Goal: Task Accomplishment & Management: Use online tool/utility

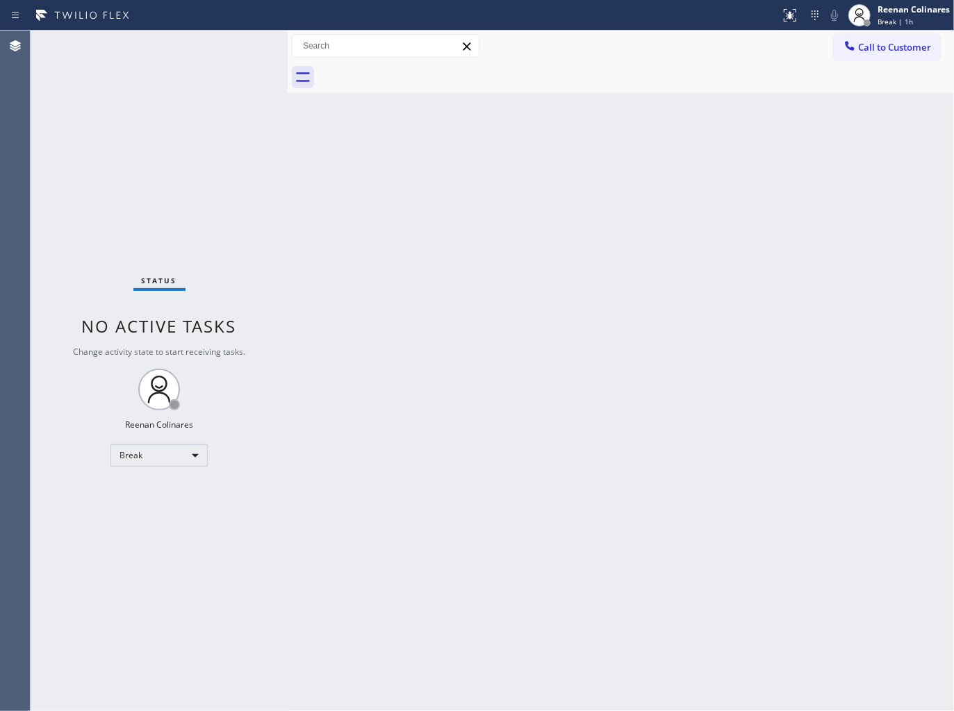
click at [638, 165] on div "Back to Dashboard Change Sender ID Customers Technicians Select a contact Outbo…" at bounding box center [621, 371] width 666 height 681
click at [887, 12] on div "Reenan Colinares" at bounding box center [913, 9] width 72 height 12
click at [832, 74] on button "Available" at bounding box center [884, 74] width 139 height 18
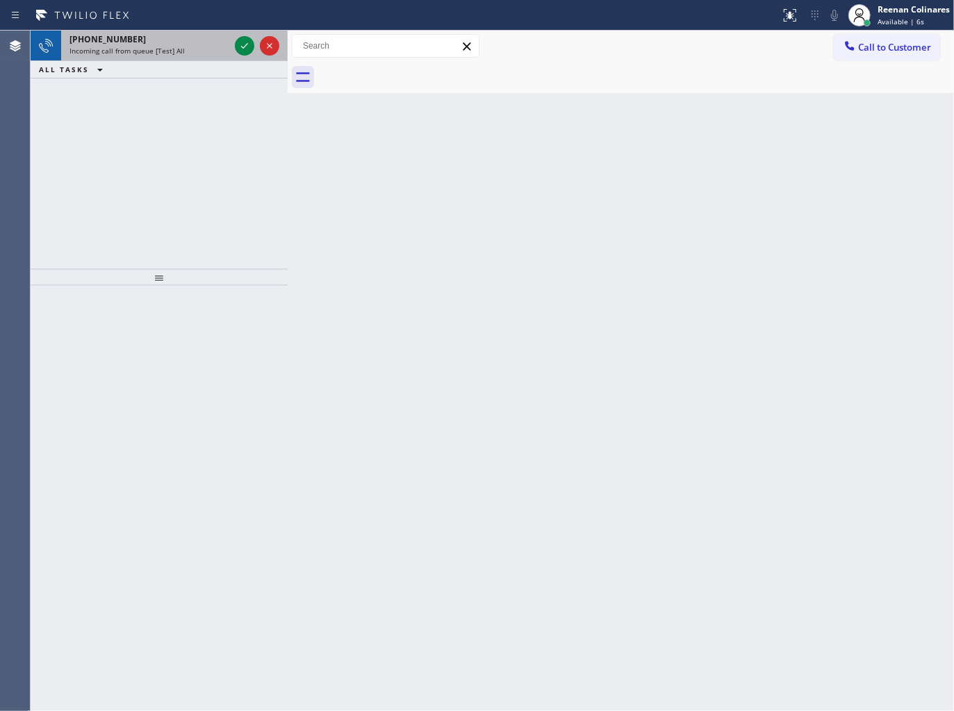
click at [188, 44] on div "[PHONE_NUMBER]" at bounding box center [149, 39] width 160 height 12
click at [186, 61] on div "ALL TASKS ALL TASKS ACTIVE TASKS TASKS IN WRAP UP" at bounding box center [159, 69] width 257 height 17
click at [174, 61] on div "ALL TASKS ALL TASKS ACTIVE TASKS TASKS IN WRAP UP" at bounding box center [159, 69] width 257 height 17
click at [174, 59] on div "[PHONE_NUMBER] Incoming call from queue [Test] All" at bounding box center [146, 46] width 171 height 31
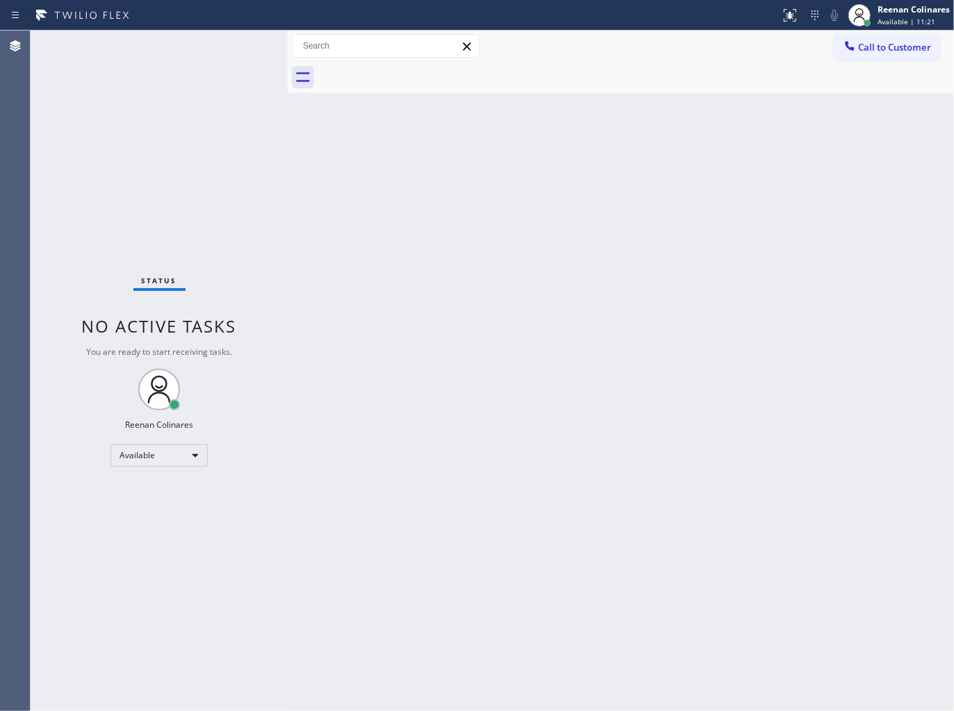
click at [179, 58] on div "Status No active tasks You are ready to start receiving tasks. Reenan Colinares…" at bounding box center [159, 371] width 257 height 681
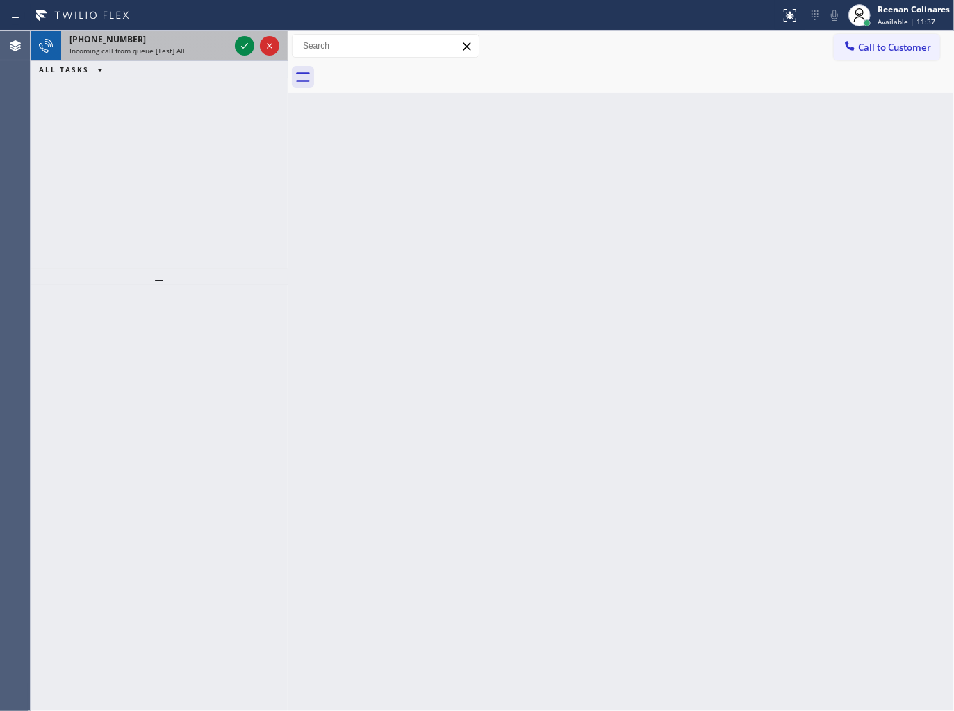
click at [178, 57] on div "[PHONE_NUMBER] Incoming call from queue [Test] All" at bounding box center [146, 46] width 171 height 31
click at [183, 51] on div "Incoming call from queue [Test] All" at bounding box center [149, 51] width 160 height 10
click at [216, 53] on div "Incoming call from queue [Test] All" at bounding box center [149, 51] width 160 height 10
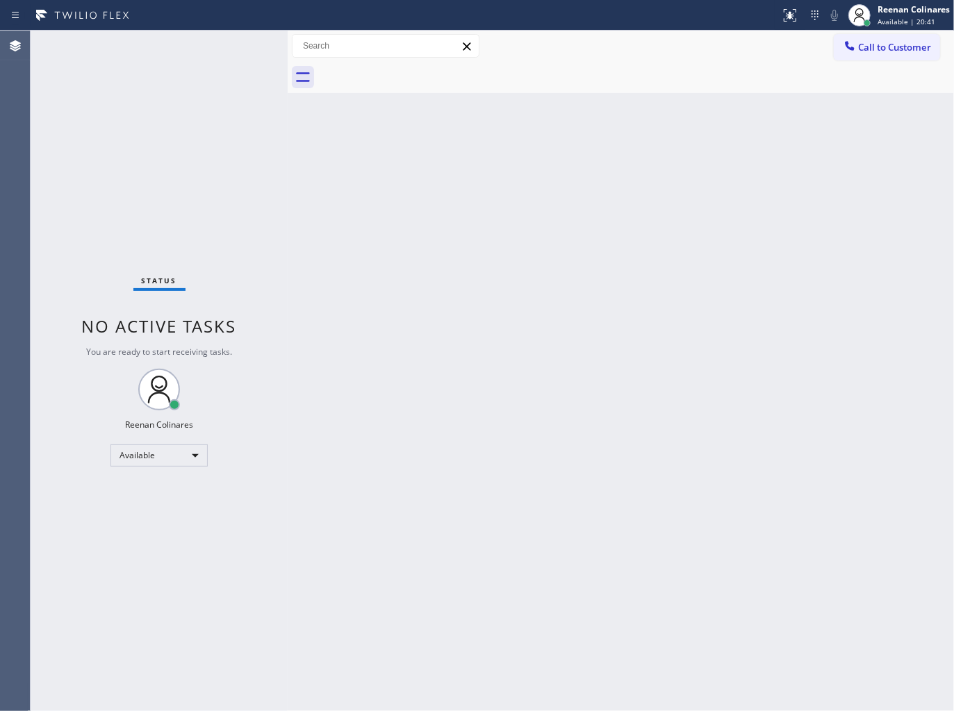
click at [247, 49] on div "Status No active tasks You are ready to start receiving tasks. Reenan Colinares…" at bounding box center [159, 371] width 257 height 681
click at [224, 51] on div "Status No active tasks You are ready to start receiving tasks. Reenan Colinares…" at bounding box center [159, 371] width 257 height 681
click at [197, 45] on div "Status No active tasks You are ready to start receiving tasks. Reenan Colinares…" at bounding box center [159, 371] width 257 height 681
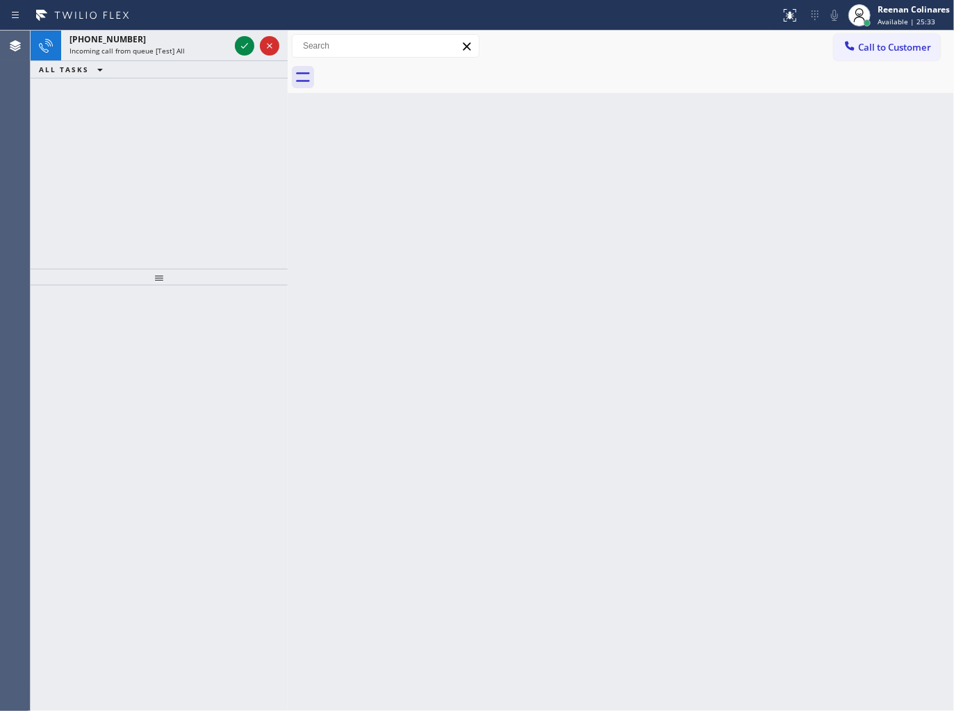
click at [197, 46] on div "Incoming call from queue [Test] All" at bounding box center [149, 51] width 160 height 10
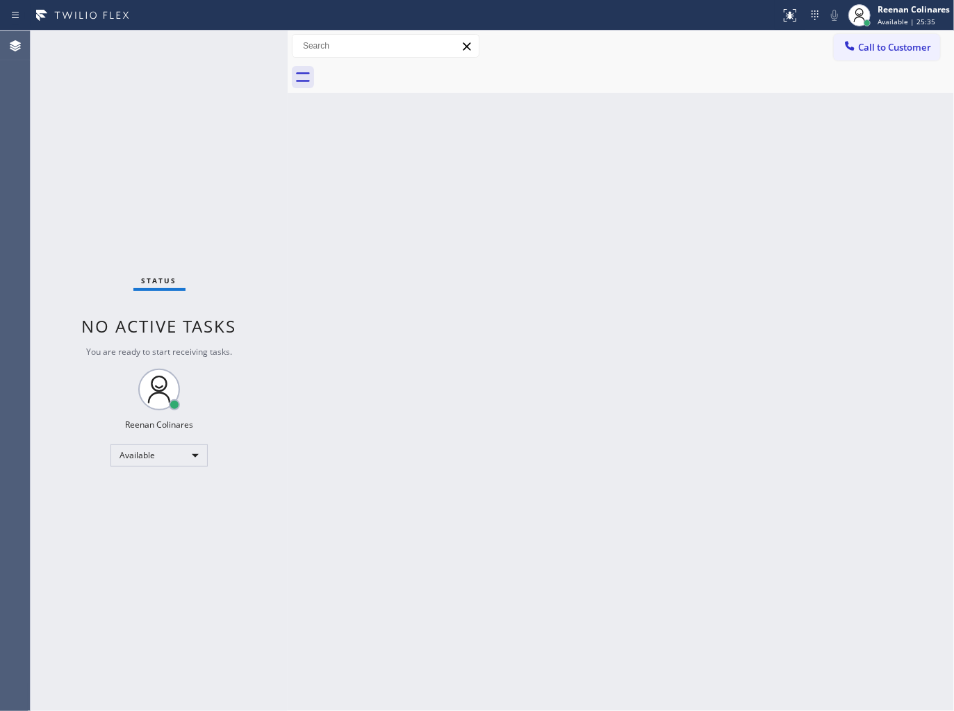
click at [196, 44] on div "Status No active tasks You are ready to start receiving tasks. Reenan Colinares…" at bounding box center [159, 371] width 257 height 681
click at [182, 49] on div "Status No active tasks You are ready to start receiving tasks. Reenan Colinares…" at bounding box center [159, 371] width 257 height 681
click at [336, 267] on div "Back to Dashboard Change Sender ID Customers Technicians Select a contact Outbo…" at bounding box center [621, 371] width 666 height 681
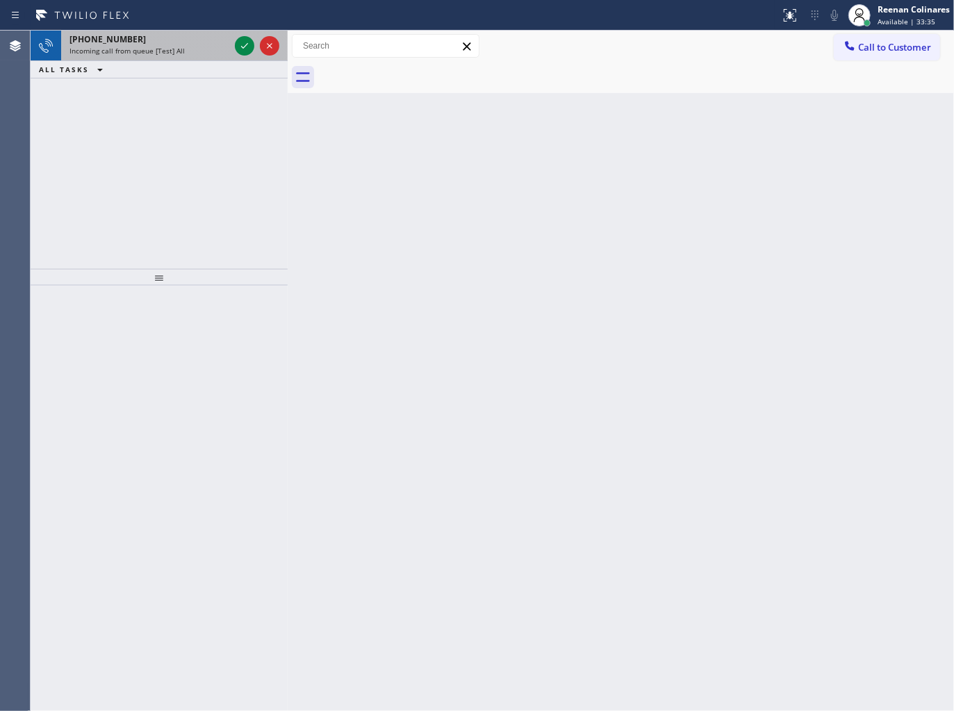
click at [176, 47] on span "Incoming call from queue [Test] All" at bounding box center [126, 51] width 115 height 10
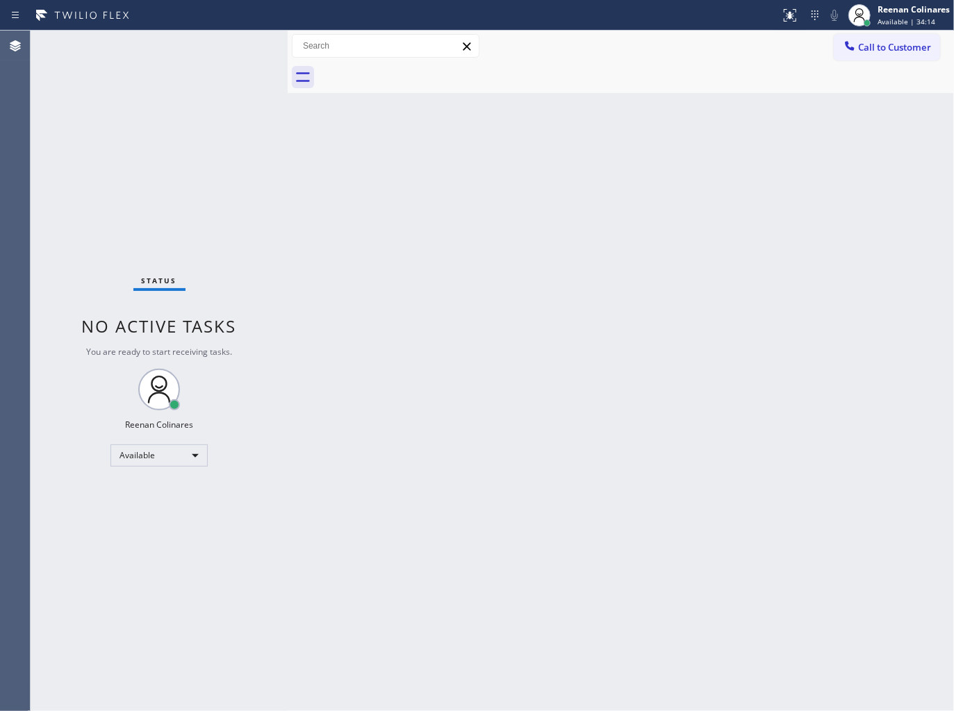
click at [169, 44] on div "Status No active tasks You are ready to start receiving tasks. Reenan Colinares…" at bounding box center [159, 371] width 257 height 681
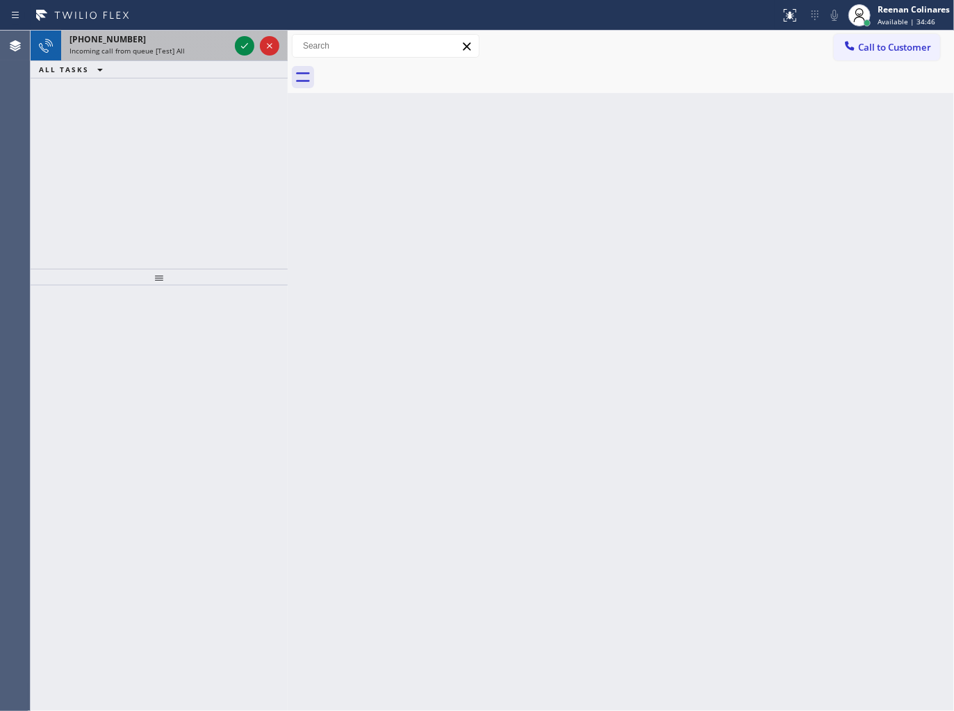
click at [170, 42] on div "[PHONE_NUMBER]" at bounding box center [149, 39] width 160 height 12
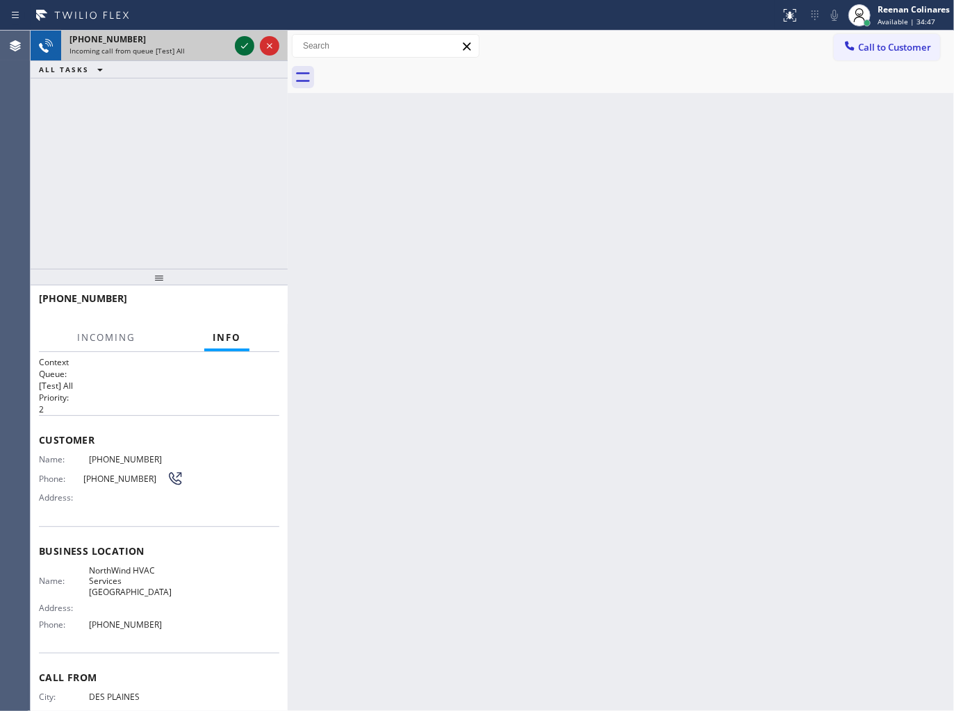
click at [238, 49] on div at bounding box center [244, 46] width 19 height 17
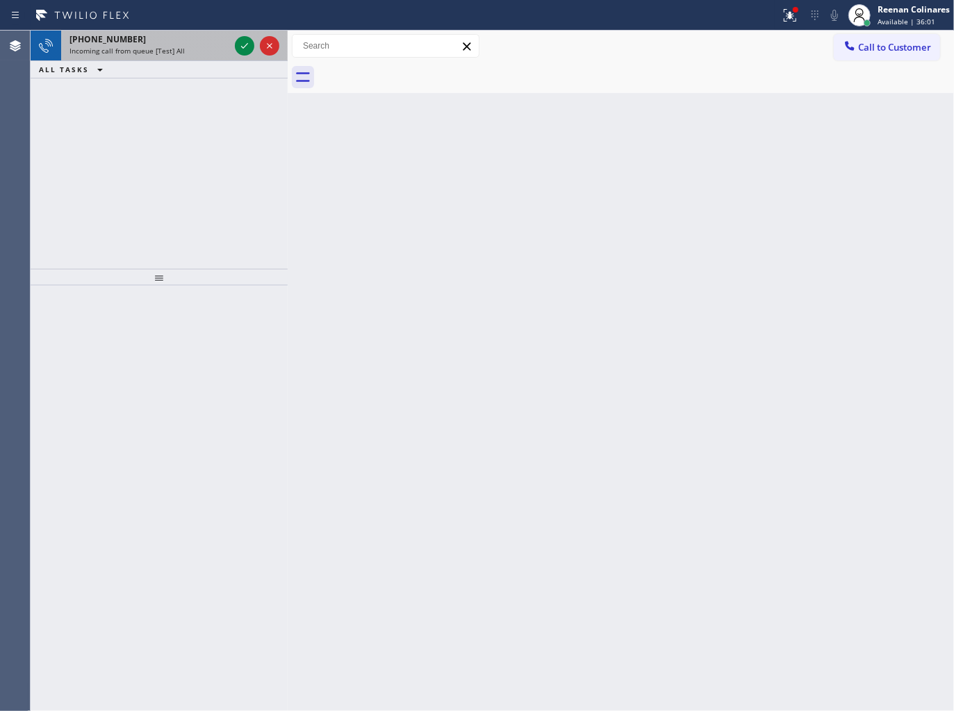
click at [190, 40] on div "[PHONE_NUMBER]" at bounding box center [149, 39] width 160 height 12
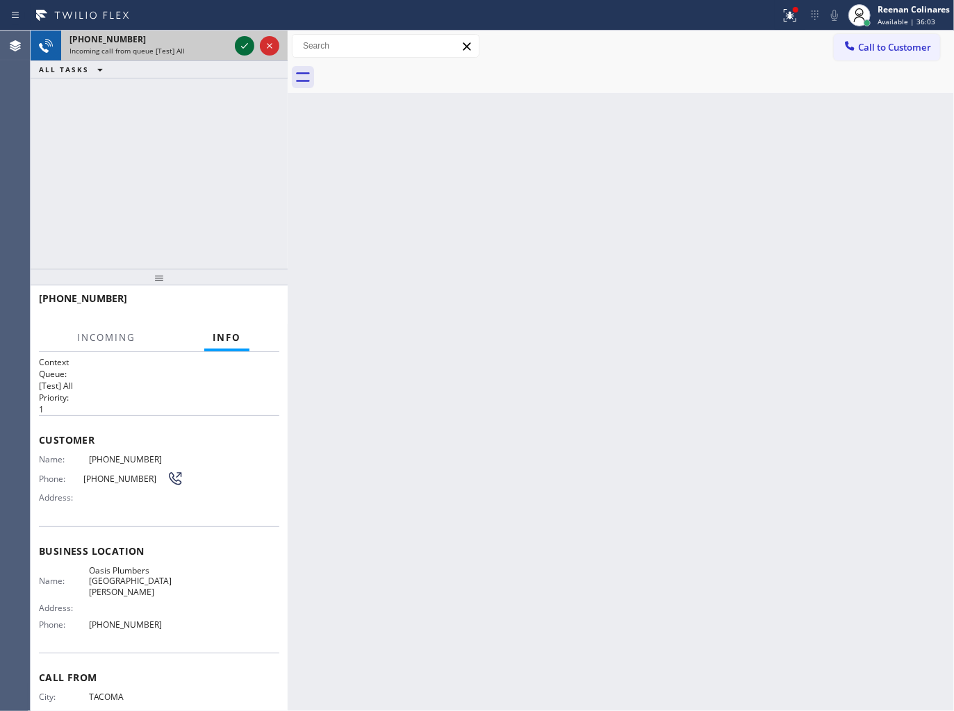
click at [240, 39] on icon at bounding box center [244, 46] width 17 height 17
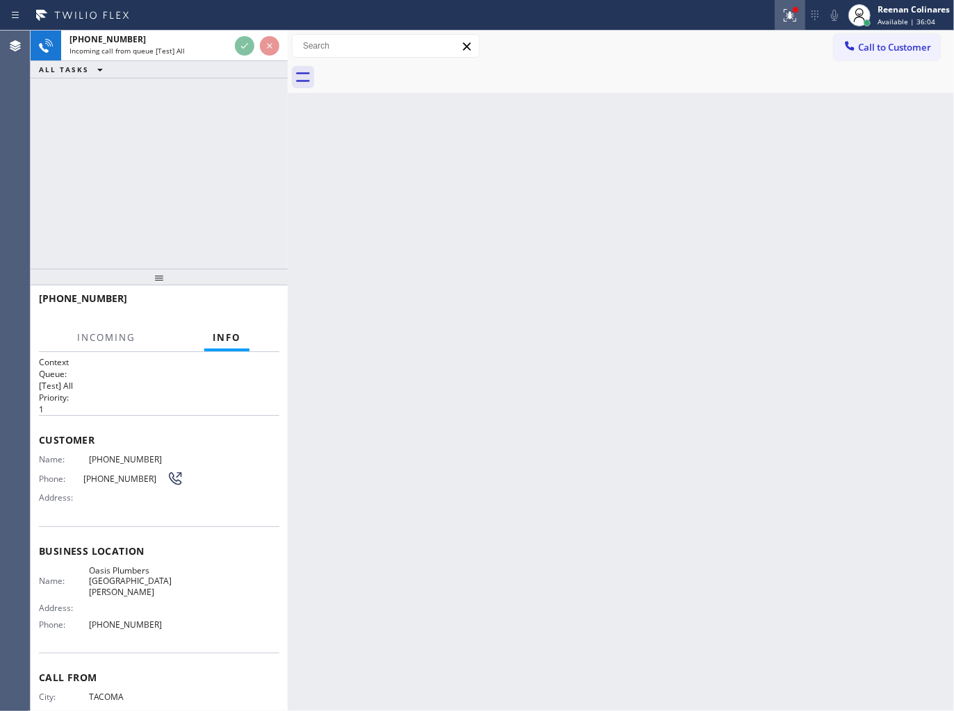
click at [789, 18] on icon at bounding box center [788, 14] width 8 height 10
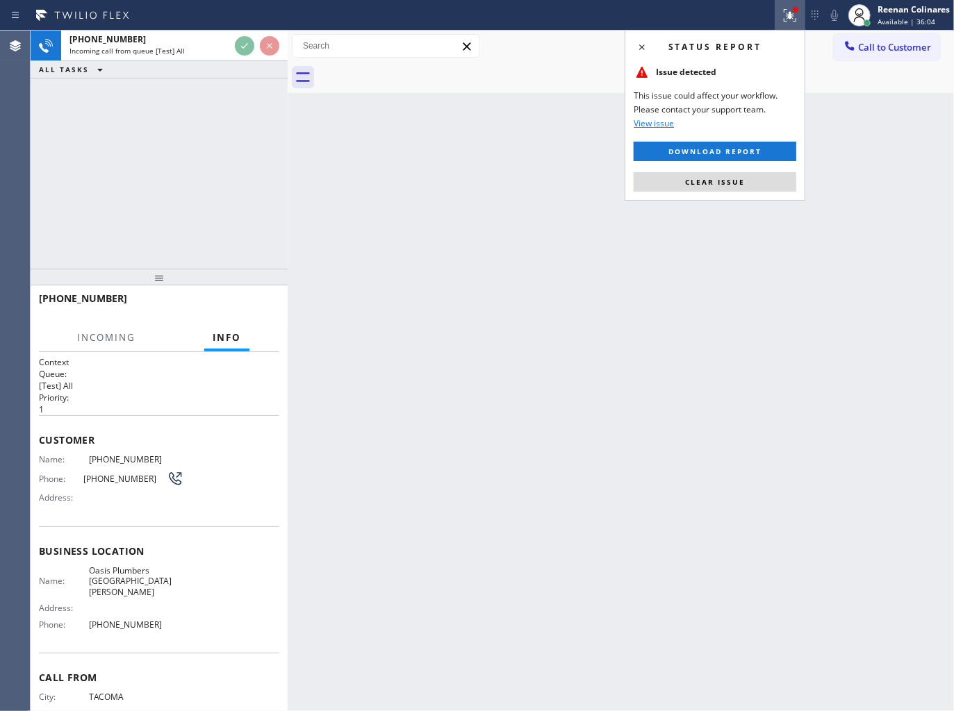
click at [716, 182] on span "Clear issue" at bounding box center [715, 182] width 60 height 10
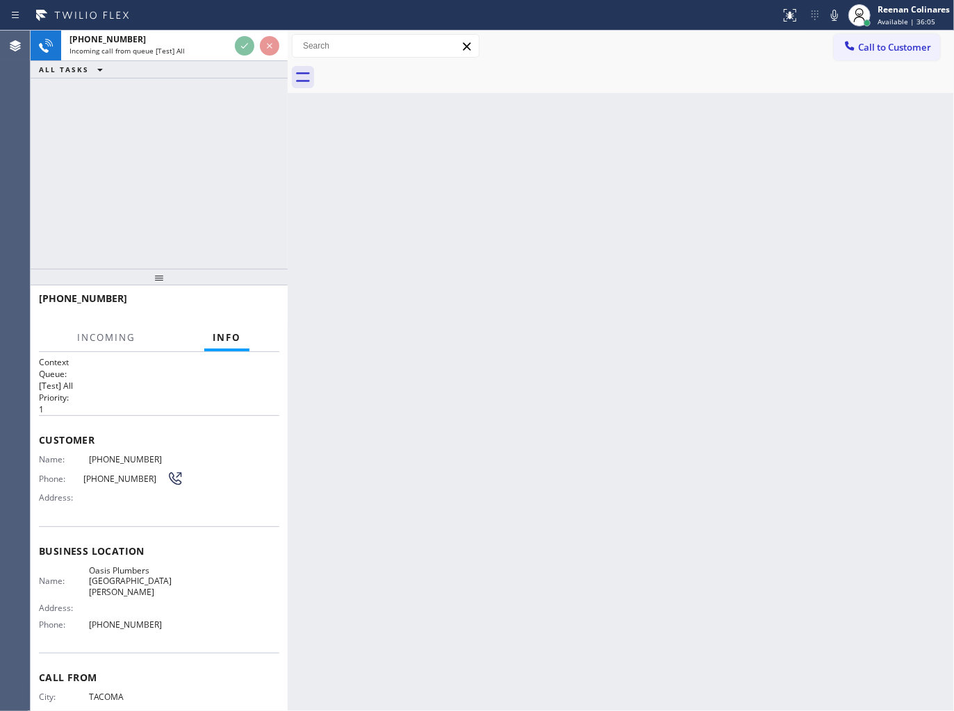
click at [422, 178] on div "Back to Dashboard Change Sender ID Customers Technicians Select a contact Outbo…" at bounding box center [621, 371] width 666 height 681
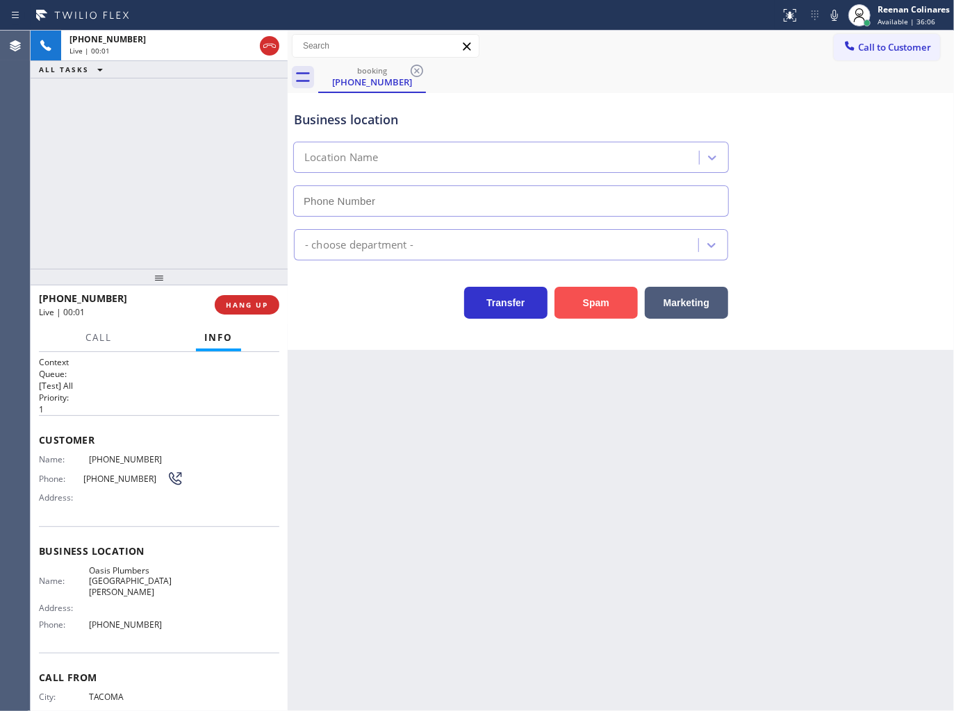
type input "[PHONE_NUMBER]"
click at [602, 311] on button "Spam" at bounding box center [595, 303] width 83 height 32
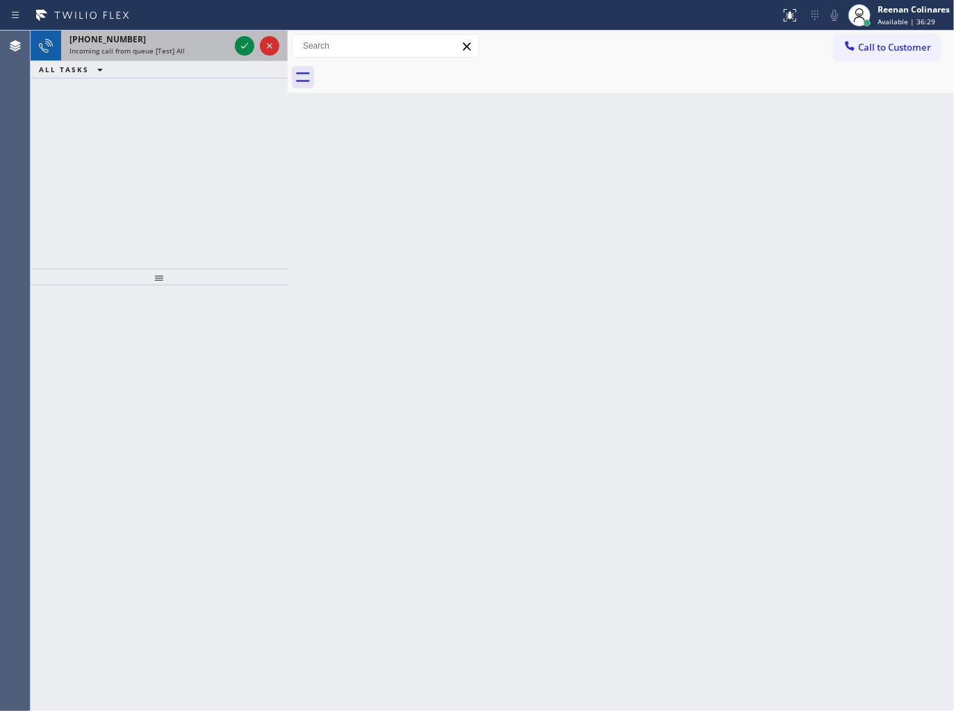
click at [184, 37] on div "[PHONE_NUMBER]" at bounding box center [149, 39] width 160 height 12
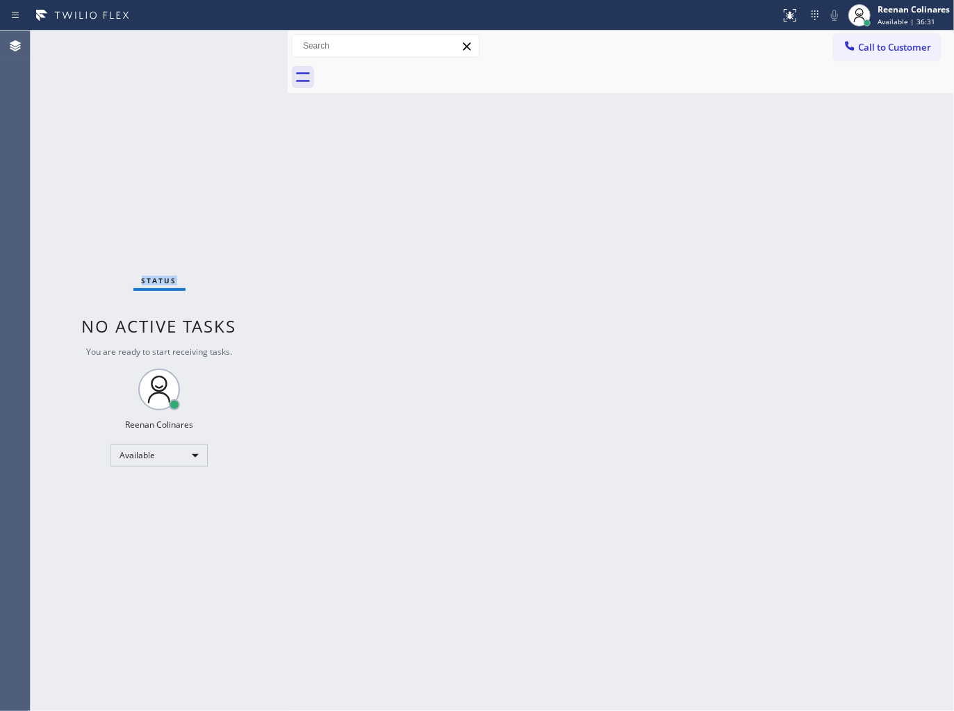
click at [206, 45] on div "Status No active tasks You are ready to start receiving tasks. Reenan Colinares…" at bounding box center [159, 371] width 257 height 681
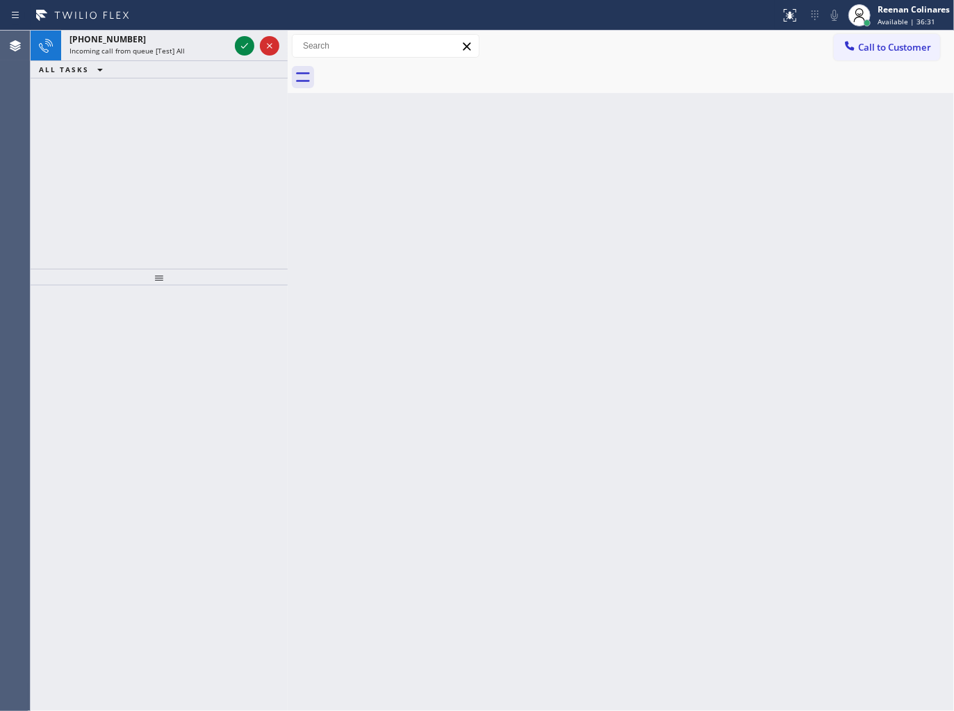
click at [199, 138] on div "[PHONE_NUMBER] Incoming call from queue [Test] All ALL TASKS ALL TASKS ACTIVE T…" at bounding box center [159, 150] width 257 height 238
click at [175, 46] on span "Incoming call from queue [Test] All" at bounding box center [126, 51] width 115 height 10
click at [168, 40] on div "[PHONE_NUMBER]" at bounding box center [149, 39] width 160 height 12
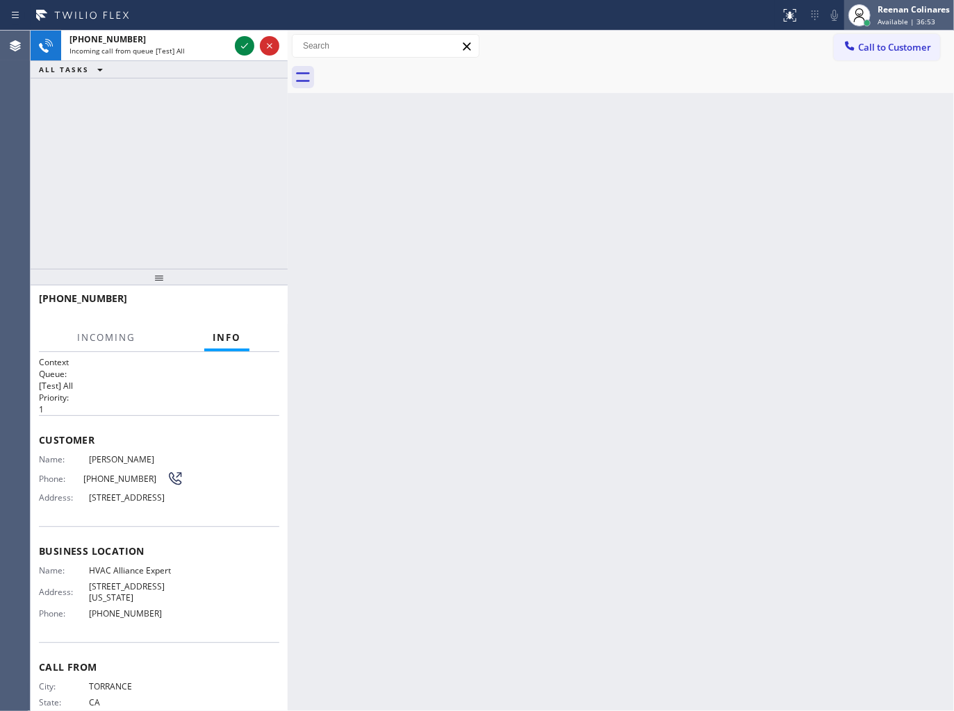
click at [900, 17] on span "Available | 36:53" at bounding box center [906, 22] width 58 height 10
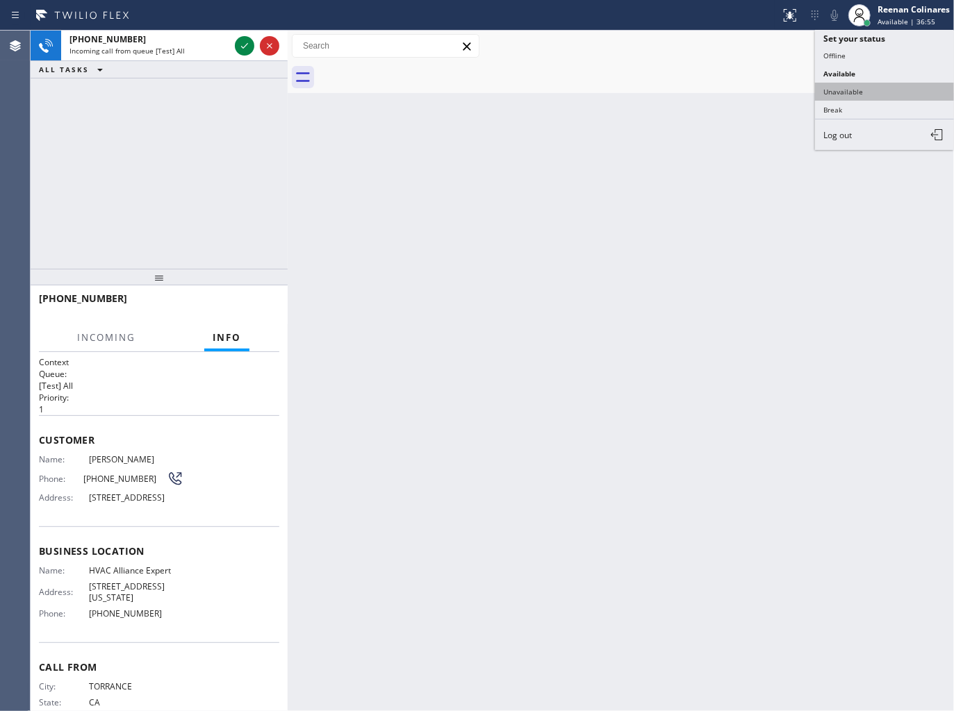
click at [853, 86] on button "Unavailable" at bounding box center [884, 92] width 139 height 18
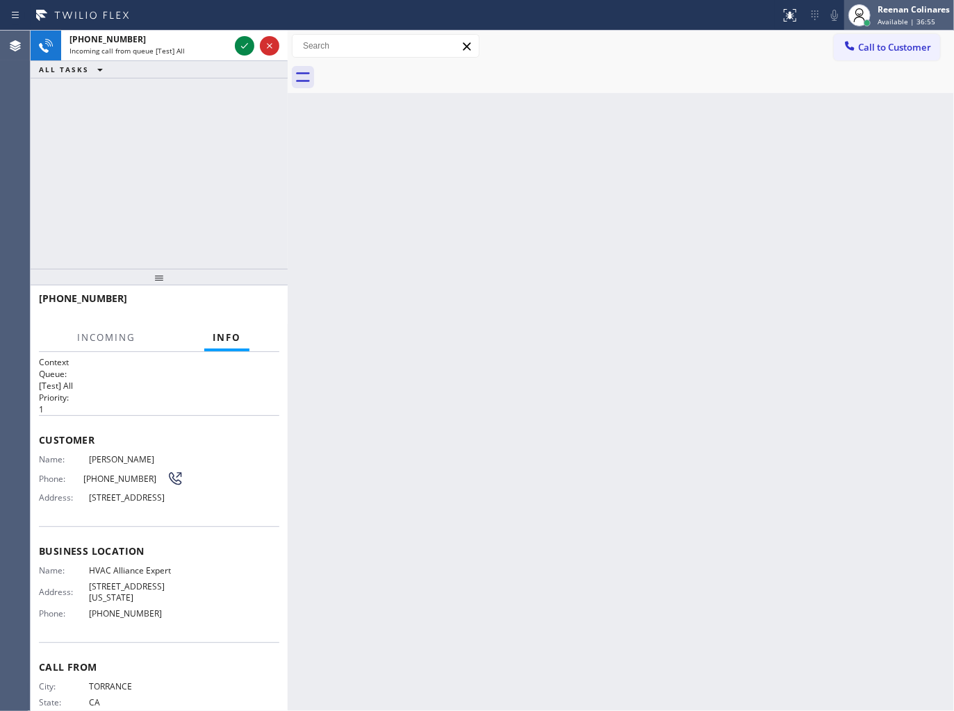
click at [894, 8] on div "Reenan Colinares" at bounding box center [913, 9] width 72 height 12
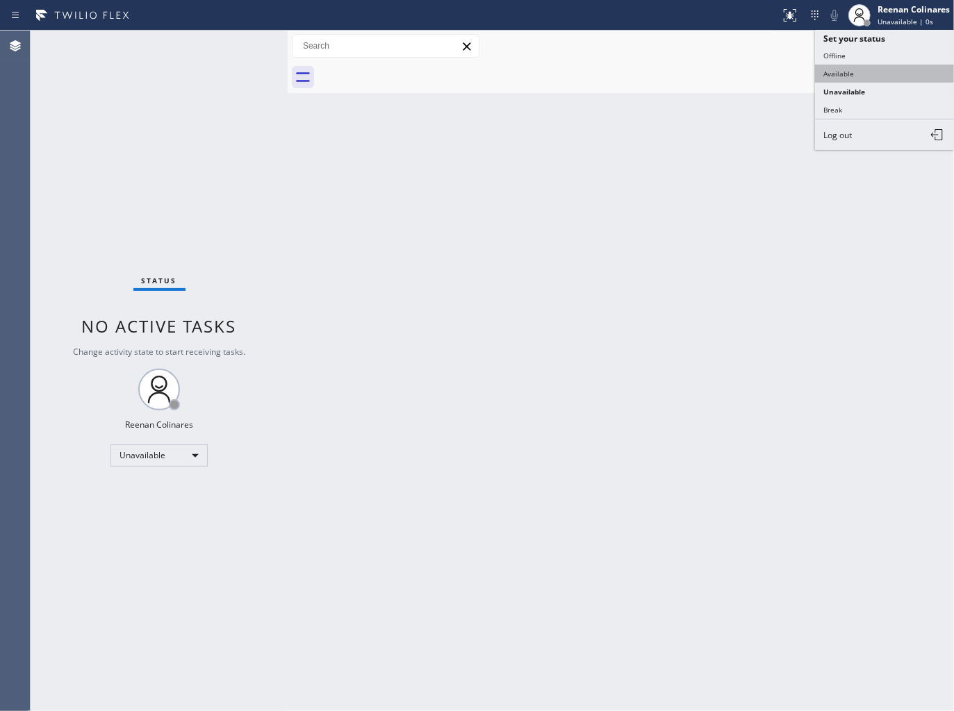
click at [837, 65] on button "Available" at bounding box center [884, 74] width 139 height 18
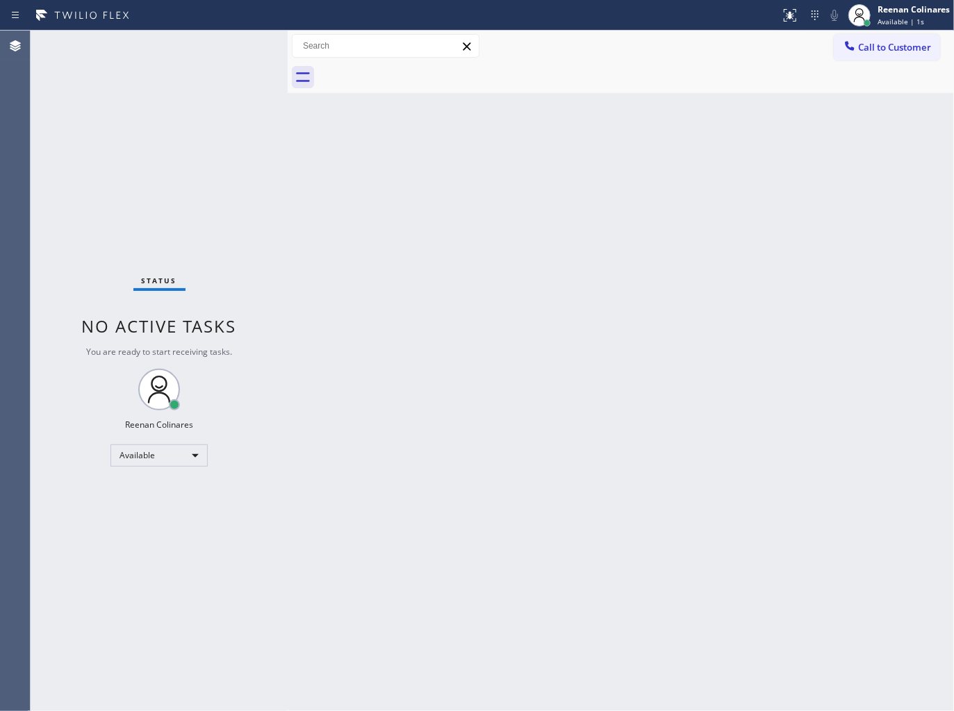
click at [402, 186] on div "Back to Dashboard Change Sender ID Customers Technicians Select a contact Outbo…" at bounding box center [621, 371] width 666 height 681
drag, startPoint x: 674, startPoint y: 171, endPoint x: 670, endPoint y: 179, distance: 8.4
click at [674, 176] on div "Back to Dashboard Change Sender ID Customers Technicians Select a contact Outbo…" at bounding box center [621, 371] width 666 height 681
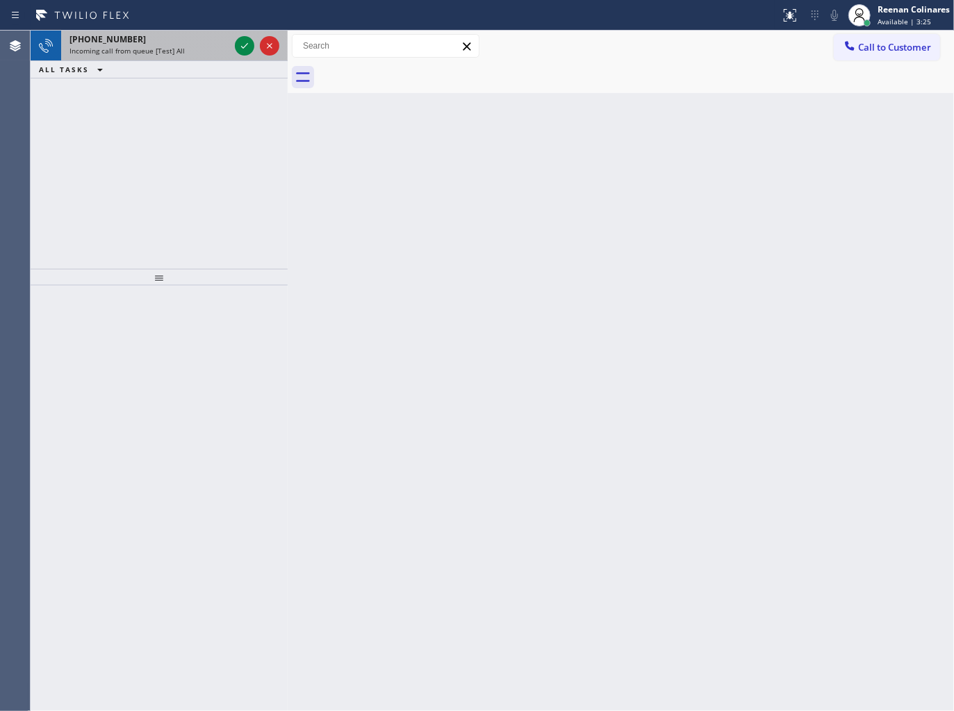
click at [189, 52] on div "Incoming call from queue [Test] All" at bounding box center [149, 51] width 160 height 10
click at [215, 47] on div "Incoming call from queue [Test] All" at bounding box center [149, 51] width 160 height 10
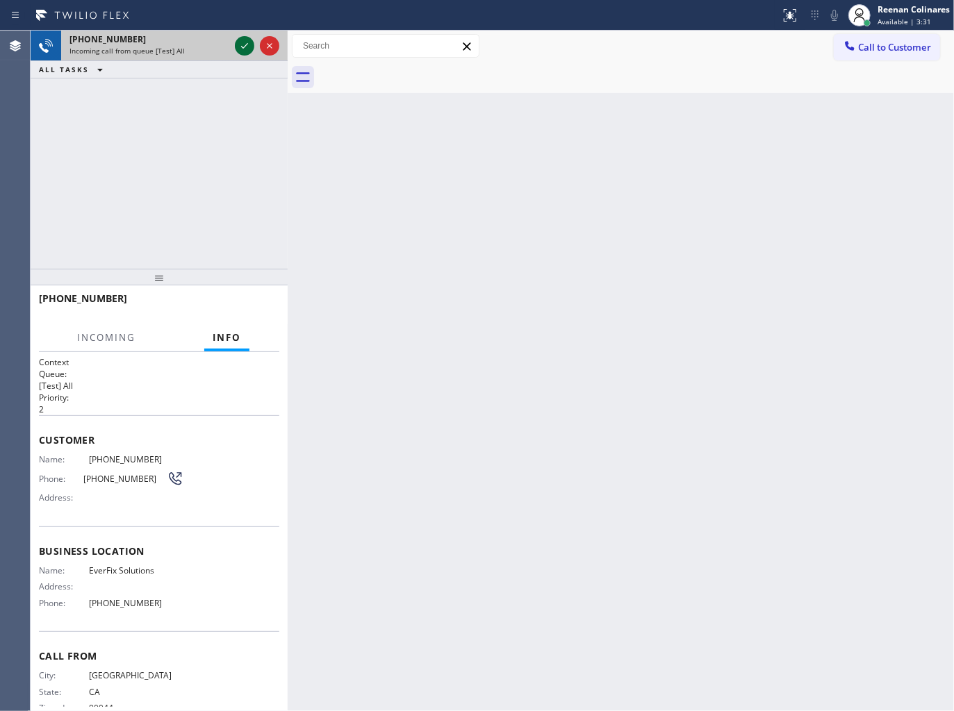
click at [241, 49] on icon at bounding box center [244, 46] width 17 height 17
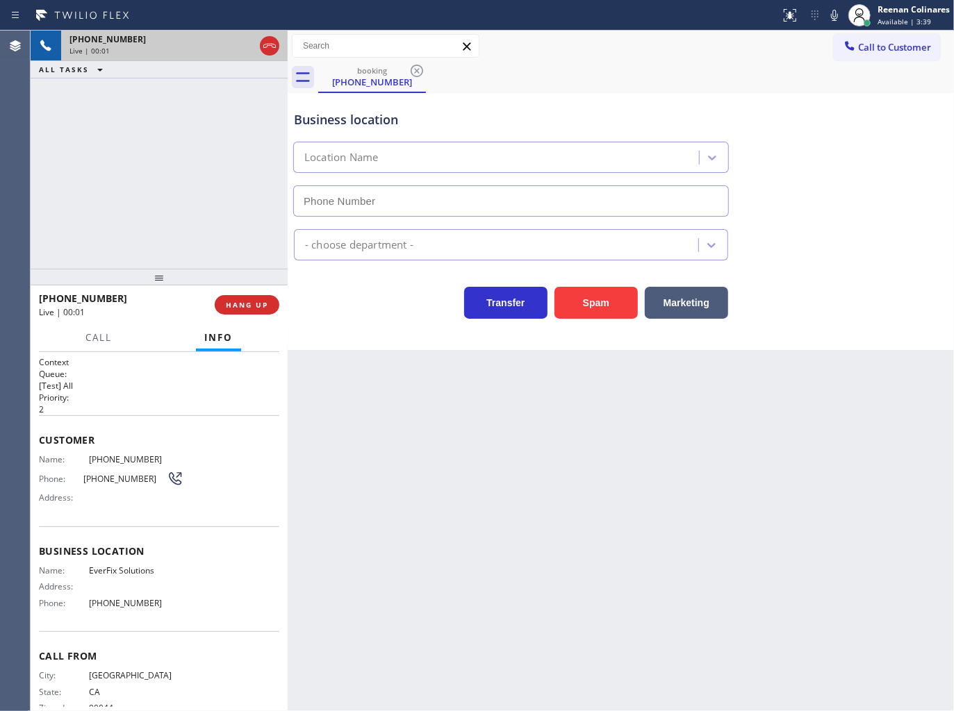
type input "[PHONE_NUMBER]"
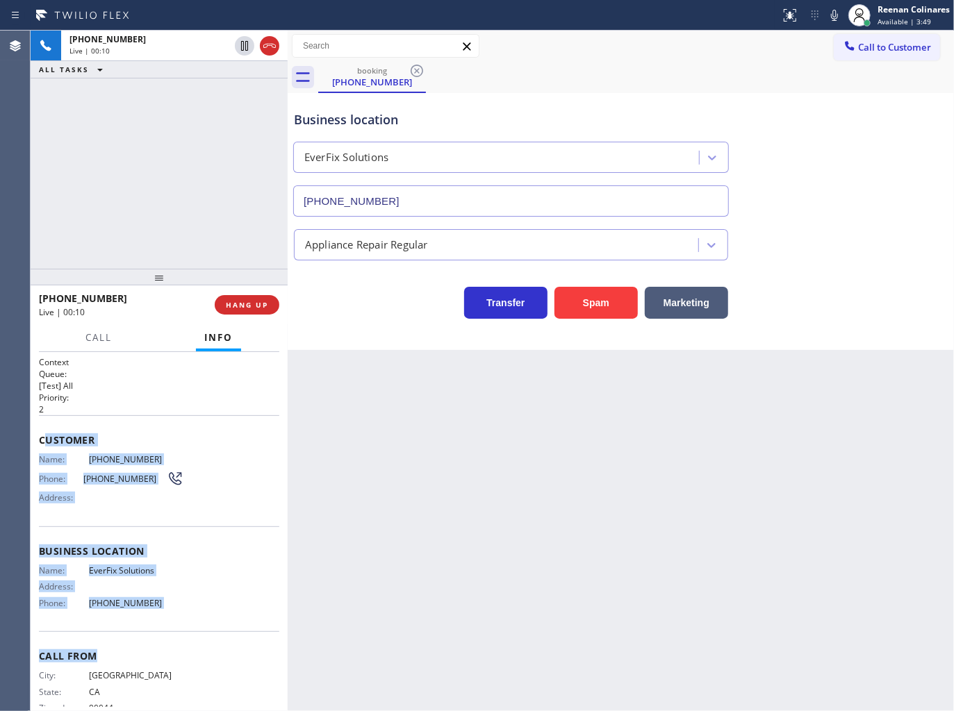
copy div "ustomer Name: [PHONE_NUMBER] Phone: [PHONE_NUMBER] Address: Business location N…"
drag, startPoint x: 46, startPoint y: 439, endPoint x: 251, endPoint y: 631, distance: 280.7
click at [251, 631] on div "Context Queue: [Test] All Priority: 2 Customer Name: [PHONE_NUMBER] Phone: [PHO…" at bounding box center [159, 546] width 240 height 381
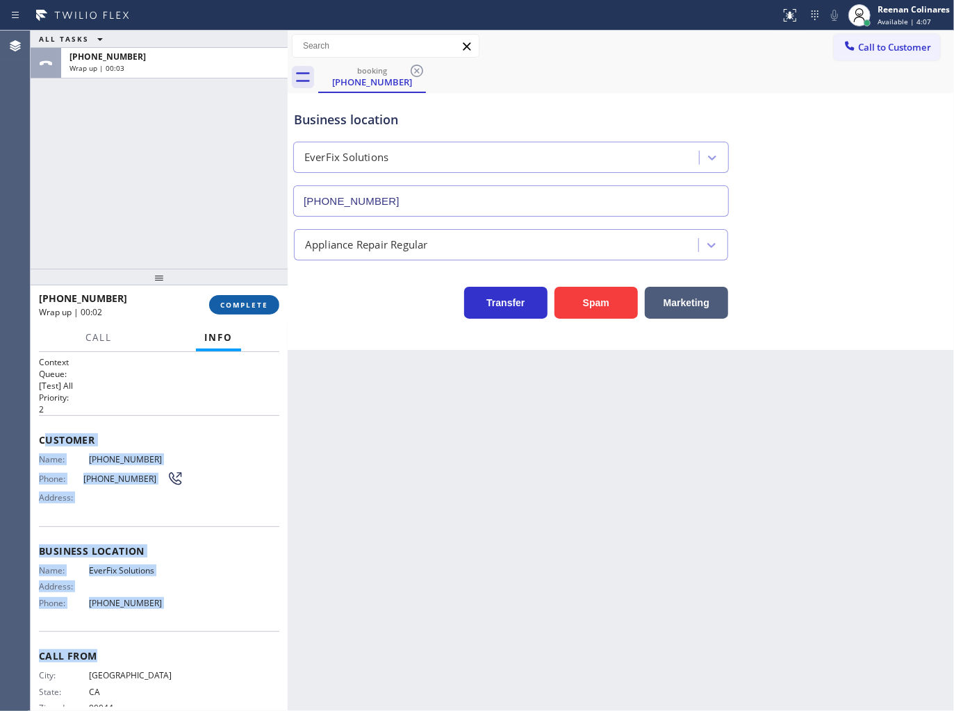
click at [251, 306] on span "COMPLETE" at bounding box center [244, 305] width 48 height 10
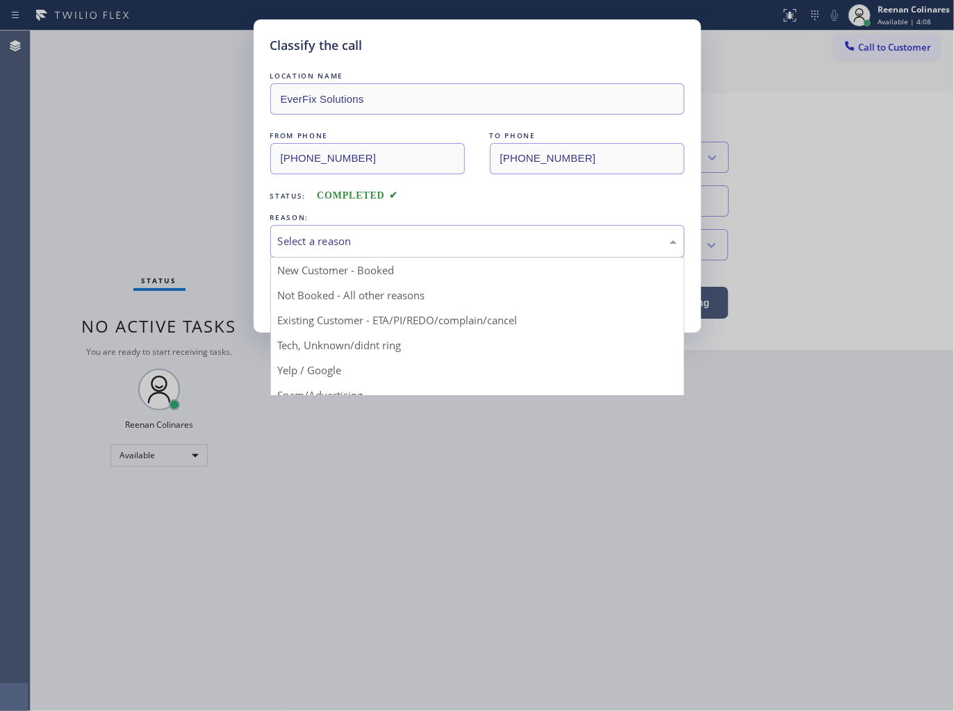
click at [315, 238] on div "Select a reason" at bounding box center [477, 241] width 399 height 16
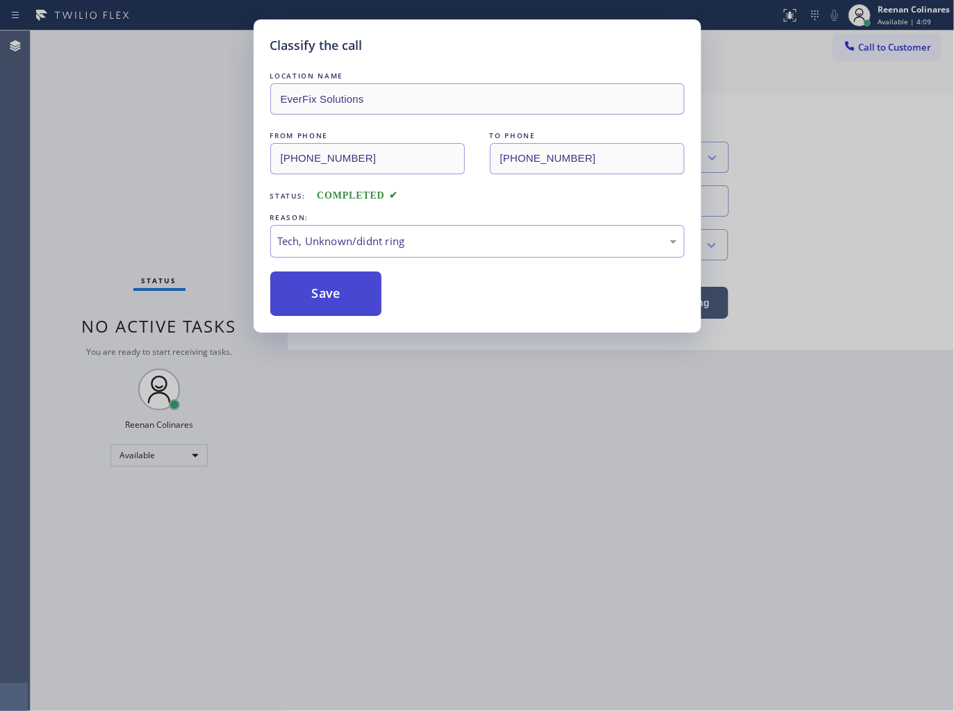
click at [308, 306] on button "Save" at bounding box center [326, 294] width 112 height 44
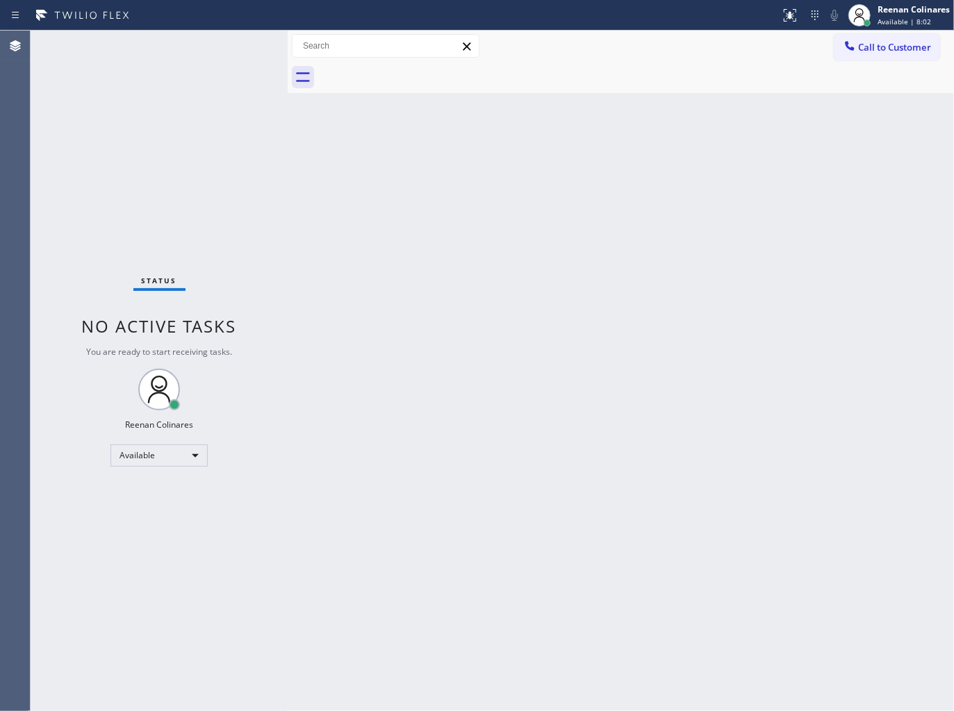
click at [696, 94] on div "Back to Dashboard Change Sender ID Customers Technicians Select a contact Outbo…" at bounding box center [621, 371] width 666 height 681
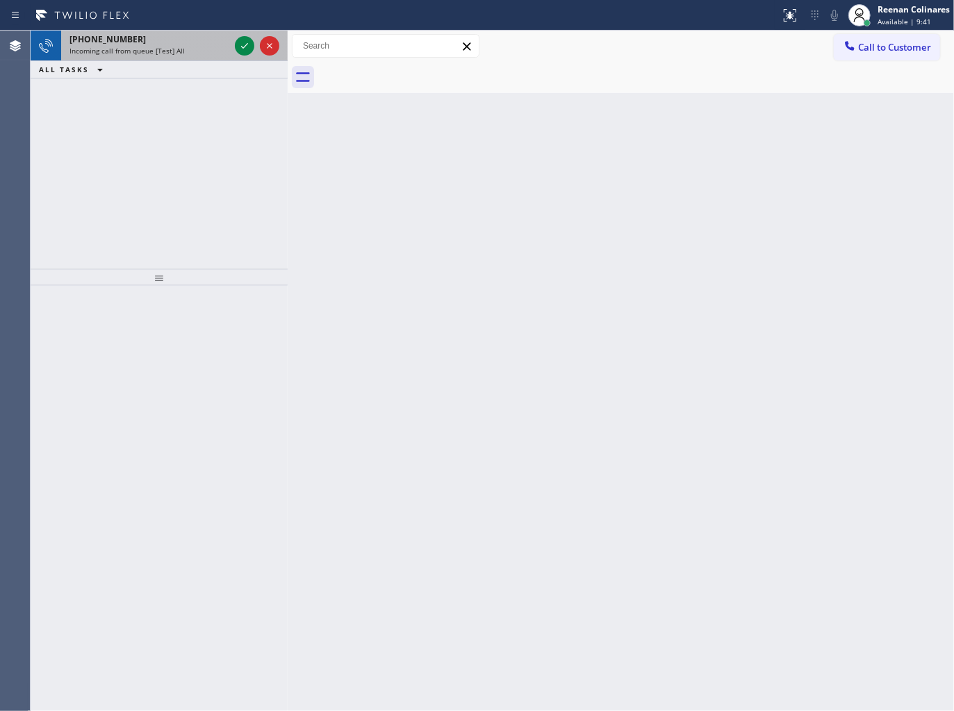
click at [160, 56] on div "[PHONE_NUMBER] Incoming call from queue [Test] All" at bounding box center [146, 46] width 171 height 31
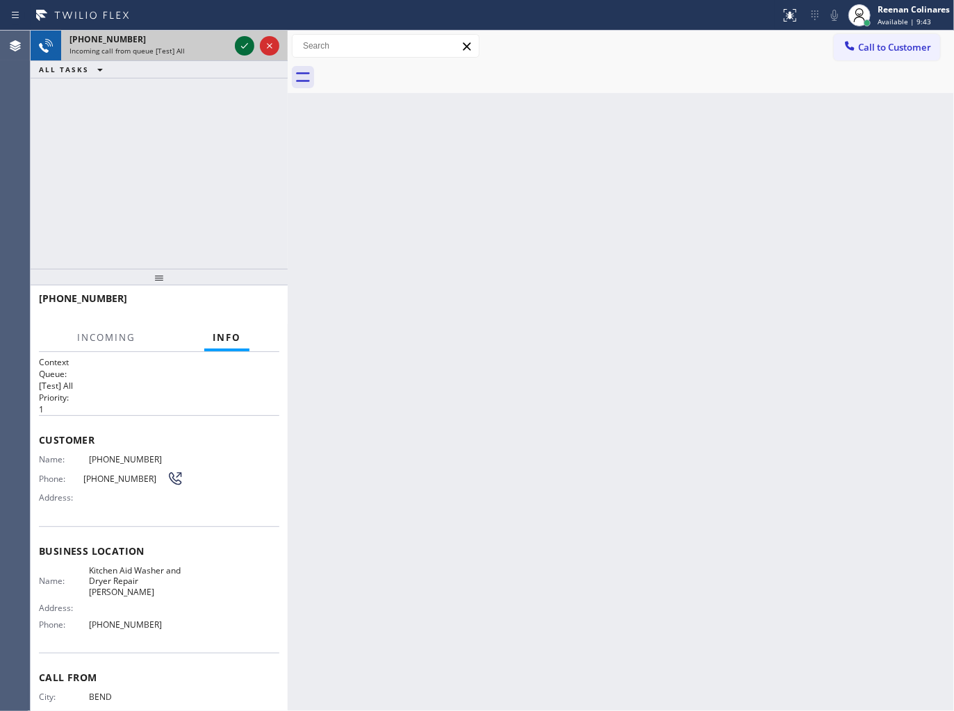
click at [238, 45] on icon at bounding box center [244, 46] width 17 height 17
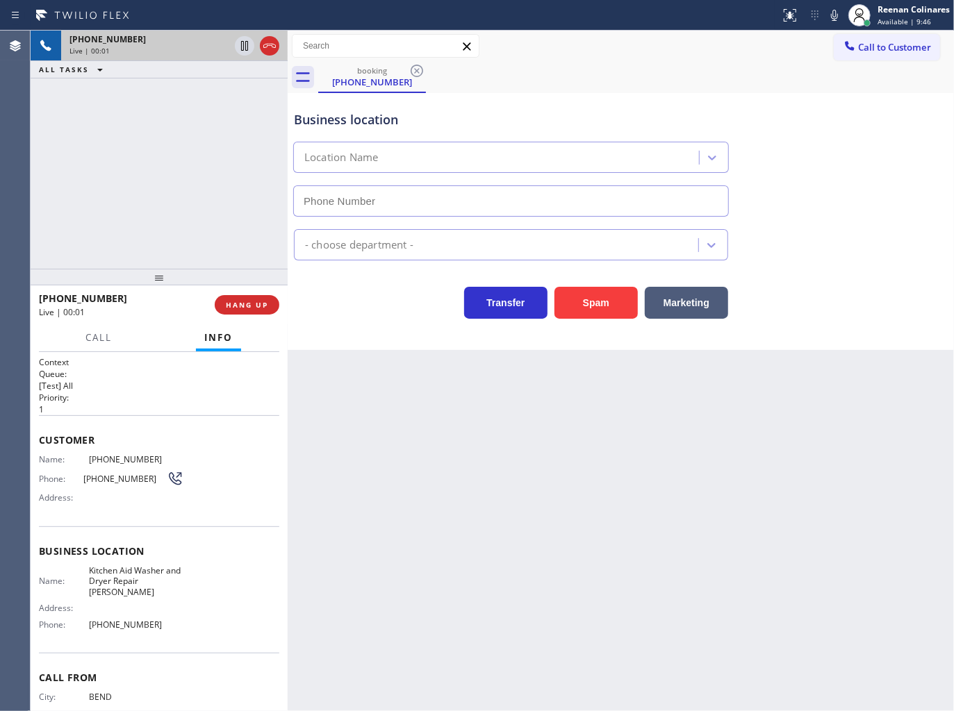
type input "[PHONE_NUMBER]"
click at [837, 17] on icon at bounding box center [834, 15] width 7 height 11
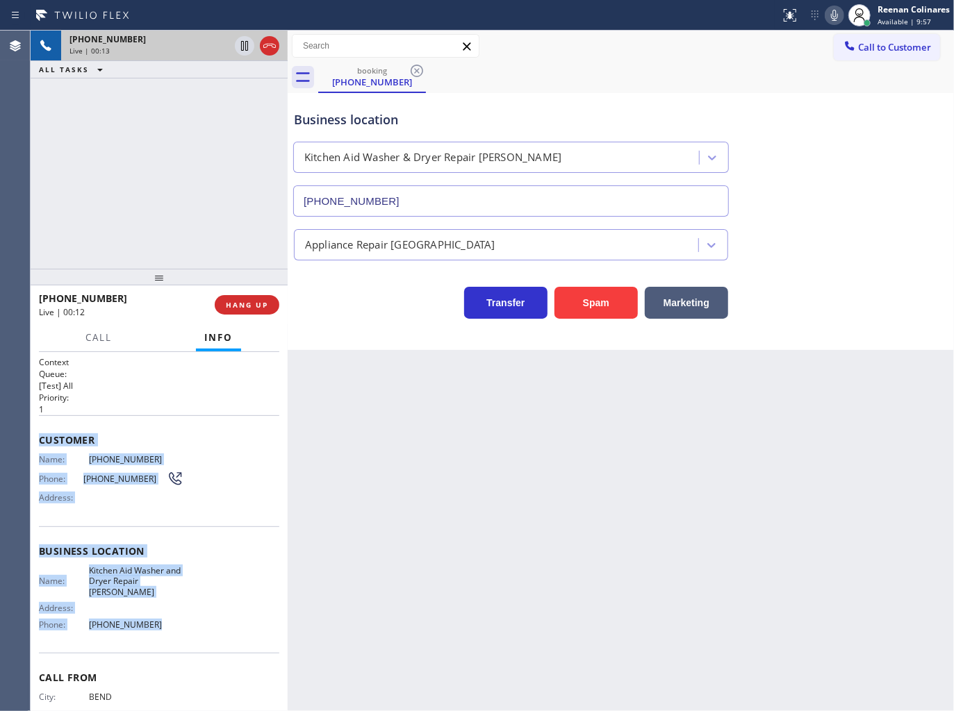
drag, startPoint x: 40, startPoint y: 435, endPoint x: 382, endPoint y: 637, distance: 397.7
click at [230, 628] on div "Context Queue: [Test] All Priority: 1 Customer Name: [PHONE_NUMBER] Phone: [PHO…" at bounding box center [159, 557] width 240 height 402
drag, startPoint x: 832, startPoint y: 17, endPoint x: 330, endPoint y: 233, distance: 546.5
click at [827, 19] on icon at bounding box center [834, 15] width 17 height 17
click at [102, 333] on span "Call" at bounding box center [98, 337] width 26 height 13
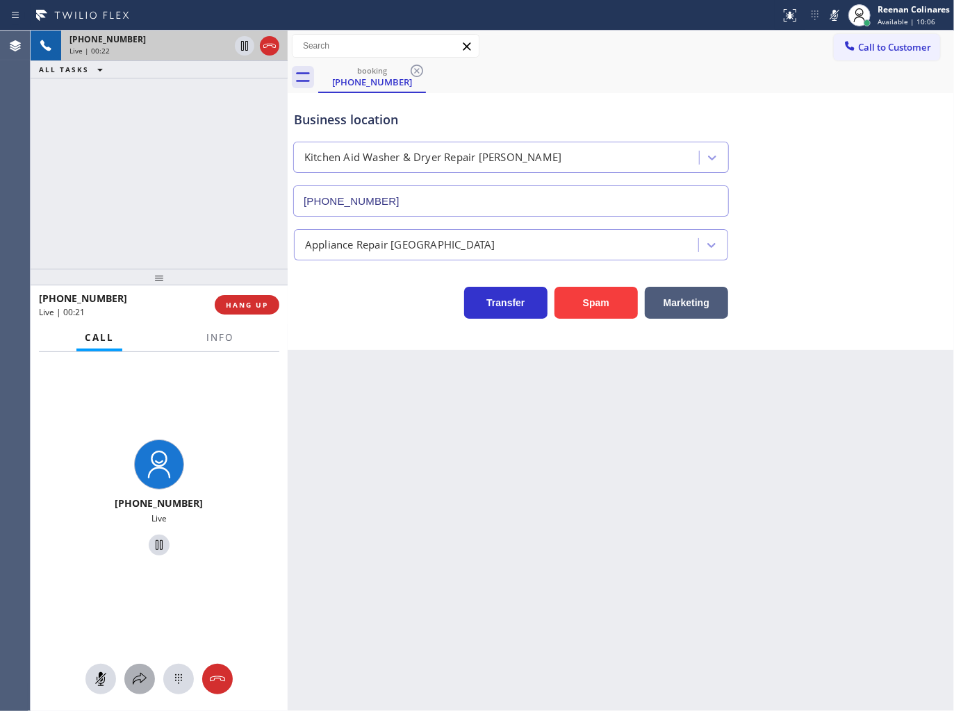
click at [139, 683] on icon at bounding box center [139, 679] width 17 height 17
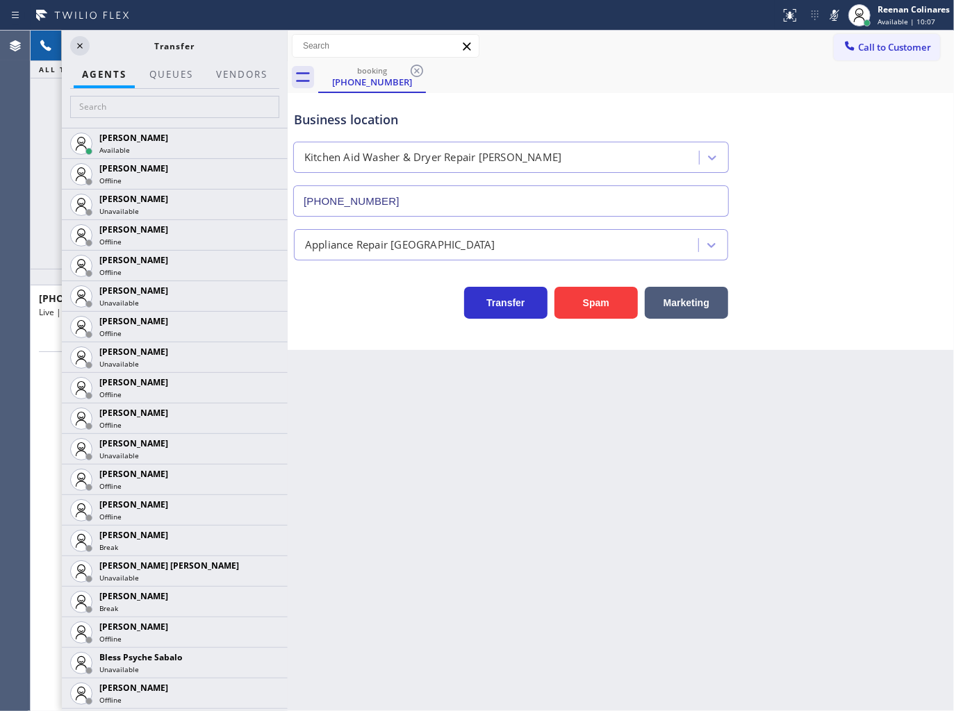
scroll to position [308, 0]
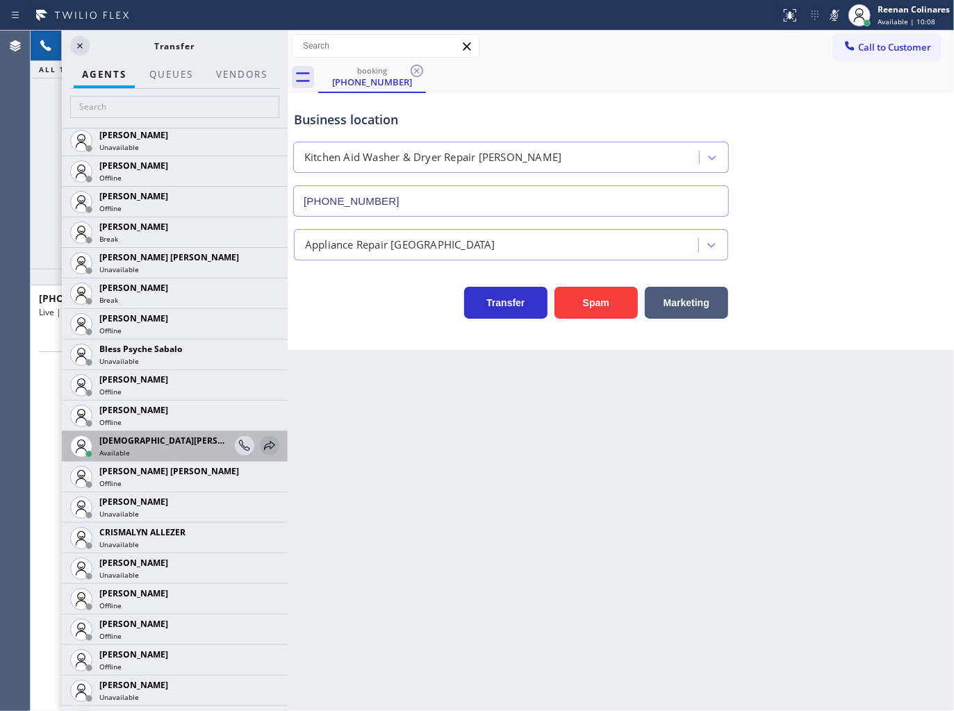
click at [261, 446] on icon at bounding box center [269, 446] width 17 height 17
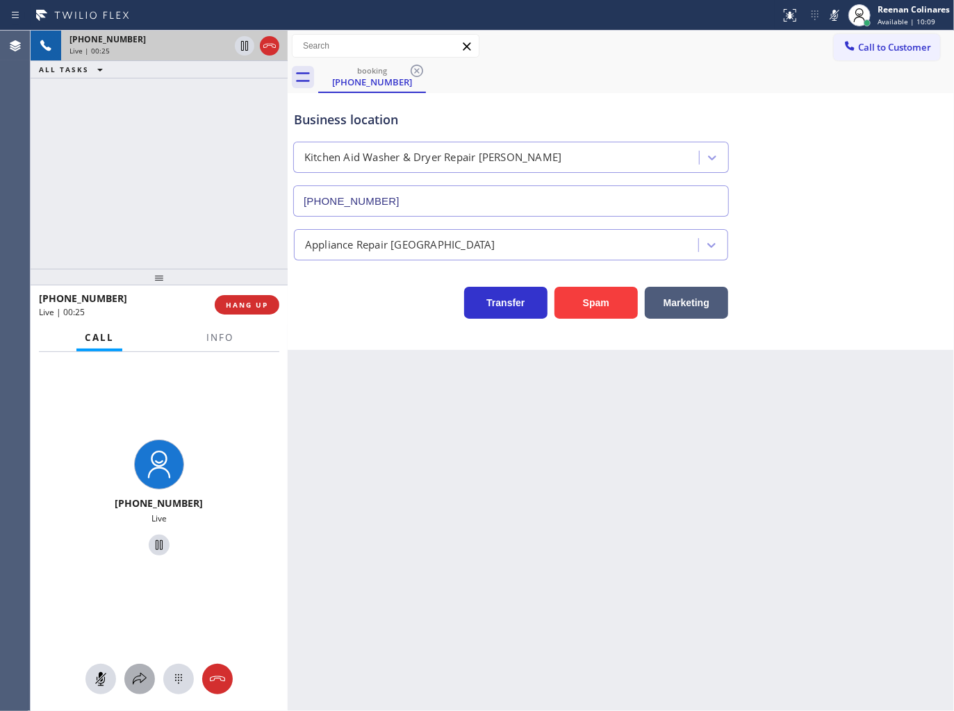
click at [140, 678] on icon at bounding box center [139, 679] width 17 height 17
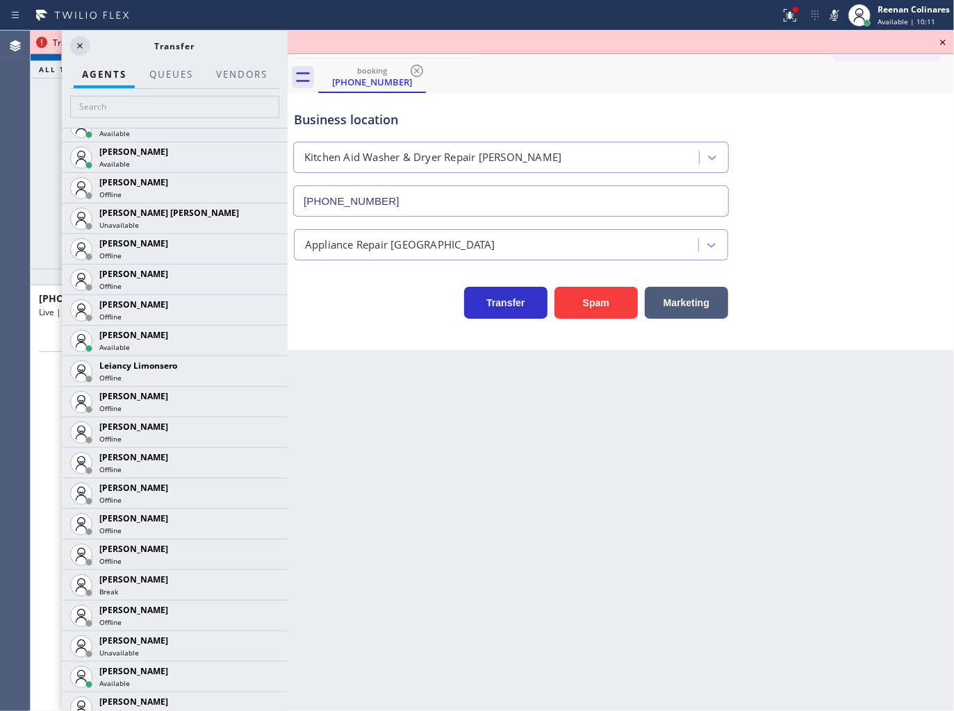
scroll to position [2141, 0]
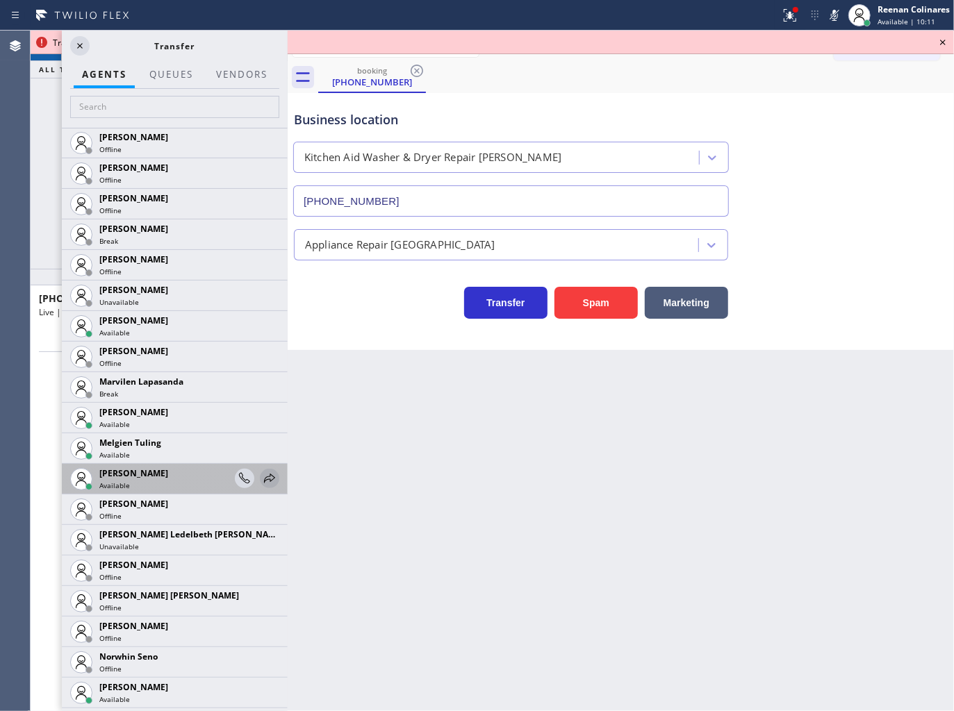
click at [261, 472] on icon at bounding box center [269, 478] width 17 height 17
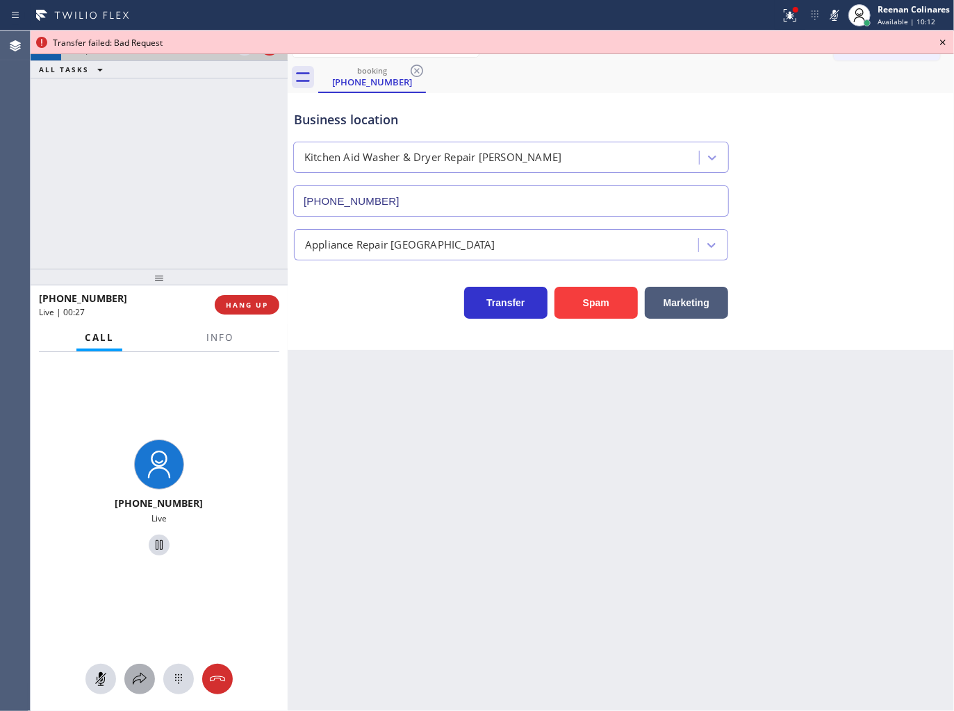
click at [142, 670] on button at bounding box center [139, 679] width 31 height 31
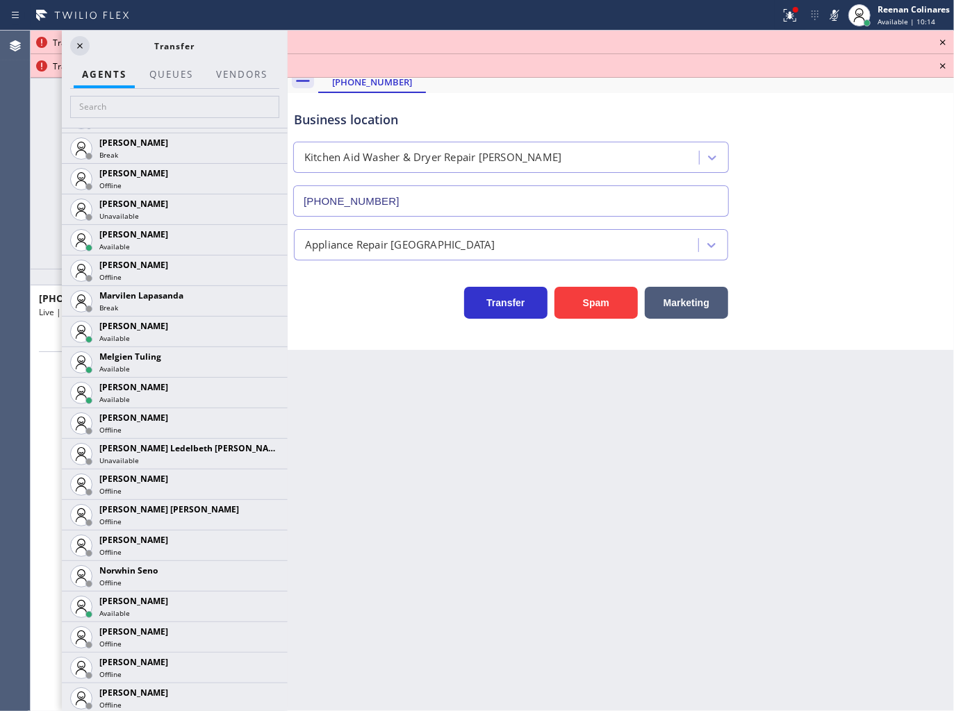
scroll to position [2255, 0]
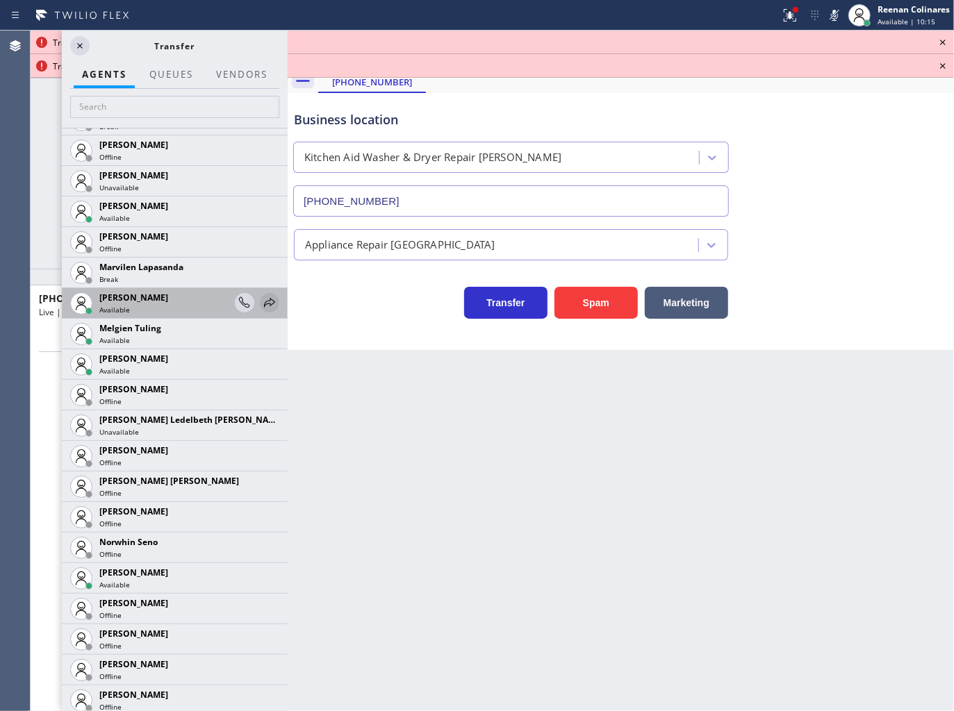
click at [261, 297] on icon at bounding box center [269, 303] width 17 height 17
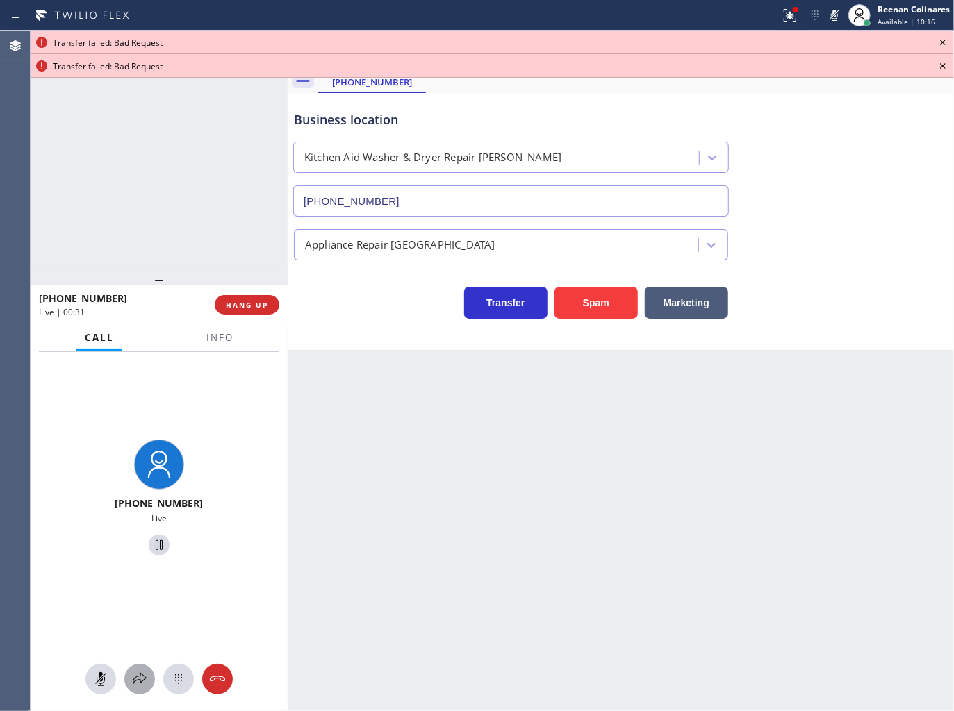
click at [139, 675] on icon at bounding box center [139, 679] width 17 height 17
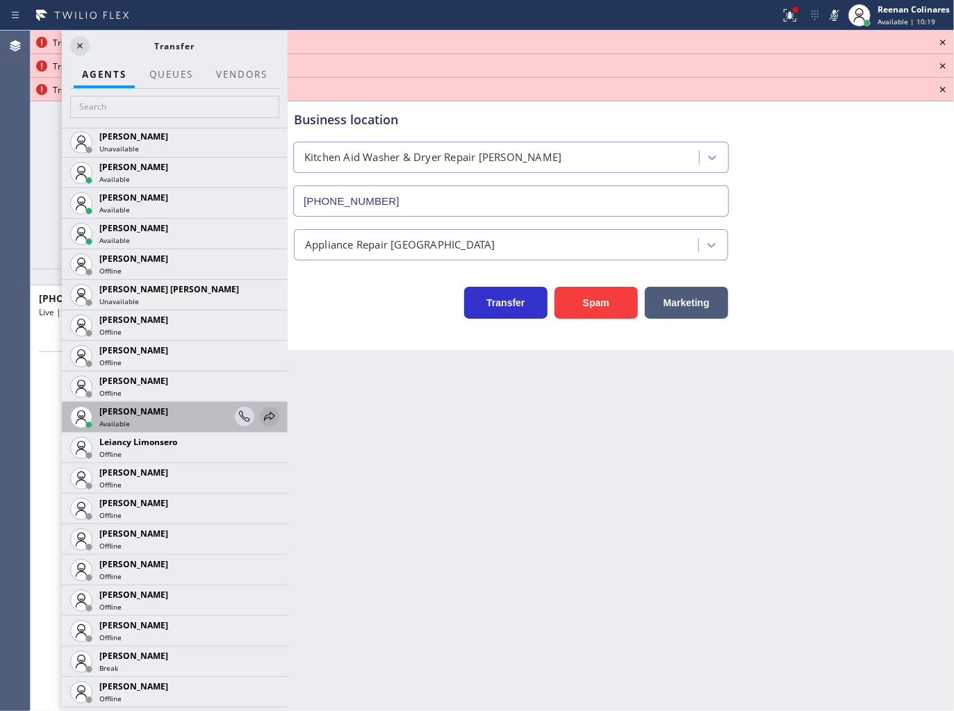
scroll to position [1699, 0]
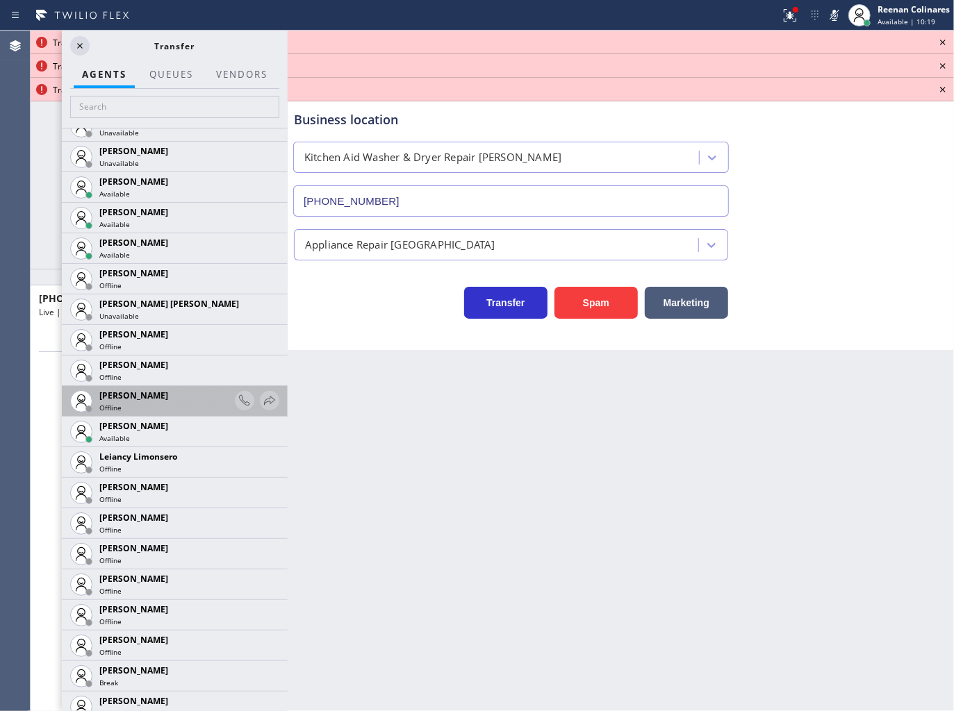
click at [0, 0] on div at bounding box center [0, 0] width 0 height 0
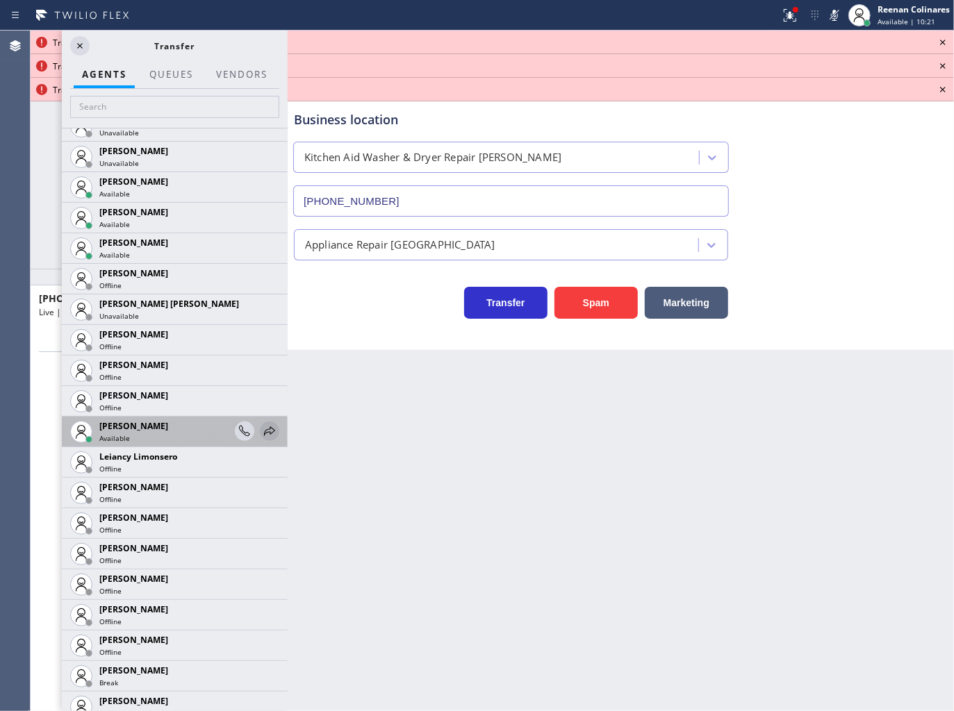
click at [261, 432] on icon at bounding box center [269, 431] width 17 height 17
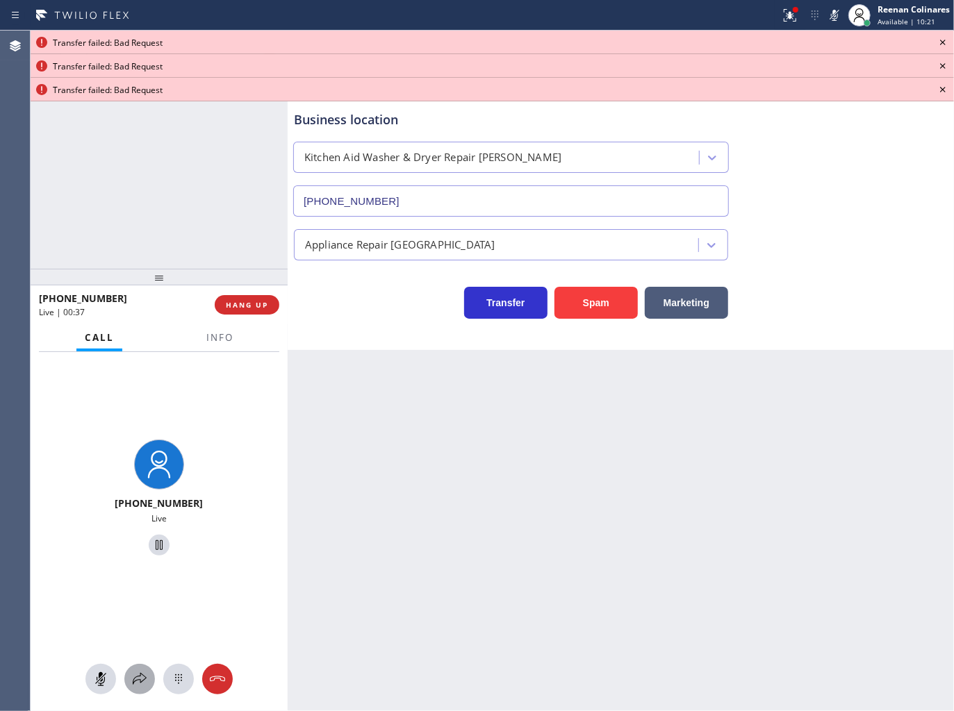
click at [138, 678] on icon at bounding box center [139, 679] width 17 height 17
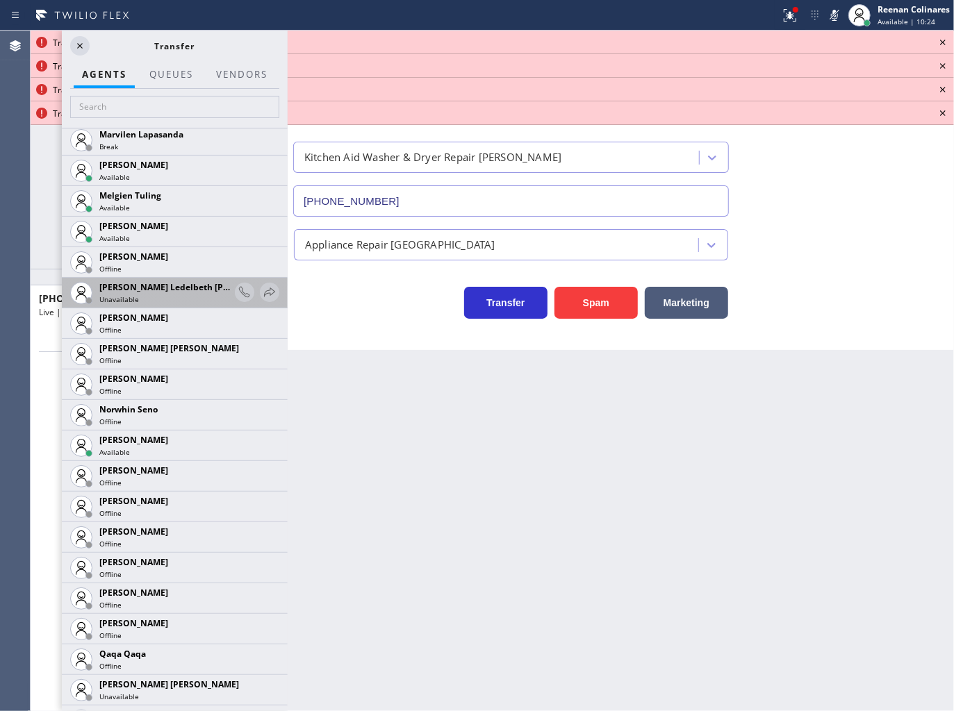
scroll to position [2312, 0]
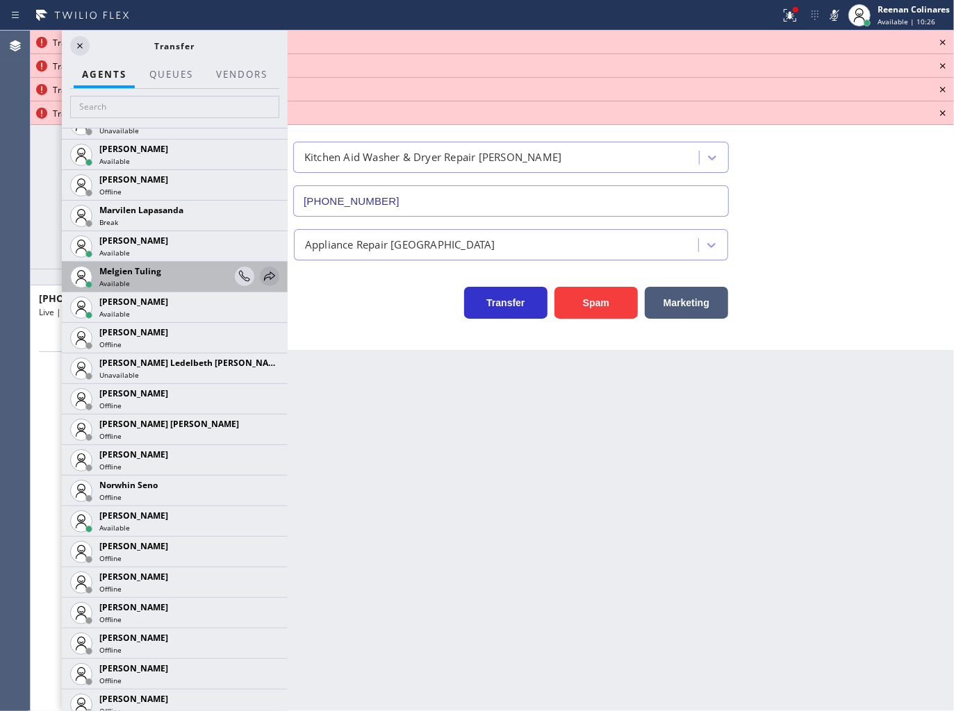
click at [264, 272] on icon at bounding box center [269, 276] width 11 height 9
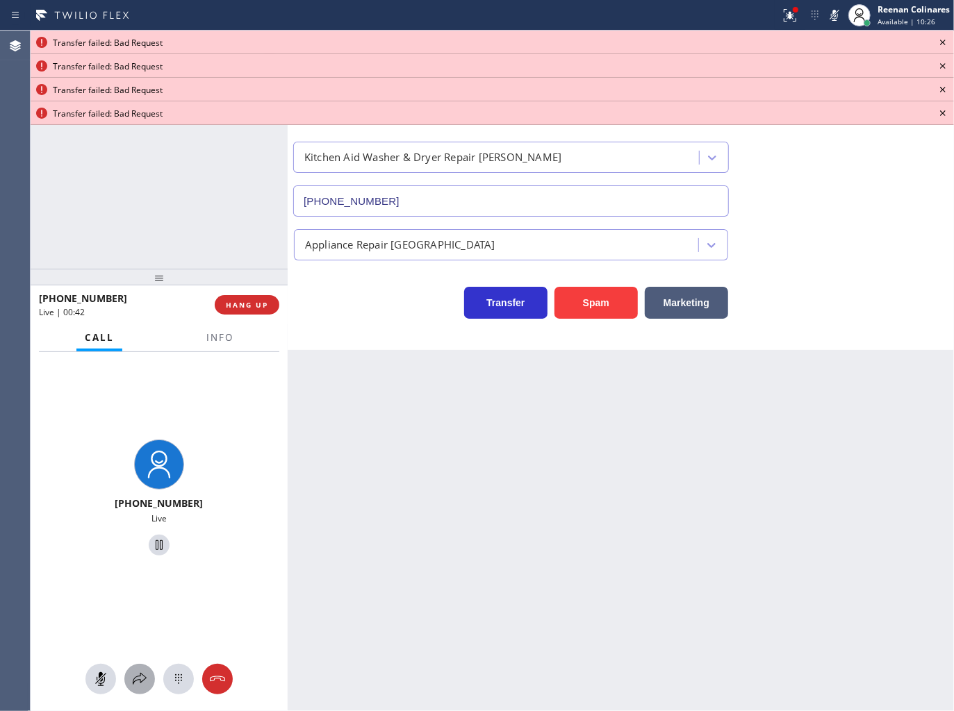
click at [133, 683] on icon at bounding box center [140, 679] width 14 height 12
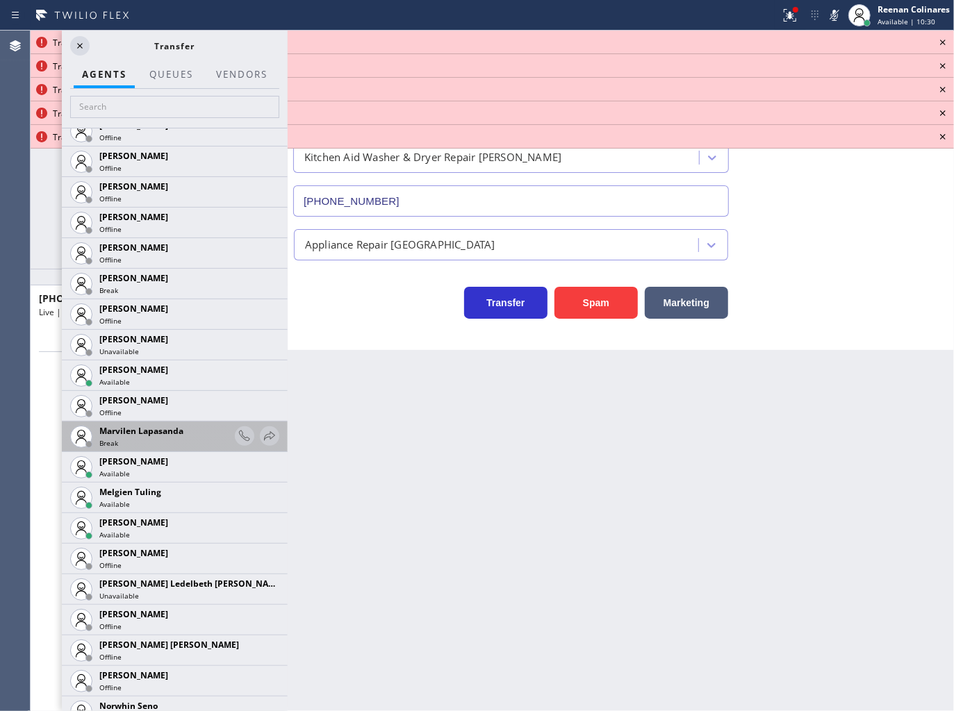
scroll to position [2118, 0]
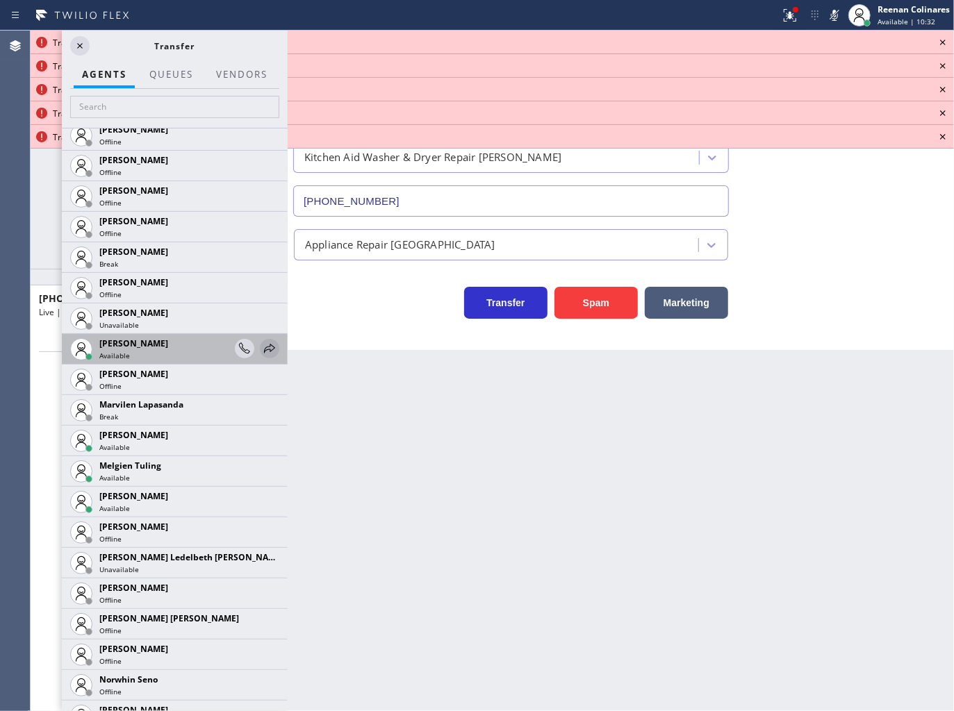
click at [261, 345] on icon at bounding box center [269, 348] width 17 height 17
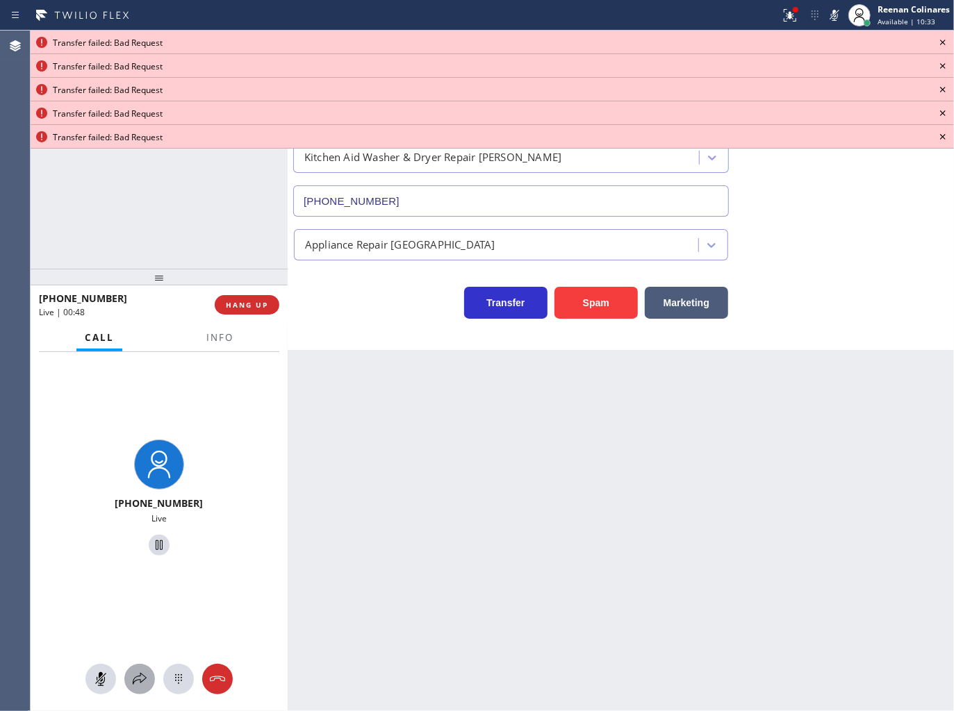
click at [135, 675] on icon at bounding box center [139, 679] width 17 height 17
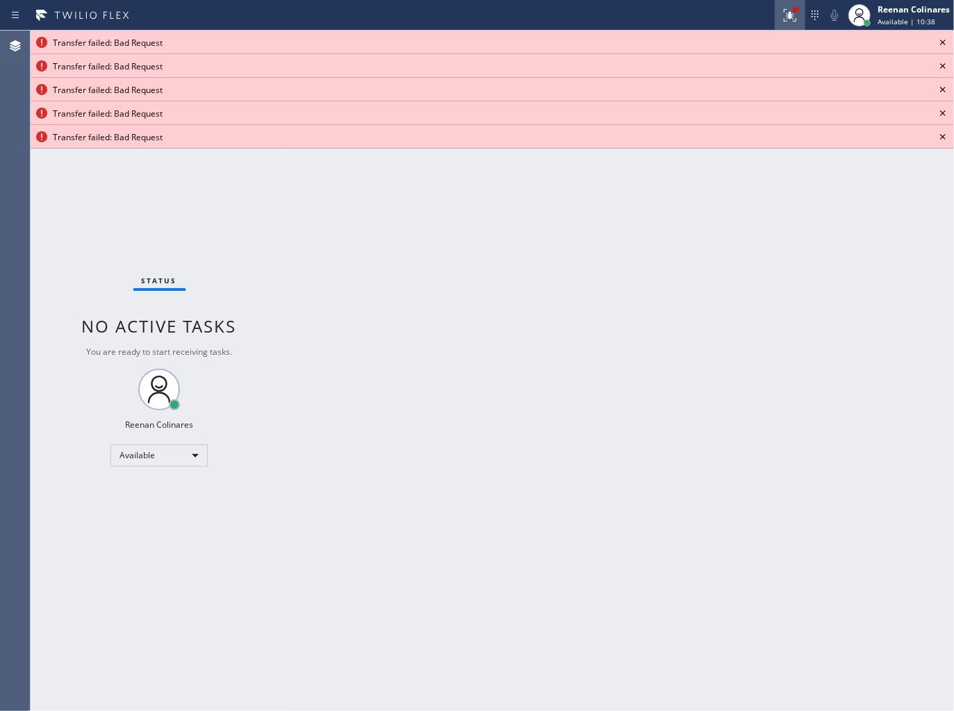
click at [786, 11] on icon at bounding box center [790, 15] width 17 height 17
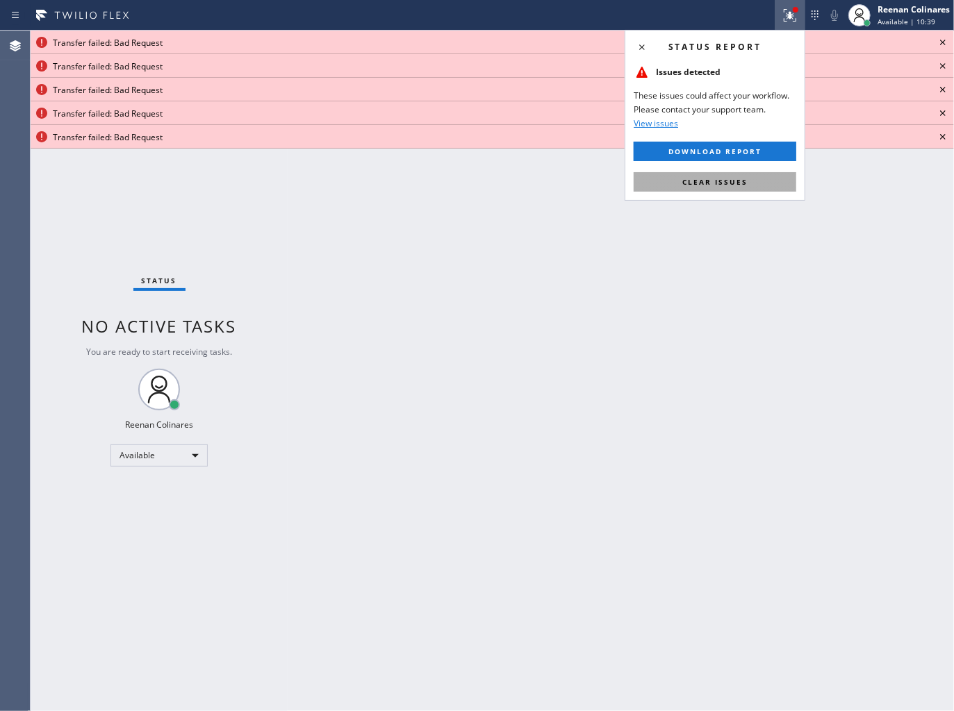
click at [764, 186] on button "Clear issues" at bounding box center [715, 181] width 163 height 19
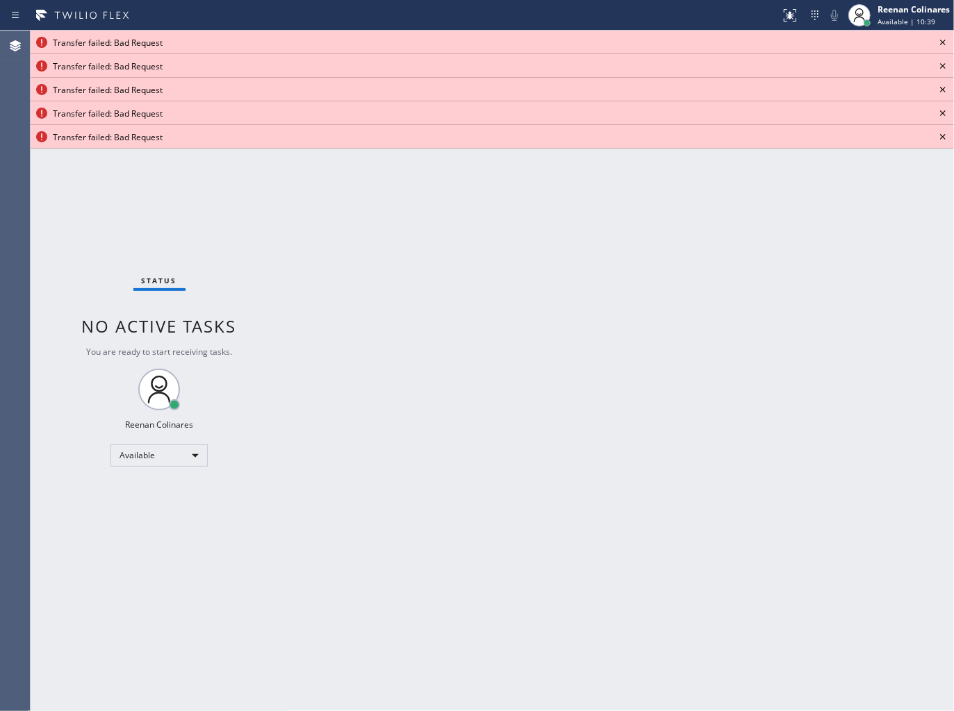
click at [942, 44] on icon at bounding box center [942, 42] width 17 height 17
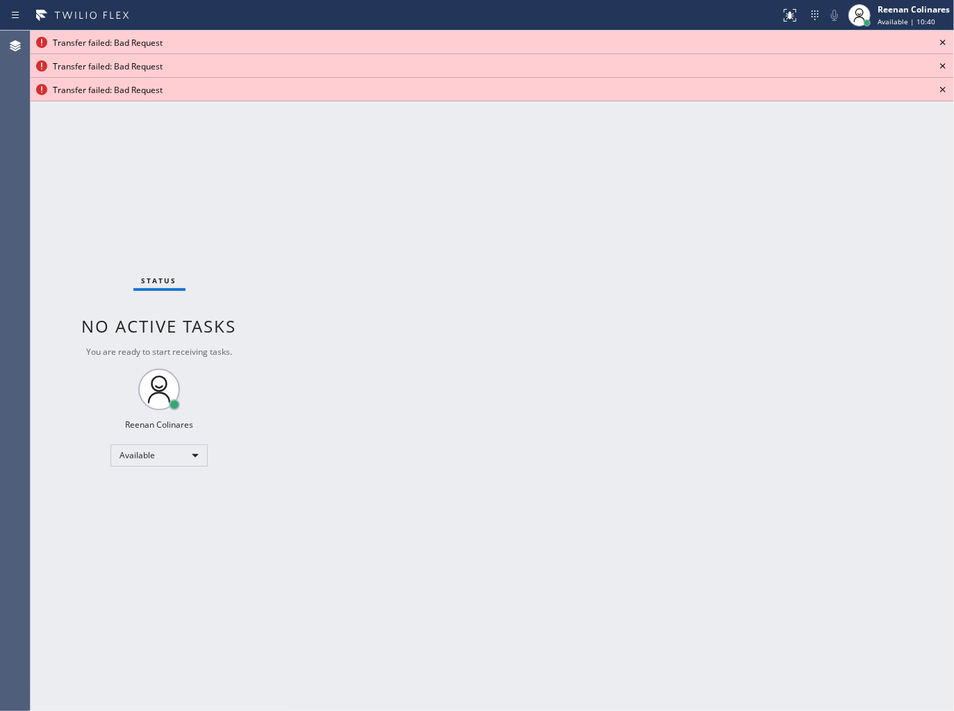
click at [942, 44] on icon at bounding box center [942, 42] width 17 height 17
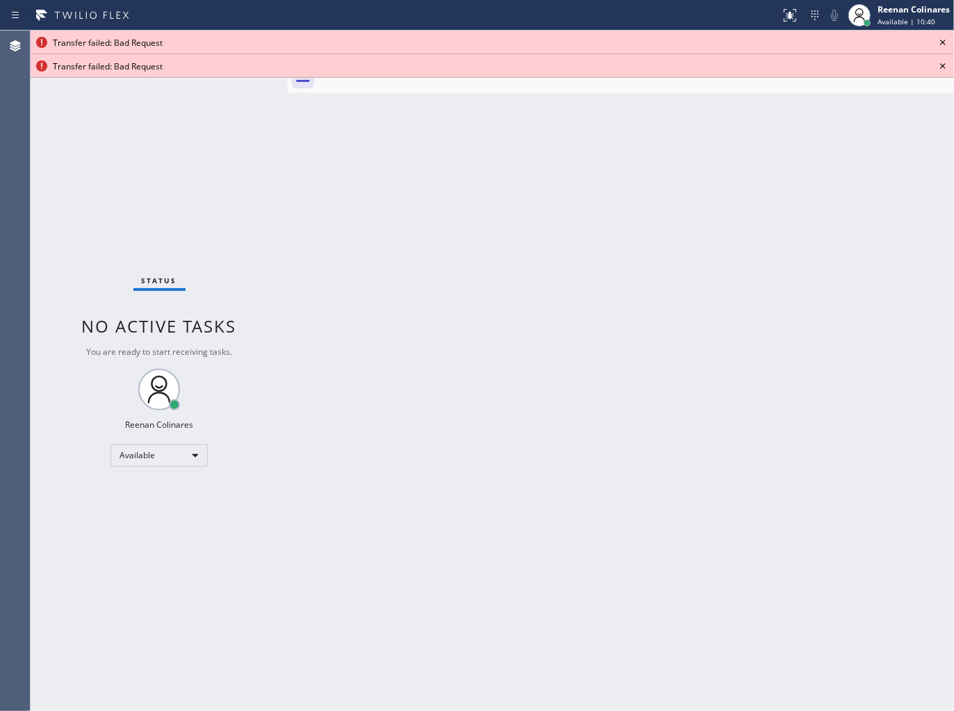
click at [942, 44] on icon at bounding box center [942, 42] width 17 height 17
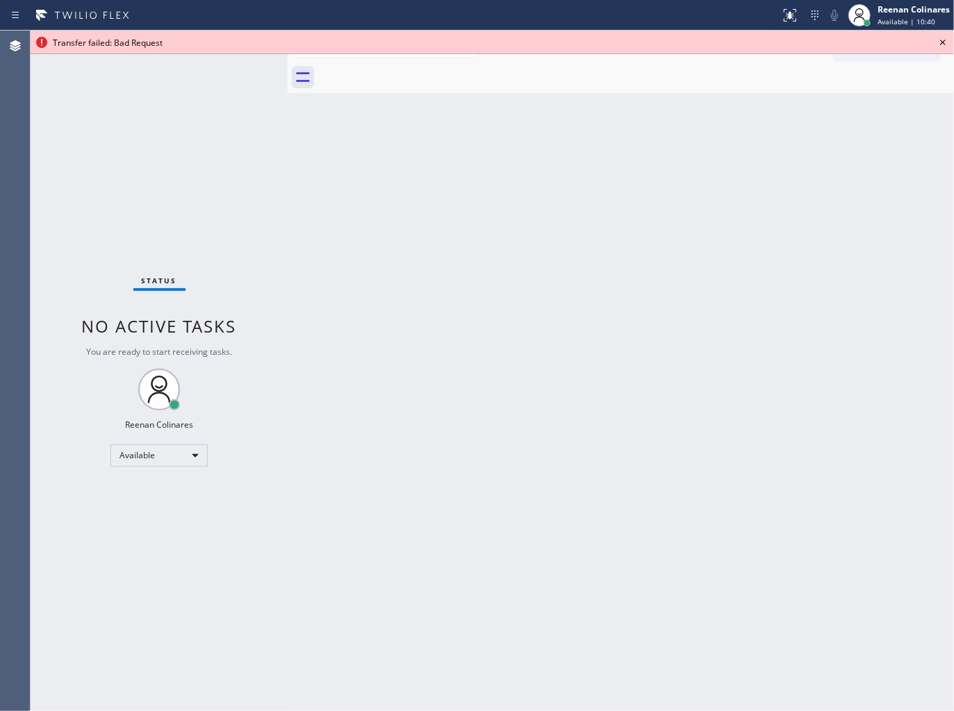
click at [942, 44] on icon at bounding box center [942, 42] width 17 height 17
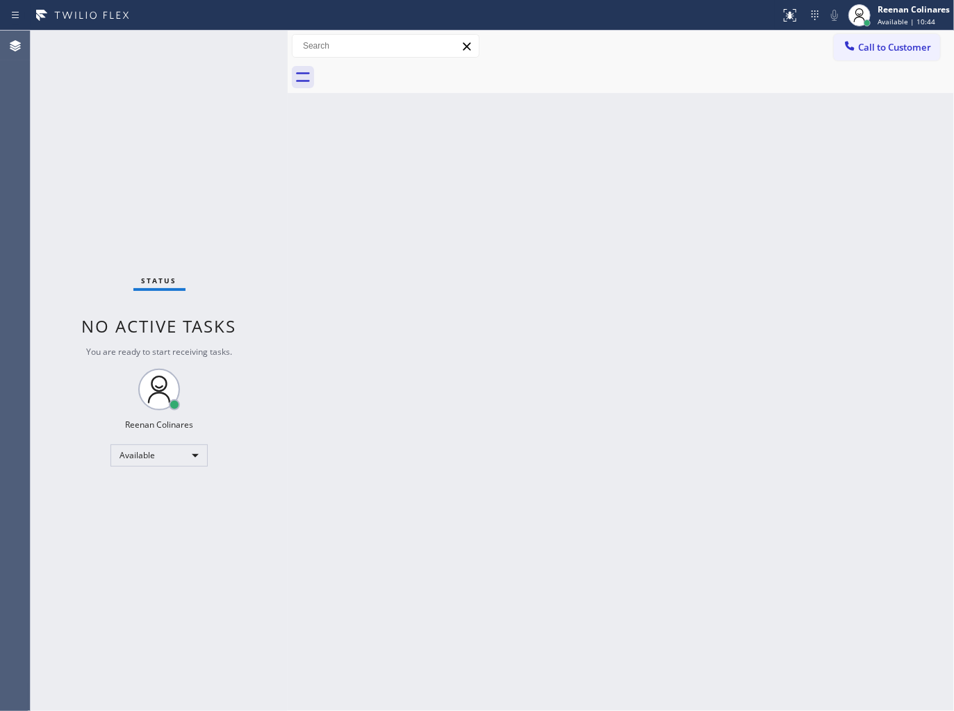
click at [422, 240] on div "Back to Dashboard Change Sender ID Customers Technicians Select a contact Outbo…" at bounding box center [621, 371] width 666 height 681
click at [169, 50] on div "Status No active tasks You are ready to start receiving tasks. Reenan Colinares…" at bounding box center [159, 371] width 257 height 681
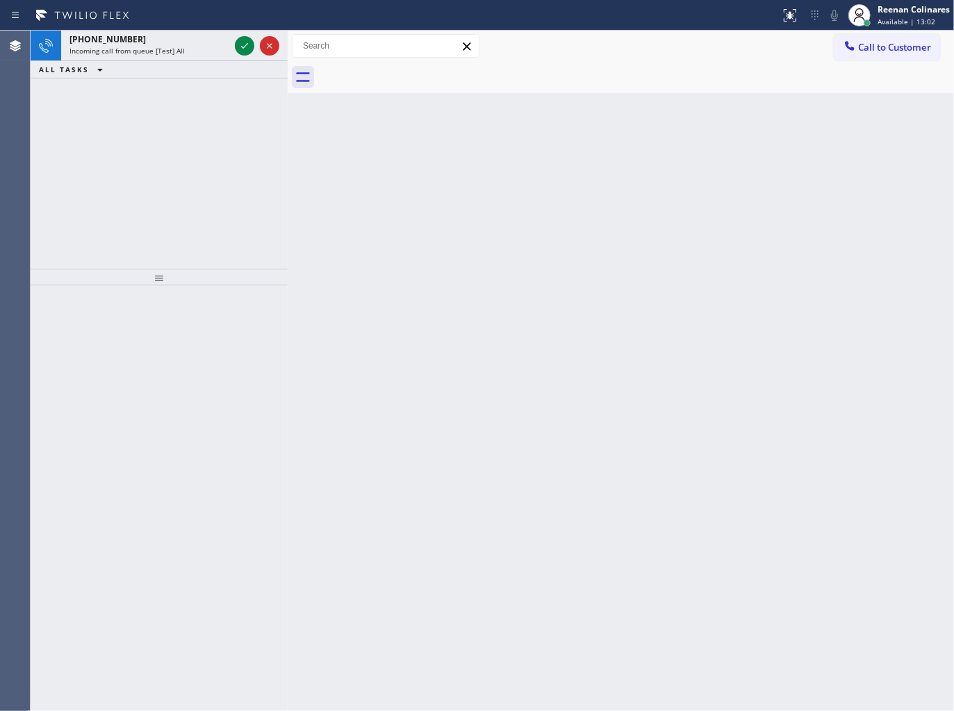
click at [131, 0] on div "Status report No issues detected If you experience an issue, please download th…" at bounding box center [477, 15] width 954 height 31
click at [172, 56] on div "[PHONE_NUMBER] Incoming call from queue [Test] All" at bounding box center [146, 46] width 171 height 31
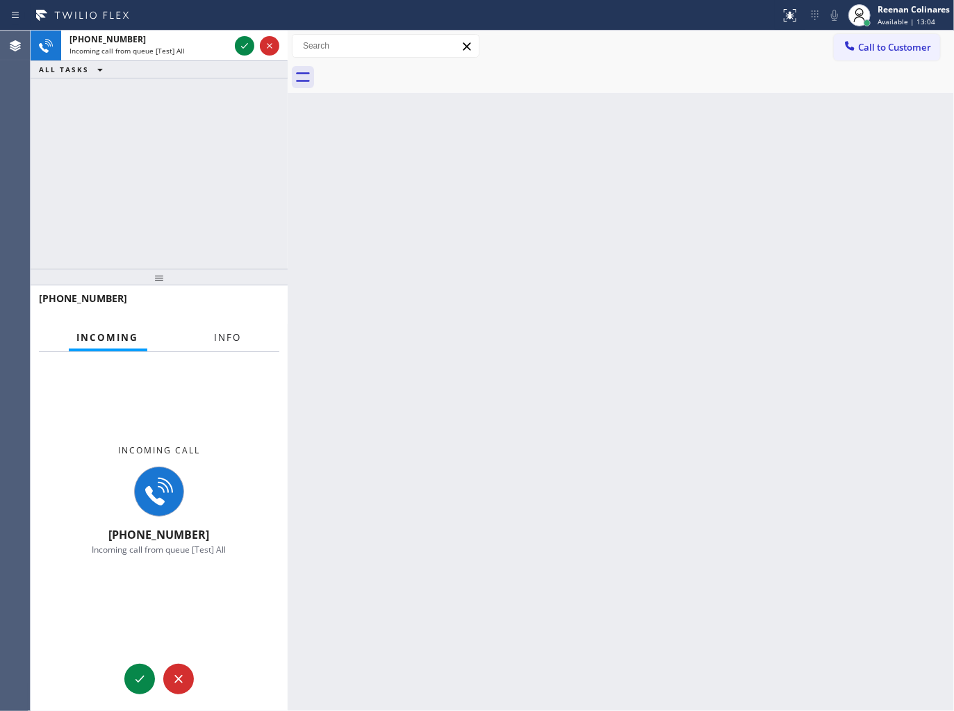
click at [224, 331] on span "Info" at bounding box center [228, 337] width 27 height 13
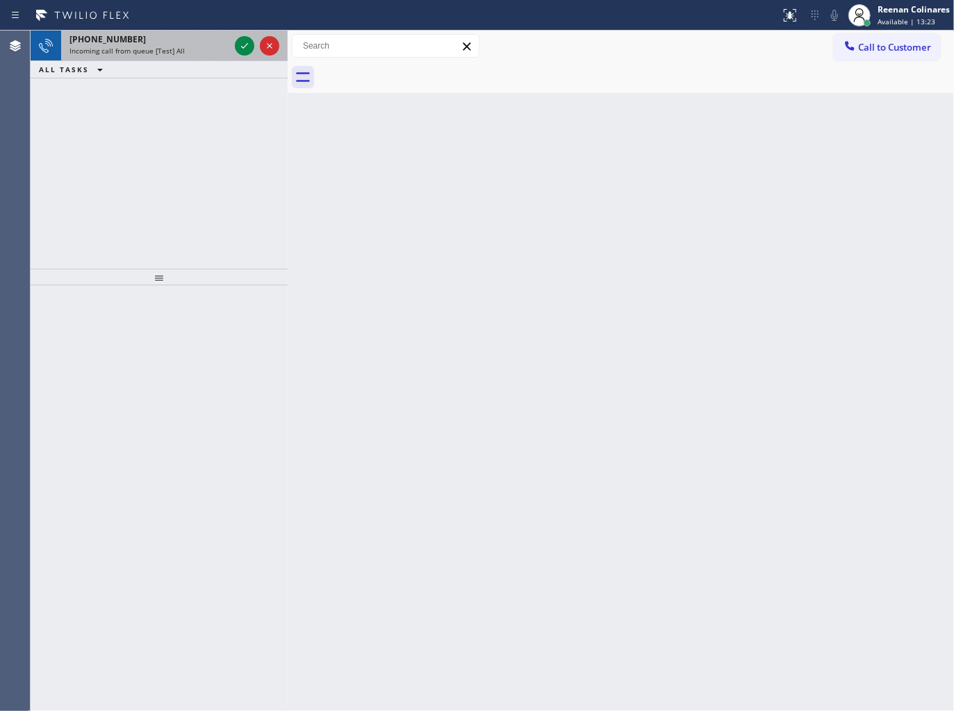
click at [206, 47] on div "Incoming call from queue [Test] All" at bounding box center [149, 51] width 160 height 10
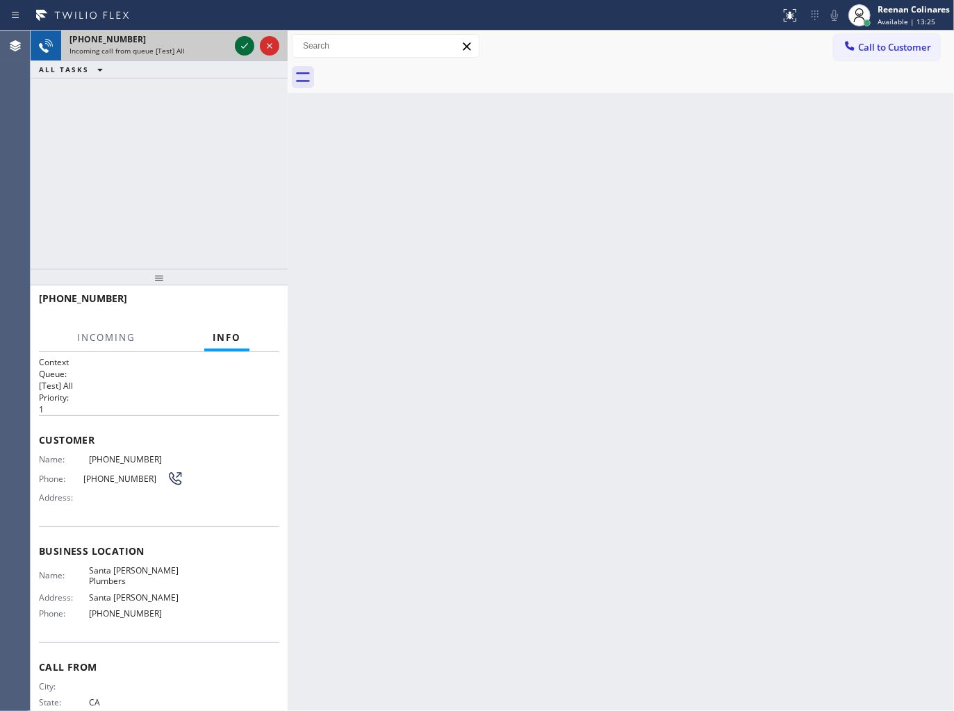
click at [240, 47] on icon at bounding box center [244, 46] width 17 height 17
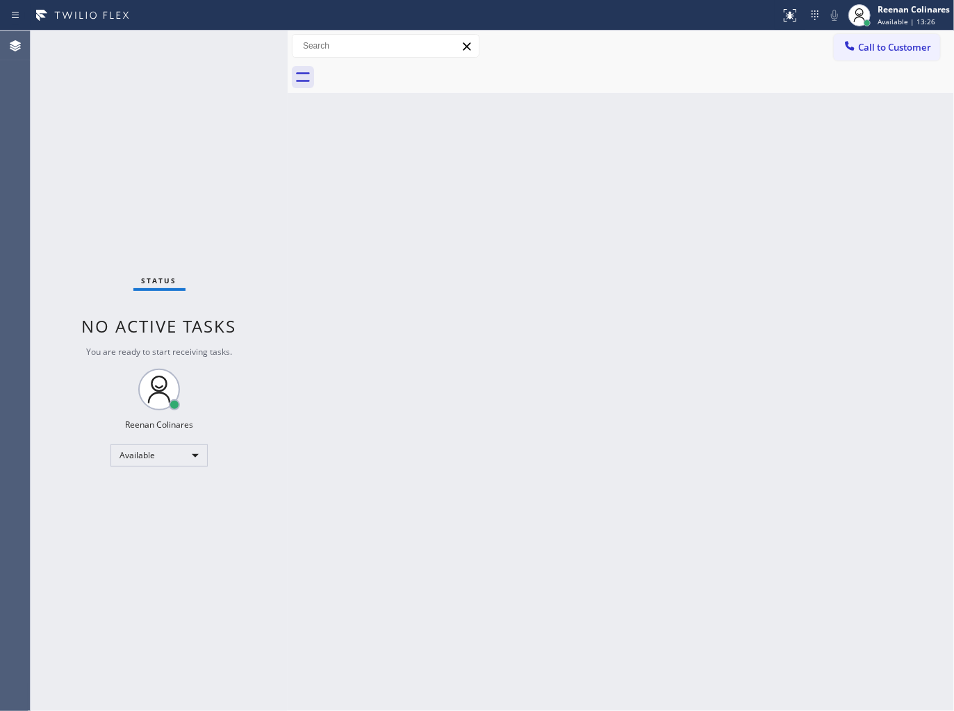
click at [164, 61] on div "Status No active tasks You are ready to start receiving tasks. Reenan Colinares…" at bounding box center [159, 371] width 257 height 681
click at [163, 61] on div "Status No active tasks You are ready to start receiving tasks. Reenan Colinares…" at bounding box center [159, 371] width 257 height 681
click at [186, 49] on div "Status No active tasks You are ready to start receiving tasks. Reenan Colinares…" at bounding box center [159, 371] width 257 height 681
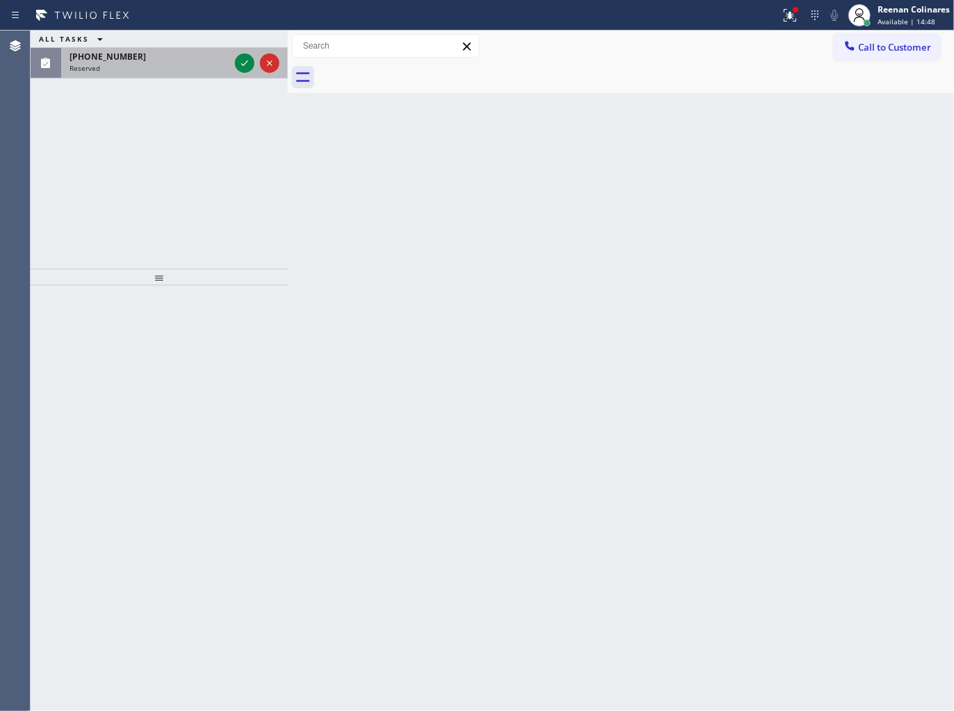
click at [191, 76] on div "[PHONE_NUMBER] Reserved" at bounding box center [146, 63] width 171 height 31
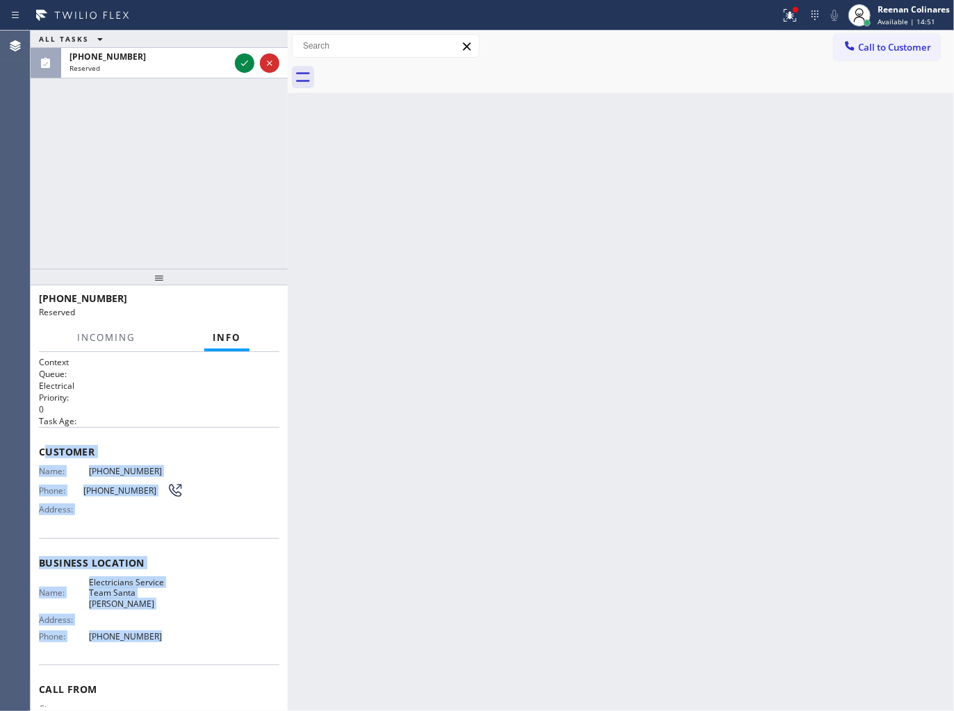
copy div "ustomer Name: [PHONE_NUMBER] Phone: [PHONE_NUMBER] Address: Business location N…"
drag, startPoint x: 44, startPoint y: 440, endPoint x: 315, endPoint y: 662, distance: 350.1
click at [234, 641] on div "Context Queue: Electrical Priority: 0 Task Age: Customer Name: [PHONE_NUMBER] P…" at bounding box center [159, 563] width 240 height 414
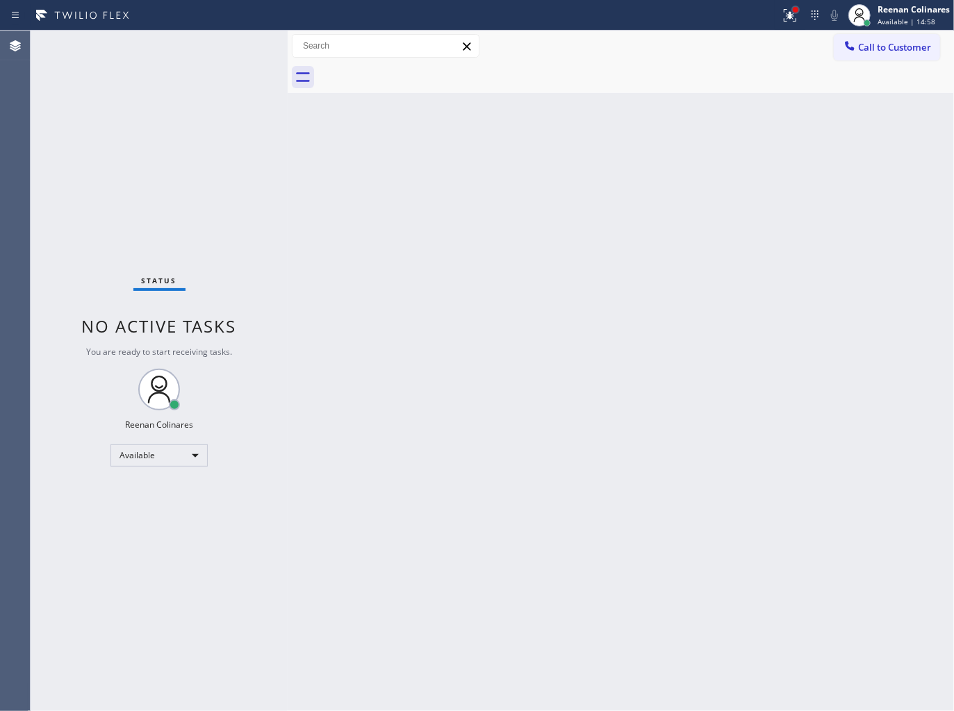
click at [796, 10] on div at bounding box center [796, 10] width 6 height 6
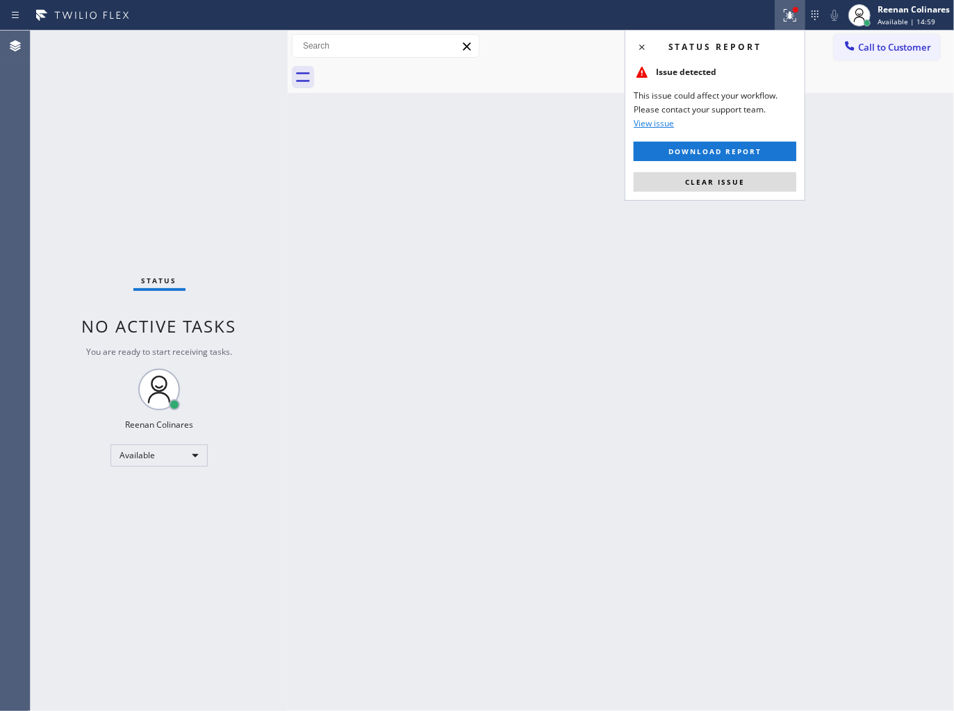
drag, startPoint x: 739, startPoint y: 181, endPoint x: 399, endPoint y: 201, distance: 340.4
click at [732, 181] on span "Clear issue" at bounding box center [715, 182] width 60 height 10
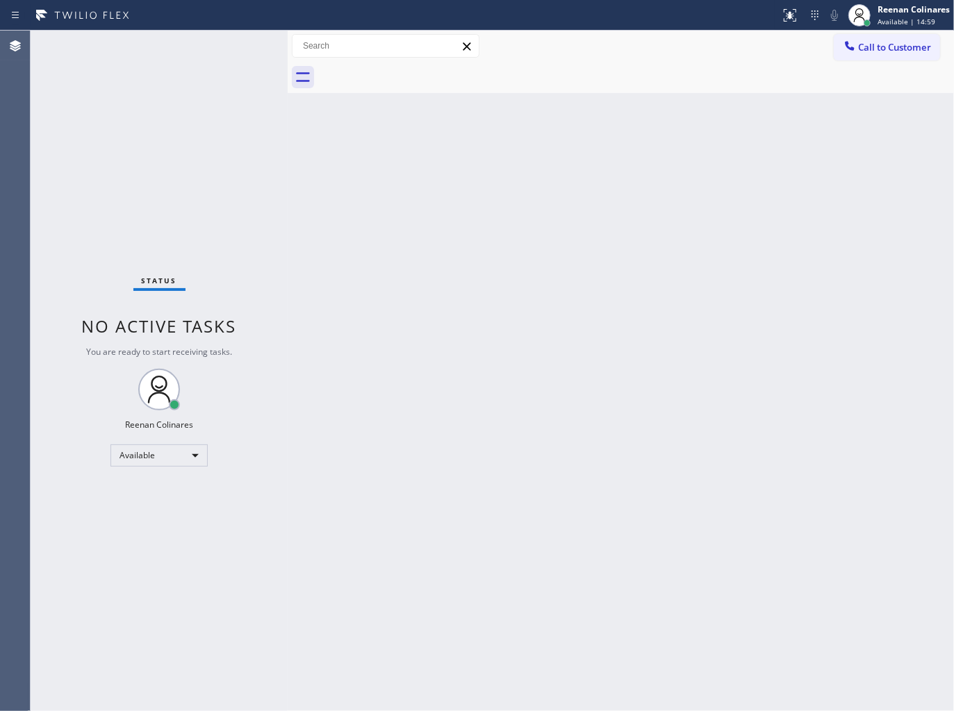
click at [398, 201] on div "Back to Dashboard Change Sender ID Customers Technicians Select a contact Outbo…" at bounding box center [621, 371] width 666 height 681
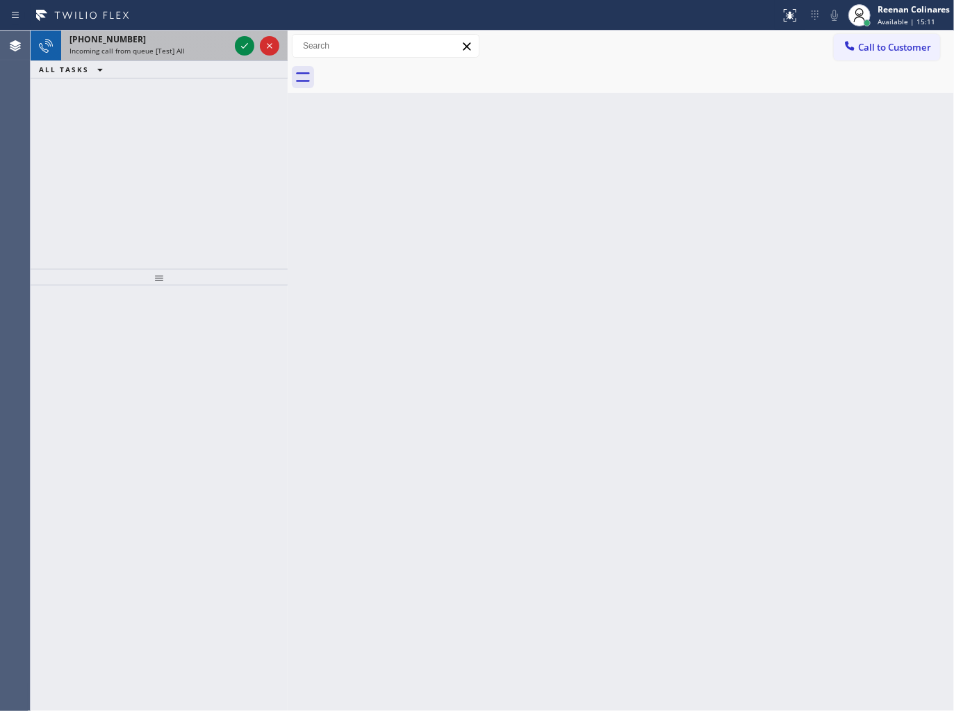
click at [164, 43] on div "[PHONE_NUMBER]" at bounding box center [149, 39] width 160 height 12
click at [195, 51] on div "Incoming call from queue [Test] All" at bounding box center [149, 51] width 160 height 10
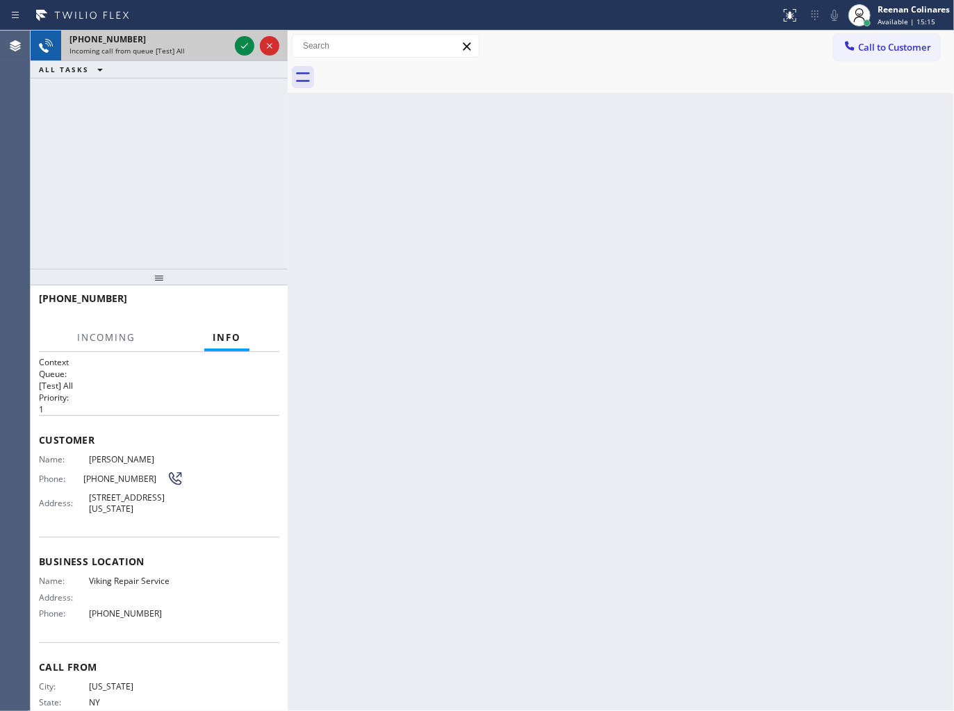
click at [195, 51] on div "Incoming call from queue [Test] All" at bounding box center [149, 51] width 160 height 10
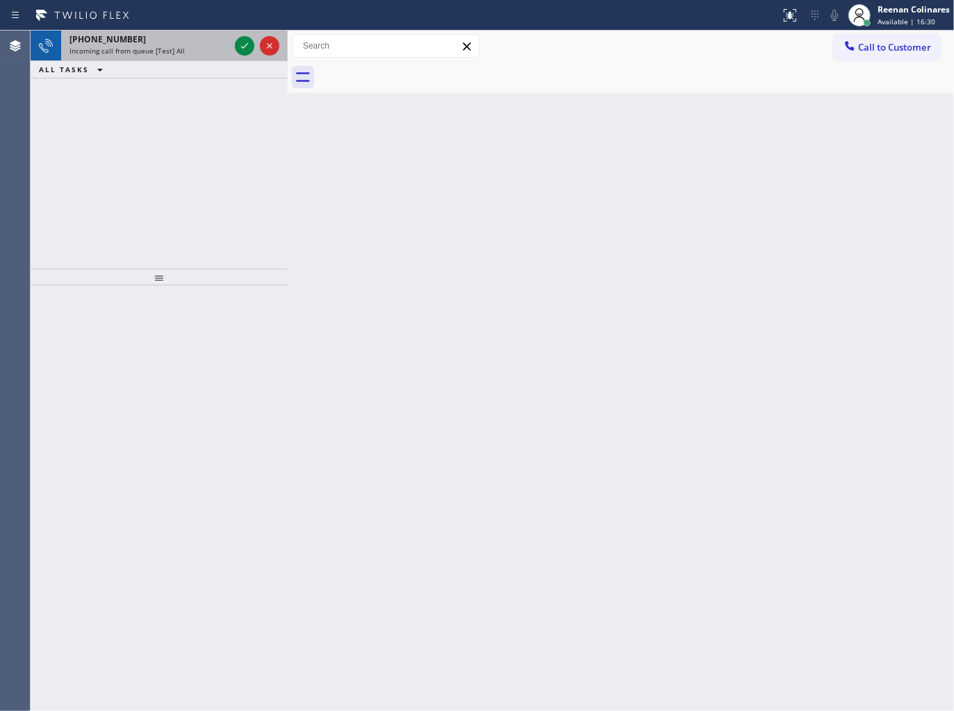
click at [171, 51] on span "Incoming call from queue [Test] All" at bounding box center [126, 51] width 115 height 10
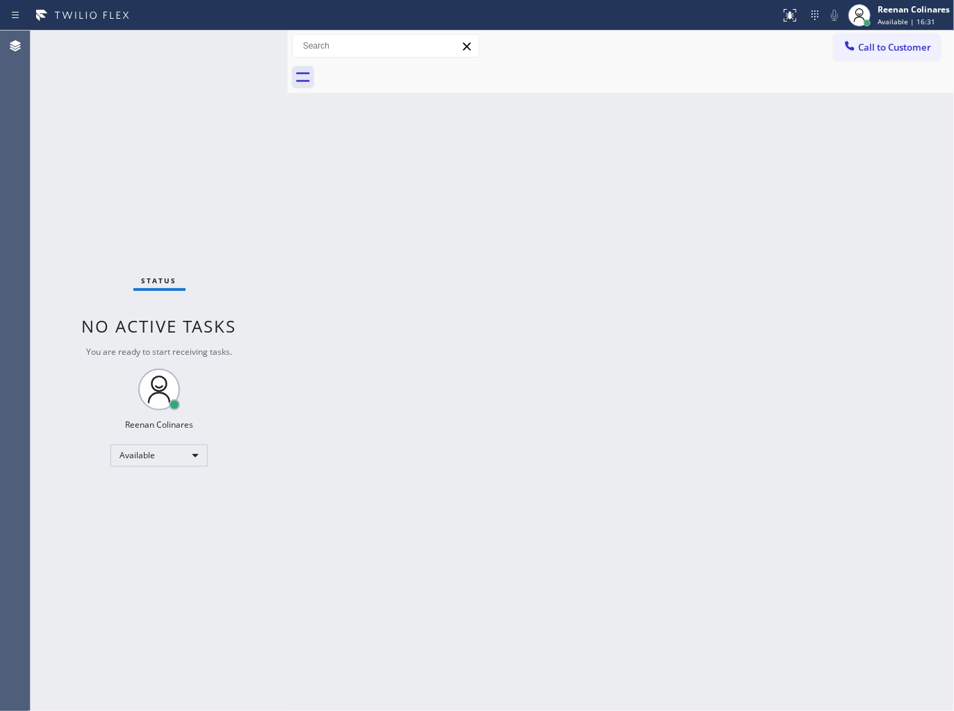
click at [150, 68] on div "Status No active tasks You are ready to start receiving tasks. Reenan Colinares…" at bounding box center [159, 371] width 257 height 681
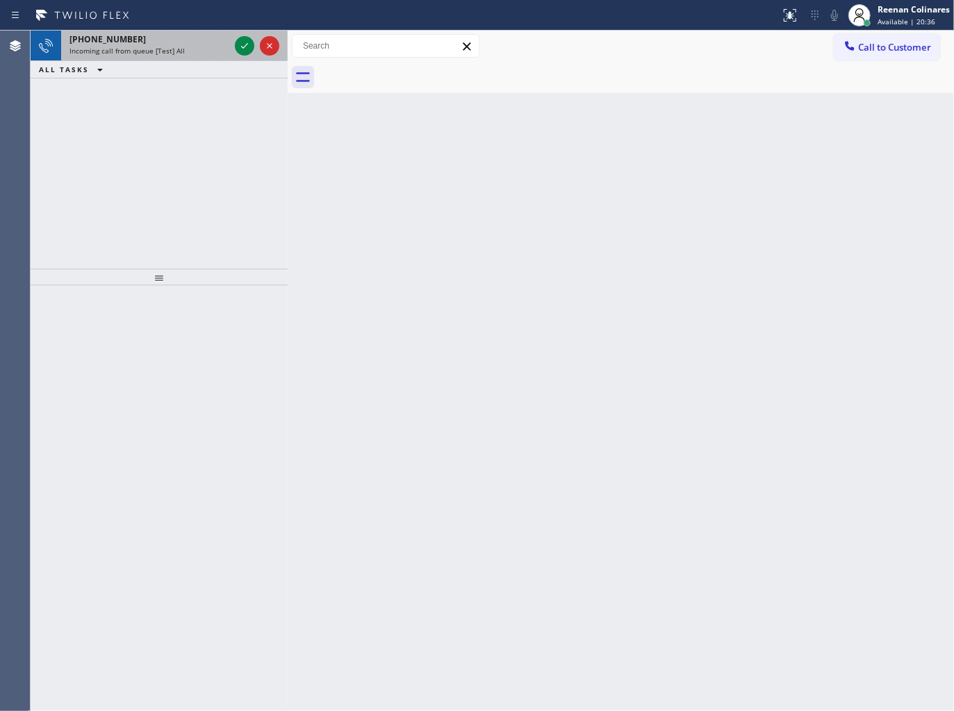
click at [218, 49] on div "Incoming call from queue [Test] All" at bounding box center [149, 51] width 160 height 10
click at [210, 52] on div "Incoming call from queue [Test] All" at bounding box center [149, 51] width 160 height 10
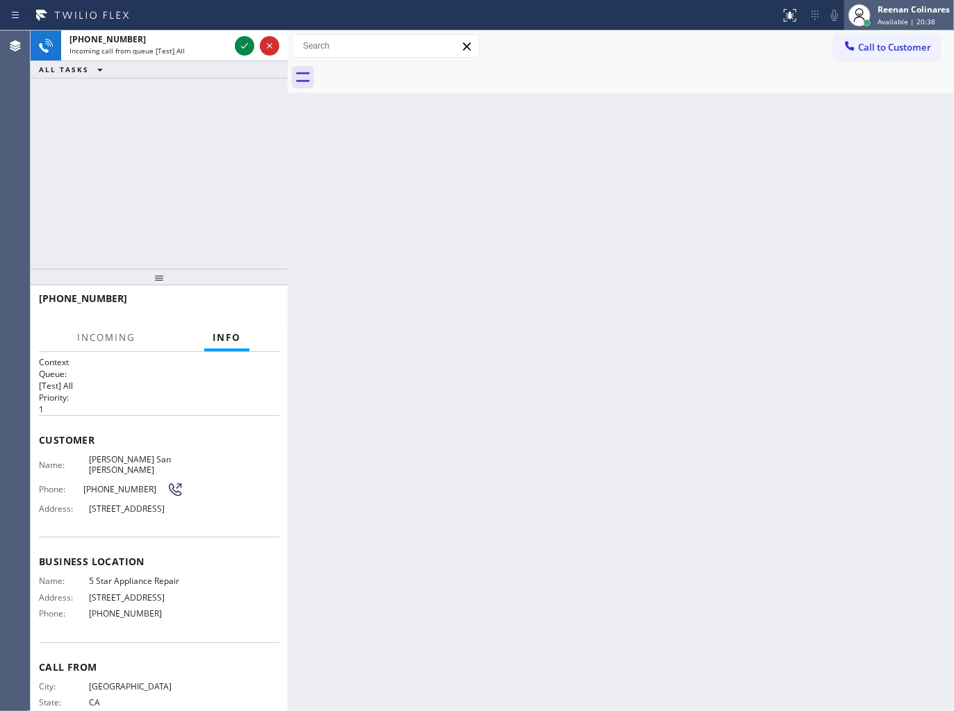
click at [891, 18] on span "Available | 20:38" at bounding box center [906, 22] width 58 height 10
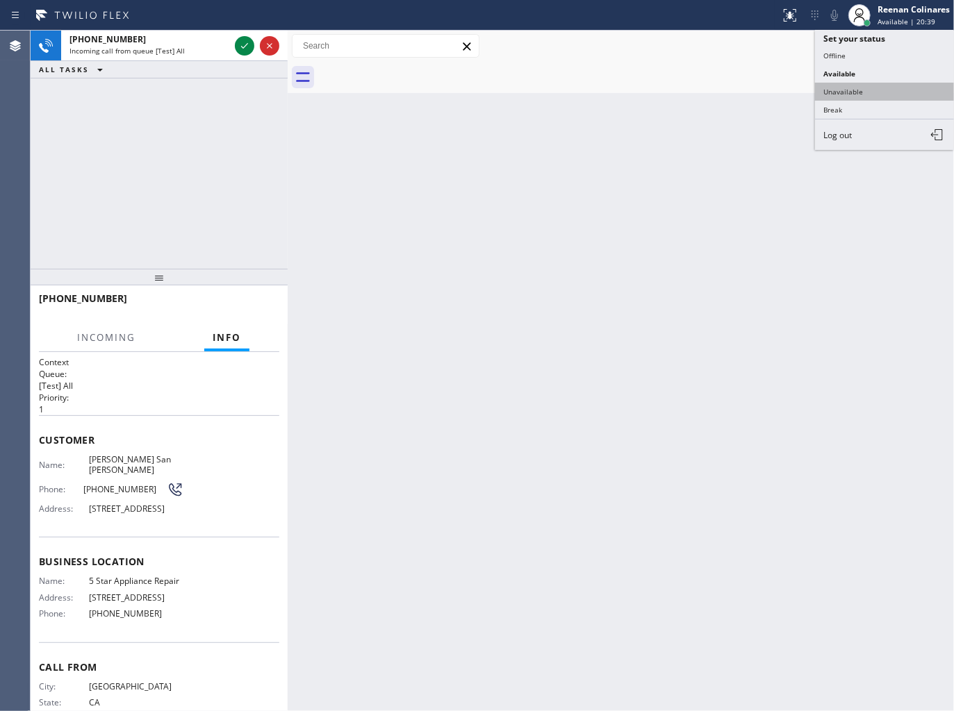
click at [843, 89] on button "Unavailable" at bounding box center [884, 92] width 139 height 18
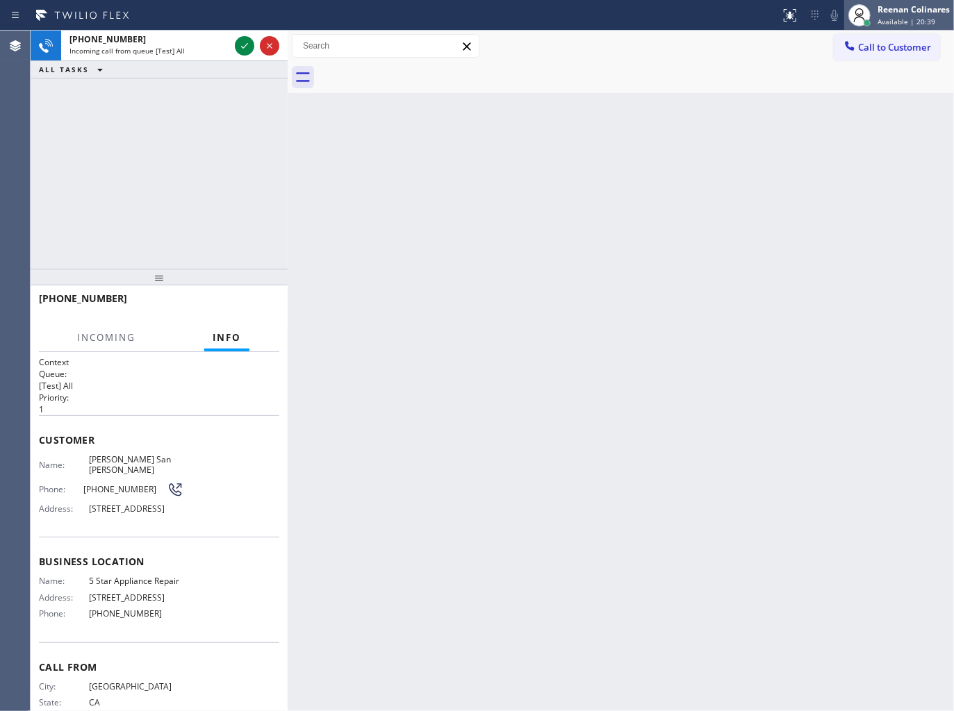
click at [893, 9] on div "Reenan Colinares" at bounding box center [913, 9] width 72 height 12
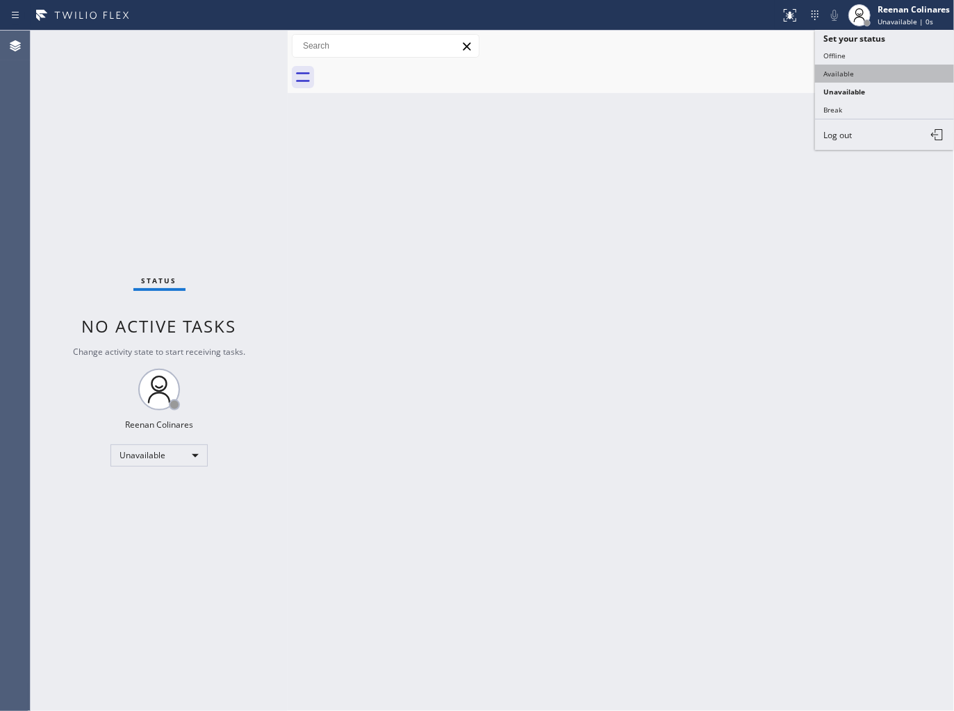
click at [843, 71] on button "Available" at bounding box center [884, 74] width 139 height 18
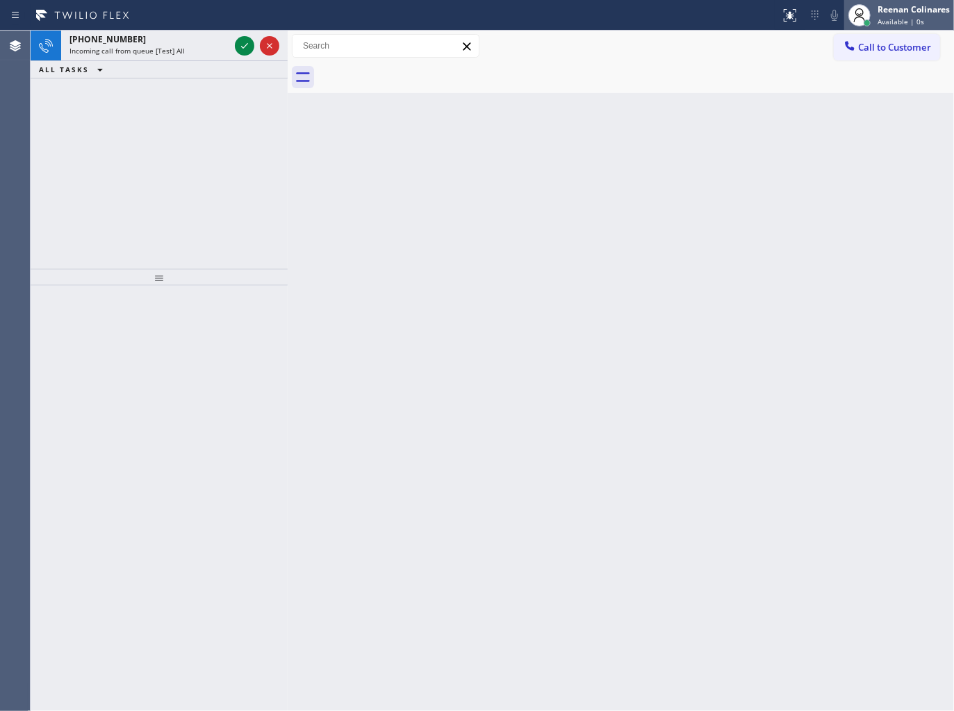
click at [896, 19] on span "Available | 0s" at bounding box center [900, 22] width 47 height 10
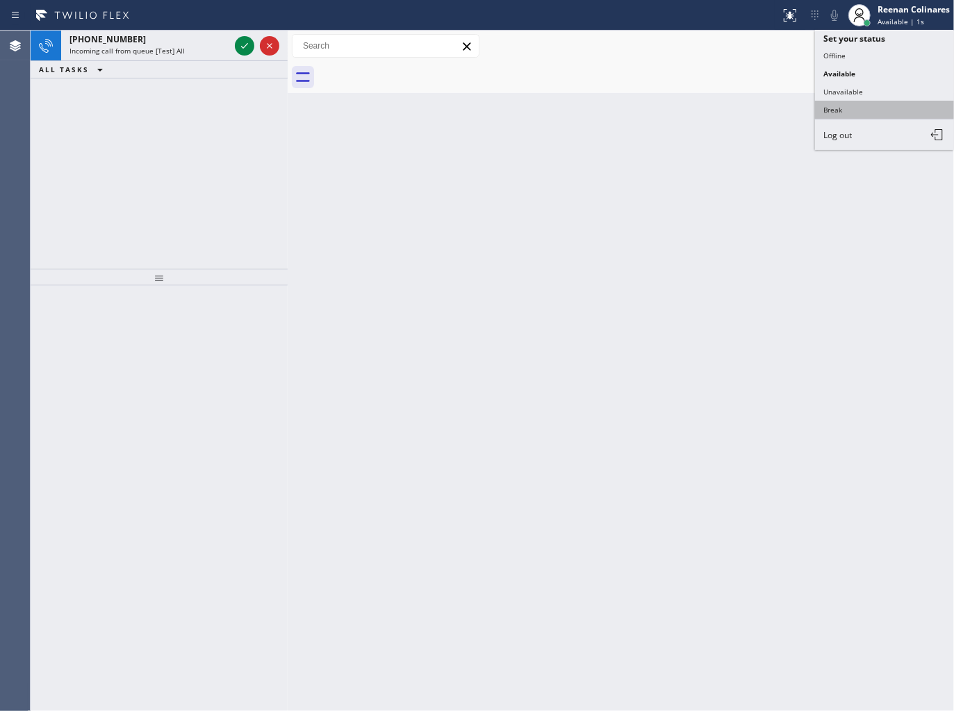
click at [844, 106] on button "Break" at bounding box center [884, 110] width 139 height 18
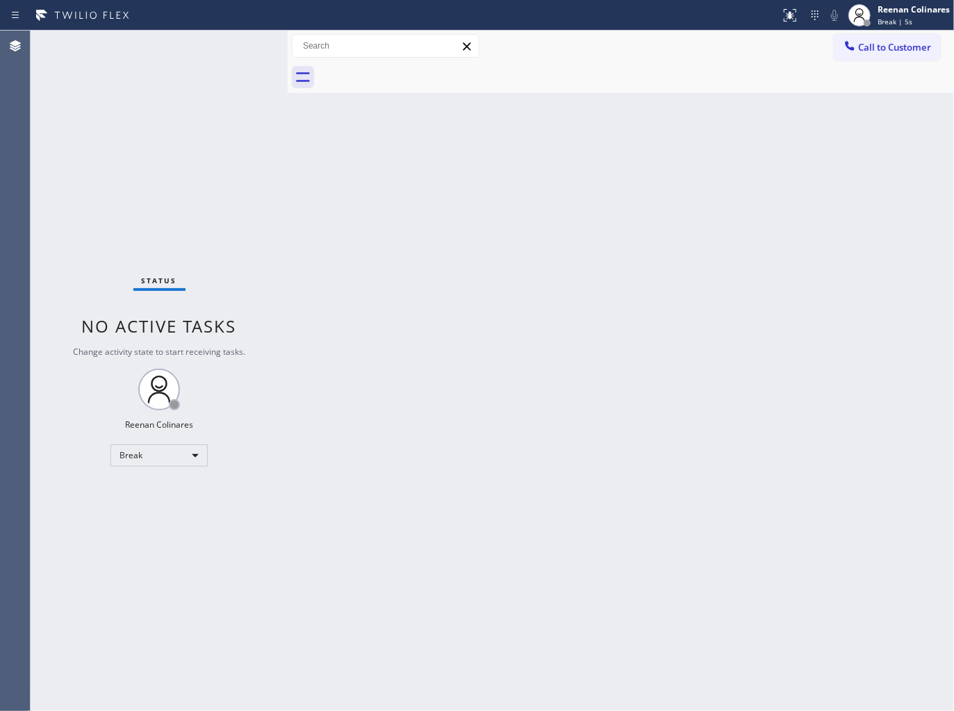
drag, startPoint x: 779, startPoint y: 79, endPoint x: 732, endPoint y: 126, distance: 66.8
click at [779, 79] on div at bounding box center [636, 77] width 636 height 31
click at [884, 23] on span "Break | 2:35" at bounding box center [898, 22] width 42 height 10
click at [849, 72] on button "Available" at bounding box center [884, 74] width 139 height 18
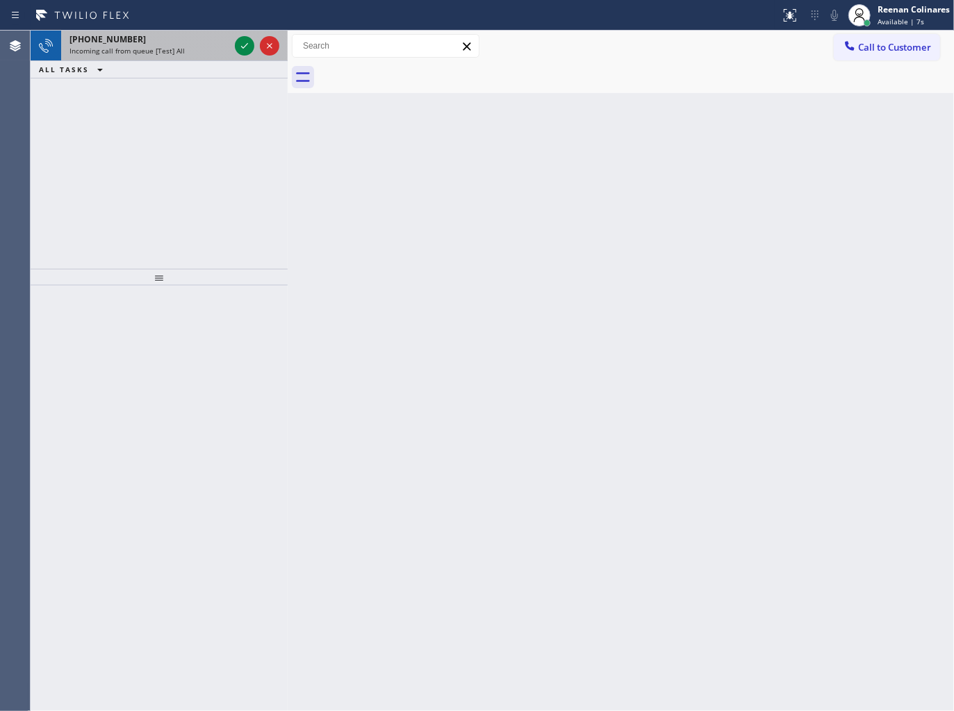
drag, startPoint x: 176, startPoint y: 101, endPoint x: 178, endPoint y: 51, distance: 50.7
click at [176, 101] on div "[PHONE_NUMBER] Incoming call from queue [Test] All ALL TASKS ALL TASKS ACTIVE T…" at bounding box center [159, 150] width 257 height 238
click at [179, 44] on div "[PHONE_NUMBER]" at bounding box center [149, 39] width 160 height 12
click at [188, 44] on div "[PHONE_NUMBER]" at bounding box center [149, 39] width 160 height 12
click at [188, 47] on div "Incoming call from queue [Test] All" at bounding box center [149, 51] width 160 height 10
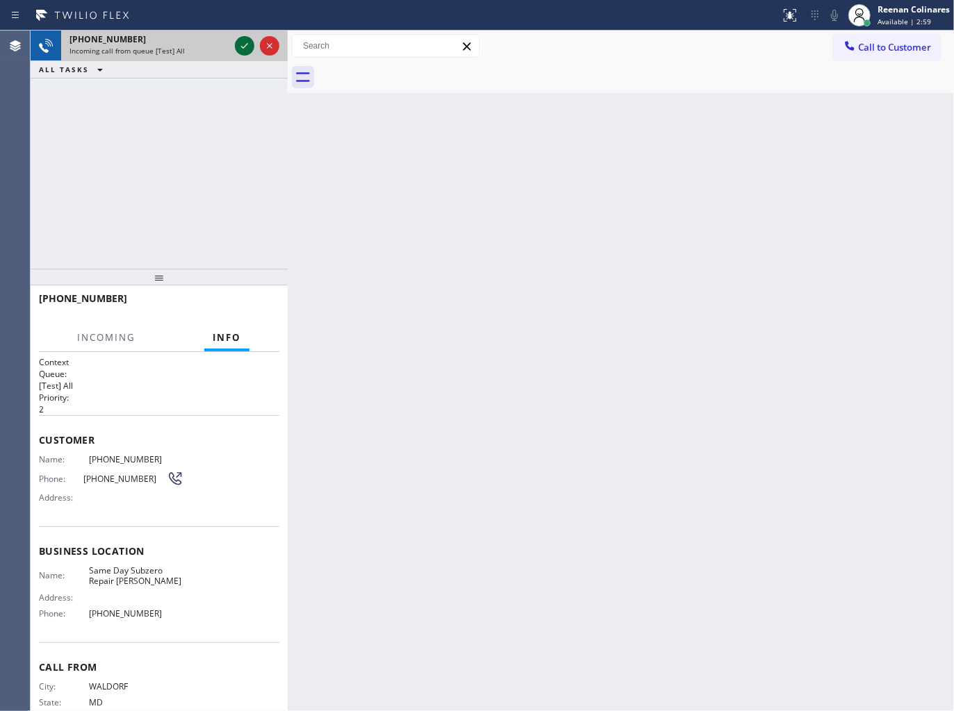
click at [243, 44] on icon at bounding box center [244, 46] width 17 height 17
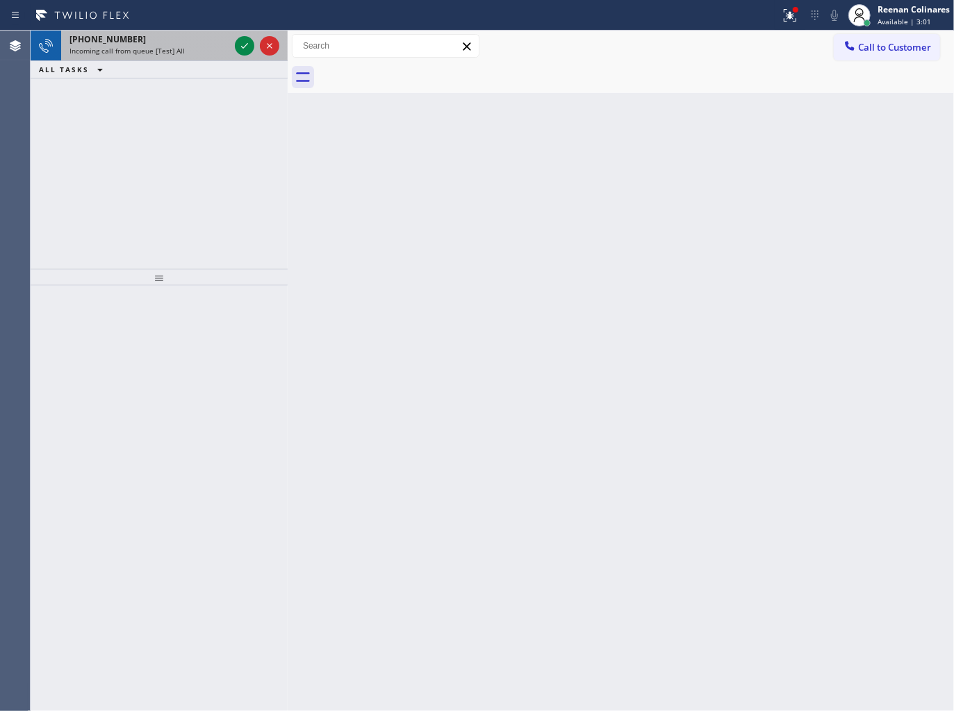
drag, startPoint x: 189, startPoint y: 38, endPoint x: 228, endPoint y: 49, distance: 40.3
click at [190, 38] on div "[PHONE_NUMBER]" at bounding box center [149, 39] width 160 height 12
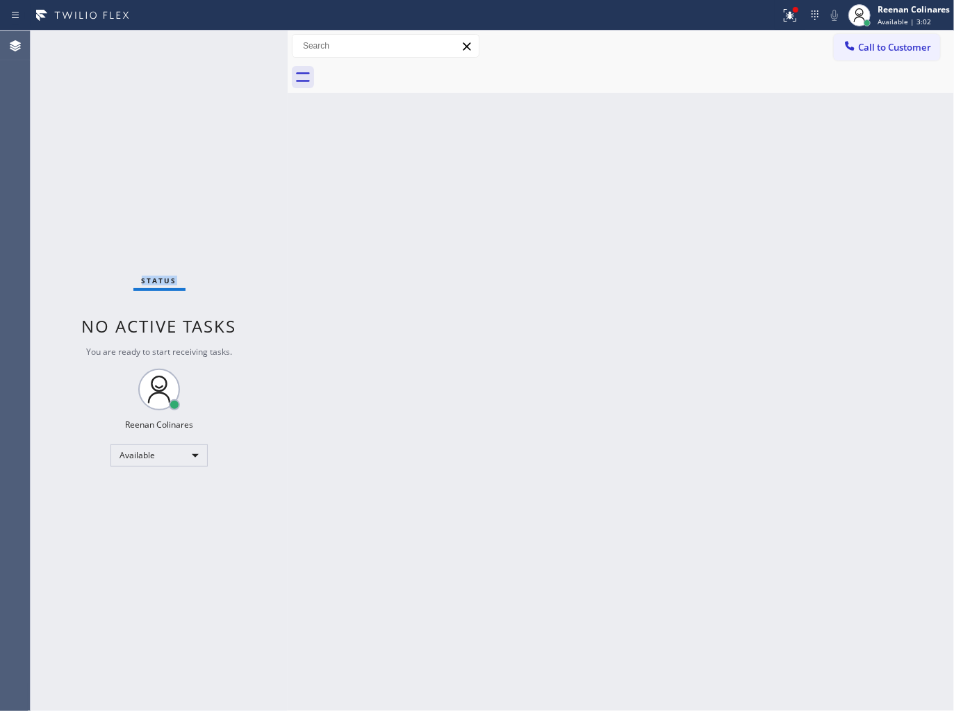
click at [238, 44] on div "Status No active tasks You are ready to start receiving tasks. Reenan Colinares…" at bounding box center [159, 371] width 257 height 681
click at [796, 17] on icon at bounding box center [790, 15] width 17 height 17
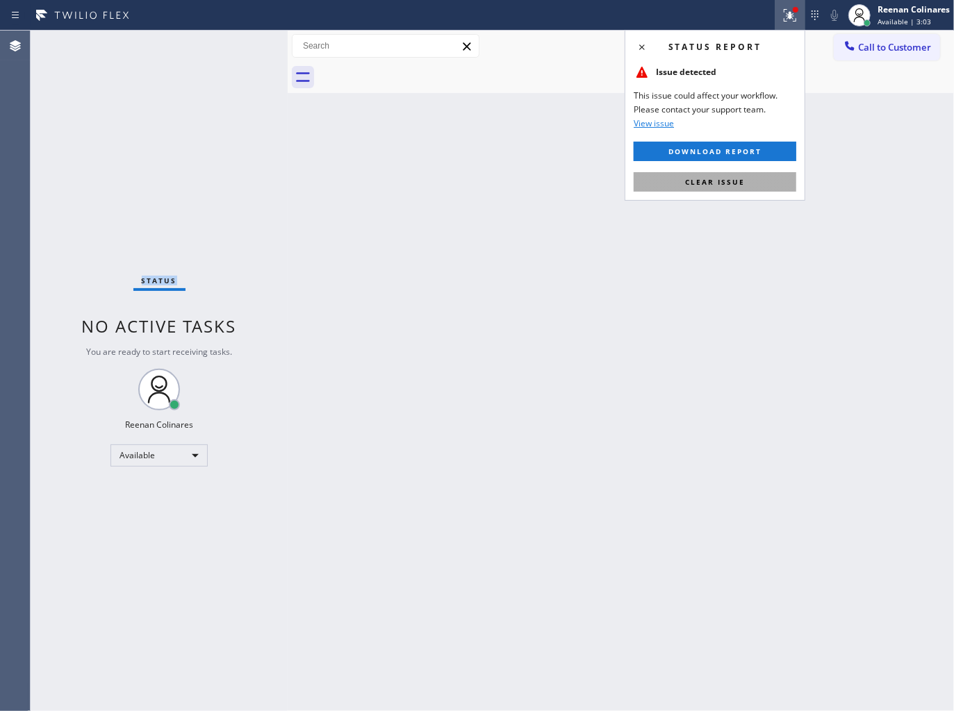
click at [727, 182] on span "Clear issue" at bounding box center [715, 182] width 60 height 10
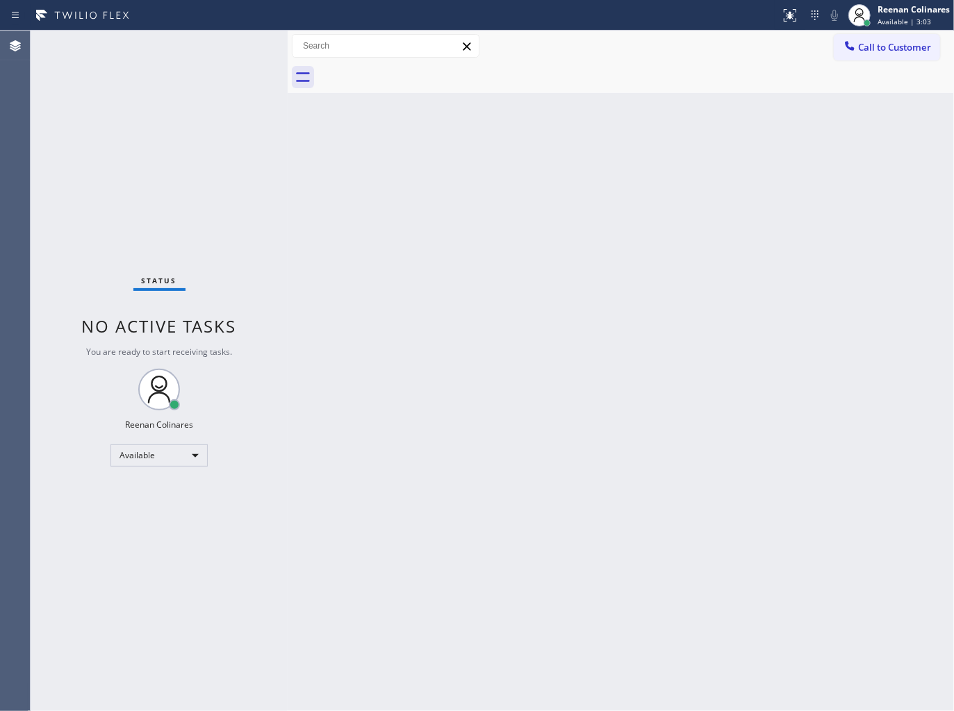
drag, startPoint x: 629, startPoint y: 184, endPoint x: 619, endPoint y: 181, distance: 11.0
click at [624, 183] on div "Back to Dashboard Change Sender ID Customers Technicians Select a contact Outbo…" at bounding box center [621, 371] width 666 height 681
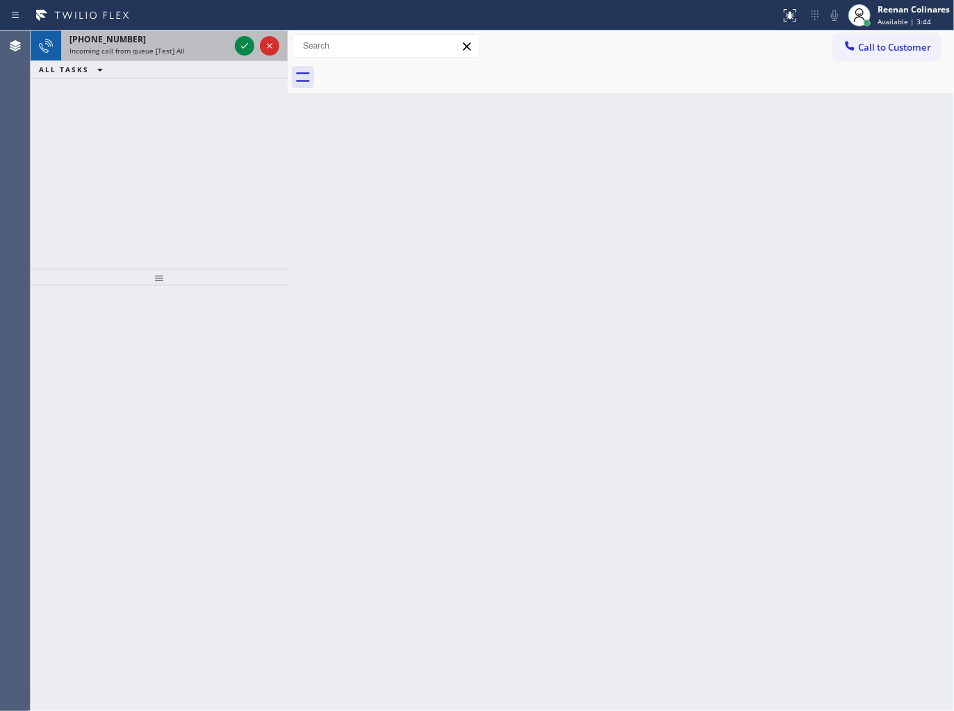
click at [196, 49] on div "Incoming call from queue [Test] All" at bounding box center [149, 51] width 160 height 10
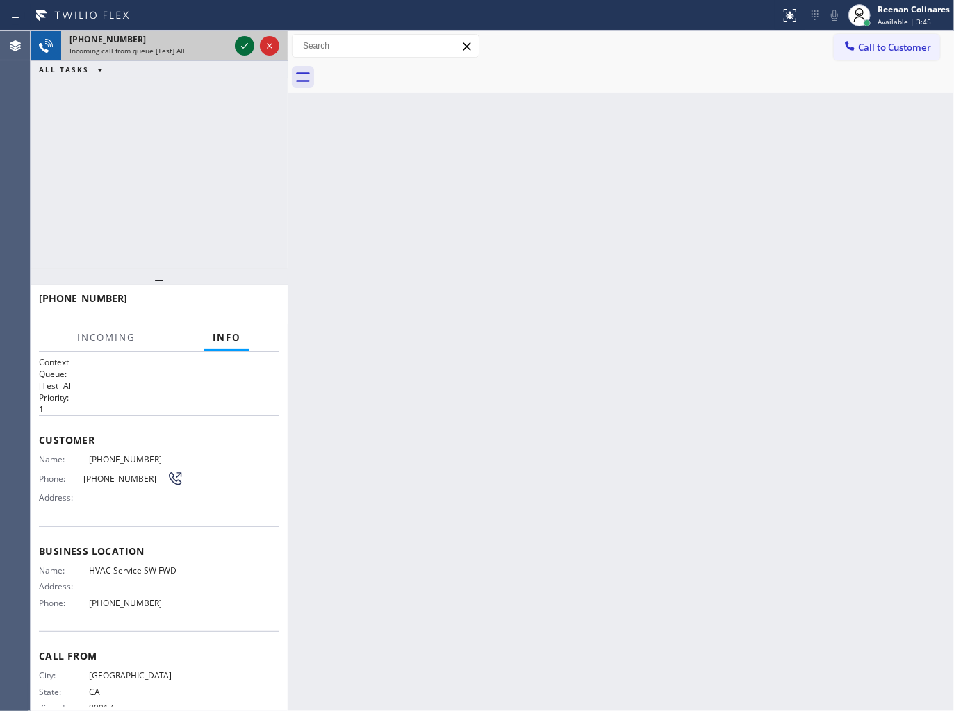
click at [242, 45] on icon at bounding box center [244, 46] width 17 height 17
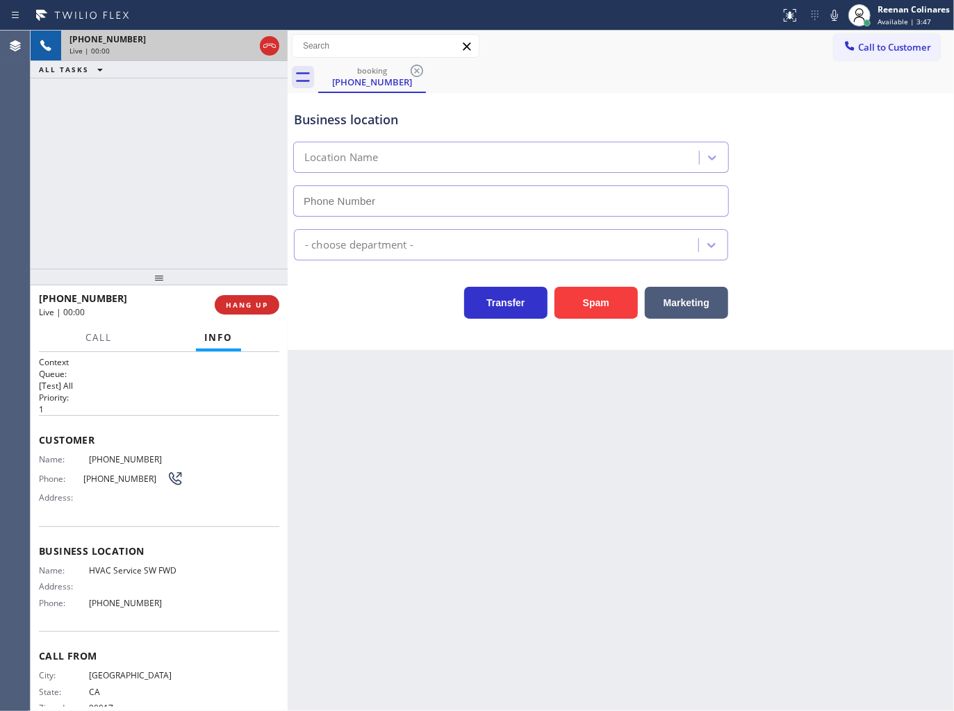
type input "[PHONE_NUMBER]"
drag, startPoint x: 581, startPoint y: 304, endPoint x: 730, endPoint y: 186, distance: 190.9
click at [582, 304] on button "Spam" at bounding box center [595, 303] width 83 height 32
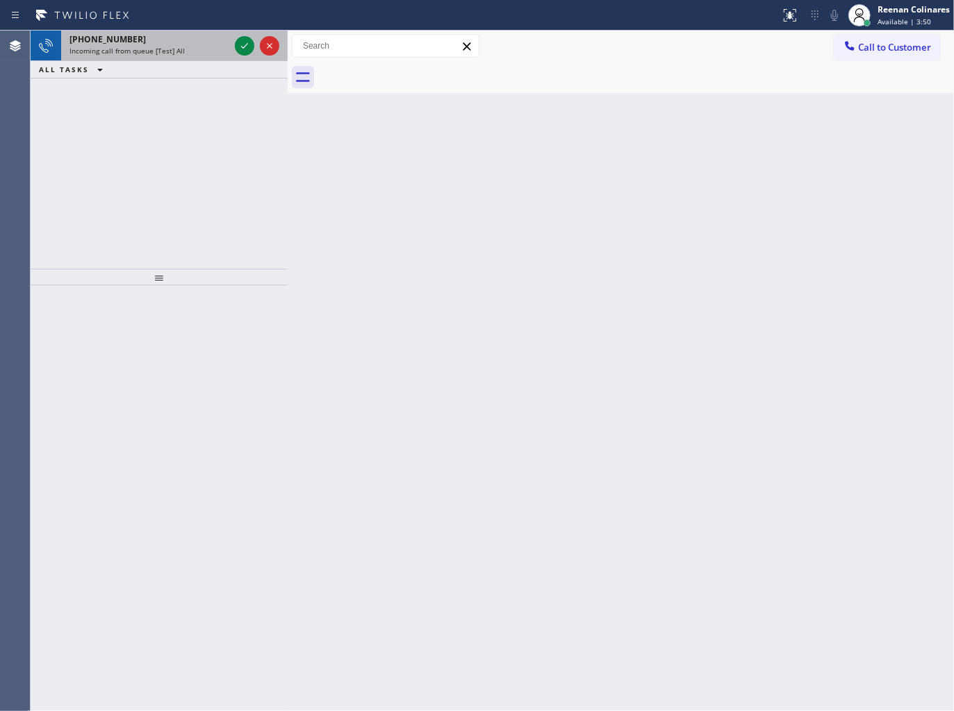
click at [190, 47] on div "Incoming call from queue [Test] All" at bounding box center [149, 51] width 160 height 10
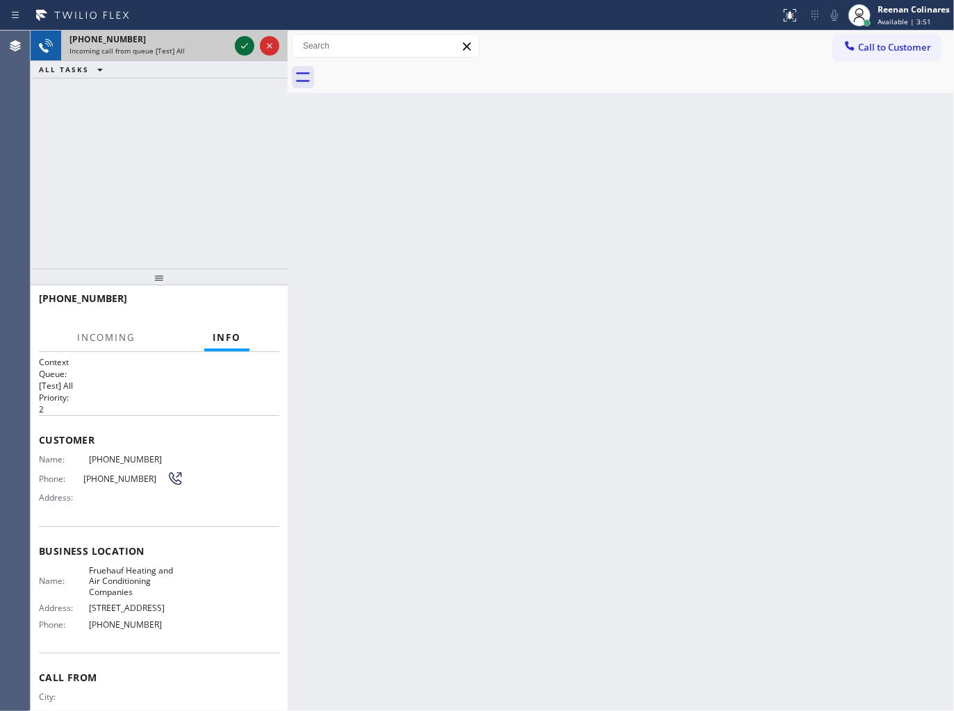
click at [243, 46] on icon at bounding box center [244, 46] width 17 height 17
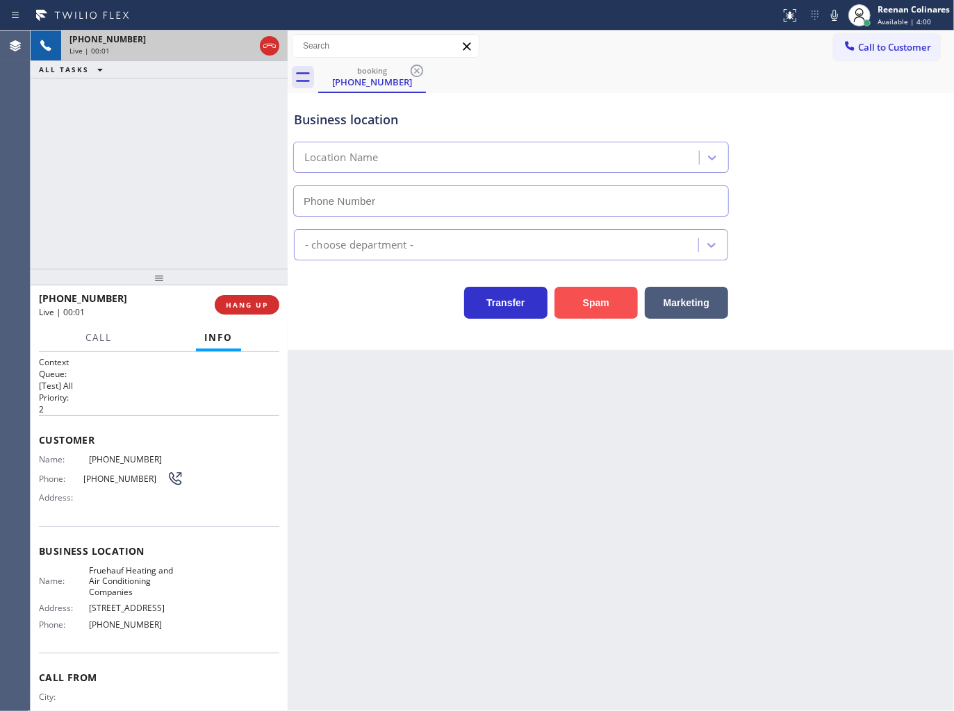
type input "[PHONE_NUMBER]"
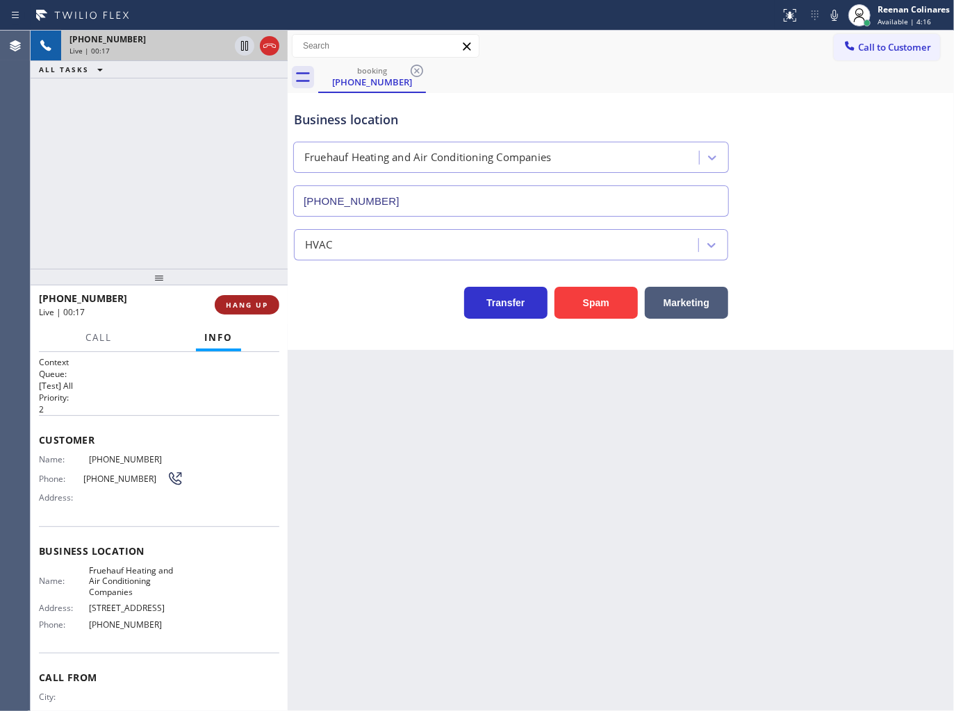
click at [266, 306] on span "HANG UP" at bounding box center [247, 305] width 42 height 10
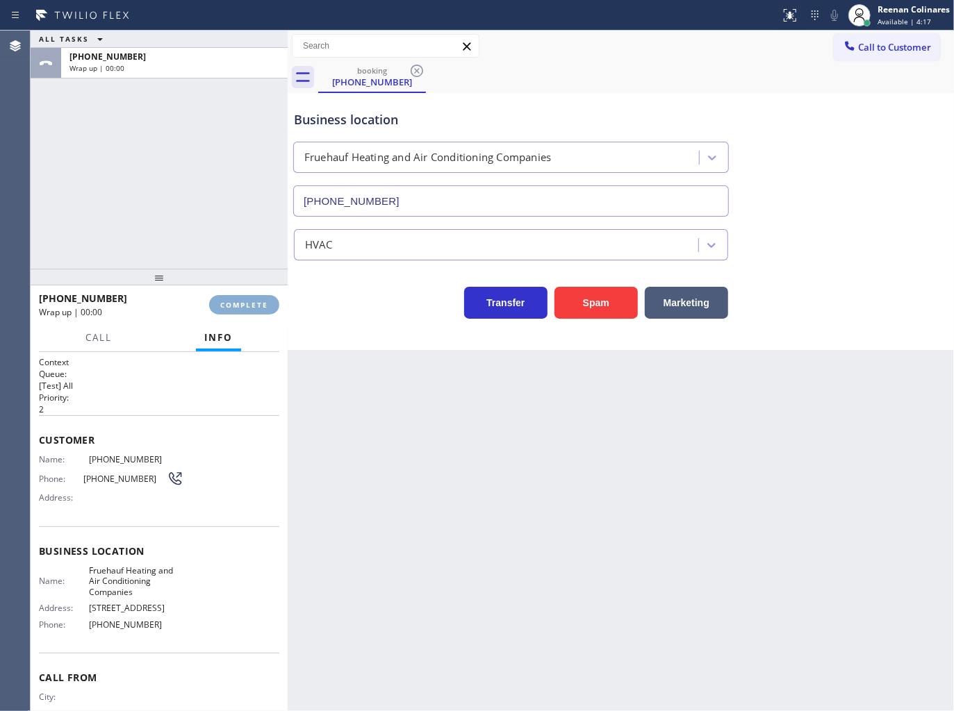
click at [266, 306] on span "COMPLETE" at bounding box center [244, 305] width 48 height 10
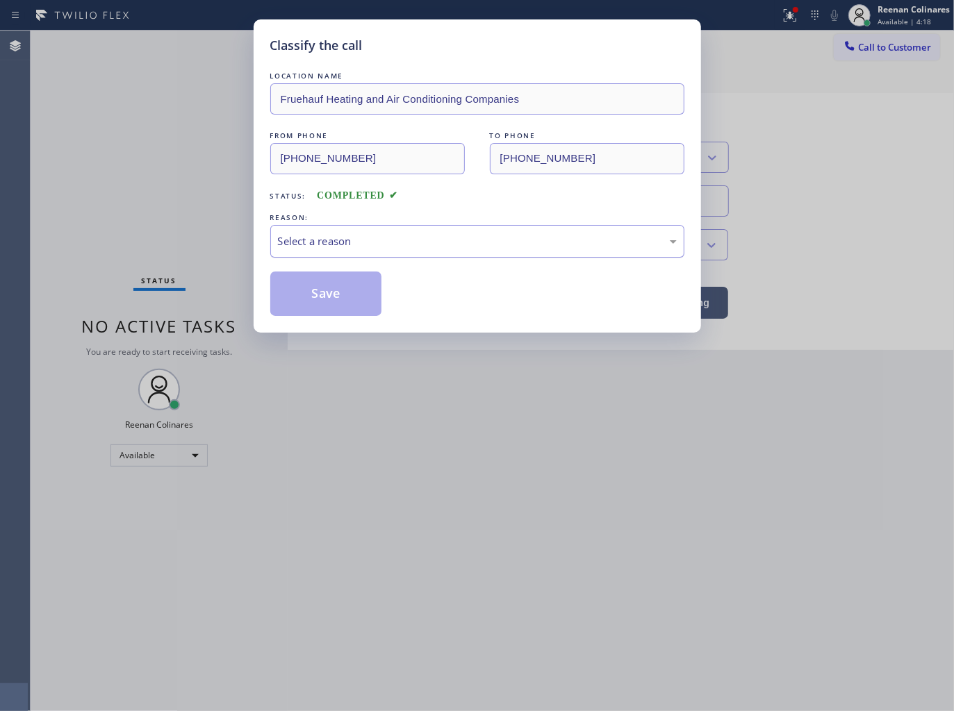
click at [306, 245] on div "Select a reason" at bounding box center [477, 241] width 399 height 16
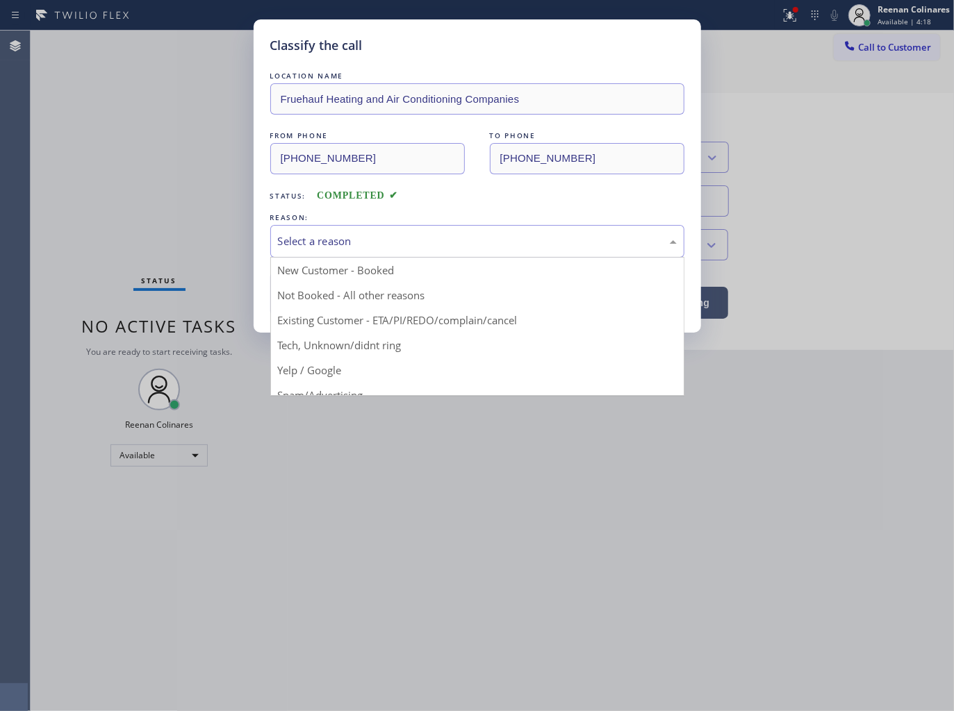
drag, startPoint x: 309, startPoint y: 341, endPoint x: 310, endPoint y: 300, distance: 41.0
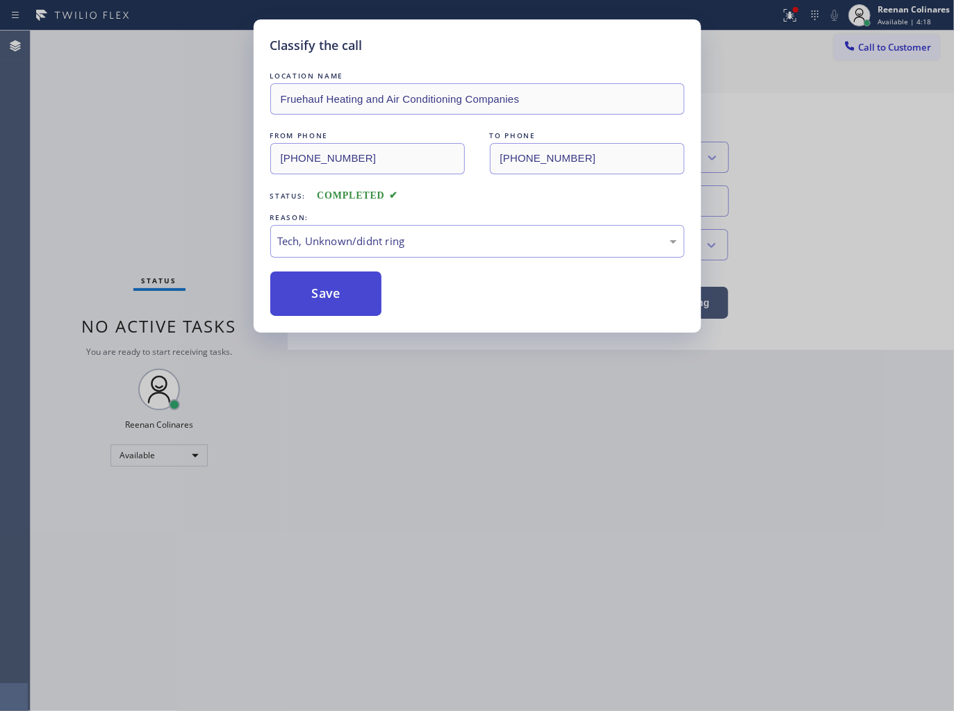
click at [310, 299] on button "Save" at bounding box center [326, 294] width 112 height 44
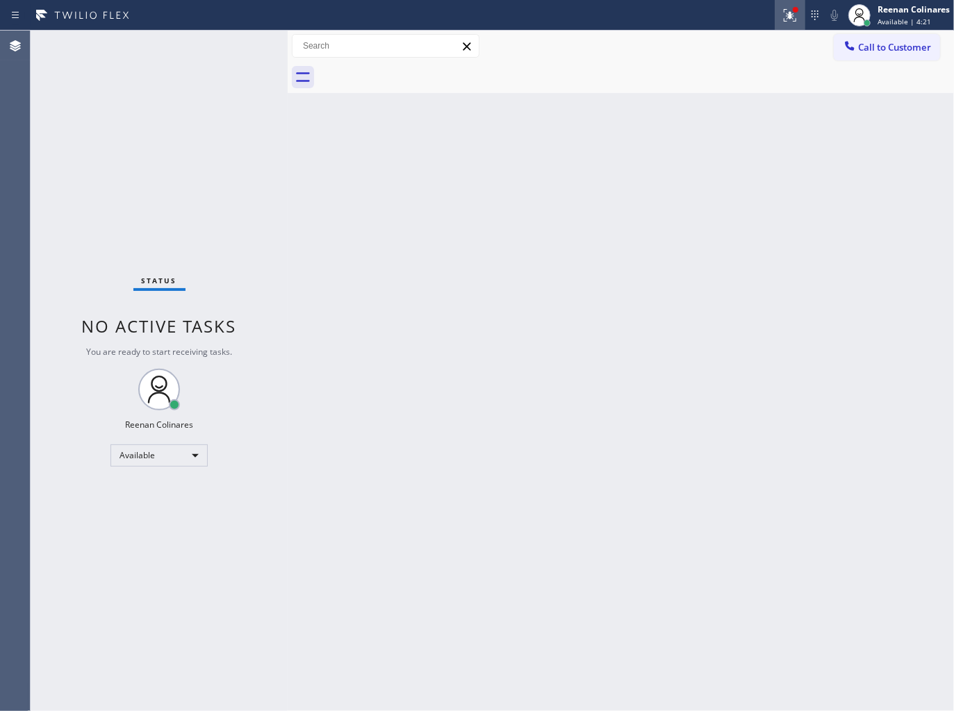
click at [796, 14] on icon at bounding box center [790, 15] width 17 height 17
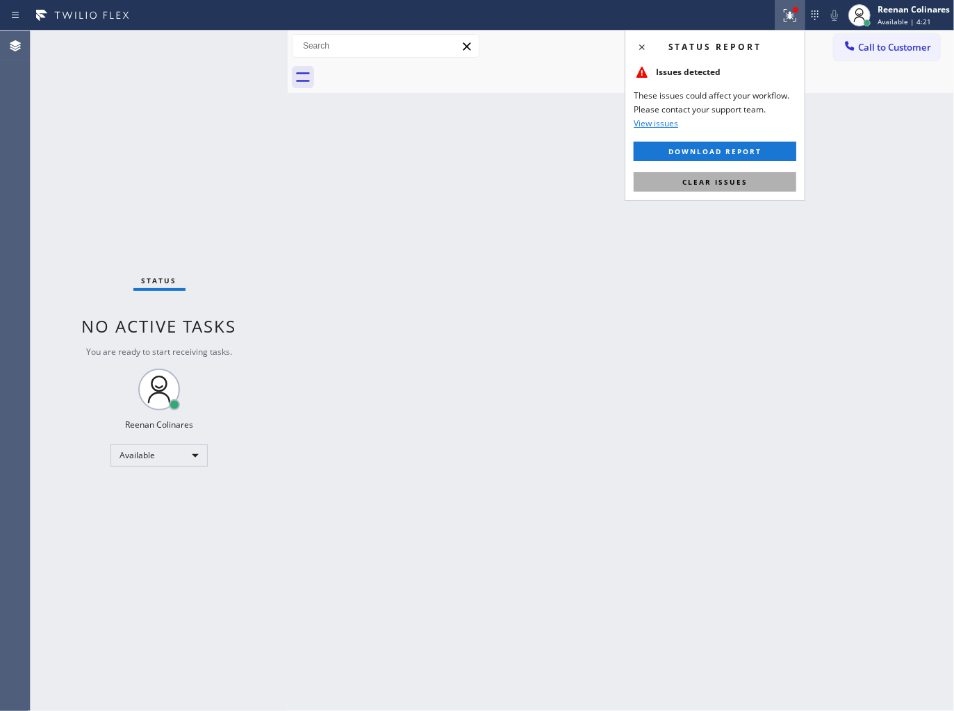
click at [761, 176] on button "Clear issues" at bounding box center [715, 181] width 163 height 19
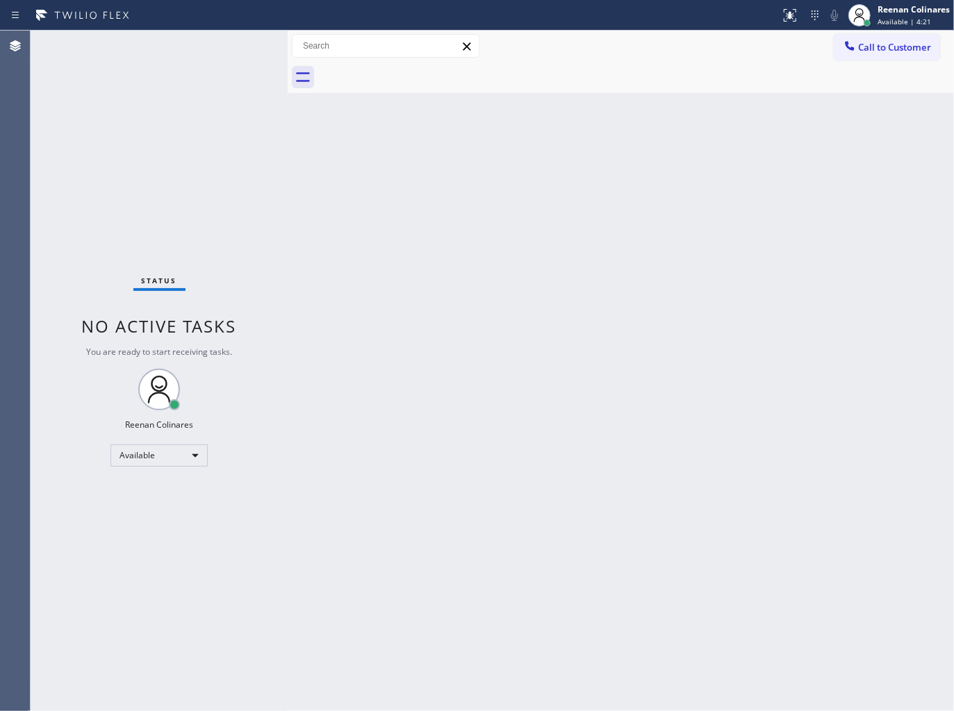
click at [393, 247] on div "Back to Dashboard Change Sender ID Customers Technicians Select a contact Outbo…" at bounding box center [621, 371] width 666 height 681
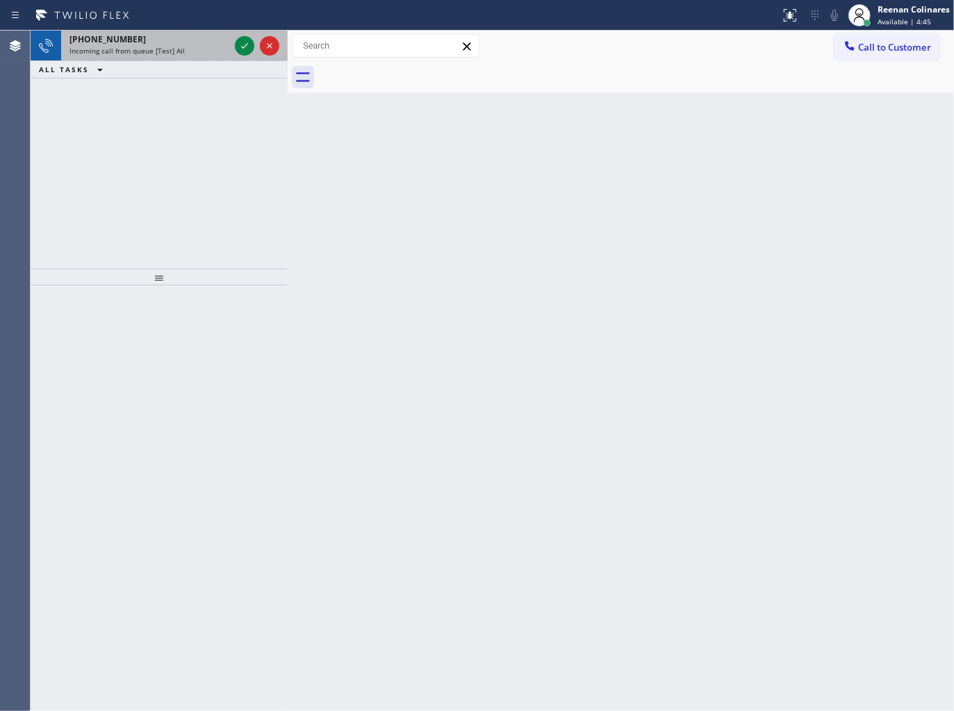
click at [192, 40] on div "[PHONE_NUMBER]" at bounding box center [149, 39] width 160 height 12
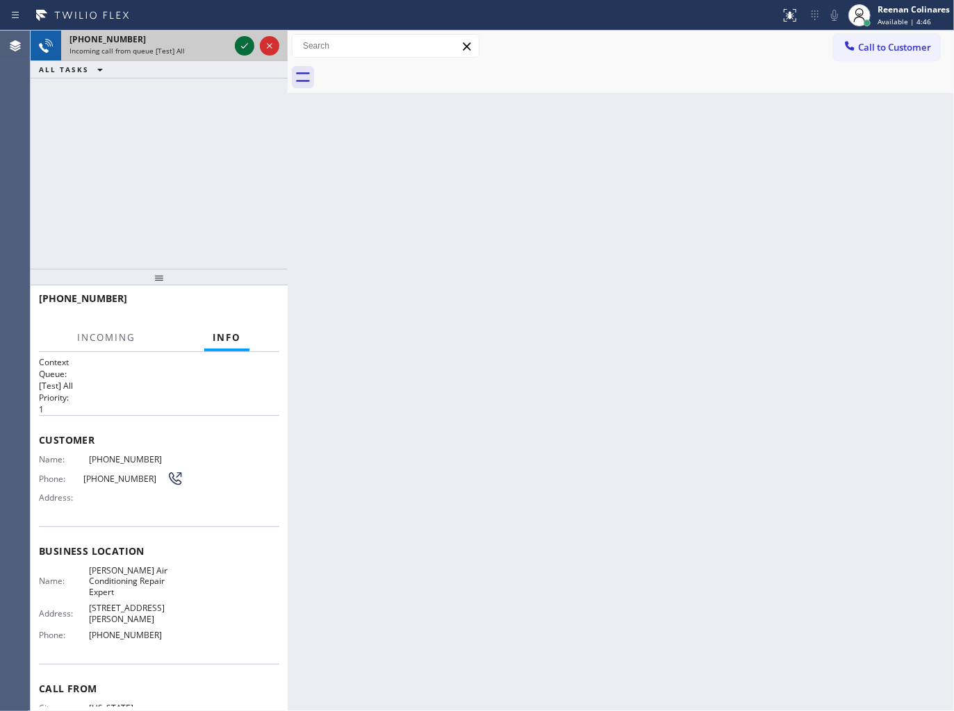
click at [240, 40] on icon at bounding box center [244, 46] width 17 height 17
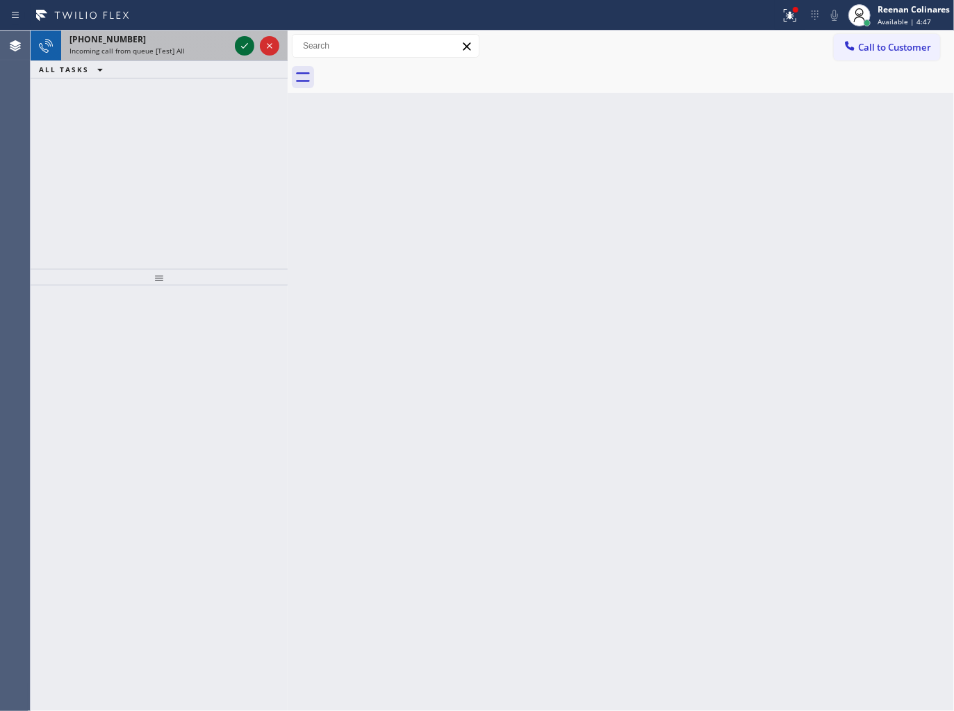
drag, startPoint x: 204, startPoint y: 37, endPoint x: 238, endPoint y: 38, distance: 33.4
click at [208, 37] on div "[PHONE_NUMBER]" at bounding box center [149, 39] width 160 height 12
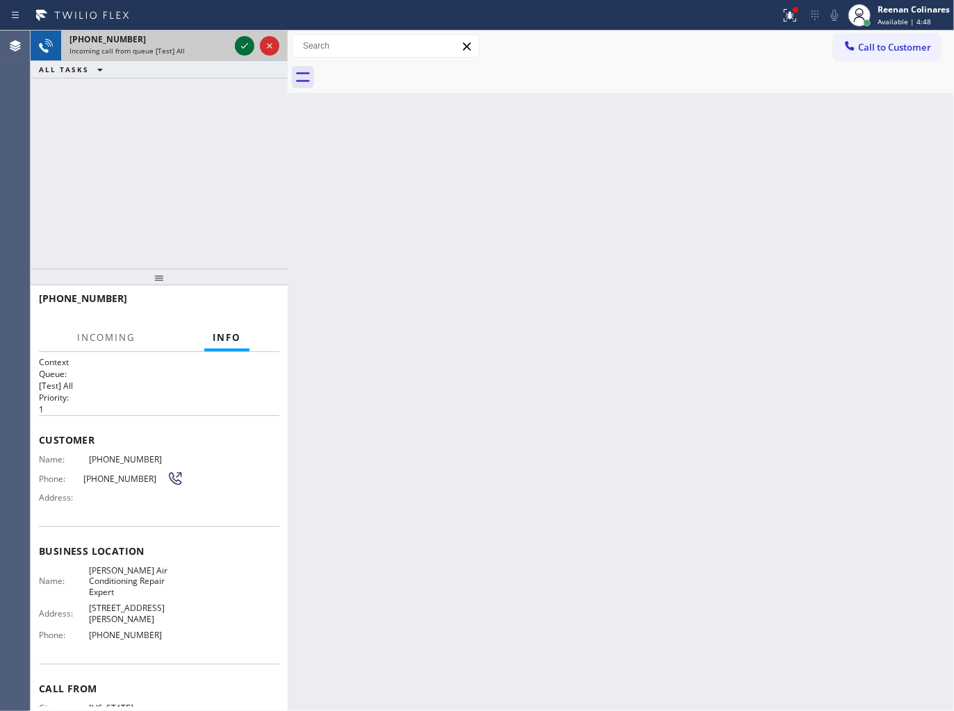
click at [240, 40] on icon at bounding box center [244, 46] width 17 height 17
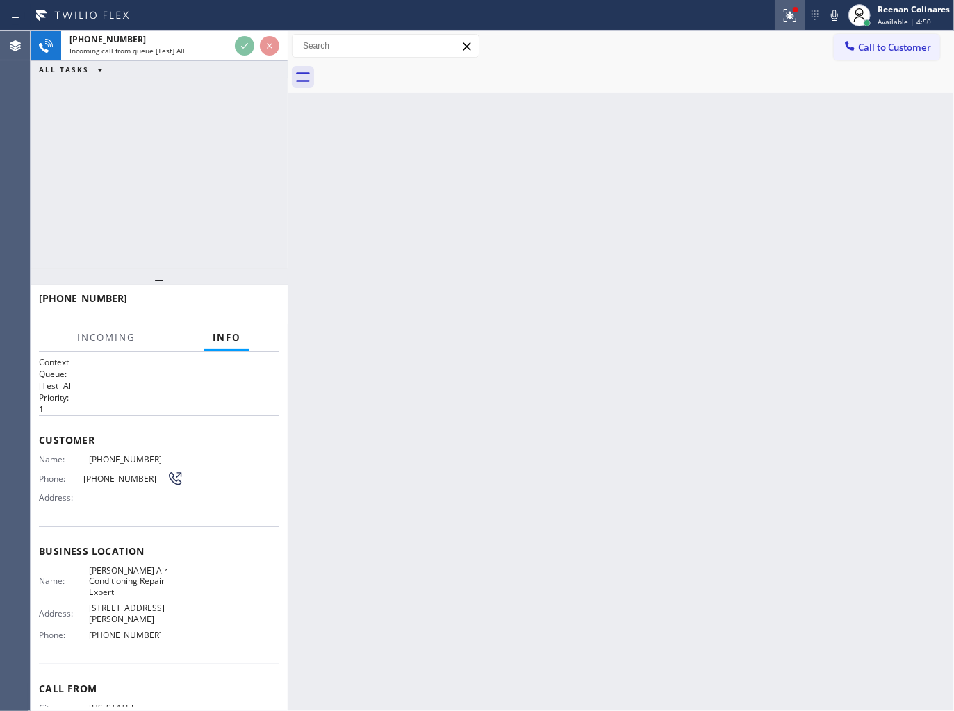
click at [780, 15] on div at bounding box center [790, 15] width 31 height 17
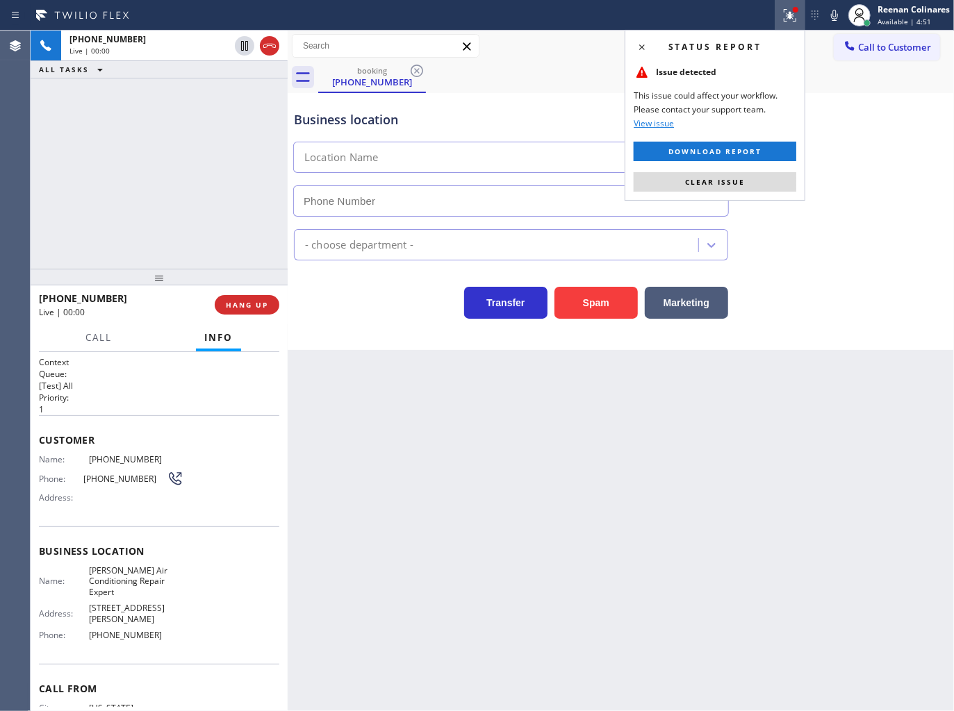
type input "[PHONE_NUMBER]"
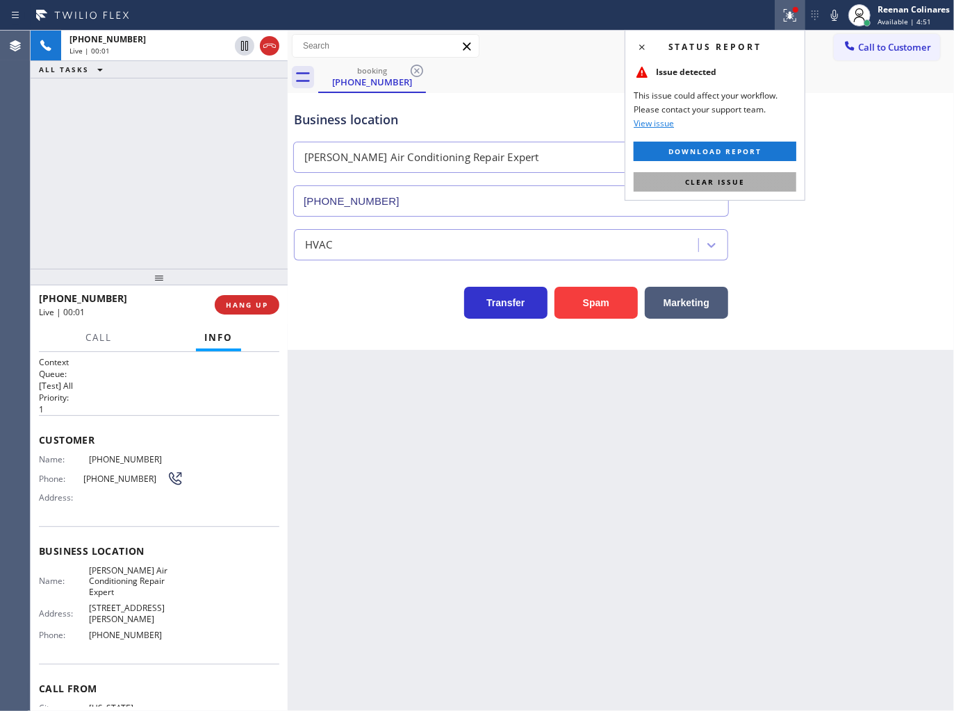
click at [709, 186] on span "Clear issue" at bounding box center [715, 182] width 60 height 10
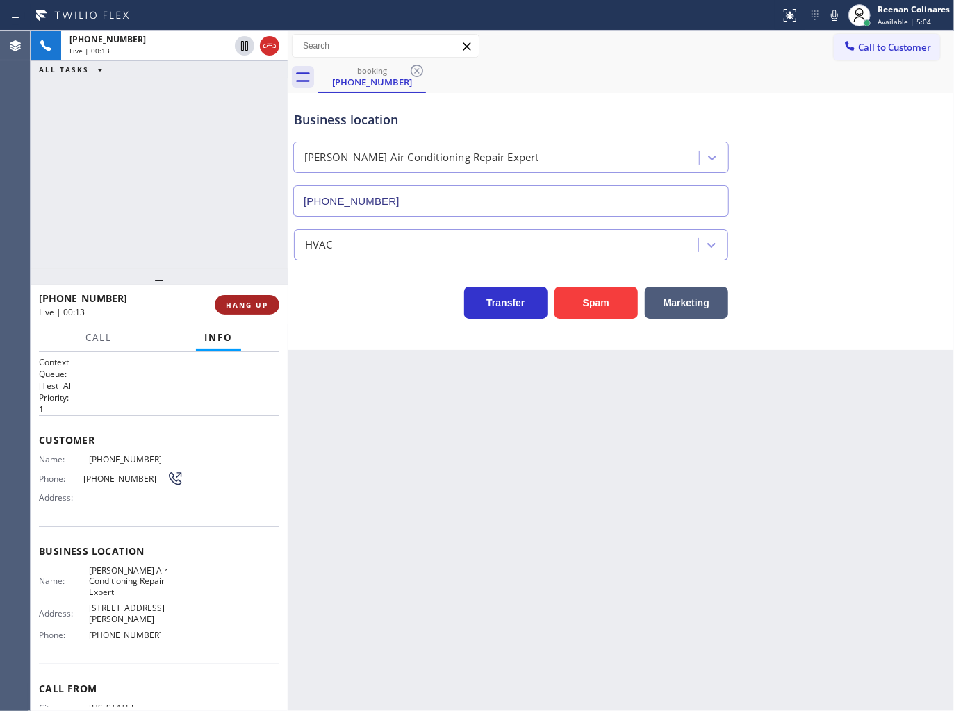
click at [255, 314] on button "HANG UP" at bounding box center [247, 304] width 65 height 19
click at [256, 311] on button "HANG UP" at bounding box center [247, 304] width 65 height 19
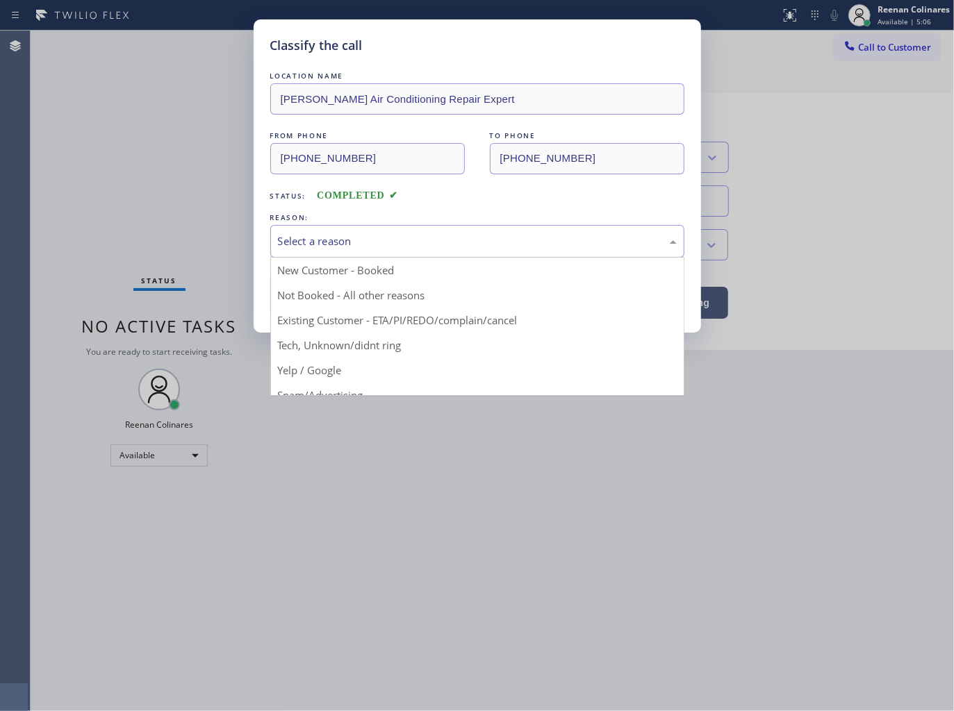
click at [336, 241] on div "Select a reason" at bounding box center [477, 241] width 399 height 16
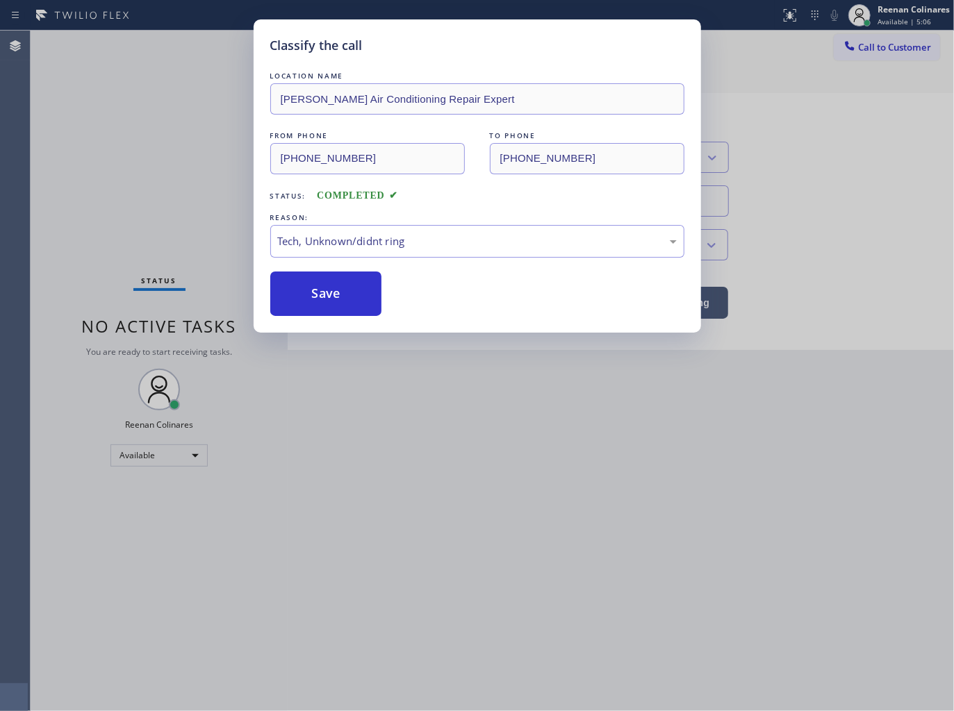
drag, startPoint x: 325, startPoint y: 295, endPoint x: 339, endPoint y: 269, distance: 29.8
click at [325, 295] on button "Save" at bounding box center [326, 294] width 112 height 44
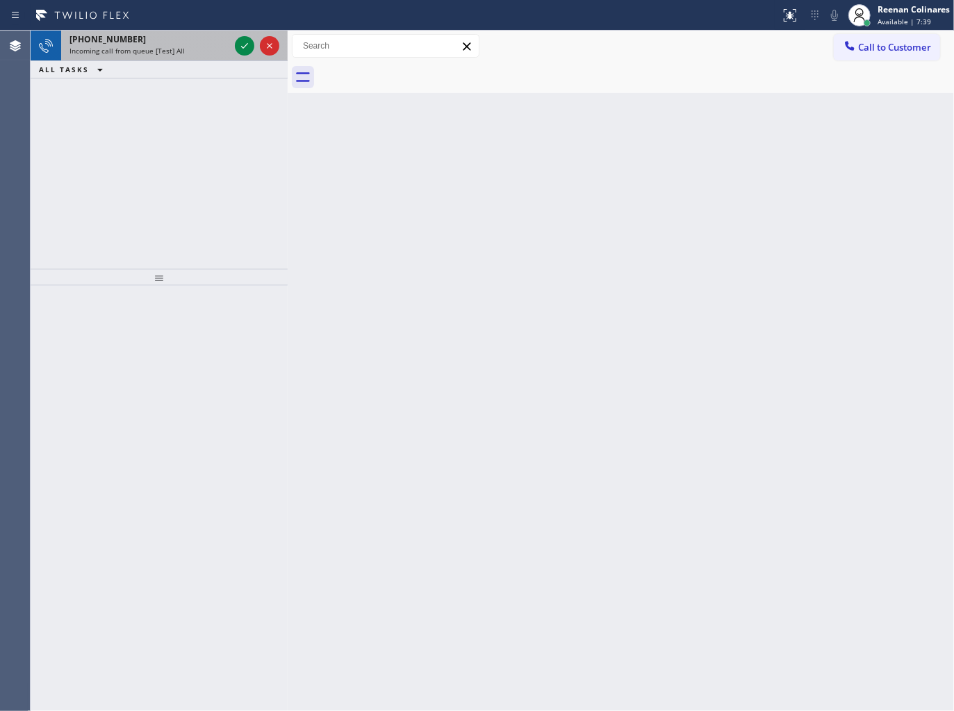
click at [186, 51] on div "Incoming call from queue [Test] All" at bounding box center [149, 51] width 160 height 10
click at [209, 50] on div "Incoming call from queue [Test] All" at bounding box center [149, 51] width 160 height 10
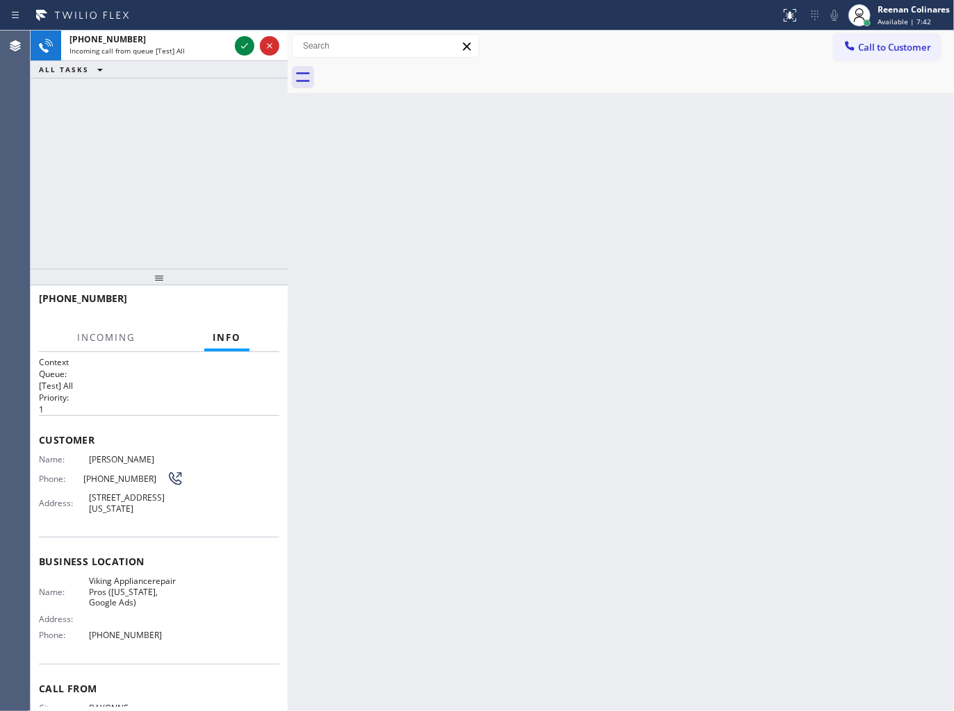
click at [256, 97] on div "[PHONE_NUMBER] Incoming call from queue [Test] All ALL TASKS ALL TASKS ACTIVE T…" at bounding box center [159, 150] width 257 height 238
click at [199, 58] on div "[PHONE_NUMBER] Incoming call from queue [Test] All" at bounding box center [146, 46] width 171 height 31
click at [201, 54] on div "Incoming call from queue [Test] All" at bounding box center [149, 51] width 160 height 10
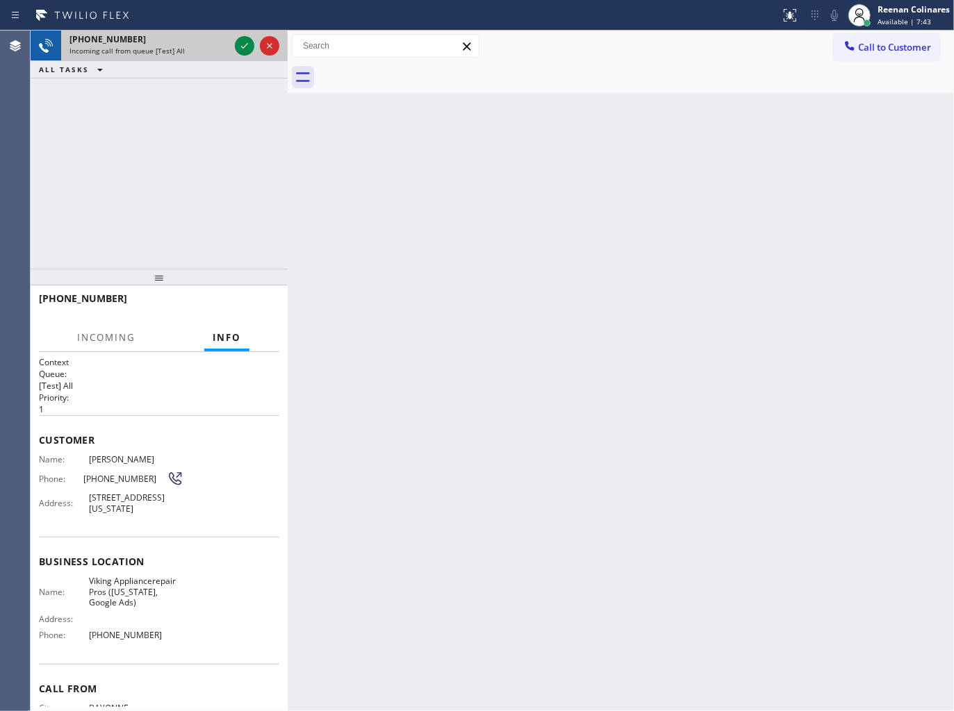
click at [201, 54] on div "Incoming call from queue [Test] All" at bounding box center [149, 51] width 160 height 10
drag, startPoint x: 201, startPoint y: 54, endPoint x: 206, endPoint y: 65, distance: 11.9
click at [202, 59] on div "[PHONE_NUMBER] Incoming call from queue [Test] All" at bounding box center [146, 46] width 171 height 31
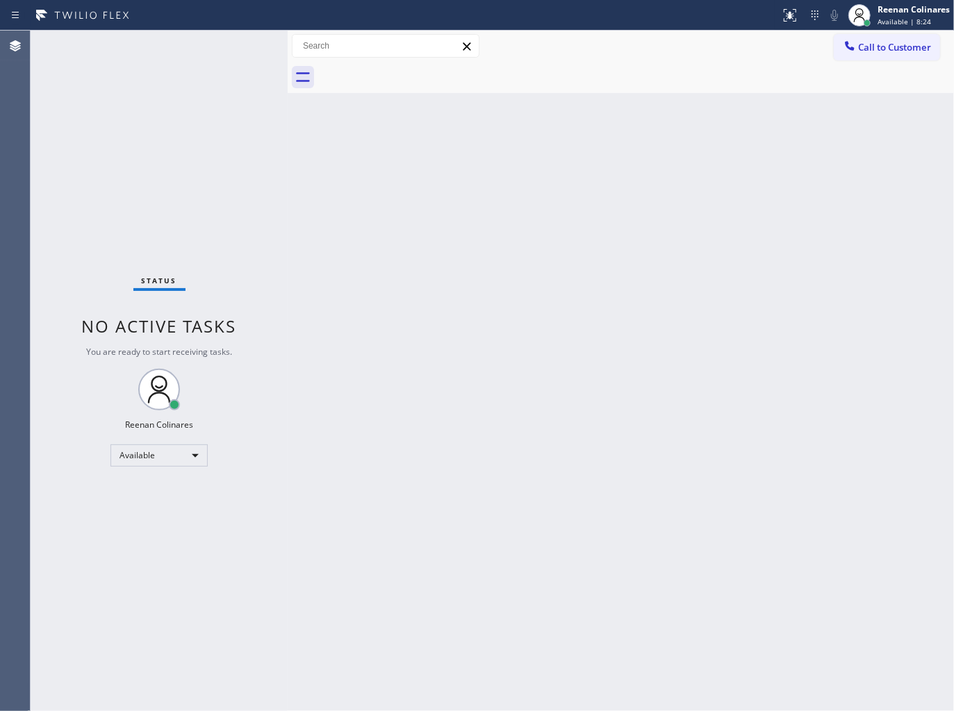
click at [536, 206] on div "Back to Dashboard Change Sender ID Customers Technicians Select a contact Outbo…" at bounding box center [621, 371] width 666 height 681
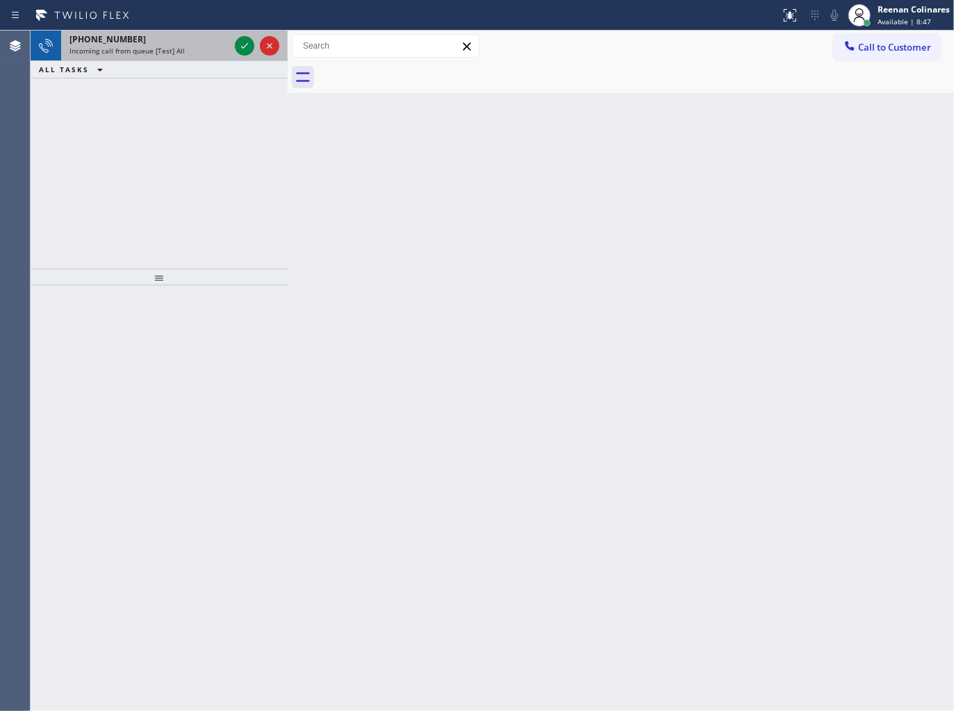
click at [189, 38] on div "[PHONE_NUMBER]" at bounding box center [149, 39] width 160 height 12
click at [199, 57] on div "[PHONE_NUMBER] Incoming call from queue [Test] All" at bounding box center [146, 46] width 171 height 31
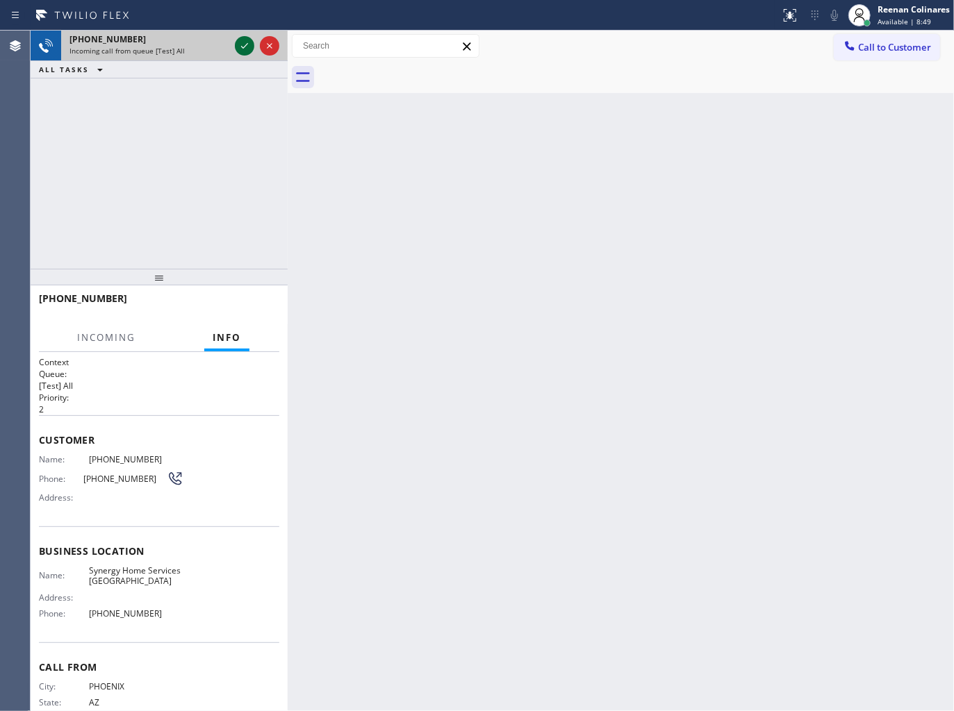
click at [241, 47] on icon at bounding box center [244, 46] width 17 height 17
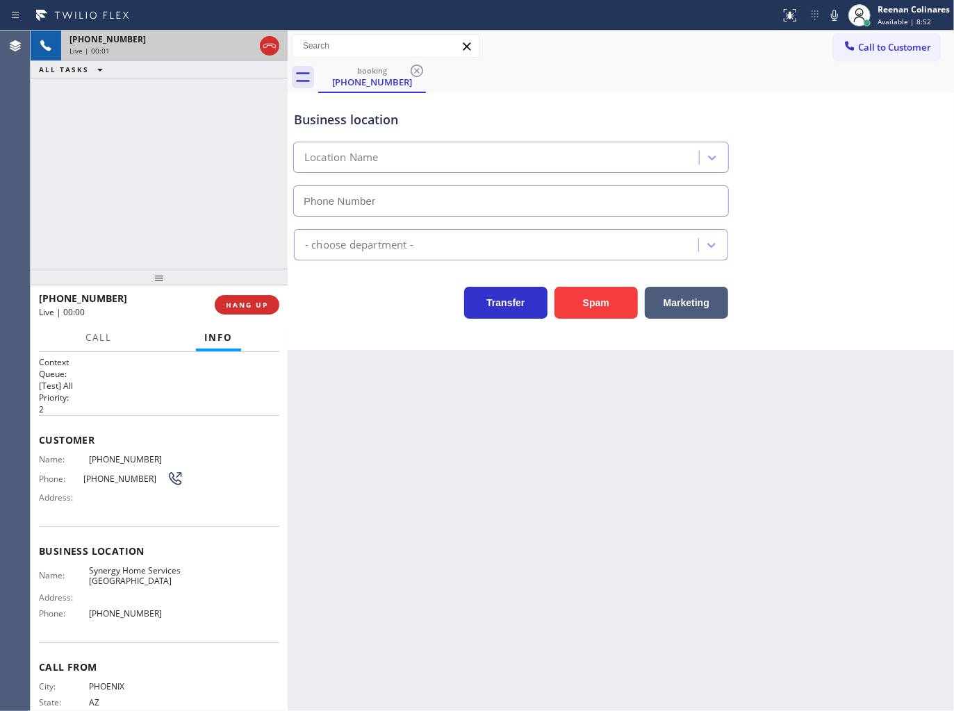
type input "[PHONE_NUMBER]"
click at [591, 300] on button "Spam" at bounding box center [595, 303] width 83 height 32
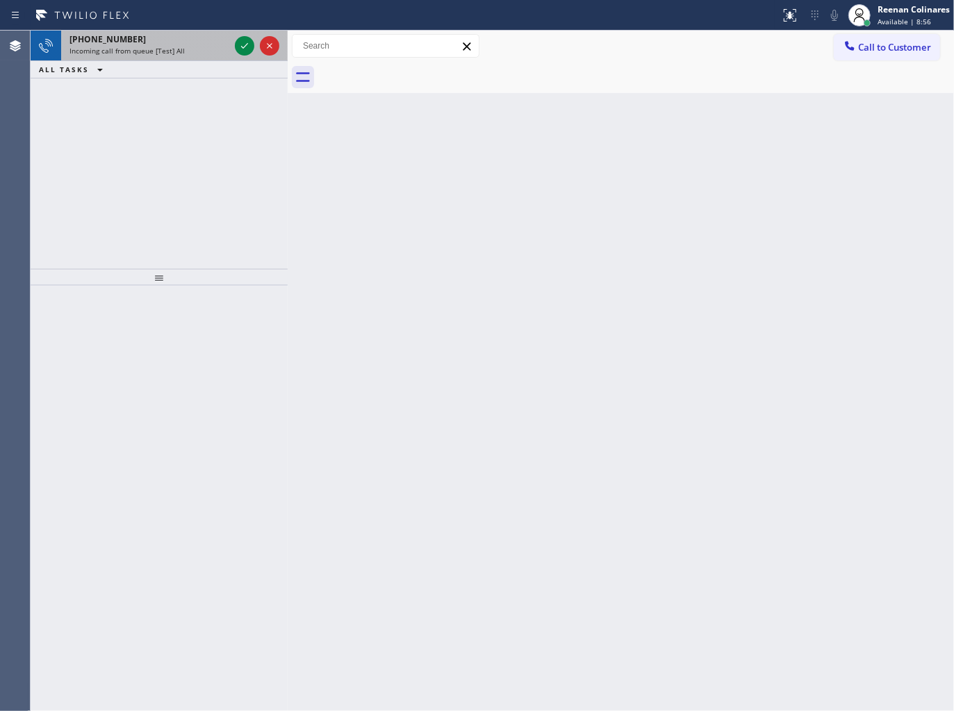
drag, startPoint x: 171, startPoint y: 30, endPoint x: 176, endPoint y: 51, distance: 21.6
click at [176, 39] on div "[PHONE_NUMBER] Incoming call from queue [Test] All" at bounding box center [146, 46] width 171 height 31
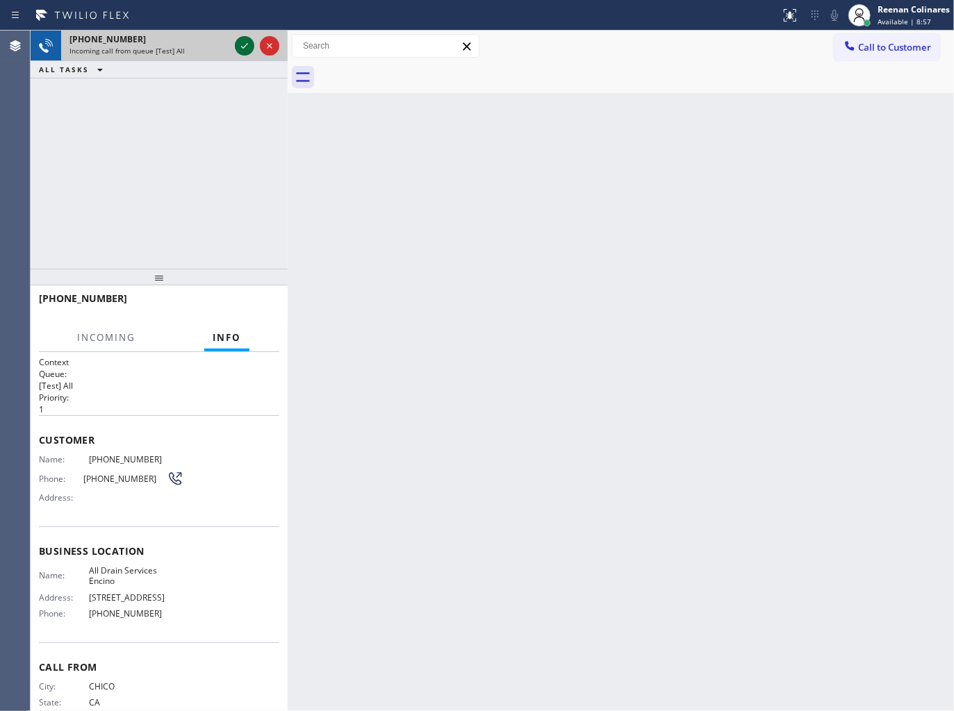
click at [245, 46] on icon at bounding box center [244, 46] width 7 height 6
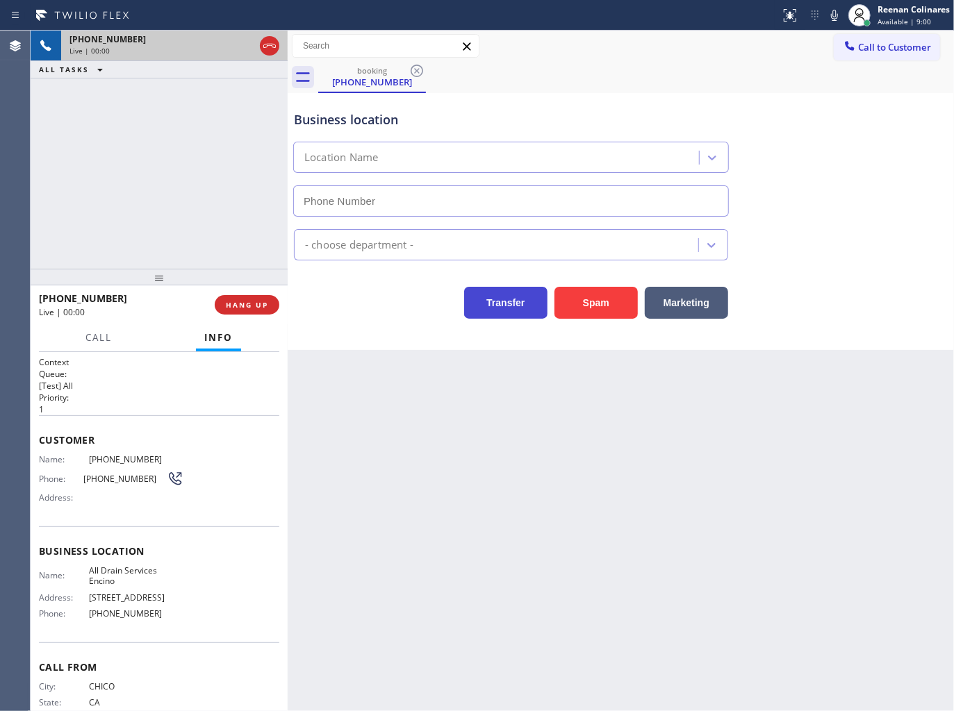
type input "[PHONE_NUMBER]"
click at [272, 302] on button "HANG UP" at bounding box center [247, 304] width 65 height 19
click at [248, 304] on span "HANG UP" at bounding box center [247, 305] width 42 height 10
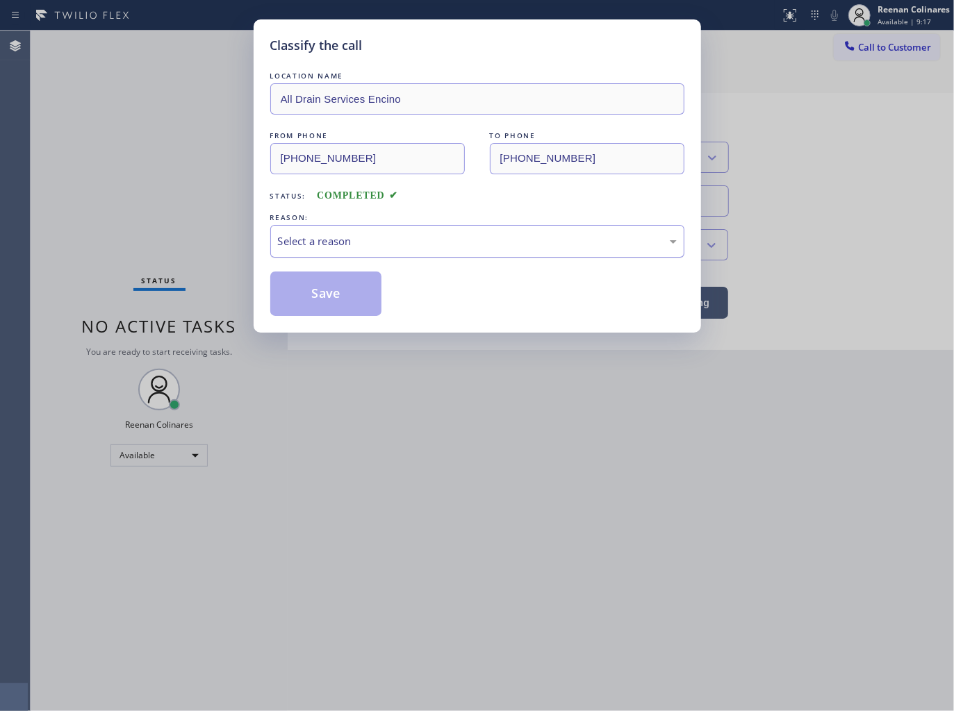
click at [343, 233] on div "Select a reason" at bounding box center [477, 241] width 399 height 16
click at [322, 304] on button "Save" at bounding box center [326, 294] width 112 height 44
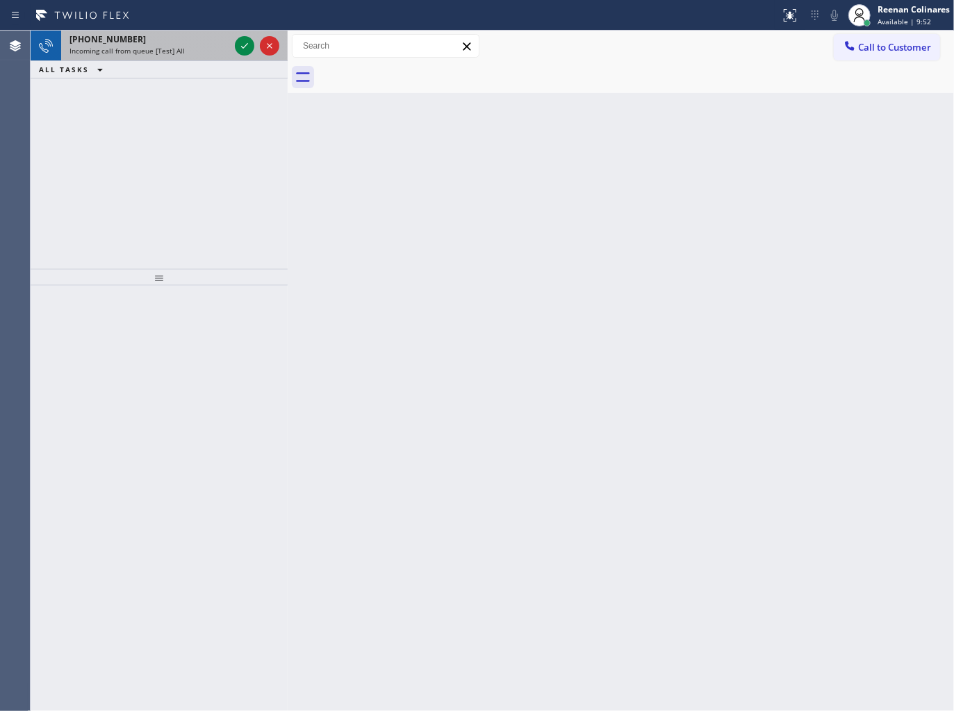
click at [195, 50] on div "Incoming call from queue [Test] All" at bounding box center [149, 51] width 160 height 10
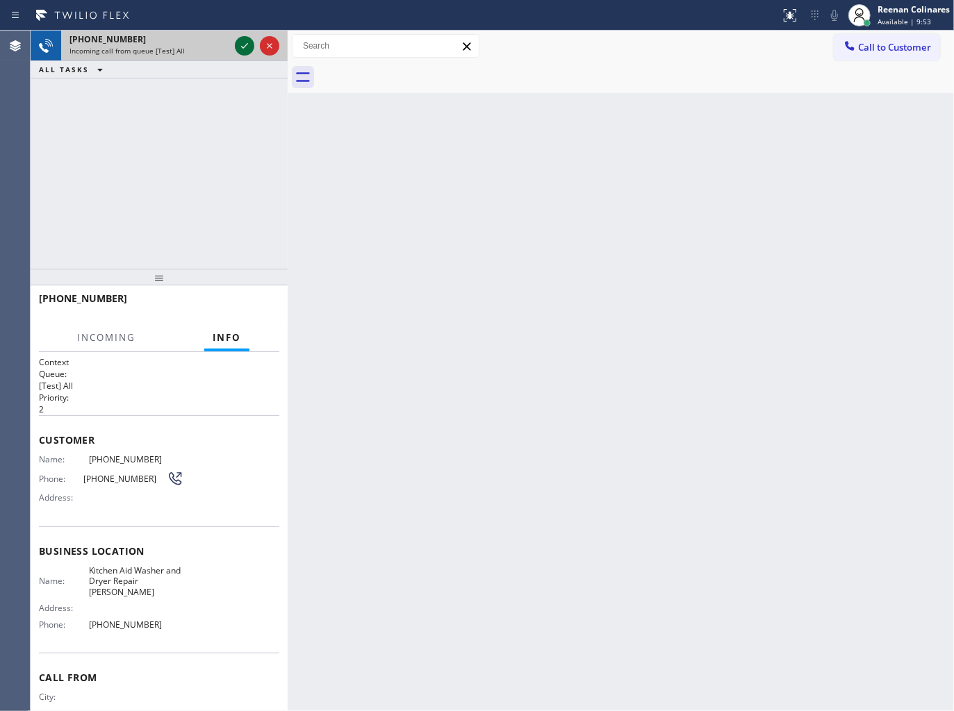
click at [248, 47] on icon at bounding box center [244, 46] width 17 height 17
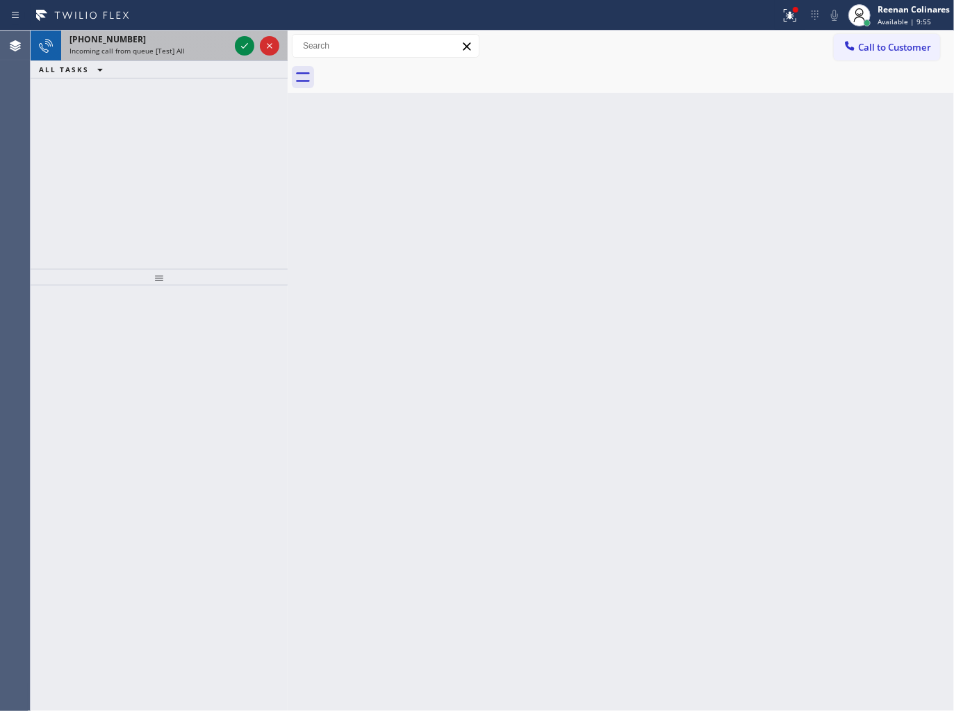
click at [197, 50] on div "Incoming call from queue [Test] All" at bounding box center [149, 51] width 160 height 10
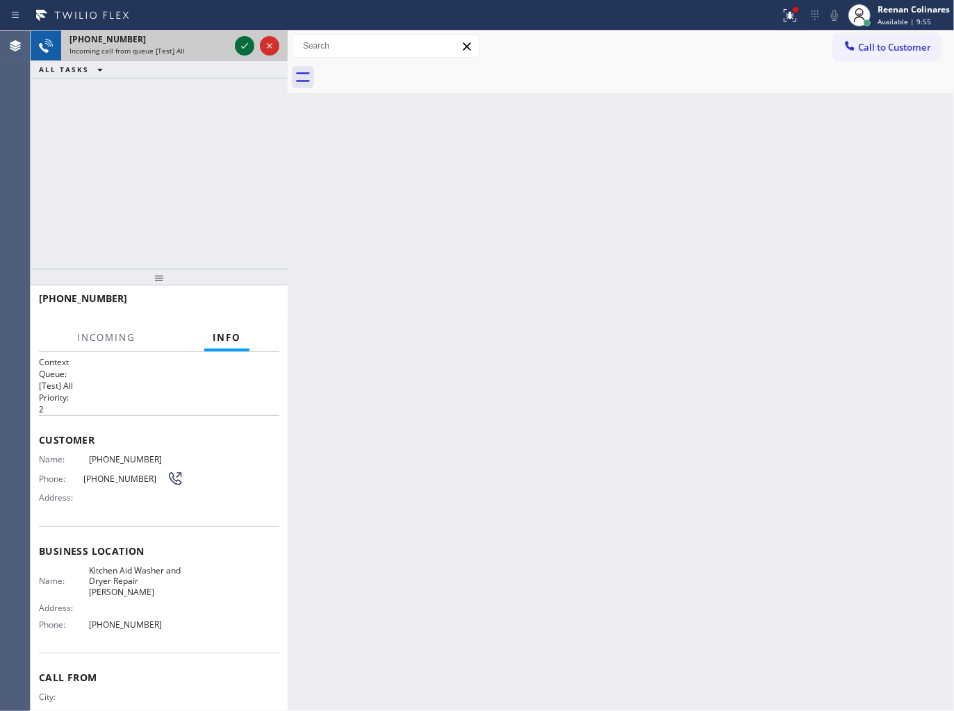
click at [239, 47] on icon at bounding box center [244, 46] width 17 height 17
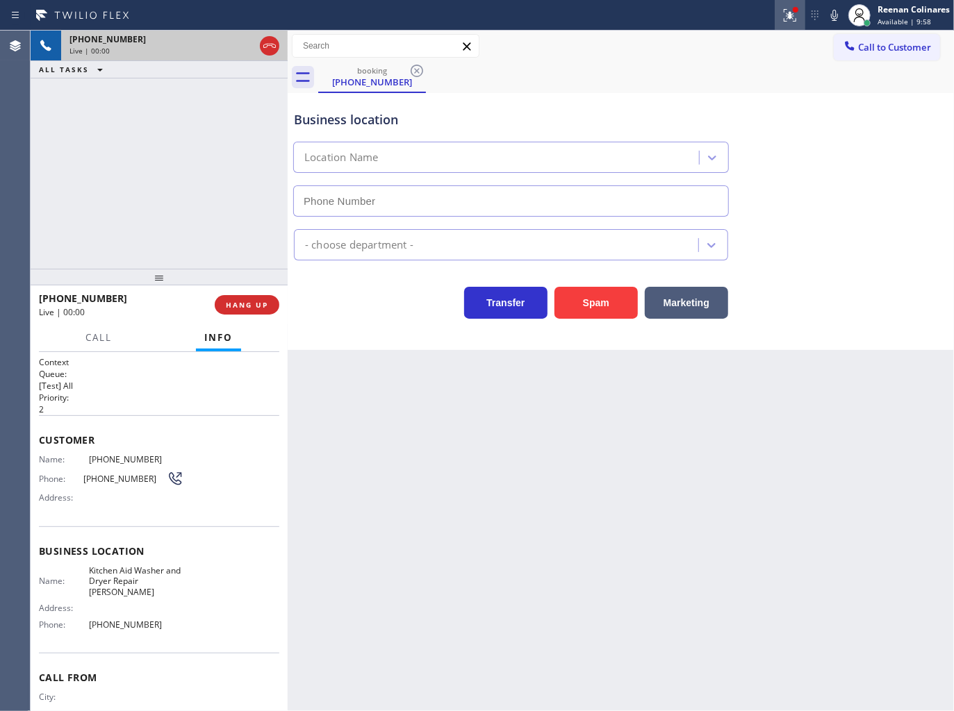
type input "[PHONE_NUMBER]"
click at [789, 17] on icon at bounding box center [788, 14] width 8 height 10
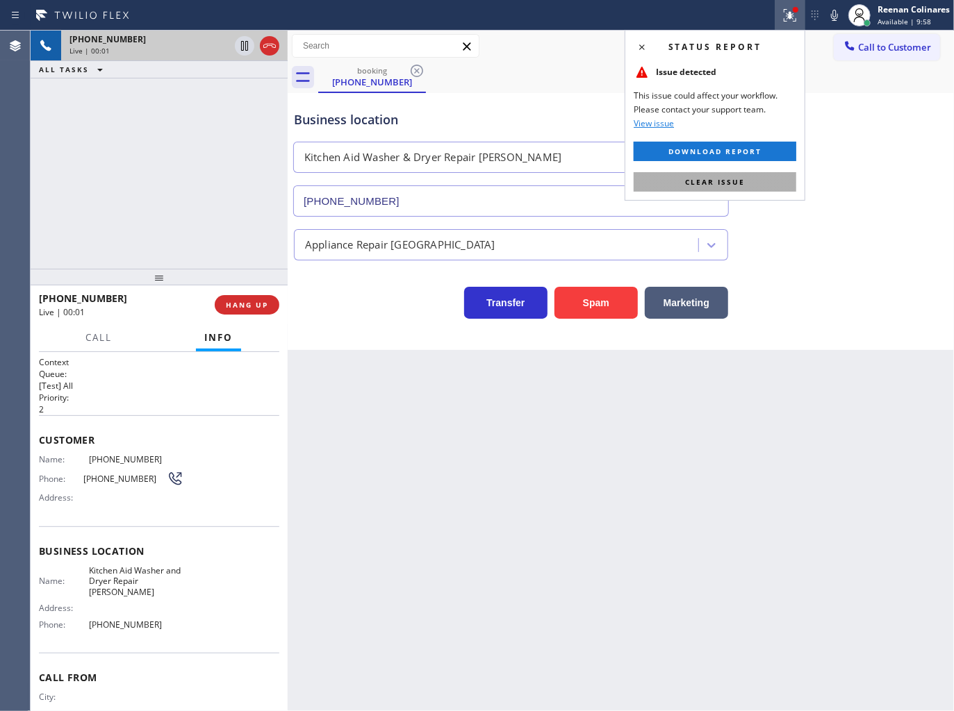
drag, startPoint x: 745, startPoint y: 188, endPoint x: 638, endPoint y: 247, distance: 121.9
click at [745, 188] on button "Clear issue" at bounding box center [715, 181] width 163 height 19
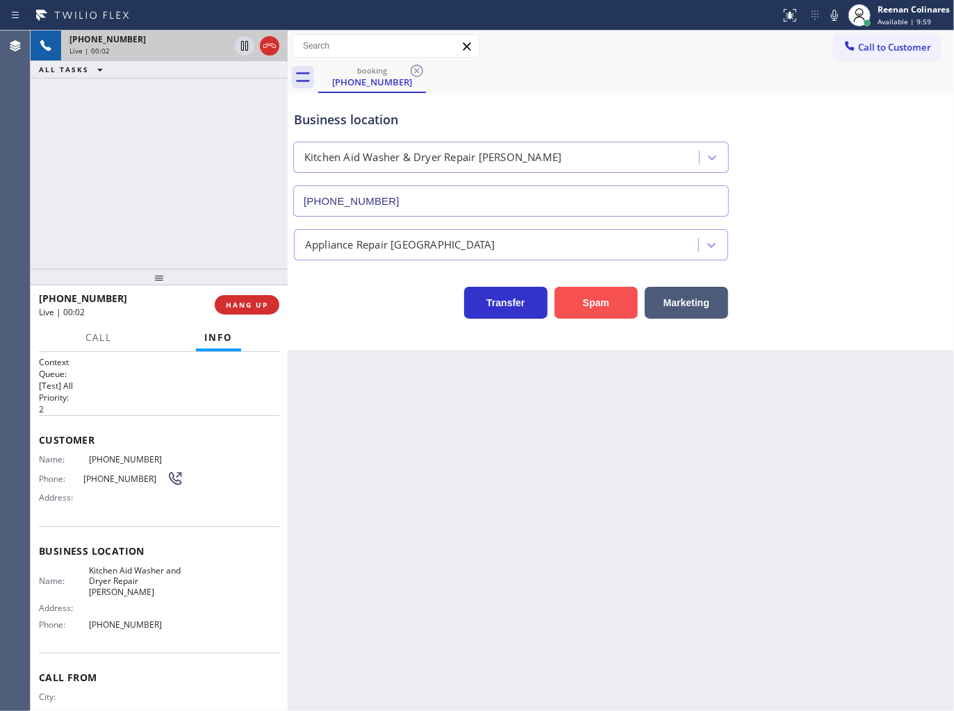
drag, startPoint x: 608, startPoint y: 304, endPoint x: 952, endPoint y: 50, distance: 427.7
click at [610, 303] on button "Spam" at bounding box center [595, 303] width 83 height 32
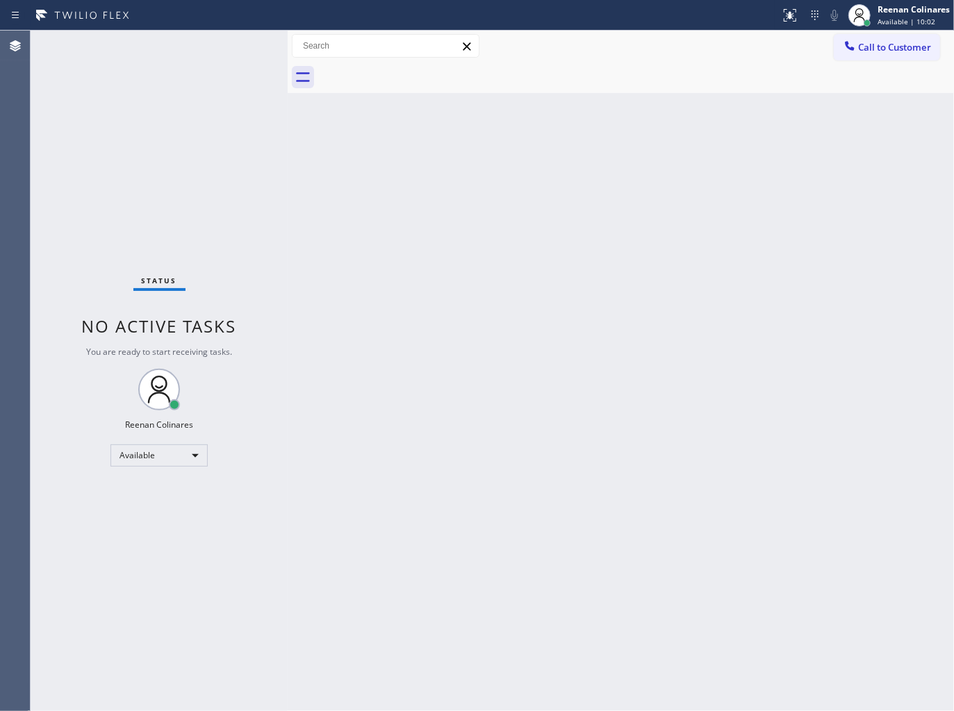
click at [570, 420] on div "Back to Dashboard Change Sender ID Customers Technicians Select a contact Outbo…" at bounding box center [621, 371] width 666 height 681
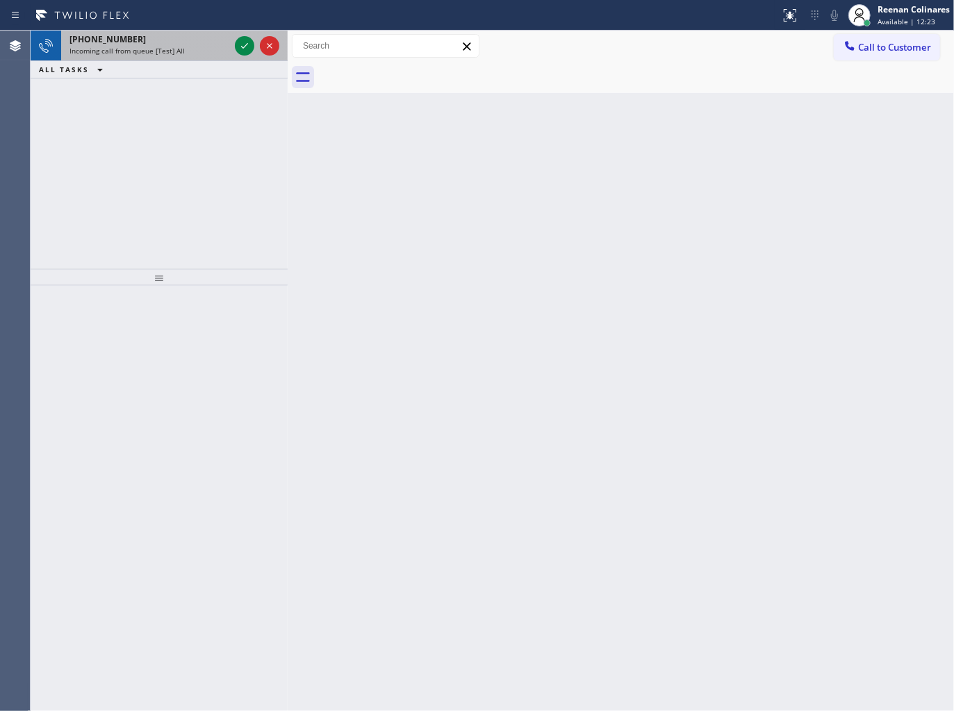
click at [147, 43] on div "[PHONE_NUMBER]" at bounding box center [149, 39] width 160 height 12
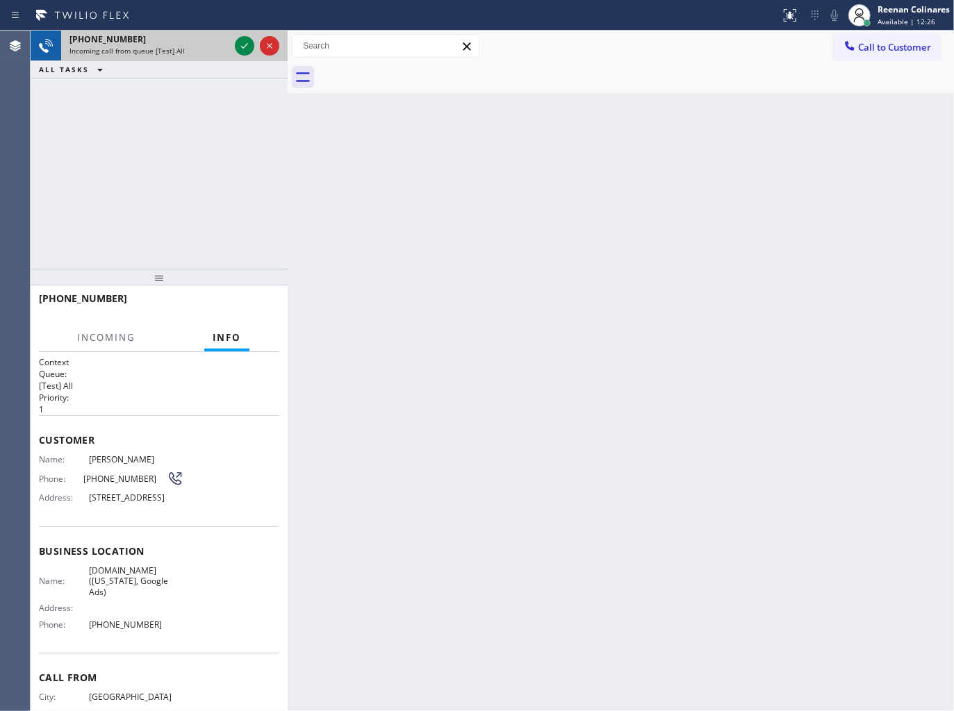
click at [207, 40] on div "[PHONE_NUMBER]" at bounding box center [149, 39] width 160 height 12
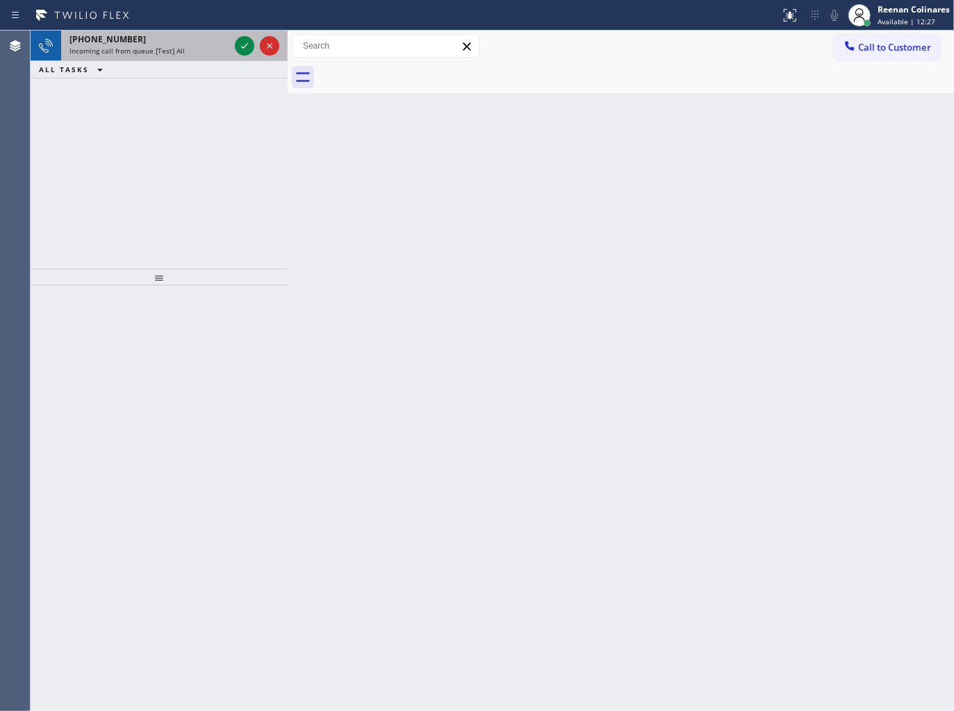
click at [178, 38] on div "[PHONE_NUMBER]" at bounding box center [149, 39] width 160 height 12
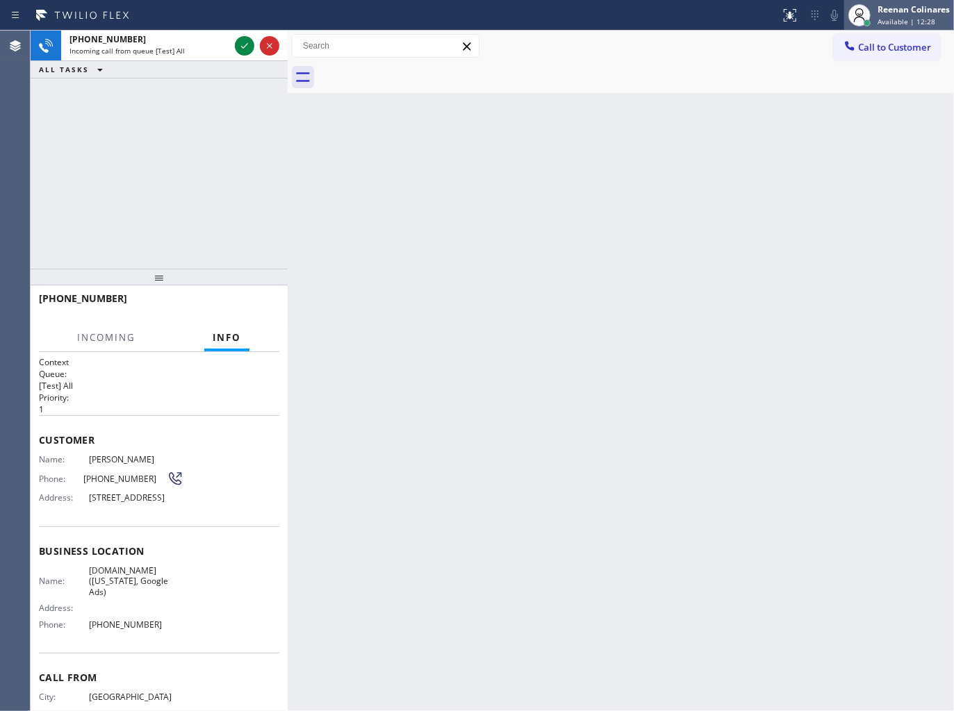
click at [877, 14] on div "Reenan Colinares" at bounding box center [913, 9] width 72 height 12
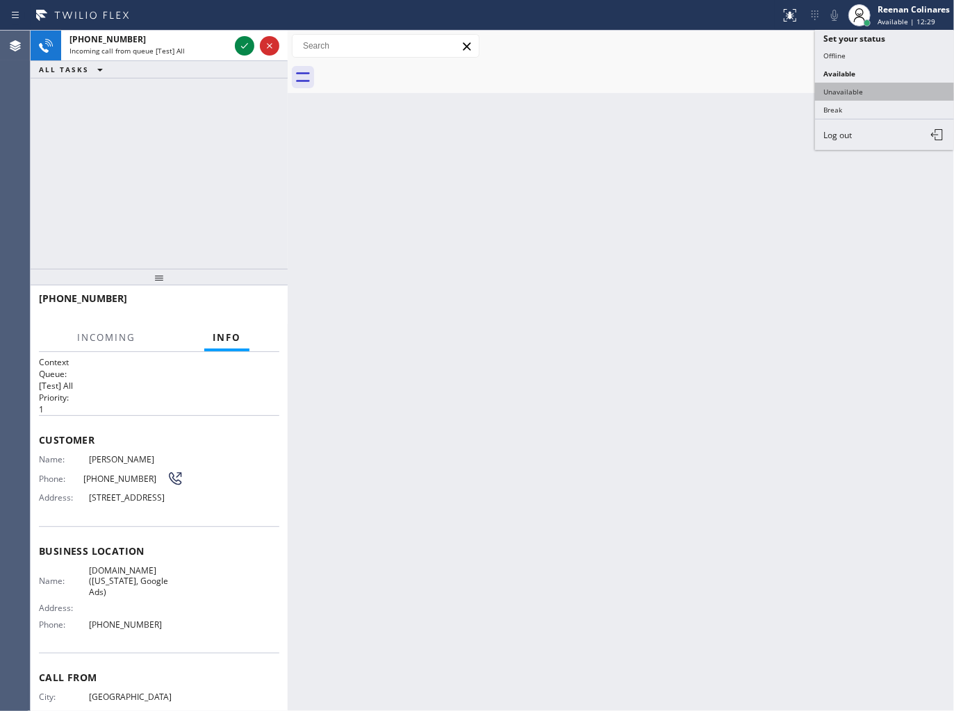
click at [846, 91] on button "Unavailable" at bounding box center [884, 92] width 139 height 18
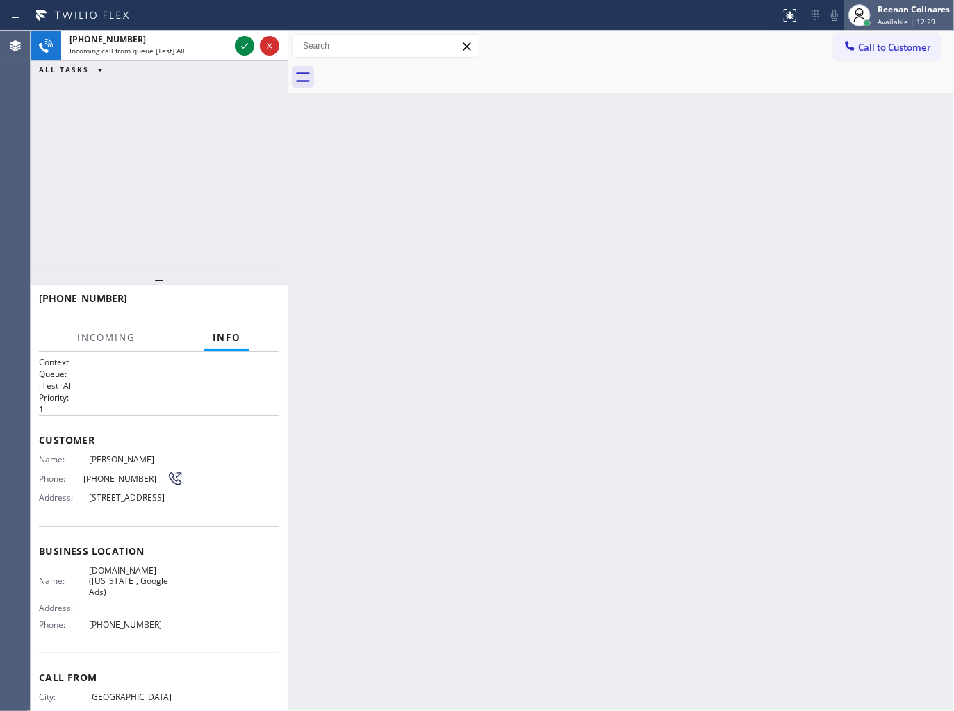
click at [893, 17] on span "Available | 12:29" at bounding box center [906, 22] width 58 height 10
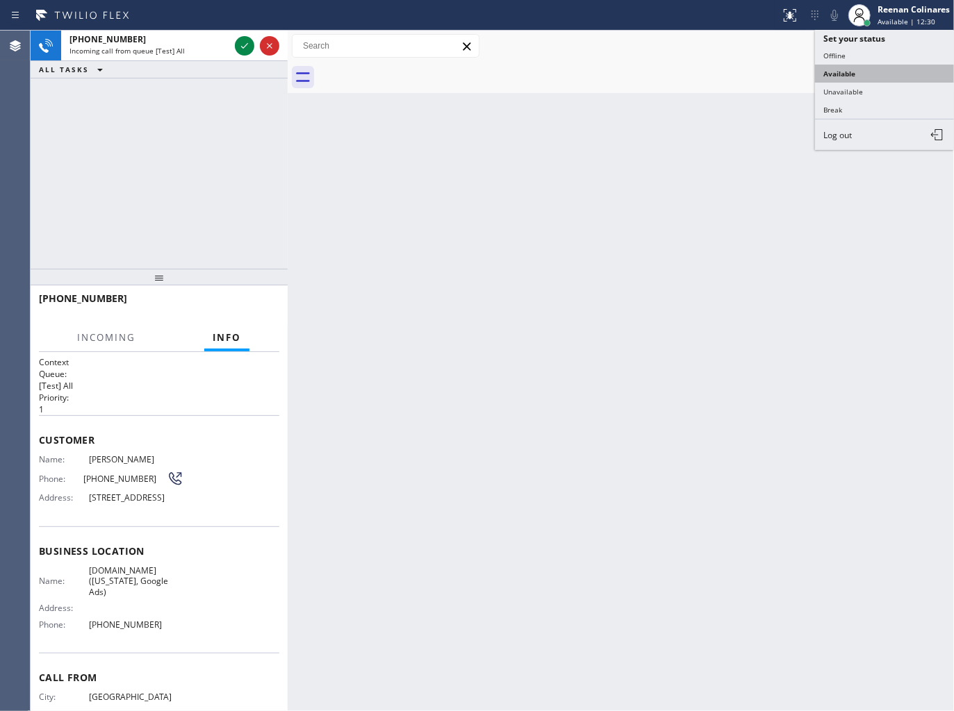
click at [855, 72] on button "Available" at bounding box center [884, 74] width 139 height 18
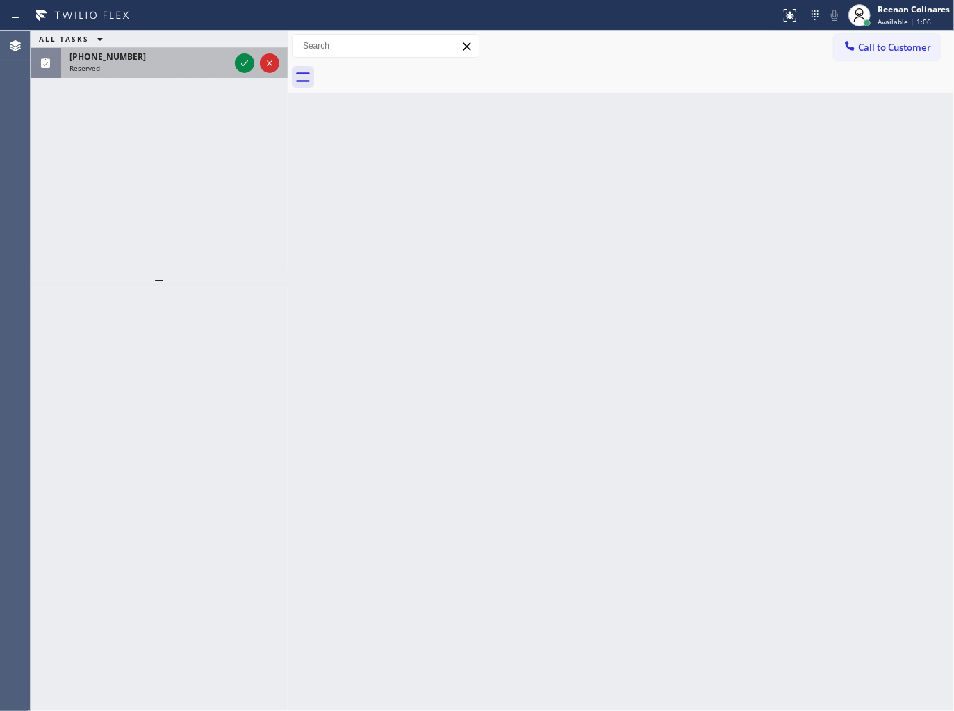
click at [200, 69] on div "Reserved" at bounding box center [149, 68] width 160 height 10
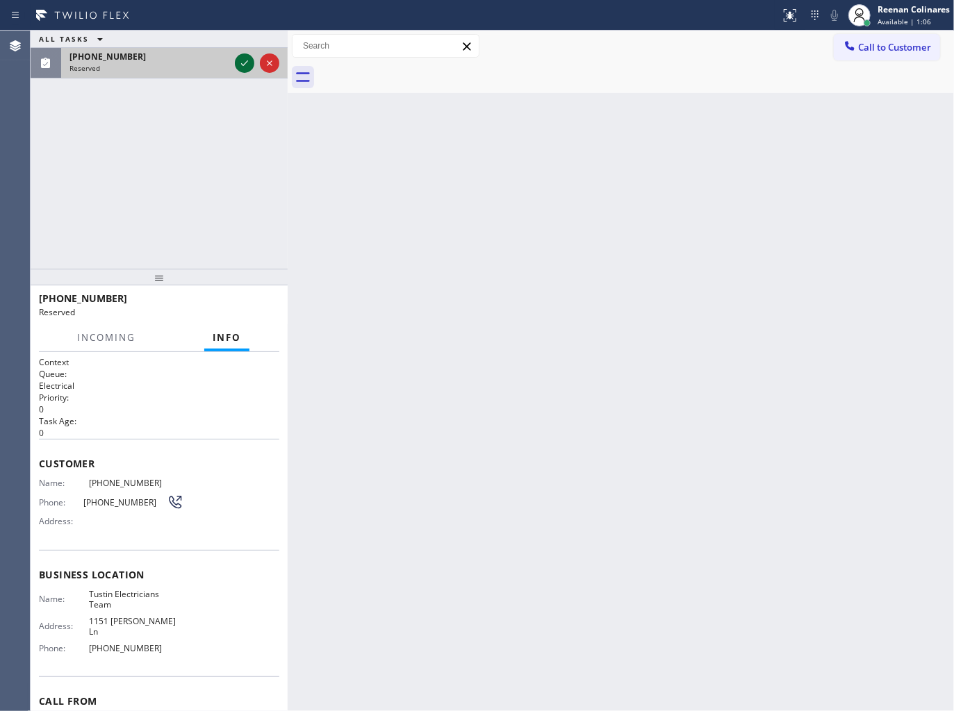
click at [245, 63] on icon at bounding box center [244, 63] width 17 height 17
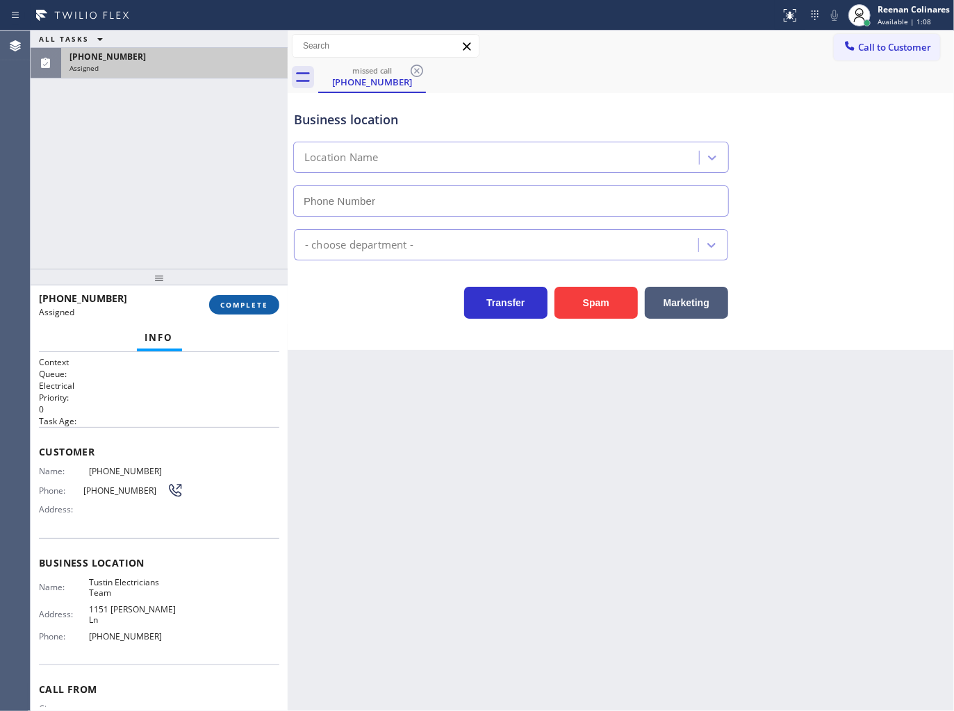
type input "[PHONE_NUMBER]"
click at [250, 304] on span "COMPLETE" at bounding box center [244, 305] width 48 height 10
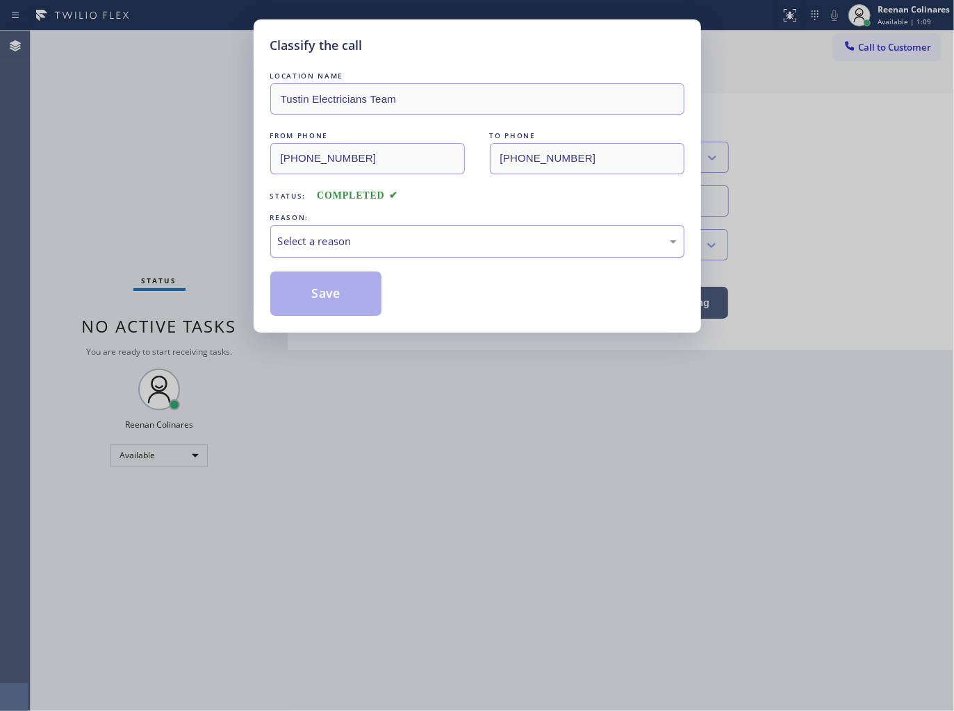
click at [323, 245] on div "Select a reason" at bounding box center [477, 241] width 399 height 16
click at [308, 308] on button "Save" at bounding box center [326, 294] width 112 height 44
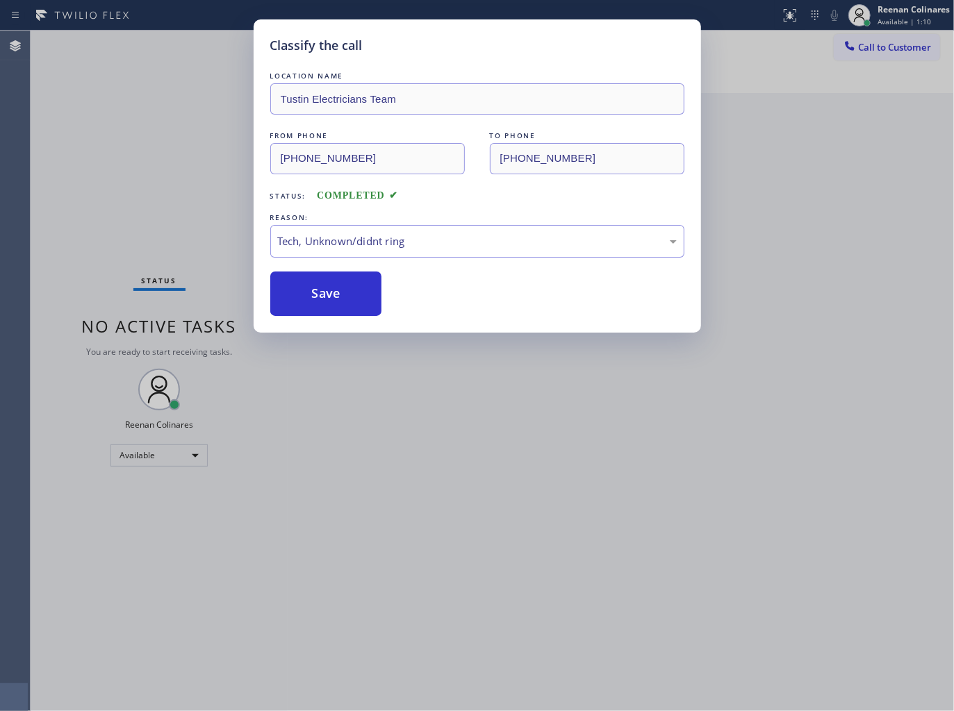
click at [186, 234] on div "Classify the call LOCATION NAME Tustin Electricians Team FROM PHONE [PHONE_NUMB…" at bounding box center [477, 355] width 954 height 711
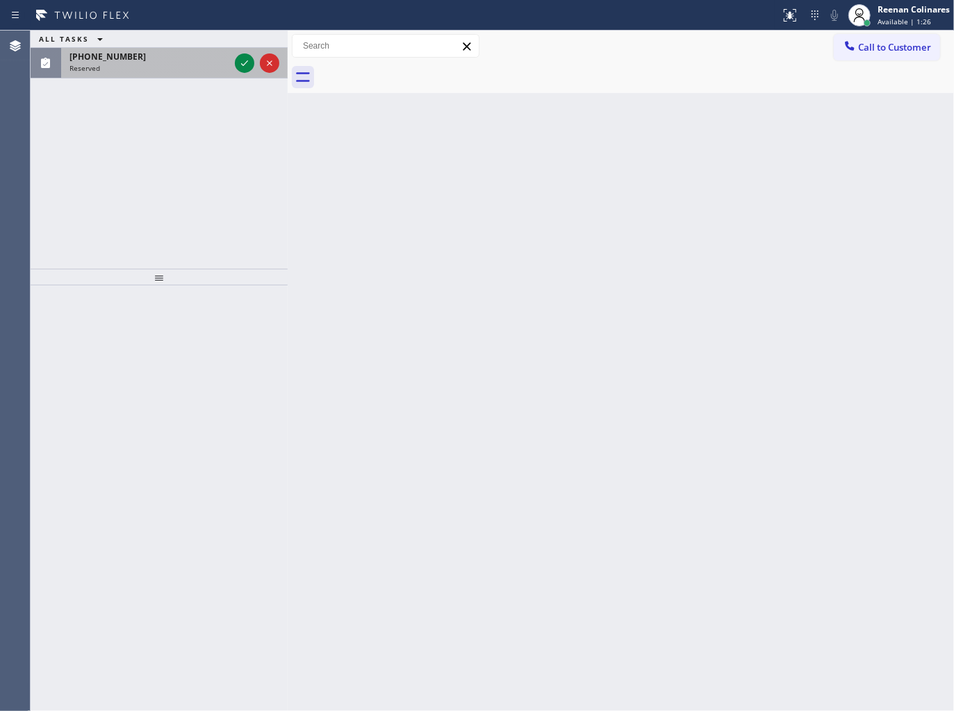
click at [153, 60] on div "[PHONE_NUMBER]" at bounding box center [149, 57] width 160 height 12
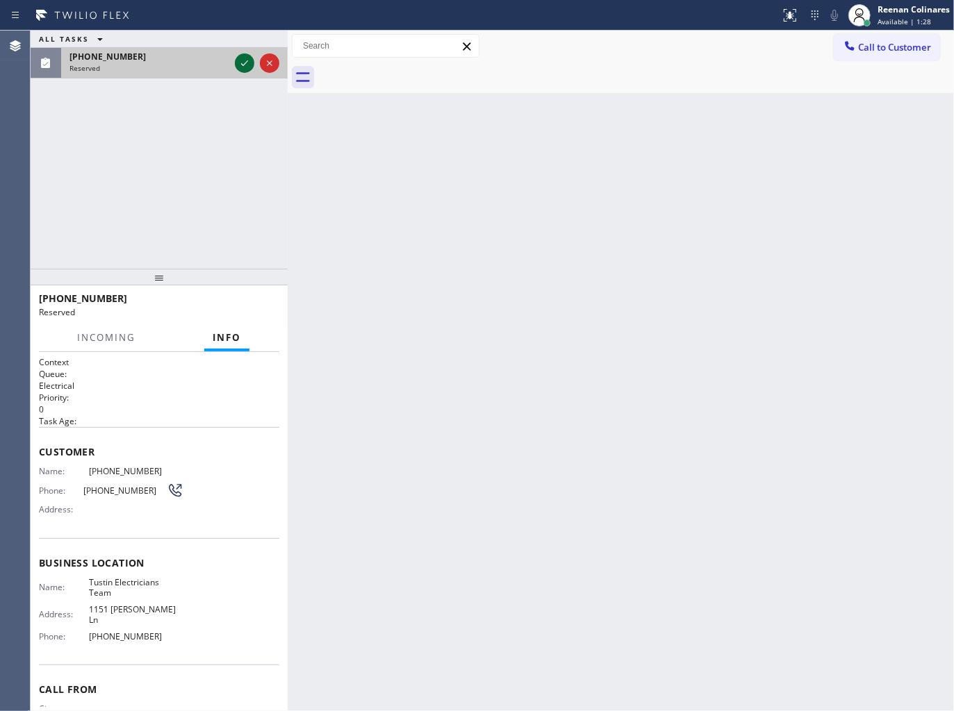
click at [247, 63] on icon at bounding box center [244, 63] width 17 height 17
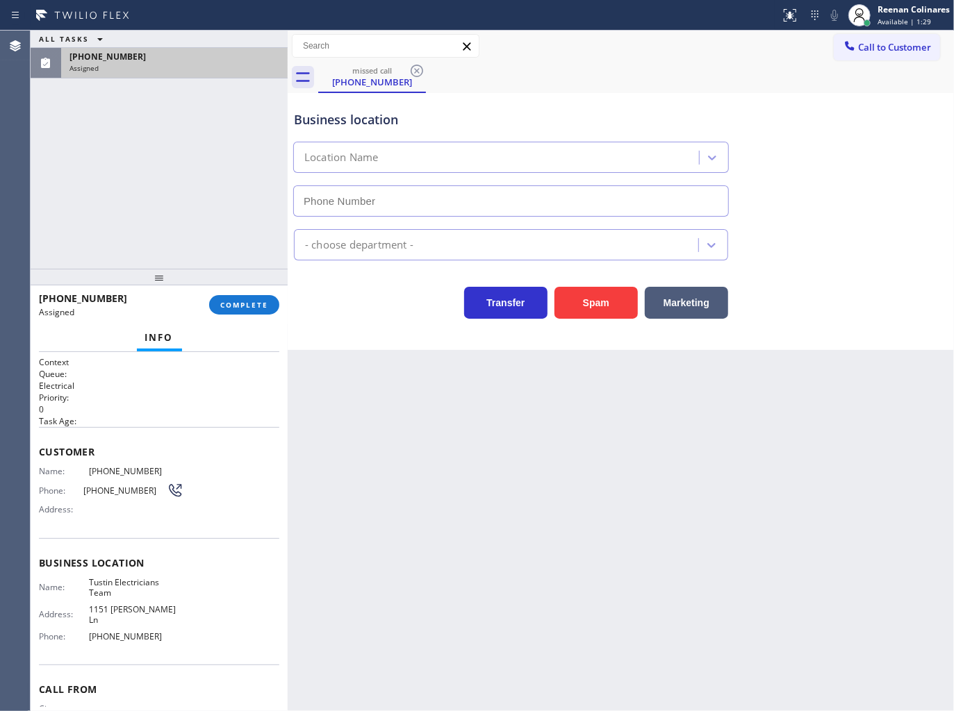
type input "[PHONE_NUMBER]"
click at [258, 304] on span "COMPLETE" at bounding box center [244, 305] width 48 height 10
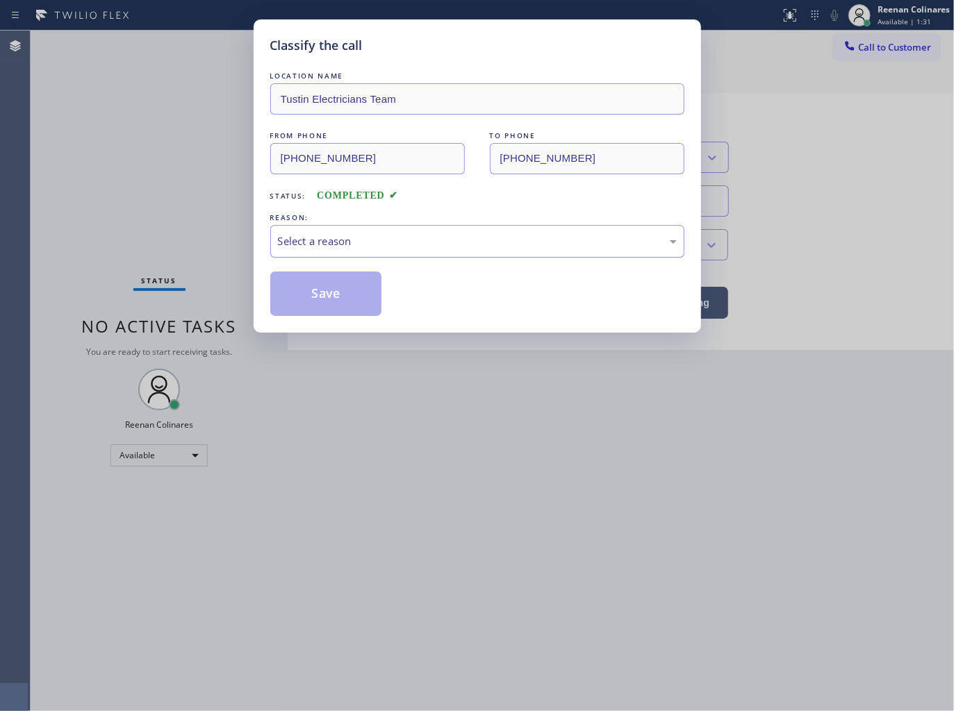
click at [315, 245] on div "Select a reason" at bounding box center [477, 241] width 399 height 16
click at [307, 304] on button "Save" at bounding box center [326, 294] width 112 height 44
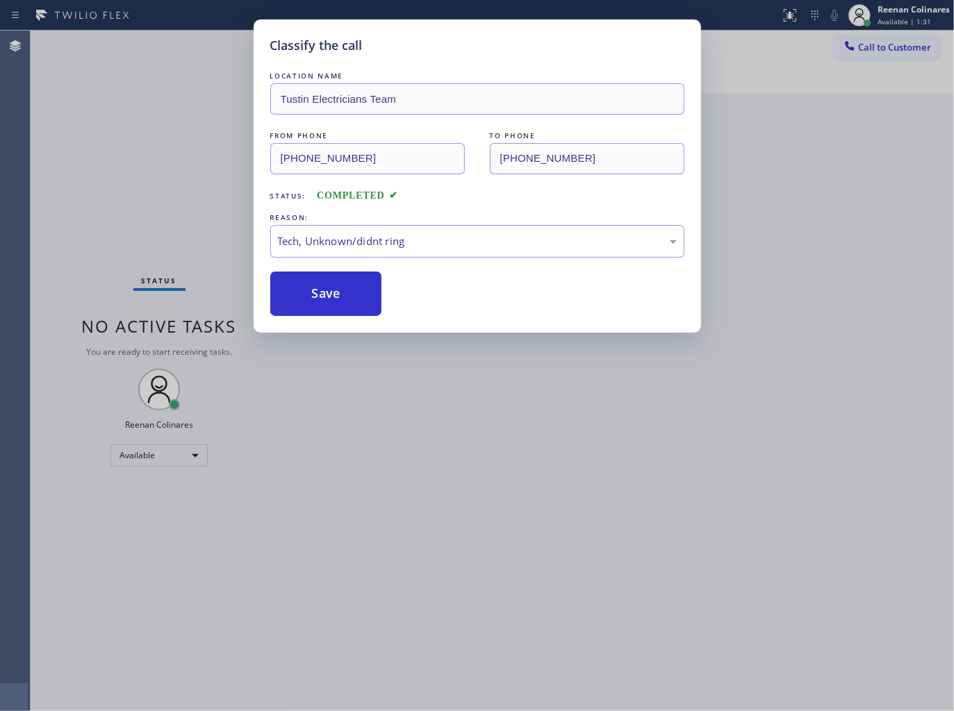
click at [167, 235] on div "Classify the call LOCATION NAME Tustin Electricians Team FROM PHONE [PHONE_NUMB…" at bounding box center [477, 355] width 954 height 711
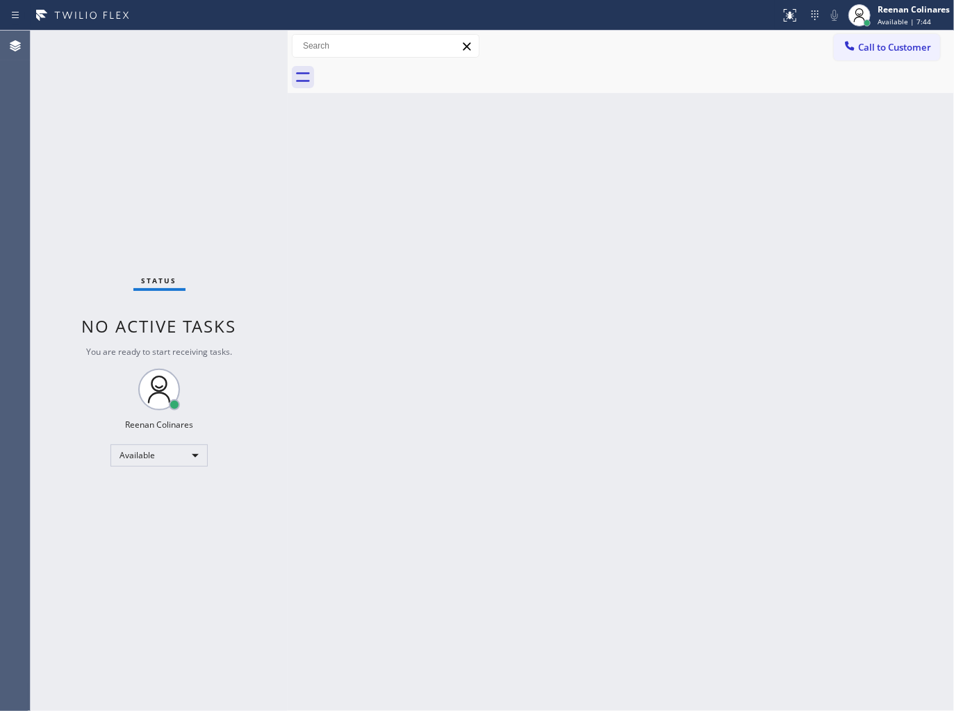
click at [586, 154] on div "Back to Dashboard Change Sender ID Customers Technicians Select a contact Outbo…" at bounding box center [621, 371] width 666 height 681
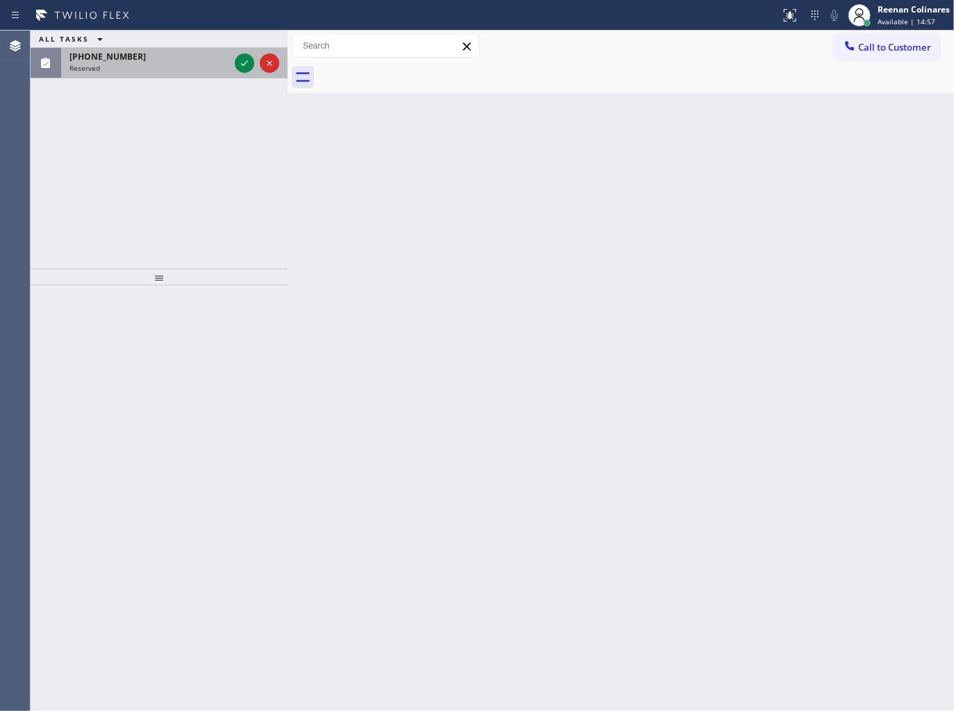
drag, startPoint x: 169, startPoint y: 63, endPoint x: 227, endPoint y: 56, distance: 58.7
click at [176, 61] on div "[PHONE_NUMBER] Reserved" at bounding box center [146, 63] width 171 height 31
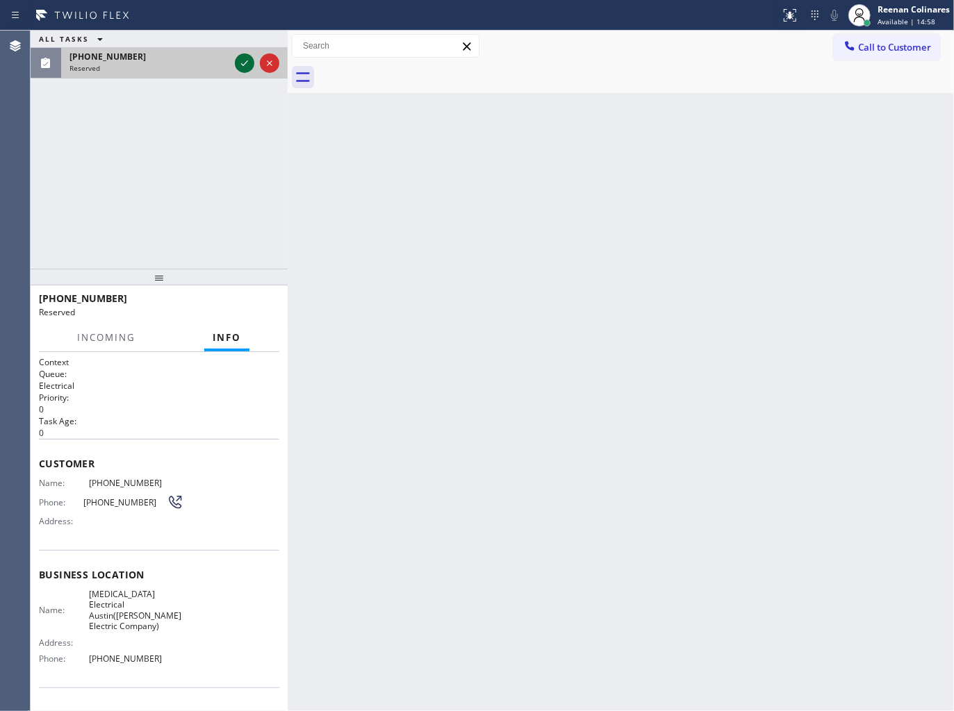
click at [241, 63] on icon at bounding box center [244, 63] width 17 height 17
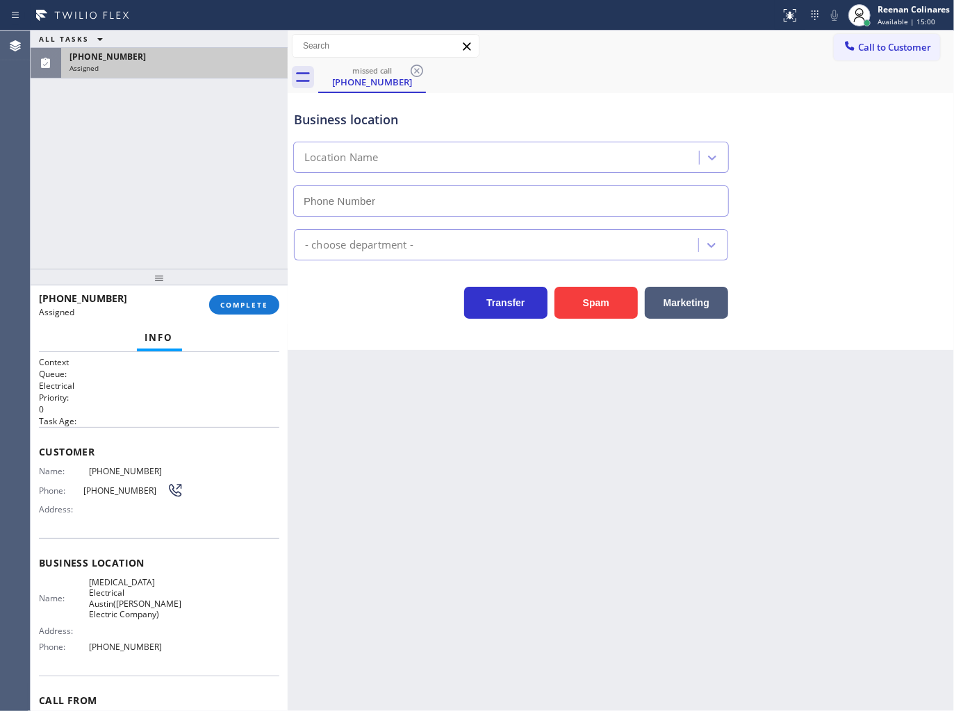
type input "[PHONE_NUMBER]"
click at [257, 307] on span "COMPLETE" at bounding box center [244, 305] width 48 height 10
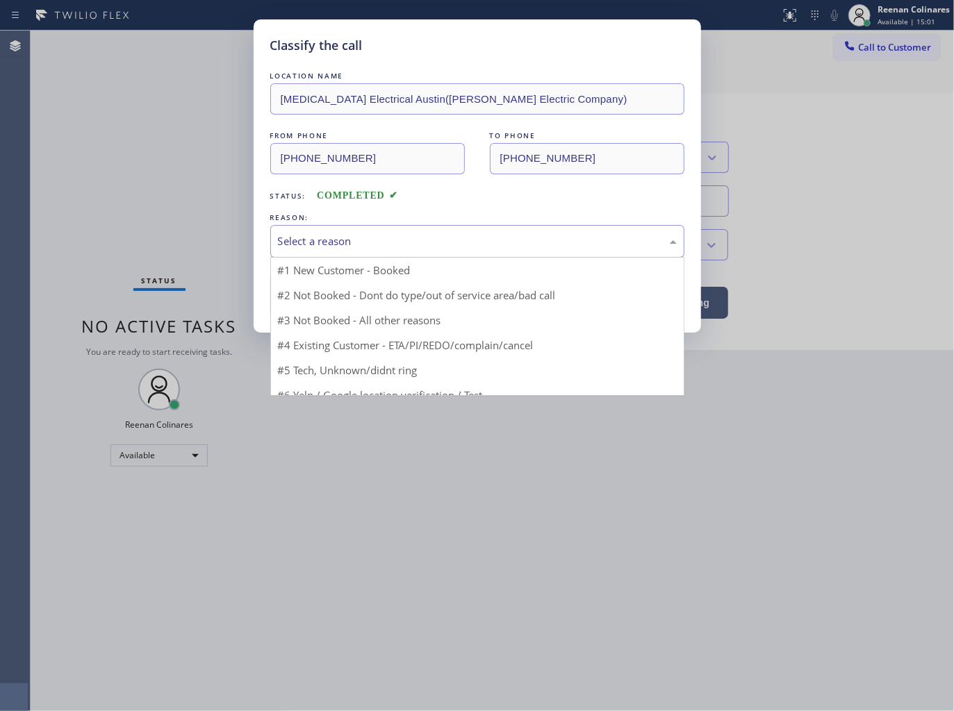
click at [317, 242] on div "Select a reason" at bounding box center [477, 241] width 399 height 16
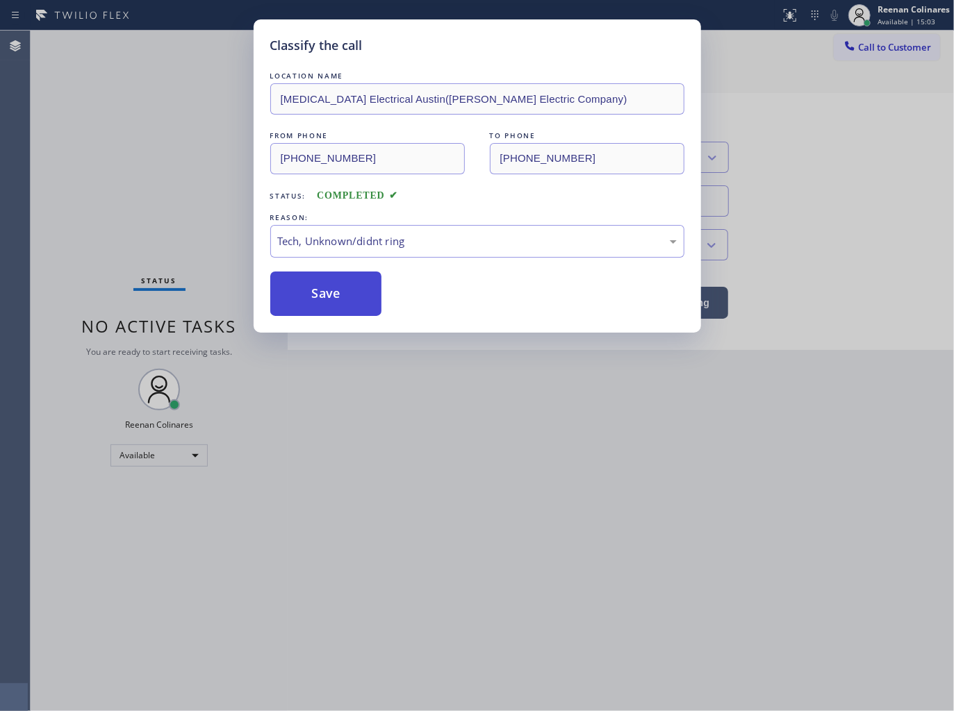
click at [311, 287] on button "Save" at bounding box center [326, 294] width 112 height 44
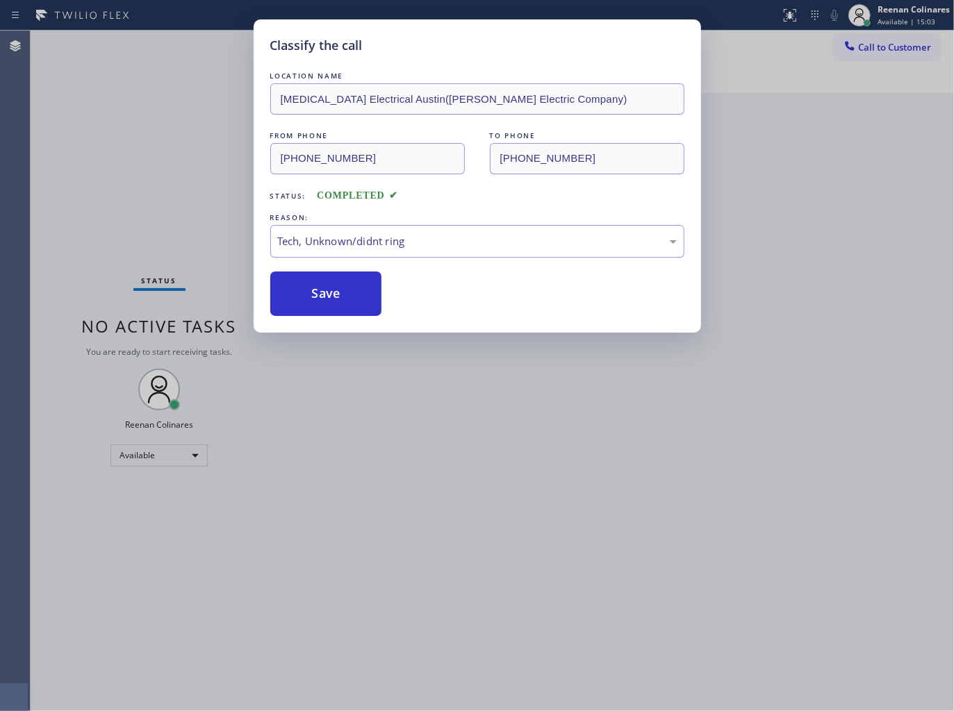
click at [178, 231] on div "Classify the call LOCATION NAME [MEDICAL_DATA] Electrical Austin([PERSON_NAME] …" at bounding box center [477, 355] width 954 height 711
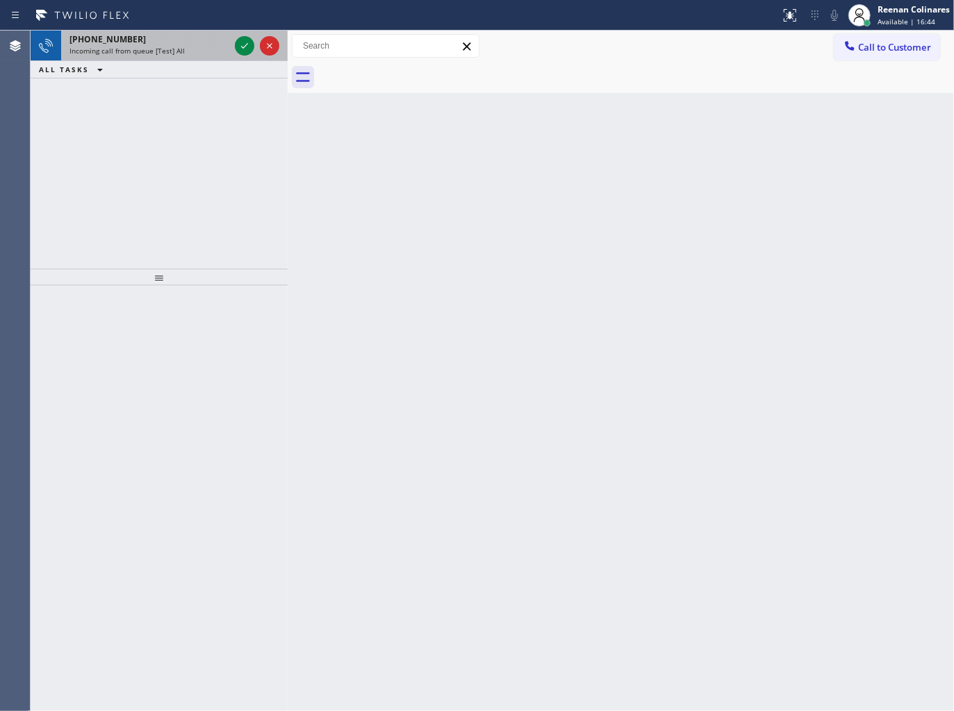
click at [188, 44] on div "[PHONE_NUMBER]" at bounding box center [149, 39] width 160 height 12
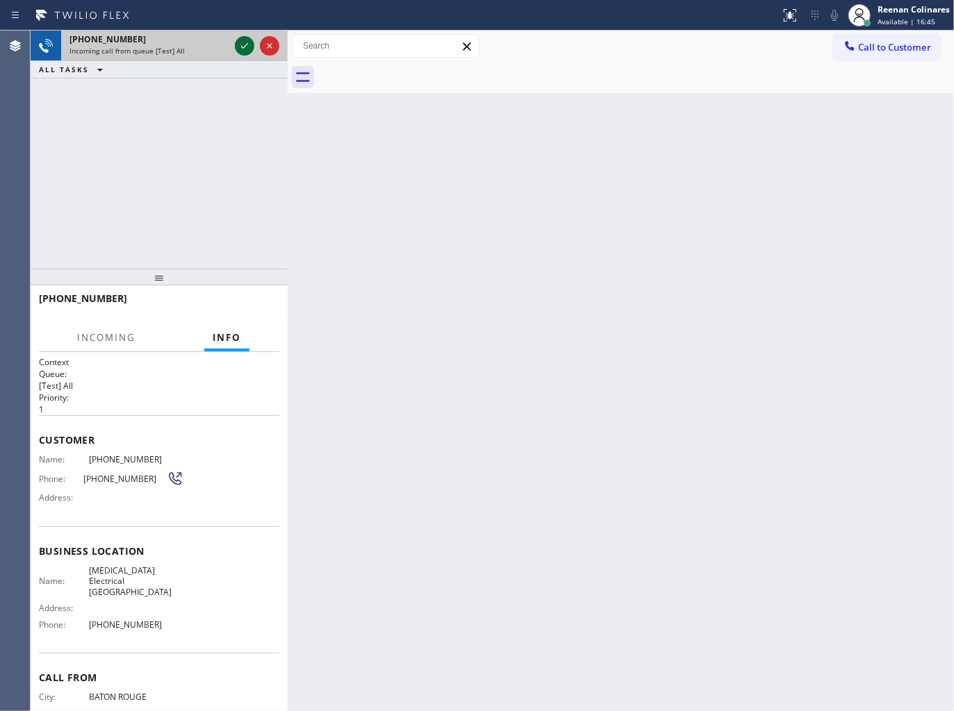
click at [238, 43] on icon at bounding box center [244, 46] width 17 height 17
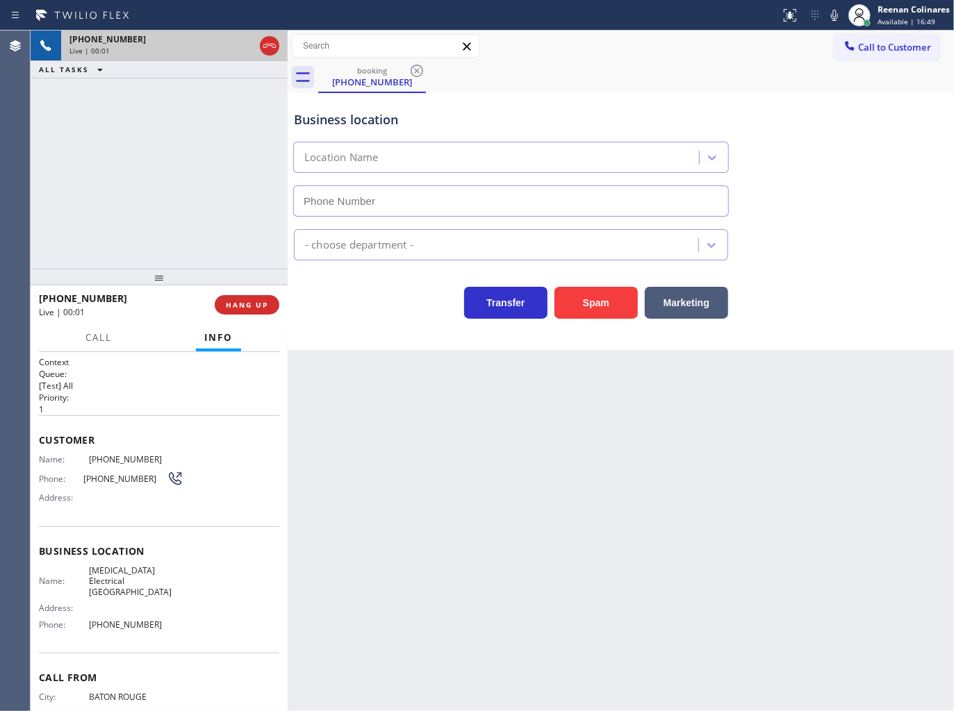
type input "[PHONE_NUMBER]"
click at [832, 18] on icon at bounding box center [834, 15] width 7 height 11
click at [91, 340] on span "Call" at bounding box center [98, 337] width 26 height 13
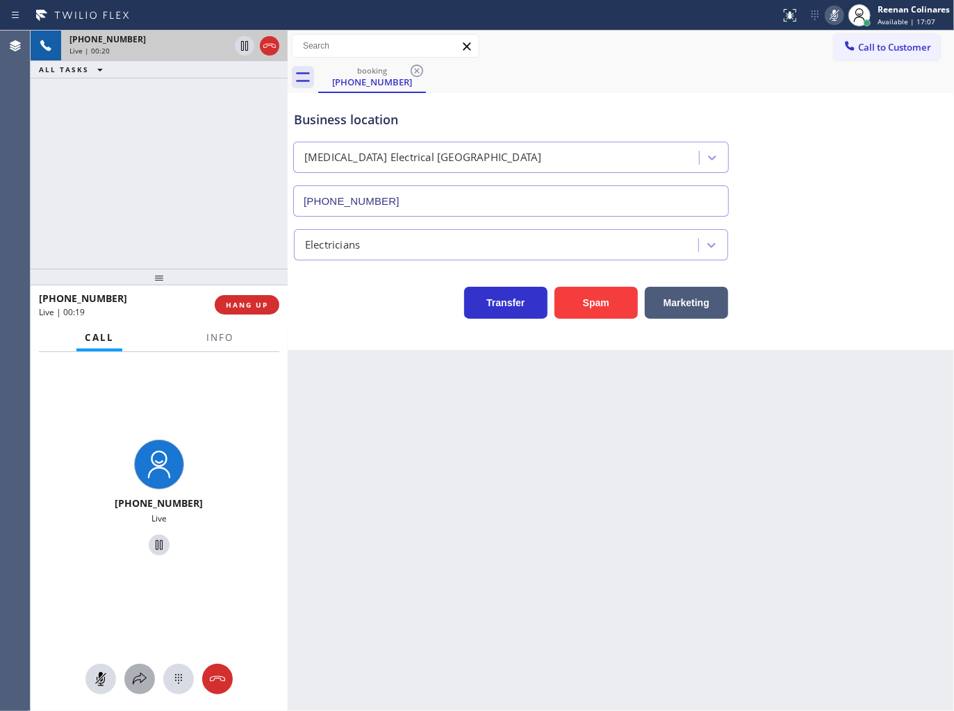
click at [136, 677] on icon at bounding box center [139, 679] width 17 height 17
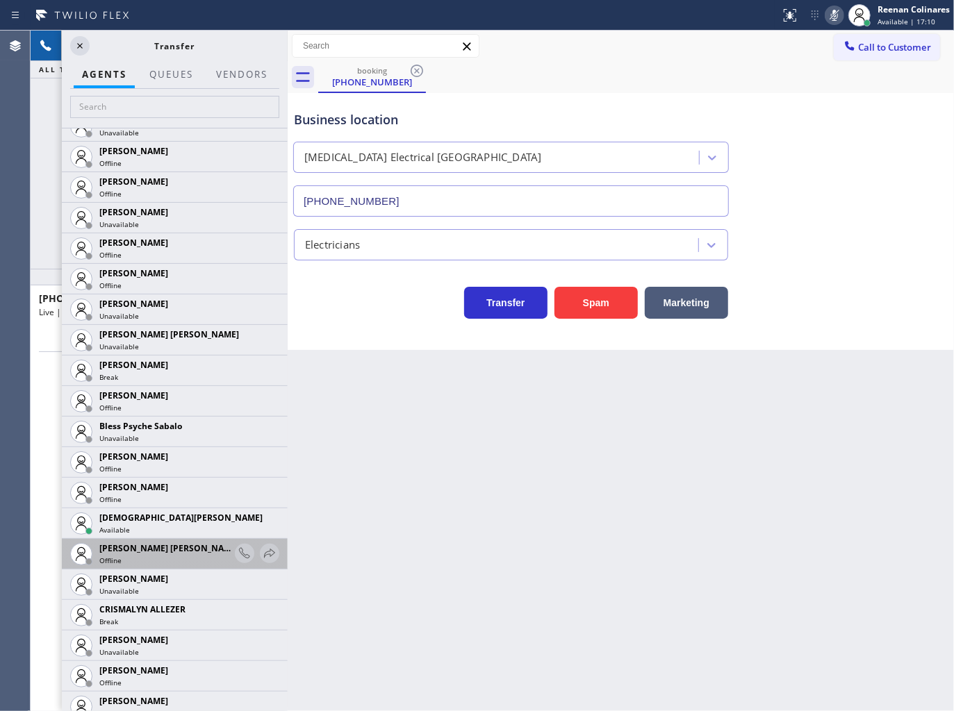
scroll to position [386, 0]
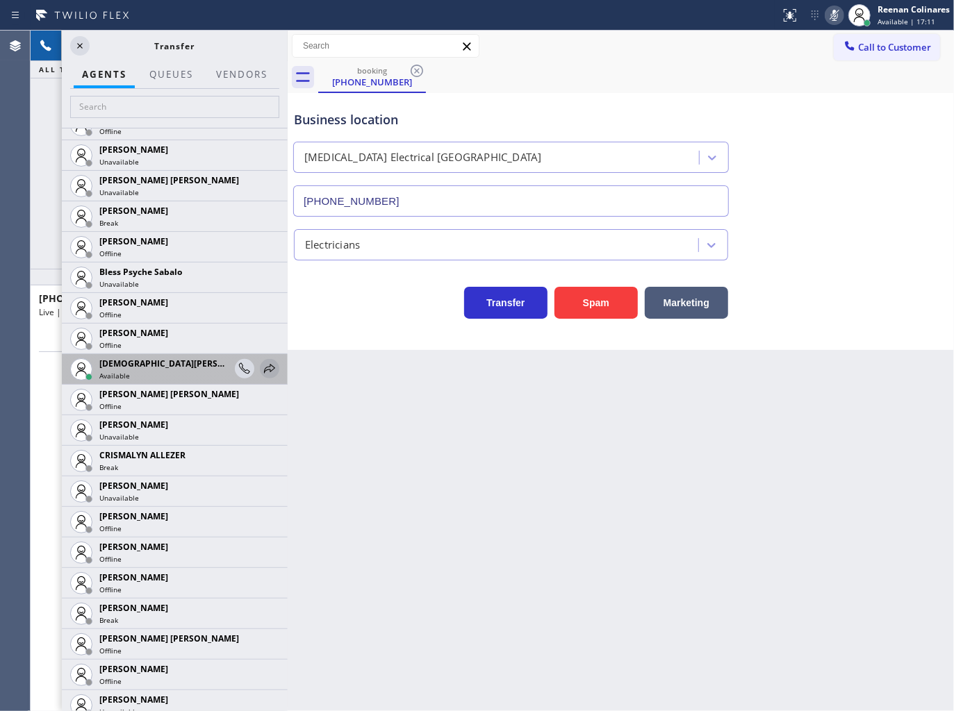
click at [261, 371] on icon at bounding box center [269, 369] width 17 height 17
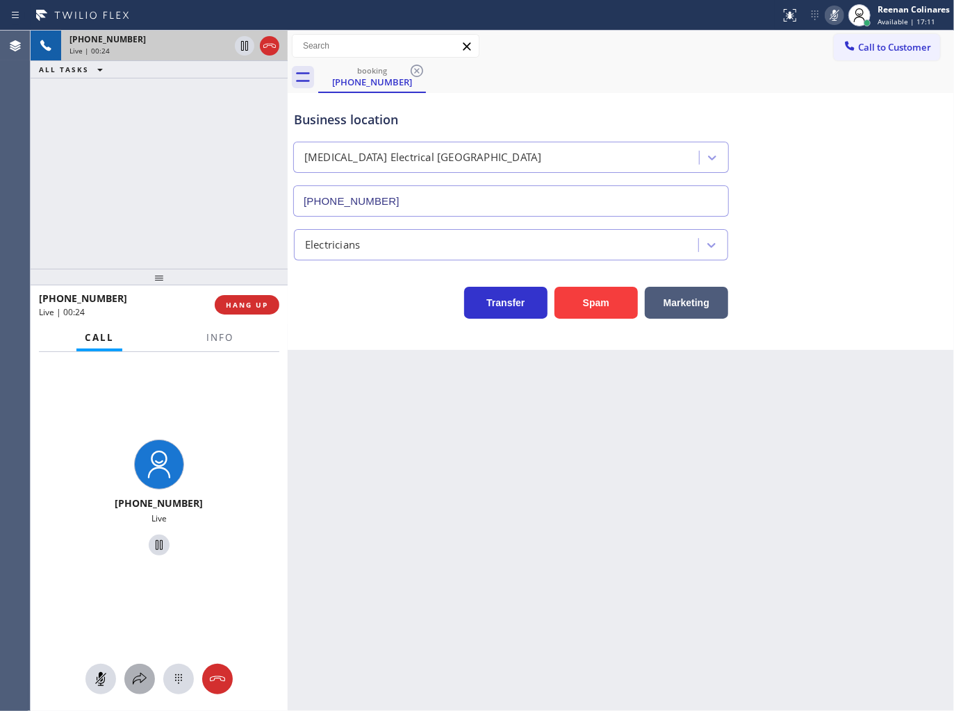
click at [139, 671] on icon at bounding box center [139, 679] width 17 height 17
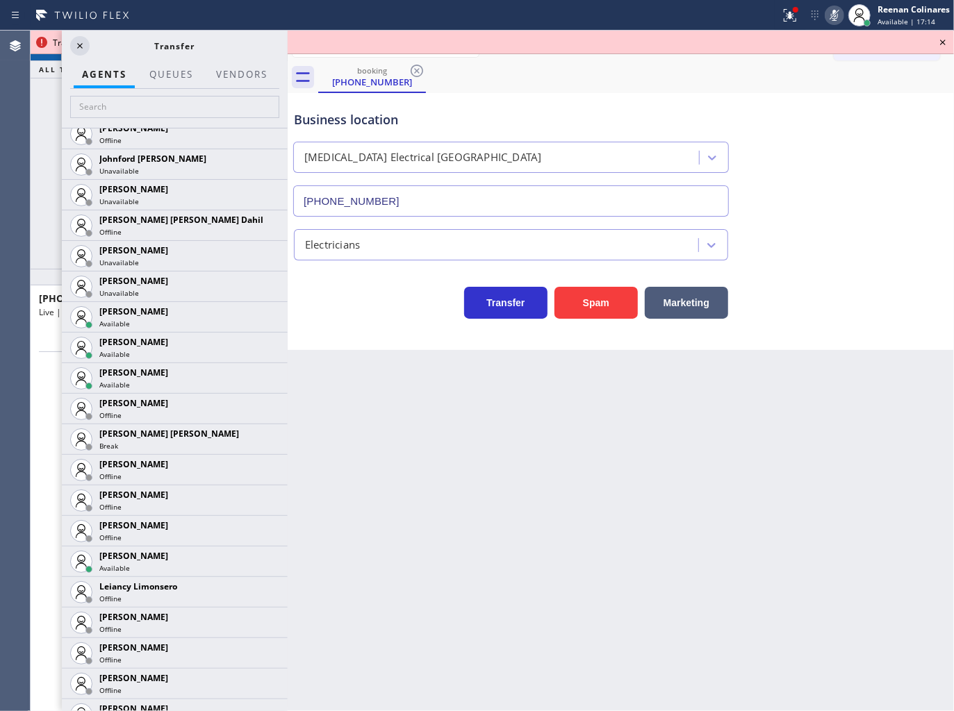
scroll to position [1598, 0]
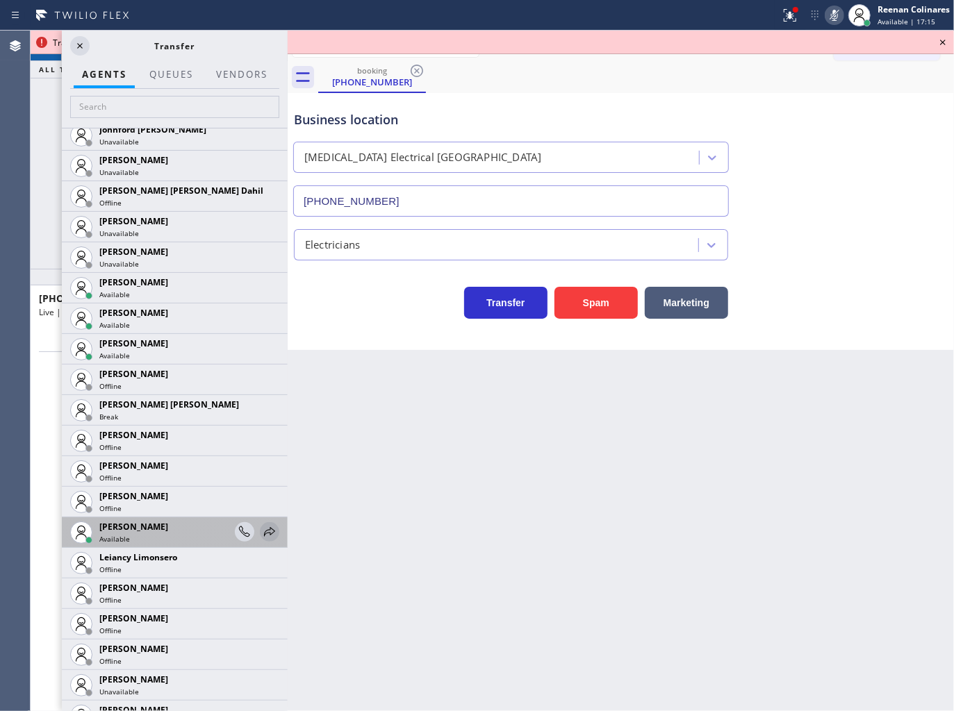
click at [261, 530] on icon at bounding box center [269, 532] width 17 height 17
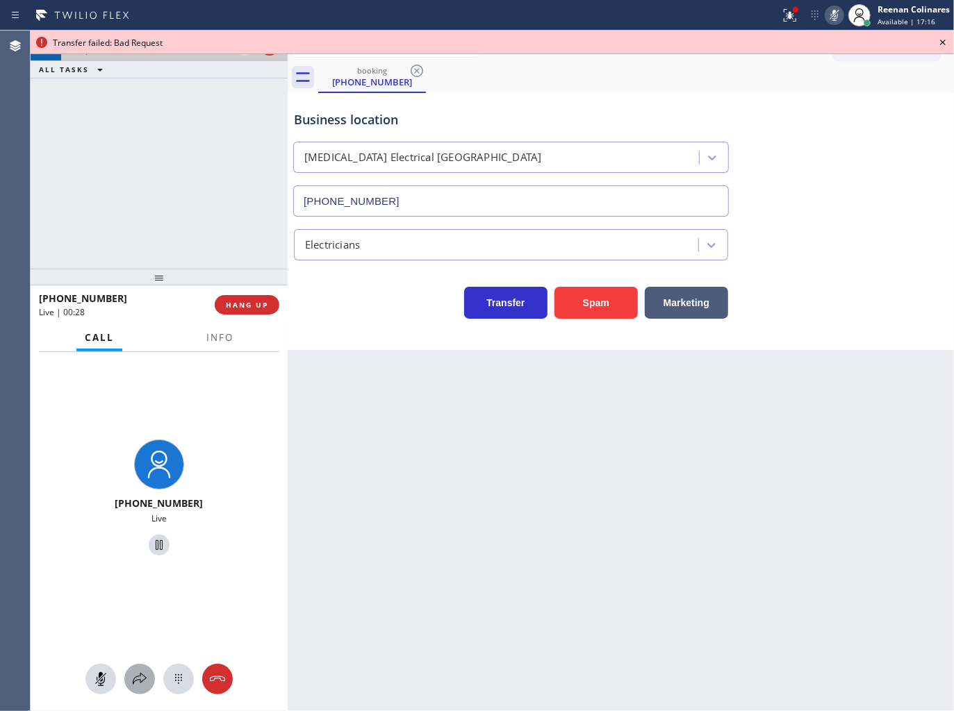
click at [140, 689] on button at bounding box center [139, 679] width 31 height 31
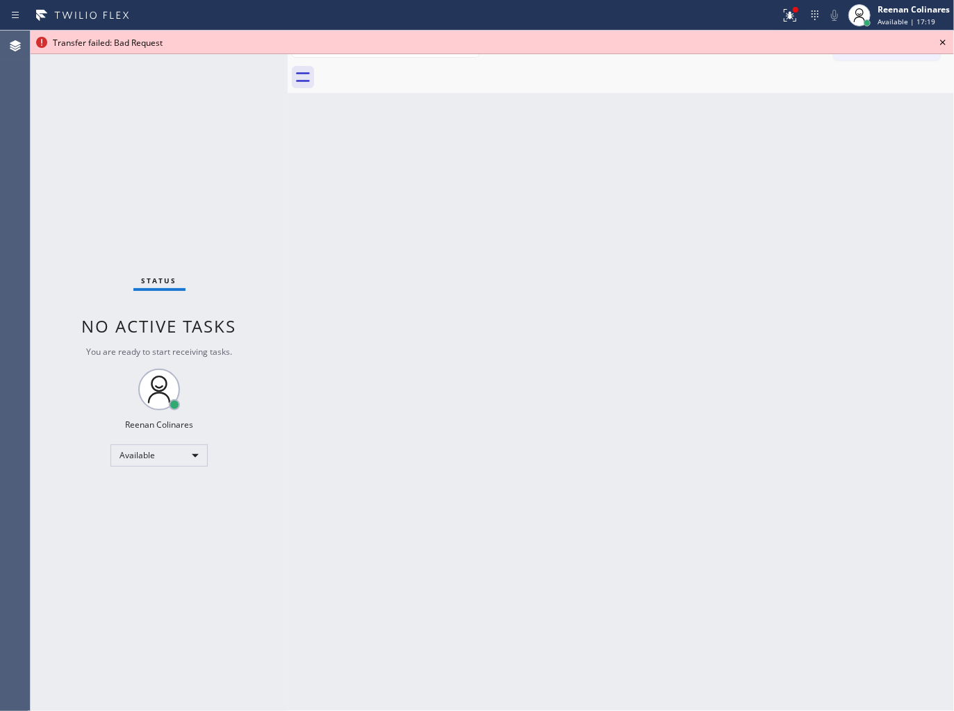
drag, startPoint x: 795, startPoint y: 21, endPoint x: 745, endPoint y: 89, distance: 84.5
click at [795, 21] on icon at bounding box center [790, 15] width 13 height 13
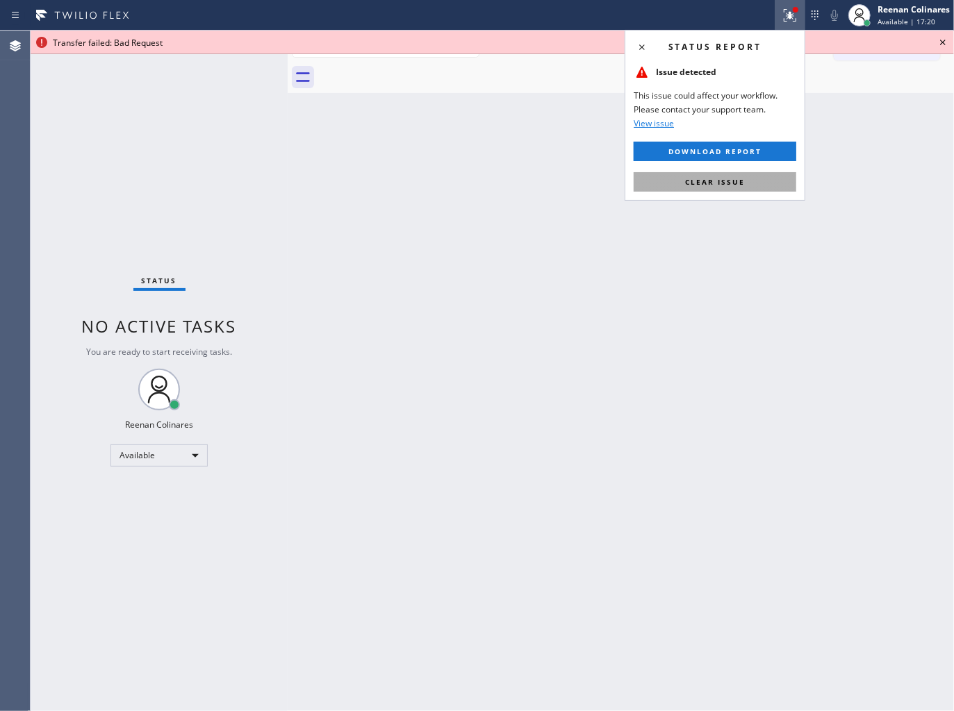
click at [731, 183] on span "Clear issue" at bounding box center [715, 182] width 60 height 10
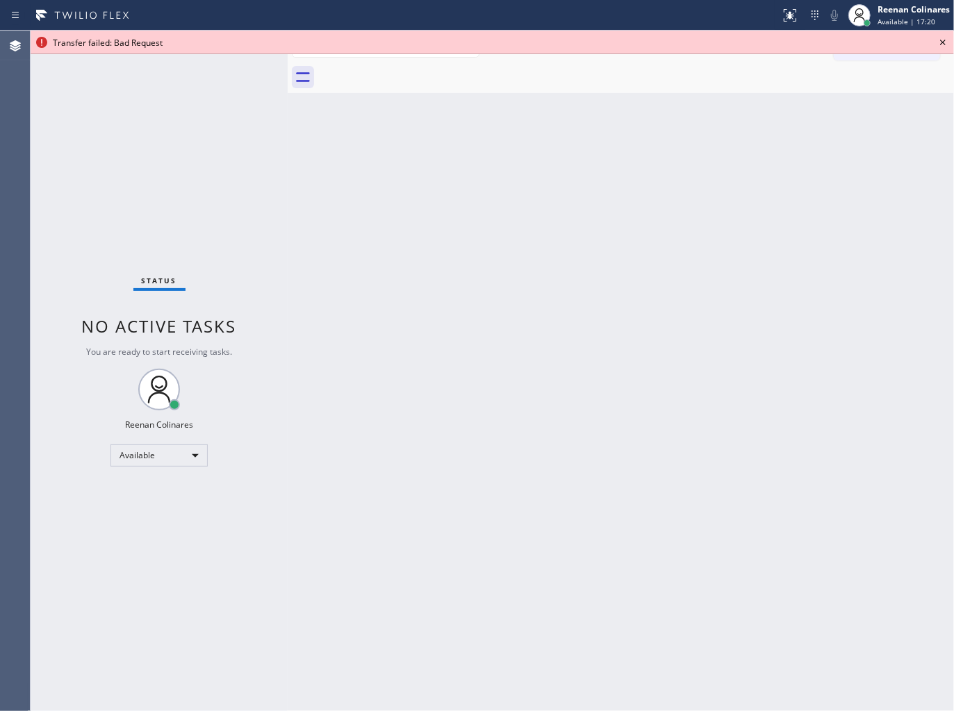
drag, startPoint x: 938, startPoint y: 40, endPoint x: 843, endPoint y: 147, distance: 143.3
click at [939, 40] on icon at bounding box center [942, 42] width 17 height 17
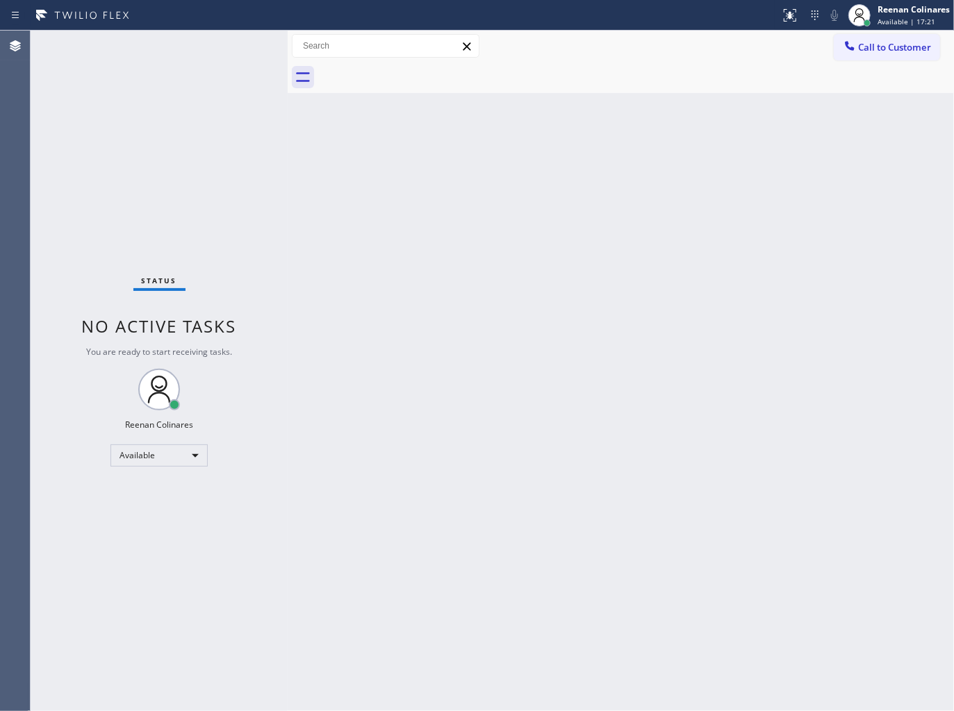
click at [584, 459] on div "Back to Dashboard Change Sender ID Customers Technicians Select a contact Outbo…" at bounding box center [621, 371] width 666 height 681
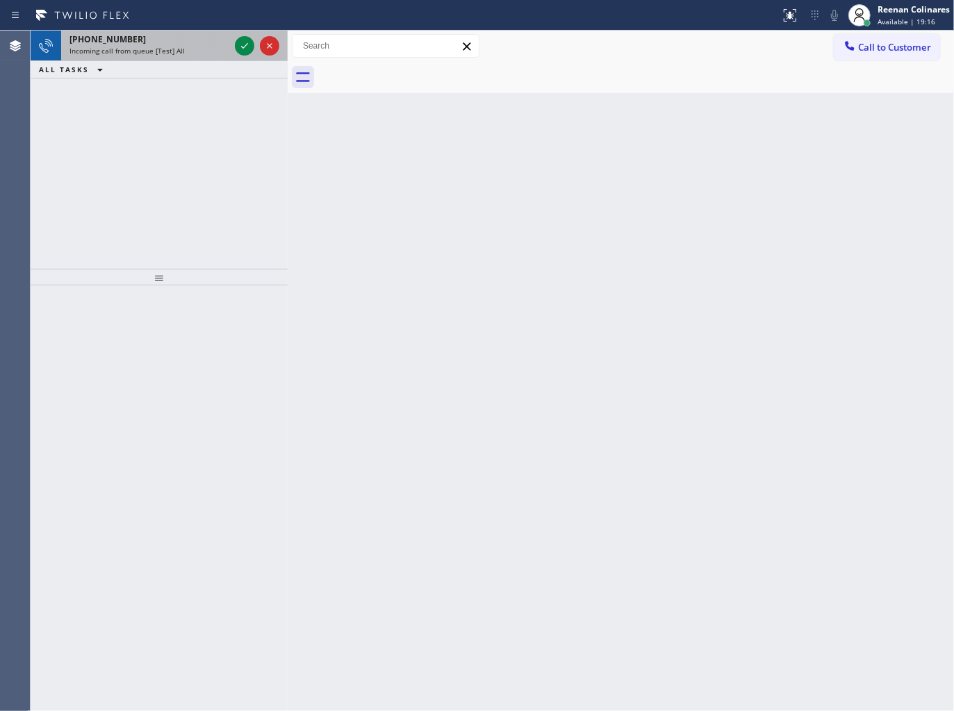
click at [185, 44] on div "[PHONE_NUMBER]" at bounding box center [149, 39] width 160 height 12
click at [196, 42] on div "[PHONE_NUMBER]" at bounding box center [149, 39] width 160 height 12
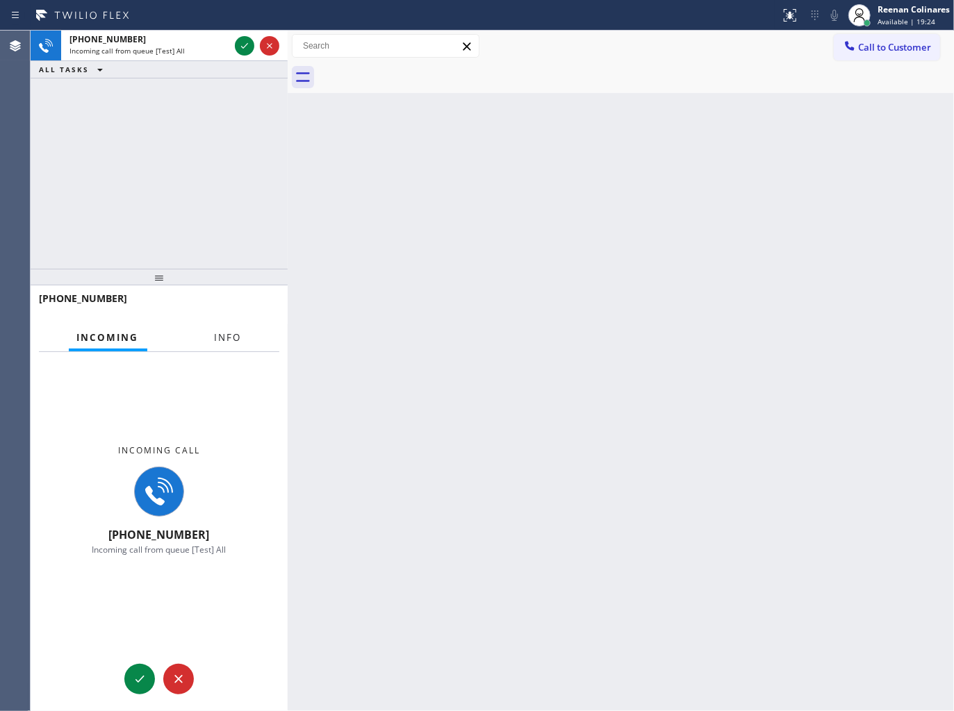
click at [242, 335] on button "Info" at bounding box center [228, 337] width 44 height 27
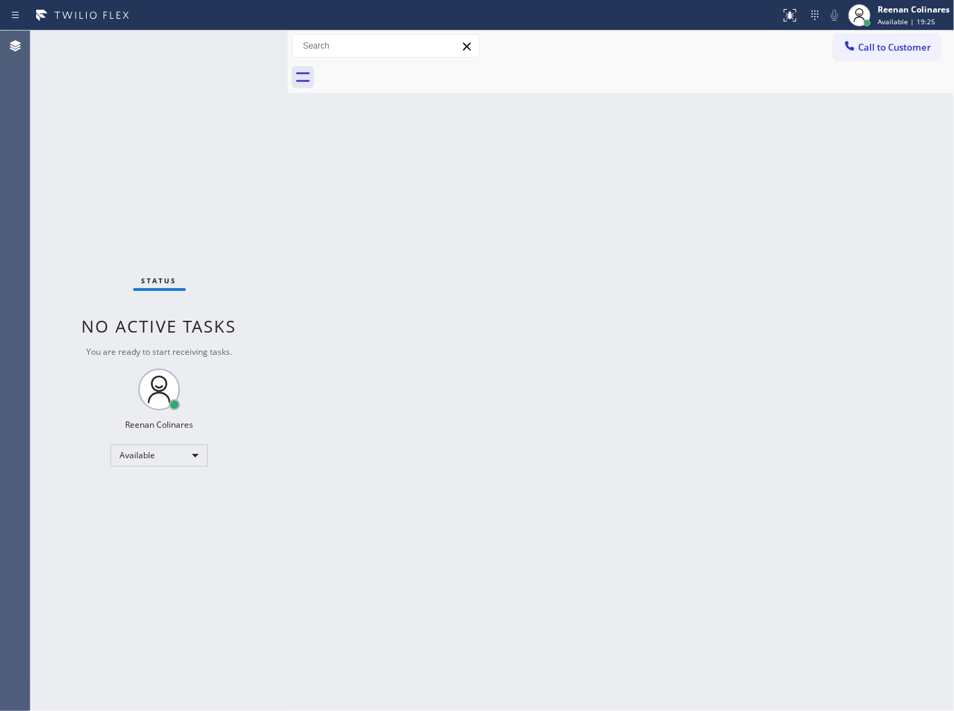
click at [210, 88] on div "Status No active tasks You are ready to start receiving tasks. Reenan Colinares…" at bounding box center [159, 371] width 257 height 681
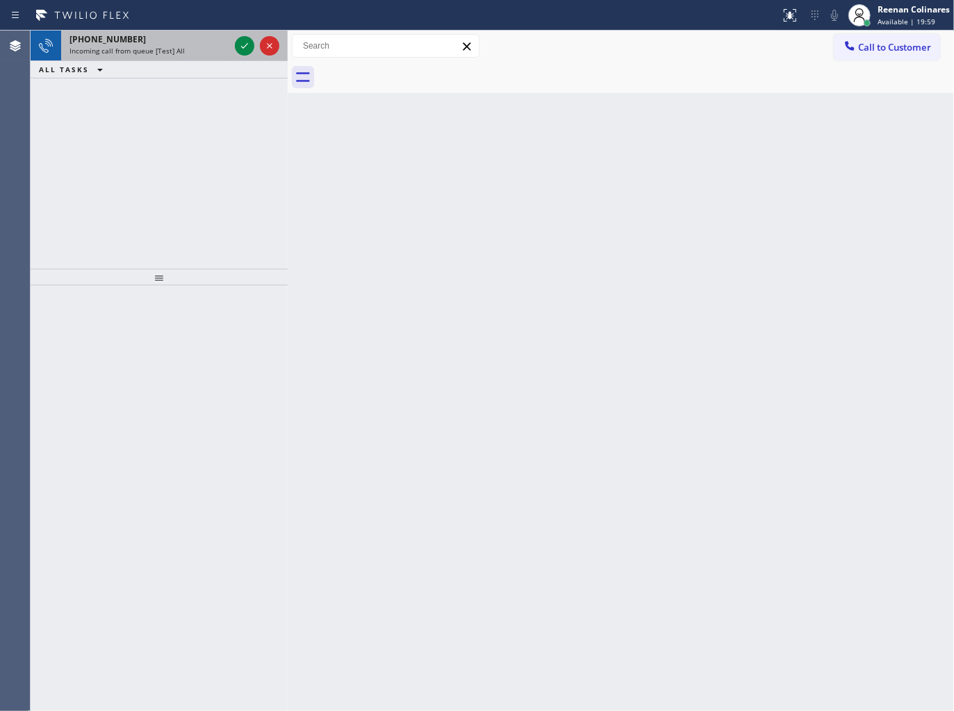
click at [163, 47] on span "Incoming call from queue [Test] All" at bounding box center [126, 51] width 115 height 10
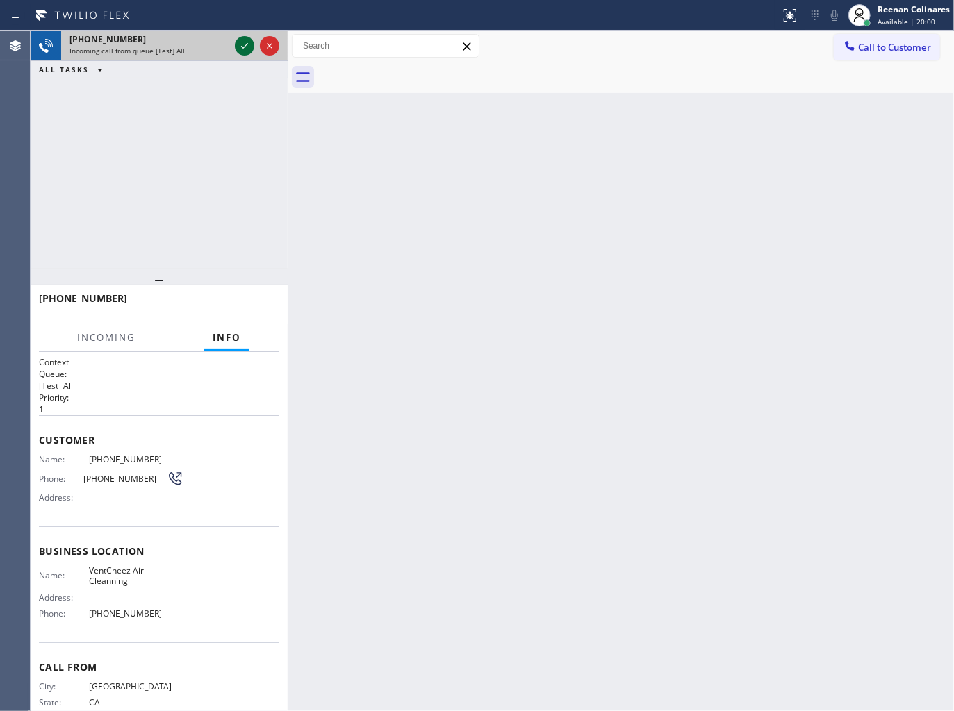
click at [242, 53] on icon at bounding box center [244, 46] width 17 height 17
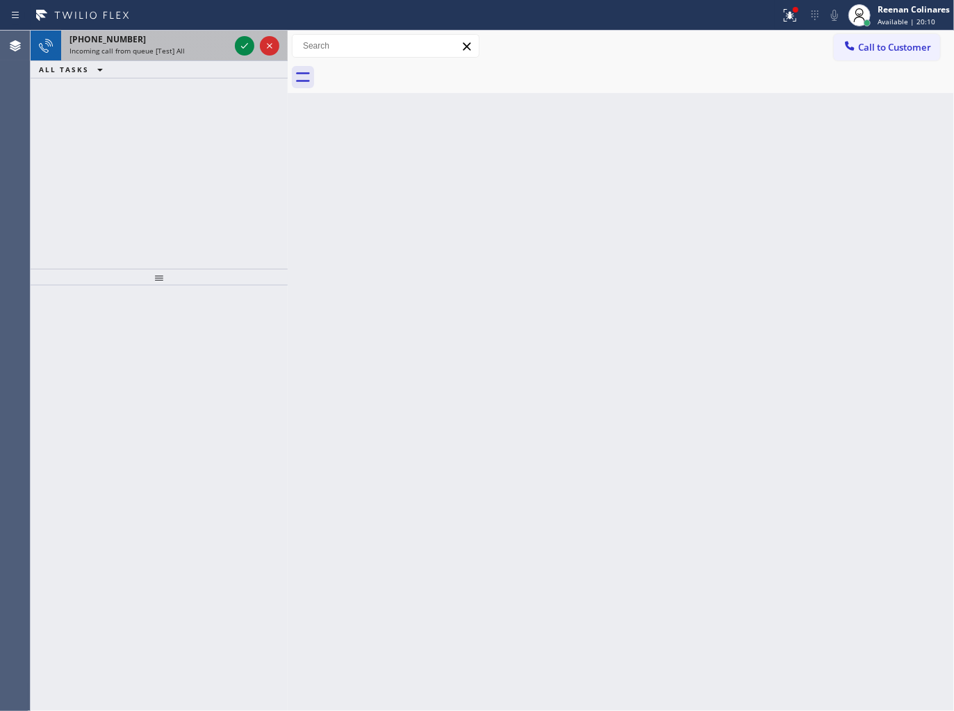
click at [157, 49] on span "Incoming call from queue [Test] All" at bounding box center [126, 51] width 115 height 10
drag, startPoint x: 207, startPoint y: 47, endPoint x: 233, endPoint y: 42, distance: 26.0
click at [209, 47] on div "Incoming call from queue [Test] All" at bounding box center [149, 51] width 160 height 10
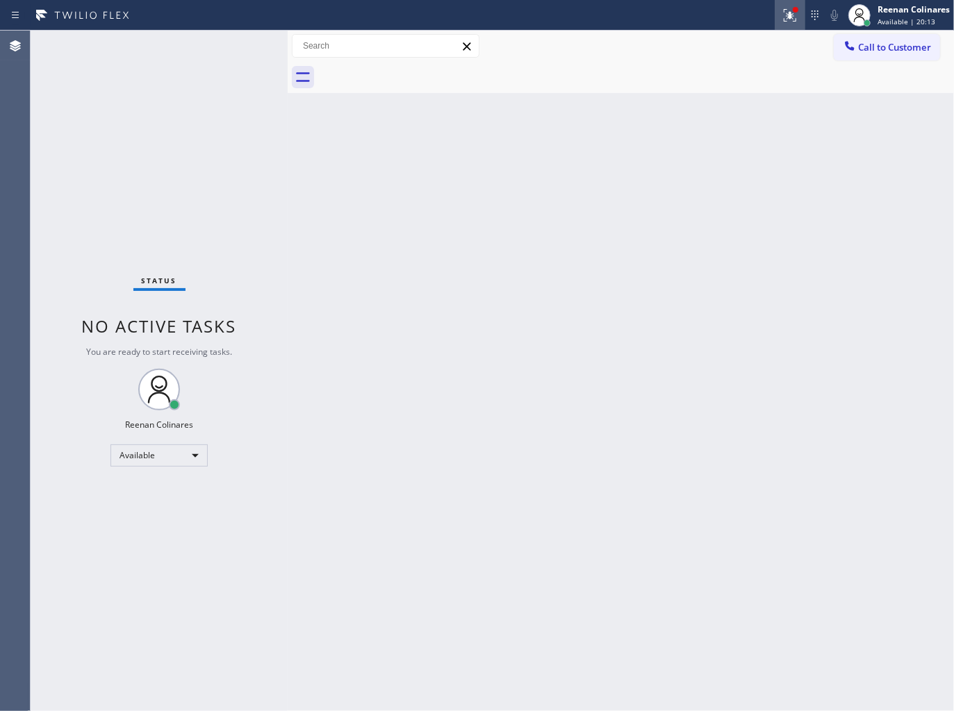
click at [783, 12] on div at bounding box center [790, 15] width 31 height 17
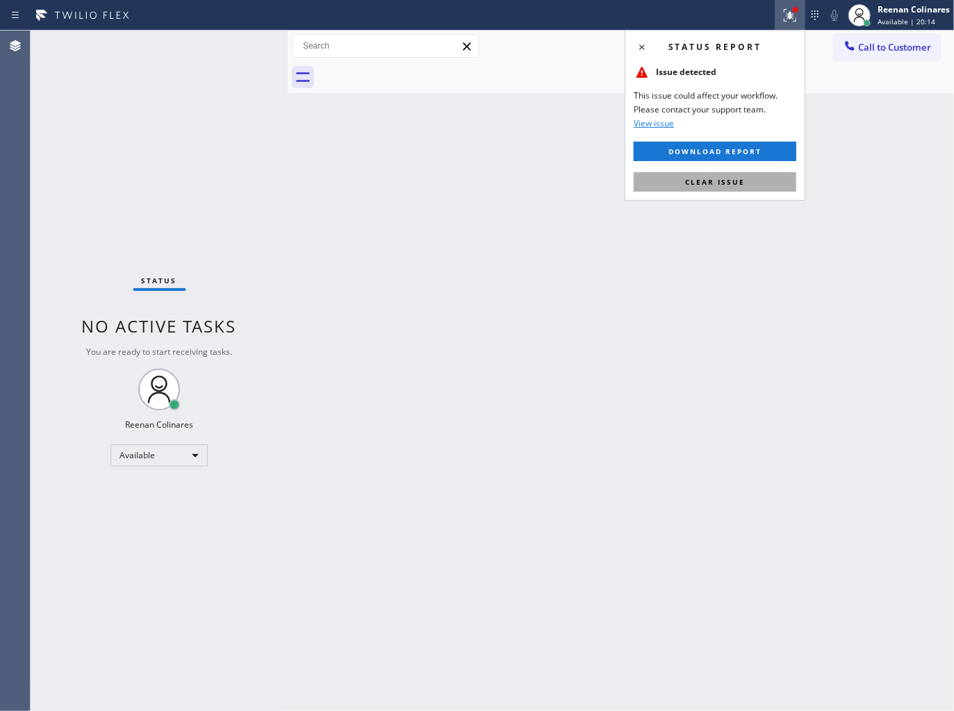
click at [684, 184] on button "Clear issue" at bounding box center [715, 181] width 163 height 19
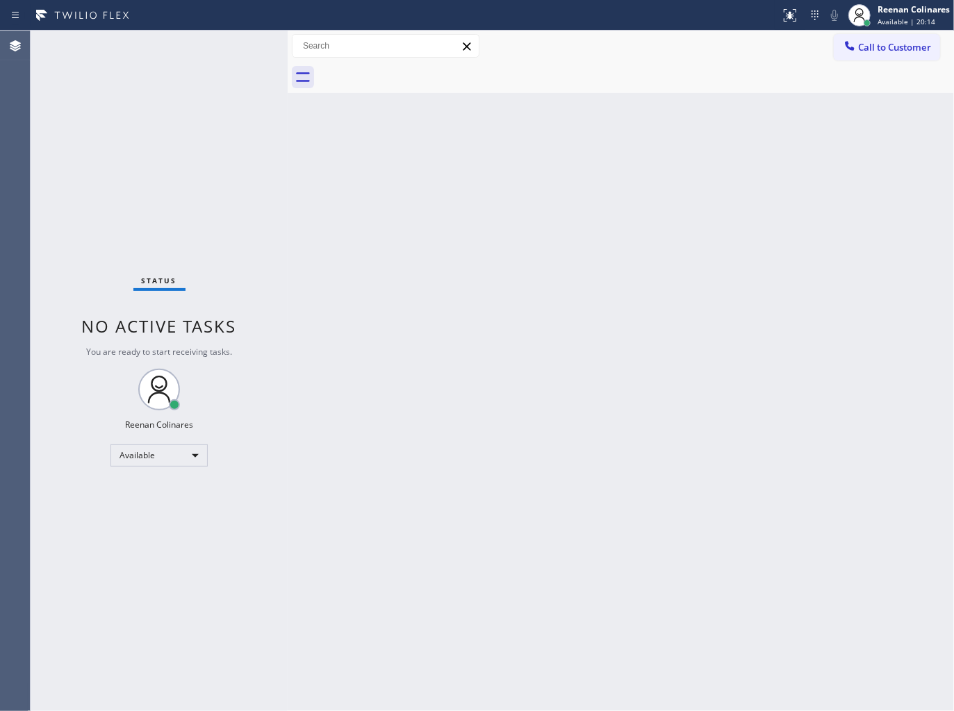
click at [306, 250] on div "Back to Dashboard Change Sender ID Customers Technicians Select a contact Outbo…" at bounding box center [621, 371] width 666 height 681
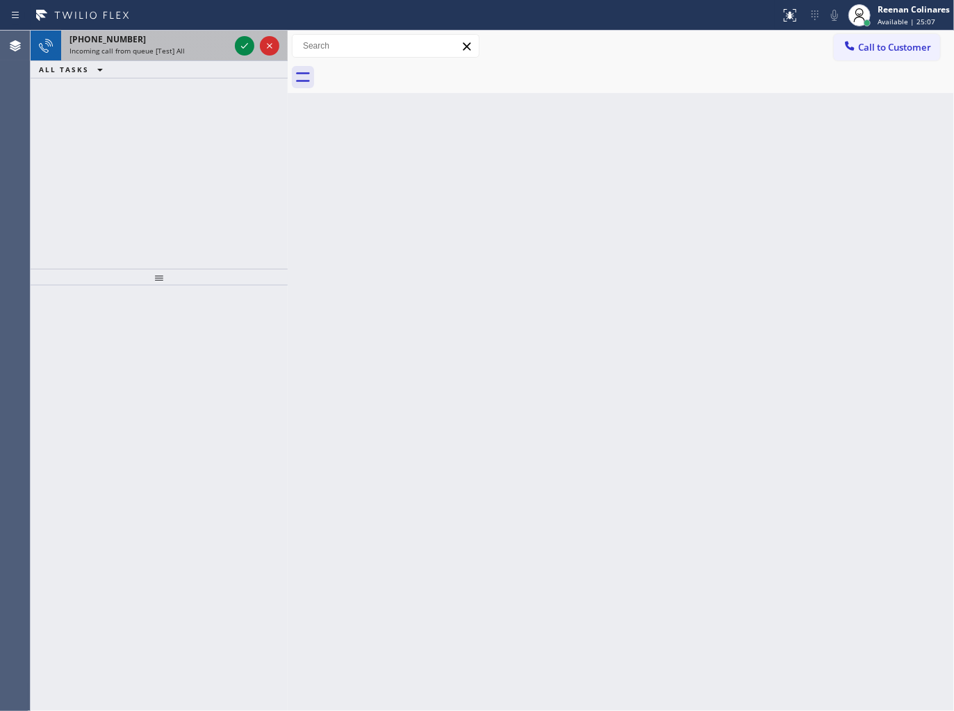
click at [162, 53] on span "Incoming call from queue [Test] All" at bounding box center [126, 51] width 115 height 10
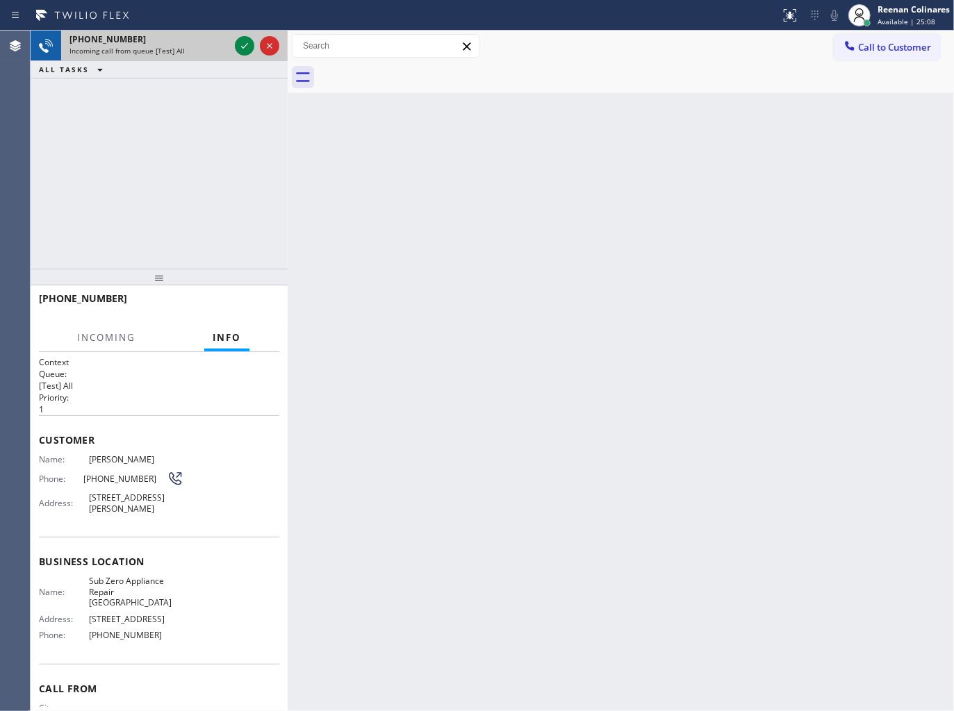
click at [170, 53] on span "Incoming call from queue [Test] All" at bounding box center [126, 51] width 115 height 10
click at [197, 49] on div "Incoming call from queue [Test] All" at bounding box center [149, 51] width 160 height 10
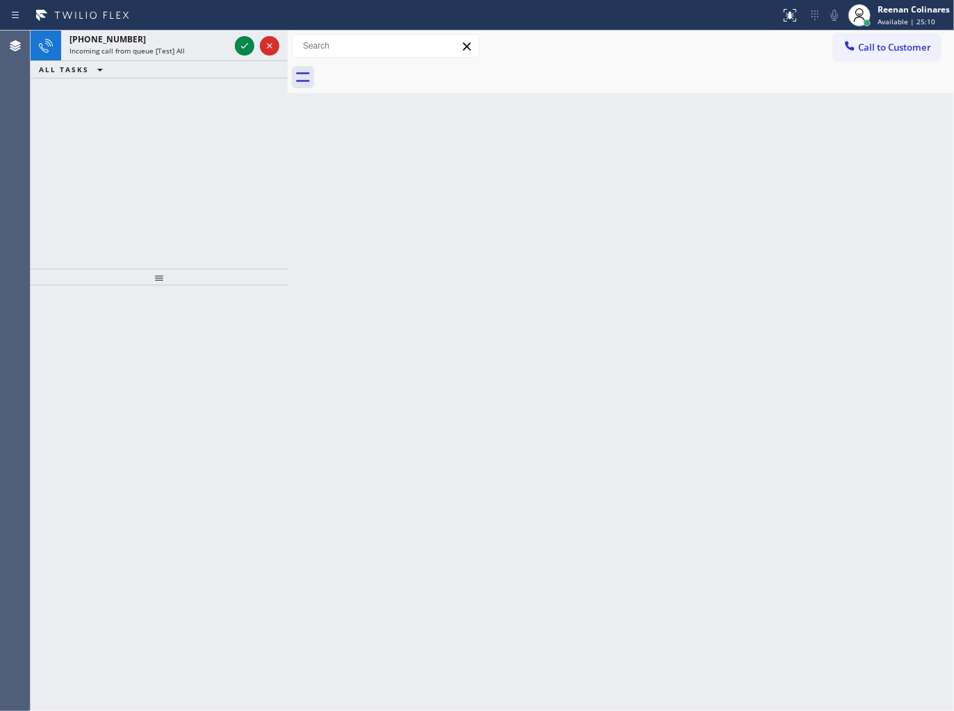
click at [220, 47] on div "Incoming call from queue [Test] All" at bounding box center [149, 51] width 160 height 10
click at [222, 46] on div "Incoming call from queue [Test] All" at bounding box center [149, 51] width 160 height 10
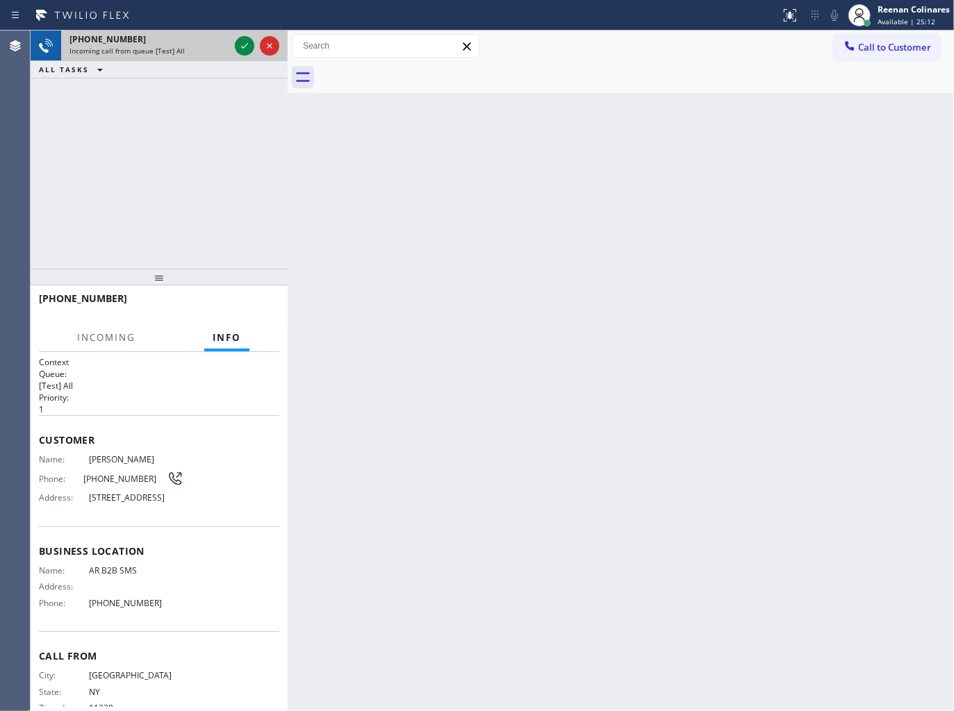
click at [221, 46] on div "Incoming call from queue [Test] All" at bounding box center [149, 51] width 160 height 10
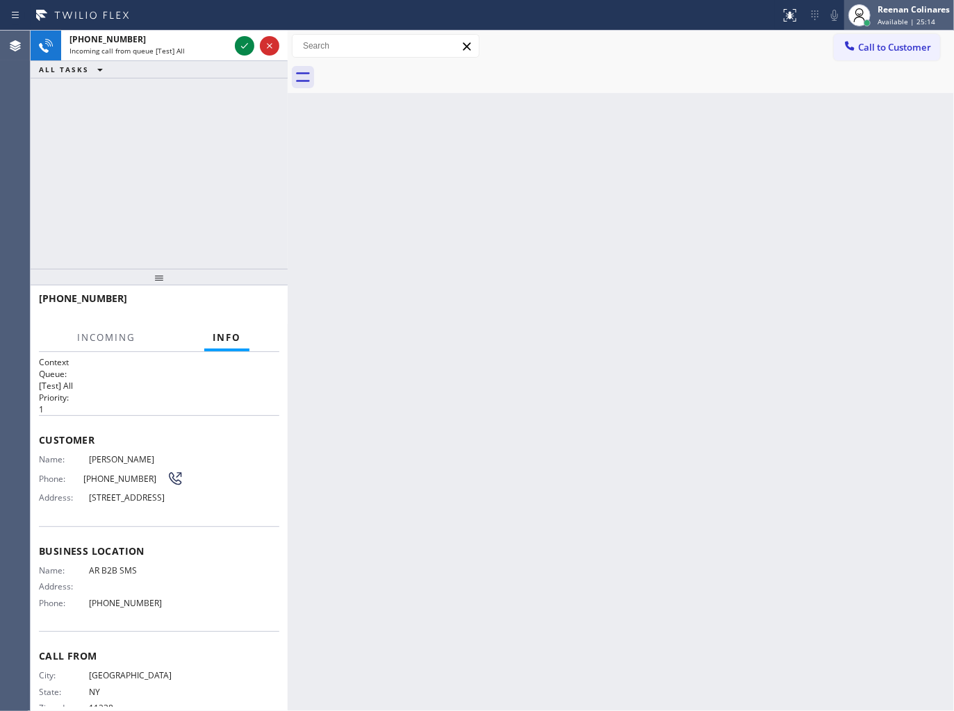
click at [919, 15] on div "[PERSON_NAME] Available | 25:14" at bounding box center [914, 15] width 79 height 24
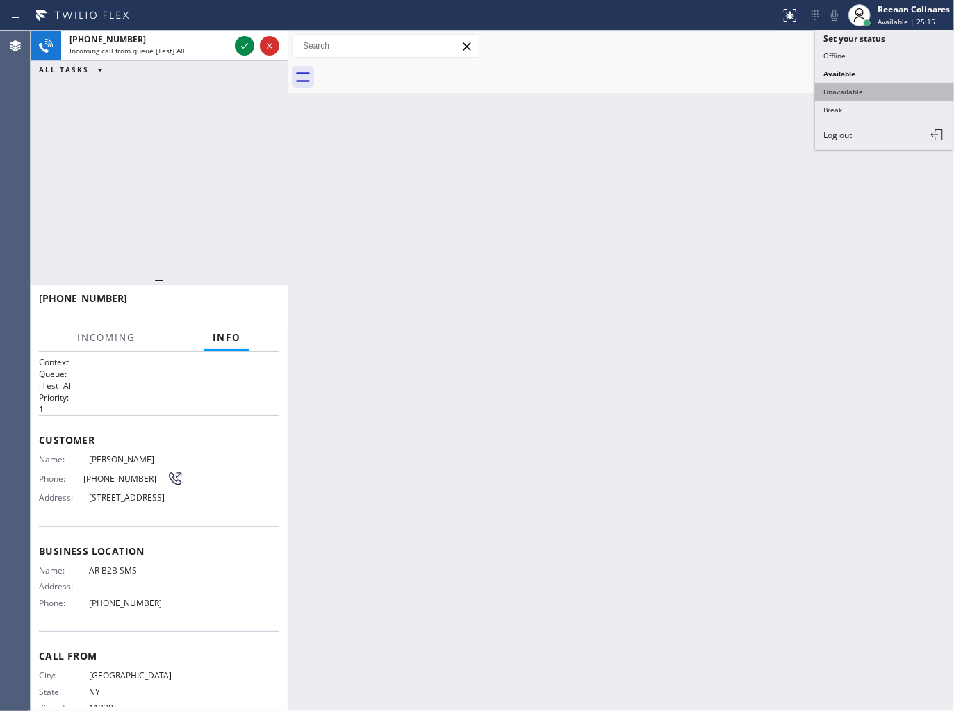
click at [846, 84] on button "Unavailable" at bounding box center [884, 92] width 139 height 18
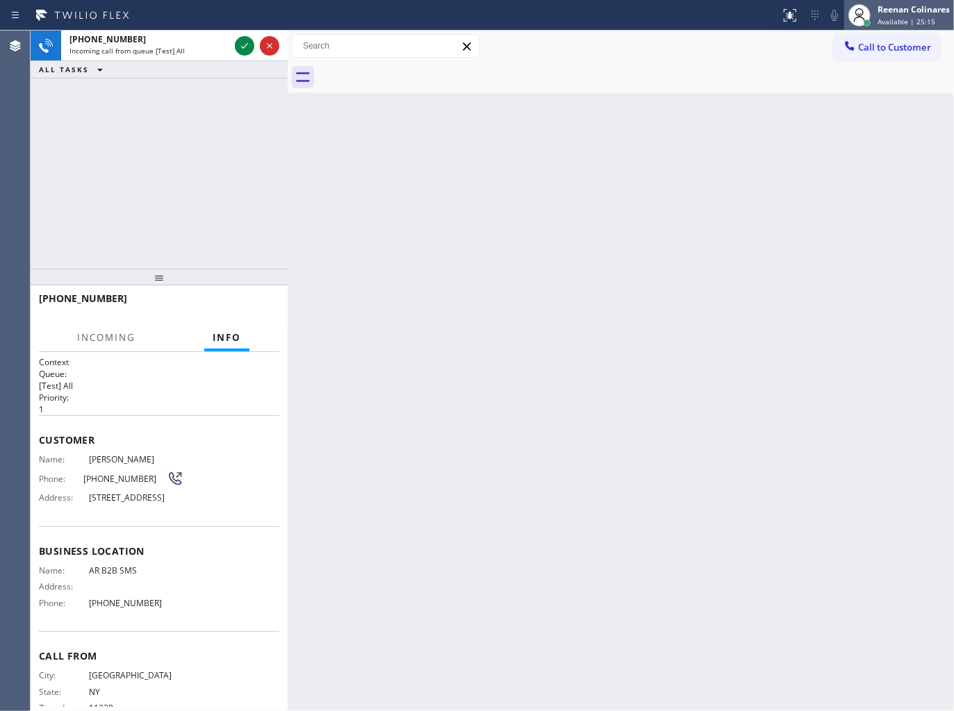
click at [911, 7] on div "Reenan Colinares" at bounding box center [913, 9] width 72 height 12
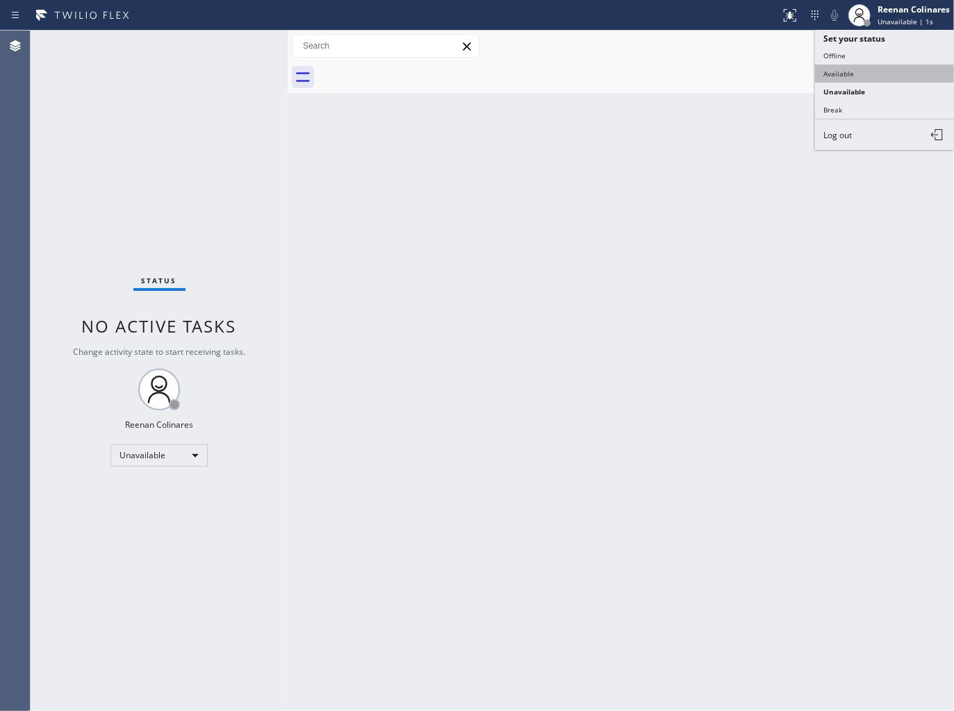
click at [850, 66] on button "Available" at bounding box center [884, 74] width 139 height 18
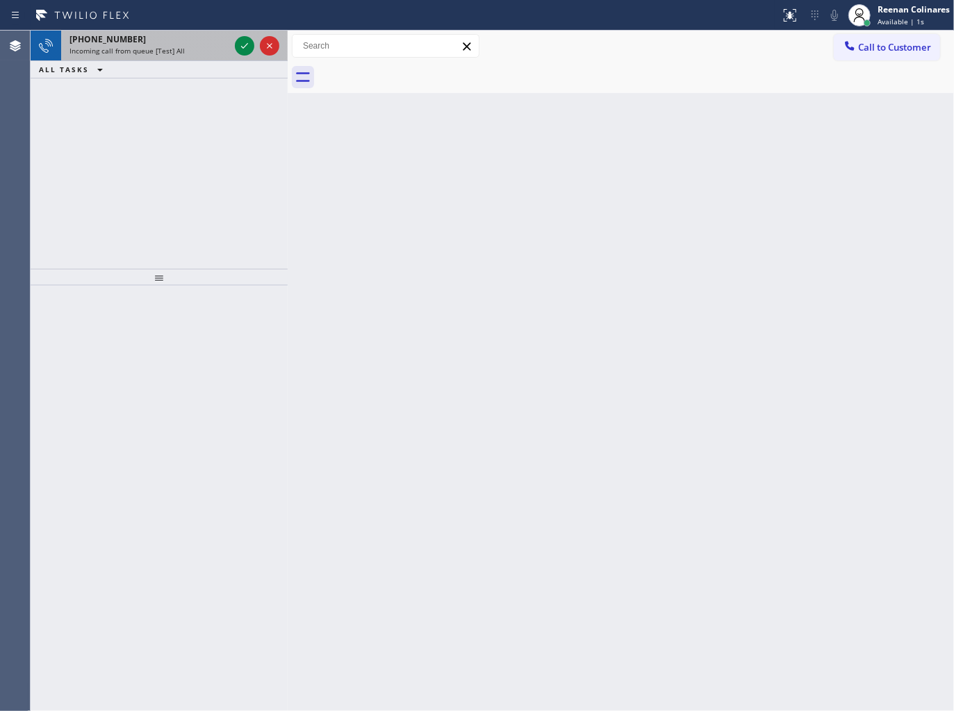
click at [192, 40] on div "[PHONE_NUMBER]" at bounding box center [149, 39] width 160 height 12
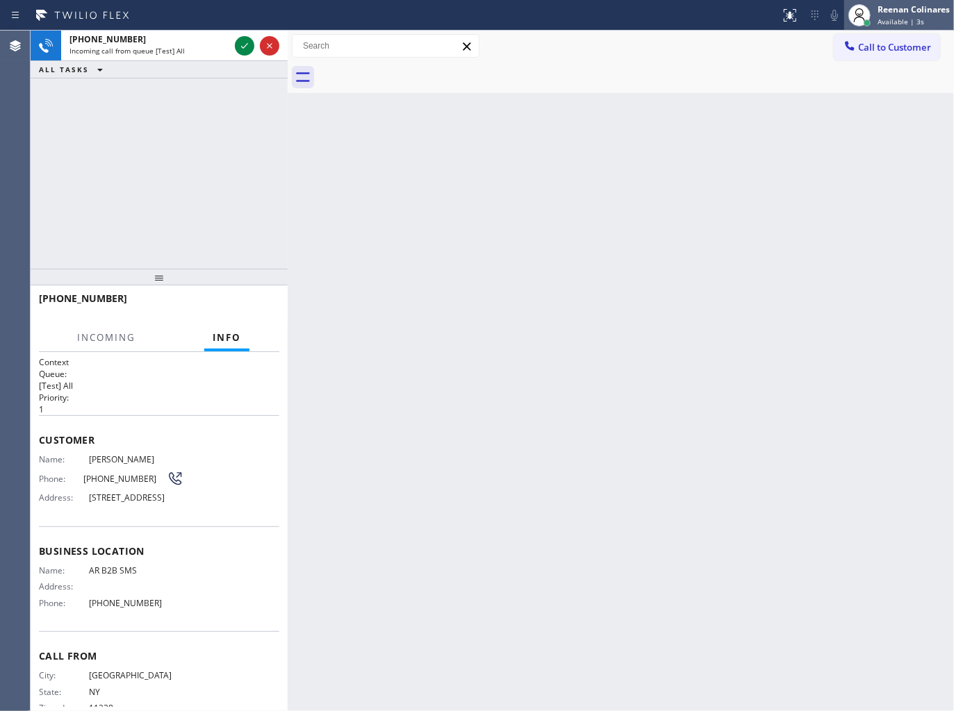
click at [918, 15] on div "Reenan Colinares Available | 3s" at bounding box center [914, 15] width 79 height 24
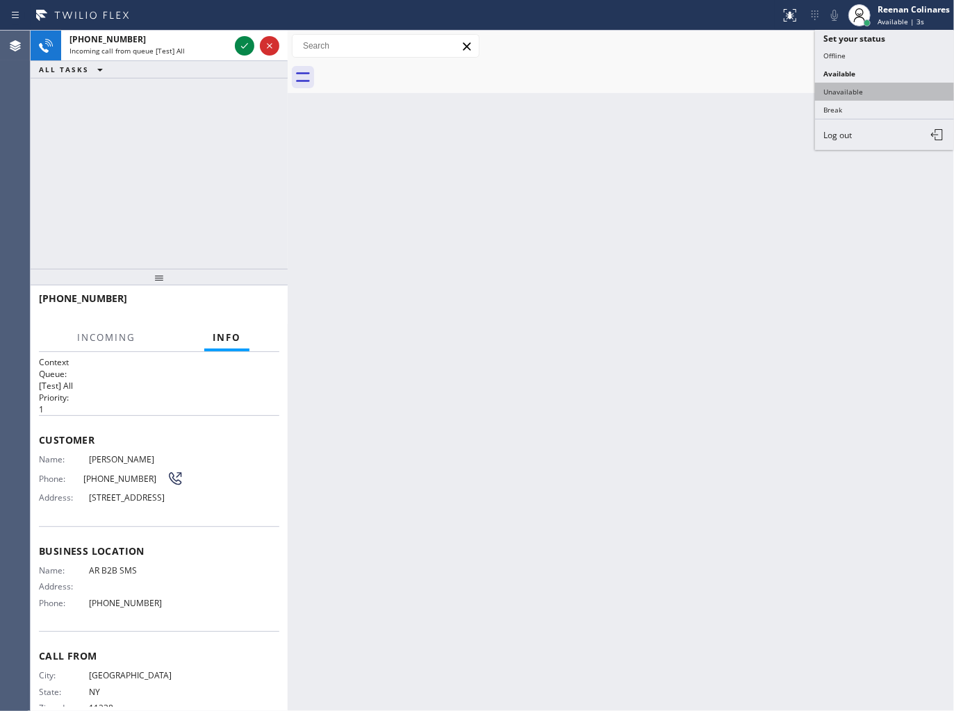
drag, startPoint x: 839, startPoint y: 86, endPoint x: 887, endPoint y: 22, distance: 79.9
click at [839, 85] on button "Unavailable" at bounding box center [884, 92] width 139 height 18
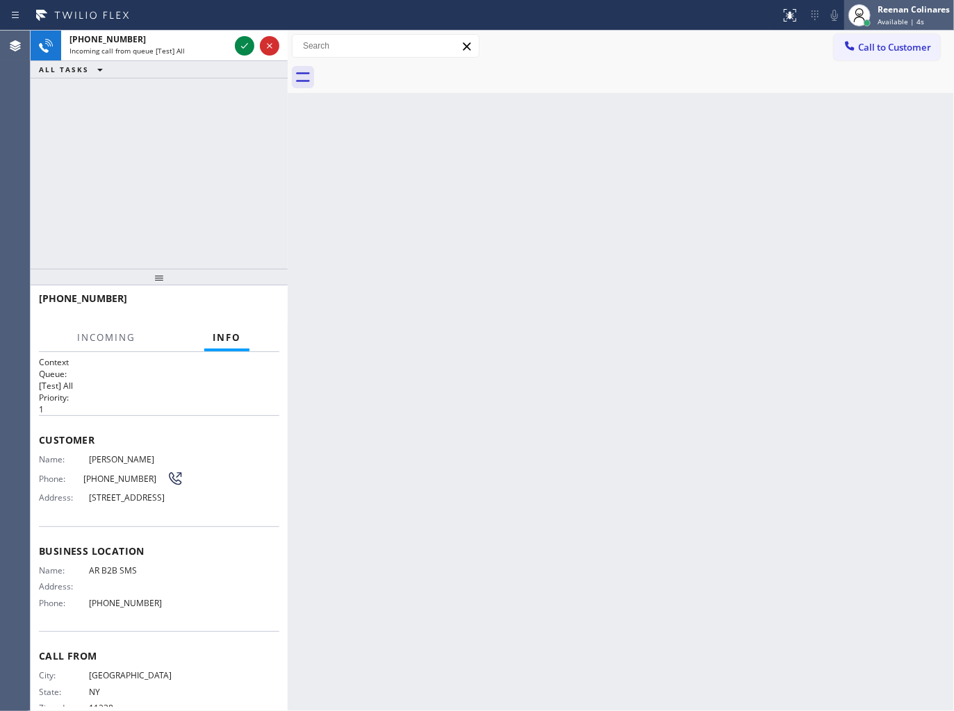
click at [898, 15] on div "Reenan Colinares Available | 4s" at bounding box center [914, 15] width 79 height 24
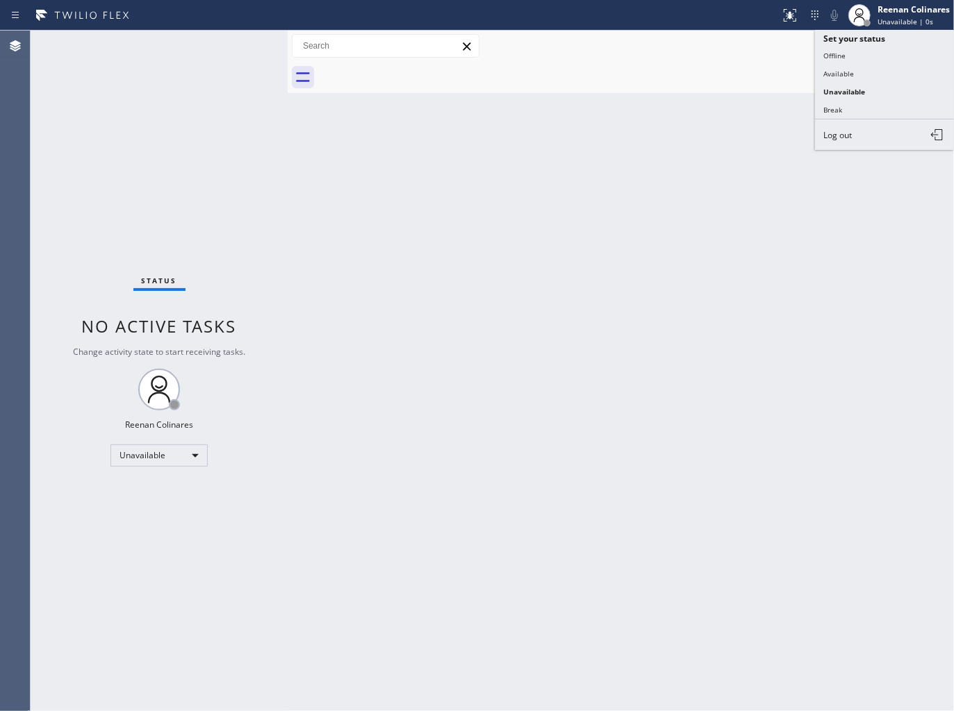
click at [830, 68] on button "Available" at bounding box center [884, 74] width 139 height 18
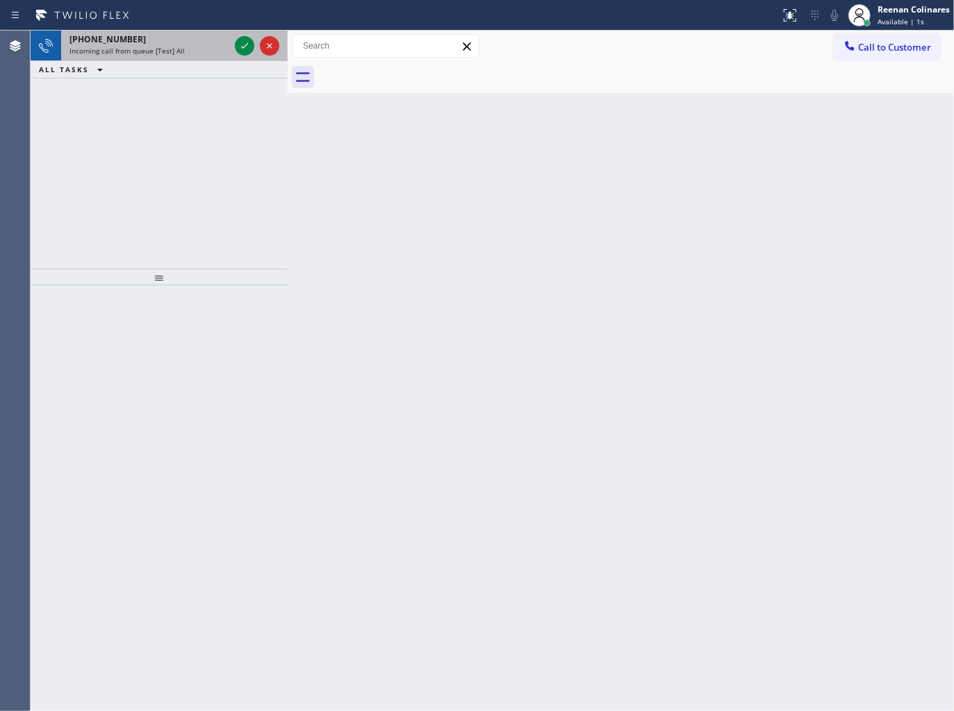
click at [195, 51] on div "Incoming call from queue [Test] All" at bounding box center [149, 51] width 160 height 10
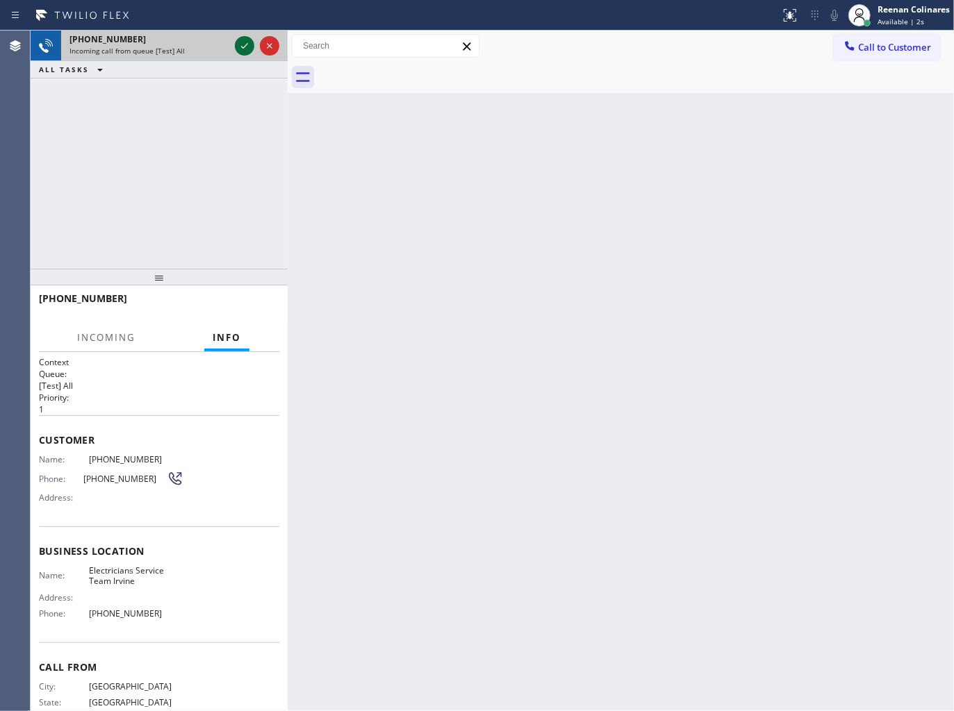
click at [241, 45] on icon at bounding box center [244, 46] width 17 height 17
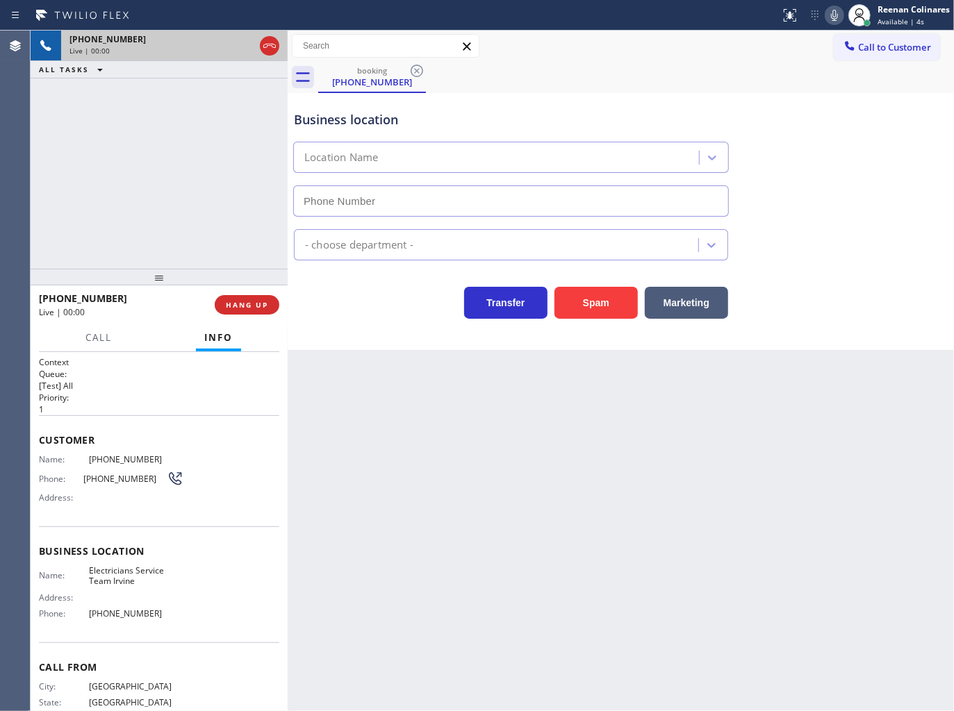
type input "[PHONE_NUMBER]"
click at [266, 306] on span "HANG UP" at bounding box center [247, 305] width 42 height 10
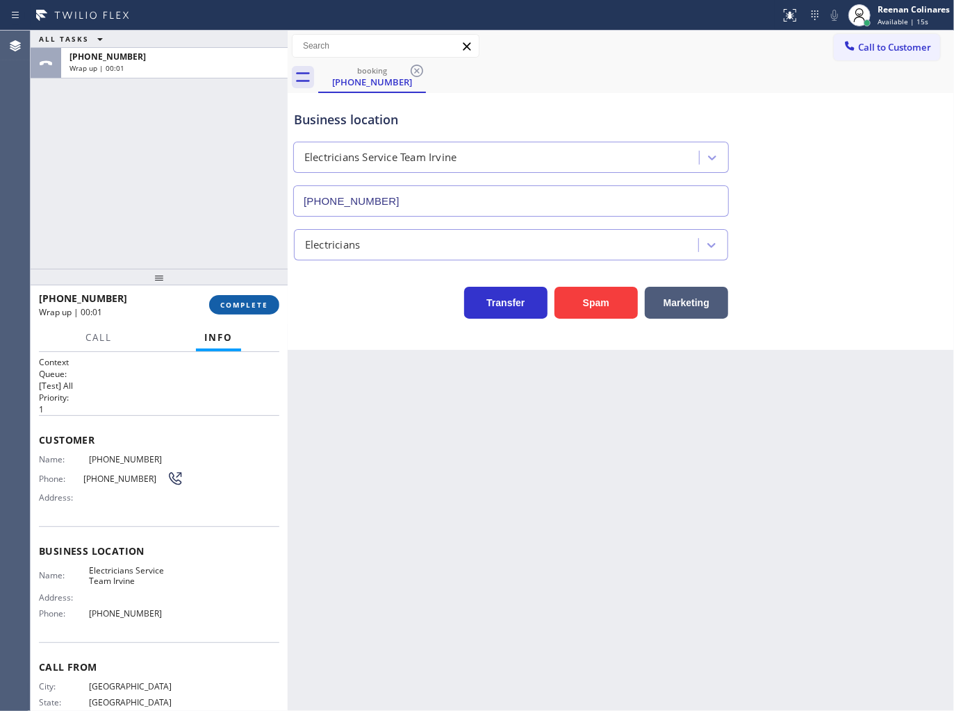
click at [266, 306] on span "COMPLETE" at bounding box center [244, 305] width 48 height 10
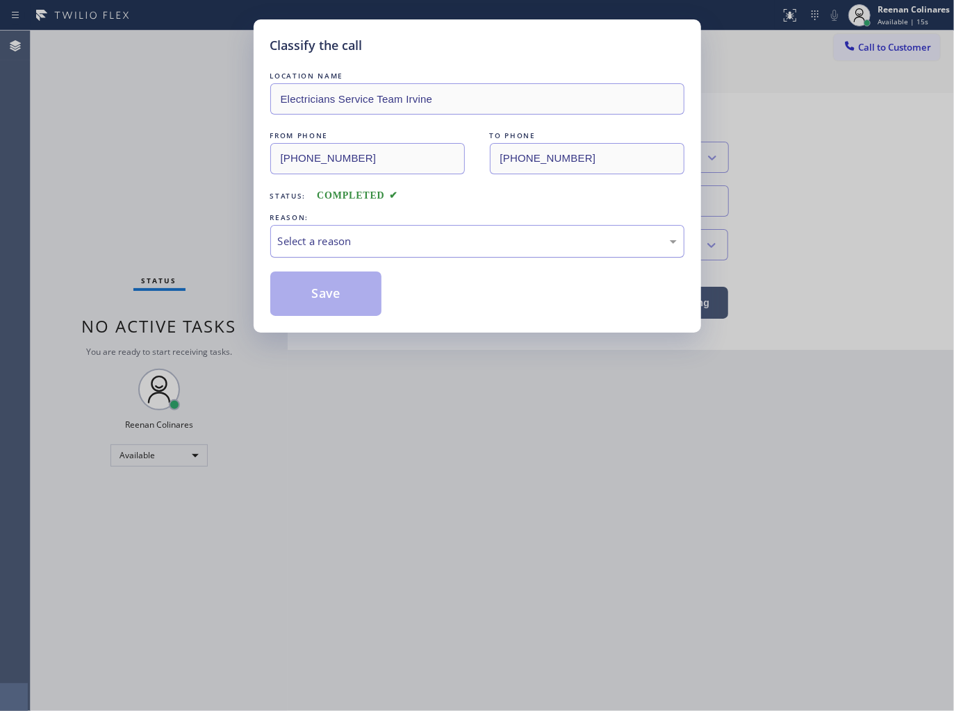
click at [347, 226] on div "Select a reason" at bounding box center [477, 241] width 414 height 33
click at [307, 295] on button "Save" at bounding box center [326, 294] width 112 height 44
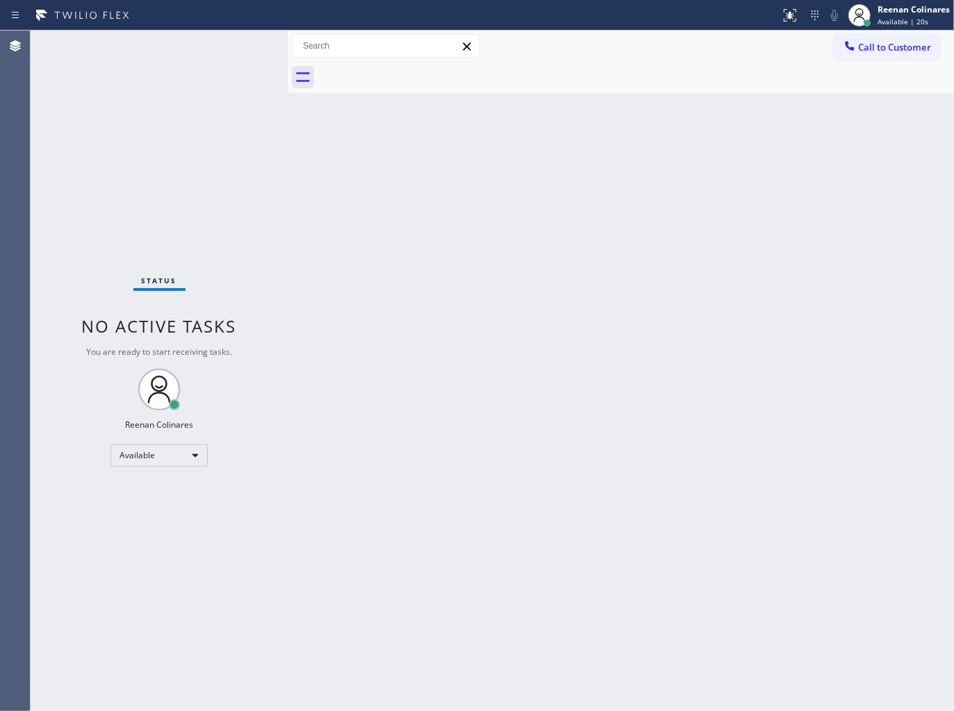
click at [700, 247] on div "Back to Dashboard Change Sender ID Customers Technicians Select a contact Outbo…" at bounding box center [621, 371] width 666 height 681
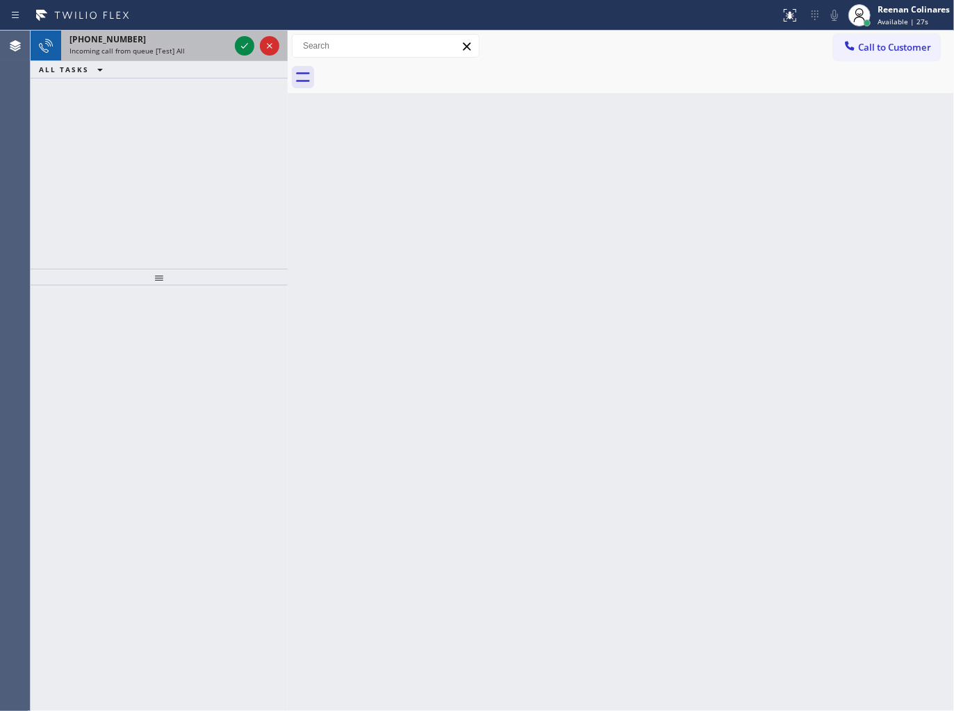
click at [150, 37] on div "[PHONE_NUMBER]" at bounding box center [149, 39] width 160 height 12
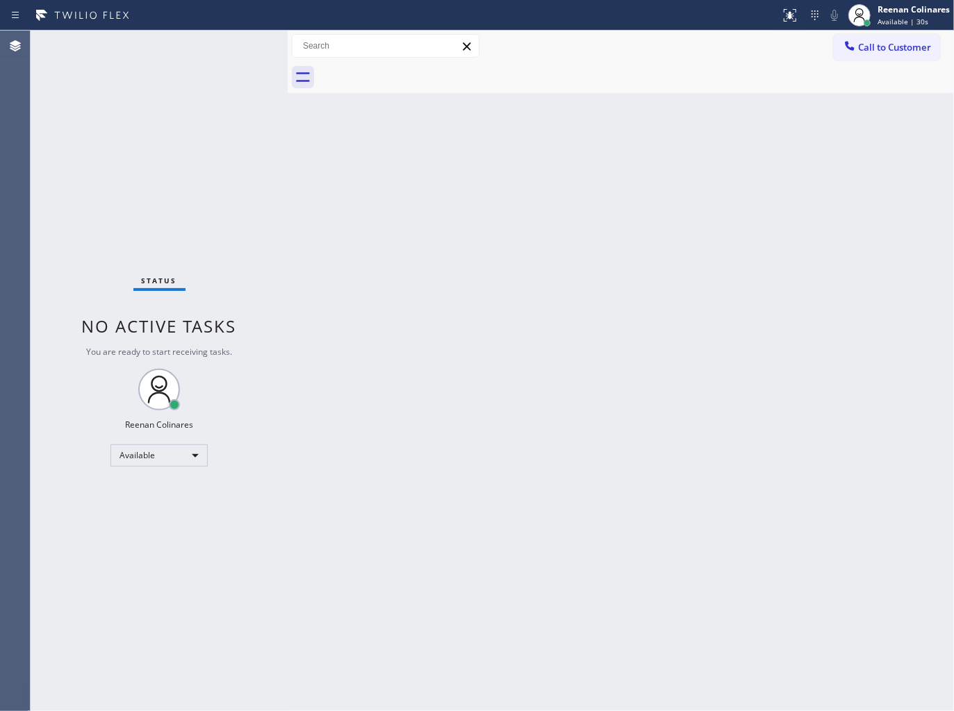
click at [217, 46] on div "Status No active tasks You are ready to start receiving tasks. Reenan Colinares…" at bounding box center [159, 371] width 257 height 681
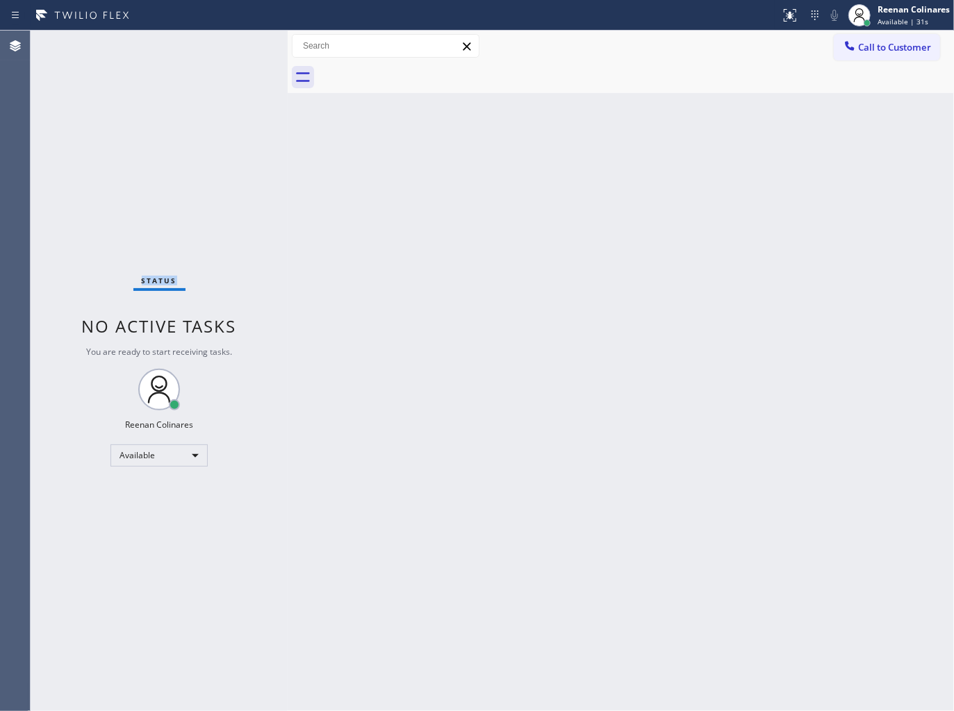
click at [217, 46] on div "Status No active tasks You are ready to start receiving tasks. Reenan Colinares…" at bounding box center [159, 371] width 257 height 681
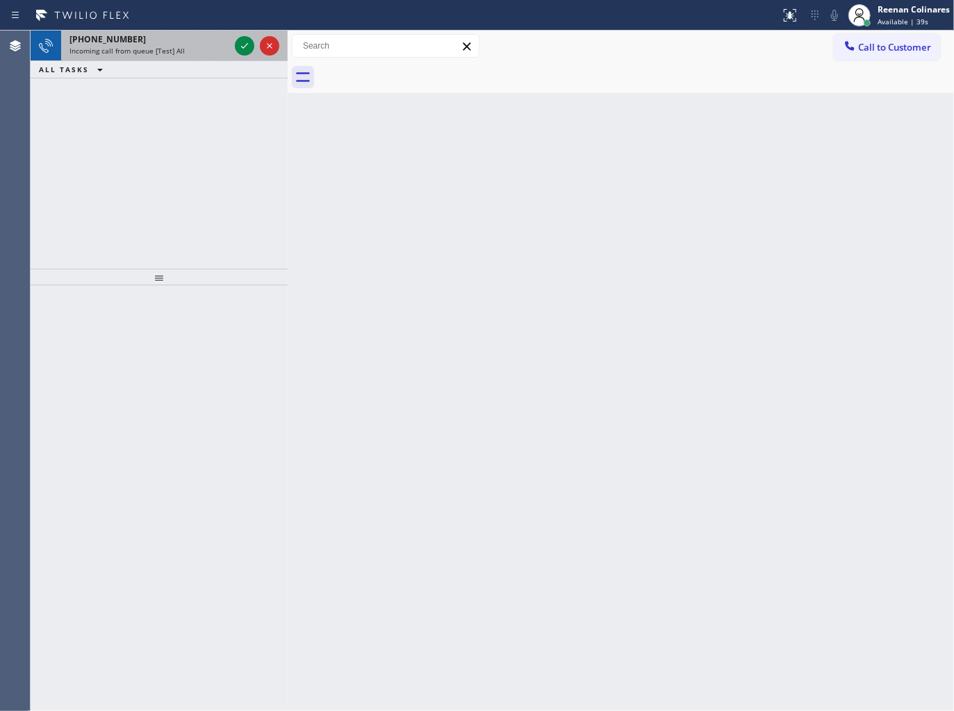
click at [176, 39] on div "[PHONE_NUMBER]" at bounding box center [149, 39] width 160 height 12
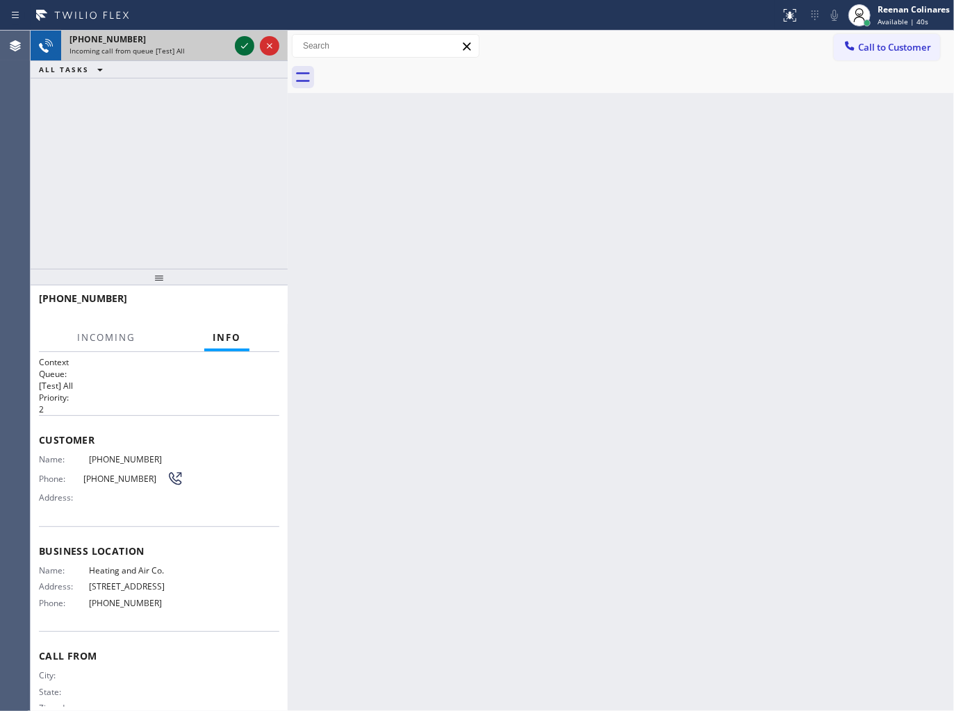
click at [238, 50] on icon at bounding box center [244, 46] width 17 height 17
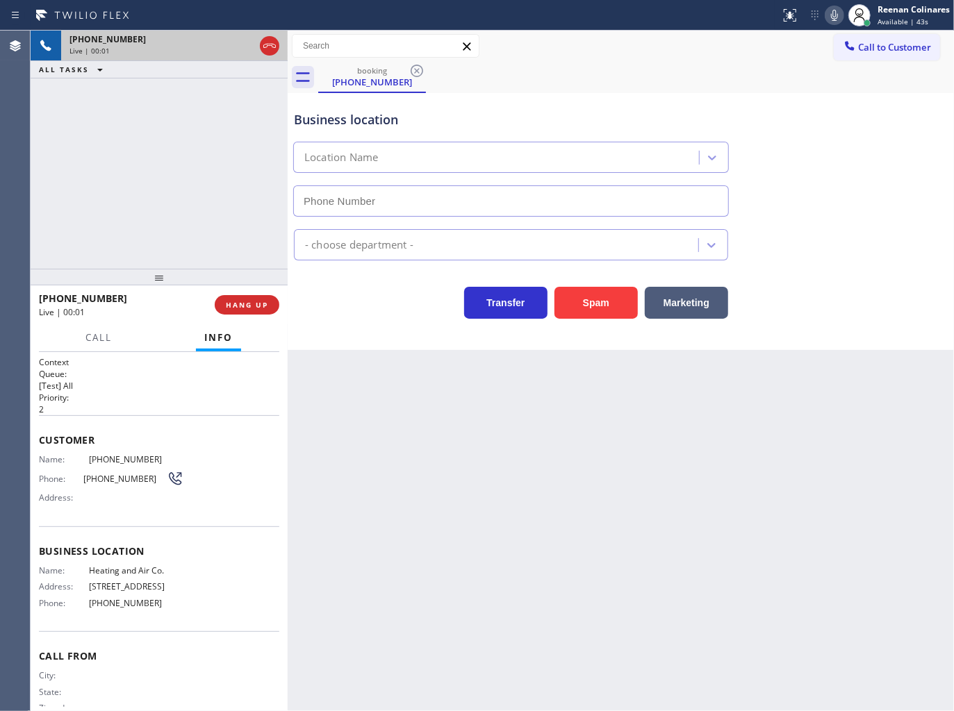
type input "[PHONE_NUMBER]"
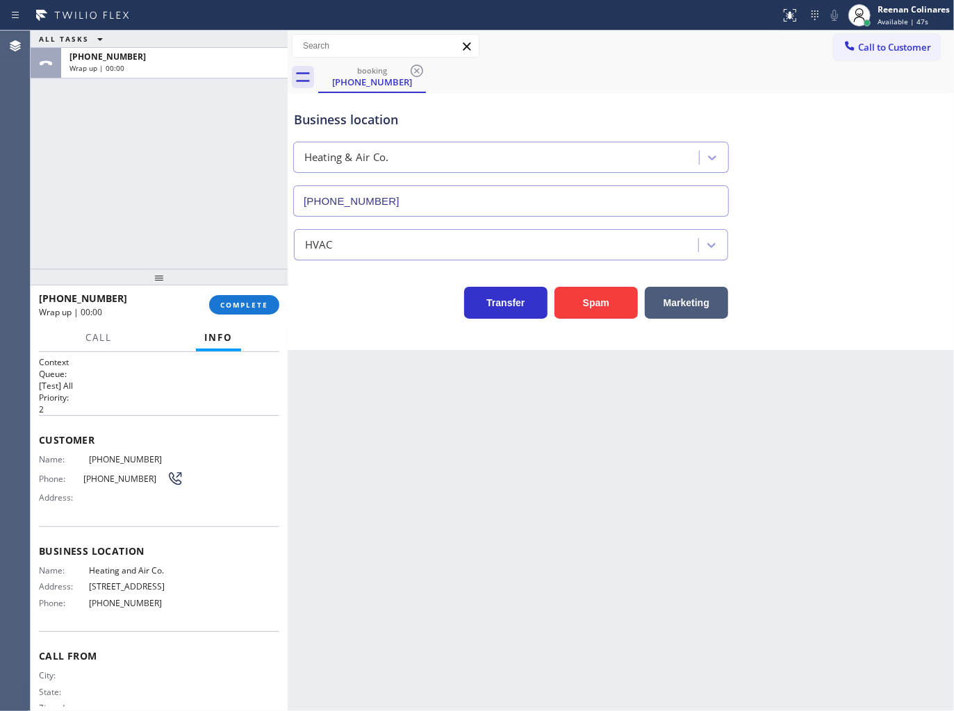
click at [183, 98] on div "ALL TASKS ALL TASKS ACTIVE TASKS TASKS IN WRAP UP [PHONE_NUMBER] Wrap up | 00:00" at bounding box center [159, 150] width 257 height 238
click at [247, 306] on span "COMPLETE" at bounding box center [244, 305] width 48 height 10
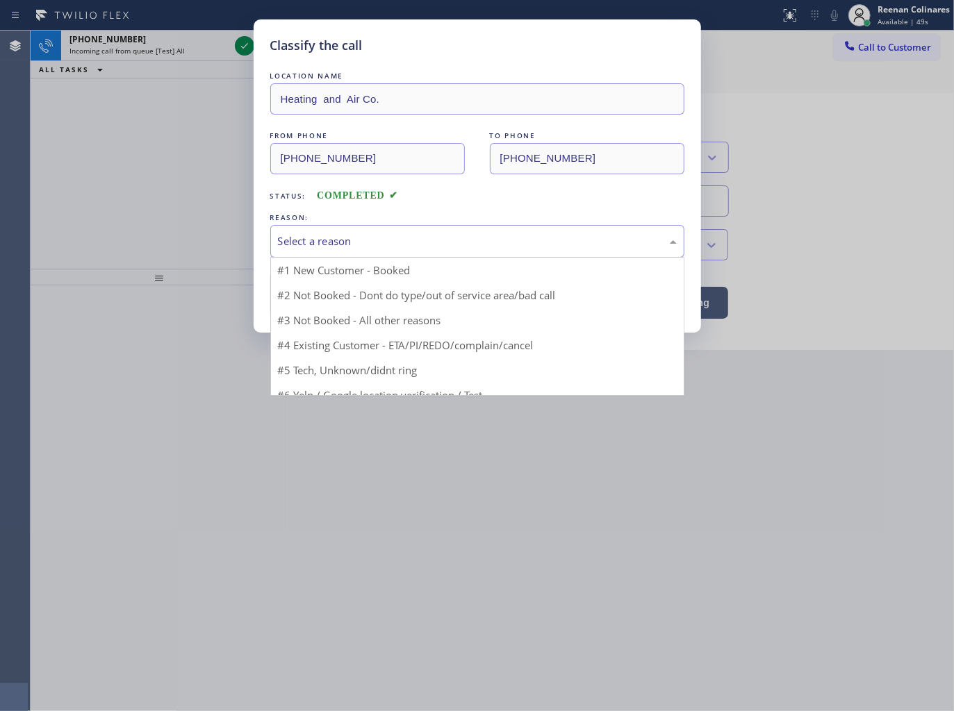
click at [315, 241] on div "Select a reason" at bounding box center [477, 241] width 399 height 16
drag, startPoint x: 313, startPoint y: 347, endPoint x: 322, endPoint y: 303, distance: 45.2
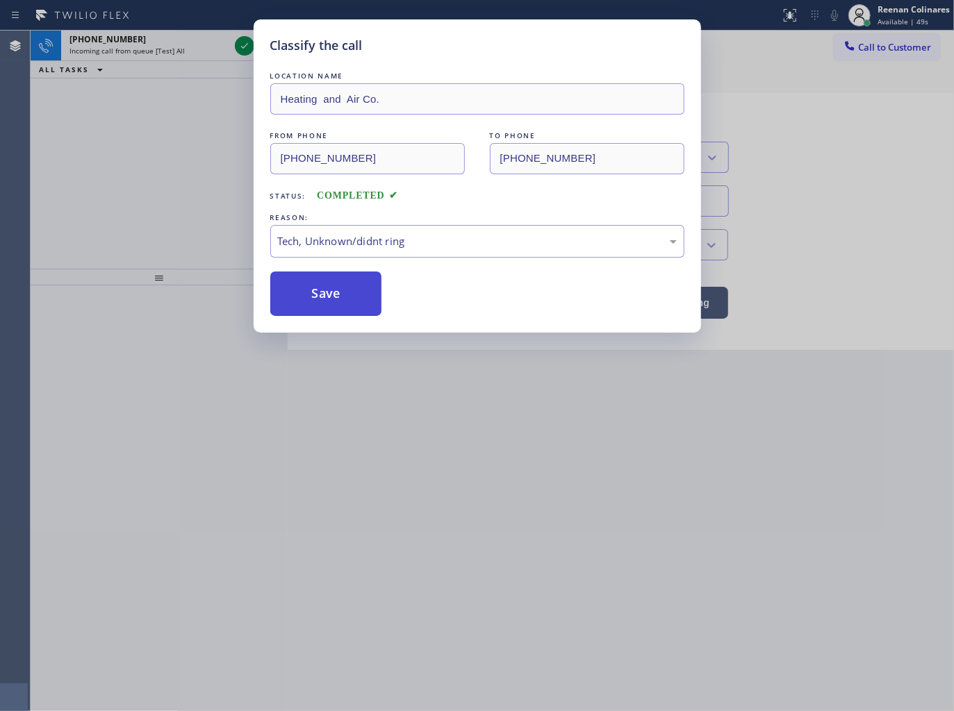
click at [322, 301] on button "Save" at bounding box center [326, 294] width 112 height 44
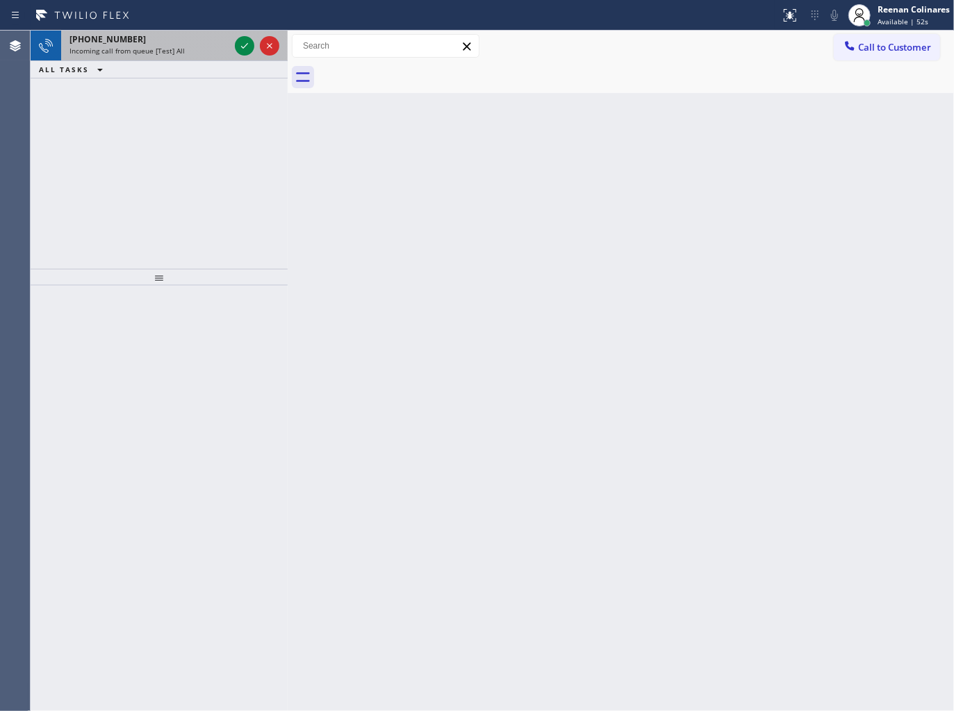
click at [163, 54] on span "Incoming call from queue [Test] All" at bounding box center [126, 51] width 115 height 10
click at [186, 47] on div "Incoming call from queue [Test] All" at bounding box center [149, 51] width 160 height 10
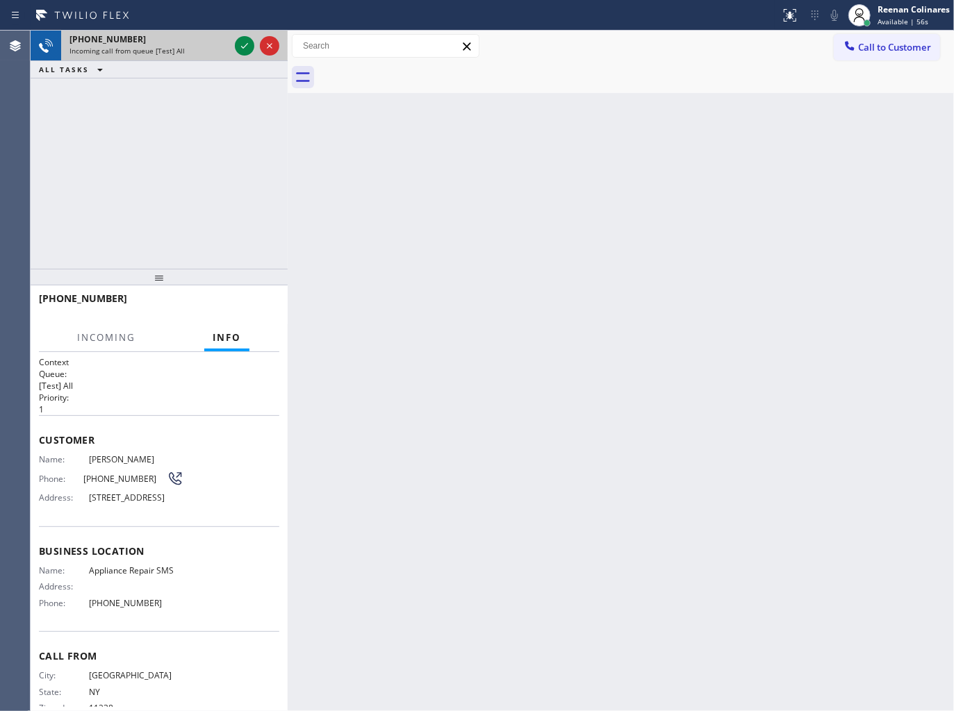
click at [202, 53] on div "Incoming call from queue [Test] All" at bounding box center [149, 51] width 160 height 10
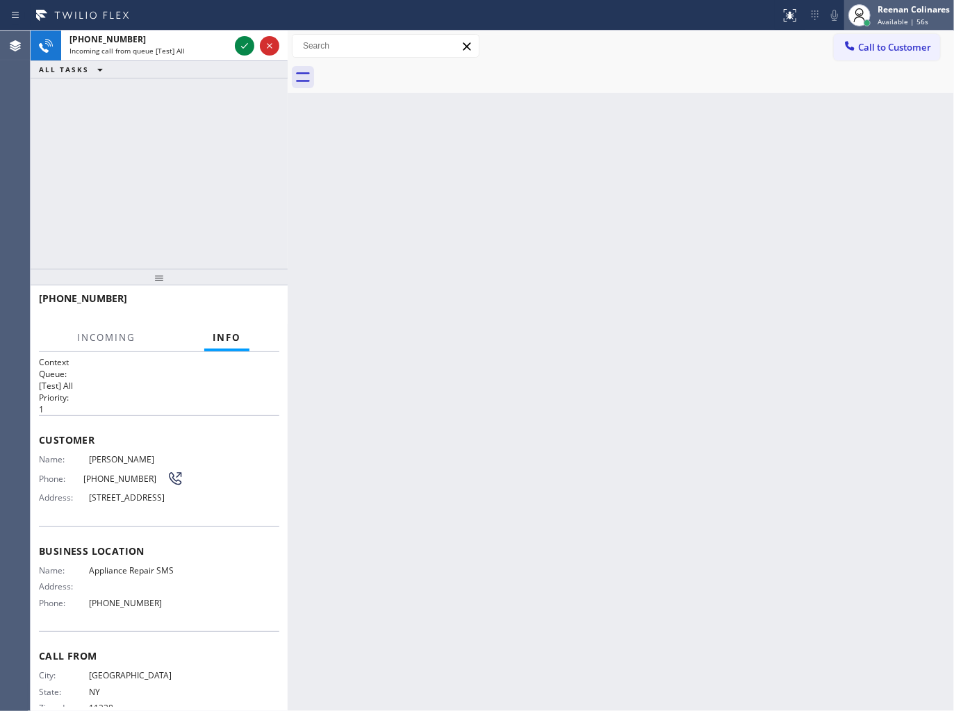
click at [927, 10] on div "Reenan Colinares" at bounding box center [913, 9] width 72 height 12
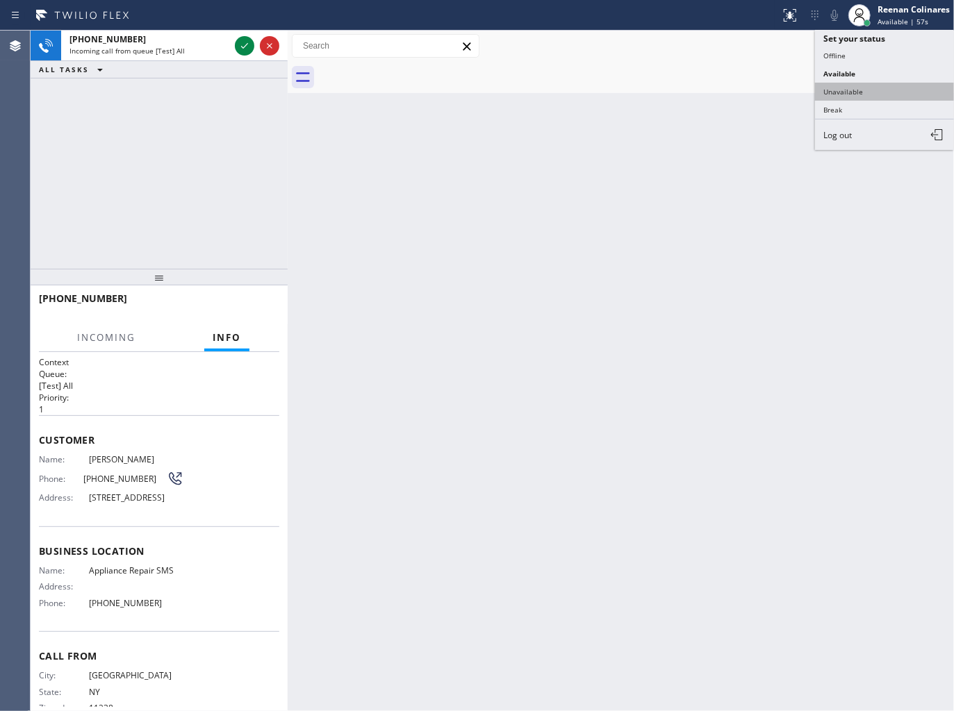
click at [835, 91] on button "Unavailable" at bounding box center [884, 92] width 139 height 18
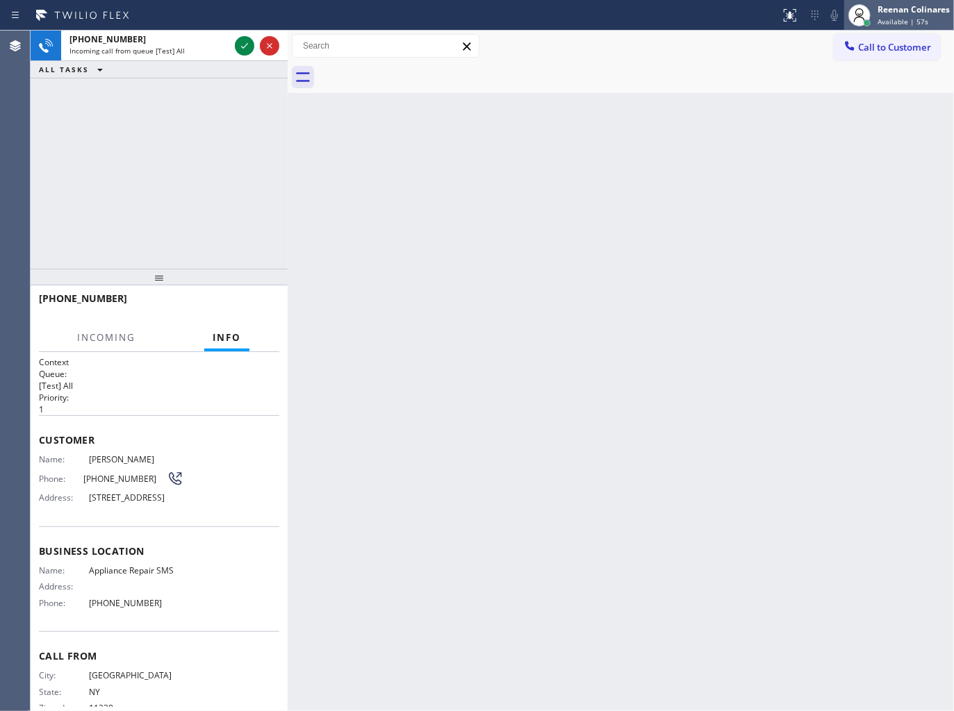
click at [891, 22] on span "Available | 57s" at bounding box center [902, 22] width 51 height 10
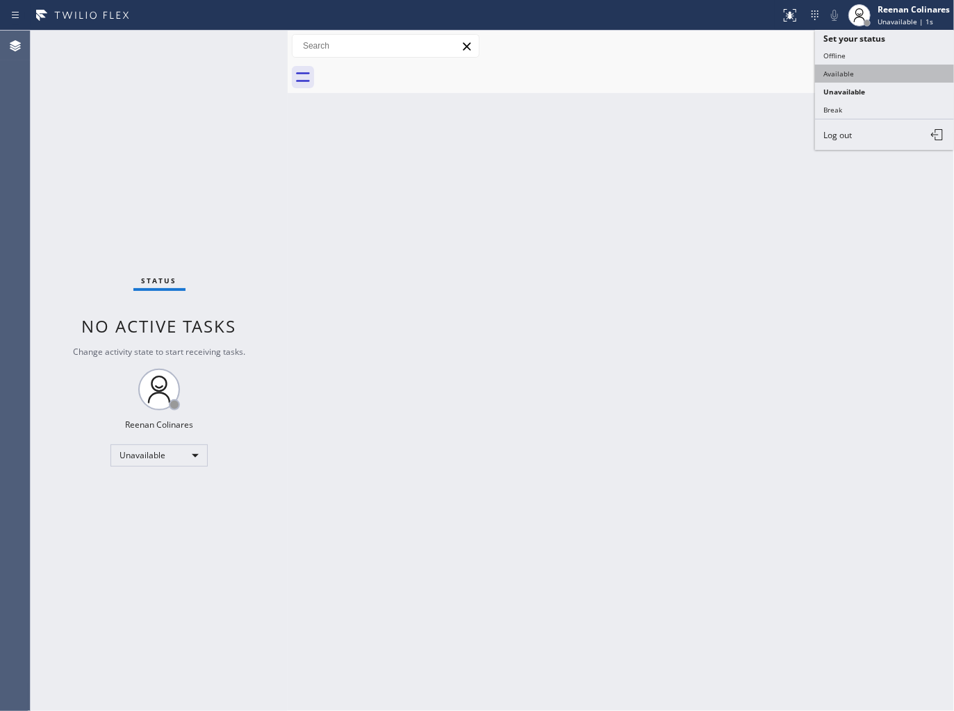
drag, startPoint x: 849, startPoint y: 67, endPoint x: 834, endPoint y: 69, distance: 14.9
click at [848, 67] on button "Available" at bounding box center [884, 74] width 139 height 18
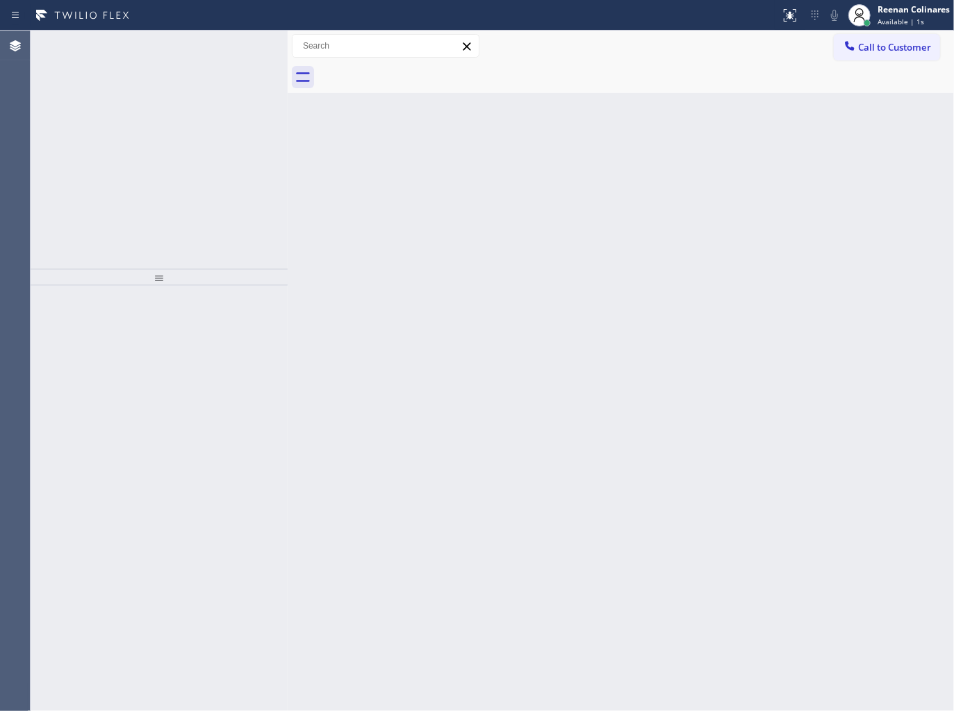
click at [204, 47] on div "Incoming call from queue [Test] All" at bounding box center [149, 51] width 160 height 10
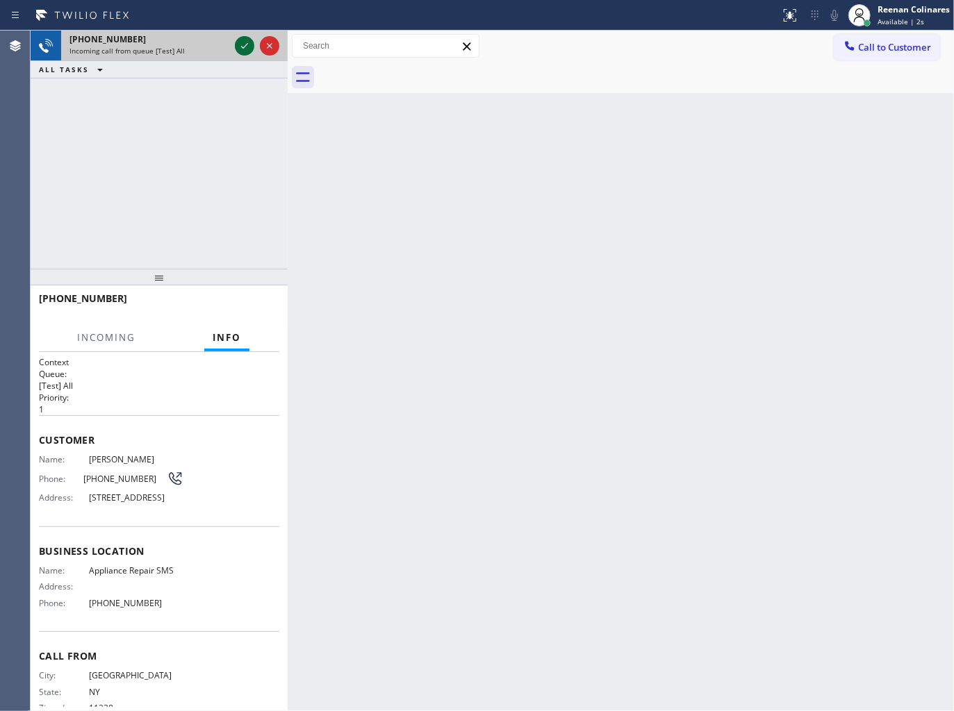
click at [243, 47] on icon at bounding box center [244, 46] width 7 height 6
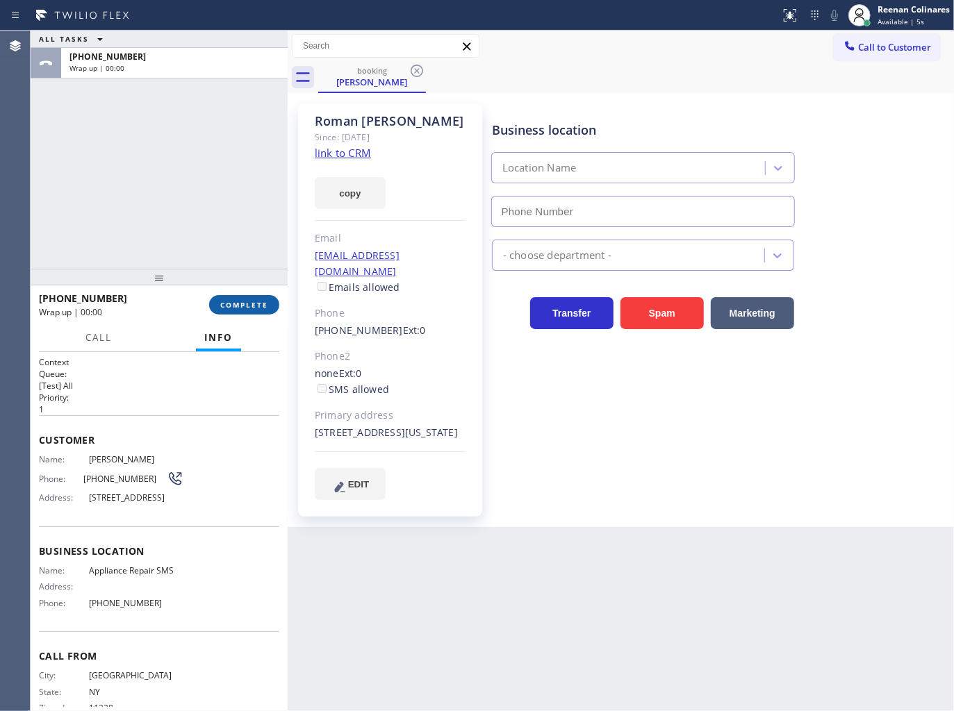
type input "[PHONE_NUMBER]"
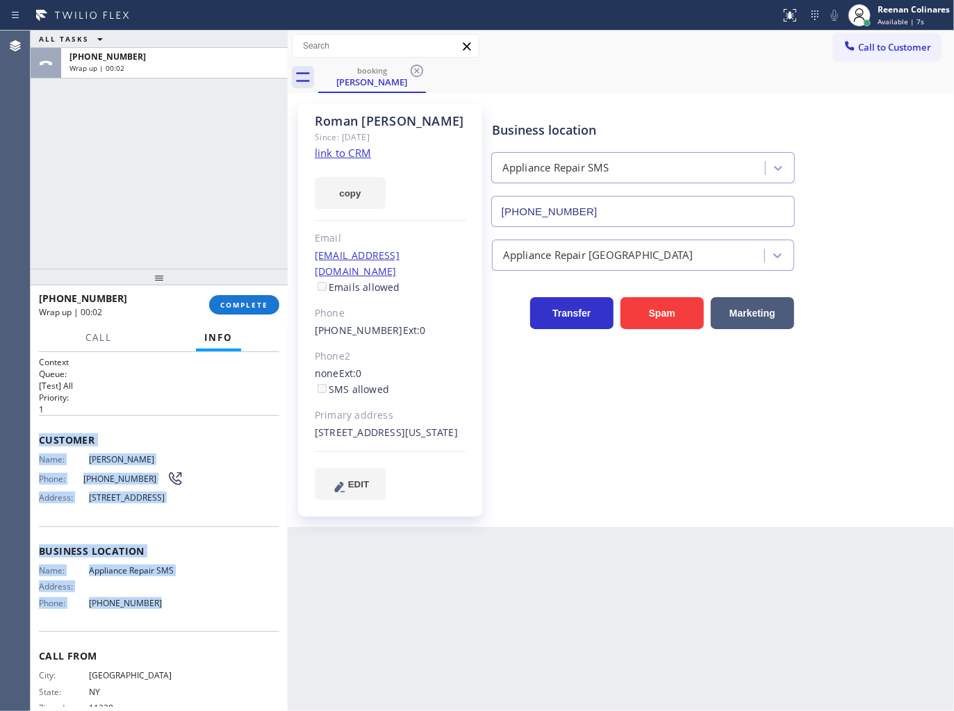
drag, startPoint x: 53, startPoint y: 459, endPoint x: 238, endPoint y: 615, distance: 242.1
click at [230, 615] on div "Context Queue: [Test] All Priority: 1 Customer Name: [PERSON_NAME] Phone: [PHON…" at bounding box center [159, 532] width 257 height 360
click at [267, 300] on button "COMPLETE" at bounding box center [244, 304] width 70 height 19
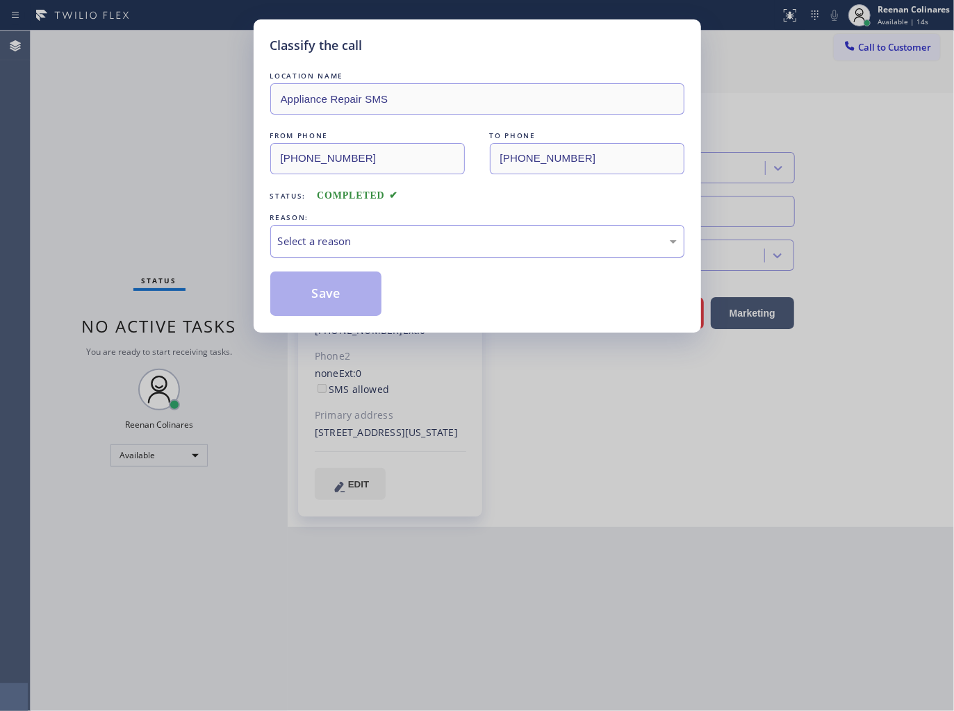
click at [383, 241] on div "Select a reason" at bounding box center [477, 241] width 399 height 16
drag, startPoint x: 335, startPoint y: 292, endPoint x: 190, endPoint y: 226, distance: 159.5
click at [325, 288] on button "Save" at bounding box center [326, 294] width 112 height 44
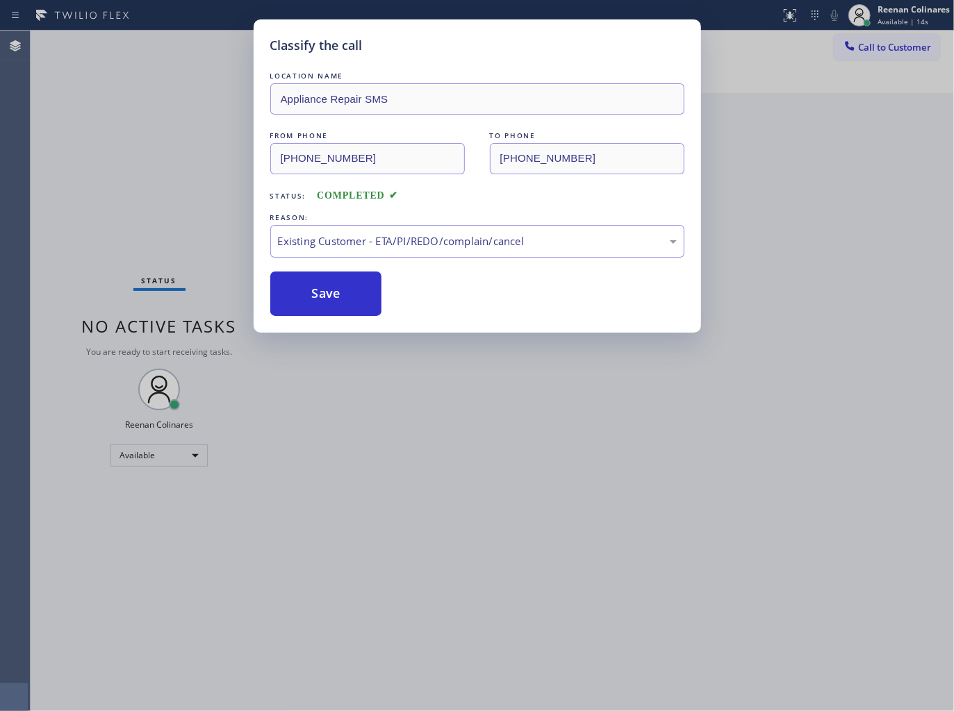
click at [80, 197] on div "Classify the call LOCATION NAME Appliance Repair SMS FROM PHONE [PHONE_NUMBER] …" at bounding box center [477, 355] width 954 height 711
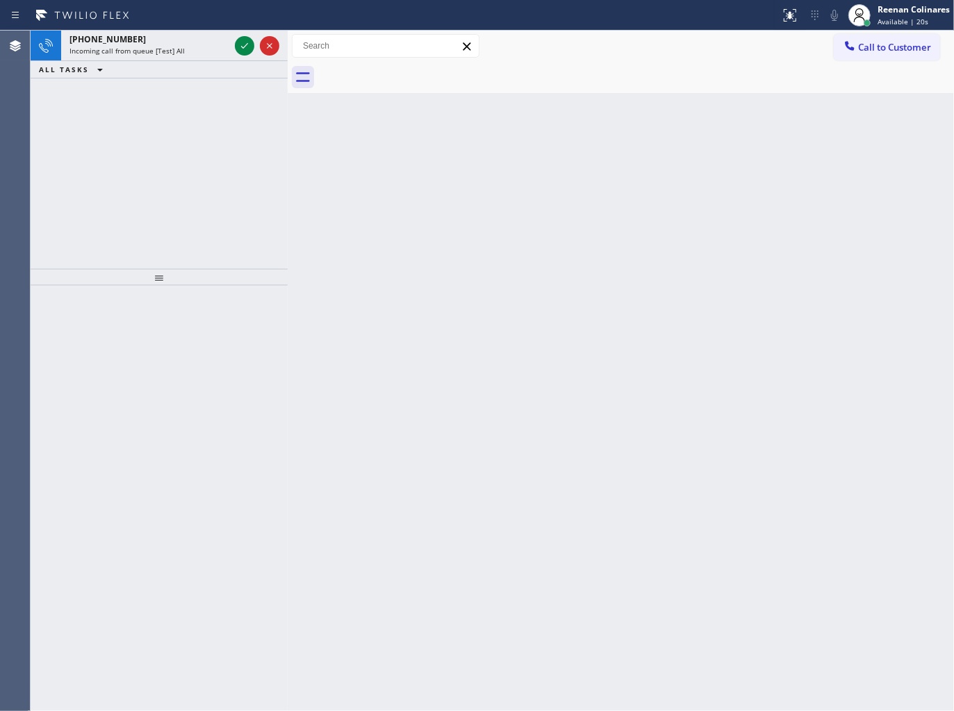
drag, startPoint x: 199, startPoint y: 84, endPoint x: 193, endPoint y: 35, distance: 49.7
click at [199, 81] on div "[PHONE_NUMBER] Incoming call from queue [Test] All ALL TASKS ALL TASKS ACTIVE T…" at bounding box center [159, 150] width 257 height 238
click at [193, 33] on div "[PHONE_NUMBER]" at bounding box center [149, 39] width 160 height 12
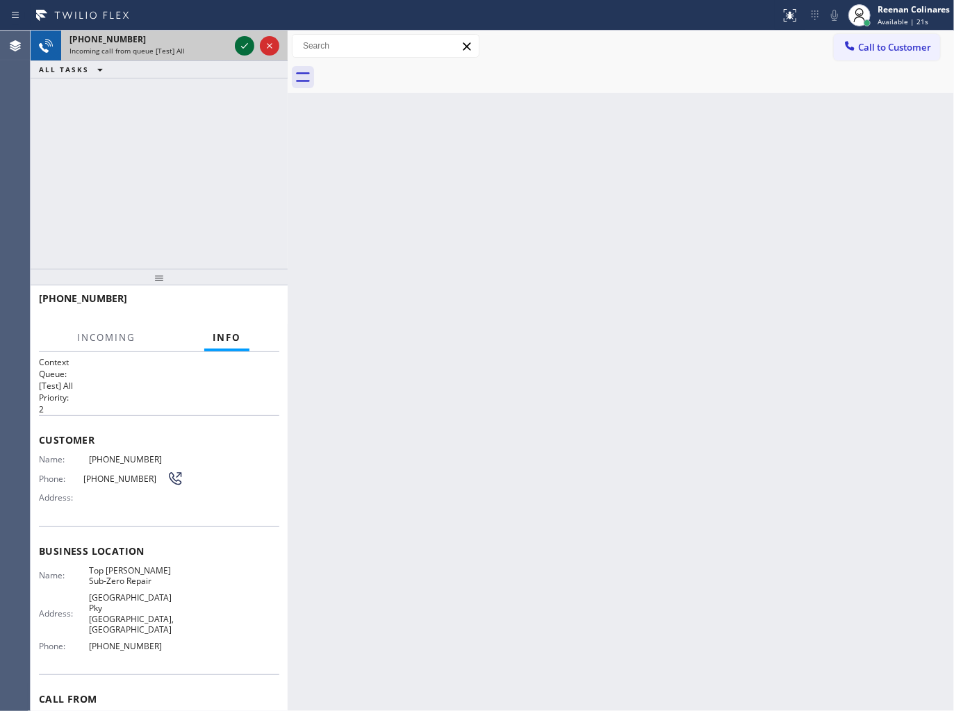
click at [247, 46] on icon at bounding box center [244, 46] width 17 height 17
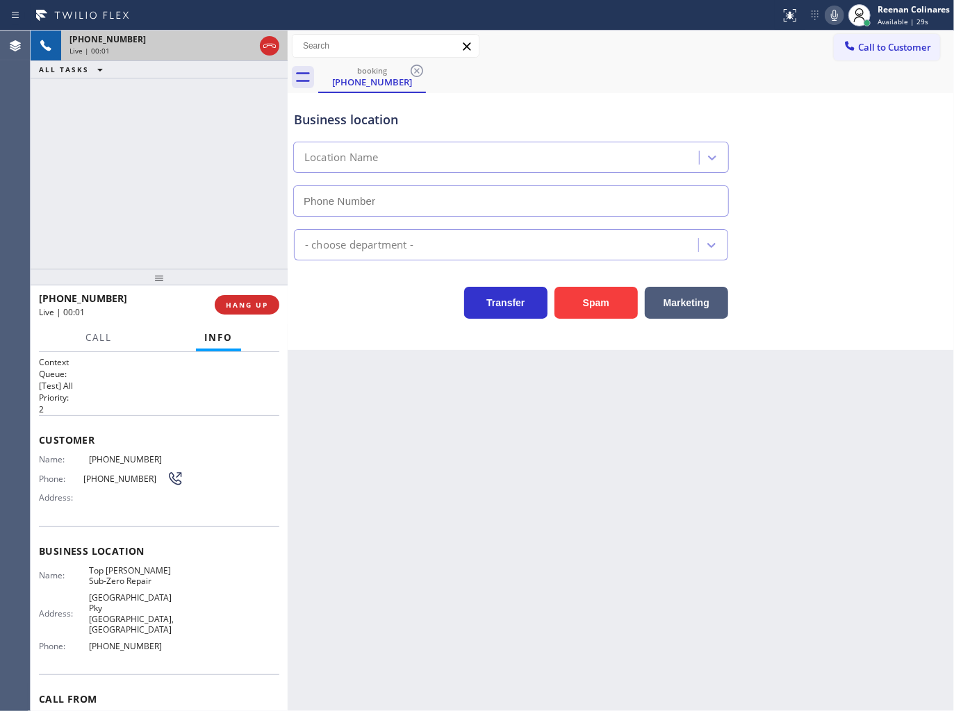
type input "[PHONE_NUMBER]"
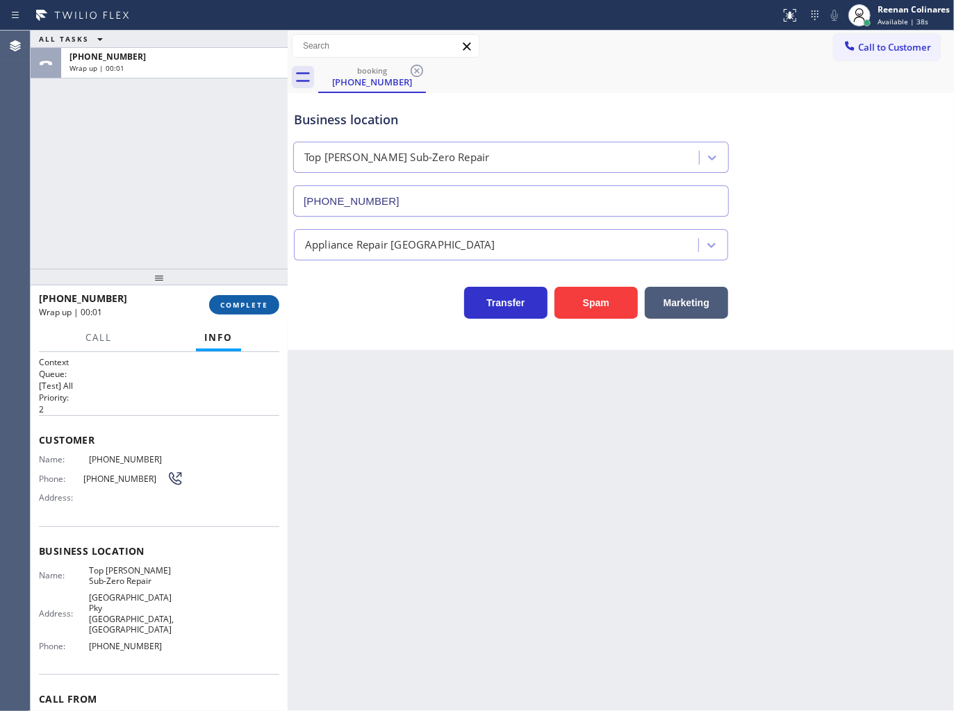
click at [260, 313] on button "COMPLETE" at bounding box center [244, 304] width 70 height 19
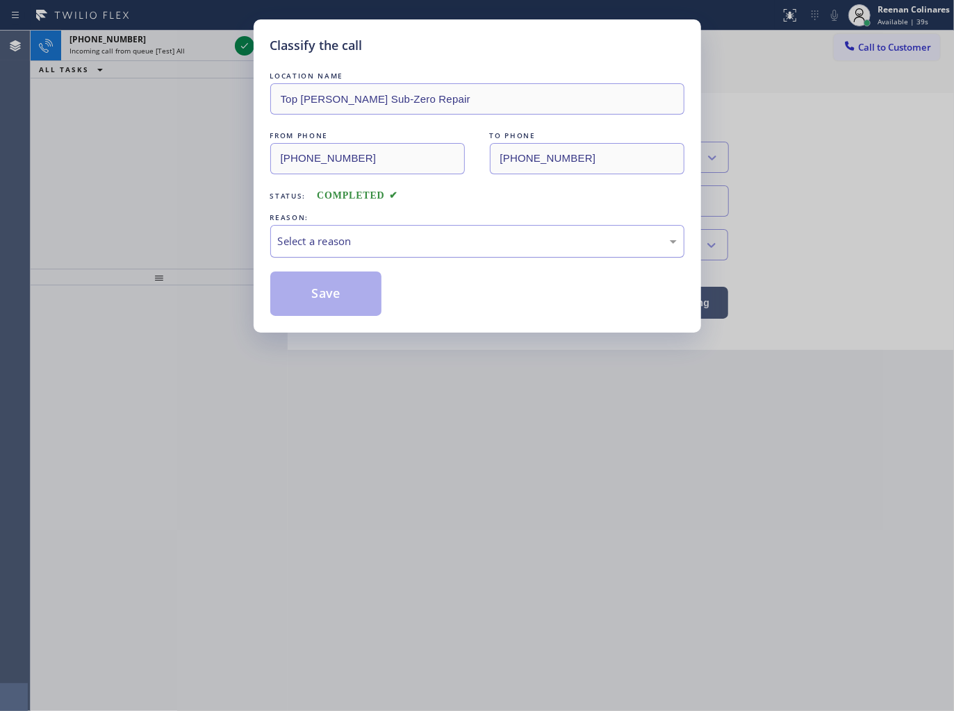
drag, startPoint x: 341, startPoint y: 251, endPoint x: 347, endPoint y: 247, distance: 7.2
click at [345, 248] on div "Select a reason" at bounding box center [477, 241] width 414 height 33
click at [314, 294] on button "Save" at bounding box center [326, 294] width 112 height 44
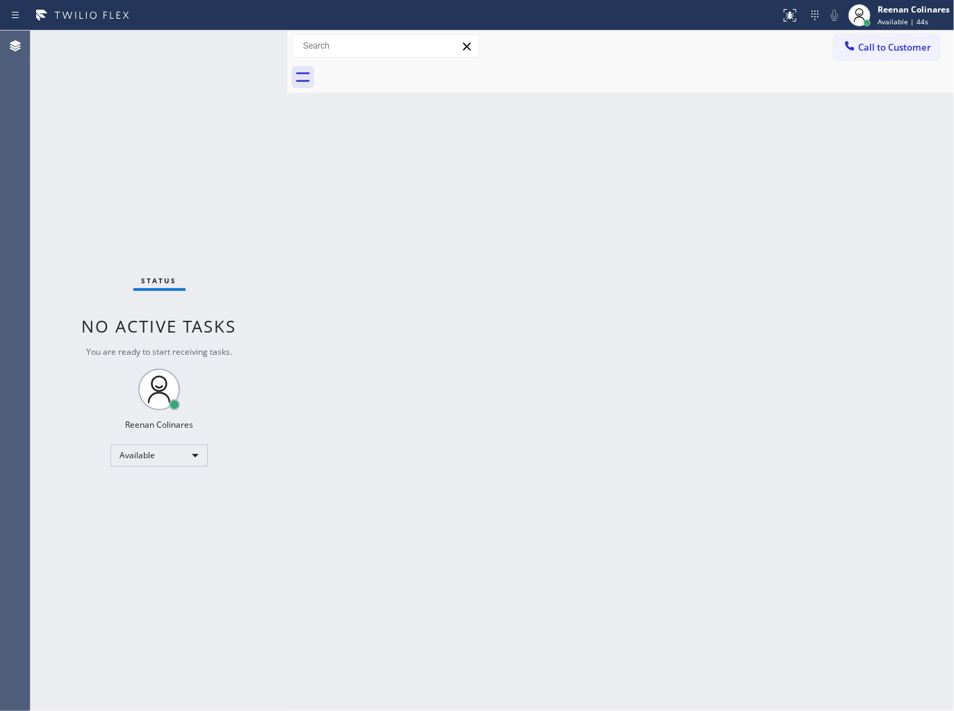
drag, startPoint x: 506, startPoint y: 299, endPoint x: 311, endPoint y: 174, distance: 231.3
click at [456, 268] on div "Back to Dashboard Change Sender ID Customers Technicians Select a contact Outbo…" at bounding box center [621, 371] width 666 height 681
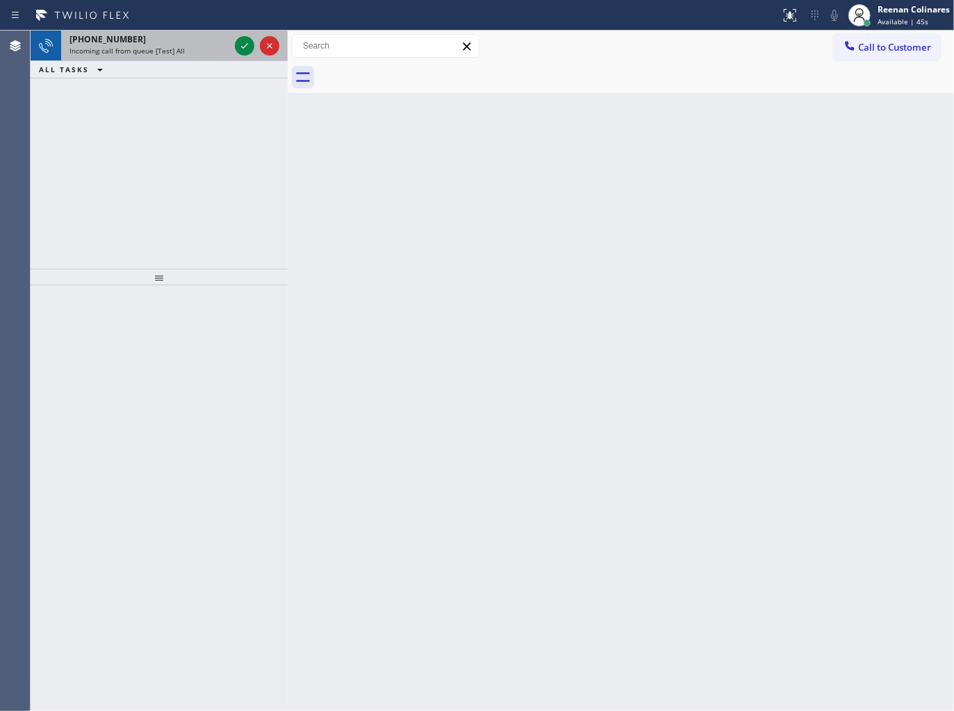
click at [188, 46] on div "Incoming call from queue [Test] All" at bounding box center [149, 51] width 160 height 10
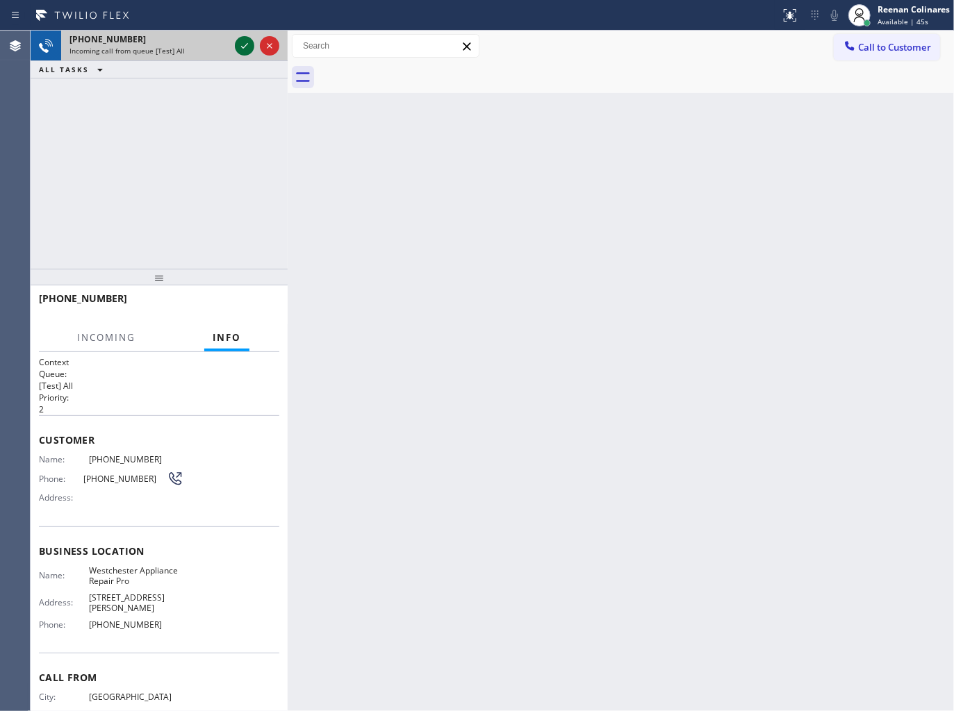
click at [241, 42] on icon at bounding box center [244, 46] width 17 height 17
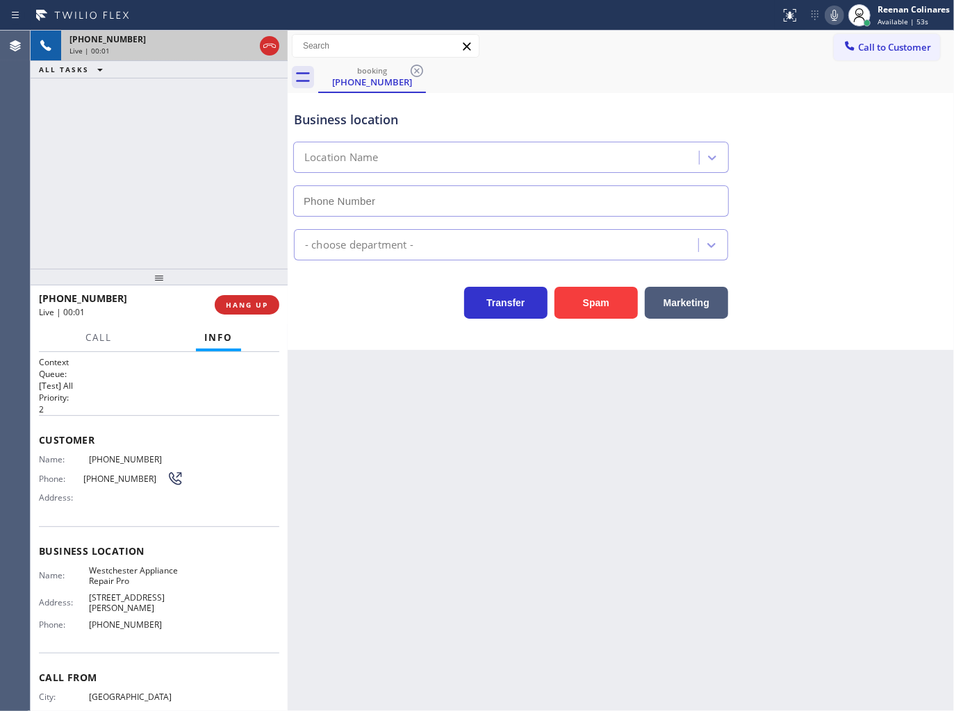
type input "[PHONE_NUMBER]"
click at [831, 9] on icon at bounding box center [834, 15] width 17 height 17
click at [835, 14] on rect at bounding box center [835, 14] width 10 height 10
click at [834, 15] on icon at bounding box center [834, 15] width 17 height 17
click at [834, 15] on rect at bounding box center [835, 14] width 10 height 10
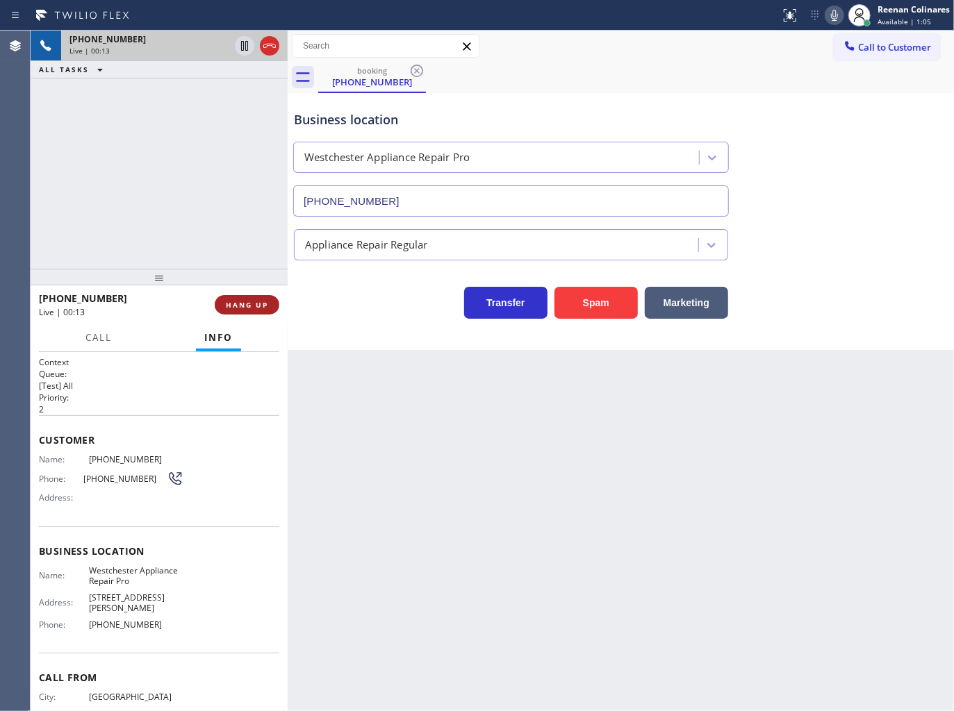
click at [255, 304] on span "HANG UP" at bounding box center [247, 305] width 42 height 10
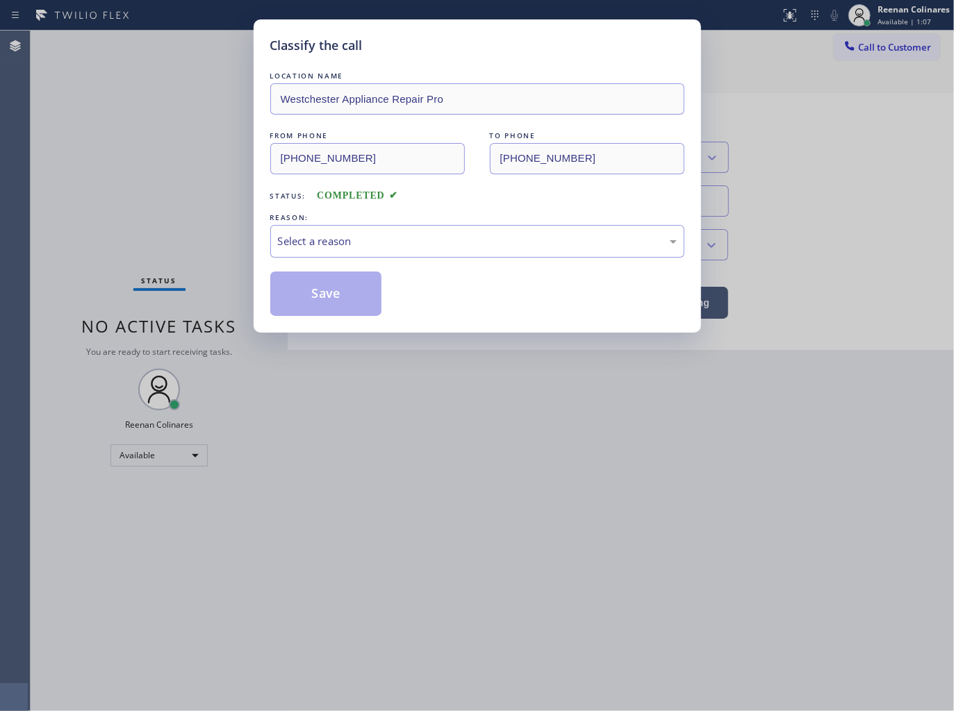
click at [340, 221] on div "REASON:" at bounding box center [477, 218] width 414 height 15
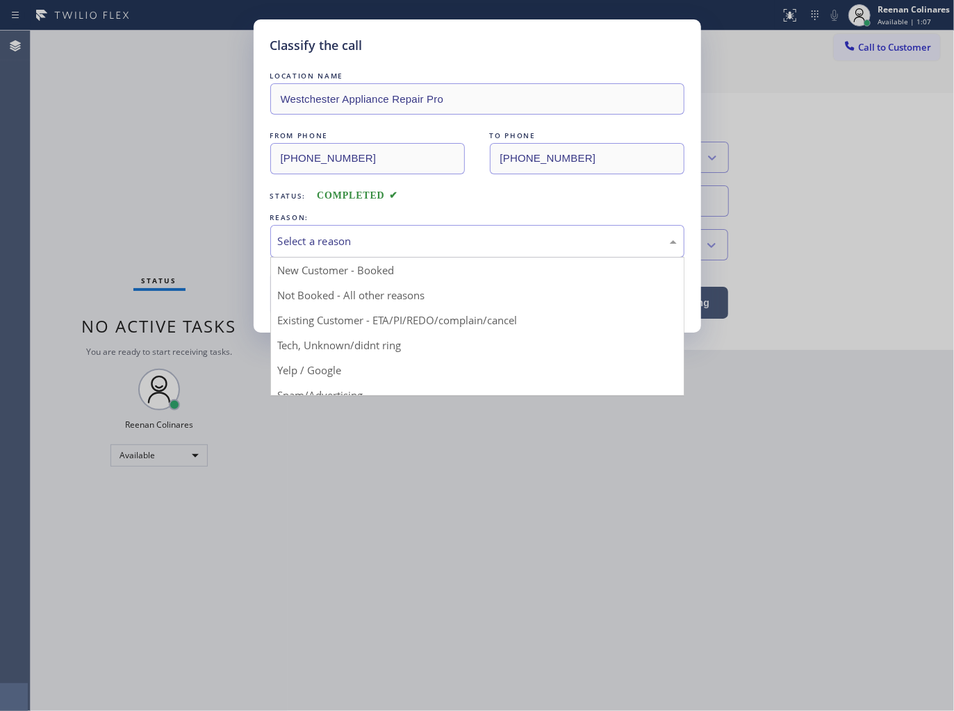
click at [336, 243] on div "Select a reason" at bounding box center [477, 241] width 399 height 16
drag, startPoint x: 314, startPoint y: 345, endPoint x: 318, endPoint y: 310, distance: 35.0
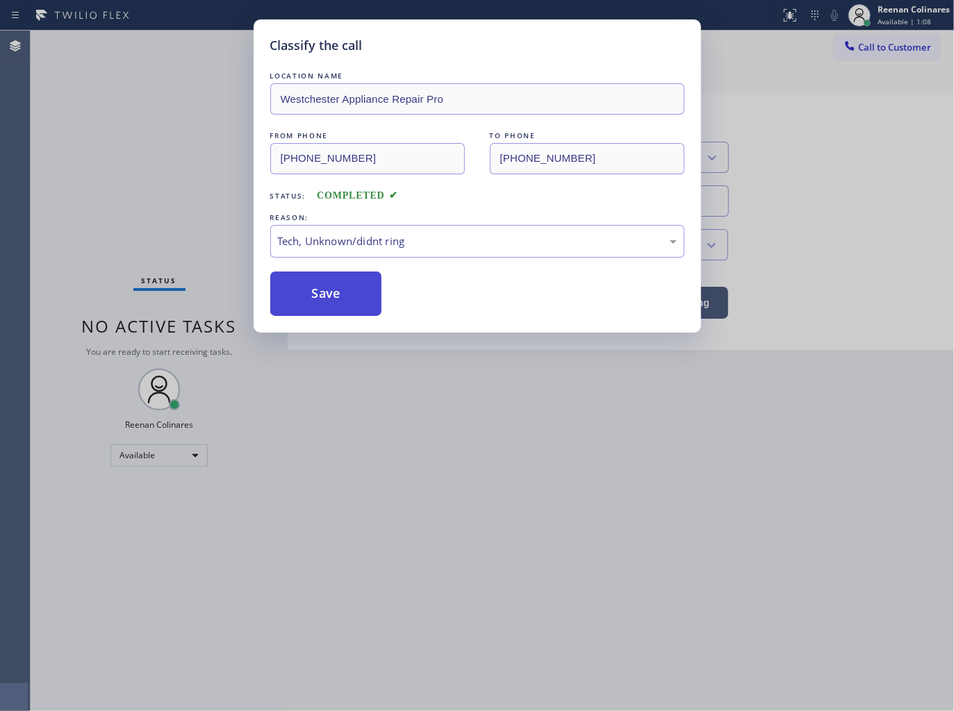
click at [320, 310] on button "Save" at bounding box center [326, 294] width 112 height 44
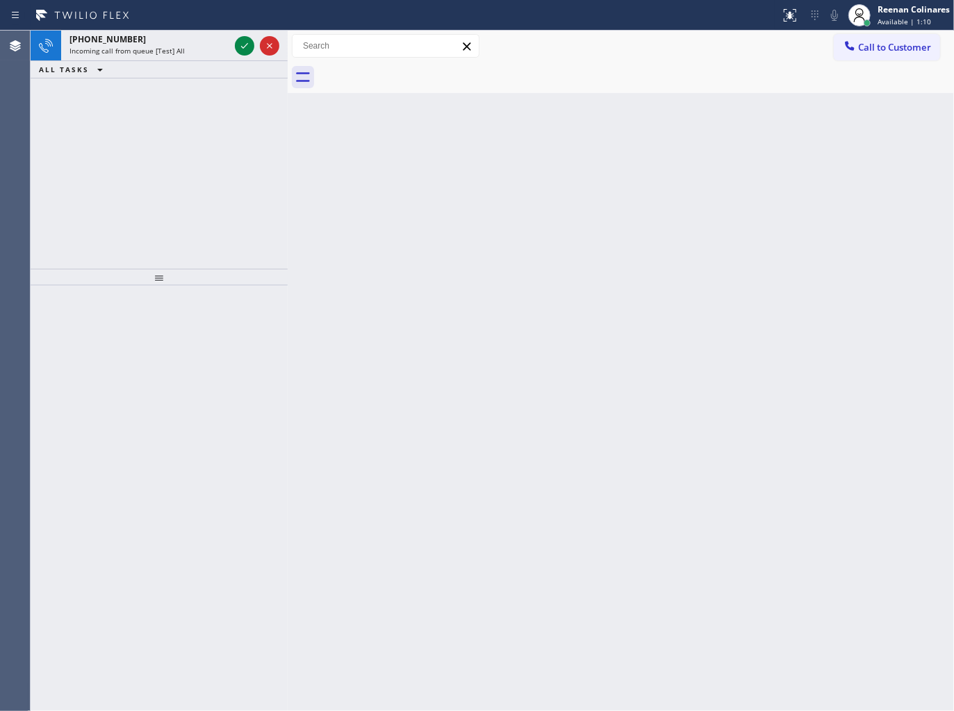
click at [820, 190] on div "Back to Dashboard Change Sender ID Customers Technicians Select a contact Outbo…" at bounding box center [621, 371] width 666 height 681
click at [192, 42] on div "[PHONE_NUMBER]" at bounding box center [149, 39] width 160 height 12
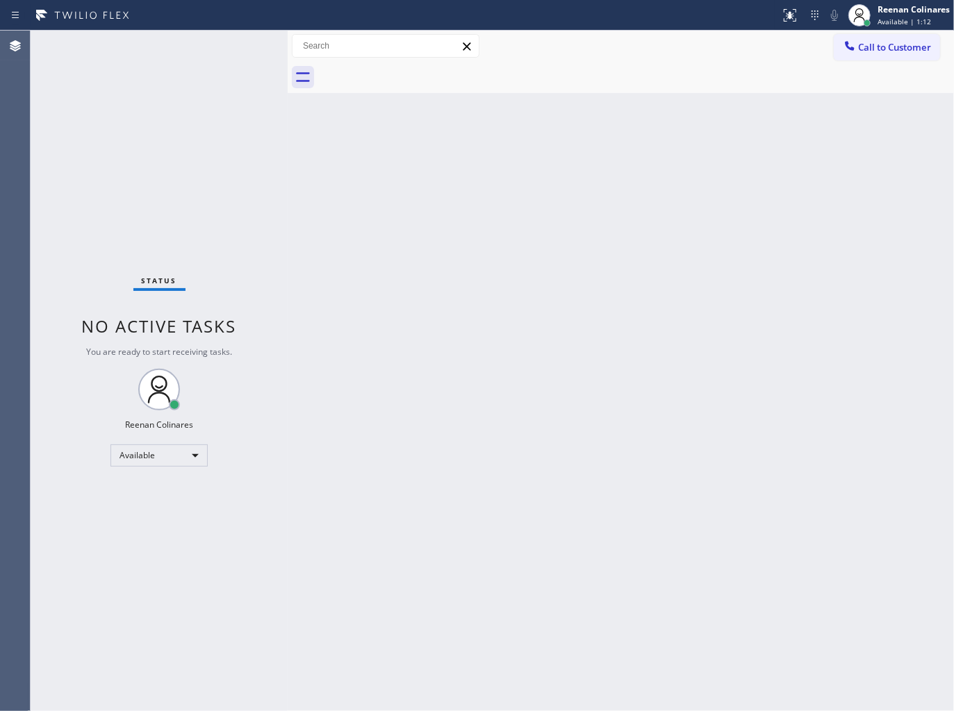
click at [193, 45] on div "Status No active tasks You are ready to start receiving tasks. Reenan Colinares…" at bounding box center [159, 371] width 257 height 681
click at [406, 162] on div "Back to Dashboard Change Sender ID Customers Technicians Select a contact Outbo…" at bounding box center [621, 371] width 666 height 681
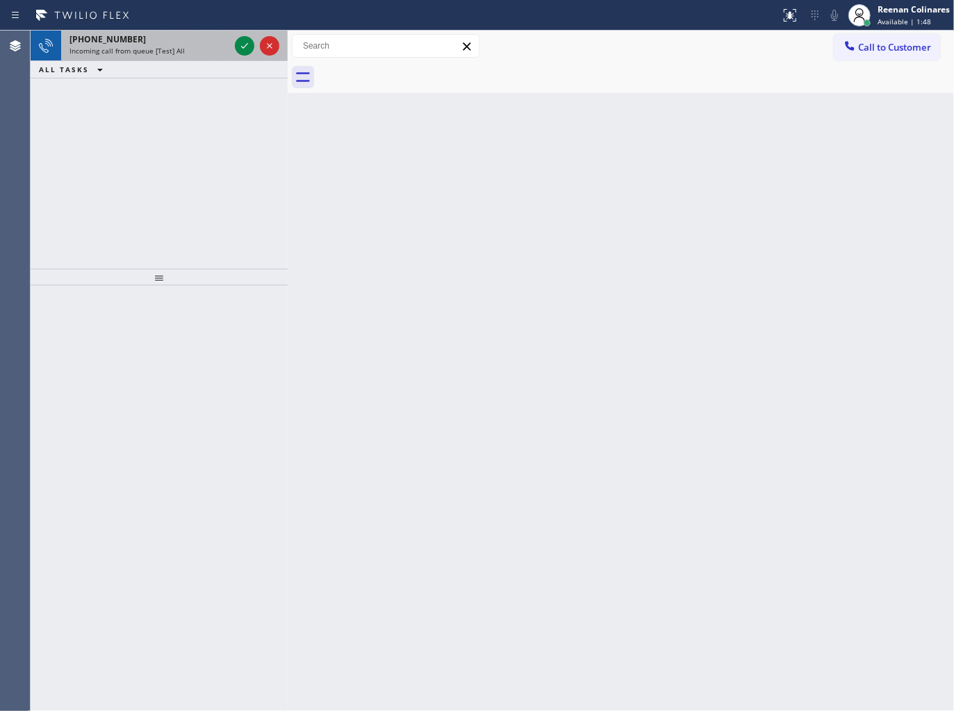
click at [163, 58] on div "[PHONE_NUMBER] Incoming call from queue [Test] All" at bounding box center [146, 46] width 171 height 31
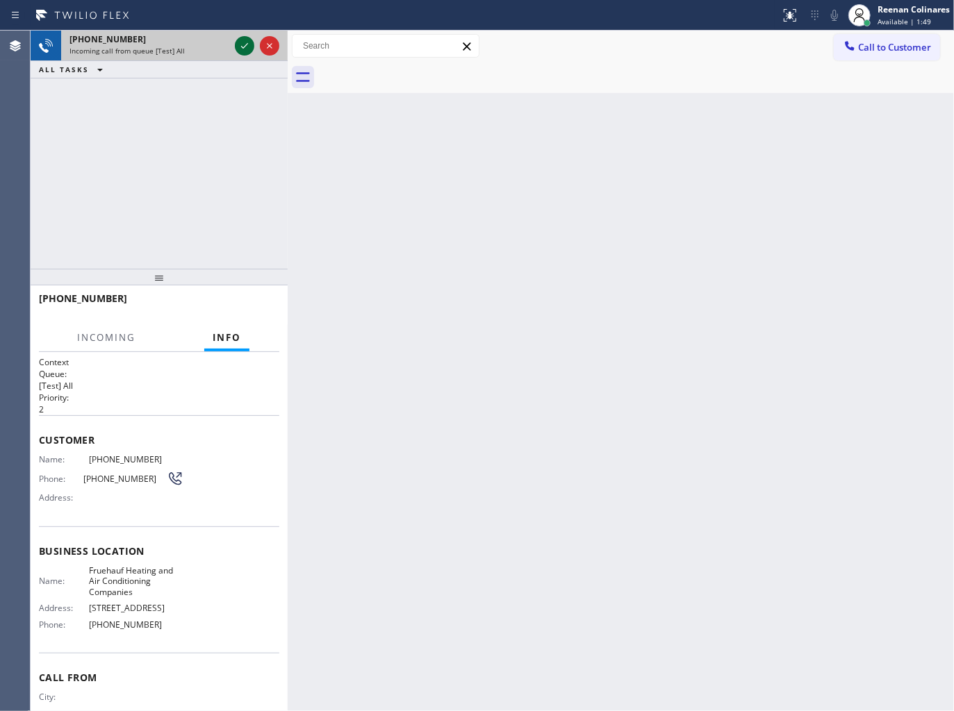
click at [240, 49] on icon at bounding box center [244, 46] width 17 height 17
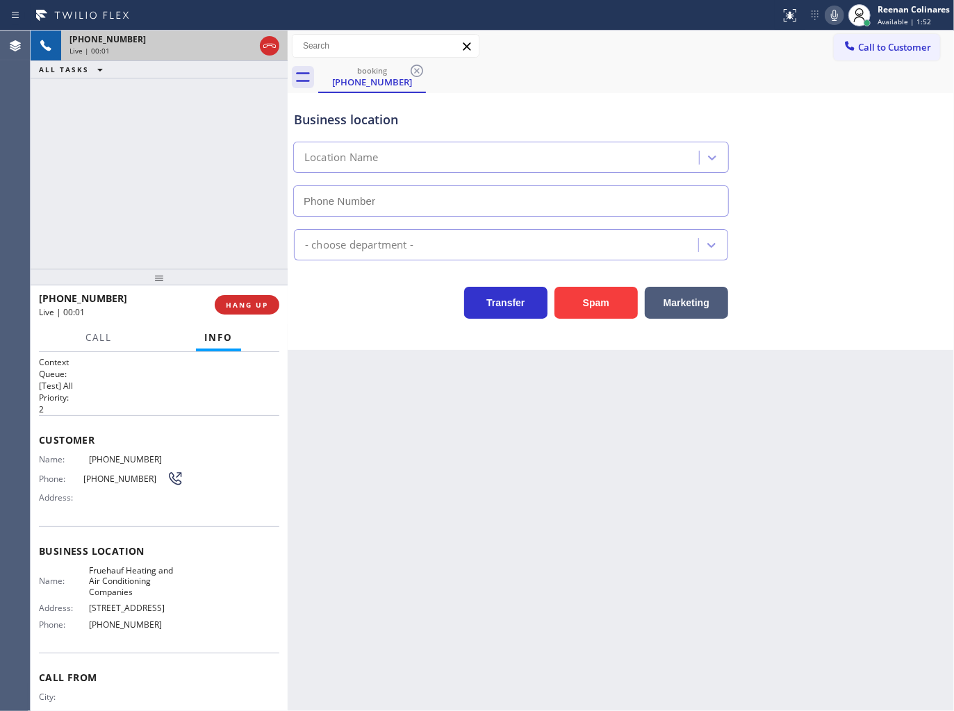
type input "[PHONE_NUMBER]"
click at [830, 22] on icon at bounding box center [834, 15] width 17 height 17
click at [830, 15] on icon at bounding box center [834, 15] width 17 height 17
click at [262, 304] on span "HANG UP" at bounding box center [247, 305] width 42 height 10
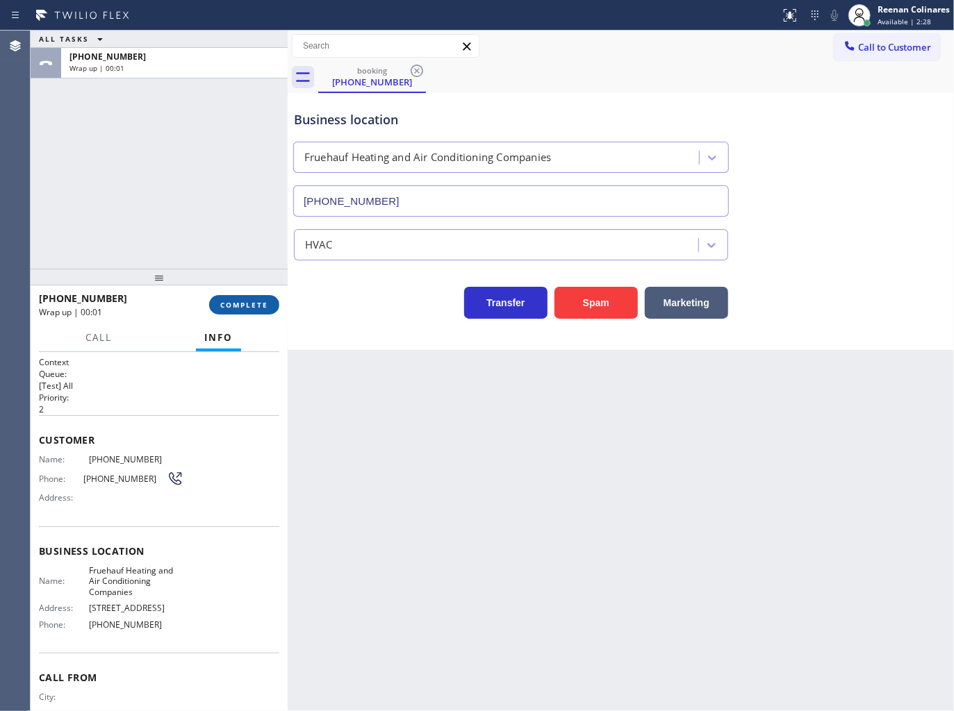
click at [262, 304] on span "COMPLETE" at bounding box center [244, 305] width 48 height 10
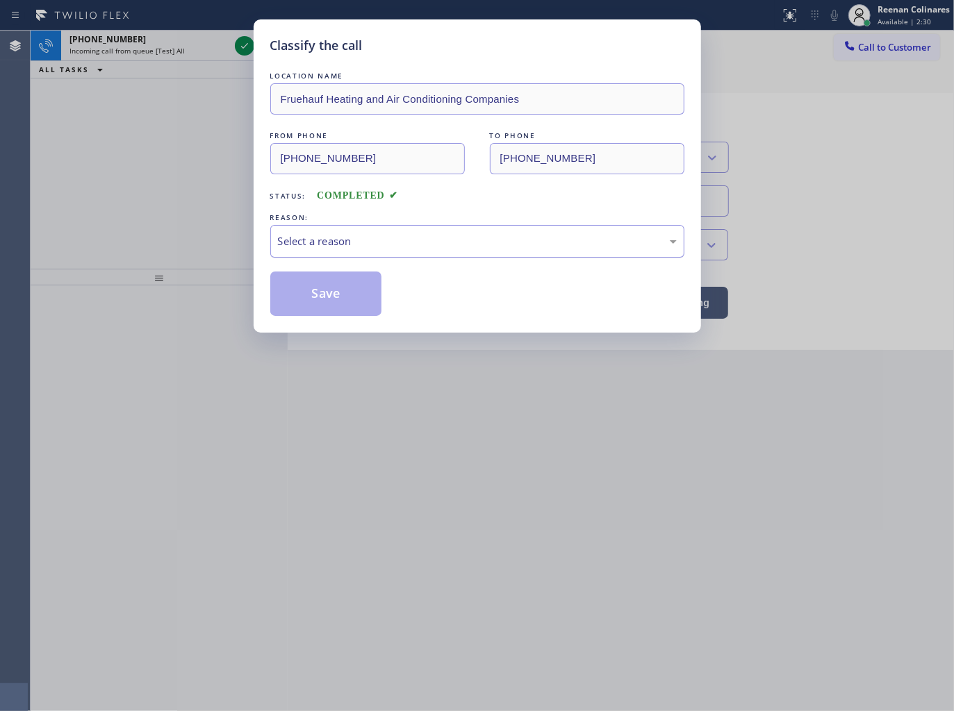
click at [331, 242] on div "Select a reason" at bounding box center [477, 241] width 399 height 16
click at [323, 296] on button "Save" at bounding box center [326, 294] width 112 height 44
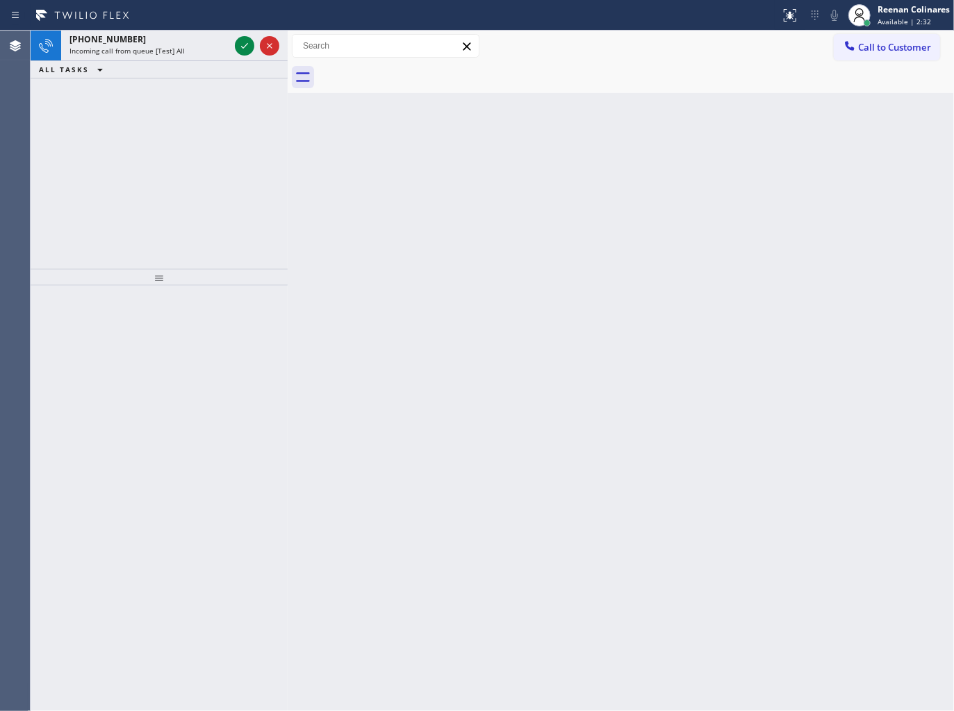
click at [661, 297] on div "Back to Dashboard Change Sender ID Customers Technicians Select a contact Outbo…" at bounding box center [621, 371] width 666 height 681
drag, startPoint x: 181, startPoint y: 44, endPoint x: 238, endPoint y: 46, distance: 57.0
click at [188, 37] on div "[PHONE_NUMBER]" at bounding box center [149, 39] width 160 height 12
drag, startPoint x: 223, startPoint y: 49, endPoint x: 232, endPoint y: 47, distance: 9.1
click at [224, 49] on div "Incoming call from queue [Test] All" at bounding box center [149, 51] width 160 height 10
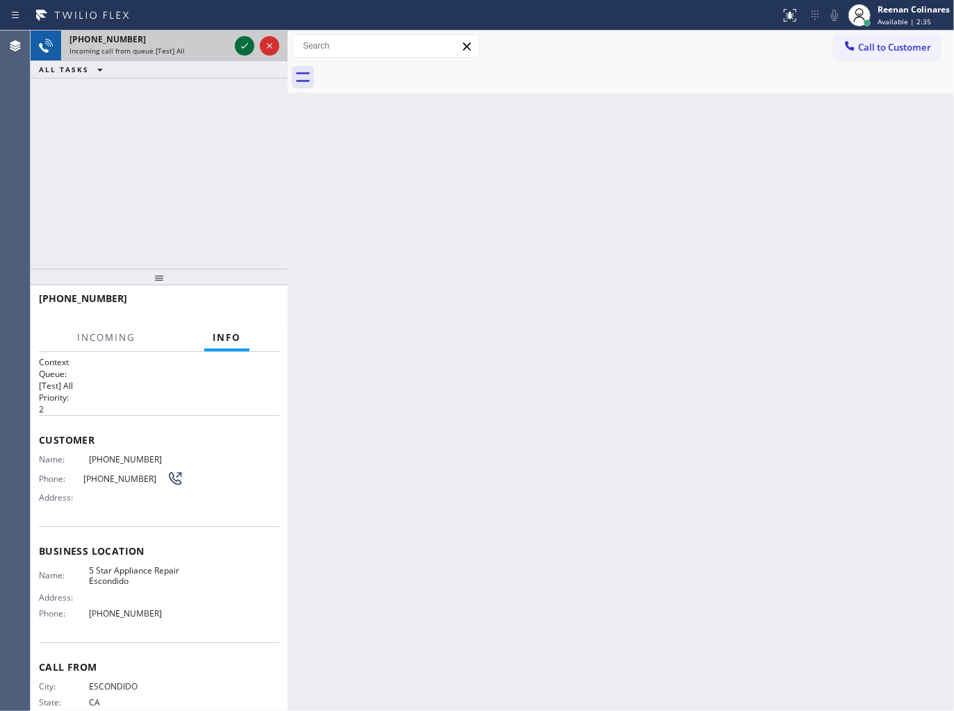
click at [240, 43] on icon at bounding box center [244, 46] width 17 height 17
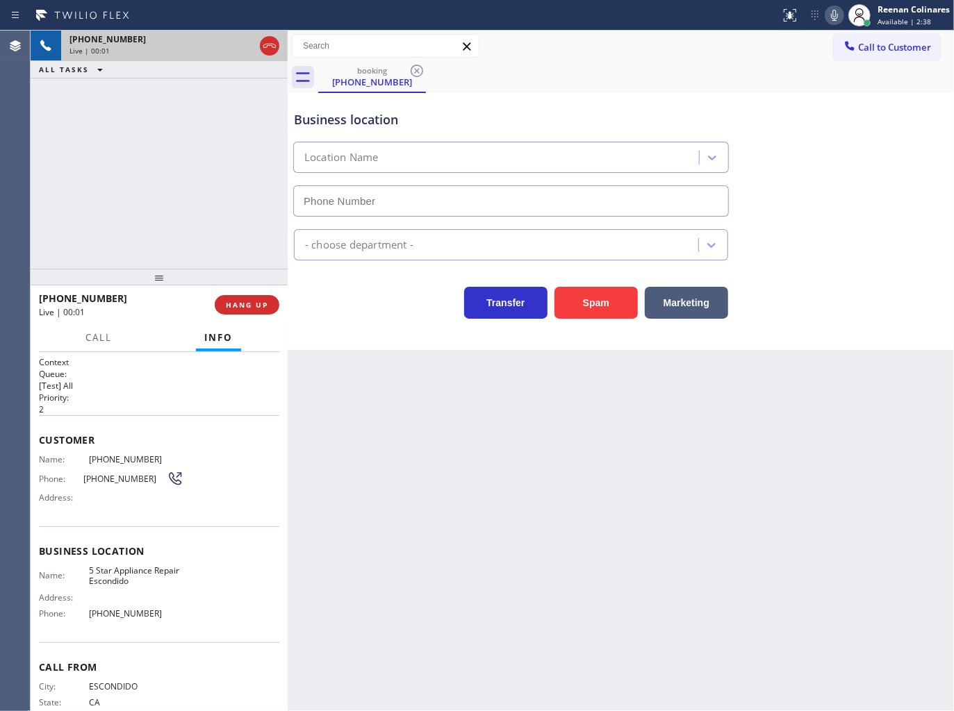
type input "[PHONE_NUMBER]"
click at [832, 22] on icon at bounding box center [834, 15] width 17 height 17
click at [832, 19] on icon at bounding box center [834, 15] width 17 height 17
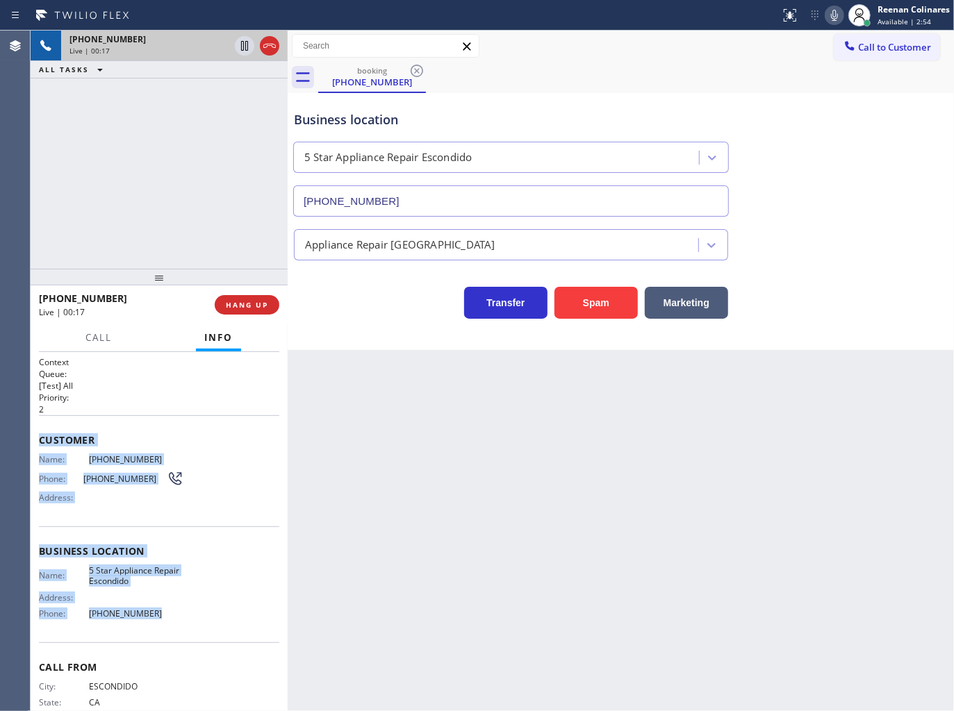
drag, startPoint x: 40, startPoint y: 434, endPoint x: 213, endPoint y: 611, distance: 248.1
click at [213, 611] on div "Context Queue: [Test] All Priority: 2 Customer Name: [PHONE_NUMBER] Phone: [PHO…" at bounding box center [159, 551] width 240 height 391
copy div "Customer Name: [PHONE_NUMBER] Phone: [PHONE_NUMBER] Address: Business location …"
click at [839, 10] on icon at bounding box center [834, 15] width 17 height 17
click at [102, 324] on button "Call" at bounding box center [98, 337] width 43 height 27
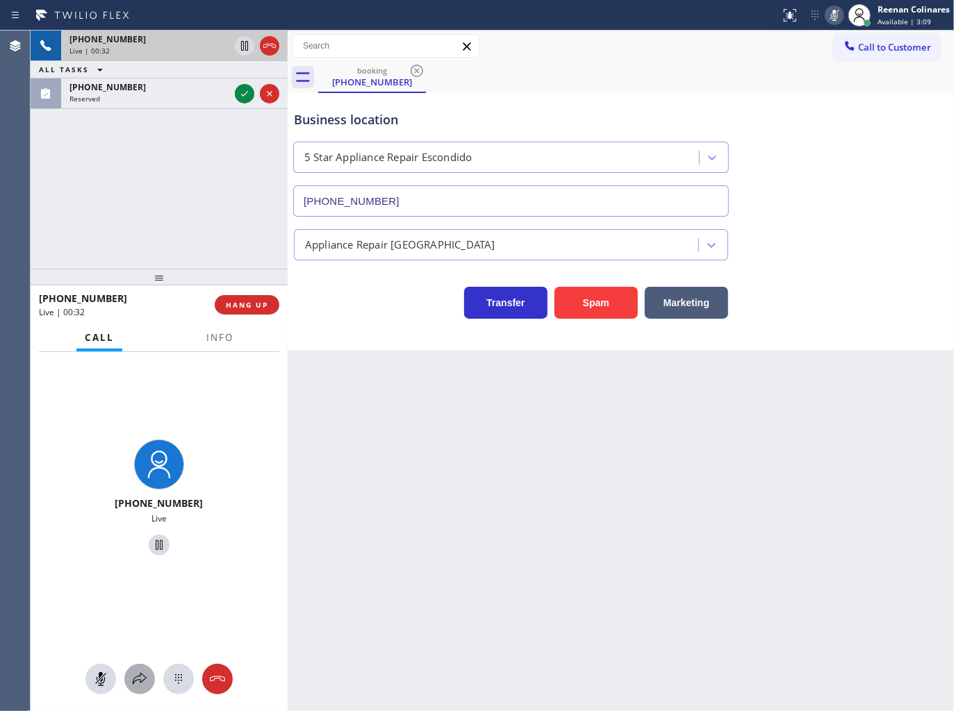
click at [140, 679] on icon at bounding box center [139, 679] width 17 height 17
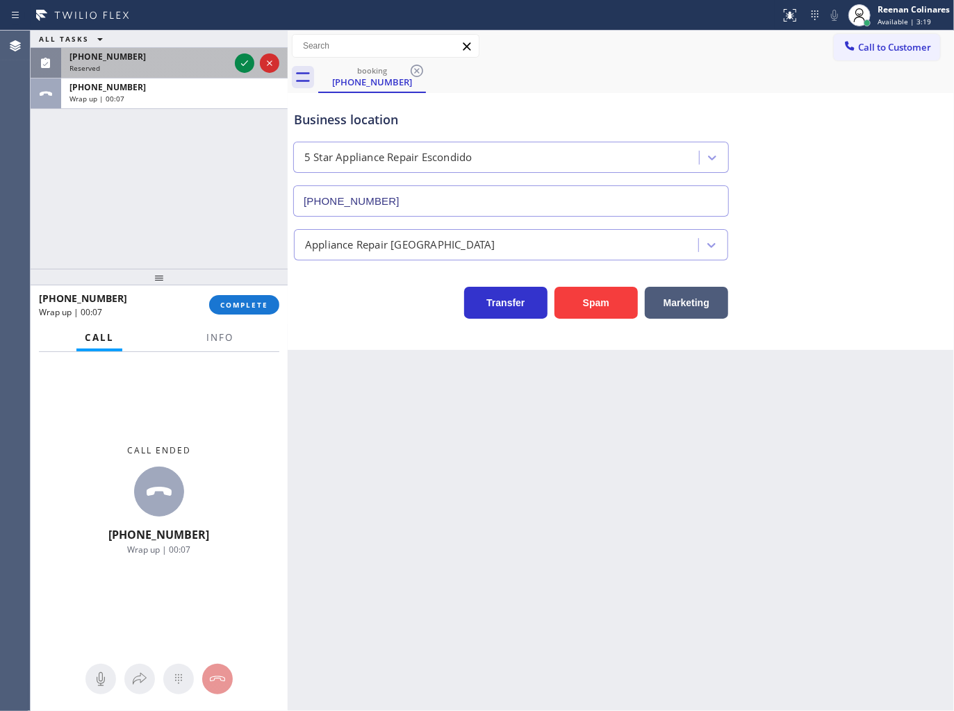
drag, startPoint x: 212, startPoint y: 56, endPoint x: 232, endPoint y: 58, distance: 20.2
click at [212, 57] on div "[PHONE_NUMBER]" at bounding box center [149, 57] width 160 height 12
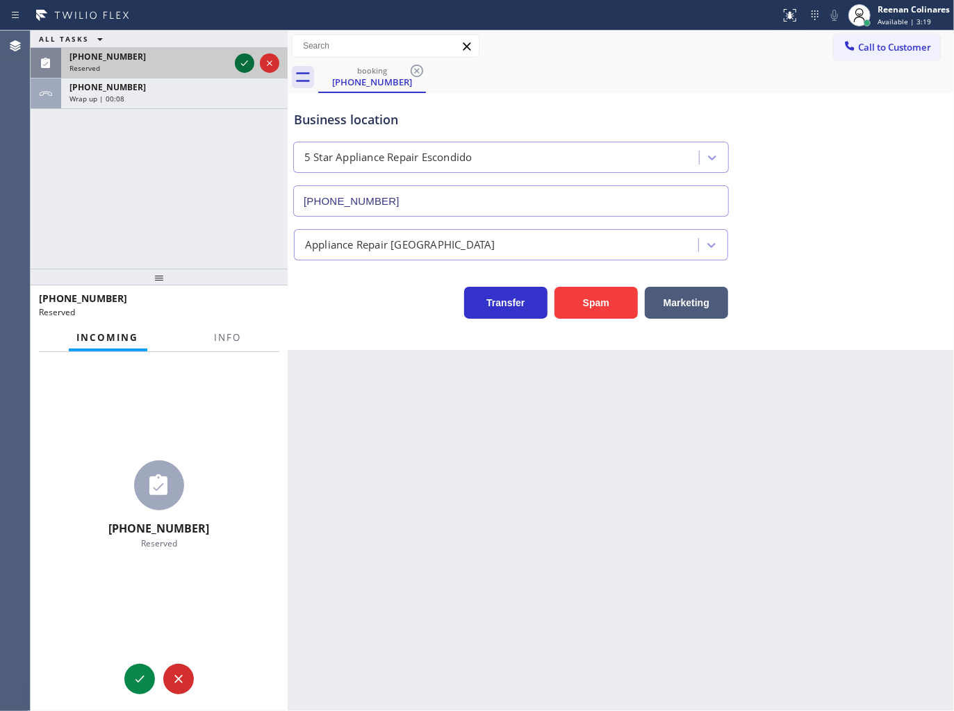
click at [240, 63] on icon at bounding box center [244, 63] width 17 height 17
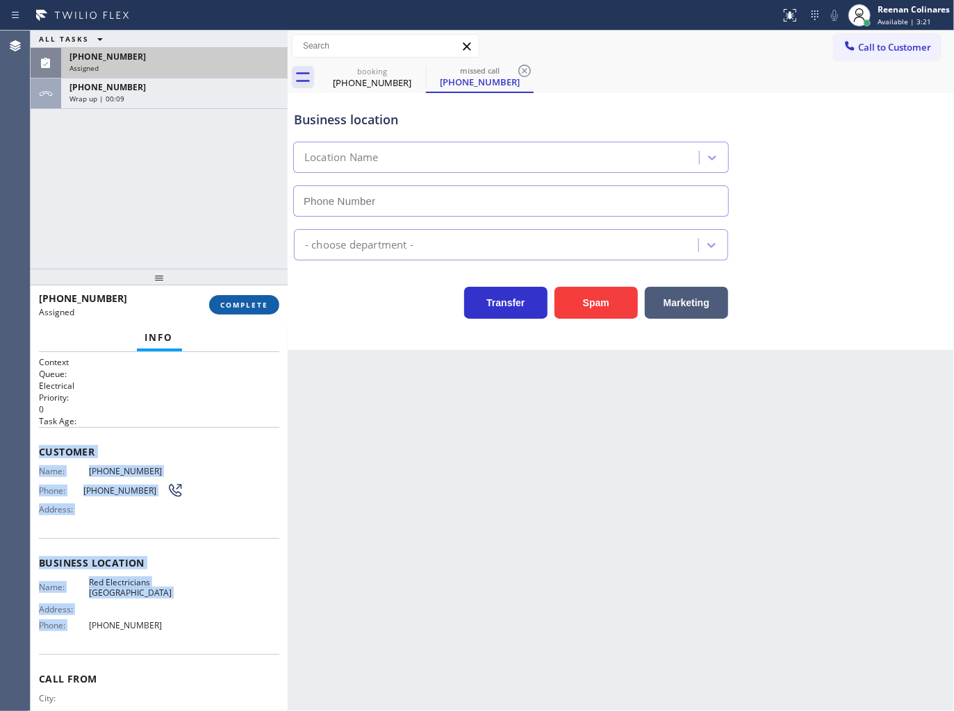
type input "[PHONE_NUMBER]"
drag, startPoint x: 251, startPoint y: 304, endPoint x: 239, endPoint y: 314, distance: 15.8
click at [252, 304] on span "COMPLETE" at bounding box center [244, 305] width 48 height 10
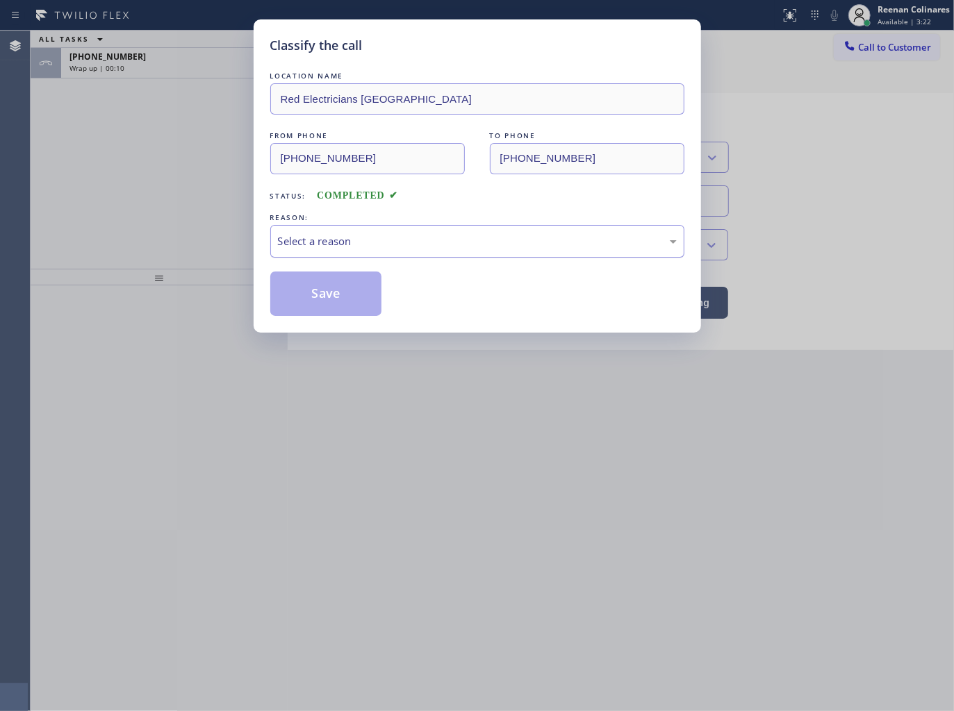
click at [363, 242] on div "Select a reason" at bounding box center [477, 241] width 399 height 16
click at [321, 311] on button "Save" at bounding box center [326, 294] width 112 height 44
click at [183, 65] on div "Classify the call LOCATION NAME Red Electricians [GEOGRAPHIC_DATA] FROM PHONE […" at bounding box center [477, 355] width 954 height 711
click at [183, 65] on div "Classify the call LOCATION NAME 5 Star Appliance Repair FROM PHONE [PHONE_NUMBE…" at bounding box center [492, 371] width 923 height 681
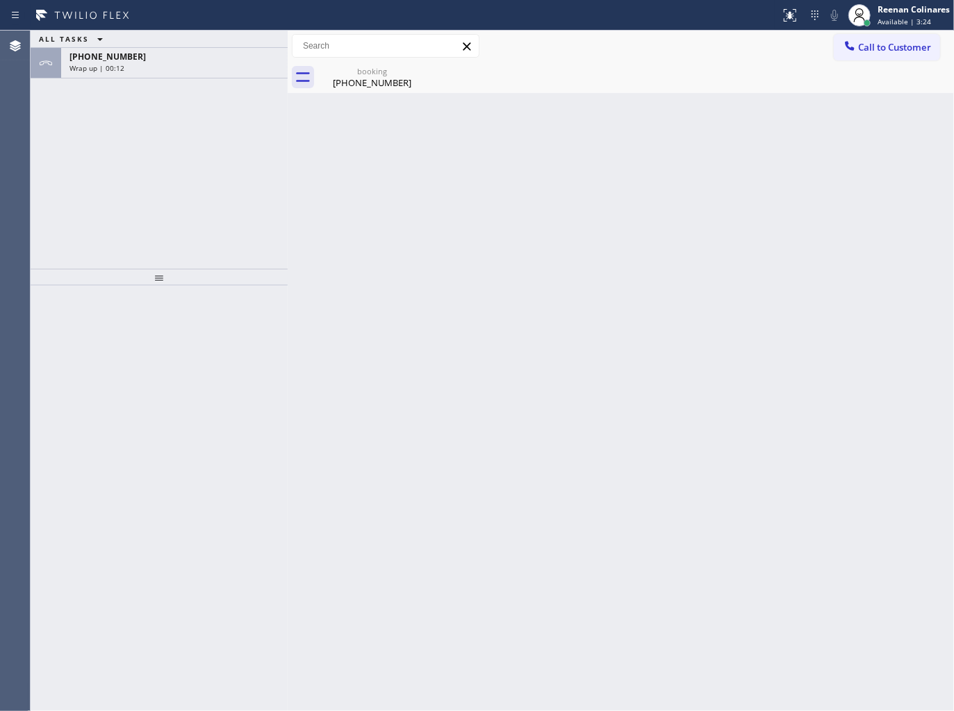
click at [183, 65] on div "Wrap up | 00:12" at bounding box center [174, 68] width 210 height 10
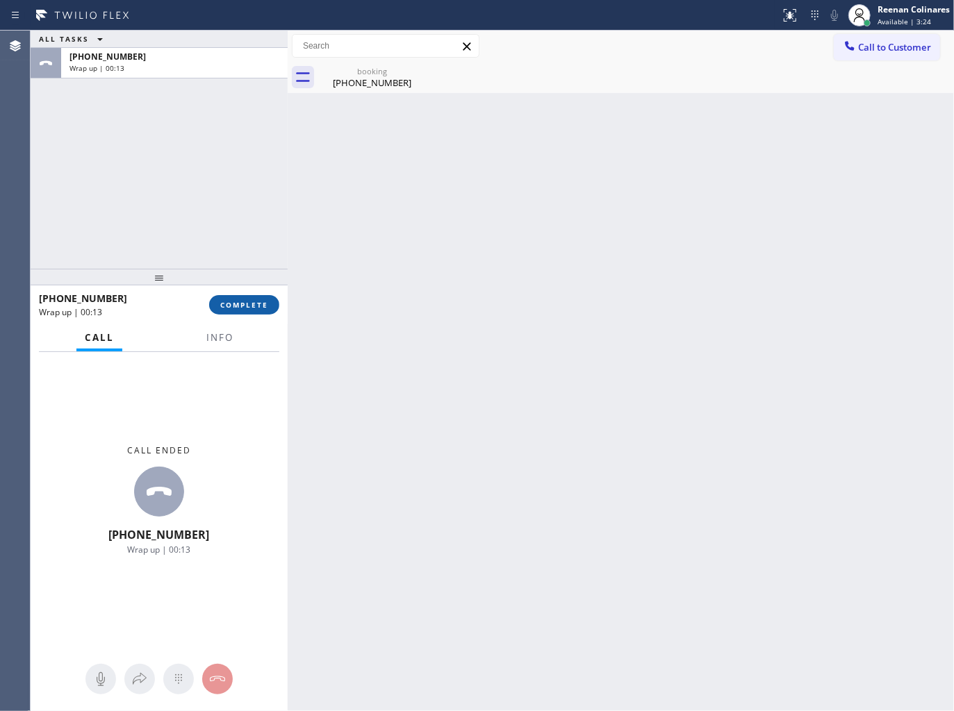
click at [250, 295] on button "COMPLETE" at bounding box center [244, 304] width 70 height 19
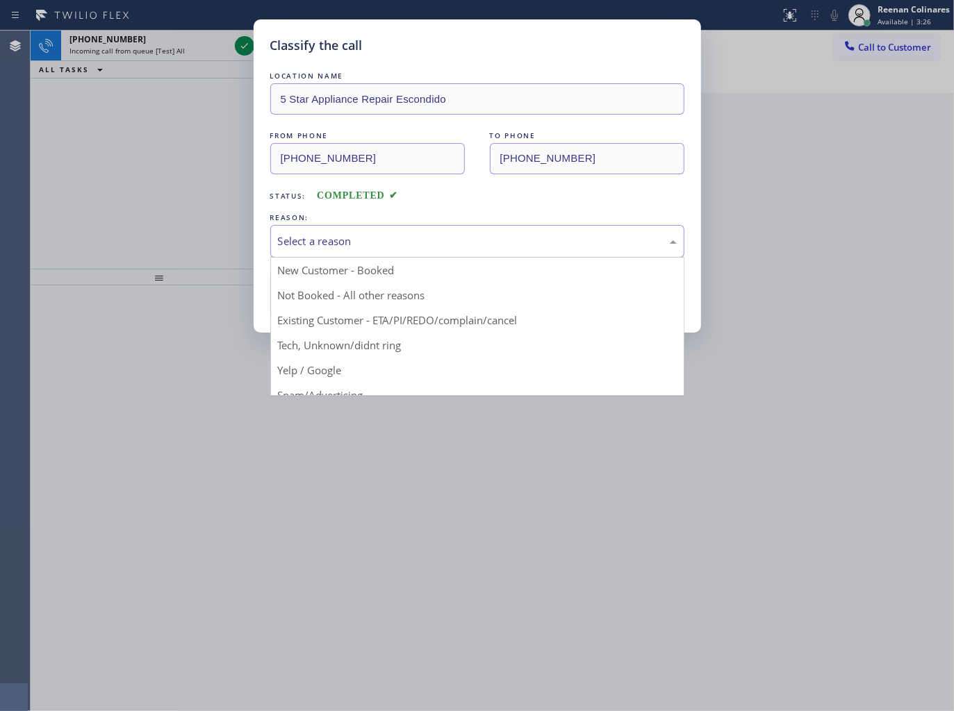
click at [380, 238] on div "Select a reason" at bounding box center [477, 241] width 399 height 16
drag, startPoint x: 331, startPoint y: 347, endPoint x: 331, endPoint y: 320, distance: 27.1
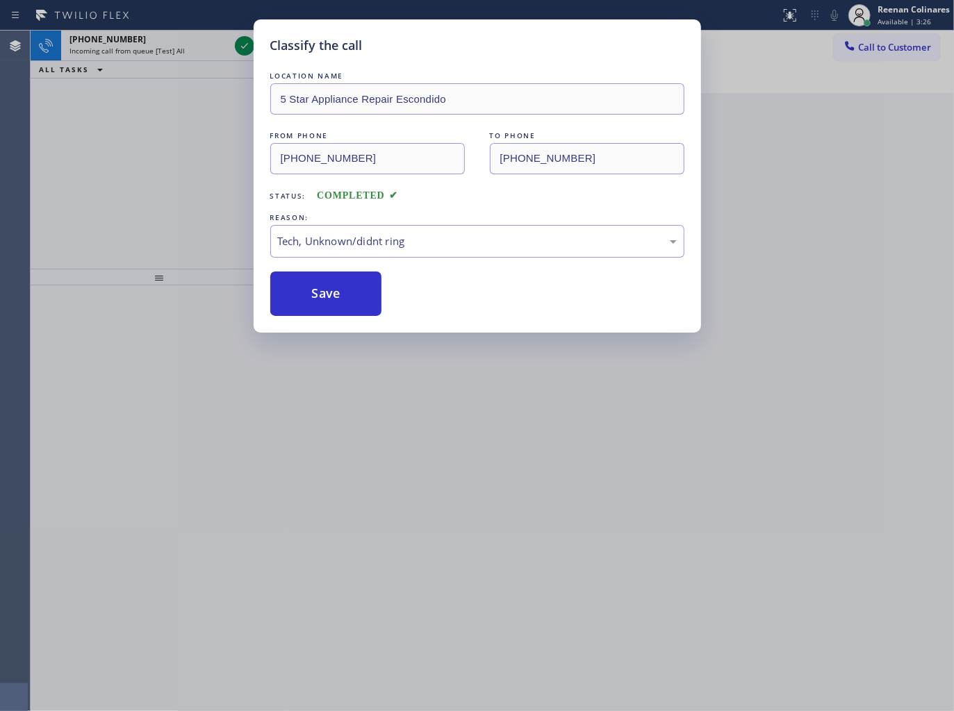
drag, startPoint x: 330, startPoint y: 302, endPoint x: 231, endPoint y: 223, distance: 126.5
click at [330, 302] on button "Save" at bounding box center [326, 294] width 112 height 44
click at [129, 183] on div "Classify the call LOCATION NAME 5 Star Appliance Repair Escondido FROM PHONE [P…" at bounding box center [477, 355] width 954 height 711
drag, startPoint x: 46, startPoint y: 122, endPoint x: 52, endPoint y: 129, distance: 9.3
click at [45, 122] on div "Classify the call LOCATION NAME 5 Star Appliance Repair Escondido FROM PHONE [P…" at bounding box center [477, 355] width 954 height 711
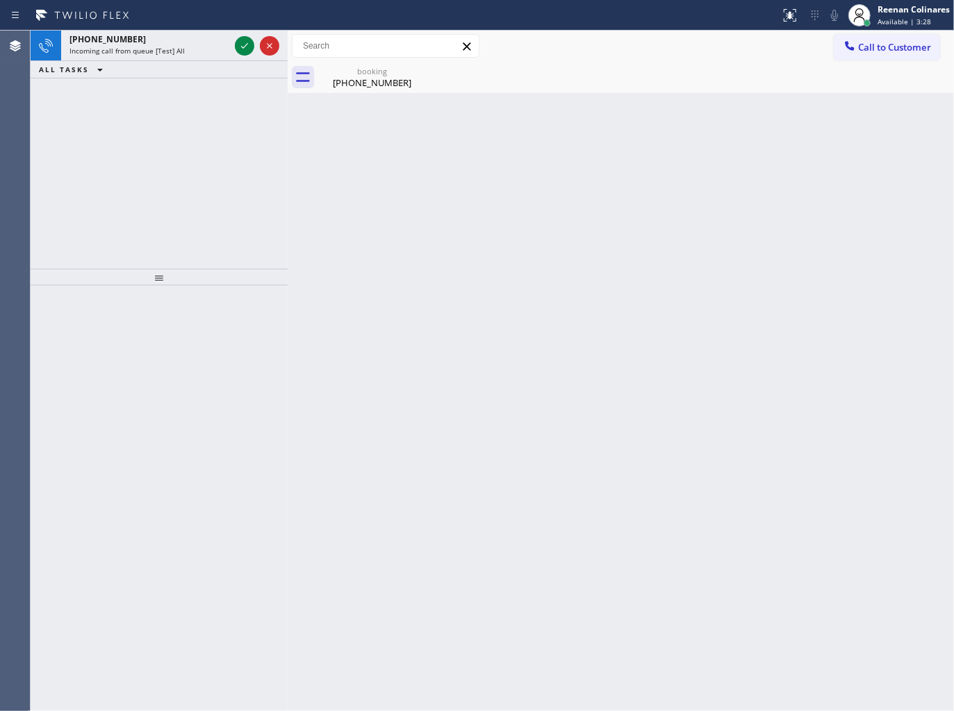
drag, startPoint x: 537, startPoint y: 413, endPoint x: 436, endPoint y: 329, distance: 132.2
click at [532, 410] on div "Back to Dashboard Change Sender ID Customers Technicians Select a contact Outbo…" at bounding box center [621, 371] width 666 height 681
click at [174, 65] on div "ALL TASKS ALL TASKS ACTIVE TASKS TASKS IN WRAP UP" at bounding box center [159, 69] width 257 height 17
click at [181, 59] on div "[PHONE_NUMBER] Incoming call from queue [Test] All" at bounding box center [146, 46] width 171 height 31
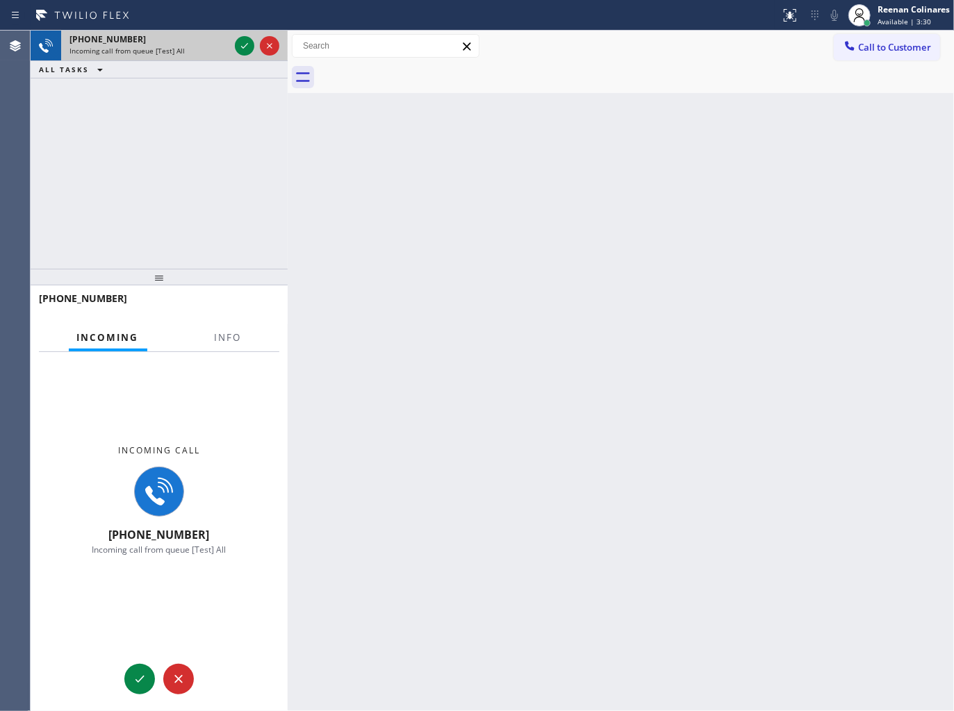
drag, startPoint x: 224, startPoint y: 19, endPoint x: 218, endPoint y: 46, distance: 27.7
click at [224, 19] on div at bounding box center [390, 15] width 769 height 22
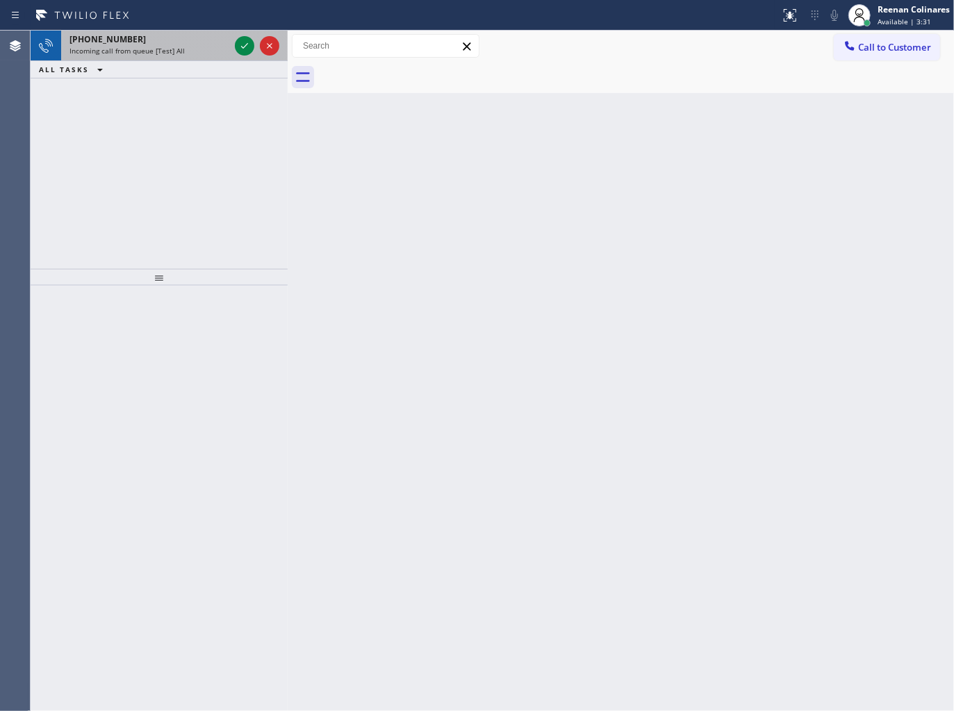
click at [165, 49] on span "Incoming call from queue [Test] All" at bounding box center [126, 51] width 115 height 10
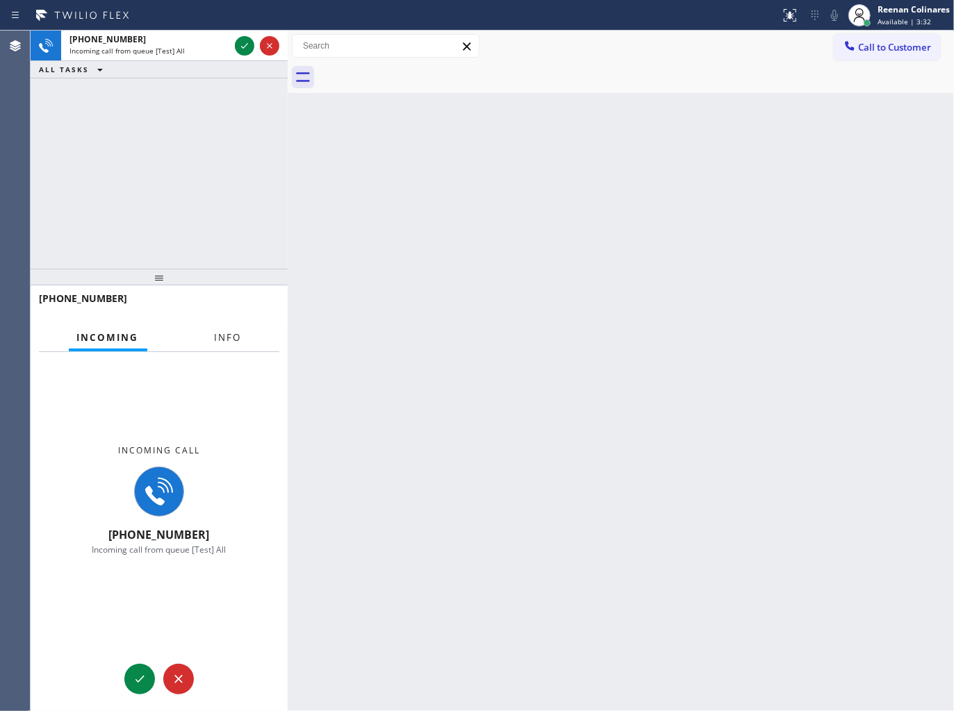
click at [231, 331] on button "Info" at bounding box center [228, 337] width 44 height 27
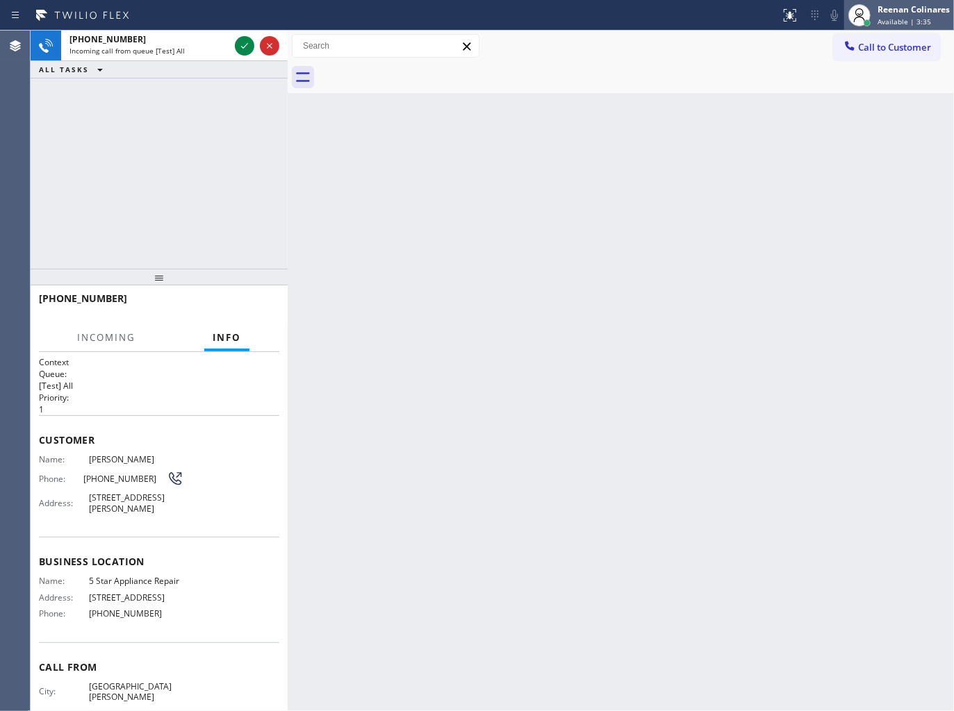
click at [888, 15] on div "Reenan Colinares Available | 3:35" at bounding box center [914, 15] width 79 height 24
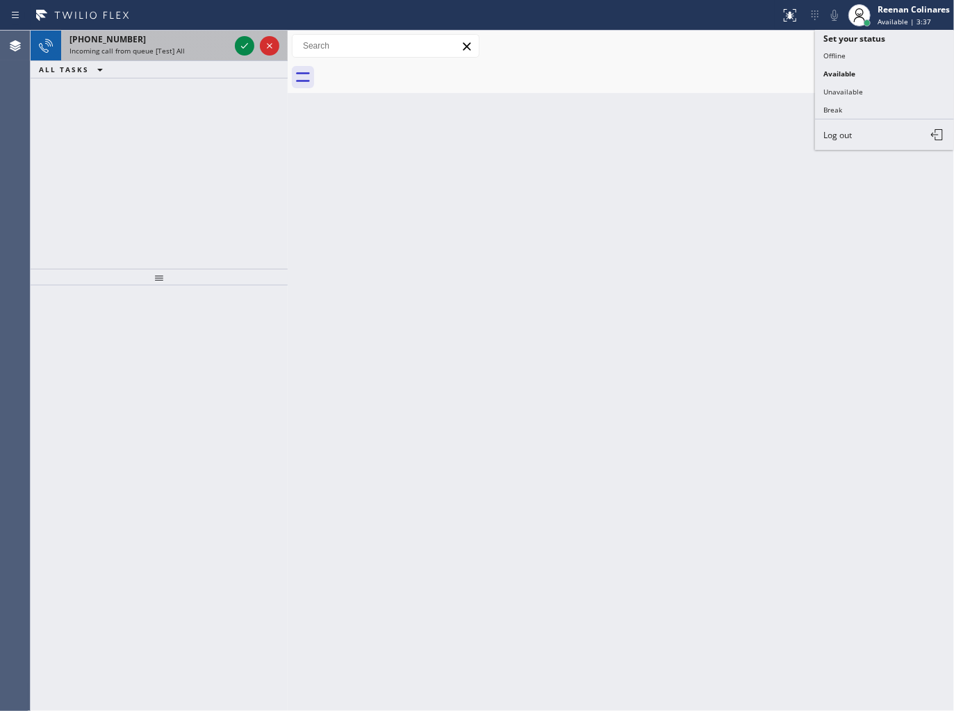
click at [156, 53] on span "Incoming call from queue [Test] All" at bounding box center [126, 51] width 115 height 10
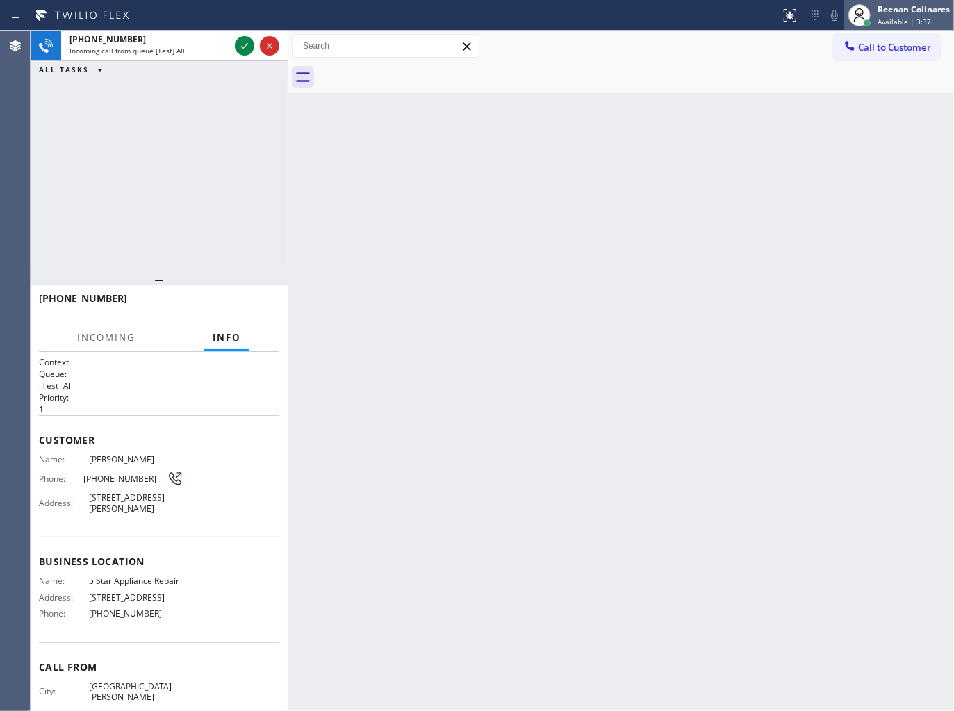
click at [901, 13] on div "Reenan Colinares" at bounding box center [913, 9] width 72 height 12
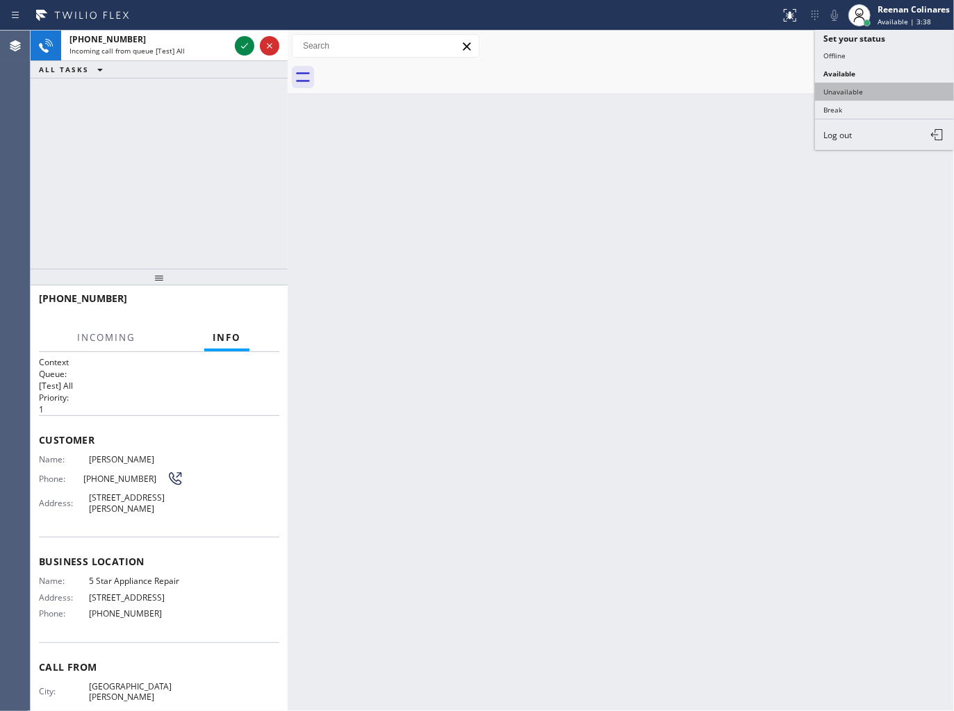
click at [849, 87] on button "Unavailable" at bounding box center [884, 92] width 139 height 18
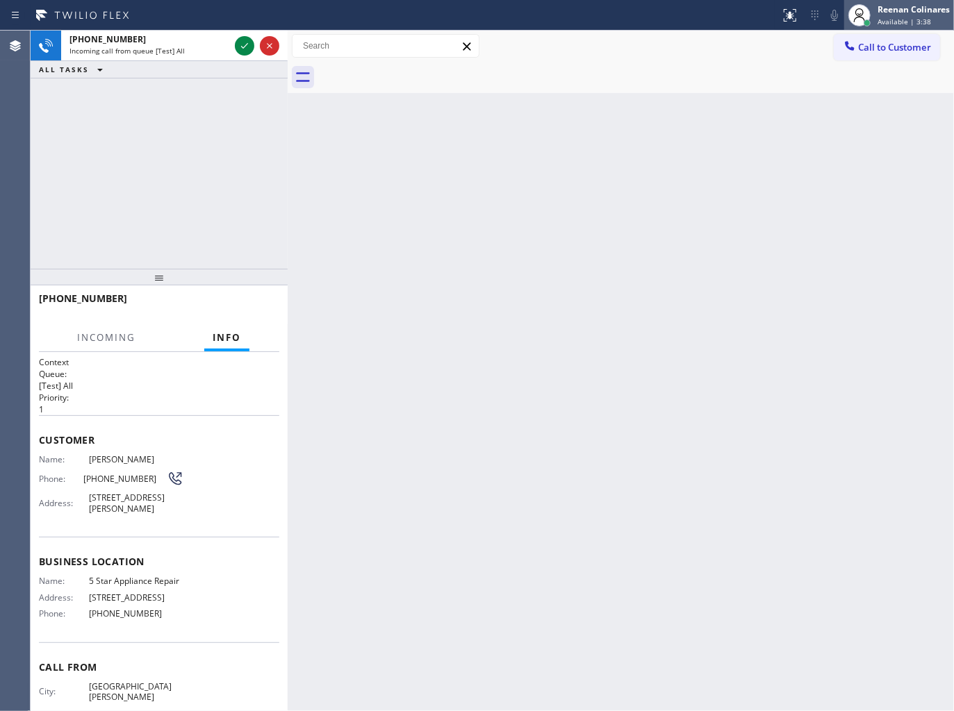
click at [895, 19] on span "Available | 3:38" at bounding box center [903, 22] width 53 height 10
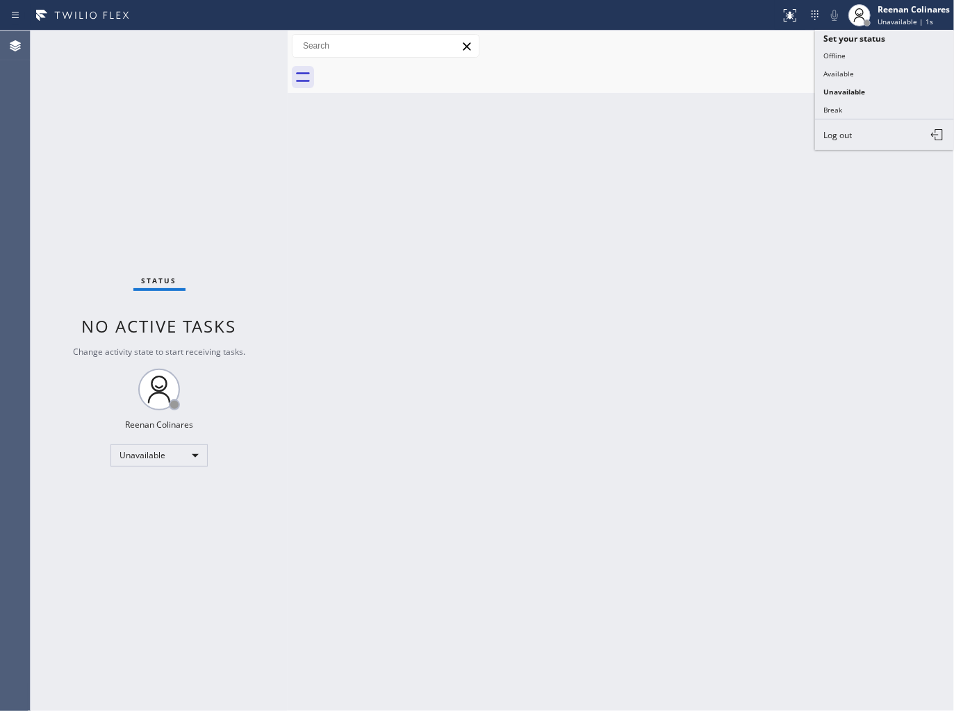
click at [846, 70] on button "Available" at bounding box center [884, 74] width 139 height 18
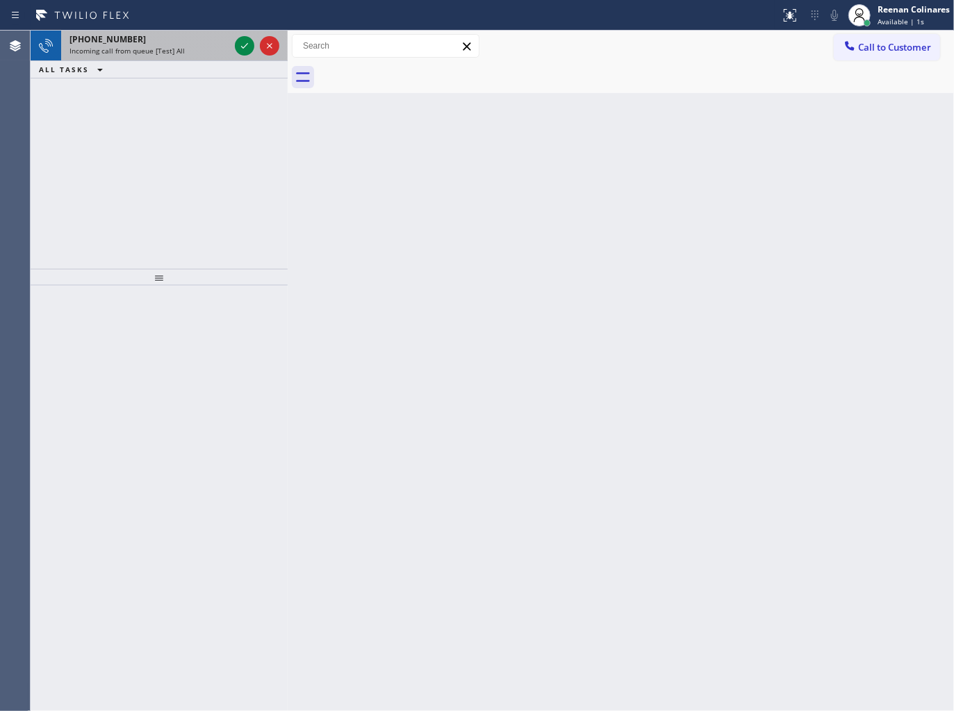
click at [206, 53] on div "Incoming call from queue [Test] All" at bounding box center [149, 51] width 160 height 10
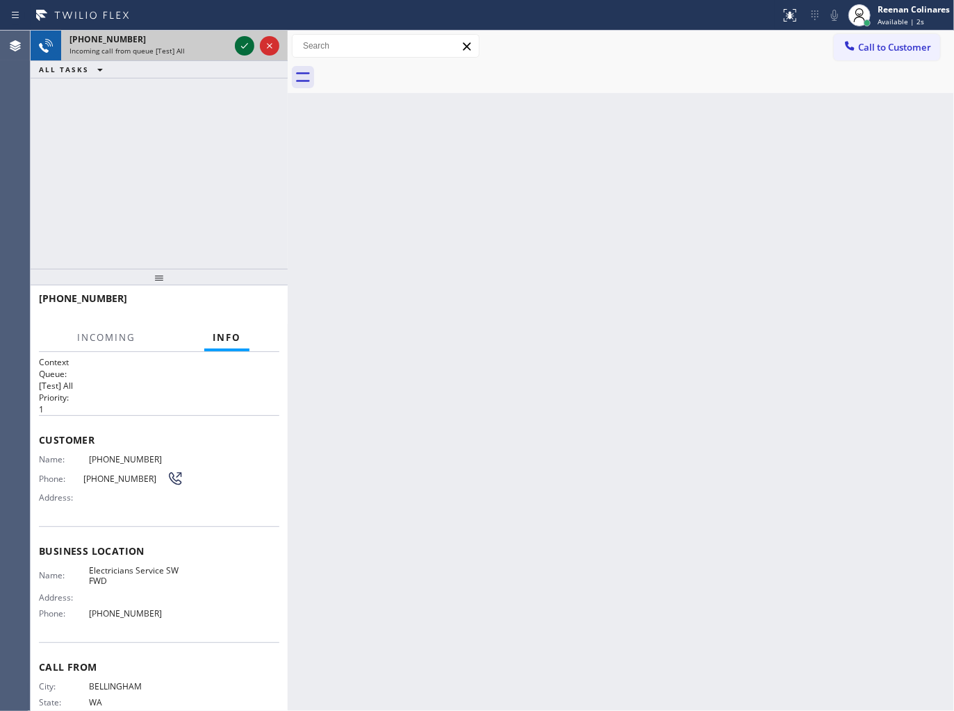
click at [241, 42] on icon at bounding box center [244, 46] width 17 height 17
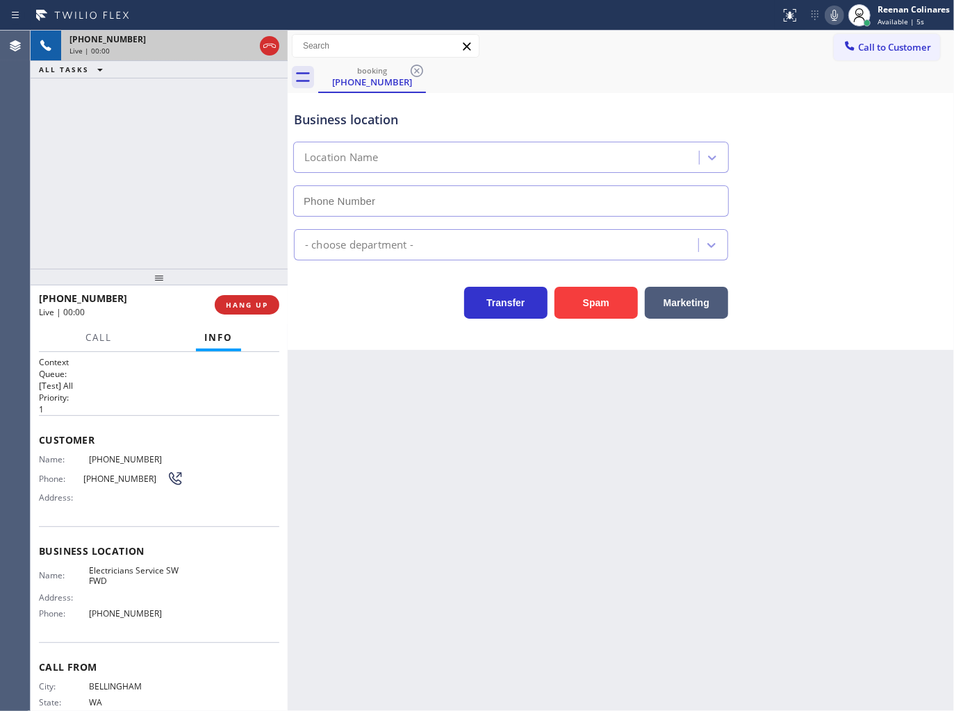
type input "[PHONE_NUMBER]"
click at [579, 308] on button "Spam" at bounding box center [595, 303] width 83 height 32
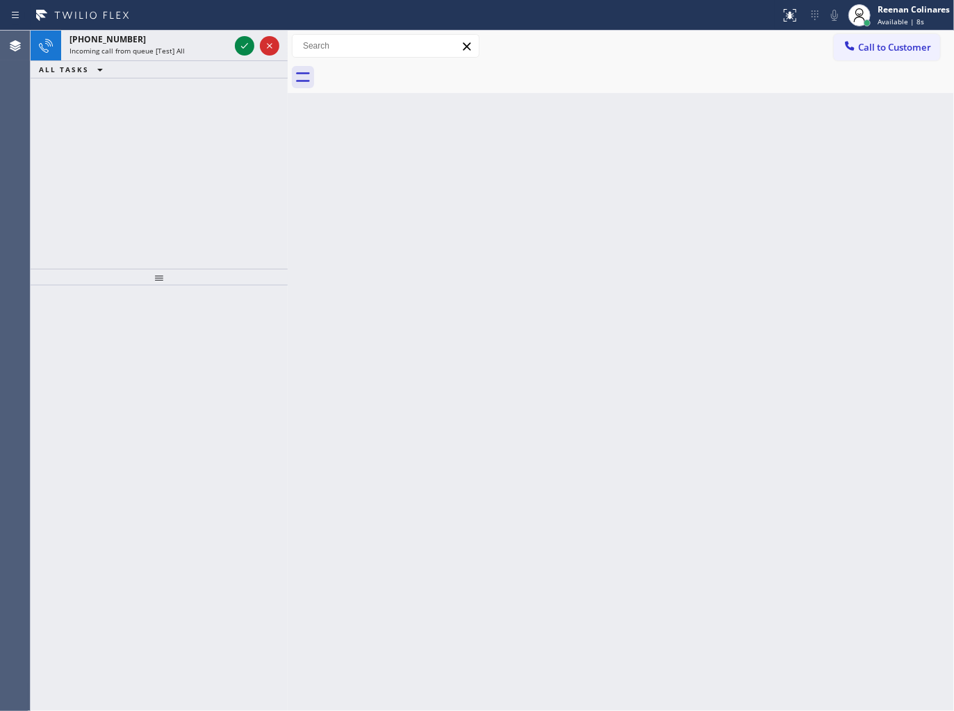
drag, startPoint x: 698, startPoint y: 272, endPoint x: 679, endPoint y: 243, distance: 34.1
click at [692, 255] on div "Back to Dashboard Change Sender ID Customers Technicians Select a contact Outbo…" at bounding box center [621, 371] width 666 height 681
drag, startPoint x: 192, startPoint y: 40, endPoint x: 218, endPoint y: 37, distance: 25.9
click at [192, 42] on div "[PHONE_NUMBER]" at bounding box center [149, 39] width 160 height 12
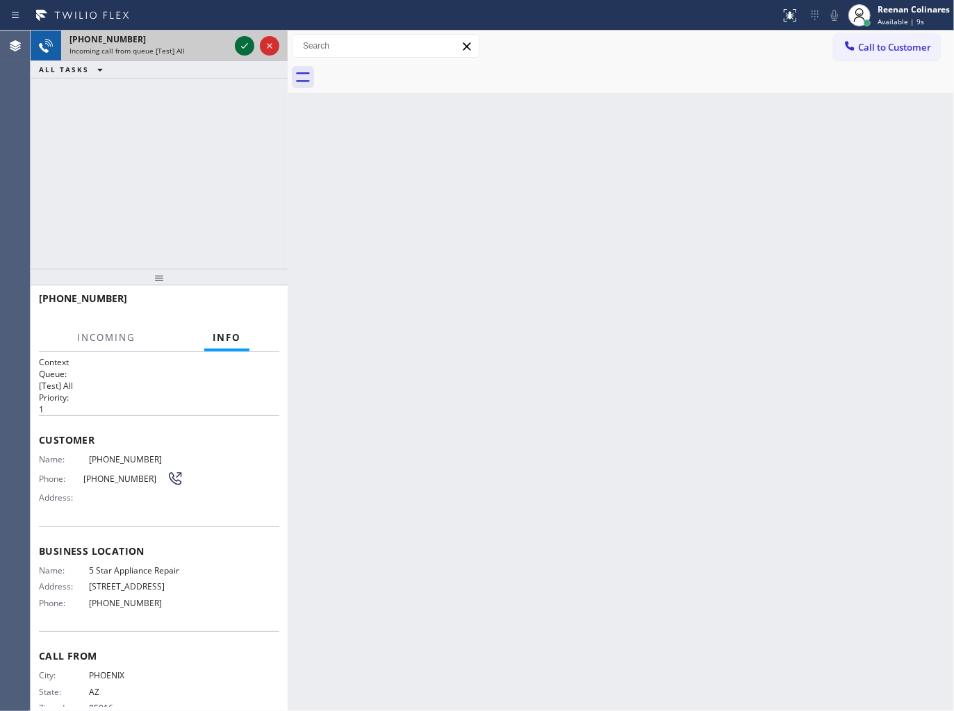
click at [236, 44] on icon at bounding box center [244, 46] width 17 height 17
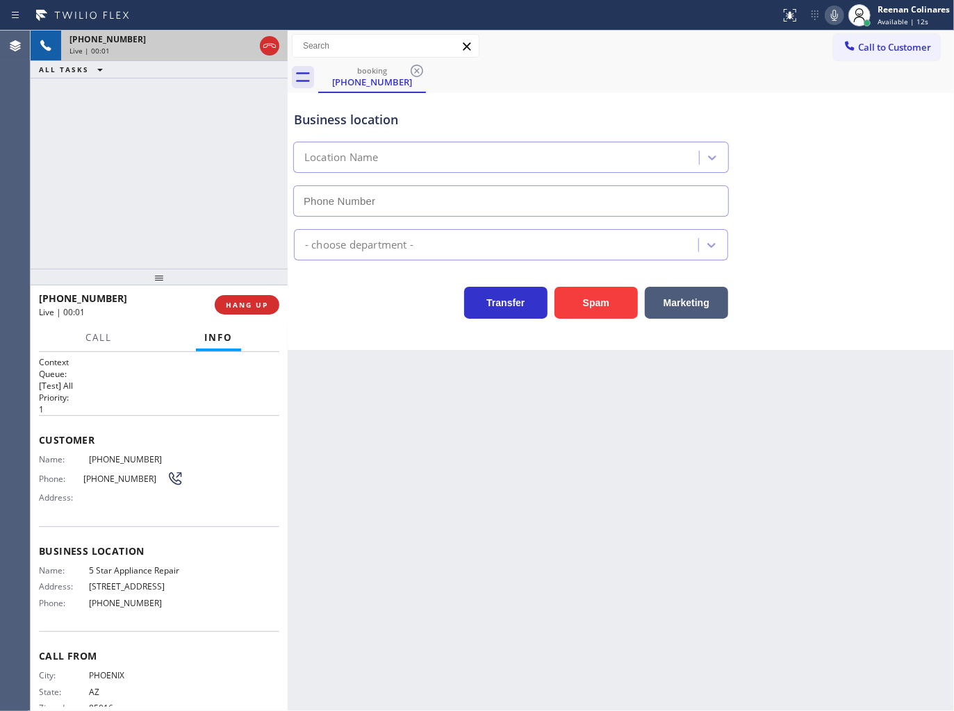
type input "[PHONE_NUMBER]"
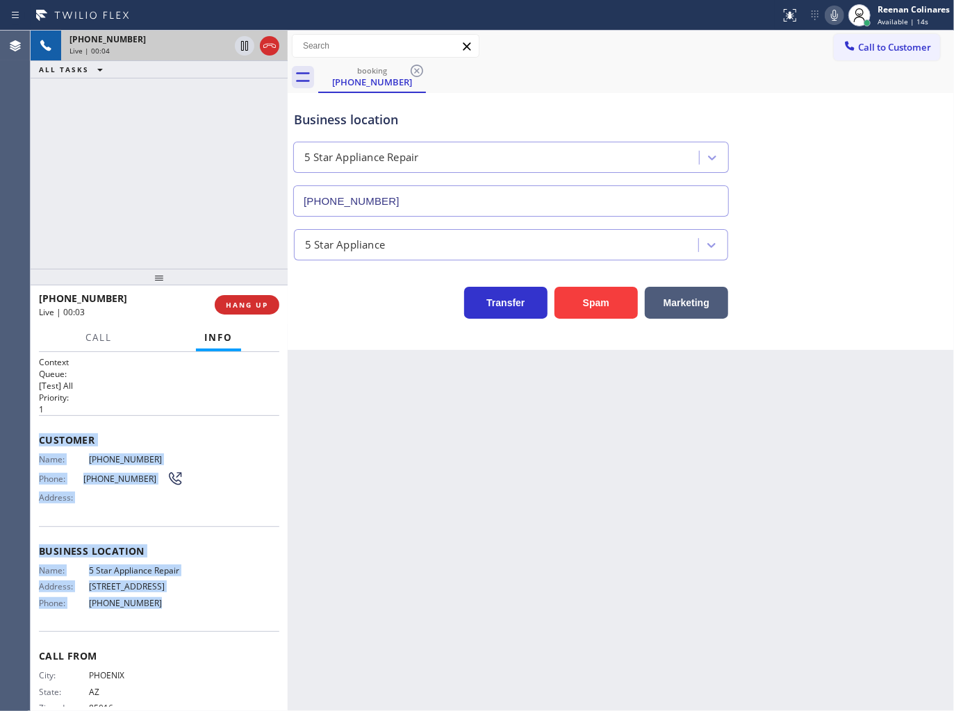
drag, startPoint x: 42, startPoint y: 427, endPoint x: 230, endPoint y: 614, distance: 265.3
click at [219, 614] on div "Context Queue: [Test] All Priority: 1 Customer Name: [PHONE_NUMBER] Phone: [PHO…" at bounding box center [159, 546] width 240 height 381
click at [834, 16] on icon at bounding box center [834, 15] width 7 height 11
click at [832, 15] on icon at bounding box center [834, 15] width 17 height 17
click at [832, 10] on icon at bounding box center [834, 15] width 17 height 17
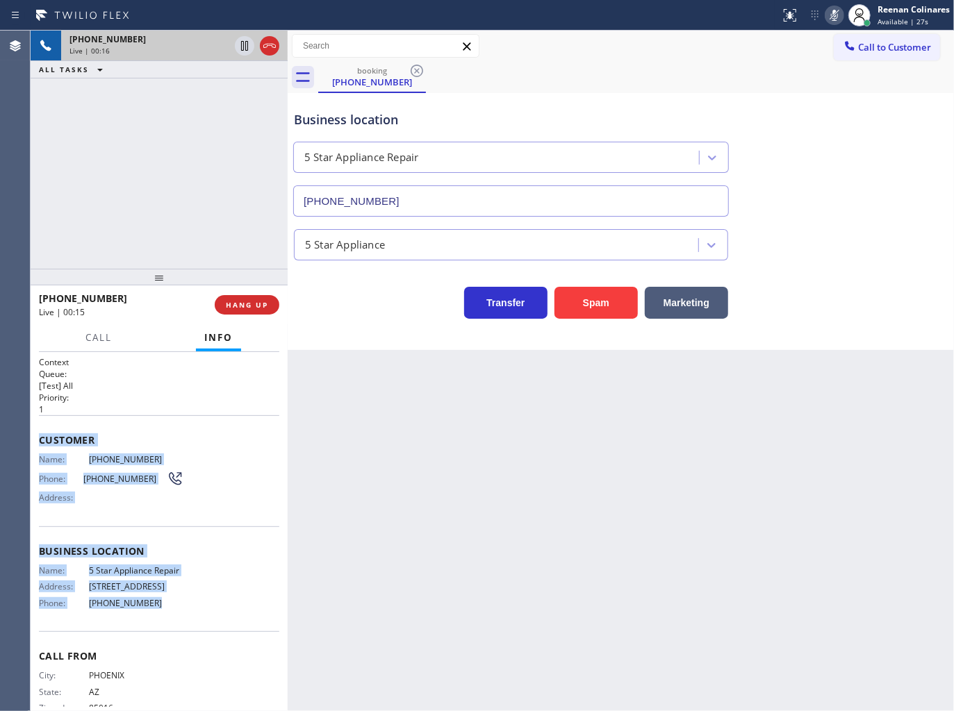
click at [832, 10] on icon at bounding box center [834, 15] width 17 height 17
click at [832, 10] on icon at bounding box center [834, 15] width 7 height 11
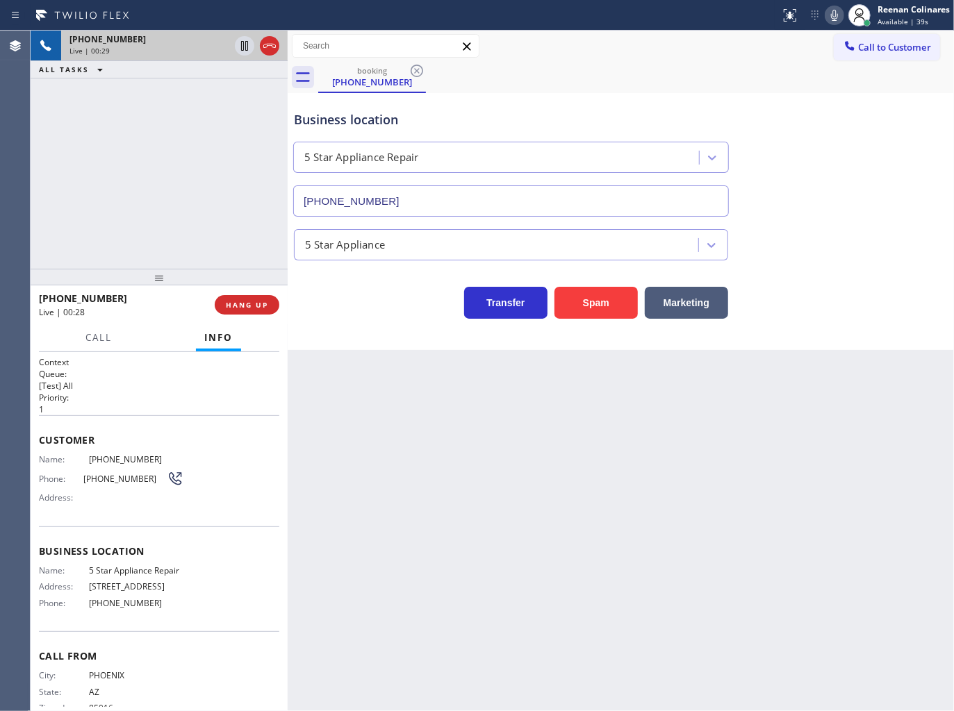
click at [850, 449] on div "Back to Dashboard Change Sender ID Customers Technicians Select a contact Outbo…" at bounding box center [621, 371] width 666 height 681
click at [841, 11] on icon at bounding box center [834, 15] width 17 height 17
click at [836, 10] on icon at bounding box center [834, 15] width 7 height 11
click at [101, 331] on span "Call" at bounding box center [98, 337] width 26 height 13
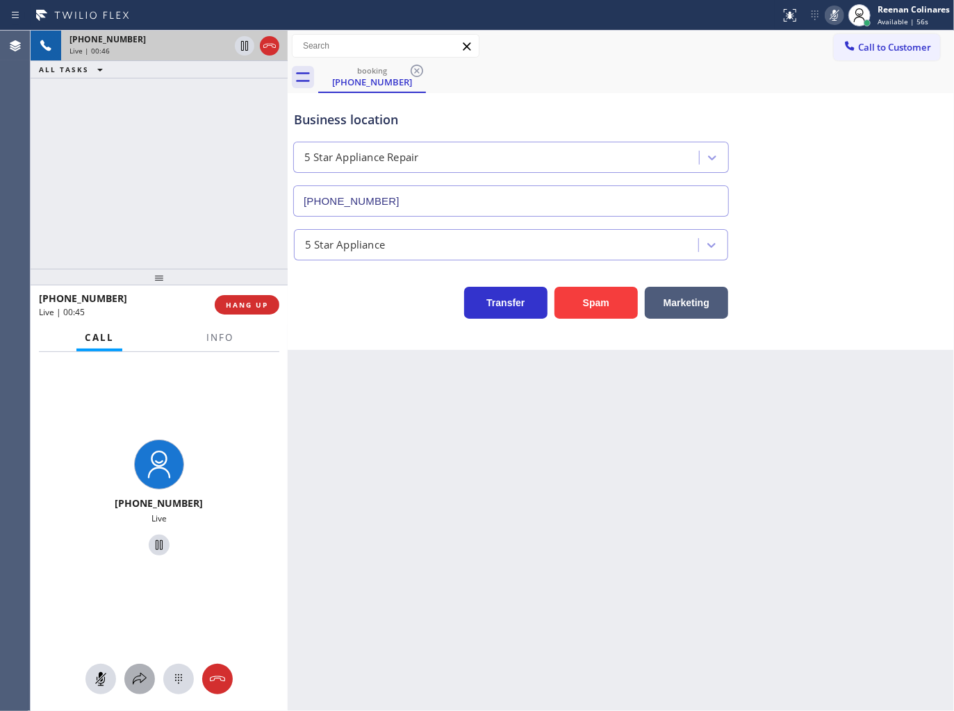
click at [133, 684] on icon at bounding box center [139, 679] width 17 height 17
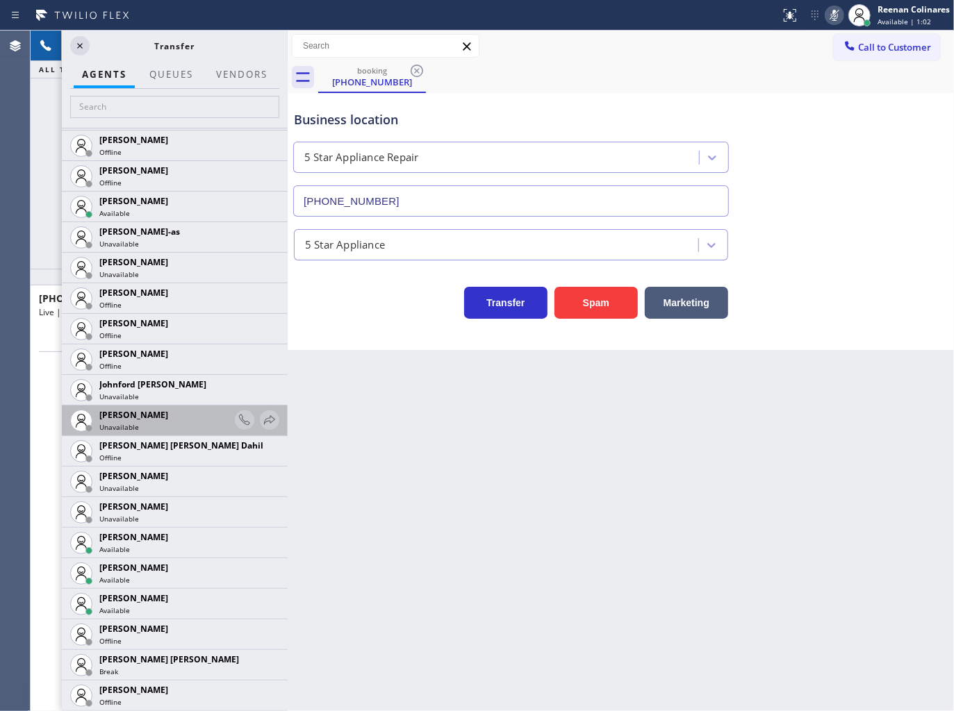
scroll to position [1544, 0]
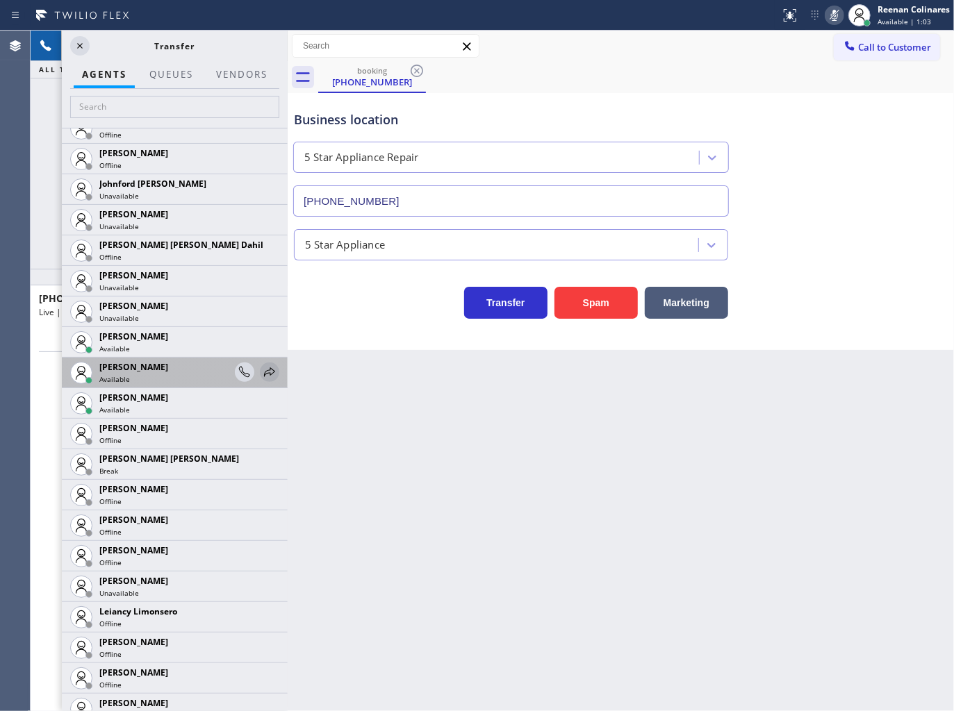
click at [261, 370] on icon at bounding box center [269, 372] width 17 height 17
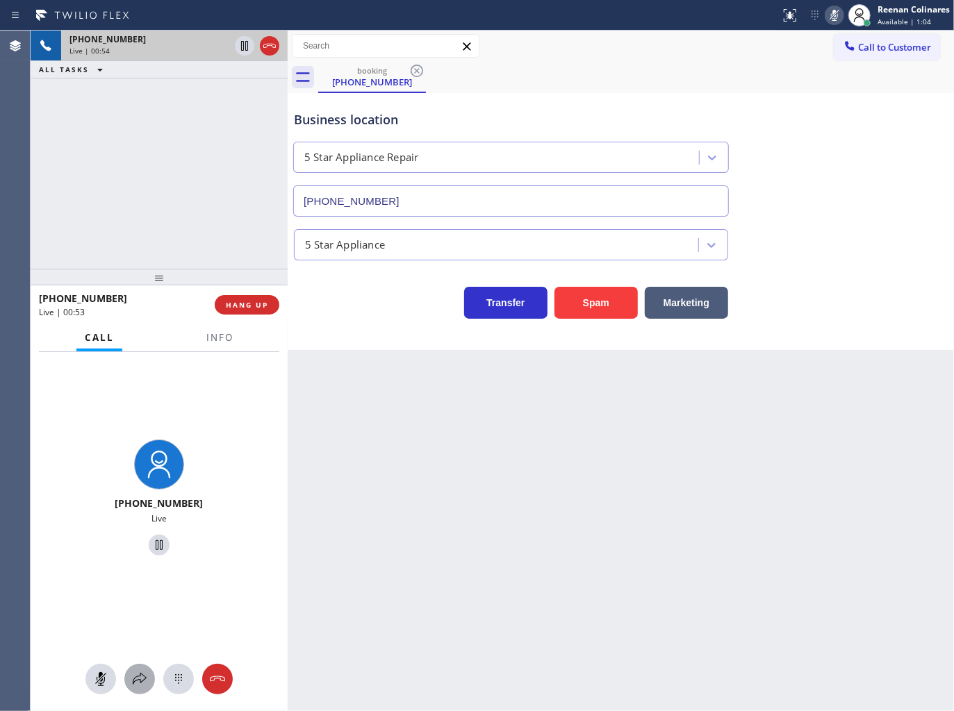
click at [140, 674] on icon at bounding box center [139, 679] width 17 height 17
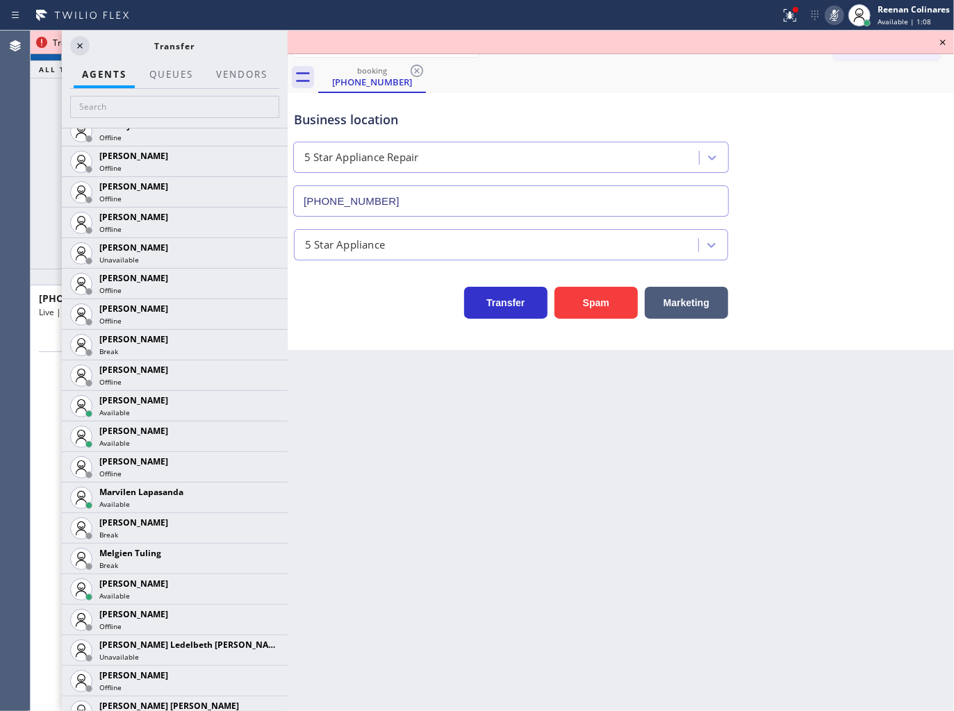
scroll to position [2068, 0]
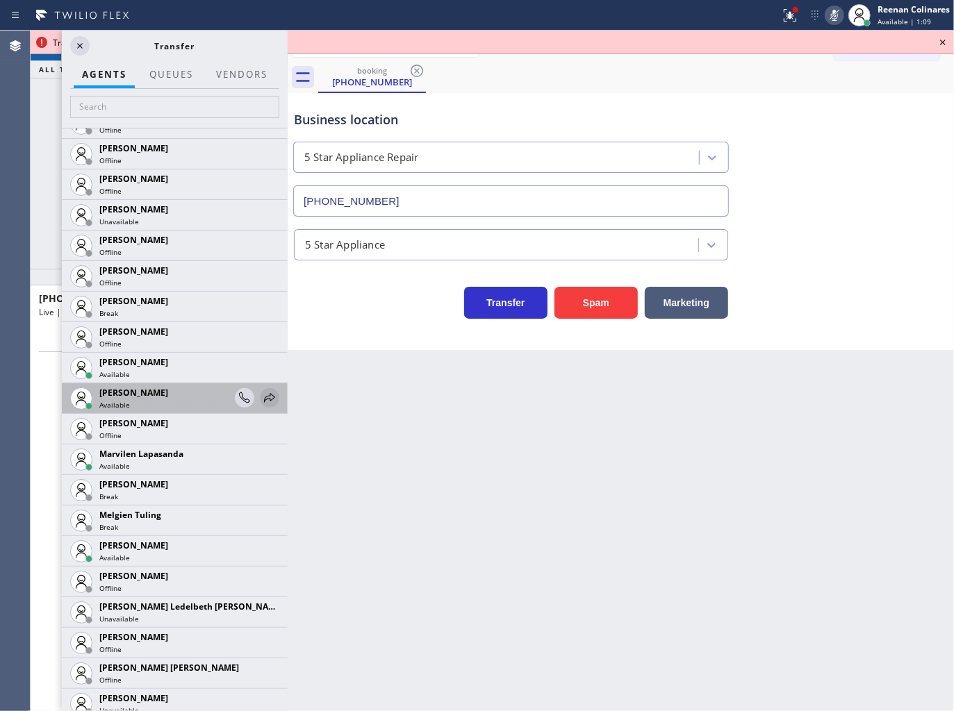
click at [261, 397] on icon at bounding box center [269, 398] width 17 height 17
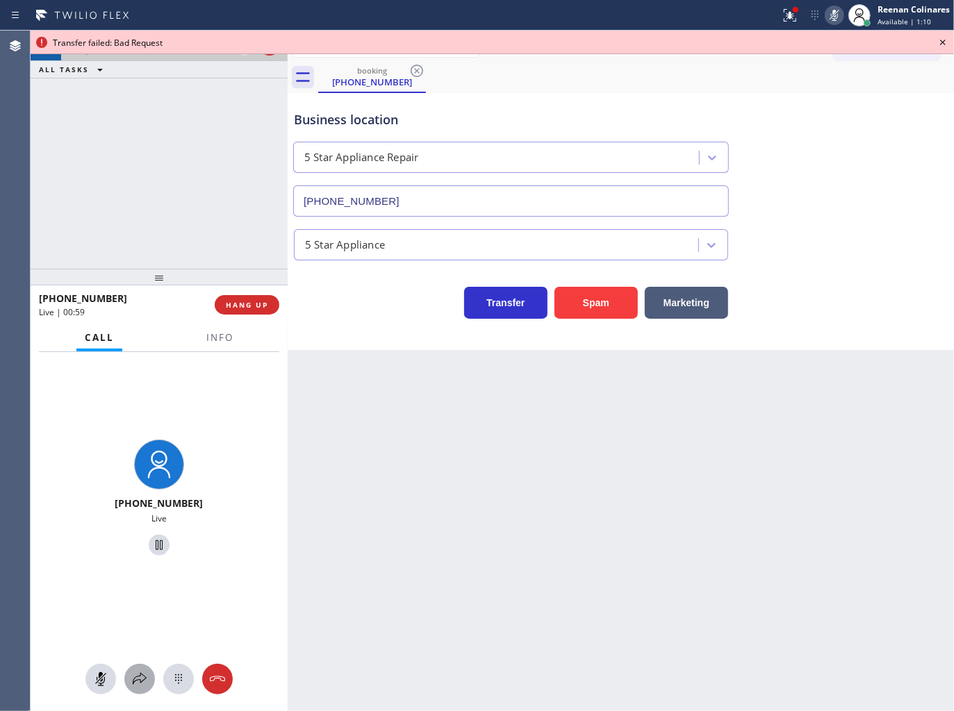
click at [141, 671] on icon at bounding box center [139, 679] width 17 height 17
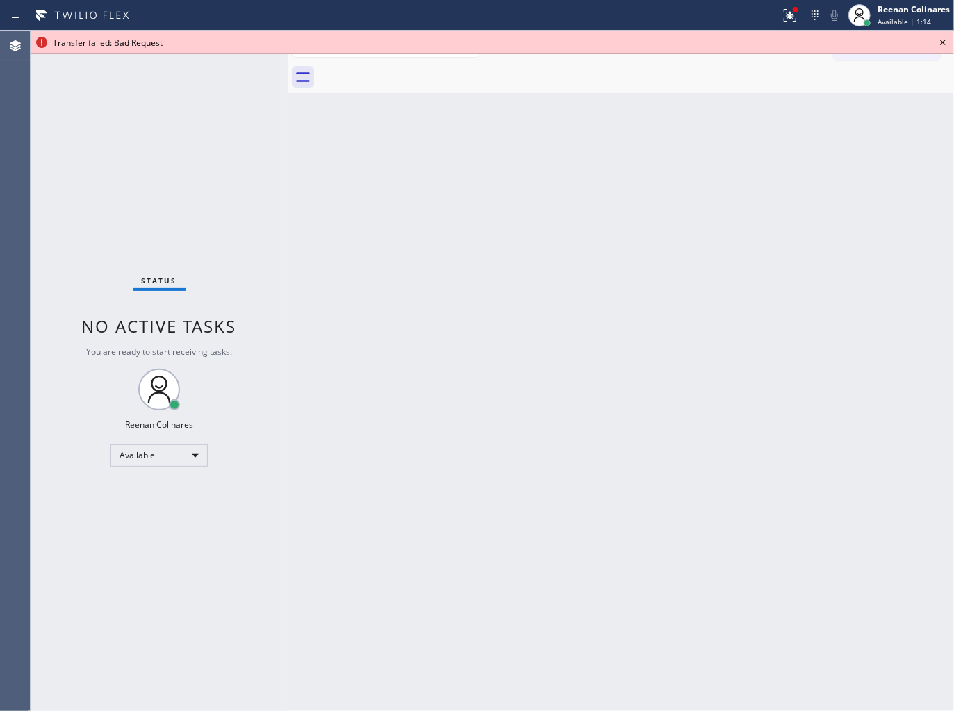
click at [675, 449] on div "Back to Dashboard Change Sender ID Customers Technicians Select a contact Outbo…" at bounding box center [621, 371] width 666 height 681
drag, startPoint x: 775, startPoint y: 461, endPoint x: 784, endPoint y: 202, distance: 258.6
click at [775, 459] on div "Back to Dashboard Change Sender ID Customers Technicians Select a contact Outbo…" at bounding box center [621, 371] width 666 height 681
click at [793, 25] on button at bounding box center [790, 15] width 31 height 31
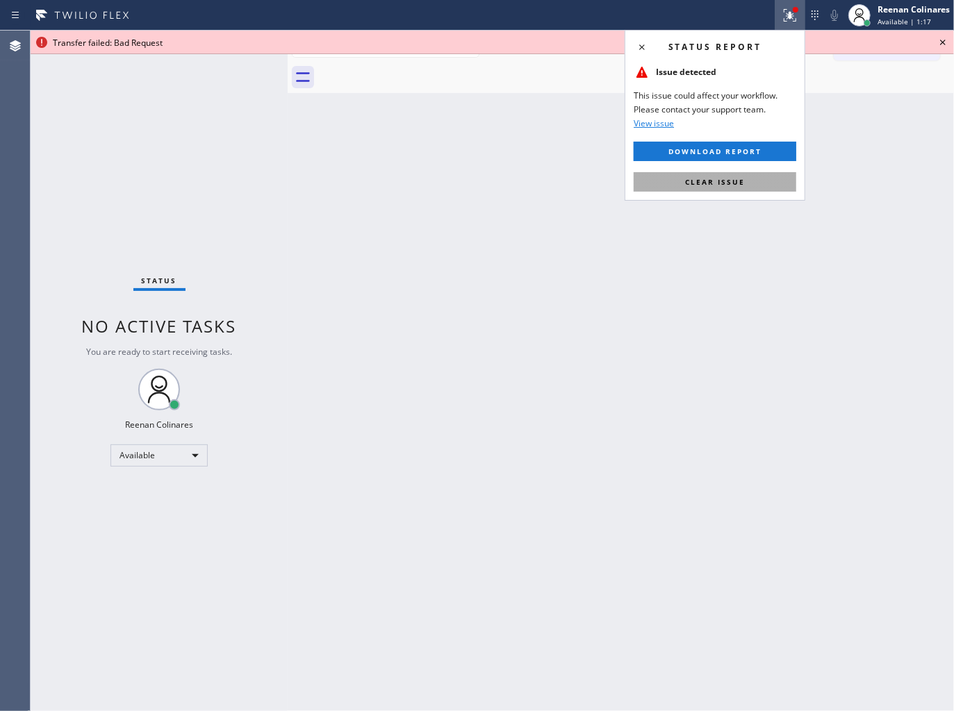
click at [732, 177] on span "Clear issue" at bounding box center [715, 182] width 60 height 10
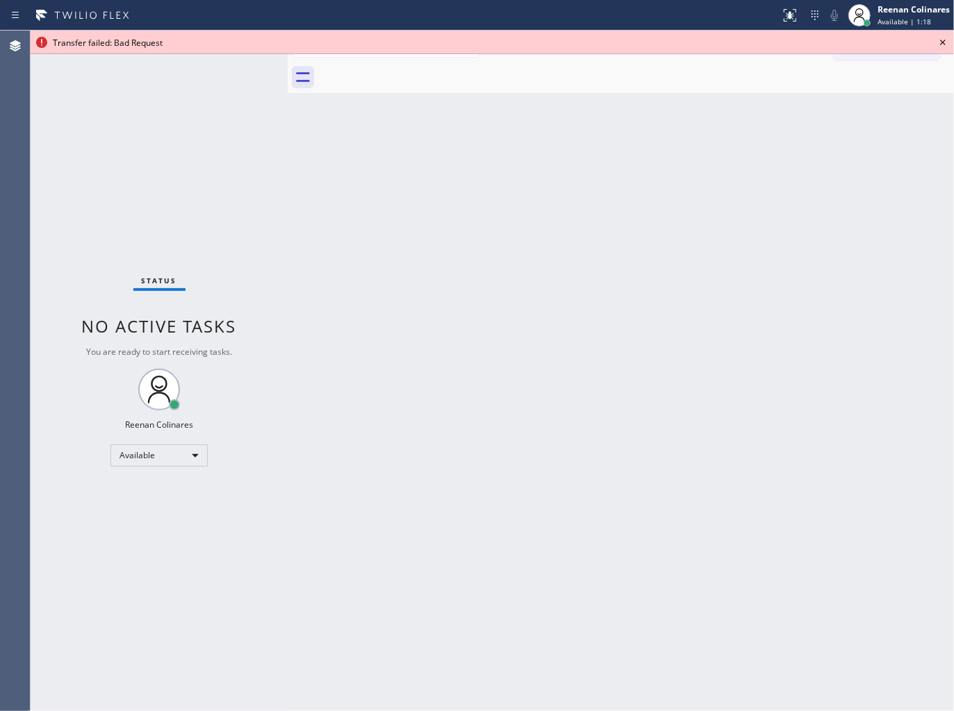
click at [941, 38] on icon at bounding box center [942, 42] width 17 height 17
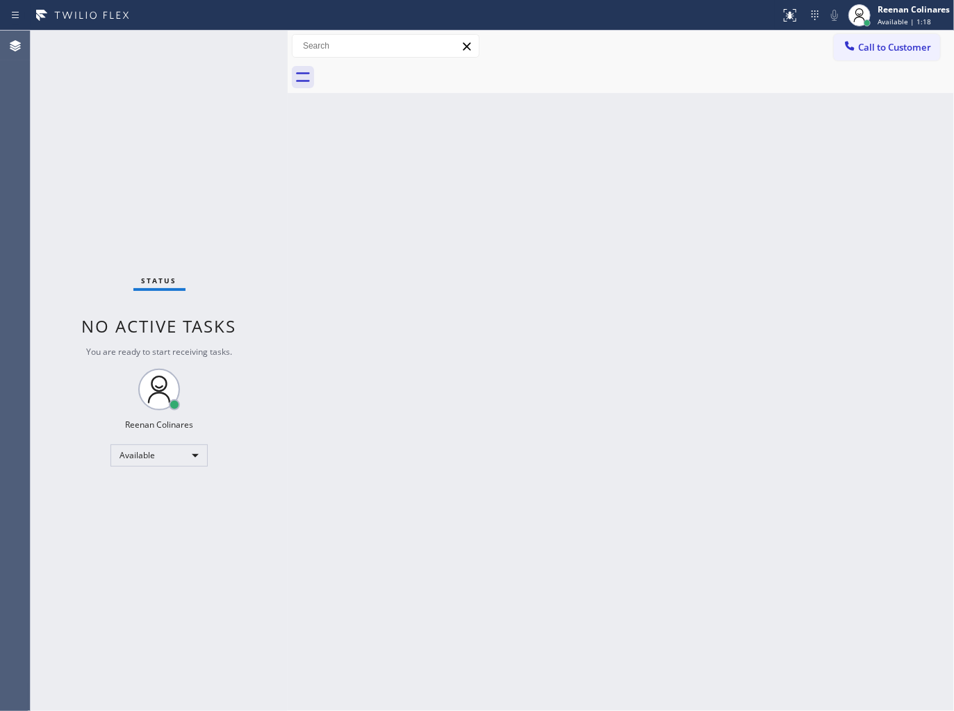
drag, startPoint x: 643, startPoint y: 363, endPoint x: 431, endPoint y: 617, distance: 331.0
click at [629, 373] on div "Back to Dashboard Change Sender ID Customers Technicians Select a contact Outbo…" at bounding box center [621, 371] width 666 height 681
click at [671, 186] on div "Back to Dashboard Change Sender ID Customers Technicians Select a contact Outbo…" at bounding box center [621, 371] width 666 height 681
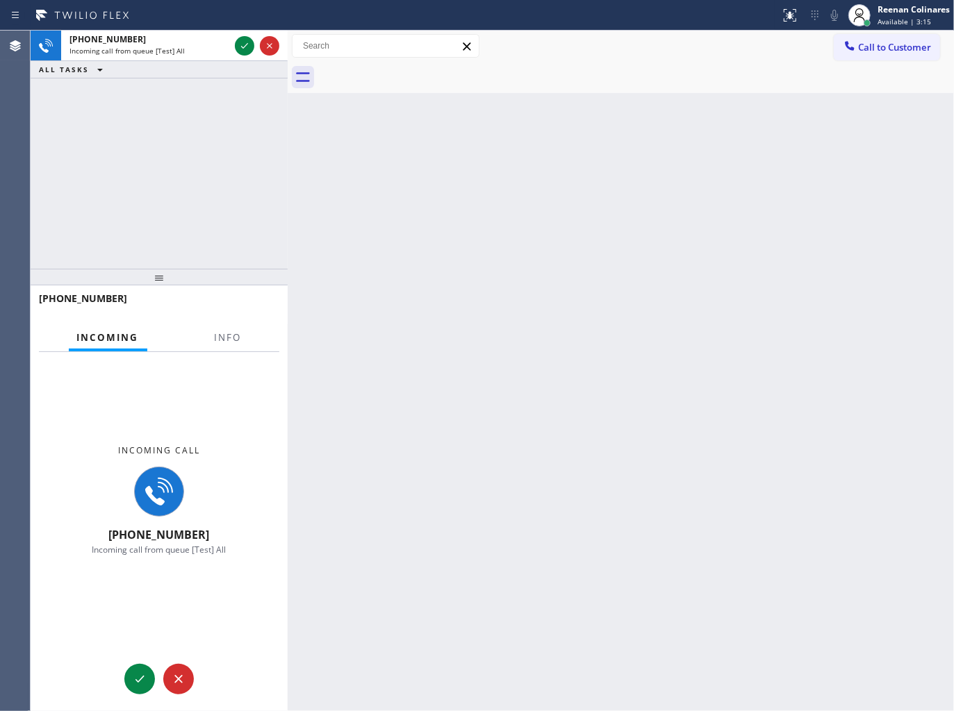
click at [184, 44] on div "[PHONE_NUMBER]" at bounding box center [149, 39] width 160 height 12
click at [234, 345] on button "Info" at bounding box center [228, 337] width 44 height 27
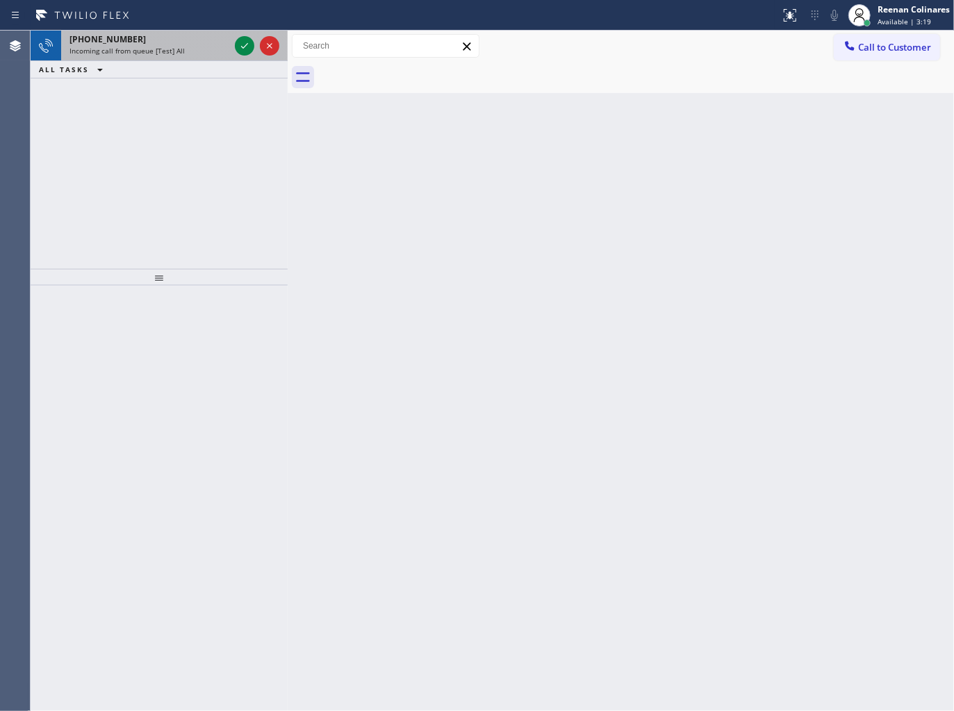
click at [211, 52] on div "Incoming call from queue [Test] All" at bounding box center [149, 51] width 160 height 10
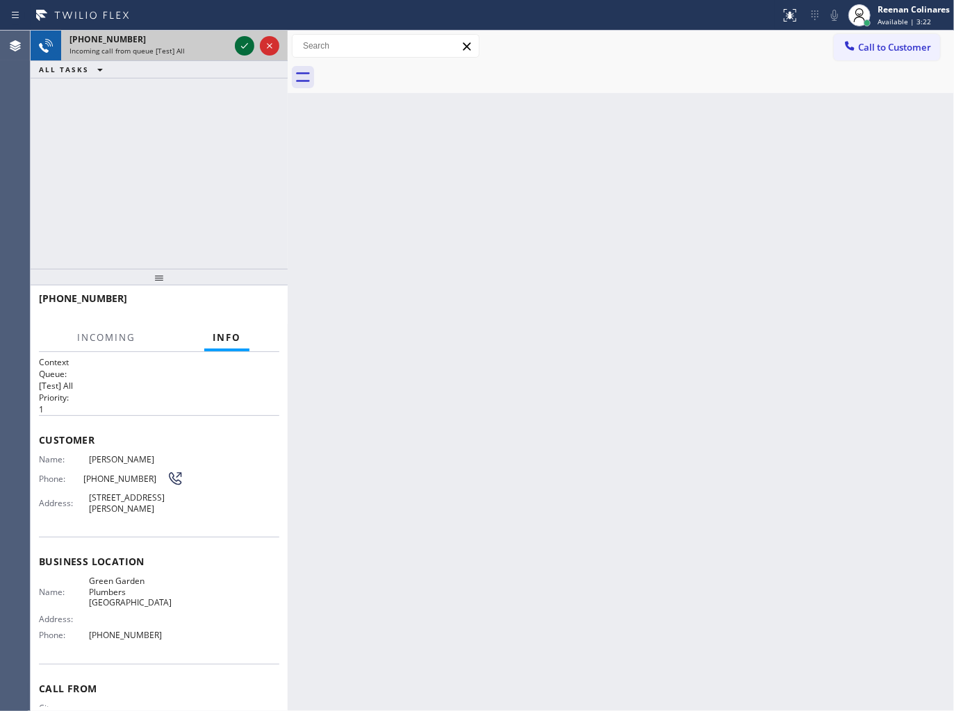
click at [238, 45] on icon at bounding box center [244, 46] width 17 height 17
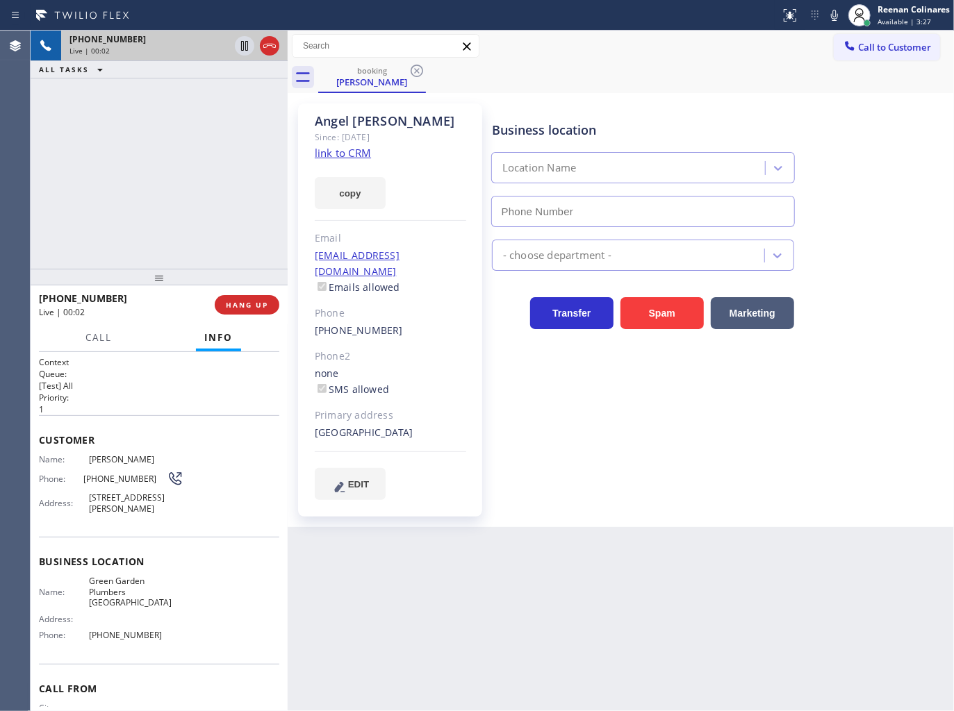
type input "[PHONE_NUMBER]"
drag, startPoint x: 370, startPoint y: 199, endPoint x: 426, endPoint y: 196, distance: 56.3
click at [370, 199] on button "copy" at bounding box center [350, 193] width 71 height 32
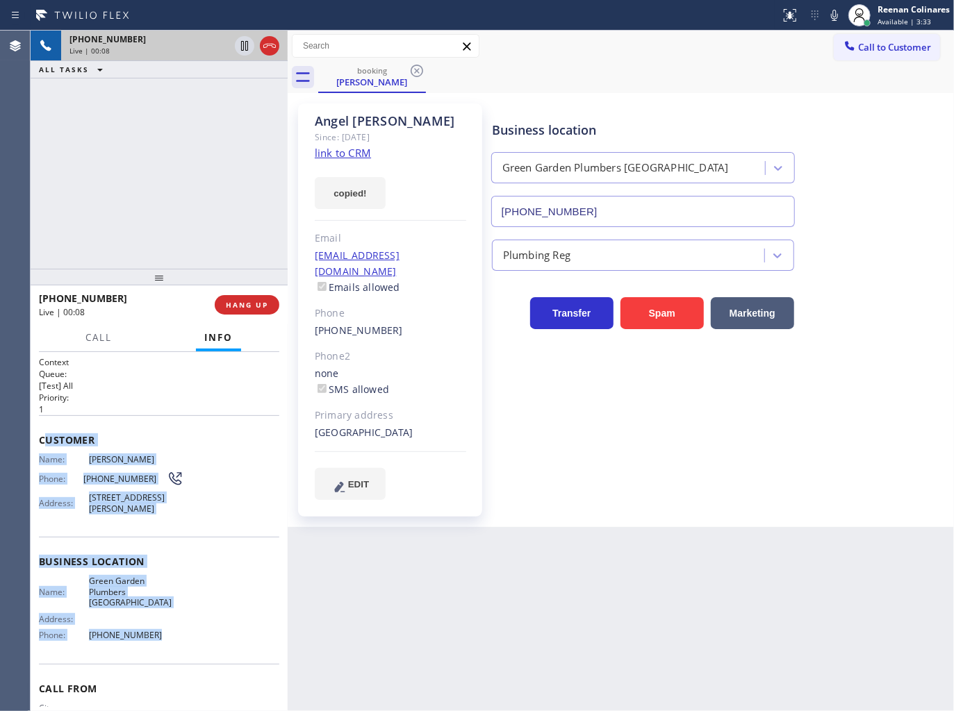
drag, startPoint x: 56, startPoint y: 452, endPoint x: 199, endPoint y: 632, distance: 229.5
click at [199, 632] on div "Context Queue: [Test] All Priority: 1 Customer Name: Angel Martinez Phone: (323…" at bounding box center [159, 562] width 240 height 413
click at [356, 155] on link "link to CRM" at bounding box center [343, 153] width 56 height 14
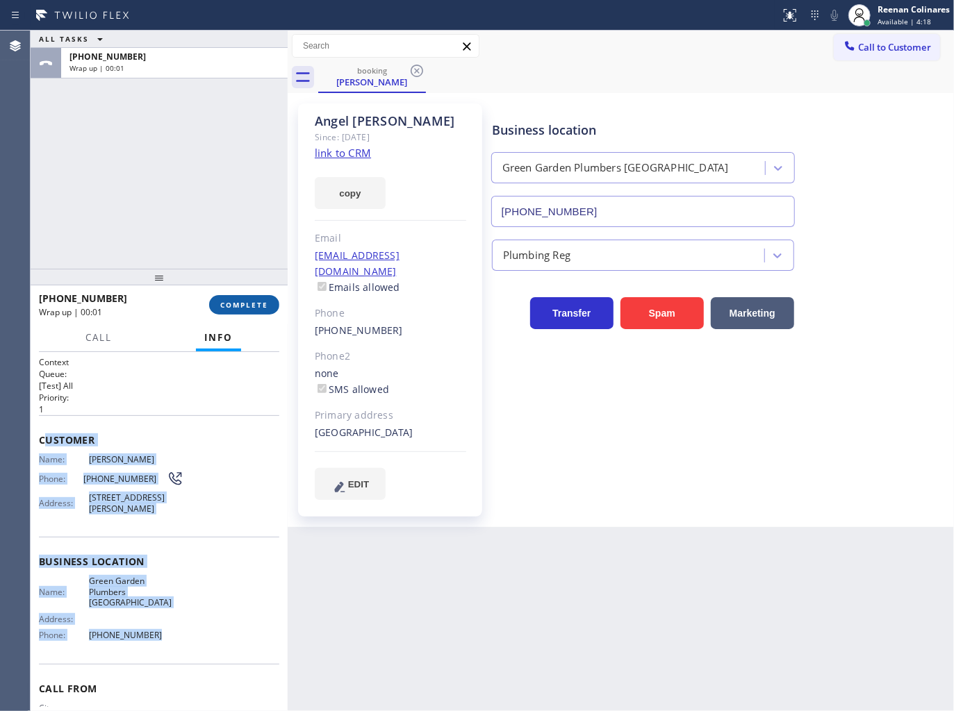
click at [261, 302] on span "COMPLETE" at bounding box center [244, 305] width 48 height 10
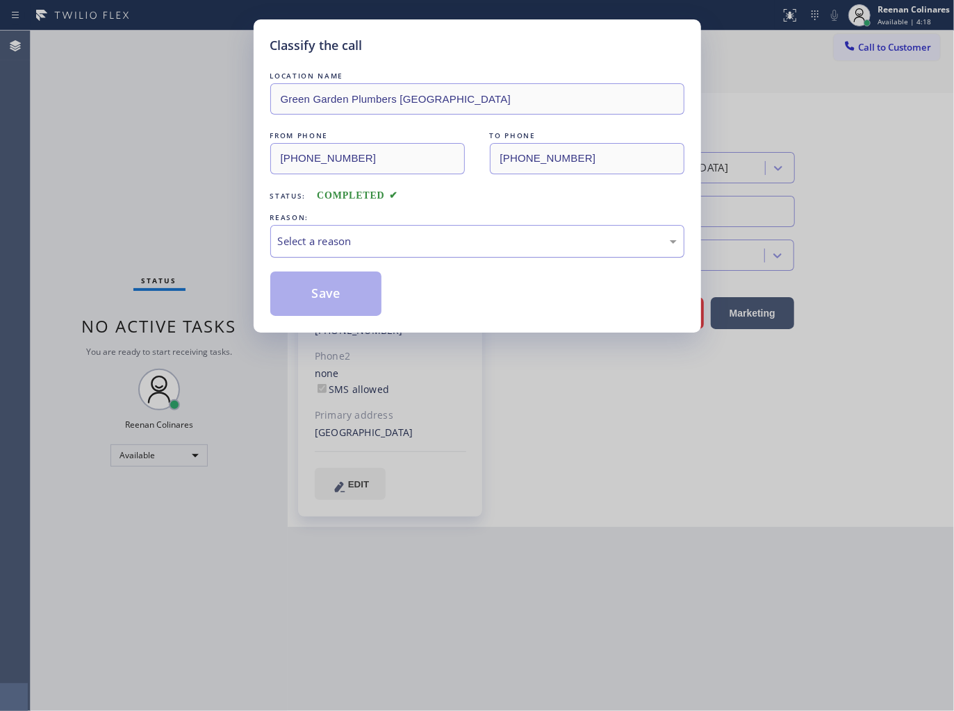
click at [299, 247] on div "Select a reason" at bounding box center [477, 241] width 399 height 16
drag, startPoint x: 316, startPoint y: 290, endPoint x: 132, endPoint y: 169, distance: 220.6
click at [316, 290] on button "Save" at bounding box center [326, 294] width 112 height 44
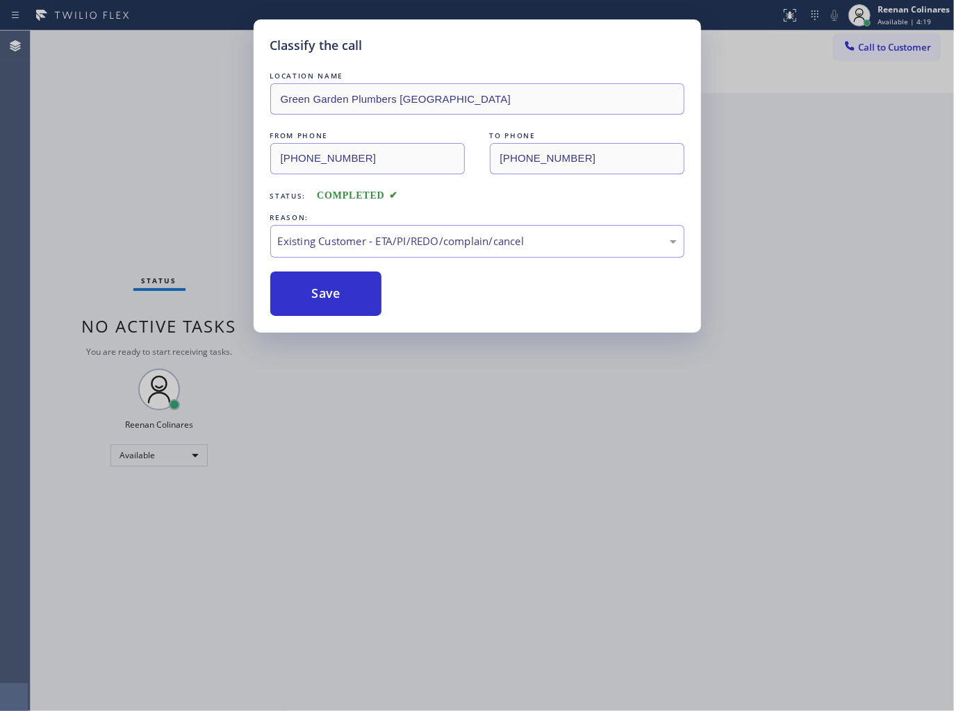
click at [131, 169] on div "Classify the call LOCATION NAME Green Garden Plumbers Laguna Hills FROM PHONE (…" at bounding box center [477, 355] width 954 height 711
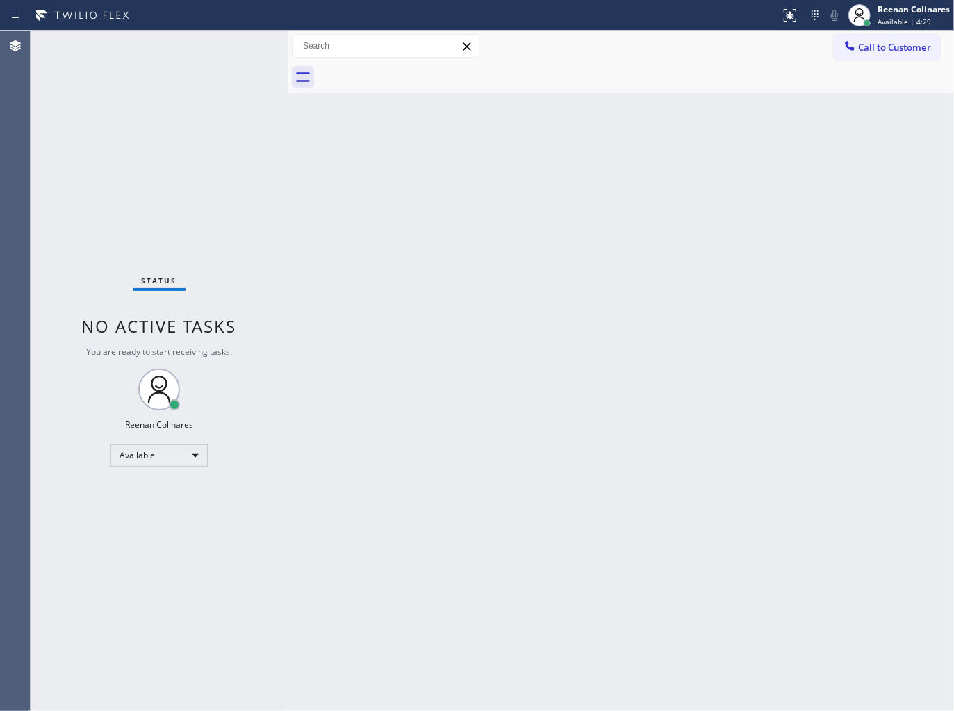
click at [669, 136] on div "Back to Dashboard Change Sender ID Customers Technicians Select a contact Outbo…" at bounding box center [621, 371] width 666 height 681
click at [591, 226] on div "Back to Dashboard Change Sender ID Customers Technicians Select a contact Outbo…" at bounding box center [621, 371] width 666 height 681
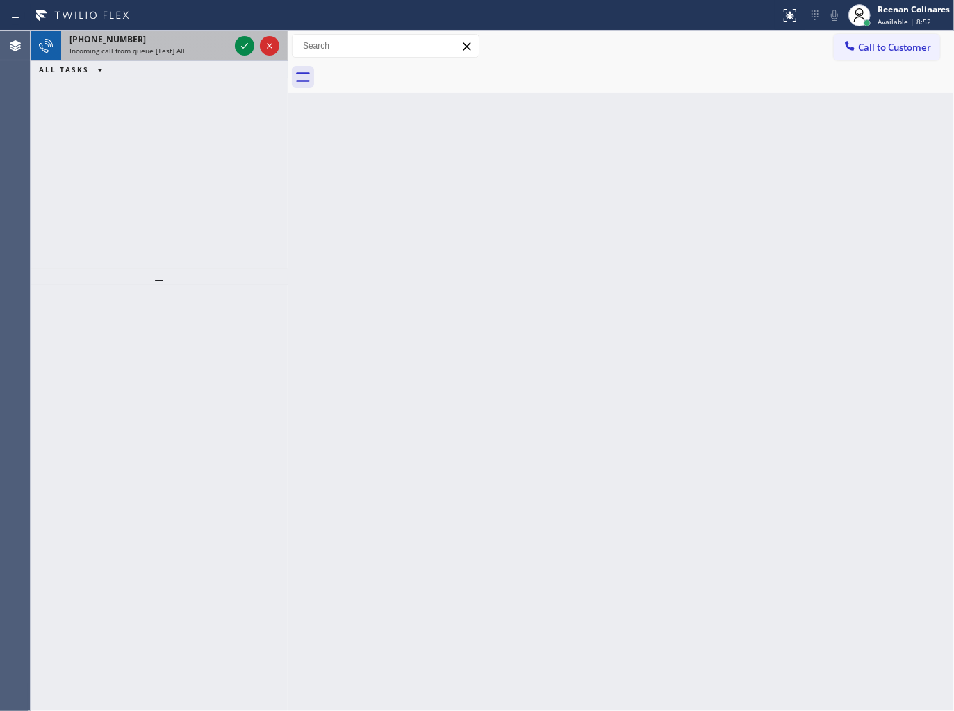
click at [190, 51] on div "Incoming call from queue [Test] All" at bounding box center [149, 51] width 160 height 10
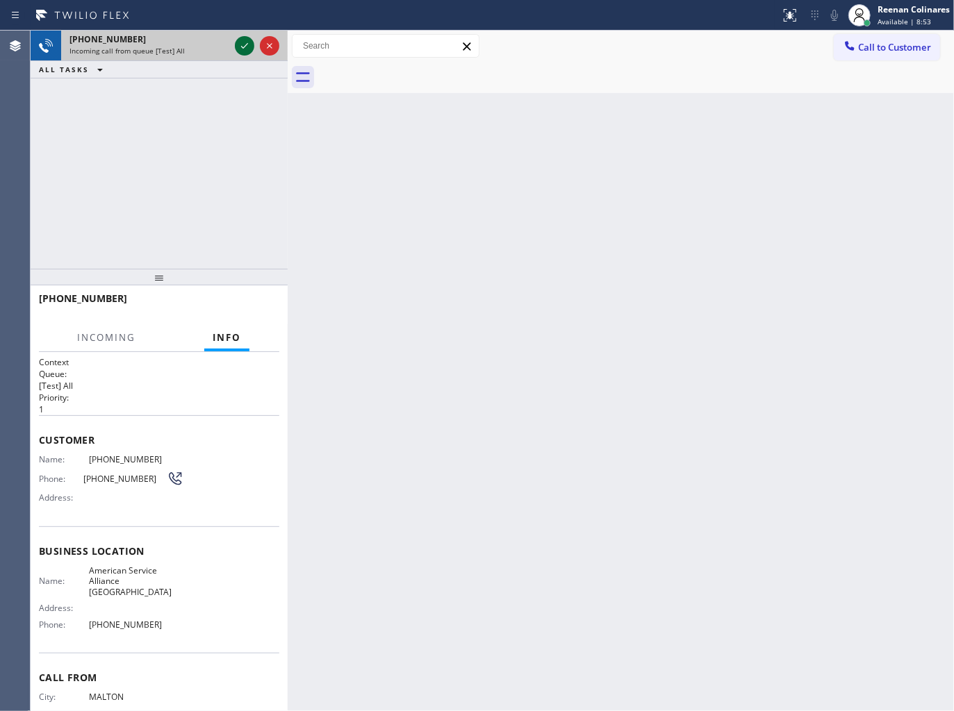
click at [241, 40] on icon at bounding box center [244, 46] width 17 height 17
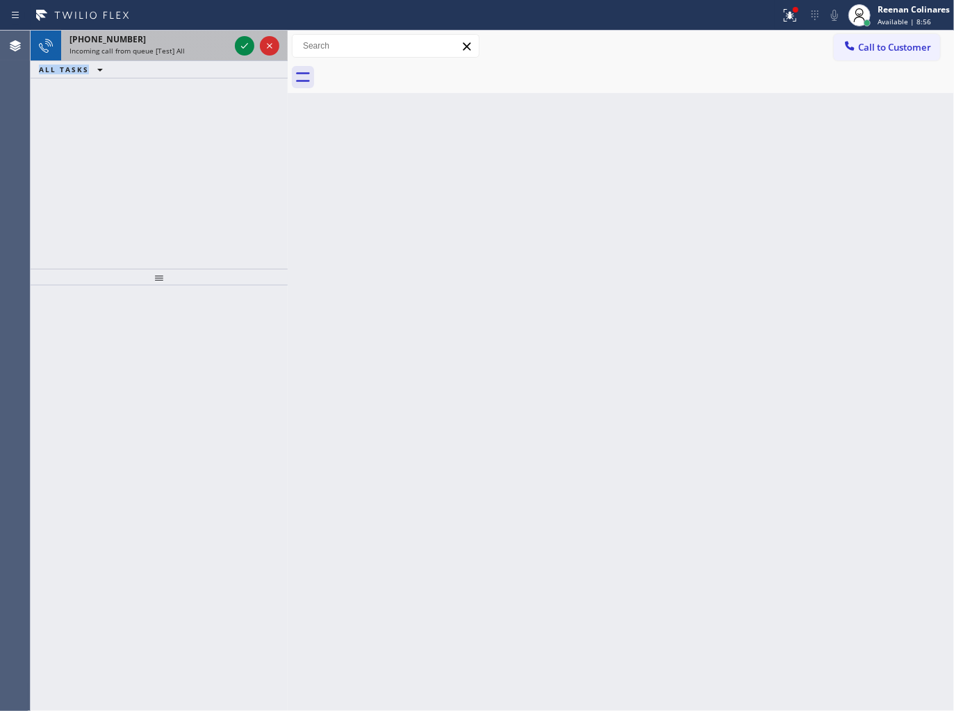
drag, startPoint x: 193, startPoint y: 61, endPoint x: 213, endPoint y: 49, distance: 22.8
click at [203, 57] on div "+19056965520 Incoming call from queue [Test] All ALL TASKS ALL TASKS ACTIVE TAS…" at bounding box center [159, 55] width 257 height 48
drag, startPoint x: 213, startPoint y: 49, endPoint x: 226, endPoint y: 49, distance: 13.9
click at [213, 49] on div "Incoming call from queue [Test] All" at bounding box center [149, 51] width 160 height 10
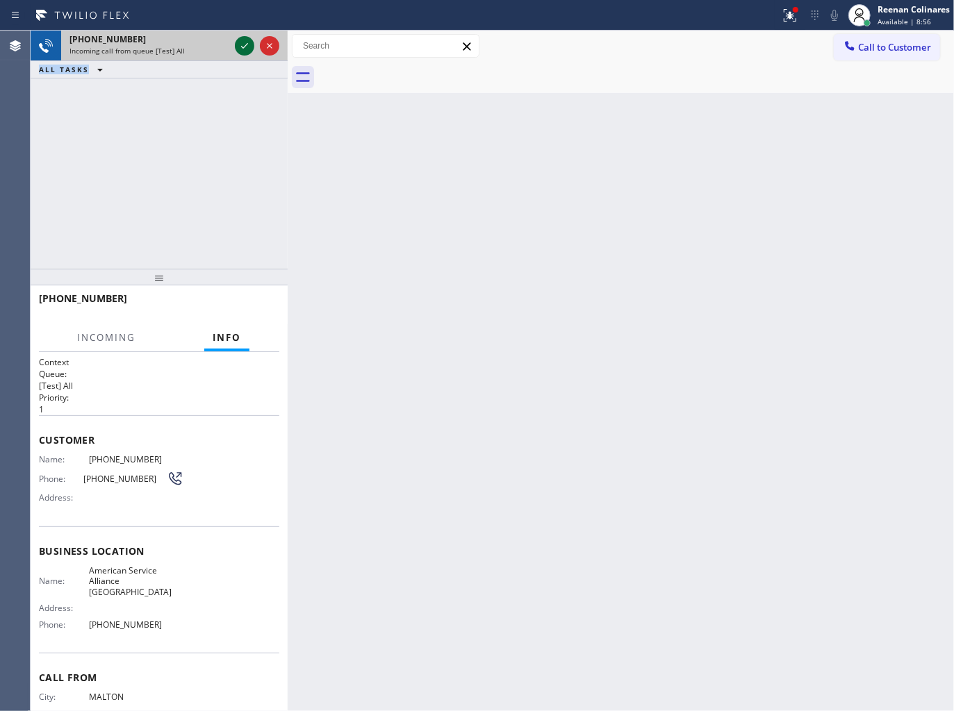
click at [240, 45] on icon at bounding box center [244, 46] width 17 height 17
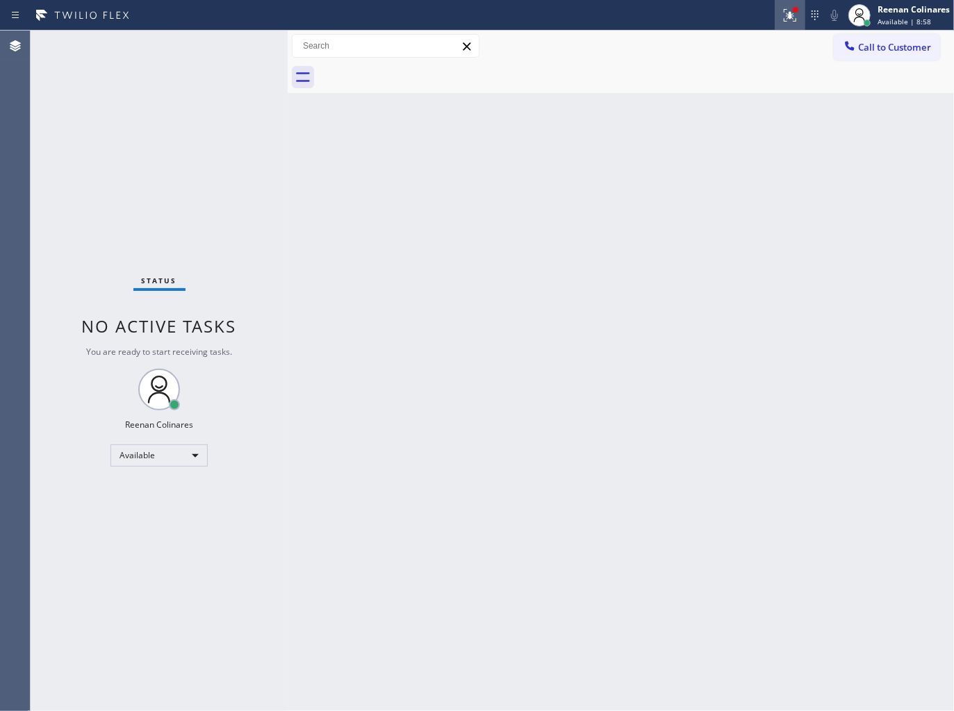
click at [800, 17] on div at bounding box center [790, 15] width 31 height 17
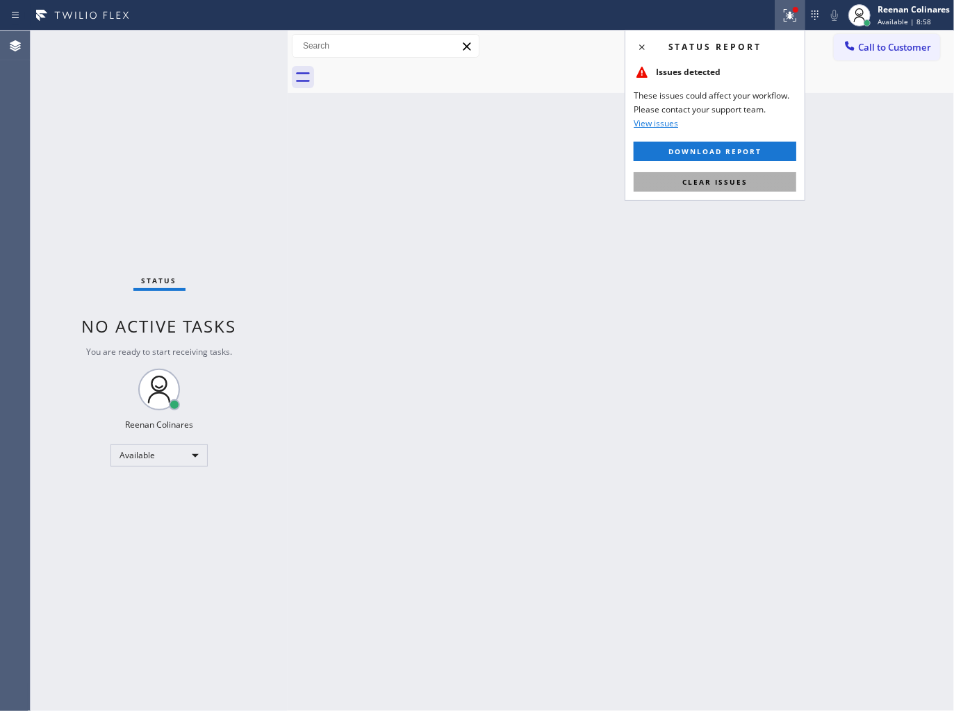
click at [684, 179] on span "Clear issues" at bounding box center [714, 182] width 65 height 10
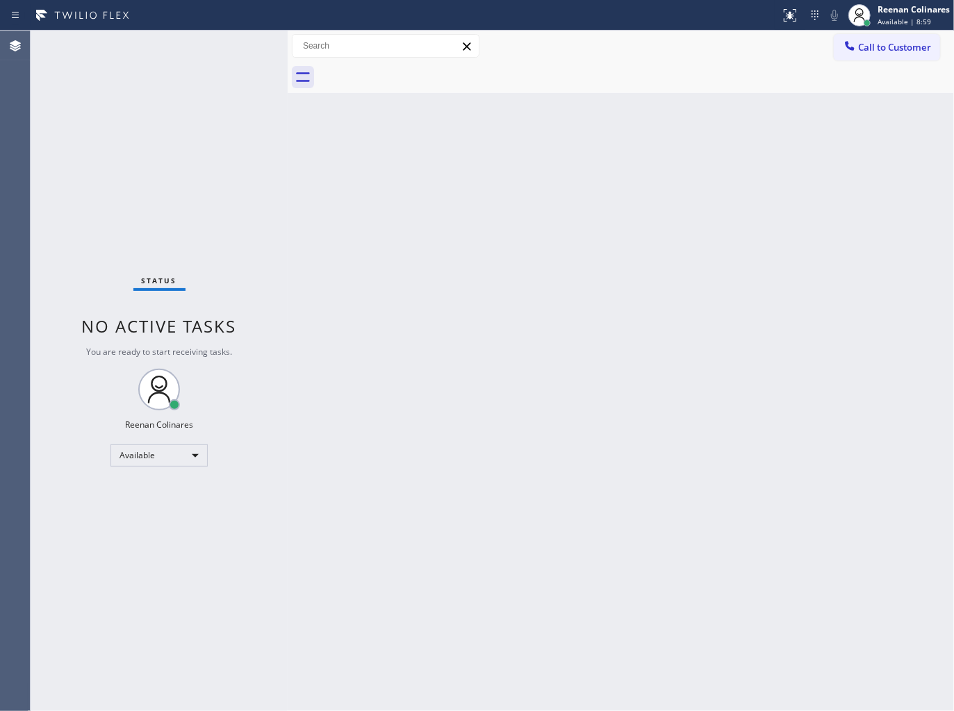
click at [552, 181] on div "Back to Dashboard Change Sender ID Customers Technicians Select a contact Outbo…" at bounding box center [621, 371] width 666 height 681
click at [609, 113] on div "Back to Dashboard Change Sender ID Customers Technicians Select a contact Outbo…" at bounding box center [621, 371] width 666 height 681
click at [182, 456] on div "Available" at bounding box center [158, 456] width 97 height 22
click at [140, 527] on li "Break" at bounding box center [158, 526] width 94 height 17
click at [897, 19] on span "Break | 14:57" at bounding box center [900, 22] width 46 height 10
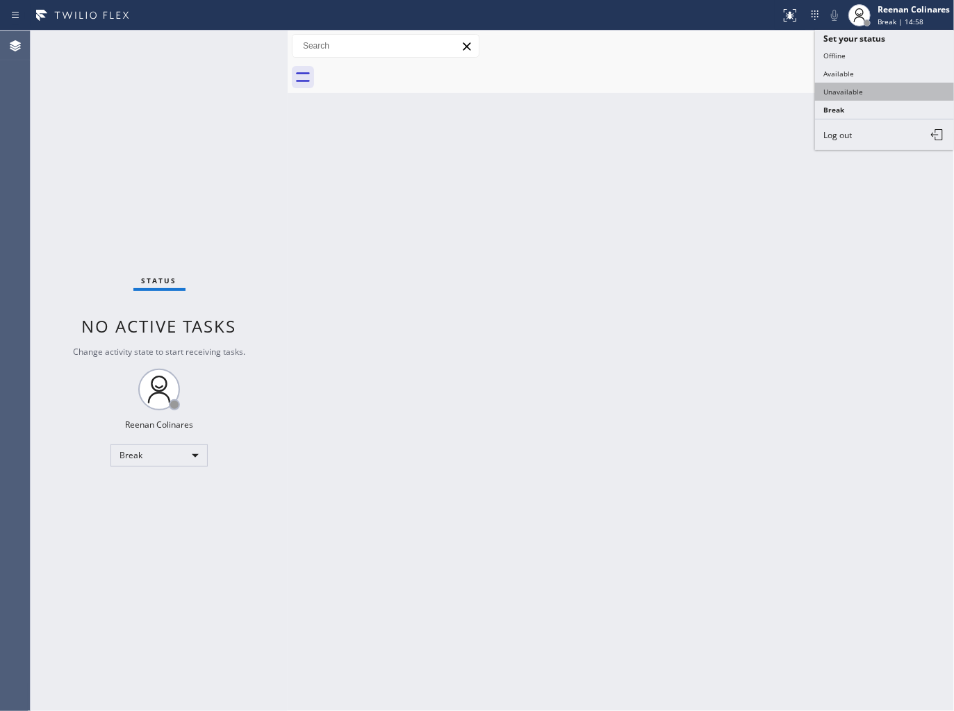
click at [846, 92] on button "Unavailable" at bounding box center [884, 92] width 139 height 18
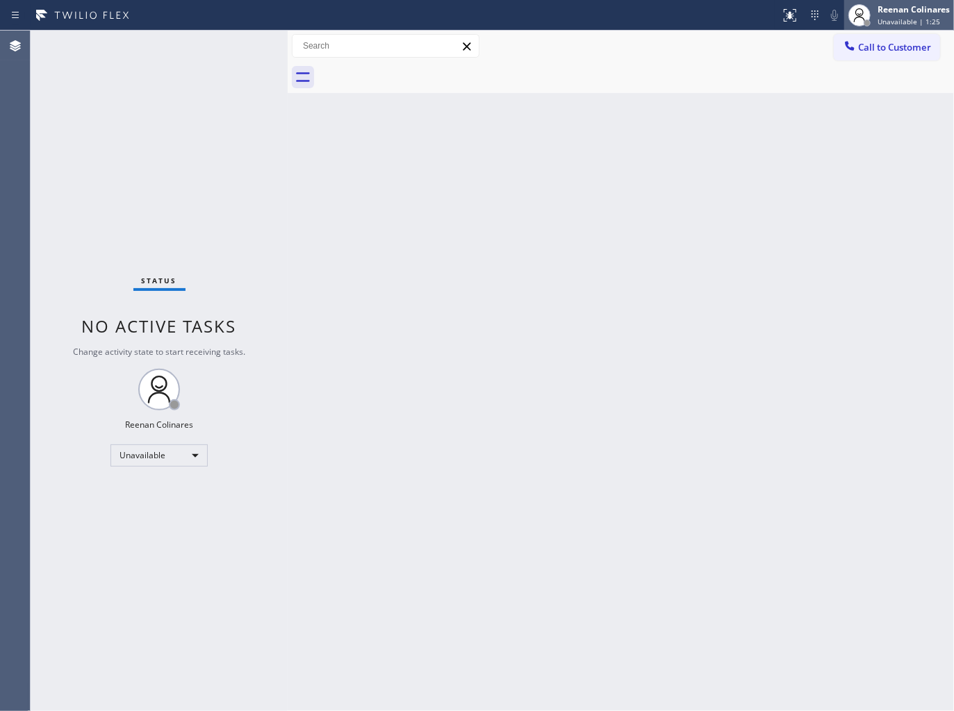
click at [917, 19] on span "Unavailable | 1:25" at bounding box center [908, 22] width 63 height 10
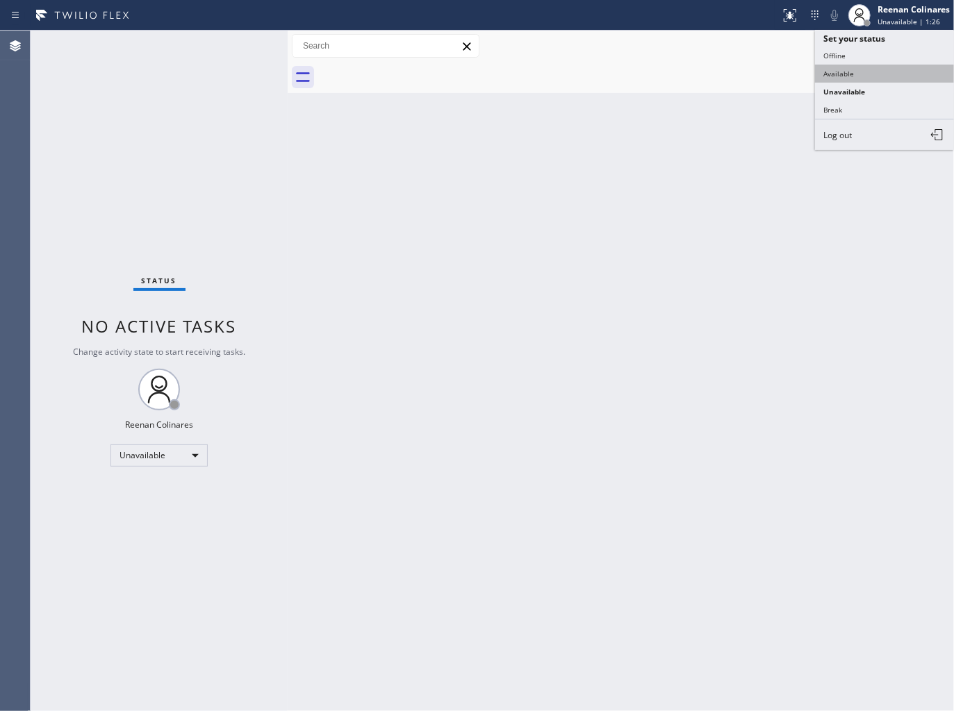
click at [846, 75] on button "Available" at bounding box center [884, 74] width 139 height 18
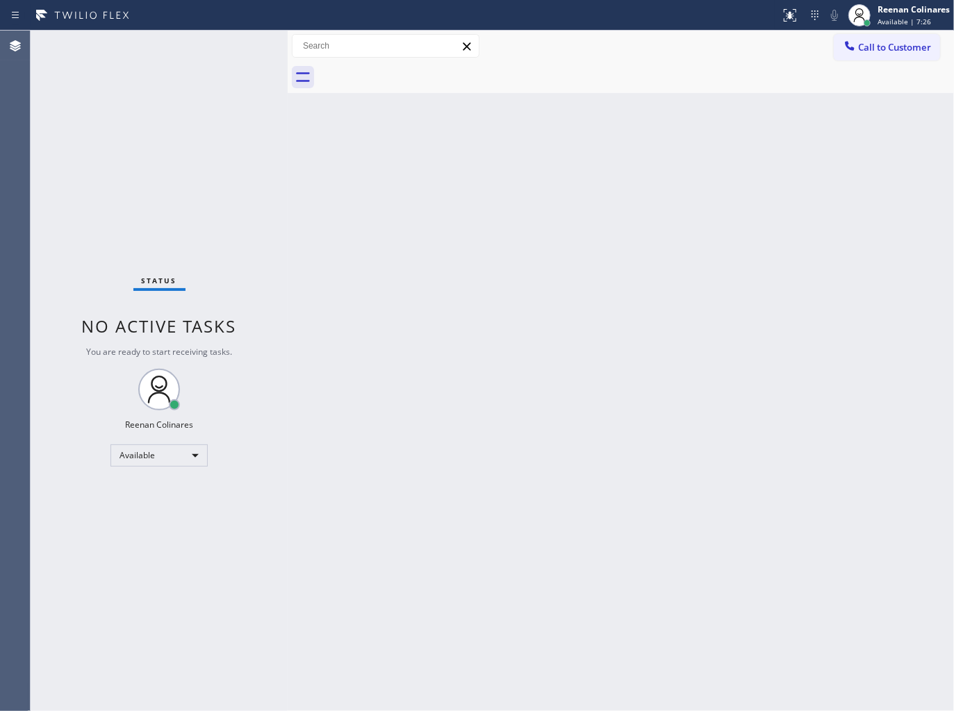
click at [200, 51] on div "Status No active tasks You are ready to start receiving tasks. Reenan Colinares…" at bounding box center [159, 371] width 257 height 681
click at [508, 215] on div "Back to Dashboard Change Sender ID Customers Technicians Select a contact Outbo…" at bounding box center [621, 371] width 666 height 681
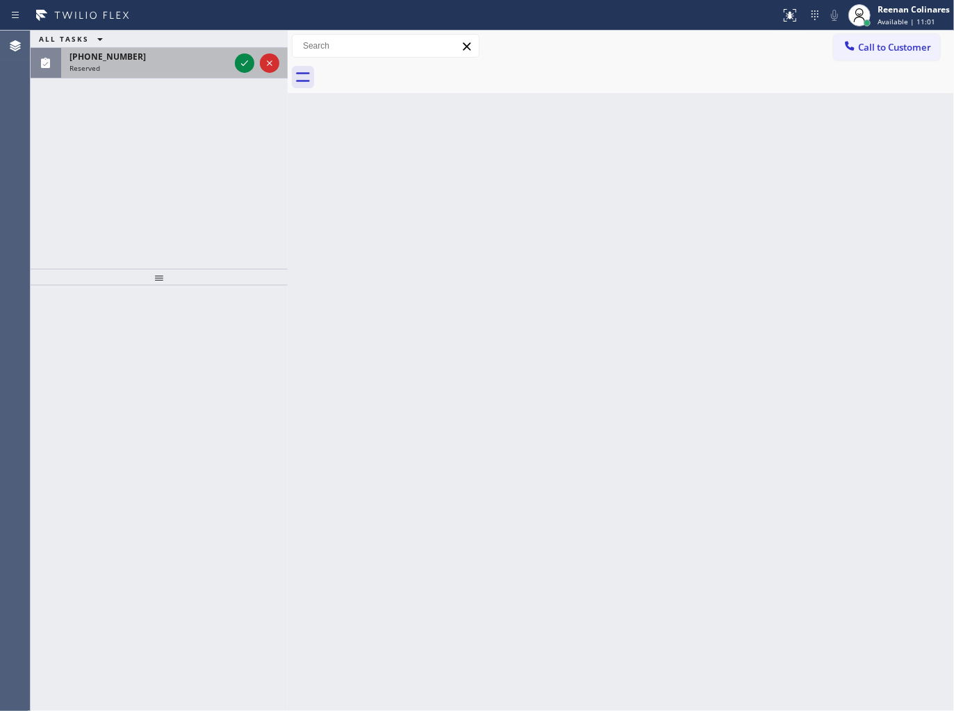
click at [147, 66] on div "Reserved" at bounding box center [149, 68] width 160 height 10
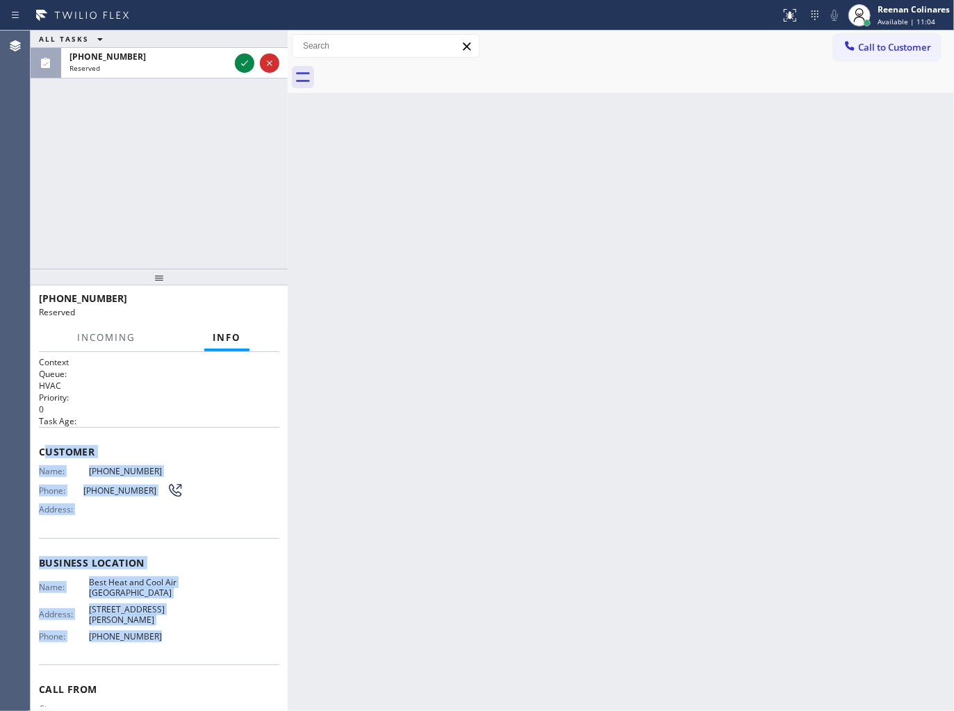
drag, startPoint x: 46, startPoint y: 450, endPoint x: 200, endPoint y: 636, distance: 241.2
click at [200, 636] on div "Context Queue: HVAC Priority: 0 Task Age: Customer Name: (619) 910-8424 Phone: …" at bounding box center [159, 563] width 240 height 414
copy div "ustomer Name: (619) 910-8424 Phone: (619) 910-8424 Address: Business location N…"
click at [245, 64] on icon at bounding box center [244, 63] width 7 height 6
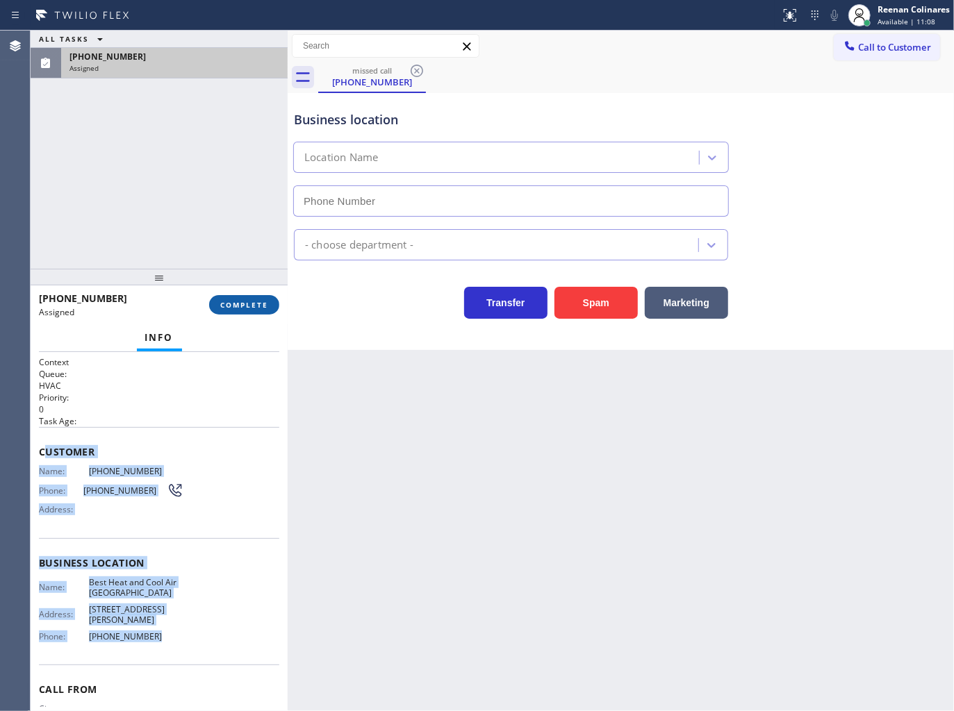
type input "(619) 762-4844"
click at [261, 310] on button "COMPLETE" at bounding box center [244, 304] width 70 height 19
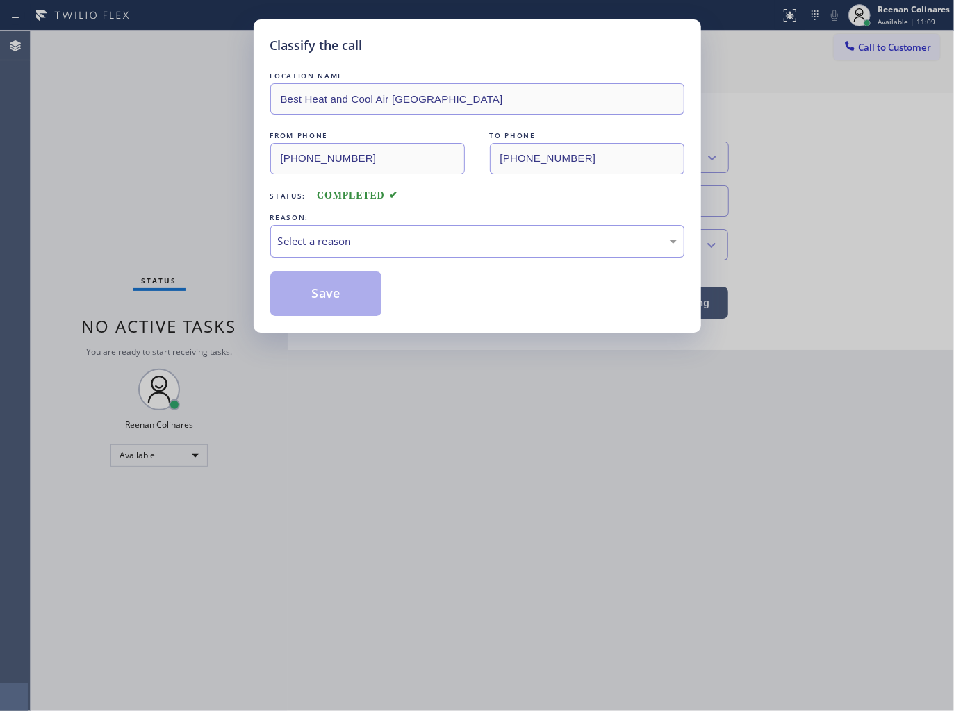
click at [316, 253] on div "Select a reason" at bounding box center [477, 241] width 414 height 33
click at [303, 302] on button "Save" at bounding box center [326, 294] width 112 height 44
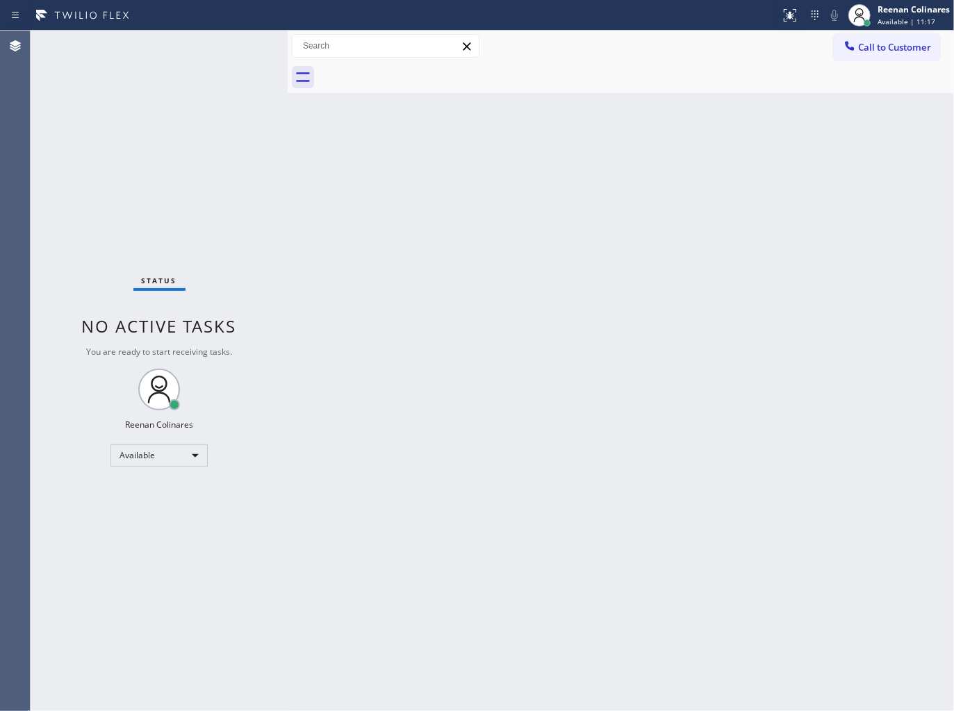
click at [588, 204] on div "Back to Dashboard Change Sender ID Customers Technicians Select a contact Outbo…" at bounding box center [621, 371] width 666 height 681
click at [199, 60] on div "Status No active tasks You are ready to start receiving tasks. Reenan Colinares…" at bounding box center [159, 371] width 257 height 681
click at [518, 192] on div "Back to Dashboard Change Sender ID Customers Technicians Select a contact Outbo…" at bounding box center [621, 371] width 666 height 681
click at [428, 203] on div "Back to Dashboard Change Sender ID Customers Technicians Select a contact Outbo…" at bounding box center [621, 371] width 666 height 681
click at [612, 436] on div "Back to Dashboard Change Sender ID Customers Technicians Select a contact Outbo…" at bounding box center [621, 371] width 666 height 681
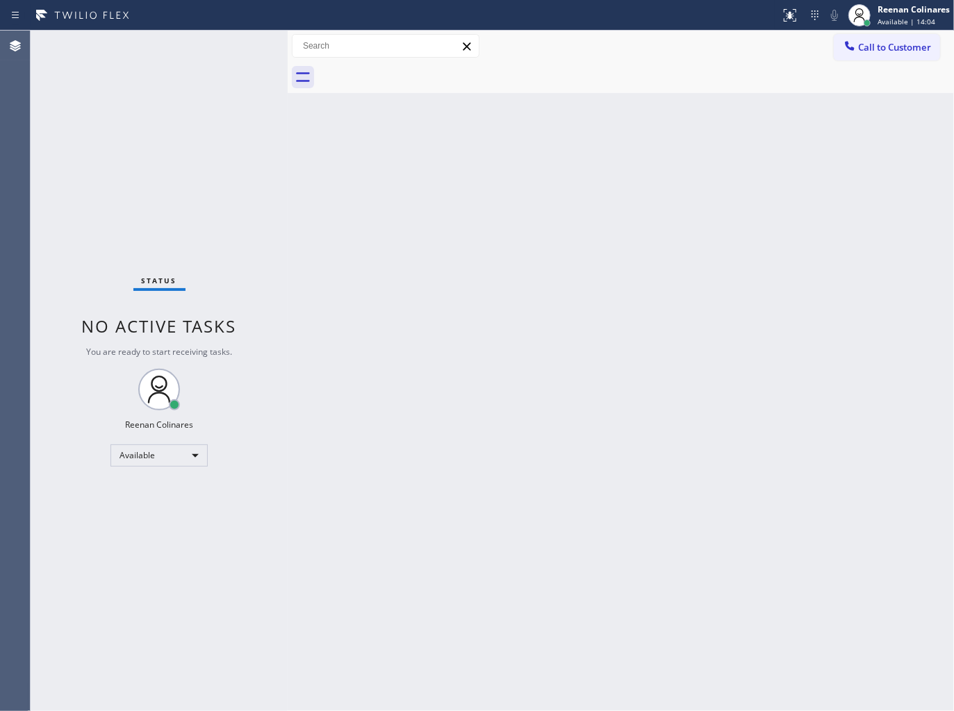
click at [288, 265] on div at bounding box center [288, 371] width 0 height 681
click at [455, 158] on div "Back to Dashboard Change Sender ID Customers Technicians Select a contact Outbo…" at bounding box center [621, 371] width 666 height 681
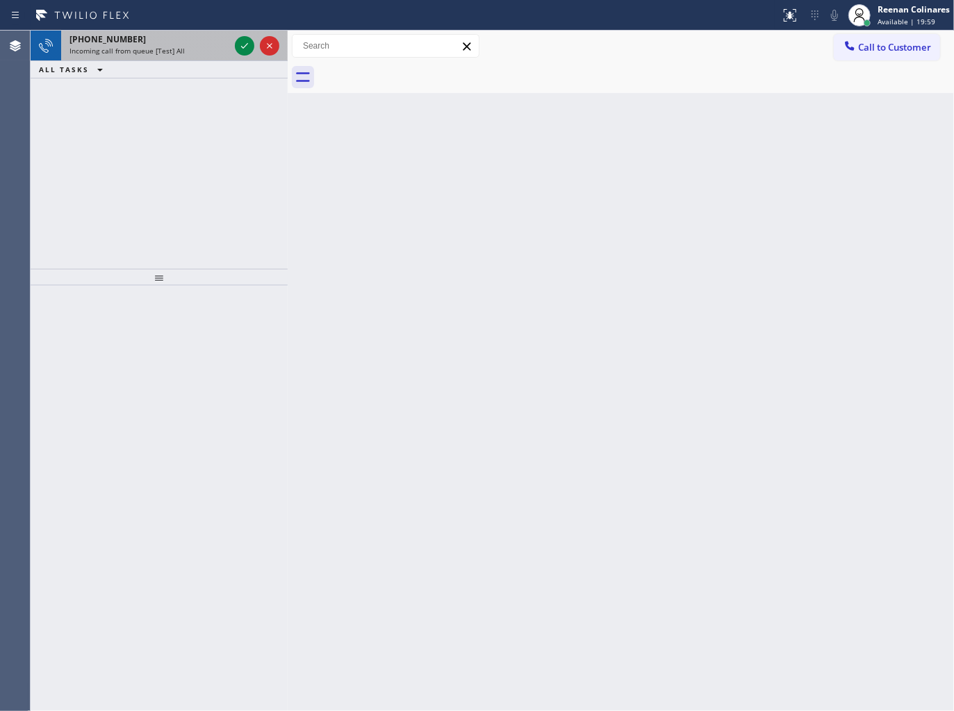
click at [195, 51] on div "Incoming call from queue [Test] All" at bounding box center [149, 51] width 160 height 10
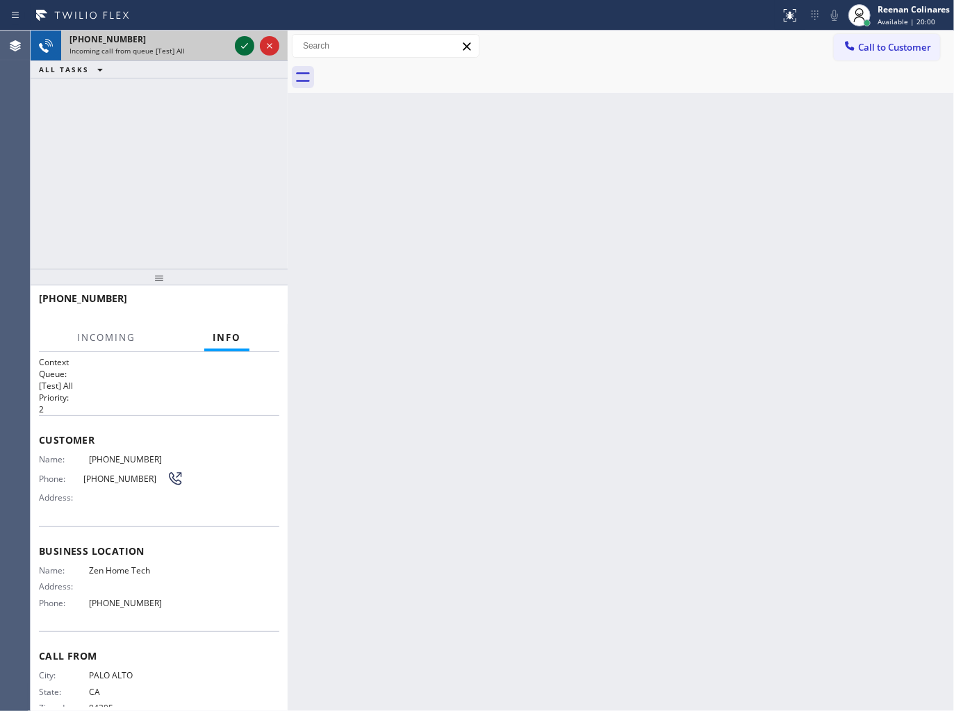
click at [245, 43] on icon at bounding box center [244, 46] width 17 height 17
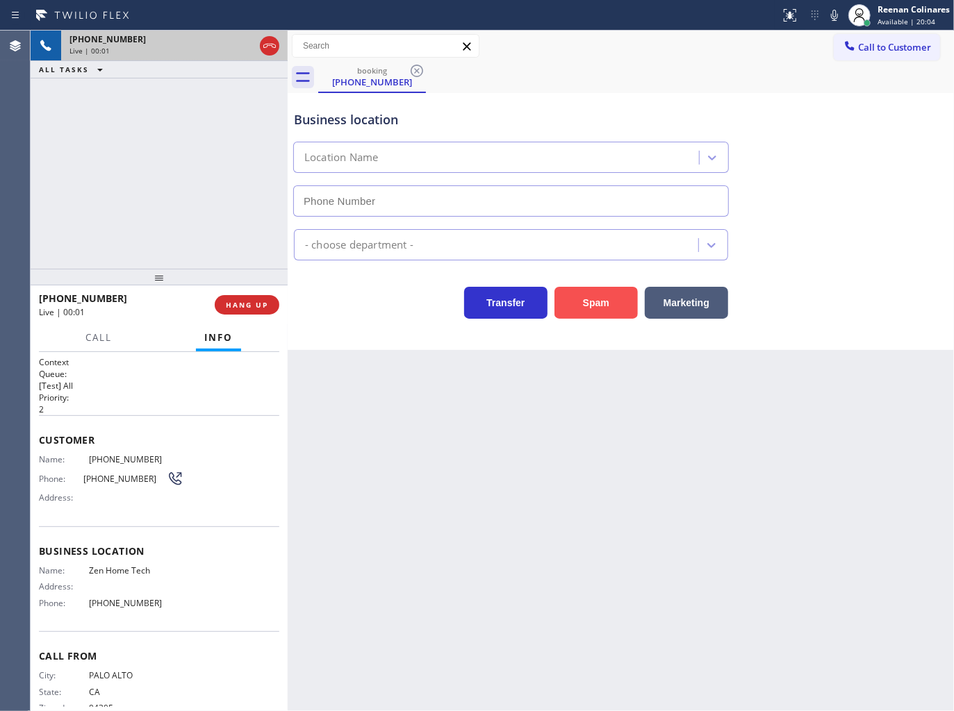
type input "(650) 910-6354"
click at [581, 301] on button "Spam" at bounding box center [595, 303] width 83 height 32
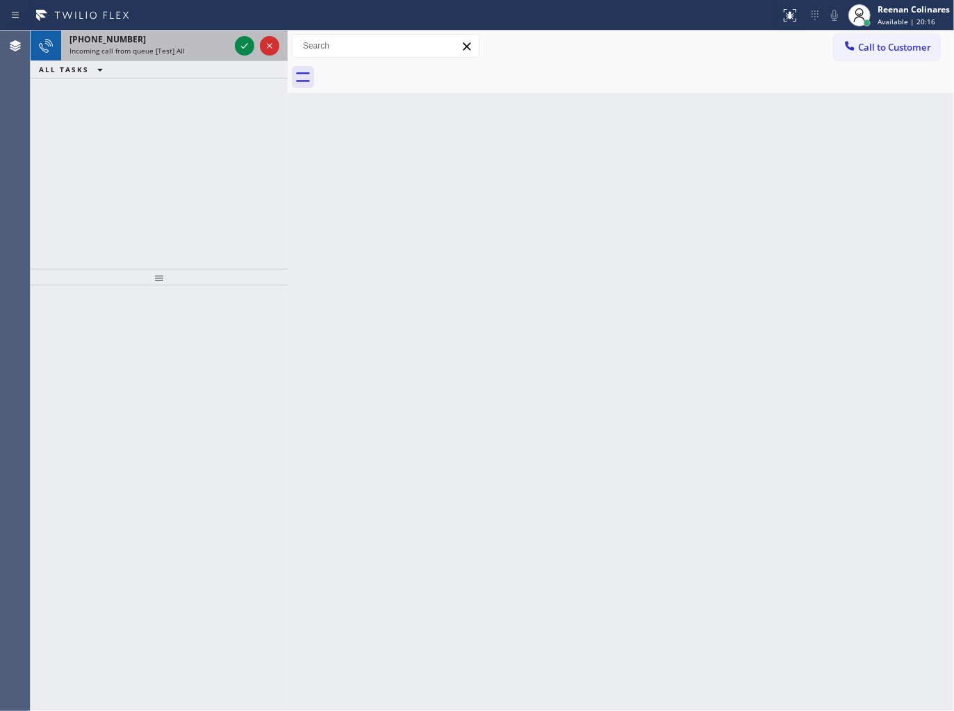
click at [208, 40] on div "+19097189428" at bounding box center [149, 39] width 160 height 12
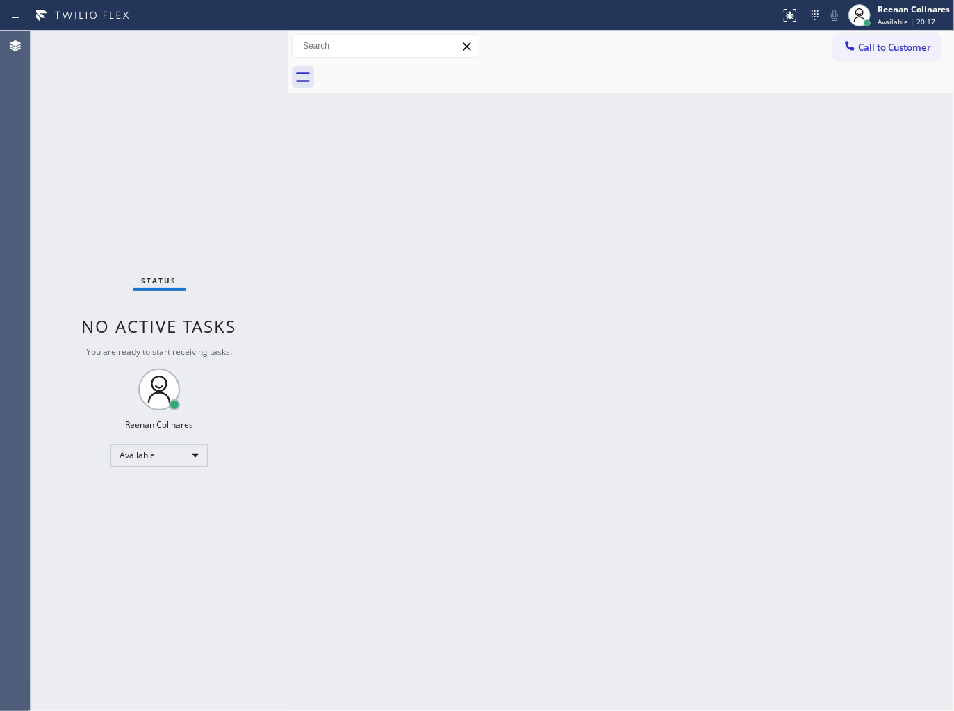
click at [209, 52] on div "Status No active tasks You are ready to start receiving tasks. Reenan Colinares…" at bounding box center [159, 371] width 257 height 681
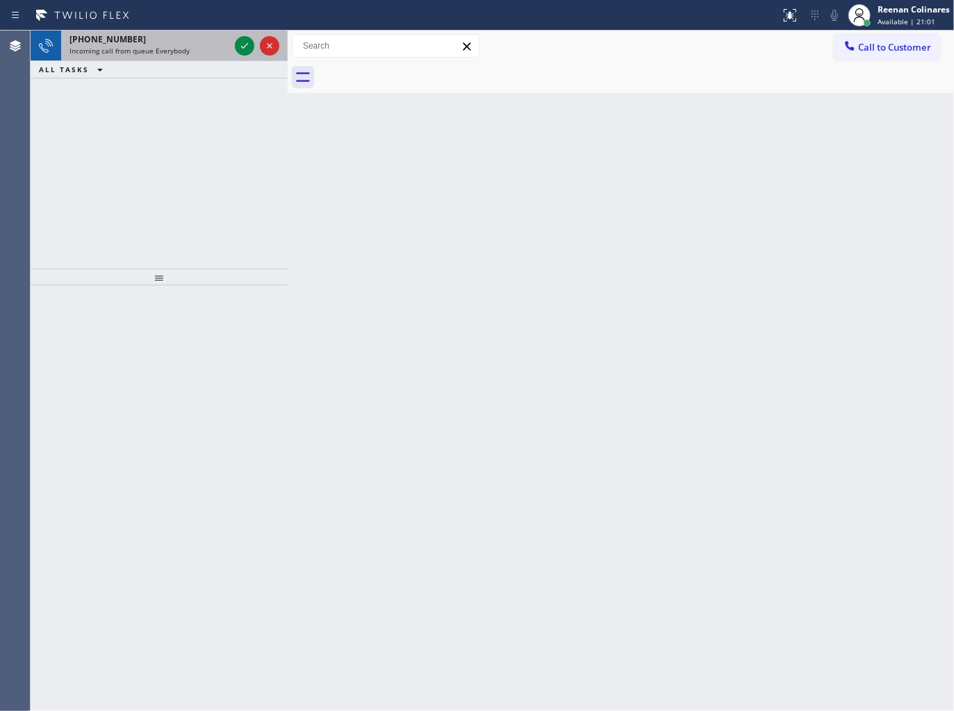
click at [201, 47] on div "Incoming call from queue Everybody" at bounding box center [149, 51] width 160 height 10
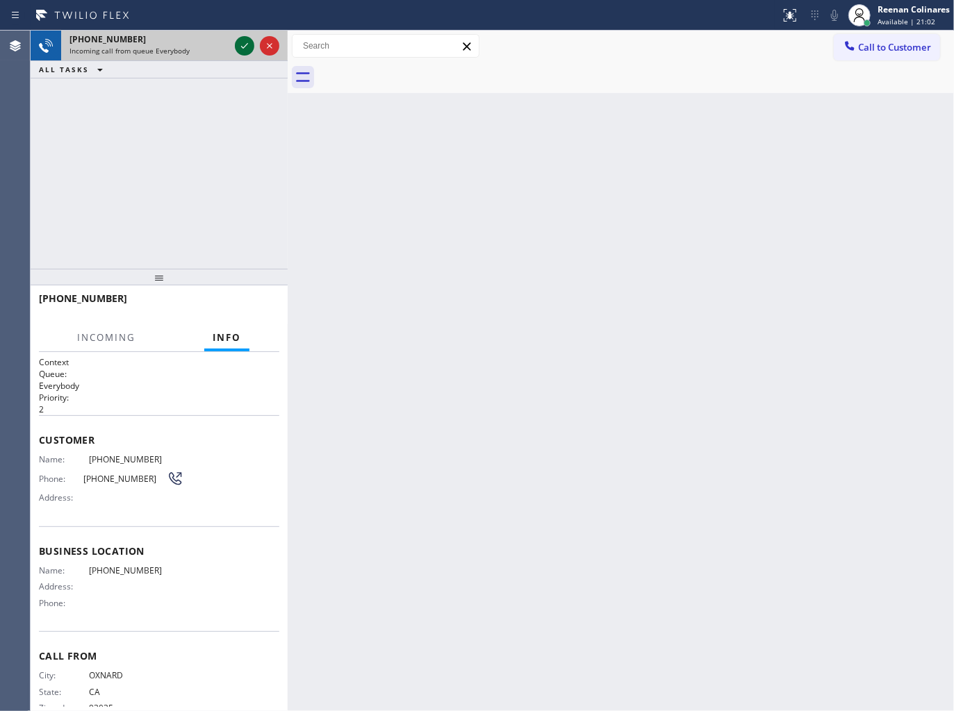
click at [240, 44] on icon at bounding box center [244, 46] width 17 height 17
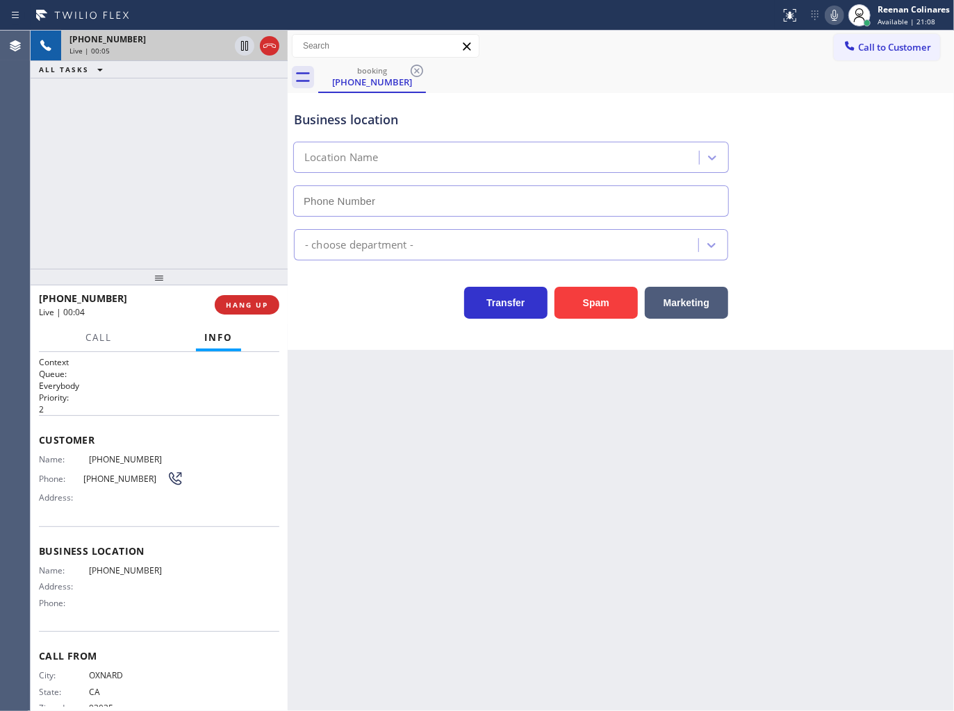
click at [832, 11] on icon at bounding box center [834, 15] width 17 height 17
click at [841, 17] on icon at bounding box center [834, 15] width 17 height 17
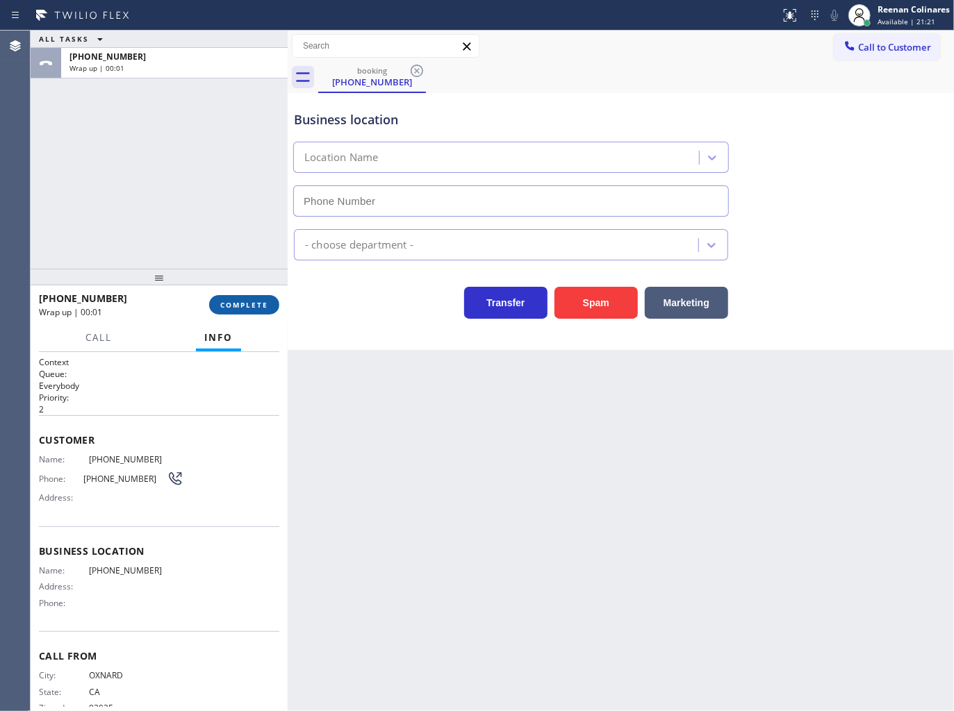
click at [233, 313] on button "COMPLETE" at bounding box center [244, 304] width 70 height 19
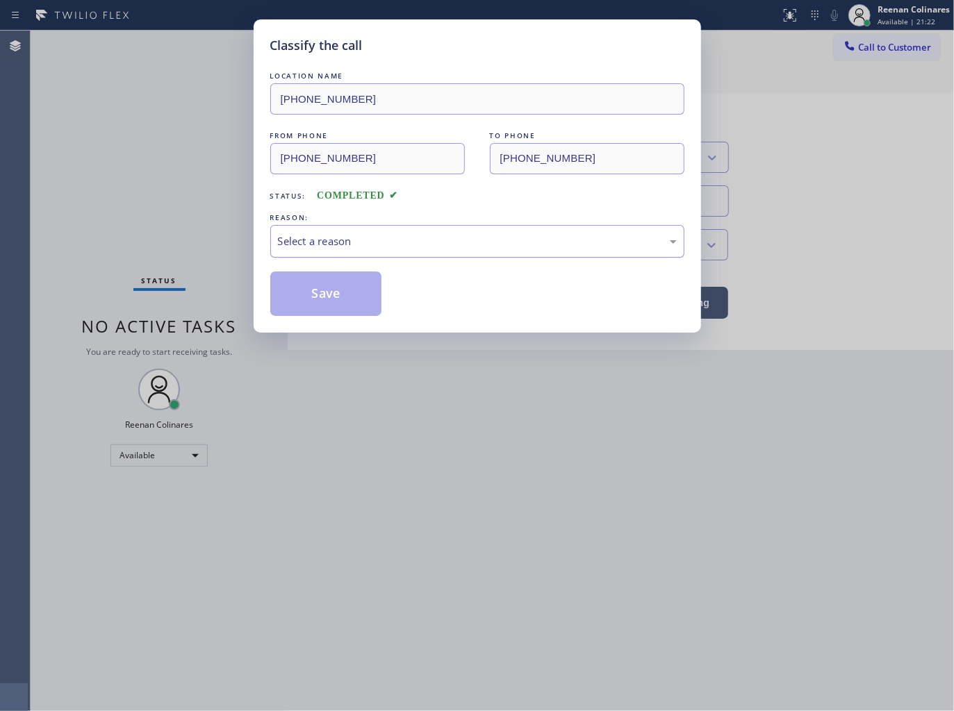
click at [364, 235] on div "Select a reason" at bounding box center [477, 241] width 399 height 16
click at [333, 300] on button "Save" at bounding box center [326, 294] width 112 height 44
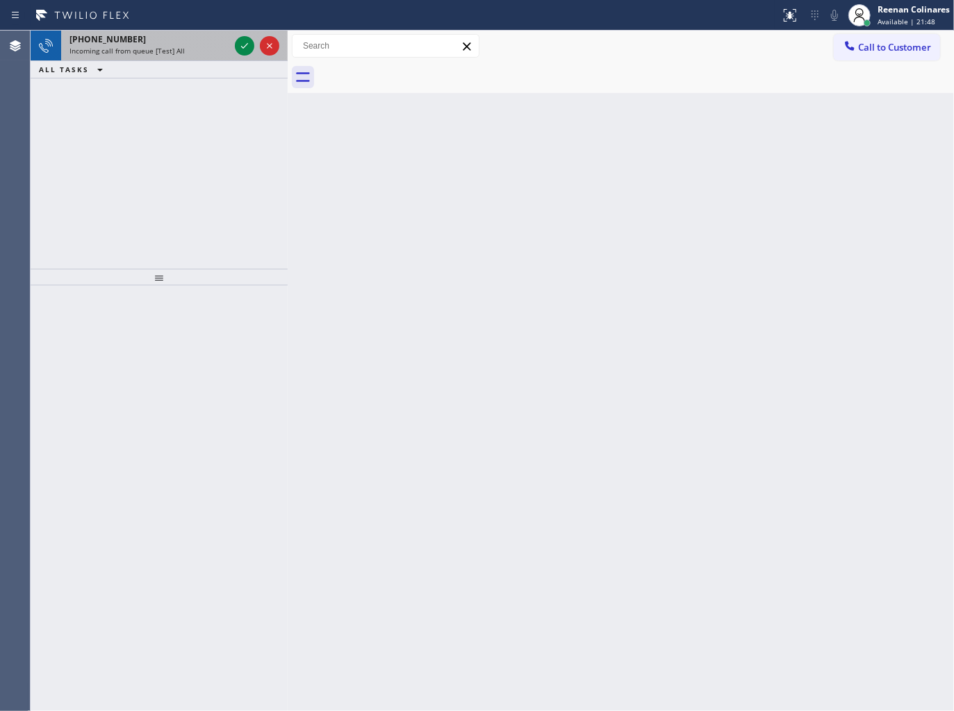
click at [162, 42] on div "+15136332883" at bounding box center [149, 39] width 160 height 12
click at [175, 47] on span "Incoming call from queue Everybody" at bounding box center [129, 51] width 120 height 10
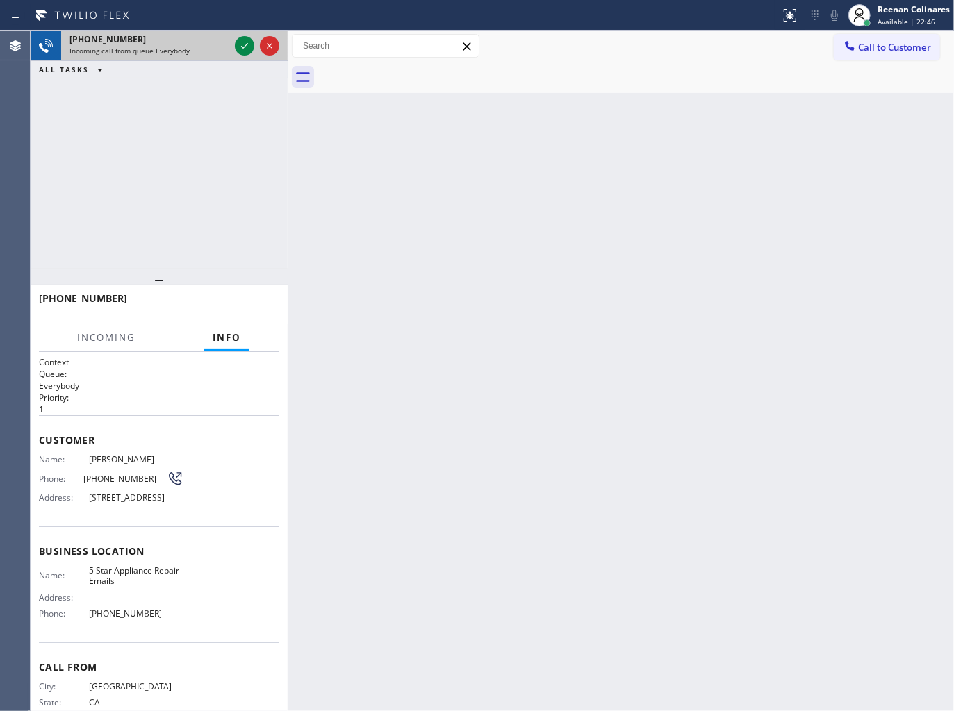
click at [175, 47] on span "Incoming call from queue Everybody" at bounding box center [129, 51] width 120 height 10
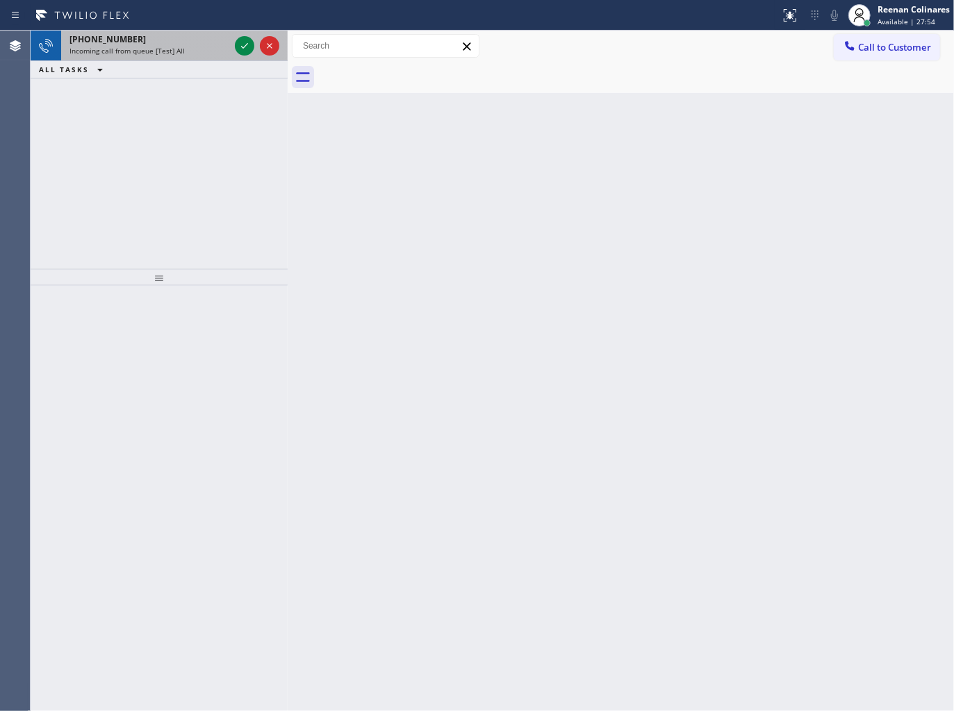
click at [208, 49] on div "Incoming call from queue [Test] All" at bounding box center [149, 51] width 160 height 10
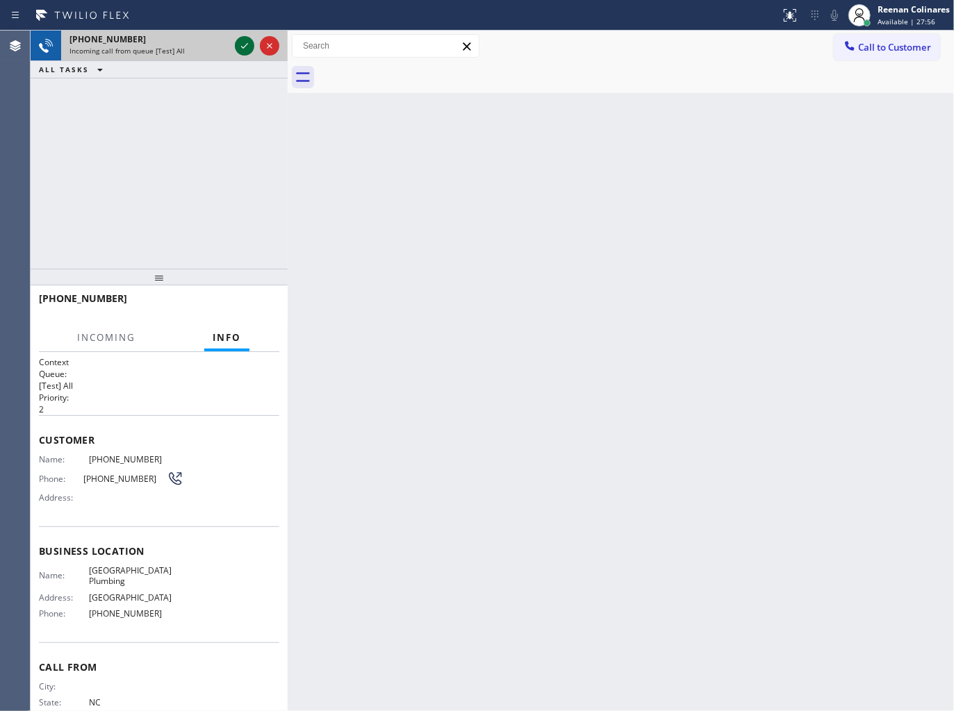
click at [245, 46] on icon at bounding box center [244, 46] width 7 height 6
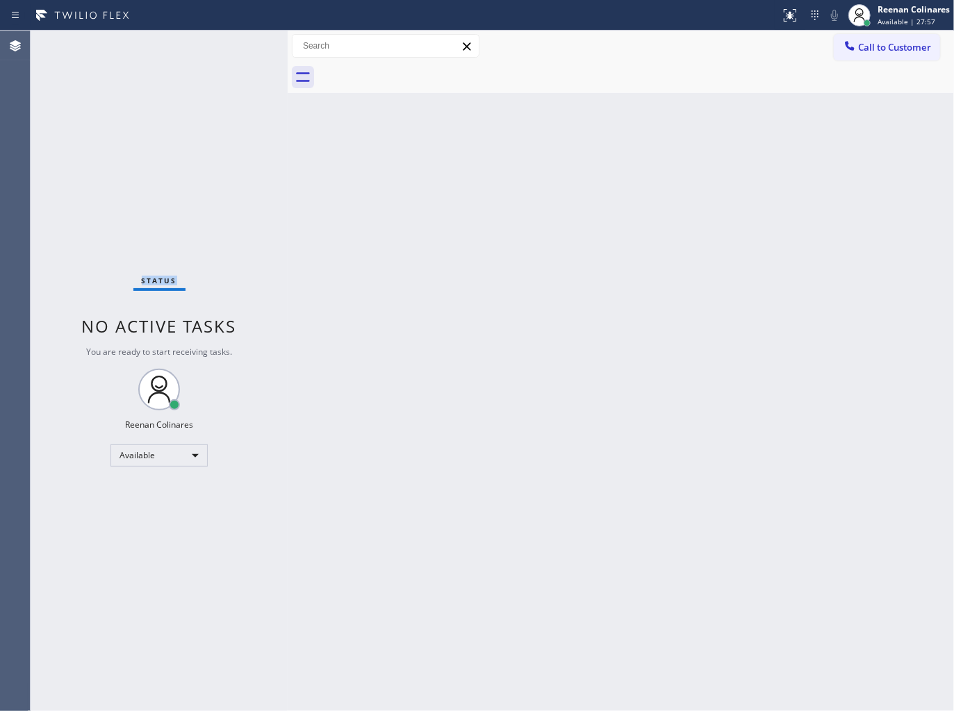
click at [245, 46] on div "Status No active tasks You are ready to start receiving tasks. Reenan Colinares…" at bounding box center [159, 371] width 257 height 681
click at [140, 69] on div "Status No active tasks You are ready to start receiving tasks. Reenan Colinares…" at bounding box center [159, 371] width 257 height 681
click at [785, 15] on icon at bounding box center [790, 15] width 17 height 17
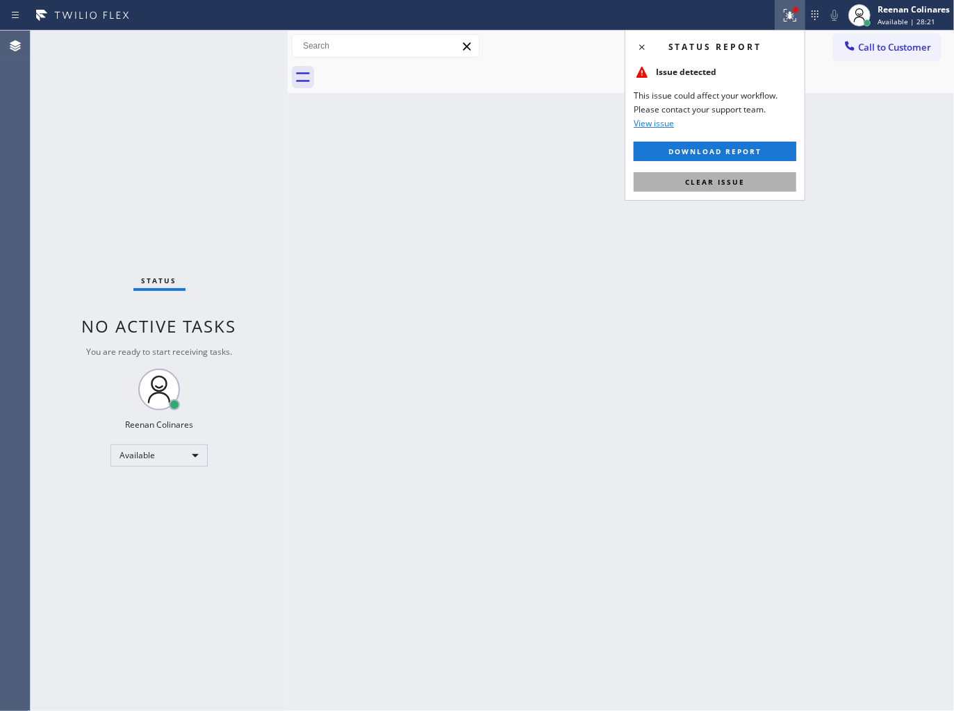
click at [758, 179] on button "Clear issue" at bounding box center [715, 181] width 163 height 19
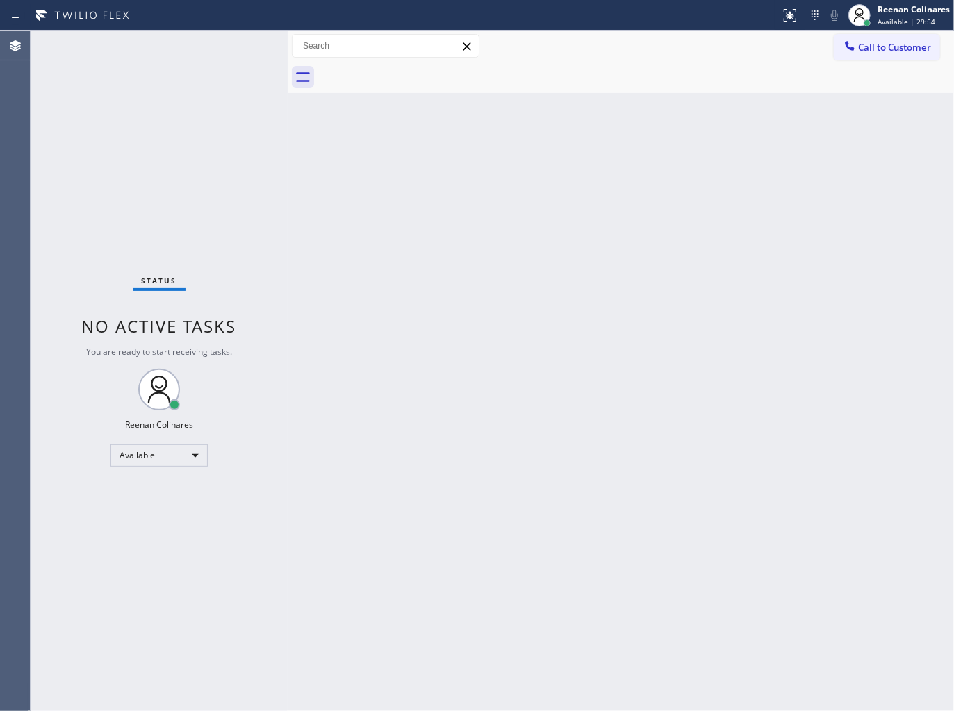
click at [620, 111] on div "Back to Dashboard Change Sender ID Customers Technicians Select a contact Outbo…" at bounding box center [621, 371] width 666 height 681
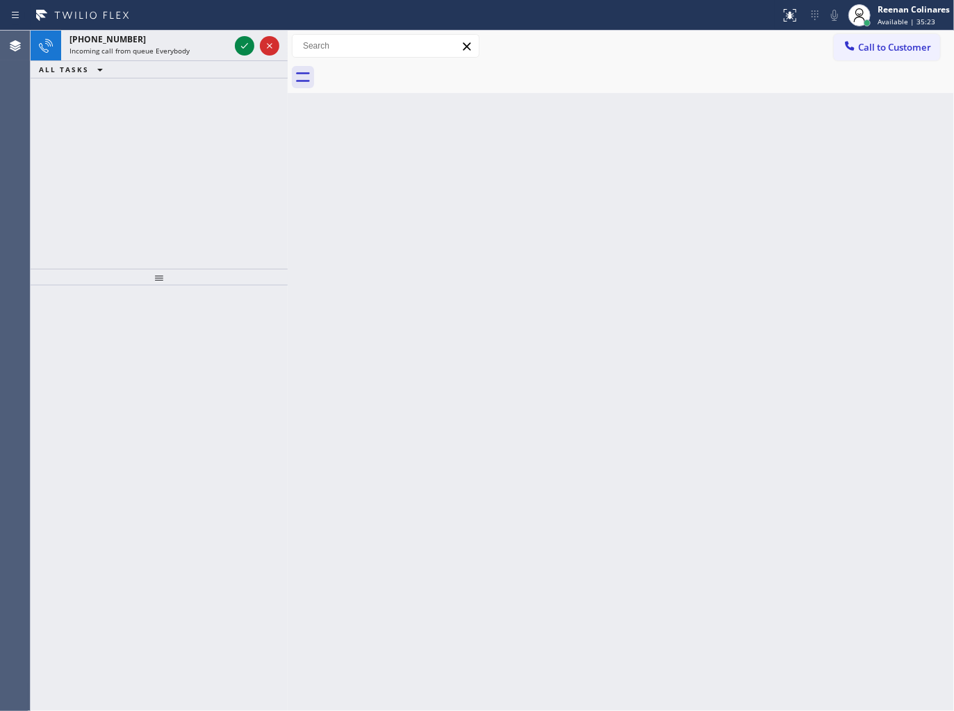
click at [117, 101] on div "+19703892316 Incoming call from queue Everybody ALL TASKS ALL TASKS ACTIVE TASK…" at bounding box center [159, 150] width 257 height 238
click at [150, 56] on span "Incoming call from queue Everybody" at bounding box center [129, 51] width 120 height 10
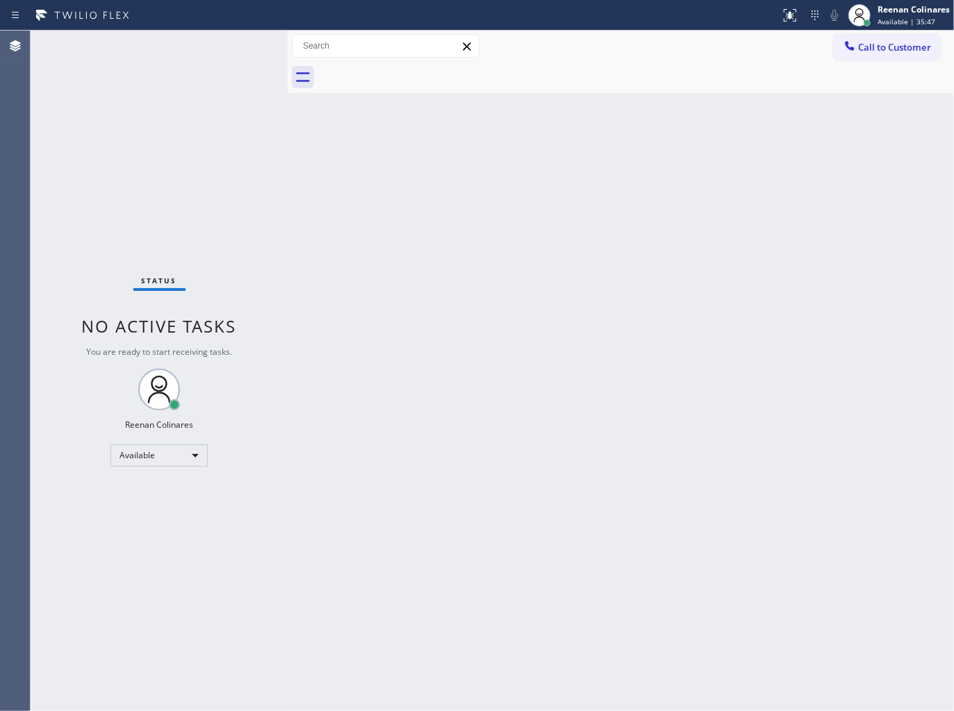
click at [575, 165] on div "Back to Dashboard Change Sender ID Customers Technicians Select a contact Outbo…" at bounding box center [621, 371] width 666 height 681
click at [560, 404] on div "Back to Dashboard Change Sender ID Customers Technicians Select a contact Outbo…" at bounding box center [621, 371] width 666 height 681
click at [577, 226] on div "Back to Dashboard Change Sender ID Customers Technicians Select a contact Outbo…" at bounding box center [621, 371] width 666 height 681
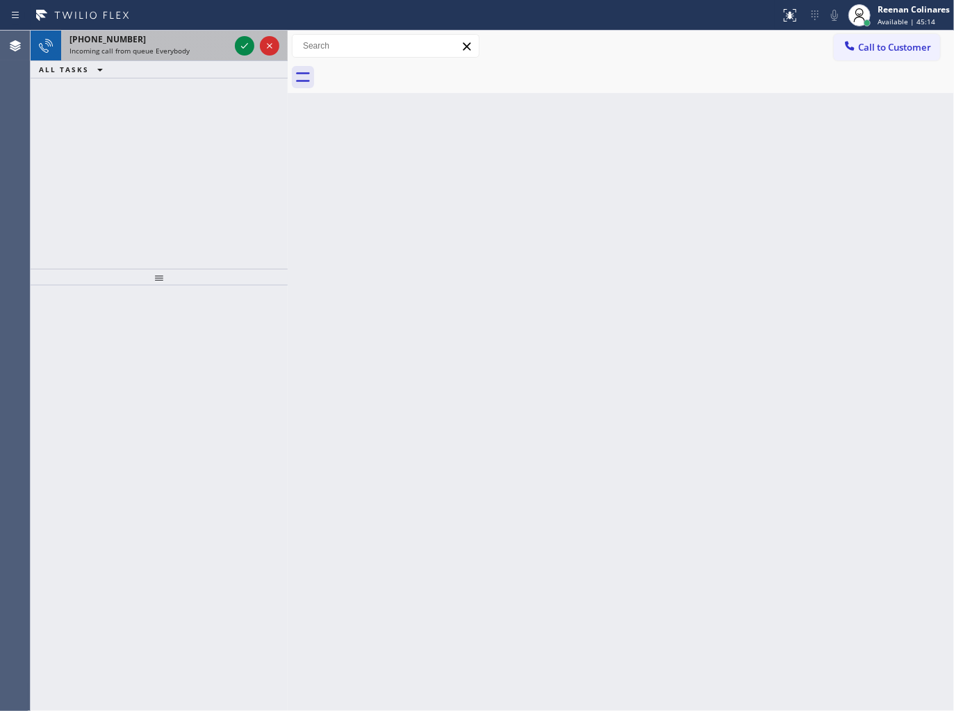
click at [178, 49] on span "Incoming call from queue Everybody" at bounding box center [129, 51] width 120 height 10
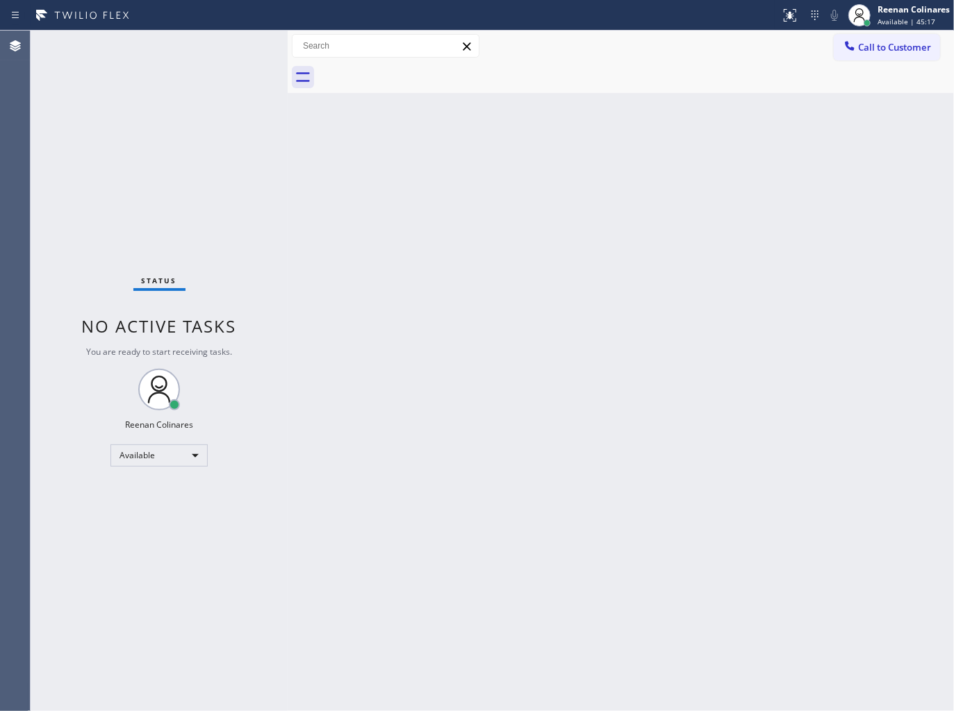
click at [240, 47] on div "Status No active tasks You are ready to start receiving tasks. Reenan Colinares…" at bounding box center [159, 371] width 257 height 681
click at [226, 44] on div "Status No active tasks You are ready to start receiving tasks. Reenan Colinares…" at bounding box center [159, 371] width 257 height 681
click at [231, 44] on div "Status No active tasks You are ready to start receiving tasks. Reenan Colinares…" at bounding box center [159, 371] width 257 height 681
click at [231, 42] on div "Status No active tasks You are ready to start receiving tasks. Reenan Colinares…" at bounding box center [159, 371] width 257 height 681
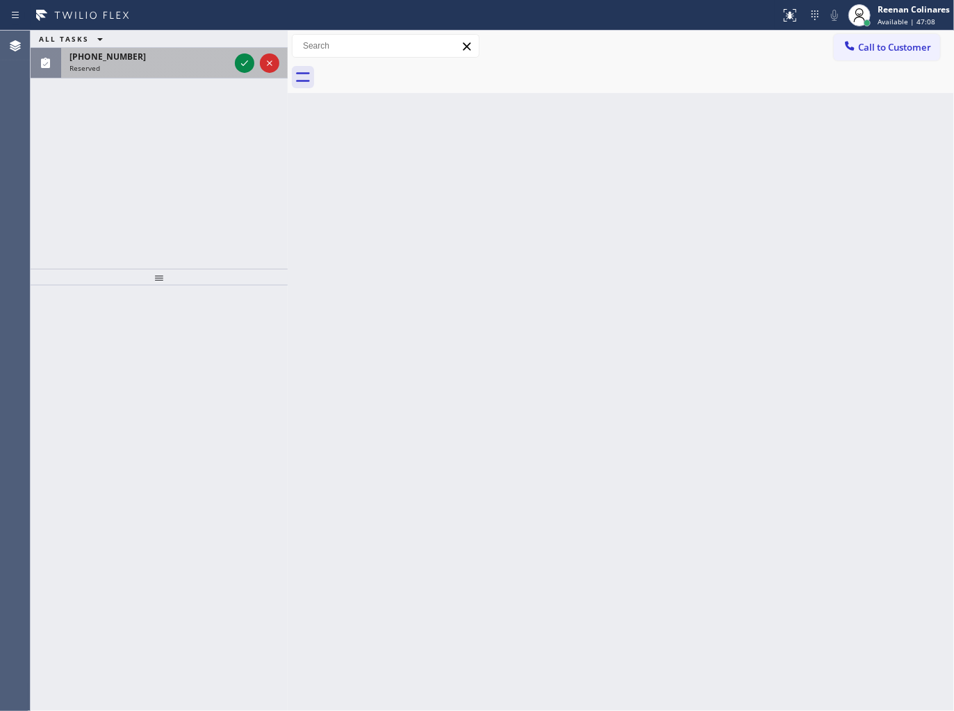
click at [165, 58] on div "(818) 325-9929" at bounding box center [149, 57] width 160 height 12
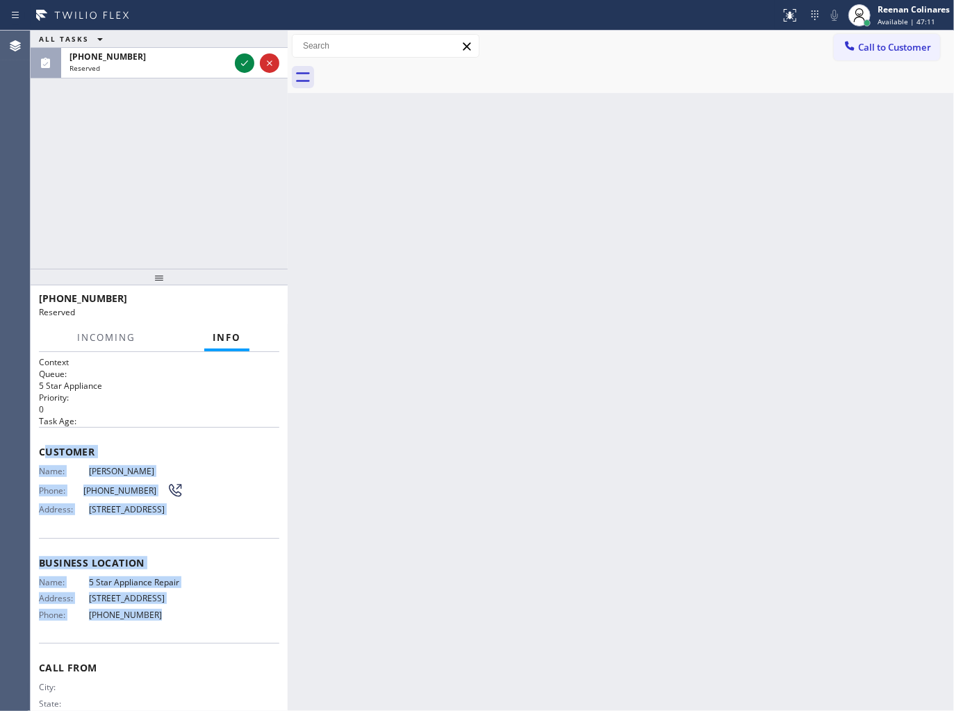
copy div "ustomer Name: Karen Smith Phone: (818) 325-9929 Address: 6642 Dannyboyar Ave, W…"
drag, startPoint x: 43, startPoint y: 439, endPoint x: 260, endPoint y: 655, distance: 306.1
click at [260, 655] on div "Context Queue: 5 Star Appliance Priority: 0 Task Age: Customer Name: Karen Smit…" at bounding box center [159, 552] width 240 height 393
click at [161, 71] on div "Reserved" at bounding box center [149, 68] width 160 height 10
click at [236, 58] on icon at bounding box center [244, 63] width 17 height 17
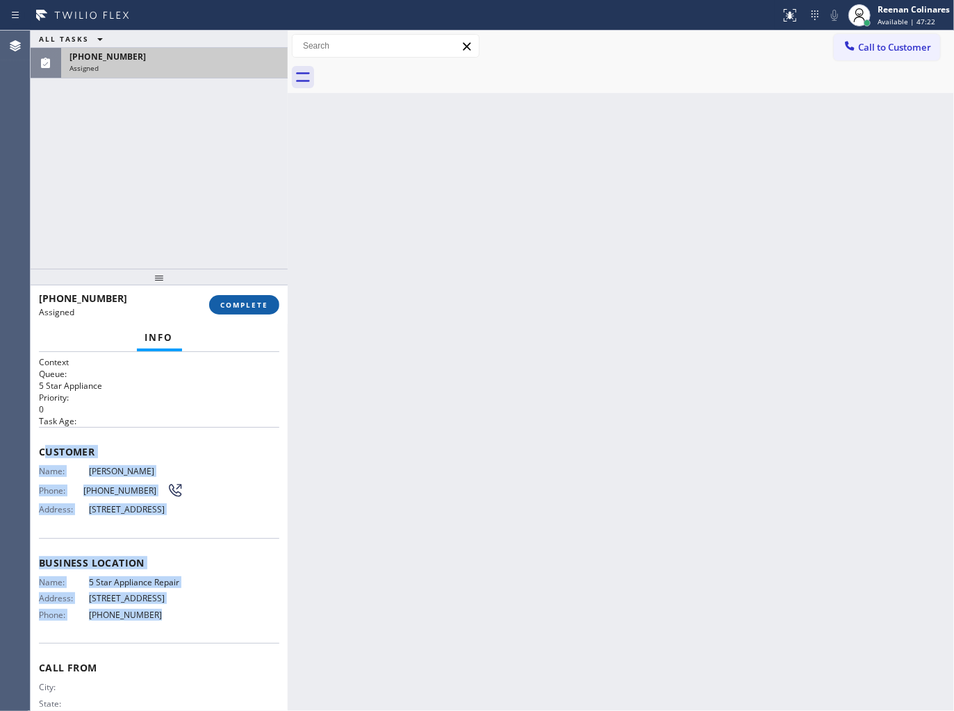
click at [250, 306] on span "COMPLETE" at bounding box center [244, 305] width 48 height 10
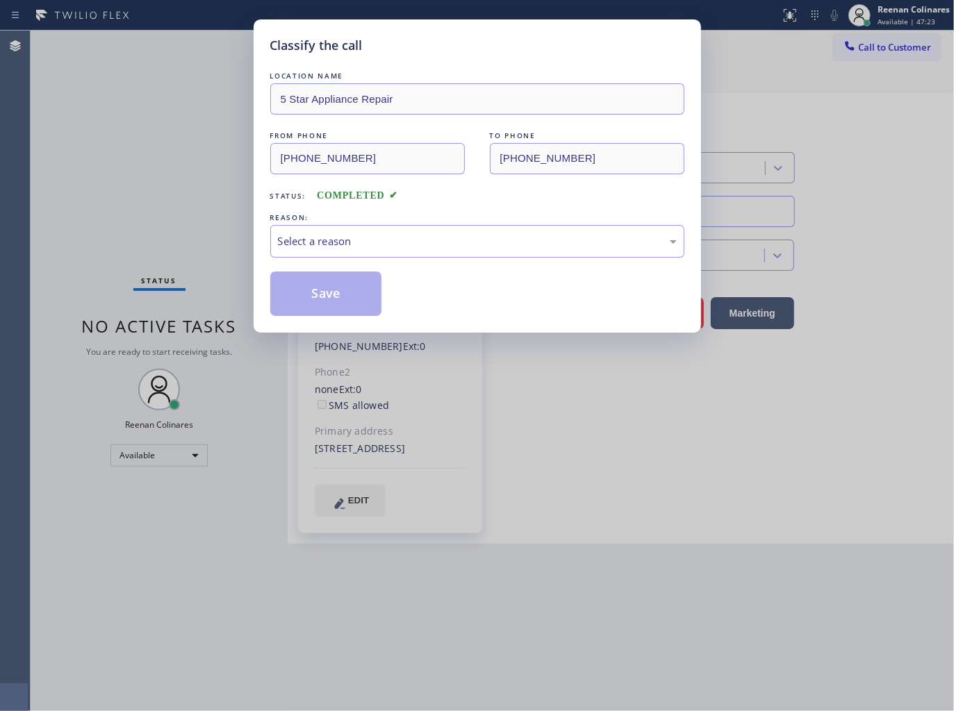
type input "[PHONE_NUMBER]"
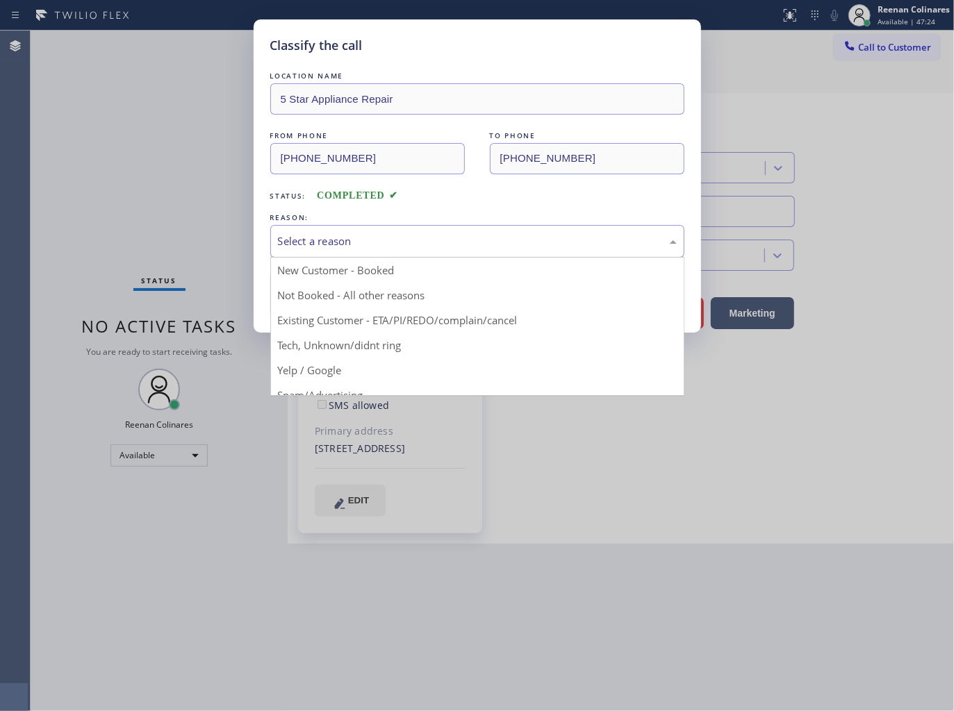
click at [324, 228] on div "Select a reason" at bounding box center [477, 241] width 414 height 33
drag, startPoint x: 304, startPoint y: 318, endPoint x: 308, endPoint y: 297, distance: 20.7
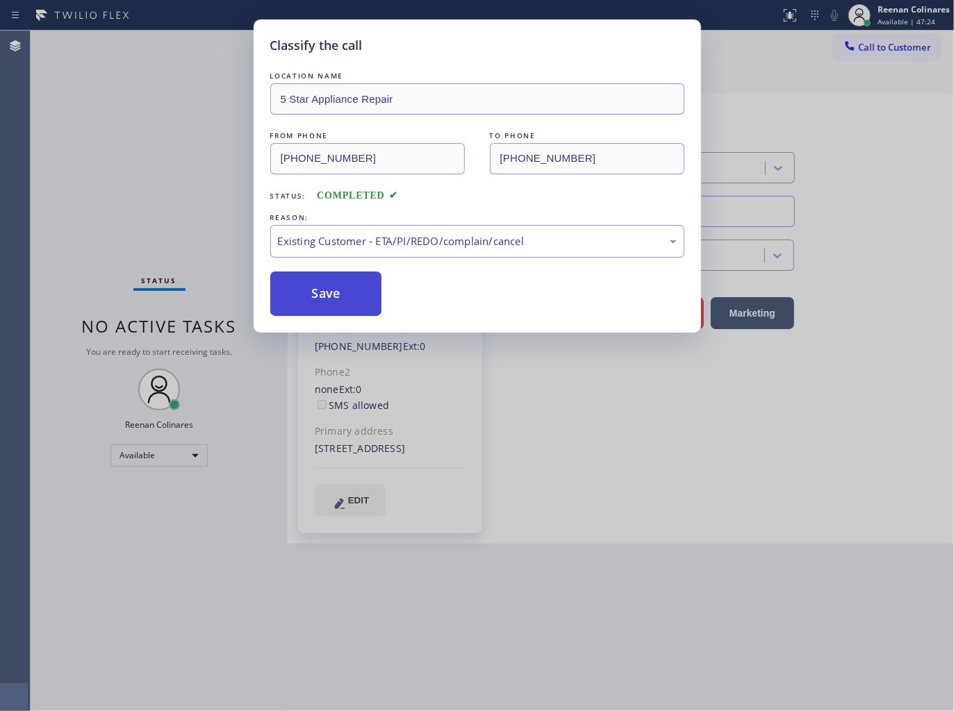
click at [309, 295] on button "Save" at bounding box center [326, 294] width 112 height 44
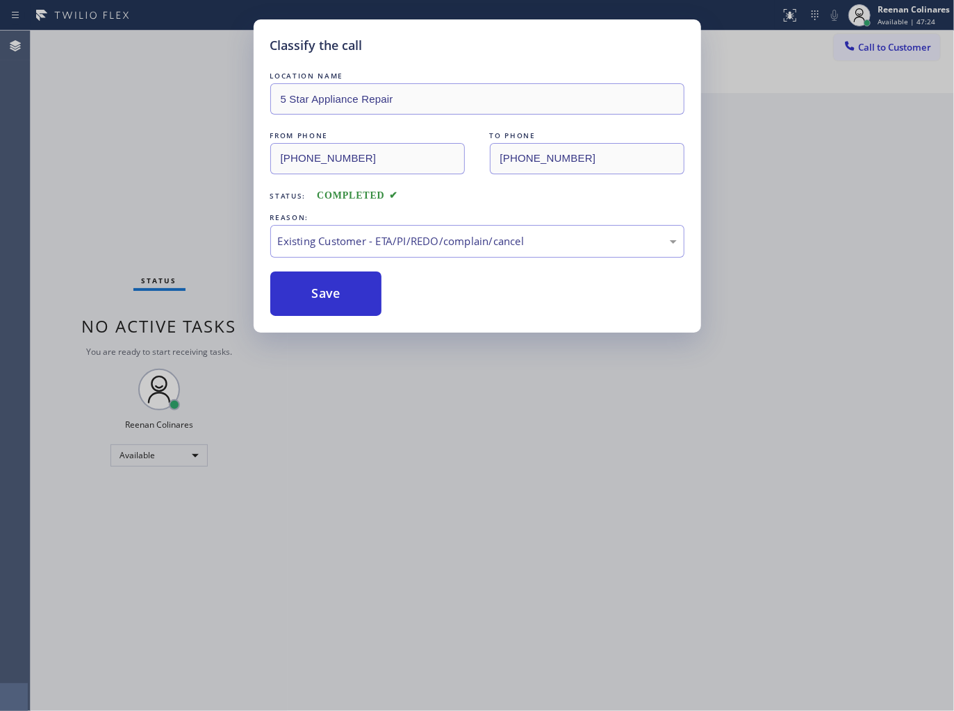
click at [158, 220] on div "Classify the call LOCATION NAME 5 Star Appliance Repair FROM PHONE (818) 325-99…" at bounding box center [477, 355] width 954 height 711
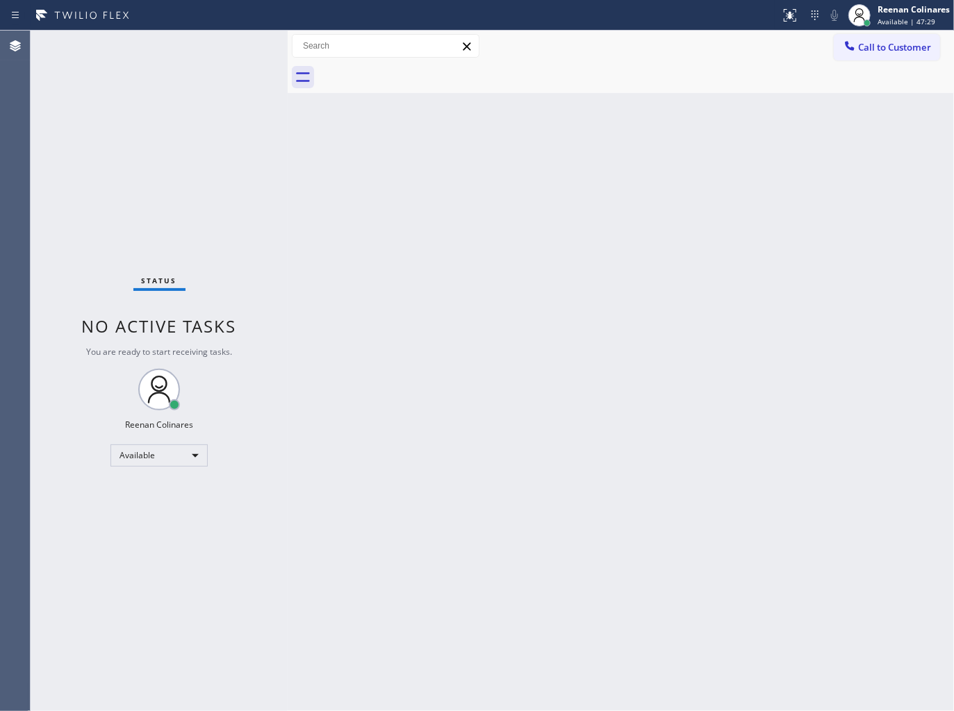
click at [472, 202] on div "Back to Dashboard Change Sender ID Customers Technicians Select a contact Outbo…" at bounding box center [621, 371] width 666 height 681
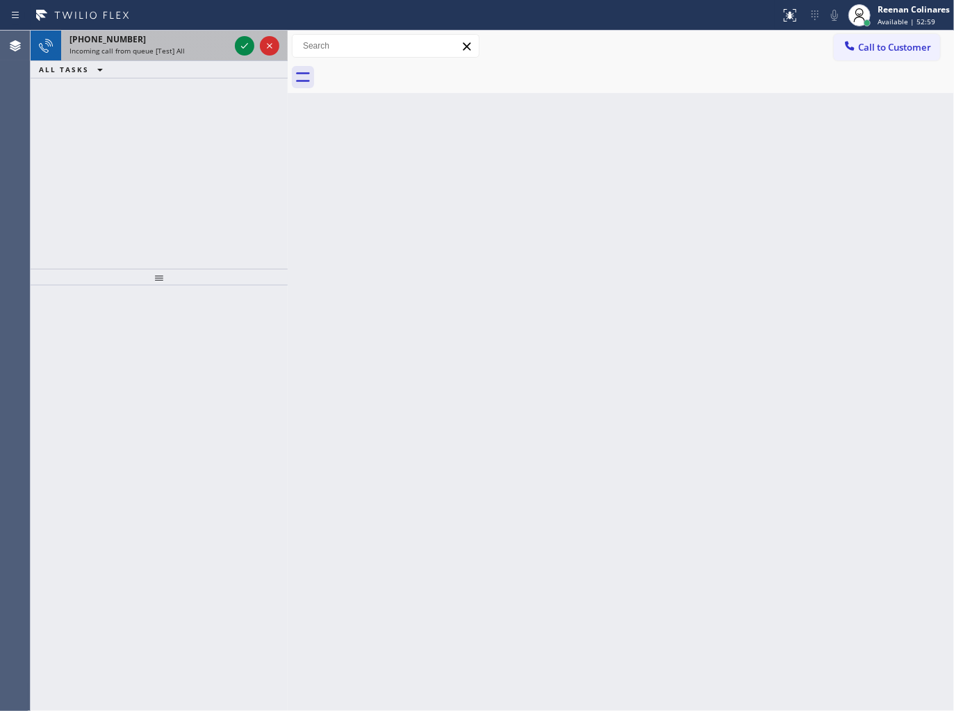
click at [195, 37] on div "+18669024377" at bounding box center [149, 39] width 160 height 12
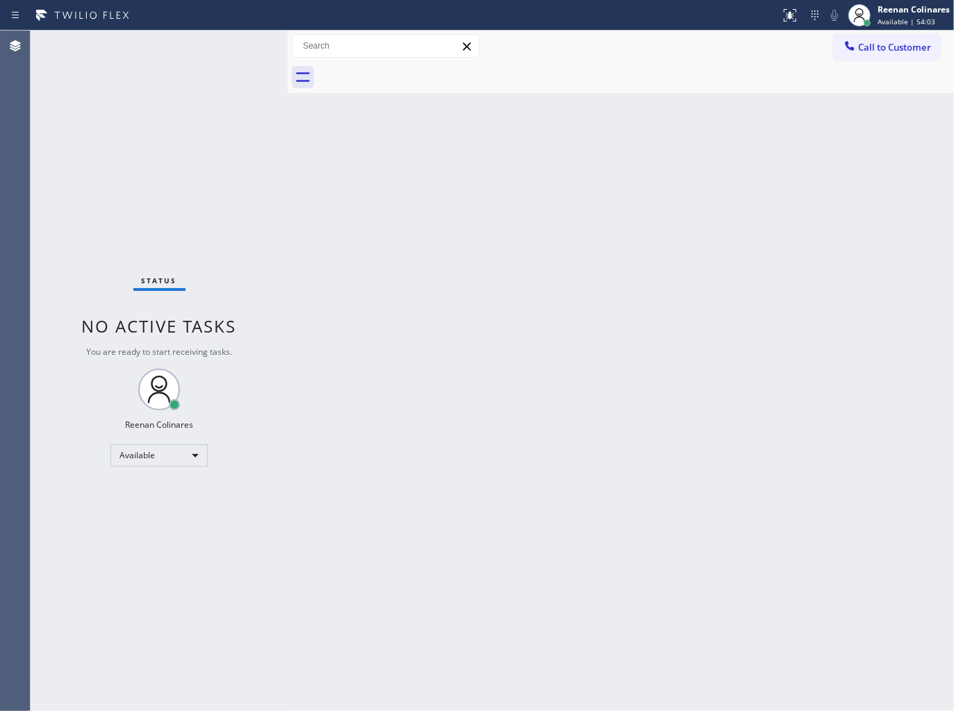
click at [400, 112] on div "Back to Dashboard Change Sender ID Customers Technicians Select a contact Outbo…" at bounding box center [621, 371] width 666 height 681
click at [629, 101] on div "Back to Dashboard Change Sender ID Customers Technicians Select a contact Outbo…" at bounding box center [621, 371] width 666 height 681
click at [711, 226] on div "Back to Dashboard Change Sender ID Customers Technicians Select a contact Outbo…" at bounding box center [621, 371] width 666 height 681
click at [485, 345] on div "Back to Dashboard Change Sender ID Customers Technicians Select a contact Outbo…" at bounding box center [621, 371] width 666 height 681
click at [720, 195] on div "Back to Dashboard Change Sender ID Customers Technicians Select a contact Outbo…" at bounding box center [621, 371] width 666 height 681
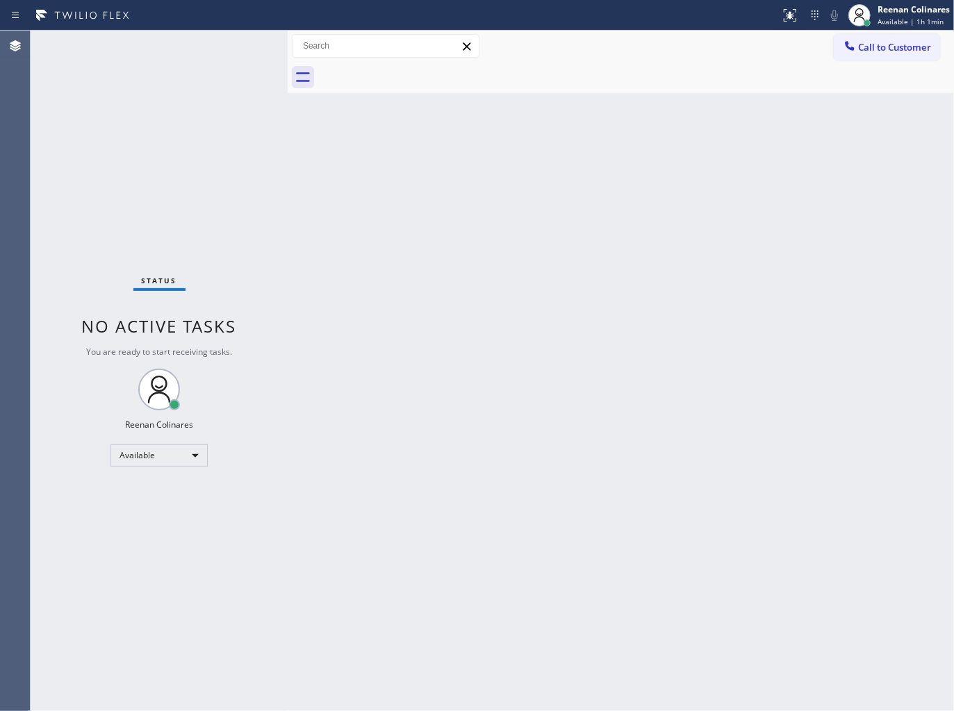
click at [566, 108] on div "Back to Dashboard Change Sender ID Customers Technicians Select a contact Outbo…" at bounding box center [621, 371] width 666 height 681
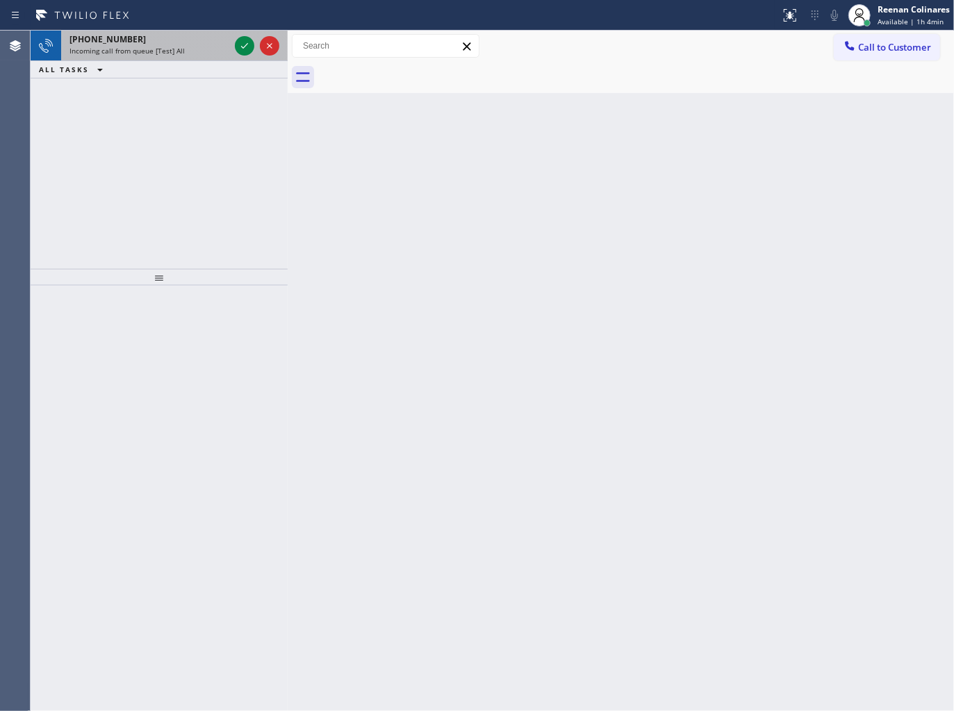
click at [168, 42] on div "+16468235121" at bounding box center [149, 39] width 160 height 12
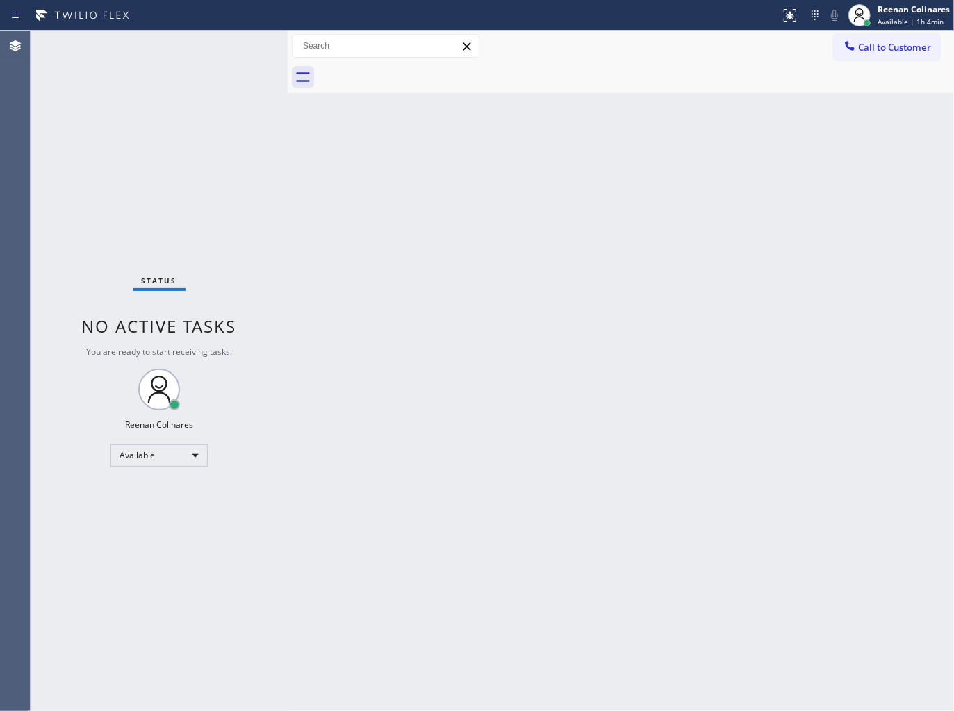
click at [651, 195] on div "Back to Dashboard Change Sender ID Customers Technicians Select a contact Outbo…" at bounding box center [621, 371] width 666 height 681
click at [320, 247] on div "Back to Dashboard Change Sender ID Customers Technicians Select a contact Outbo…" at bounding box center [621, 371] width 666 height 681
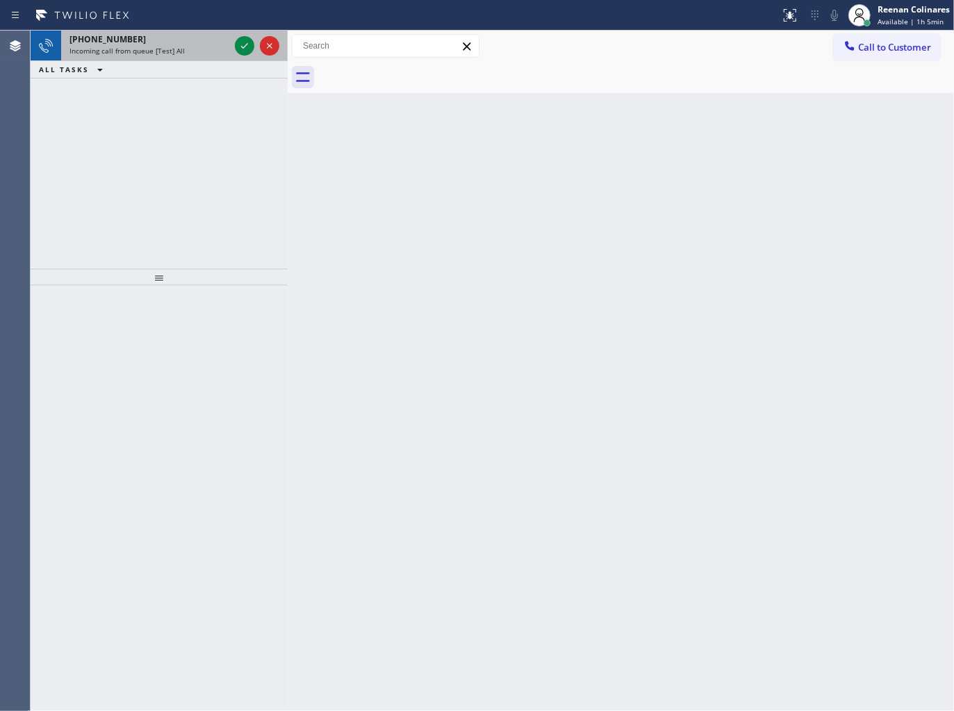
click at [158, 43] on div "+17204015133" at bounding box center [149, 39] width 160 height 12
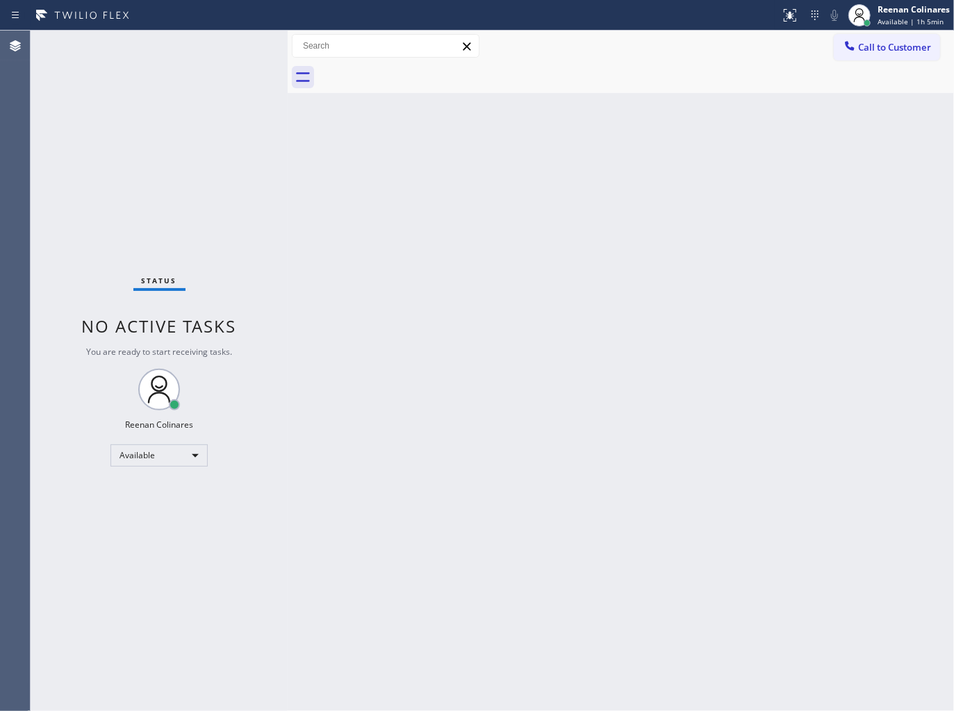
click at [197, 67] on div "Status No active tasks You are ready to start receiving tasks. Reenan Colinares…" at bounding box center [159, 371] width 257 height 681
click at [461, 369] on div "Back to Dashboard Change Sender ID Customers Technicians Select a contact Outbo…" at bounding box center [621, 371] width 666 height 681
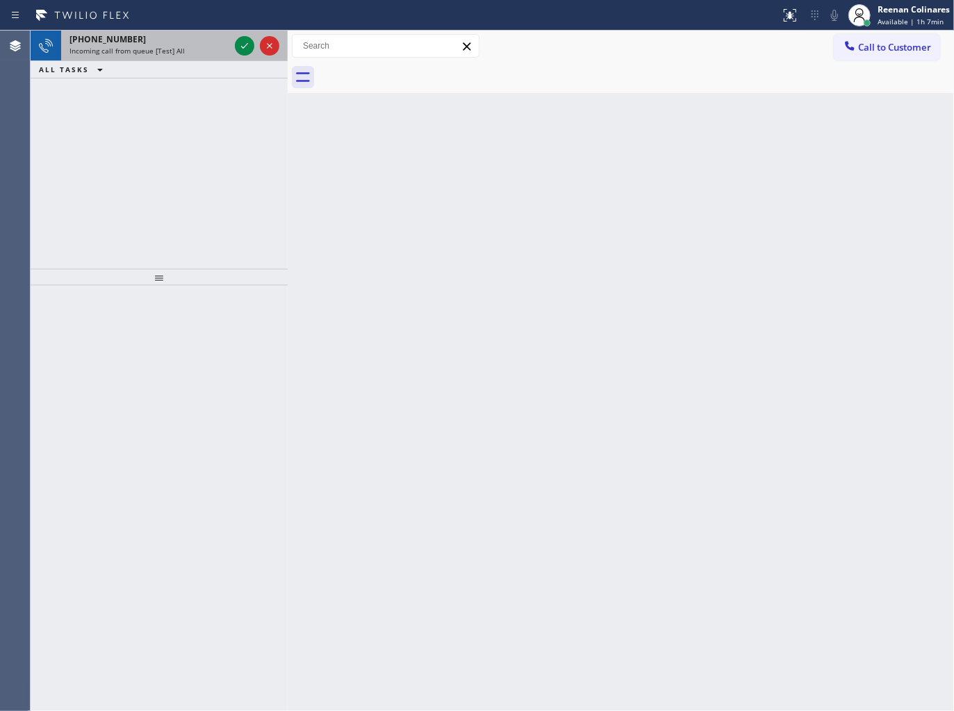
click at [174, 49] on span "Incoming call from queue [Test] All" at bounding box center [126, 51] width 115 height 10
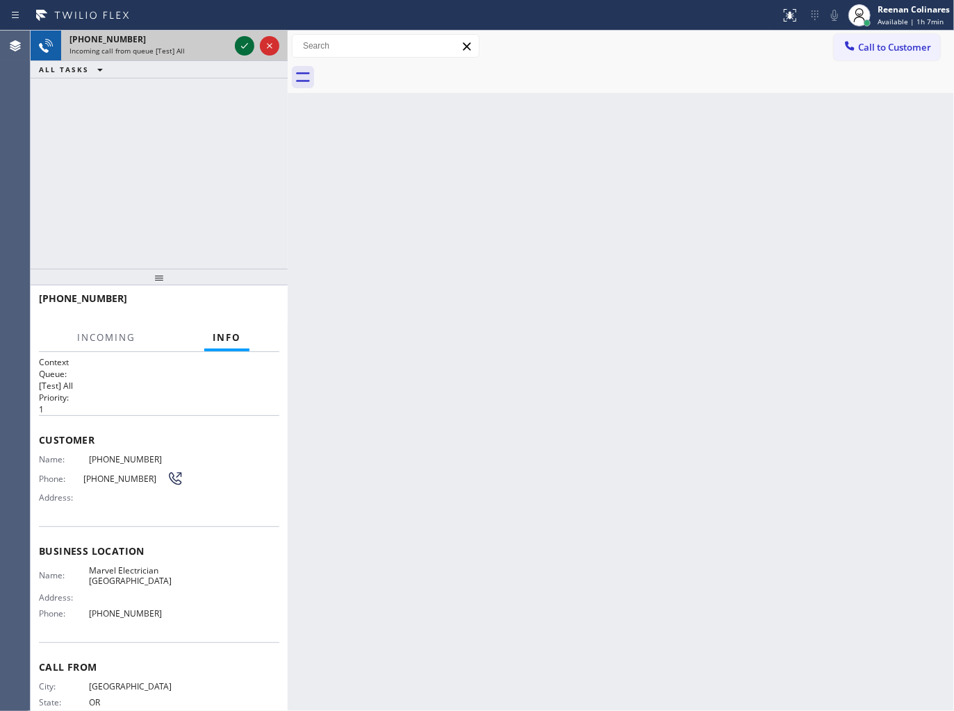
click at [235, 47] on div at bounding box center [244, 46] width 19 height 17
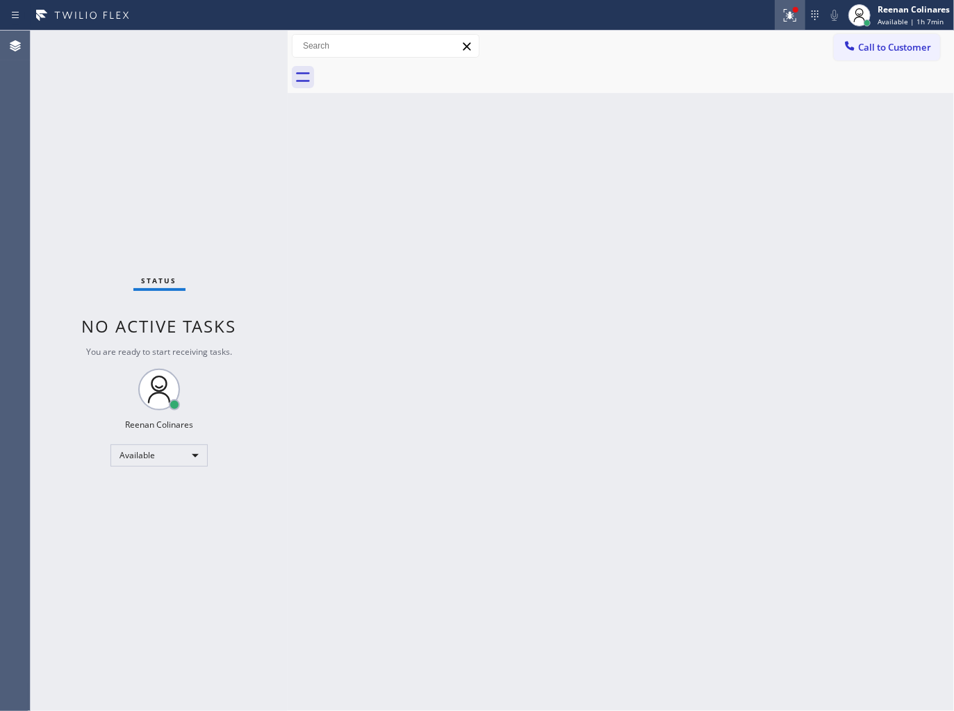
click at [793, 15] on icon at bounding box center [790, 15] width 17 height 17
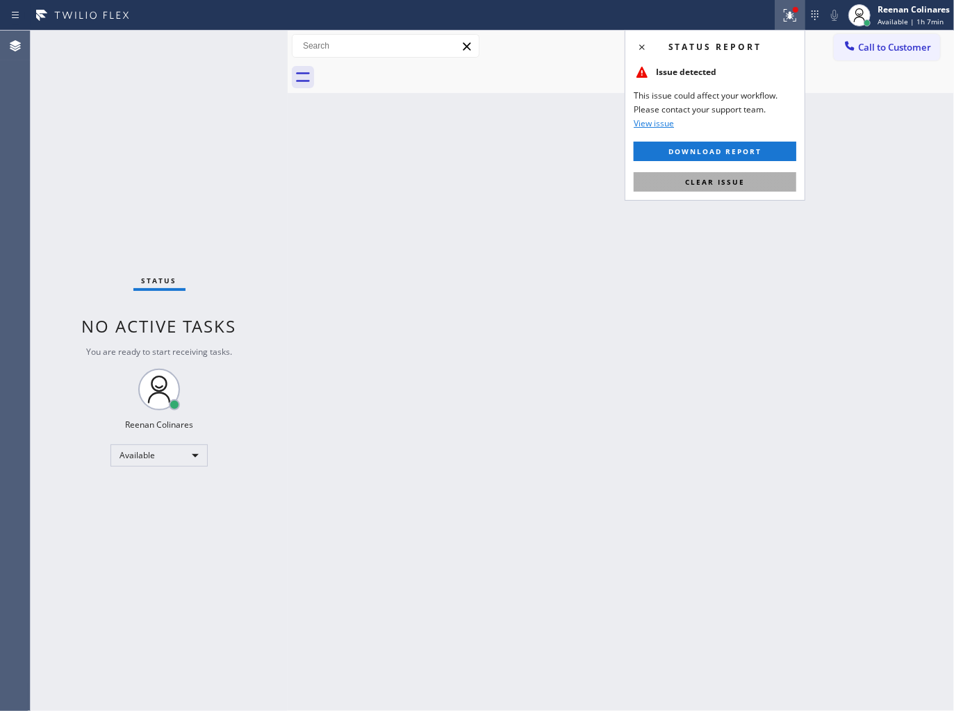
click at [714, 183] on span "Clear issue" at bounding box center [715, 182] width 60 height 10
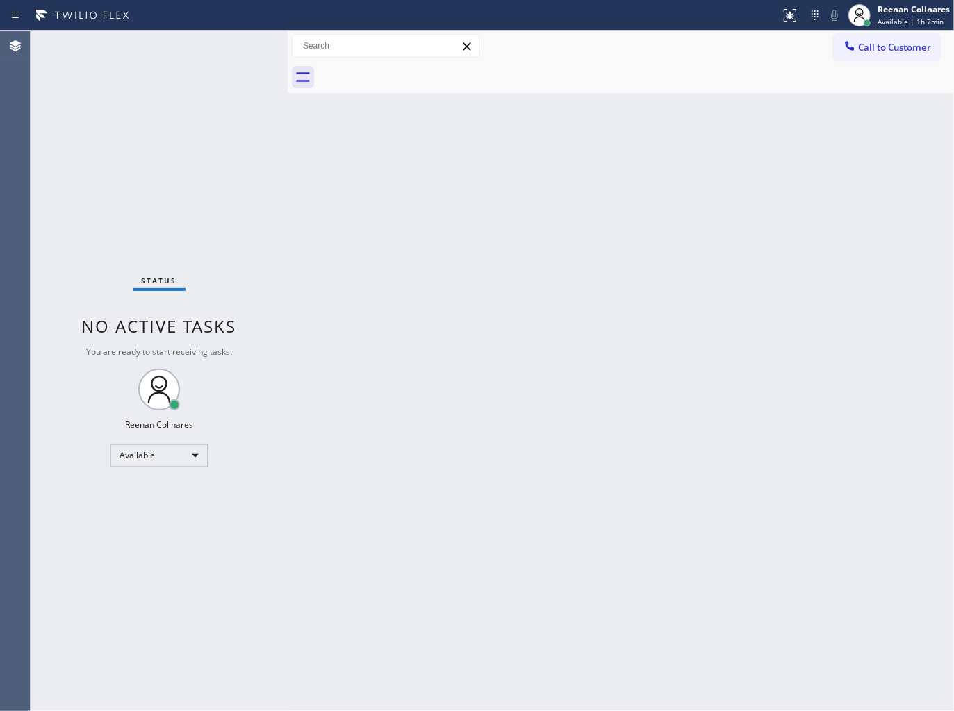
click at [406, 329] on div "Back to Dashboard Change Sender ID Customers Technicians Select a contact Outbo…" at bounding box center [621, 371] width 666 height 681
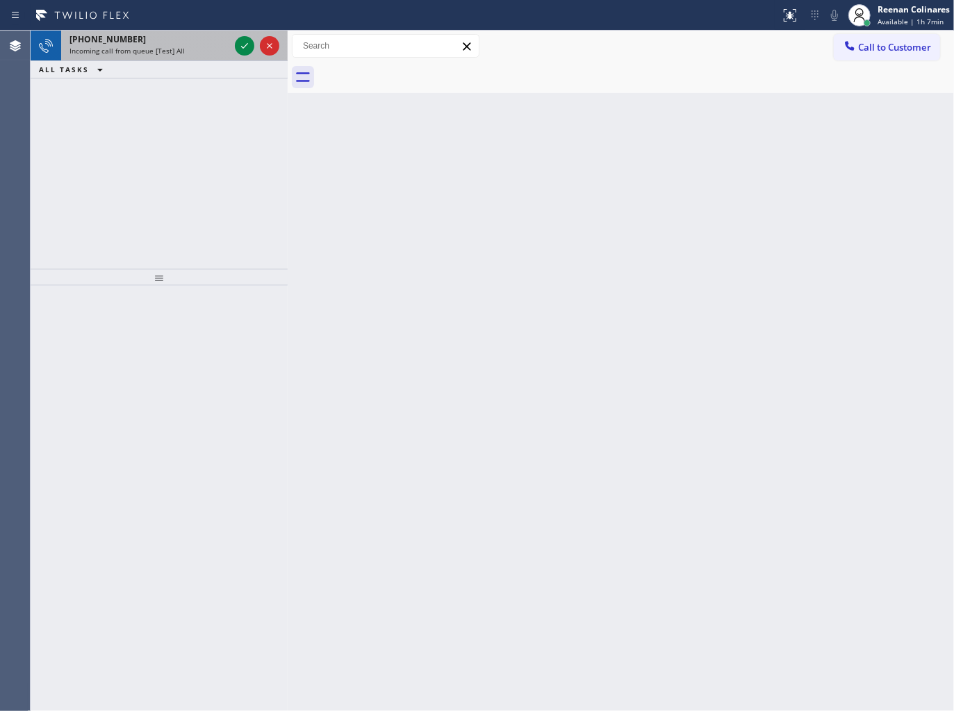
click at [147, 51] on span "Incoming call from queue [Test] All" at bounding box center [126, 51] width 115 height 10
click at [176, 42] on div "+19499335491" at bounding box center [149, 39] width 160 height 12
click at [160, 54] on span "Incoming call from queue [Test] All" at bounding box center [126, 51] width 115 height 10
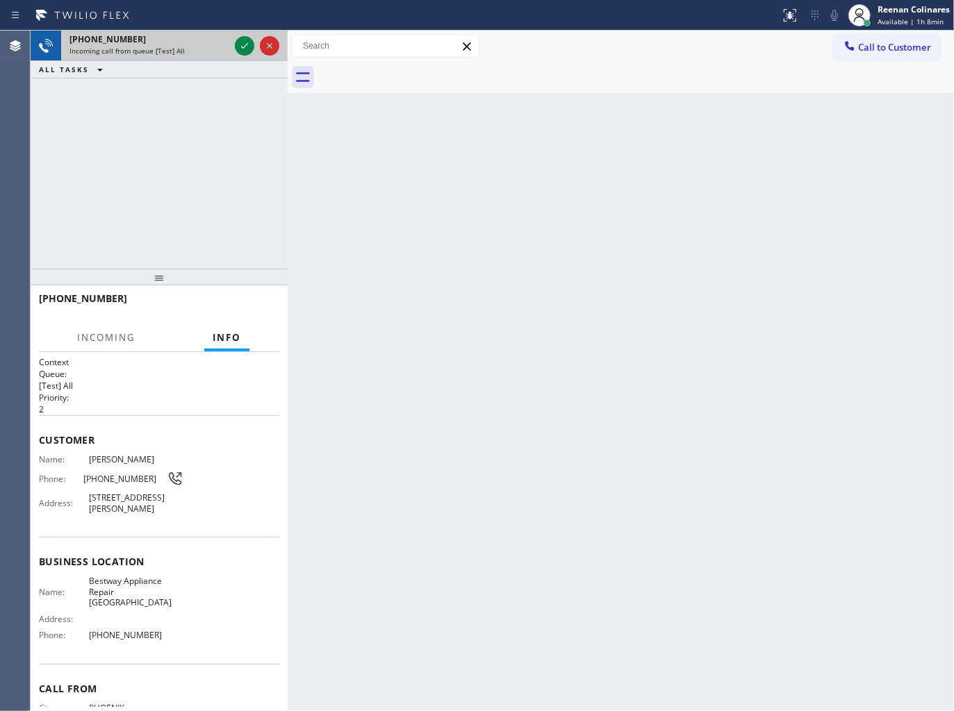
click at [218, 51] on div "Incoming call from queue [Test] All" at bounding box center [149, 51] width 160 height 10
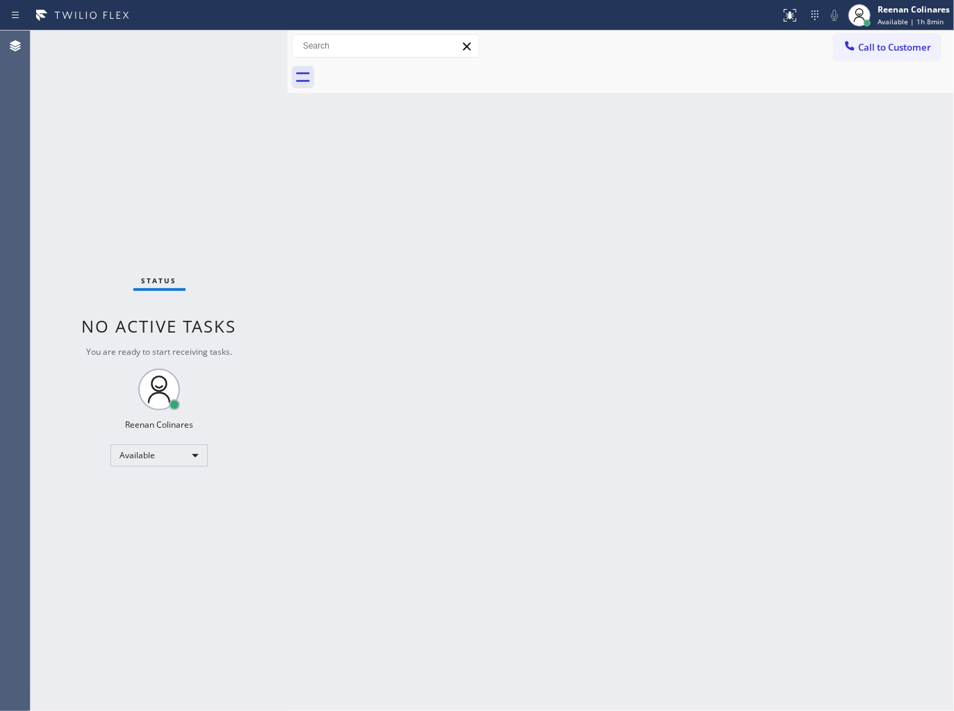
click at [218, 51] on div "Status No active tasks You are ready to start receiving tasks. Reenan Colinares…" at bounding box center [159, 371] width 257 height 681
drag, startPoint x: 218, startPoint y: 51, endPoint x: 244, endPoint y: 74, distance: 34.9
click at [219, 53] on div "Status No active tasks You are ready to start receiving tasks. Reenan Colinares…" at bounding box center [159, 371] width 257 height 681
click at [626, 148] on div "Back to Dashboard Change Sender ID Customers Technicians Select a contact Outbo…" at bounding box center [621, 371] width 666 height 681
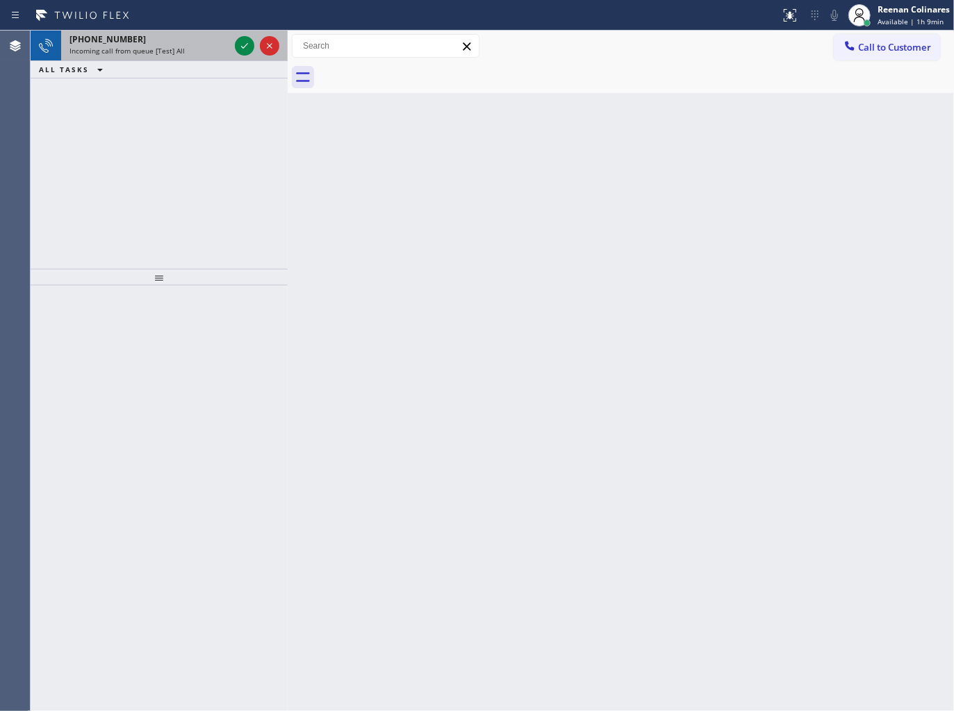
click at [192, 59] on div "+17072284391 Incoming call from queue [Test] All" at bounding box center [146, 46] width 171 height 31
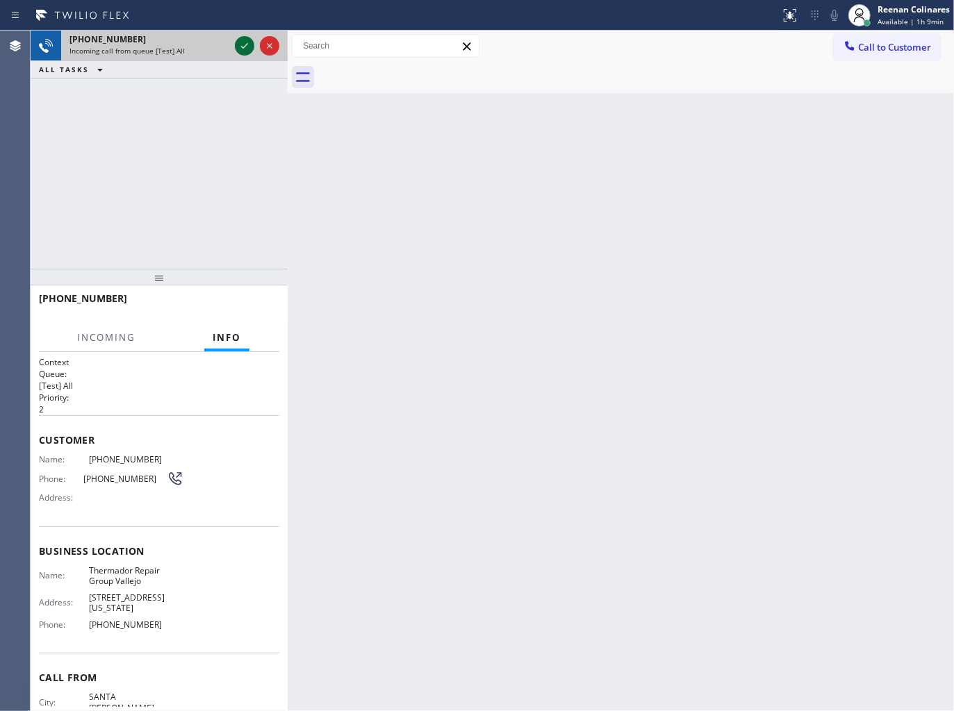
click at [240, 45] on icon at bounding box center [244, 46] width 17 height 17
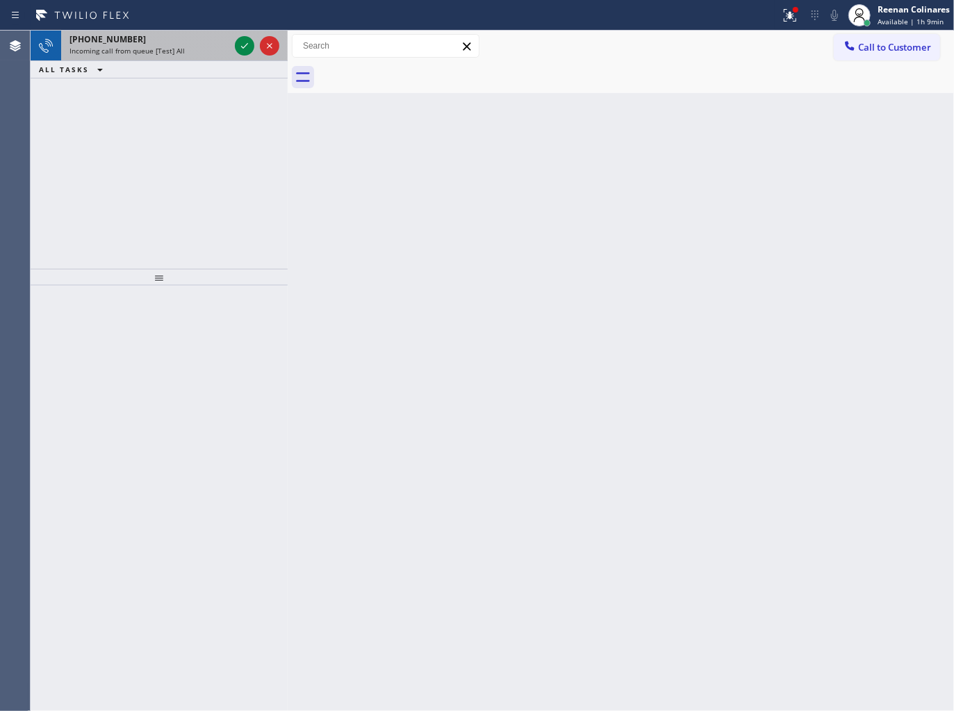
click at [208, 46] on div "Incoming call from queue [Test] All" at bounding box center [149, 51] width 160 height 10
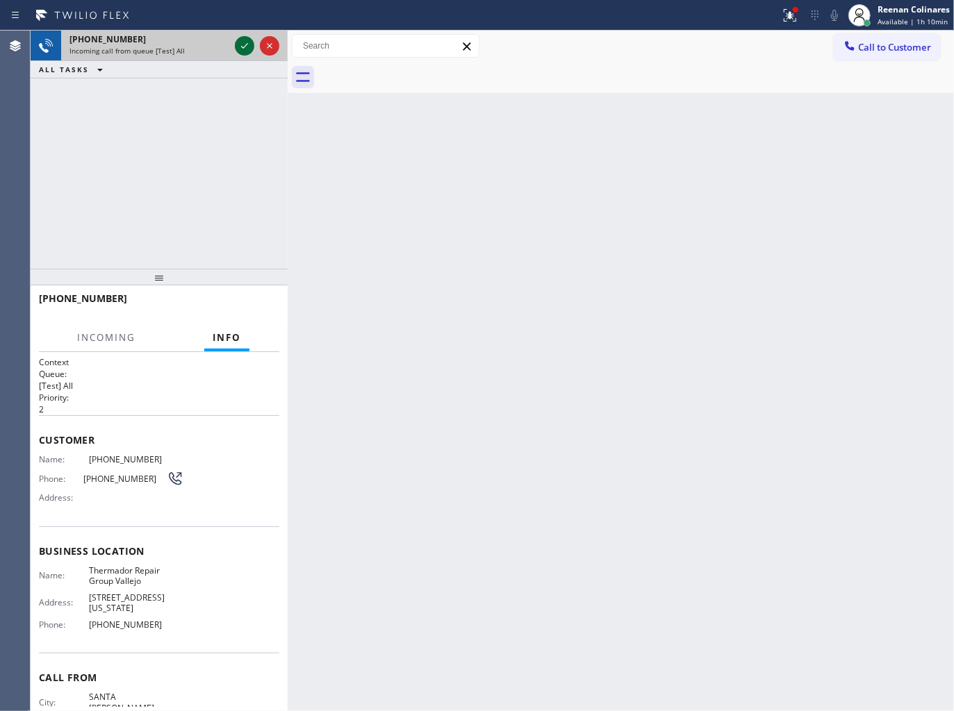
click at [245, 43] on icon at bounding box center [244, 46] width 17 height 17
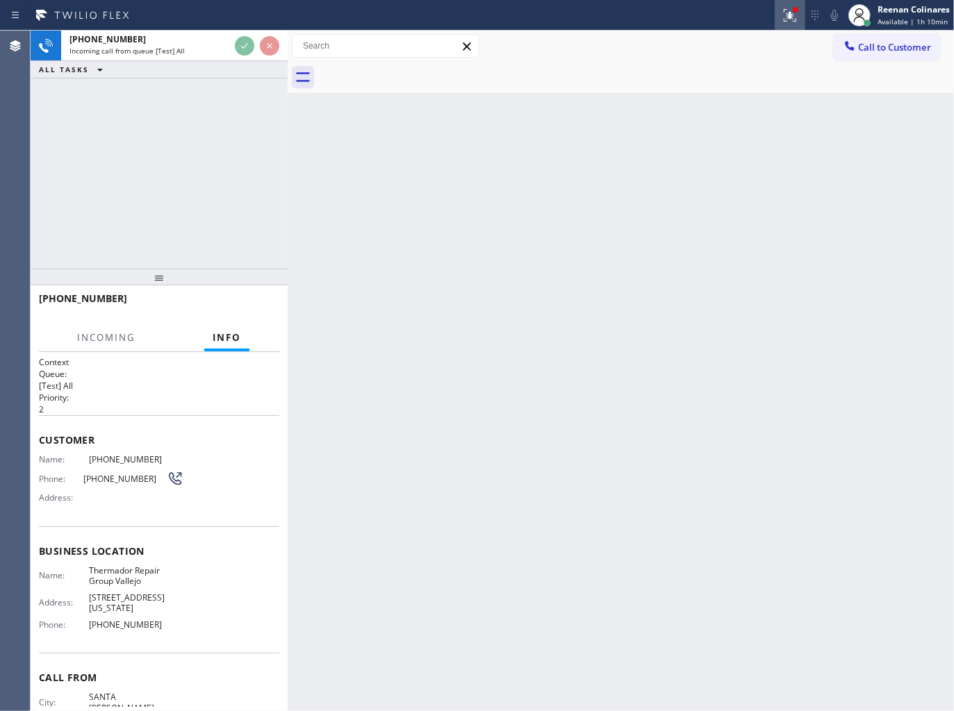
click at [789, 24] on button at bounding box center [790, 15] width 31 height 31
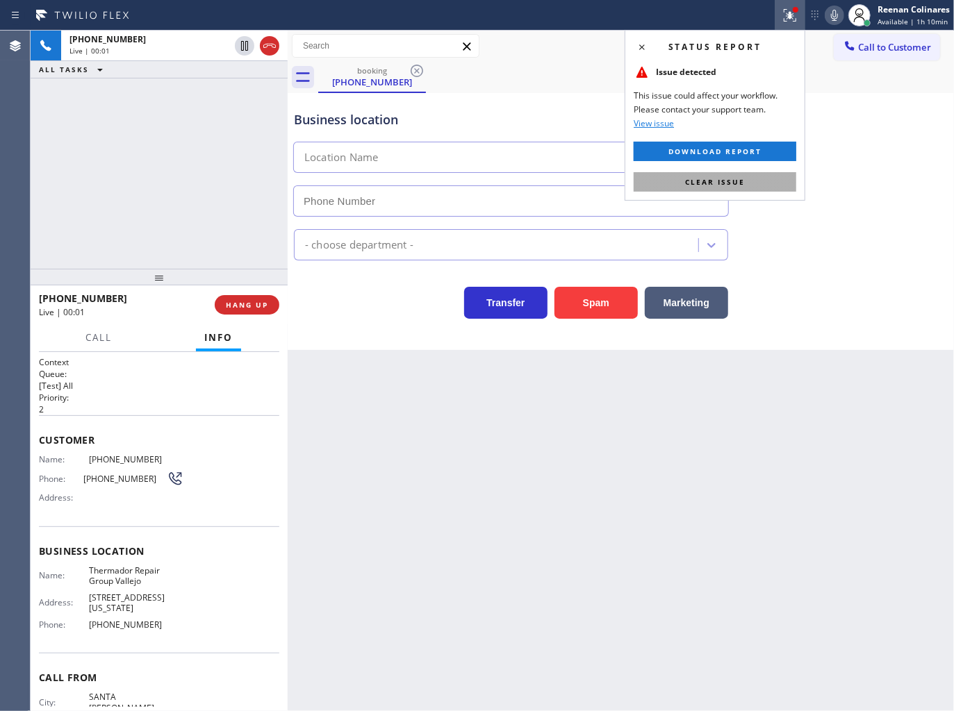
click at [723, 179] on span "Clear issue" at bounding box center [715, 182] width 60 height 10
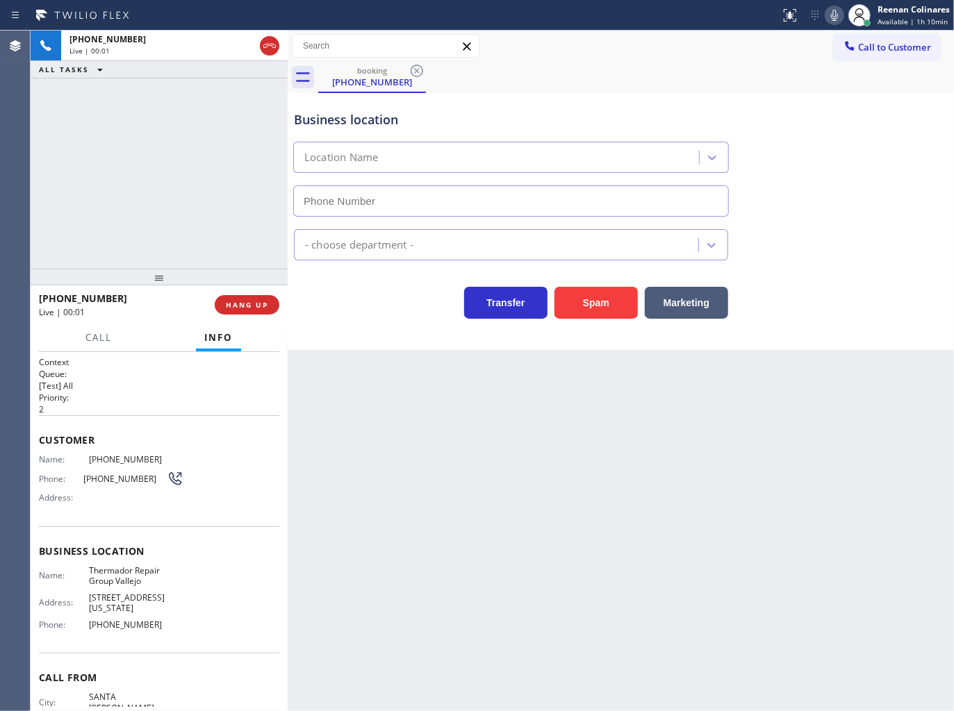
type input "(707) 504-3963"
click at [830, 15] on icon at bounding box center [834, 15] width 17 height 17
click at [832, 15] on rect at bounding box center [835, 14] width 10 height 10
click at [245, 309] on span "HANG UP" at bounding box center [247, 305] width 42 height 10
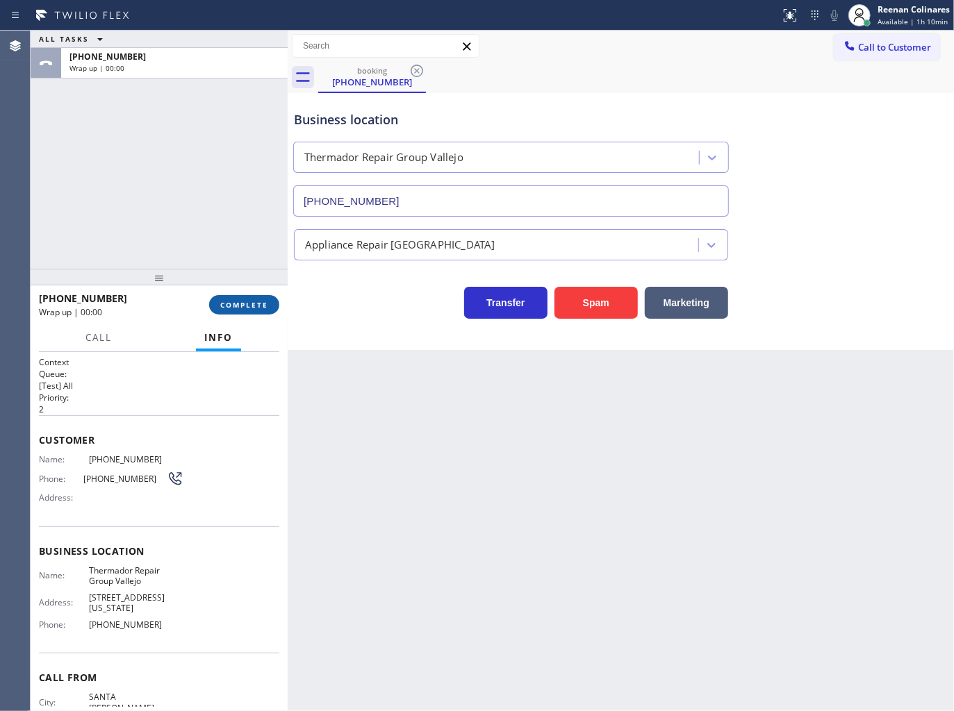
click at [247, 308] on span "COMPLETE" at bounding box center [244, 305] width 48 height 10
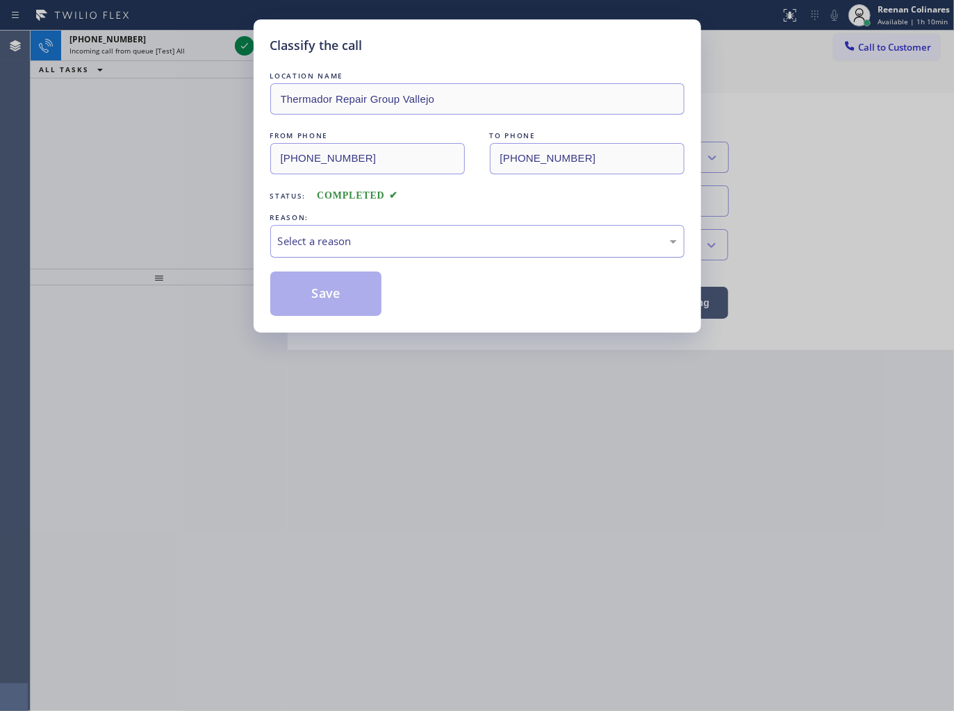
click at [309, 248] on div "Select a reason" at bounding box center [477, 241] width 399 height 16
click at [311, 304] on button "Save" at bounding box center [326, 294] width 112 height 44
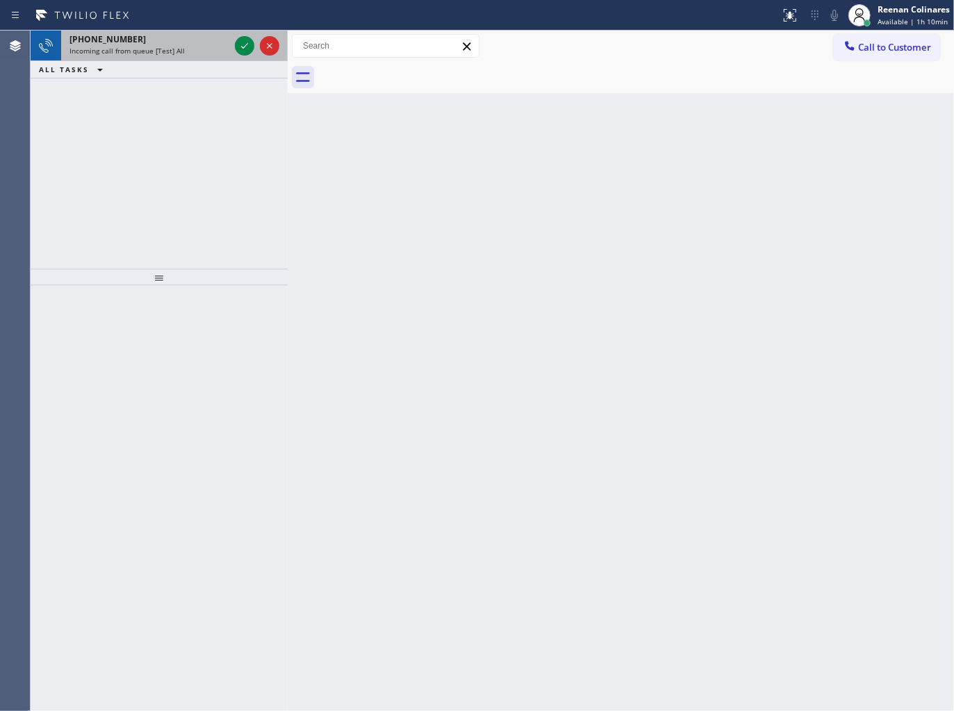
drag, startPoint x: 183, startPoint y: 45, endPoint x: 201, endPoint y: 58, distance: 22.5
click at [188, 51] on div "Incoming call from queue [Test] All" at bounding box center [149, 51] width 160 height 10
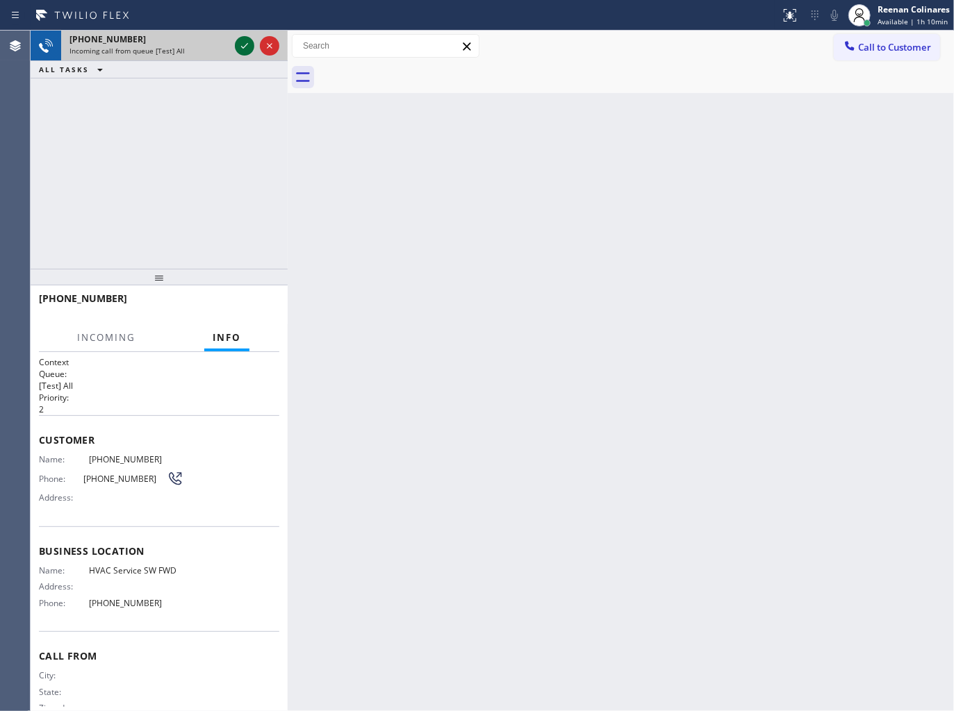
click at [246, 47] on icon at bounding box center [244, 46] width 17 height 17
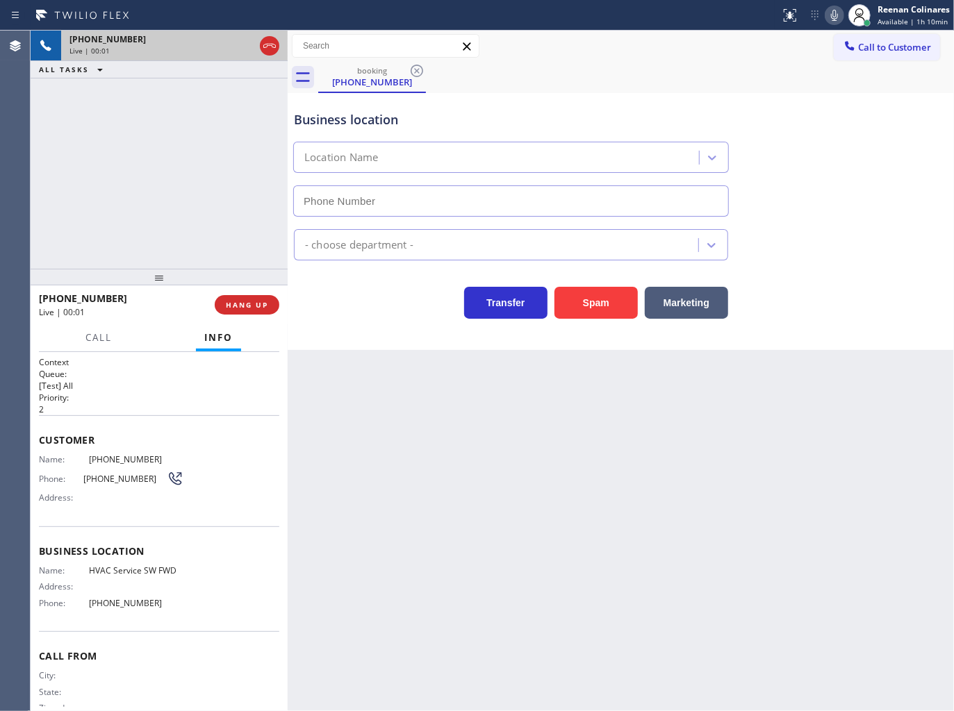
type input "[PHONE_NUMBER]"
click at [834, 15] on icon at bounding box center [834, 15] width 17 height 17
drag, startPoint x: 834, startPoint y: 14, endPoint x: 806, endPoint y: 24, distance: 29.7
click at [834, 14] on icon at bounding box center [834, 15] width 17 height 17
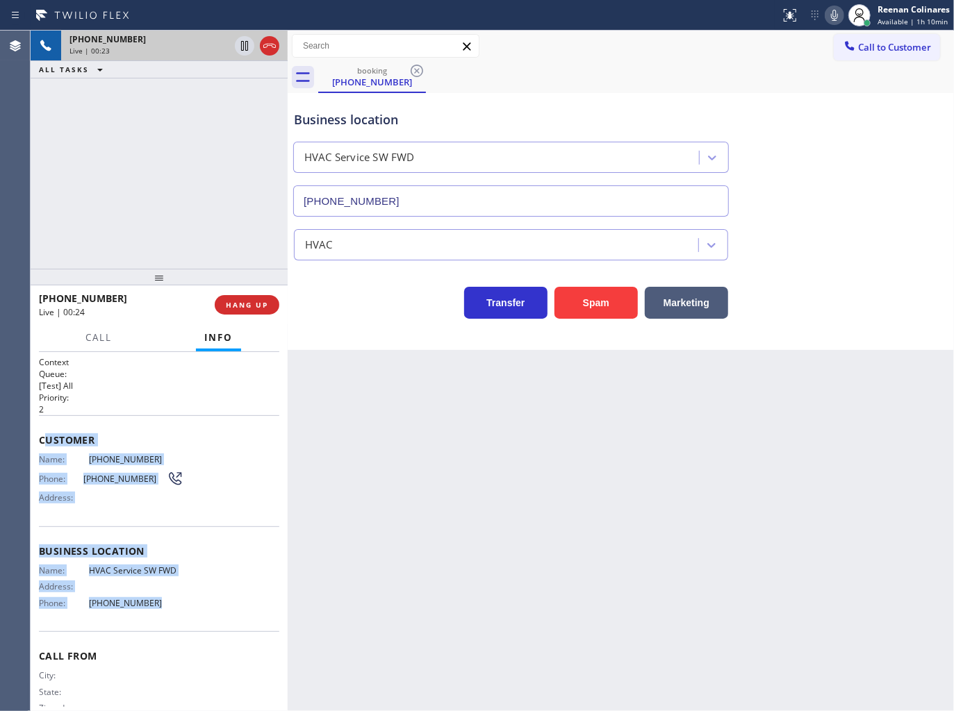
drag, startPoint x: 44, startPoint y: 431, endPoint x: 204, endPoint y: 616, distance: 243.8
click at [204, 616] on div "Context Queue: [Test] All Priority: 2 Customer Name: (888) 263-7287 Phone: (888…" at bounding box center [159, 546] width 240 height 381
copy div "ustomer Name: (888) 263-7287 Phone: (888) 263-7287 Address: Business location N…"
click at [829, 16] on icon at bounding box center [834, 15] width 17 height 17
click at [834, 13] on icon at bounding box center [834, 15] width 7 height 11
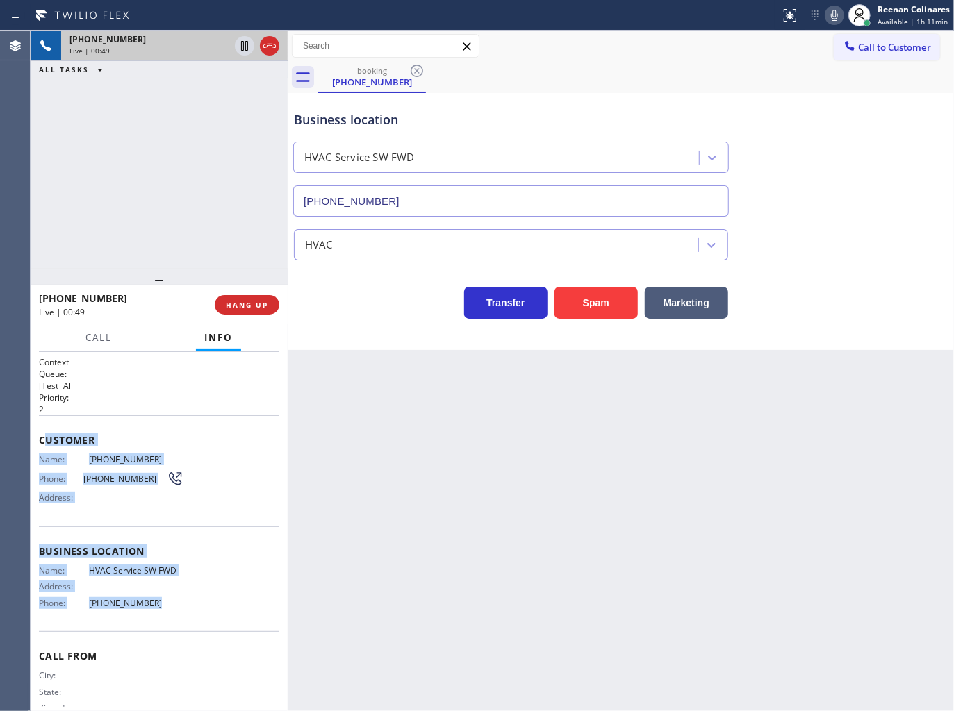
click at [836, 16] on icon at bounding box center [834, 15] width 7 height 11
click at [96, 336] on span "Call" at bounding box center [98, 337] width 26 height 13
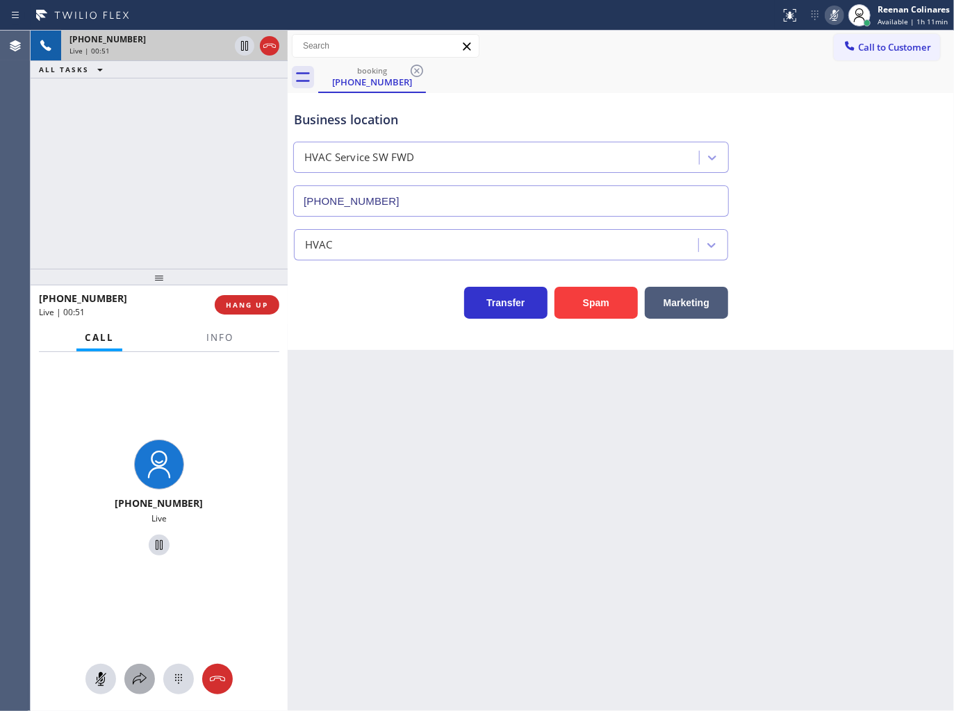
click at [143, 681] on icon at bounding box center [139, 679] width 17 height 17
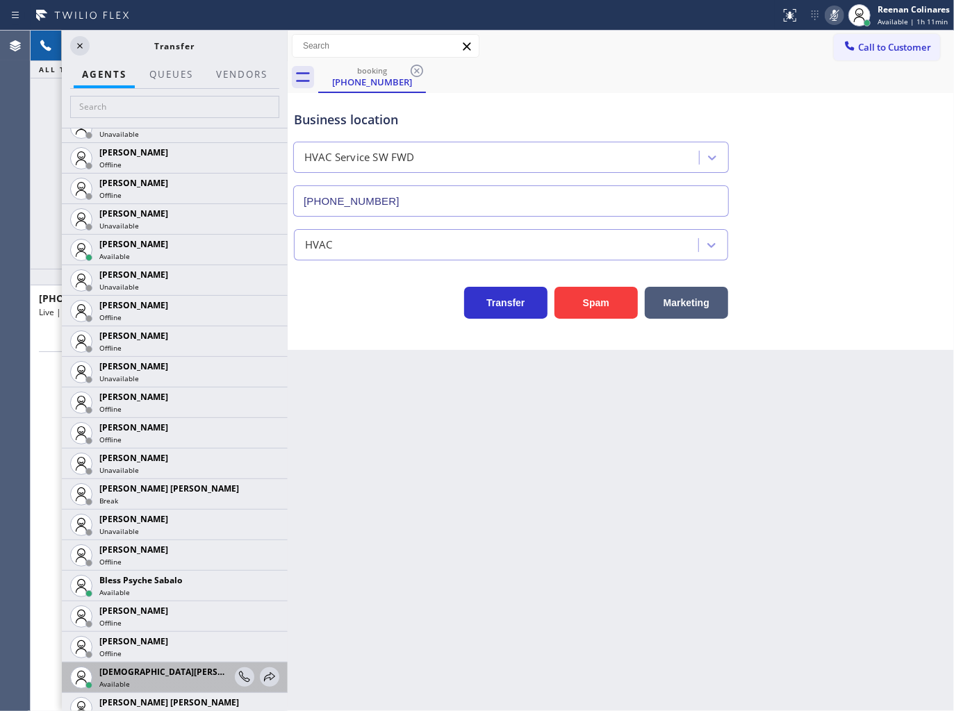
scroll to position [308, 0]
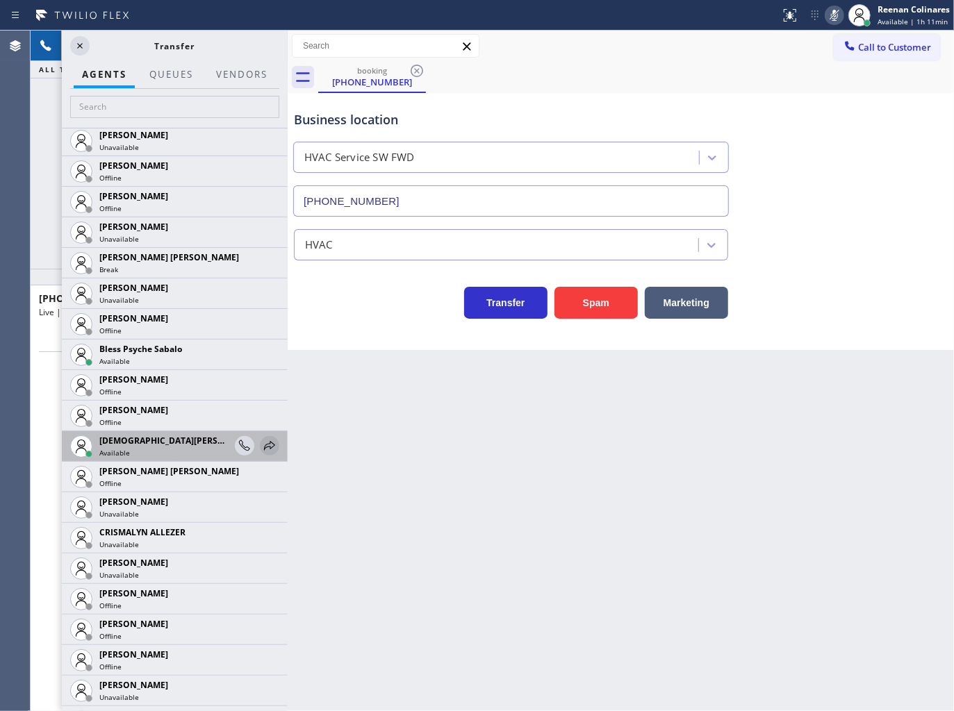
click at [261, 447] on icon at bounding box center [269, 446] width 17 height 17
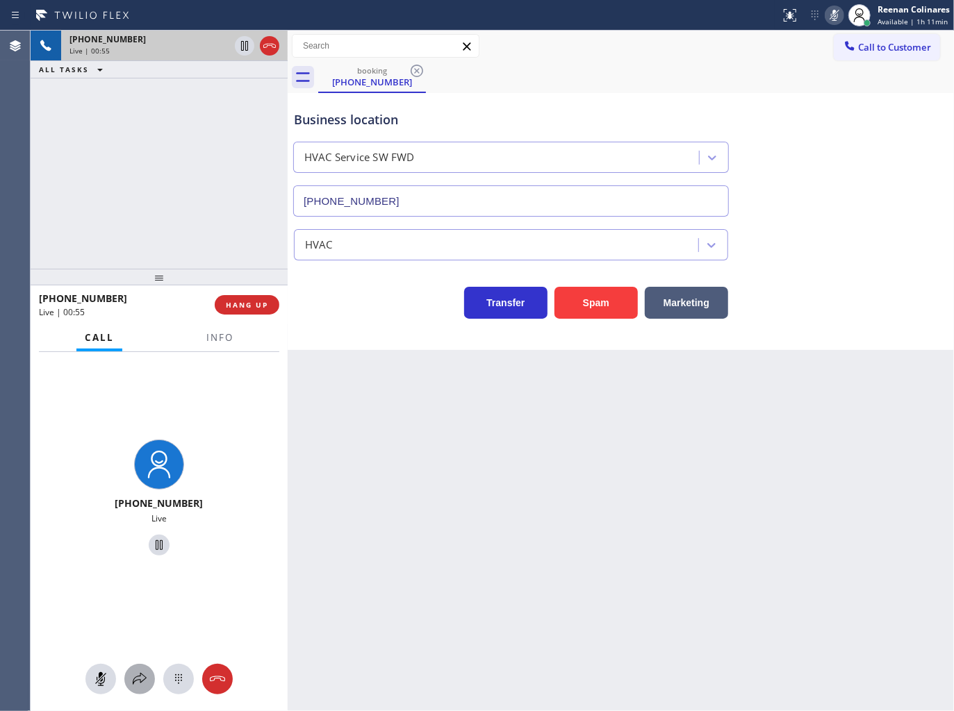
click at [131, 684] on icon at bounding box center [139, 679] width 17 height 17
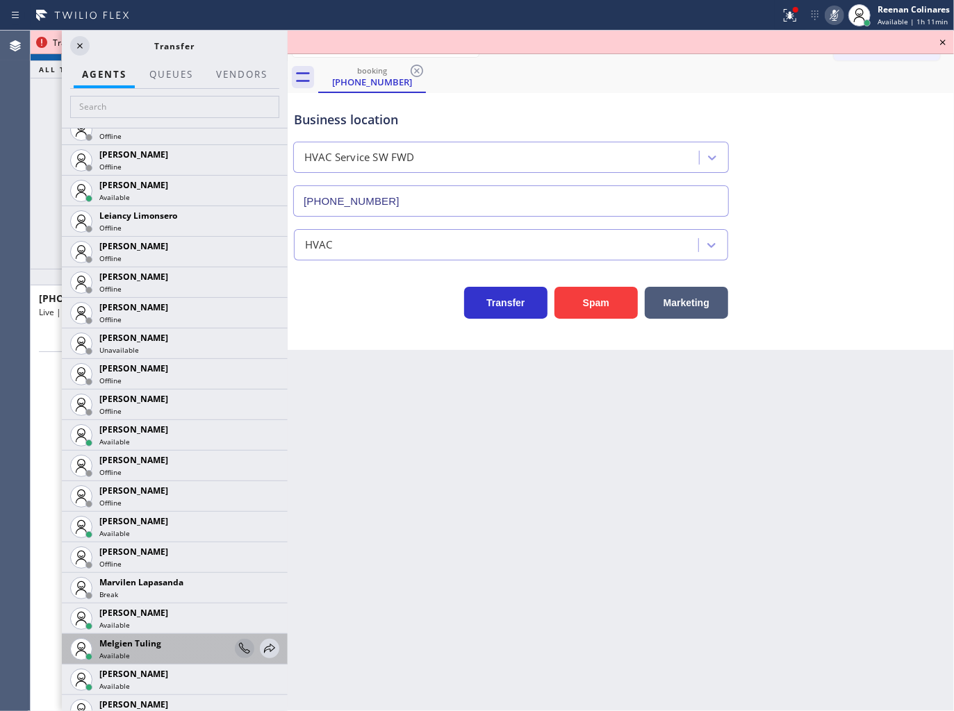
scroll to position [2045, 0]
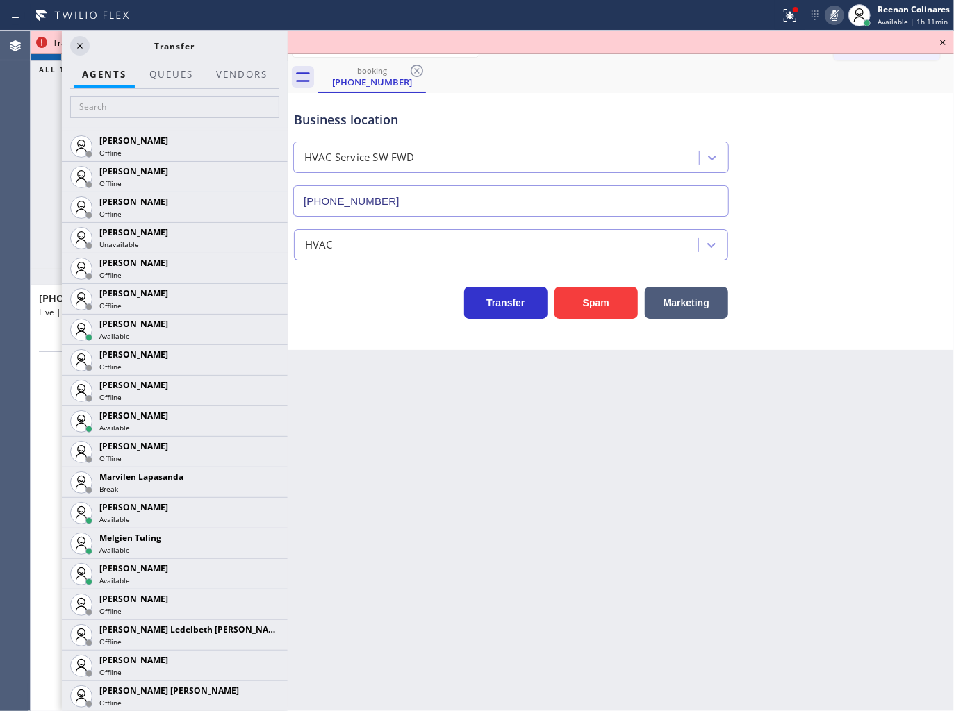
click at [0, 0] on icon at bounding box center [0, 0] width 0 height 0
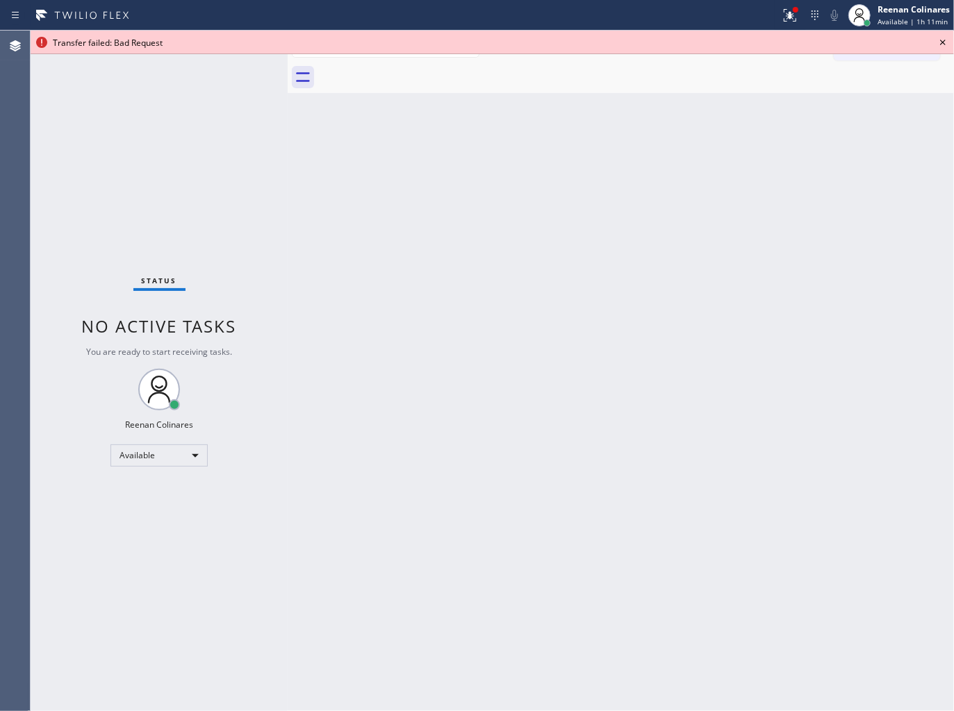
click at [941, 43] on icon at bounding box center [943, 43] width 6 height 6
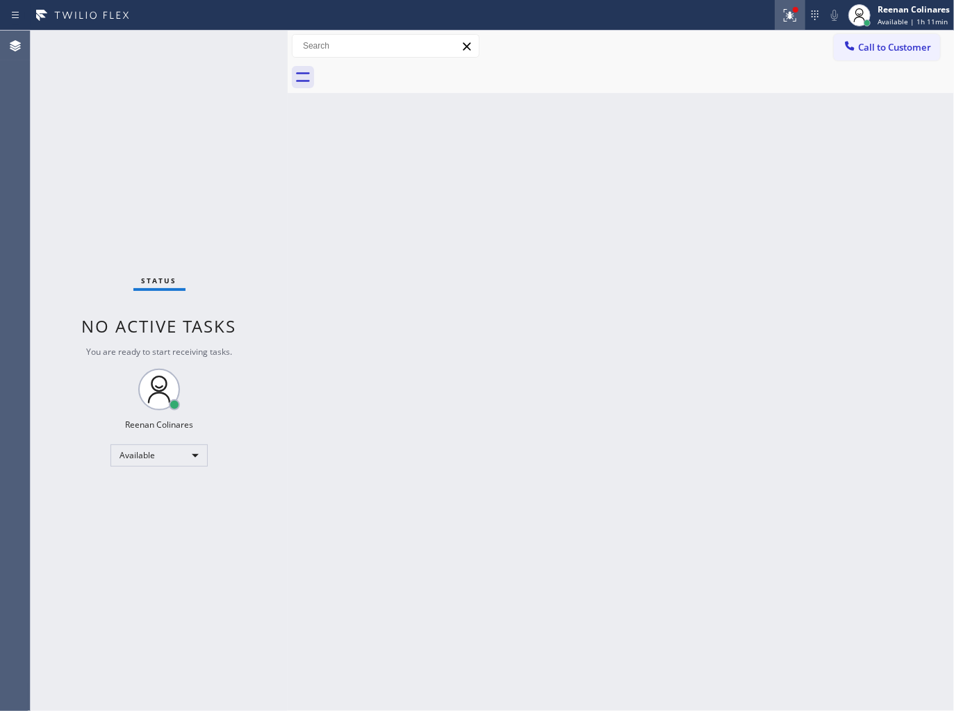
click at [789, 22] on icon at bounding box center [790, 15] width 17 height 17
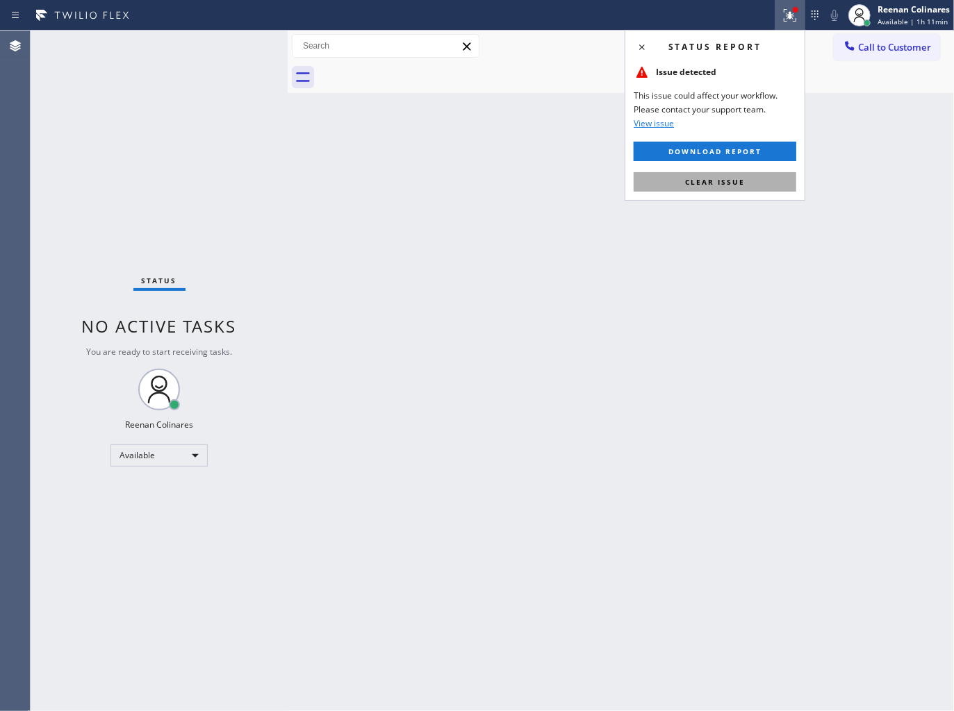
click at [726, 188] on button "Clear issue" at bounding box center [715, 181] width 163 height 19
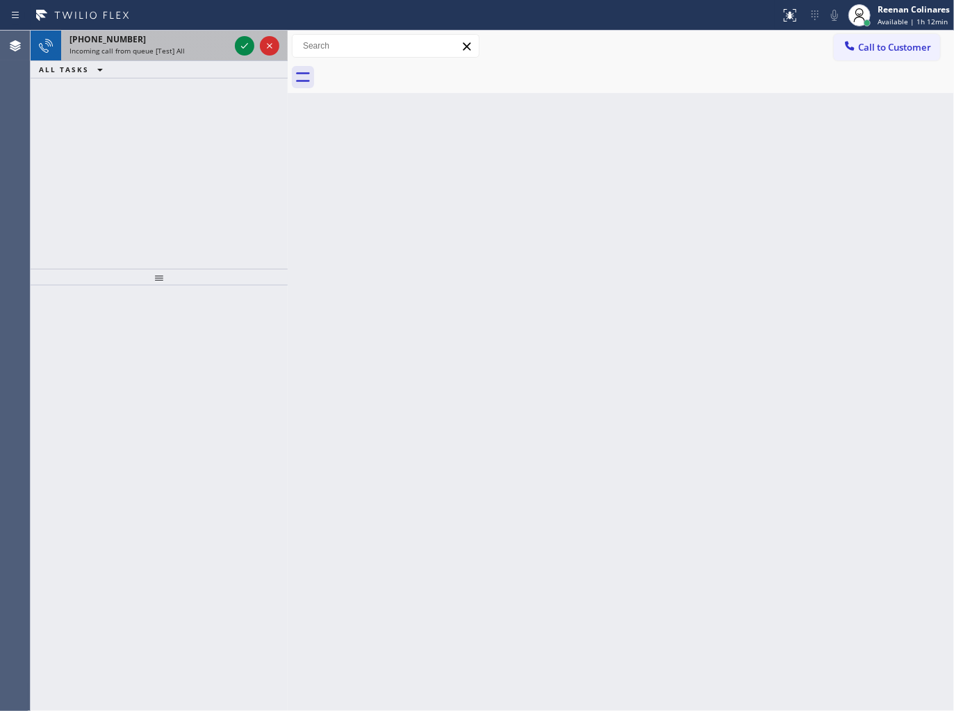
click at [192, 47] on div "Incoming call from queue [Test] All" at bounding box center [149, 51] width 160 height 10
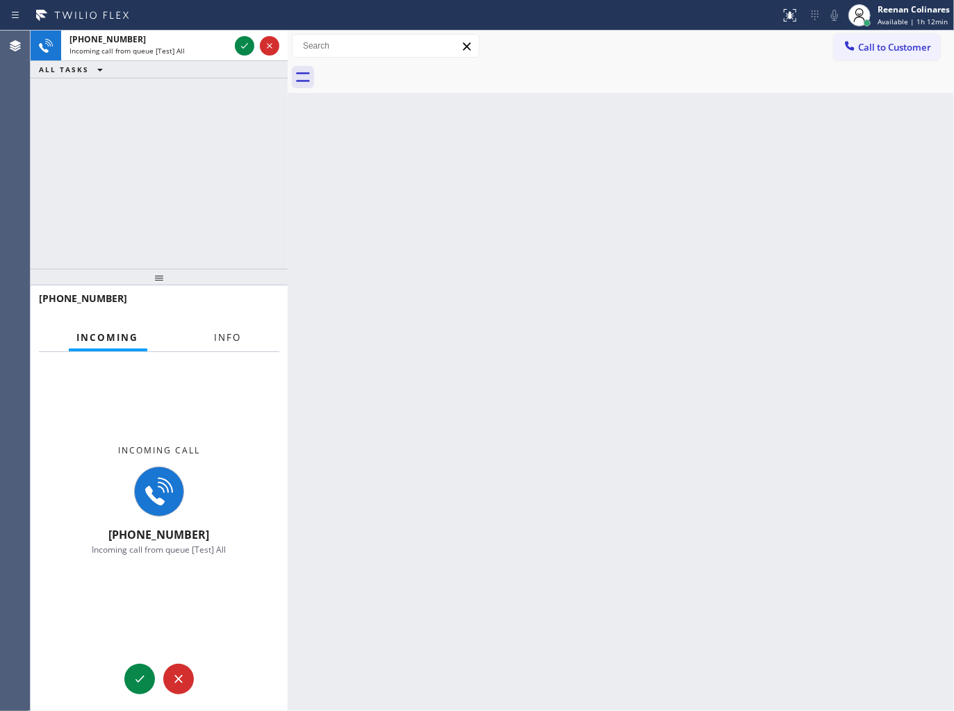
click at [240, 343] on span "Info" at bounding box center [228, 337] width 27 height 13
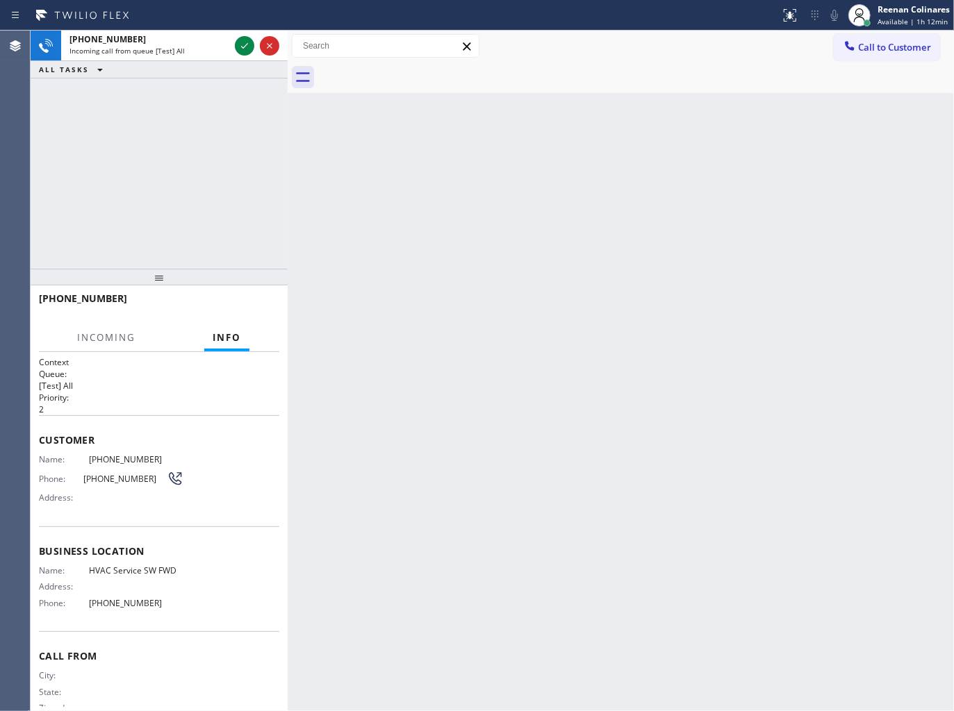
click at [490, 331] on div "Back to Dashboard Change Sender ID Customers Technicians Select a contact Outbo…" at bounding box center [621, 371] width 666 height 681
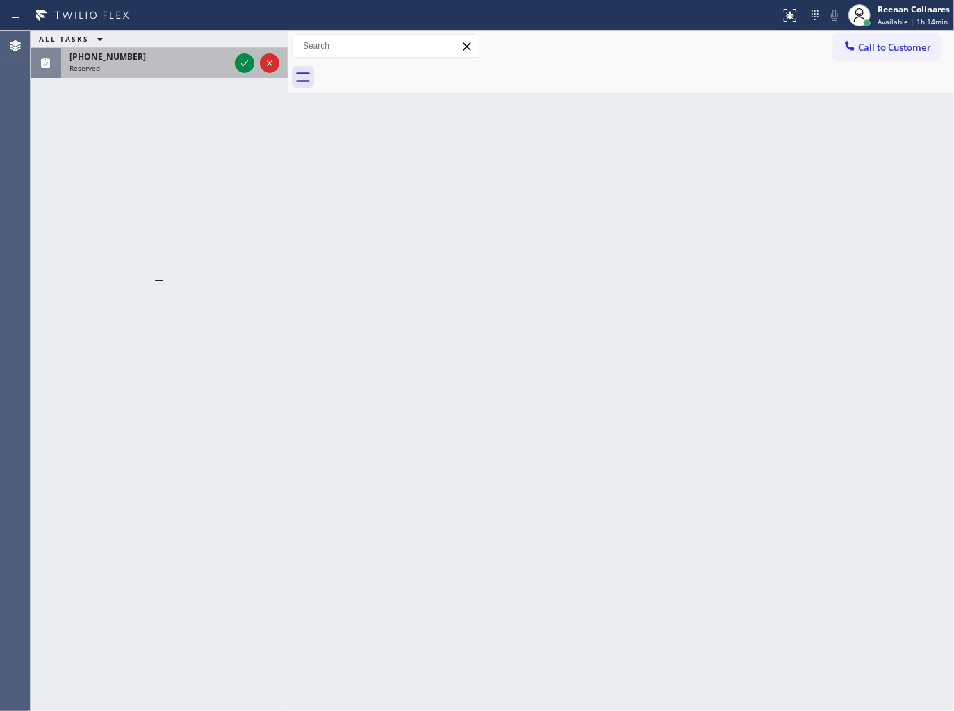
click at [185, 61] on div "(870) 697-8730" at bounding box center [149, 57] width 160 height 12
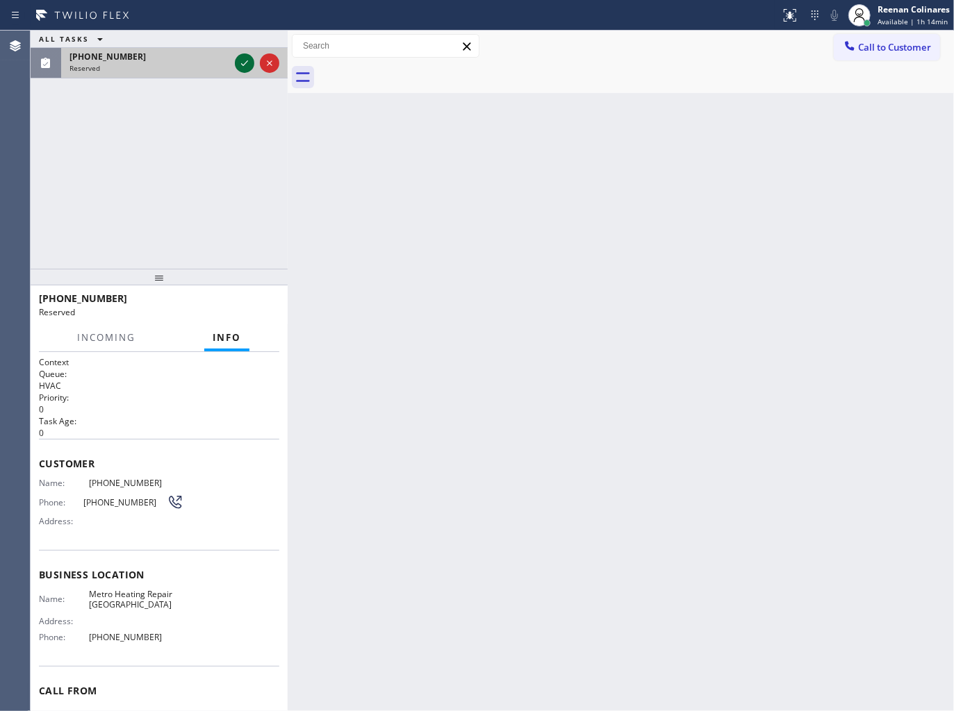
click at [244, 59] on icon at bounding box center [244, 63] width 17 height 17
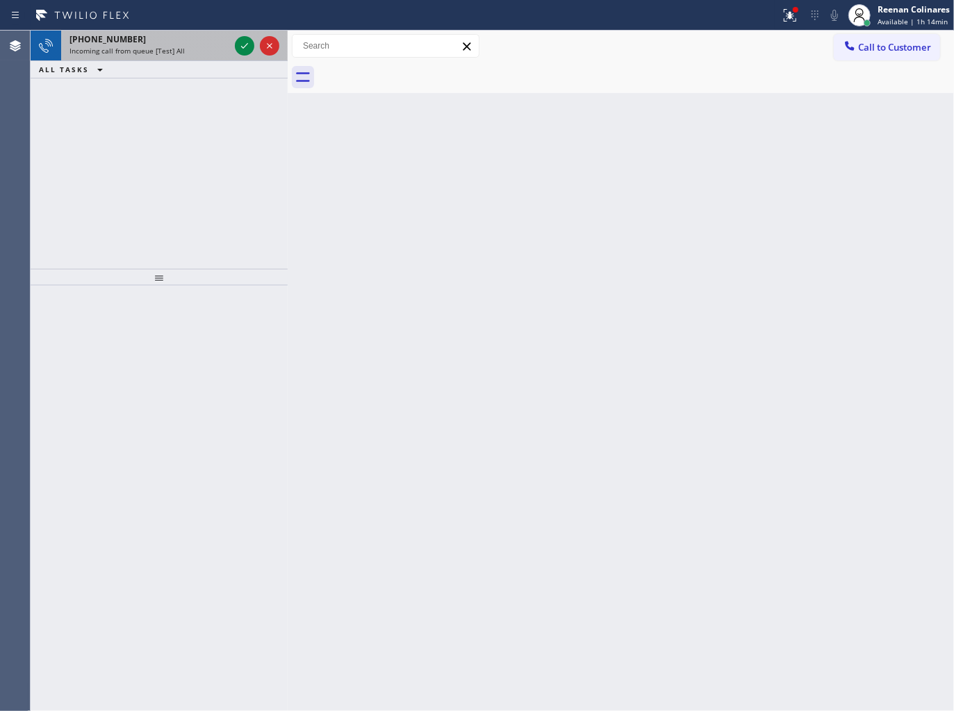
click at [204, 44] on div "+18054688790" at bounding box center [149, 39] width 160 height 12
click at [188, 47] on div "Incoming call from queue [Test] All" at bounding box center [149, 51] width 160 height 10
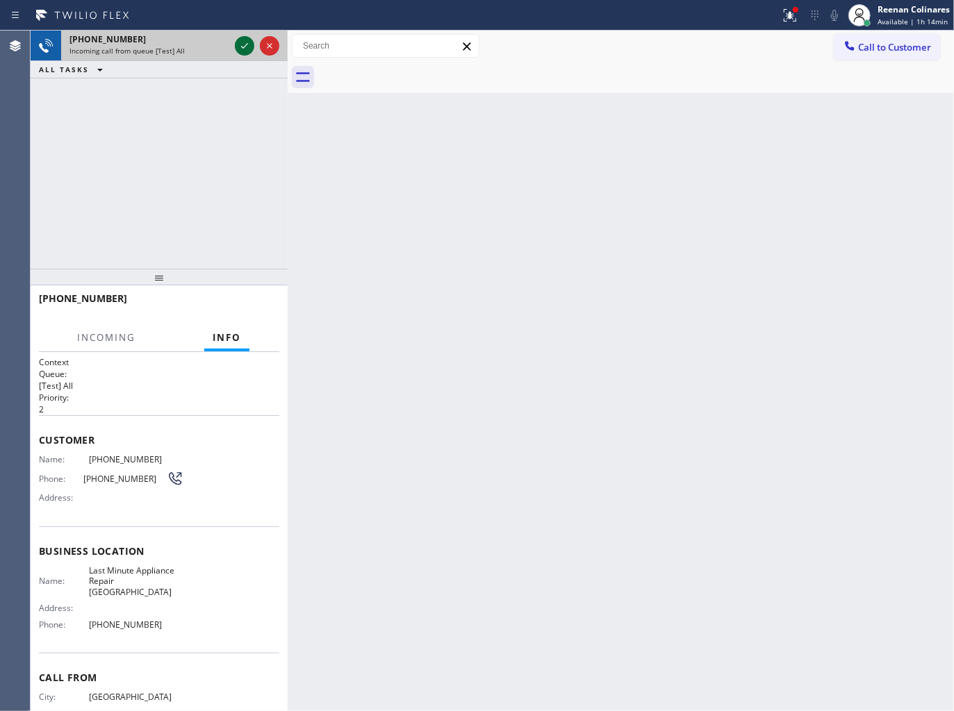
click at [242, 40] on icon at bounding box center [244, 46] width 17 height 17
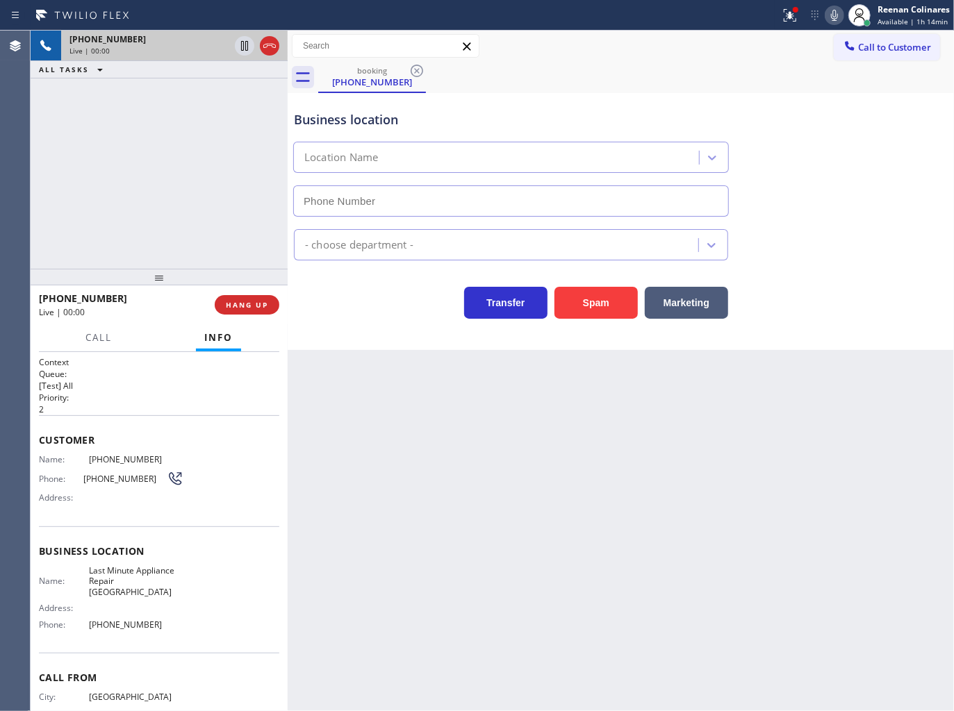
type input "(425) 243-1747"
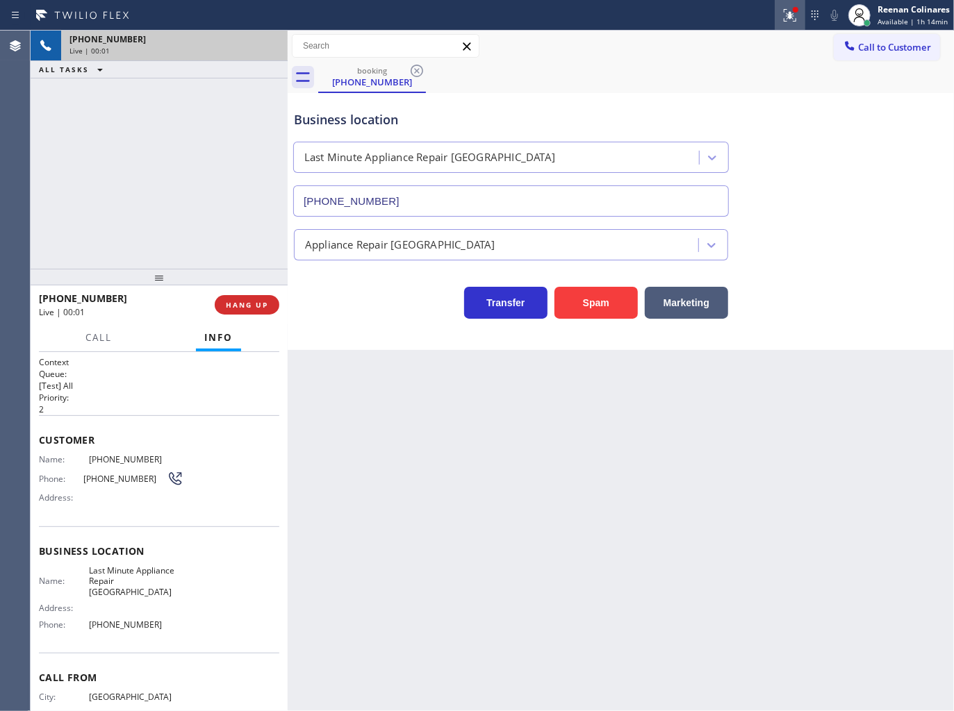
click at [792, 15] on icon at bounding box center [790, 15] width 17 height 17
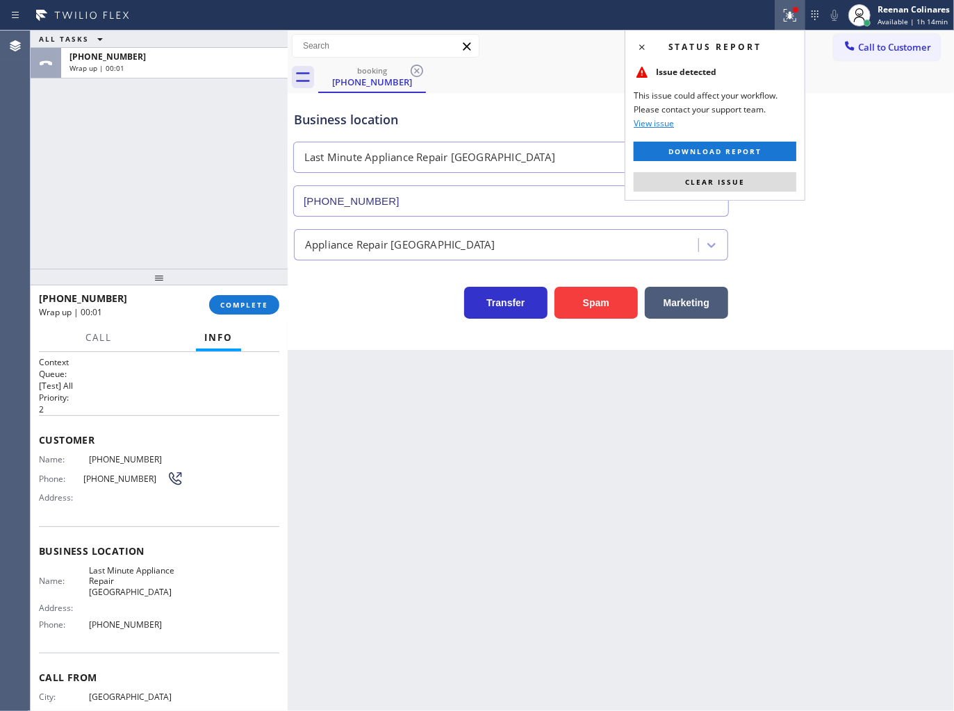
click at [253, 294] on div "+14256424622 Wrap up | 00:01 COMPLETE" at bounding box center [159, 305] width 240 height 36
click at [703, 186] on span "Clear issue" at bounding box center [715, 182] width 60 height 10
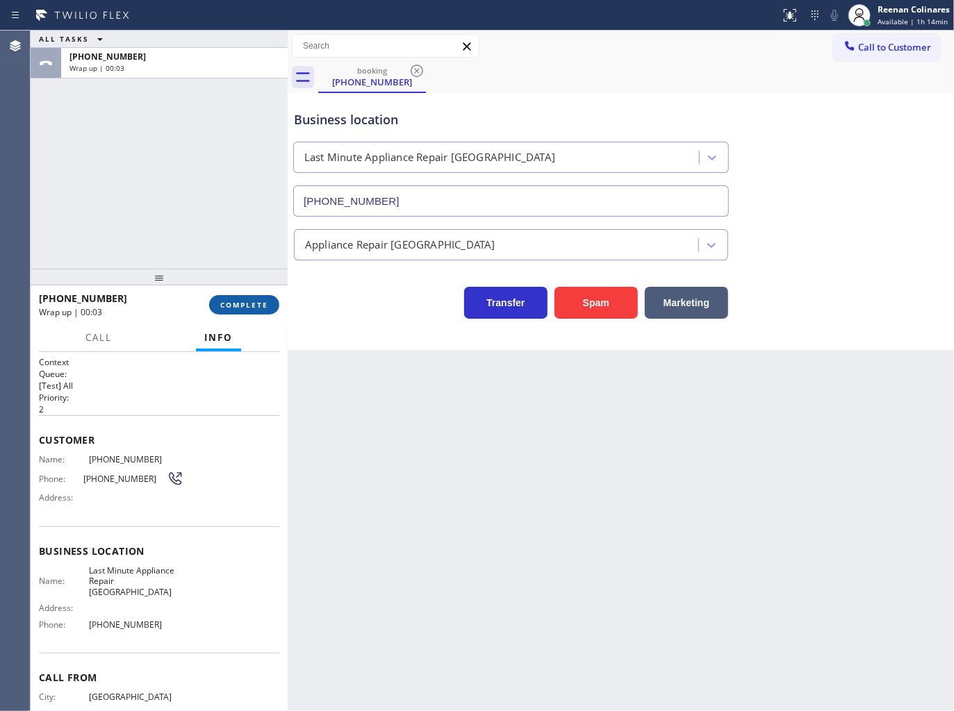
click at [221, 311] on button "COMPLETE" at bounding box center [244, 304] width 70 height 19
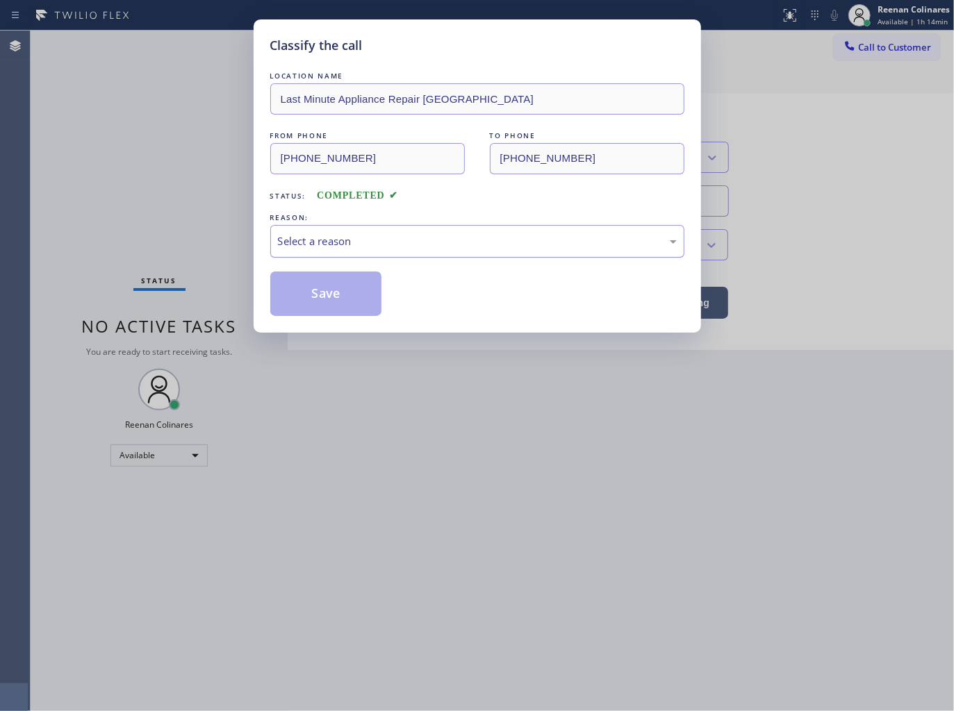
click at [315, 247] on div "Select a reason" at bounding box center [477, 241] width 399 height 16
click at [313, 293] on button "Save" at bounding box center [326, 294] width 112 height 44
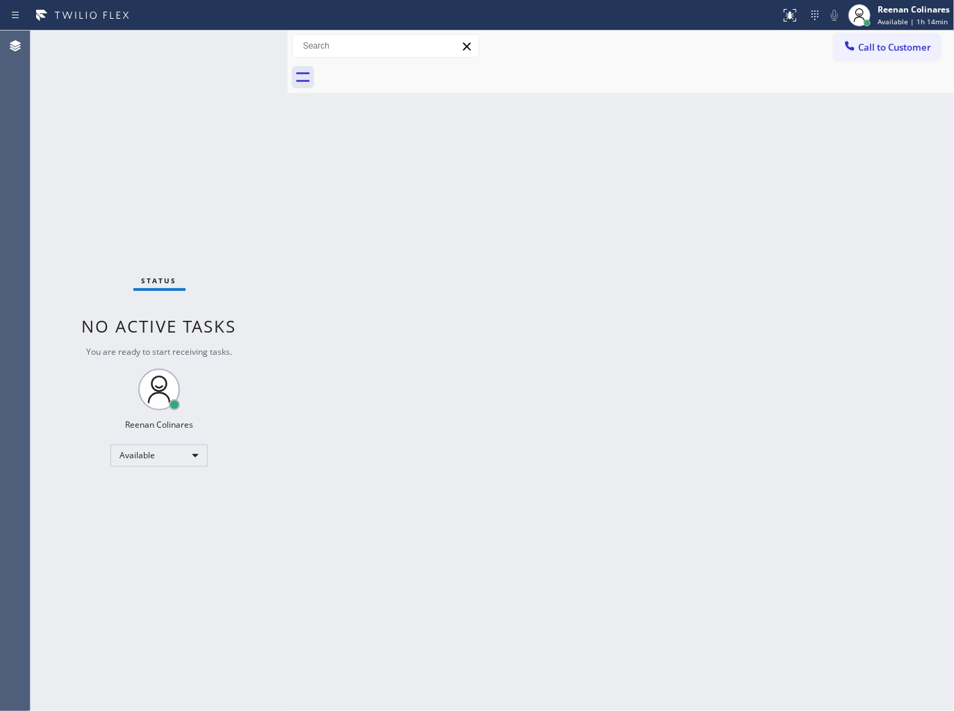
click at [638, 60] on div "Call to Customer Outbound call Location Search location Your caller id phone nu…" at bounding box center [621, 46] width 666 height 31
click at [503, 249] on div "Back to Dashboard Change Sender ID Customers Technicians Select a contact Outbo…" at bounding box center [621, 371] width 666 height 681
click at [345, 488] on div "Back to Dashboard Change Sender ID Customers Technicians Select a contact Outbo…" at bounding box center [621, 371] width 666 height 681
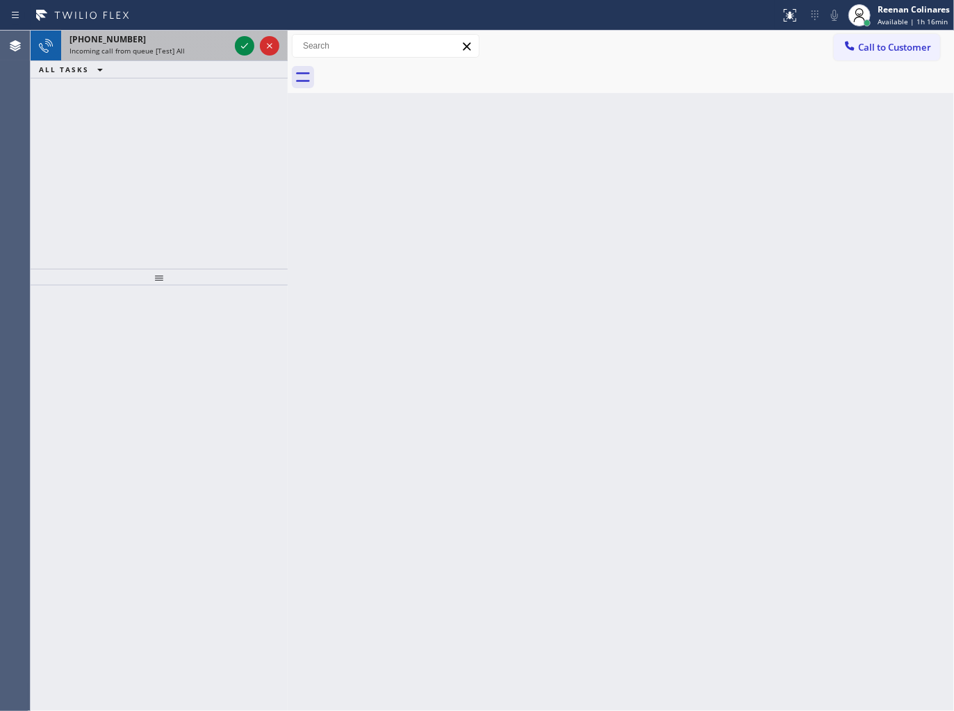
click at [188, 57] on div "+13108710978 Incoming call from queue [Test] All" at bounding box center [146, 46] width 171 height 31
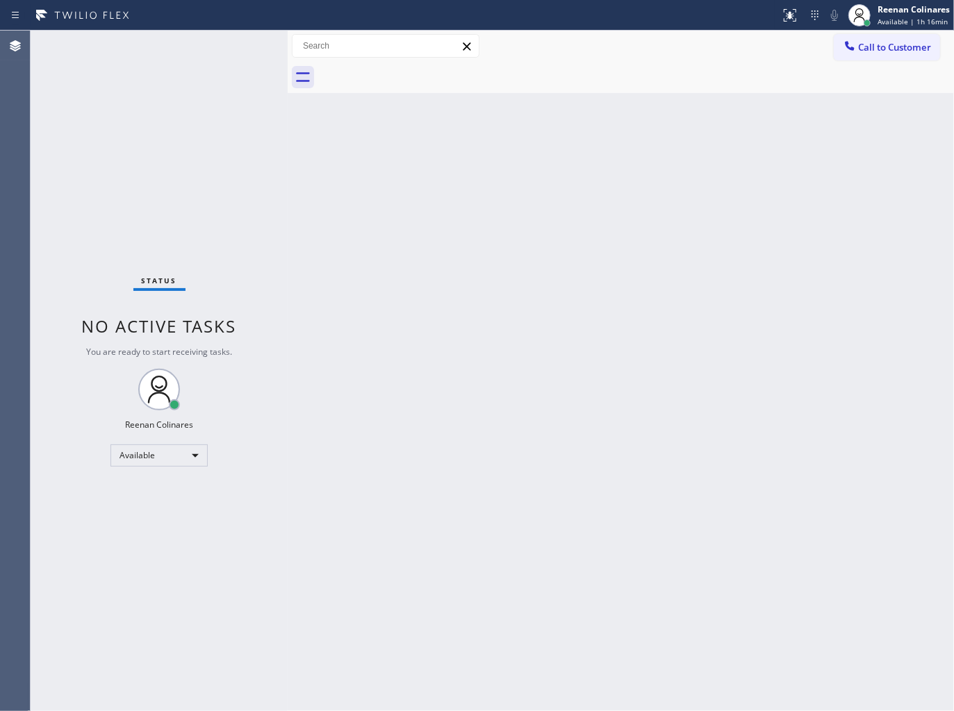
click at [587, 411] on div "Back to Dashboard Change Sender ID Customers Technicians Select a contact Outbo…" at bounding box center [621, 371] width 666 height 681
click at [877, 17] on span "Available | 1h 17min" at bounding box center [912, 22] width 70 height 10
click at [843, 53] on button "Offline" at bounding box center [884, 56] width 139 height 18
click at [908, 22] on span "Available | 1h 17min" at bounding box center [912, 22] width 70 height 10
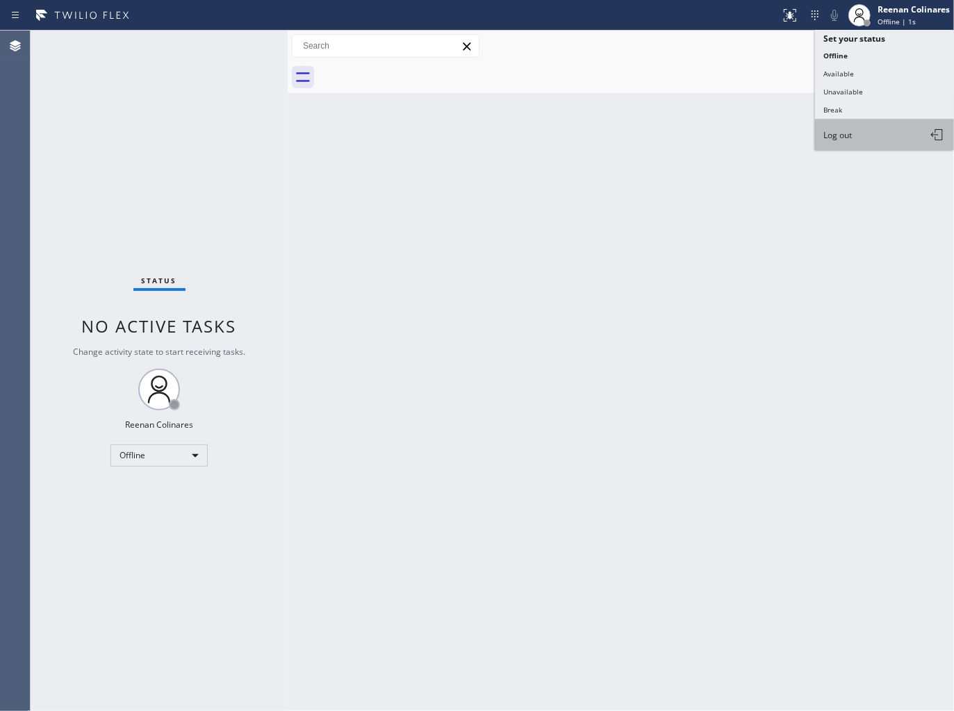
click at [834, 139] on span "Log out" at bounding box center [837, 135] width 28 height 12
